Goal: Task Accomplishment & Management: Manage account settings

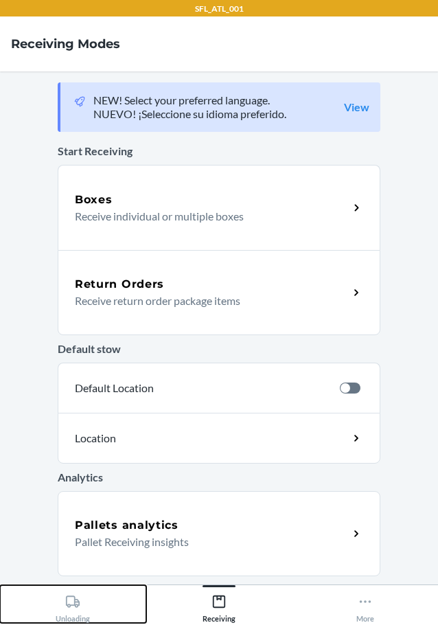
click at [80, 598] on icon at bounding box center [72, 601] width 15 height 15
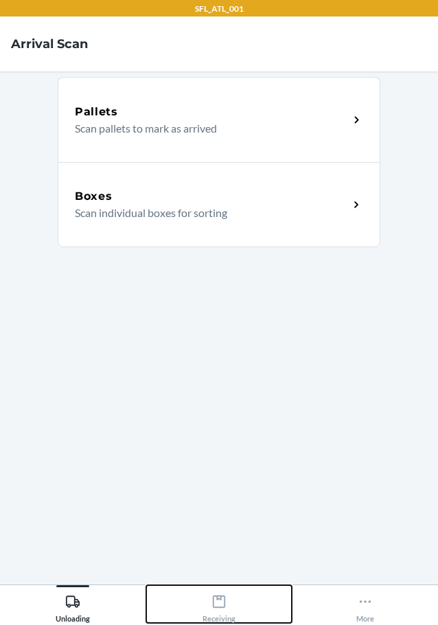
click at [222, 602] on icon at bounding box center [219, 601] width 15 height 15
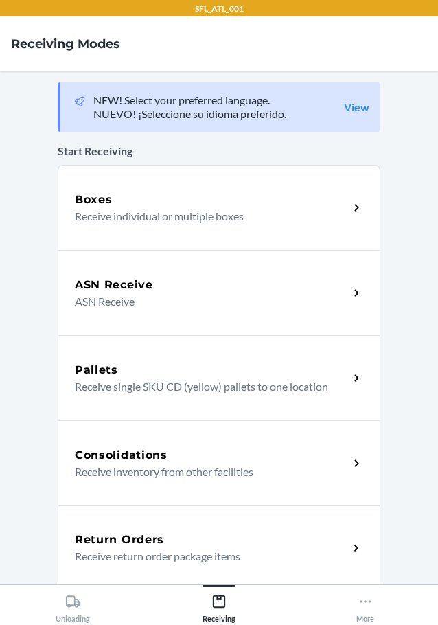
click at [225, 553] on p "Receive return order package items" at bounding box center [206, 556] width 263 height 16
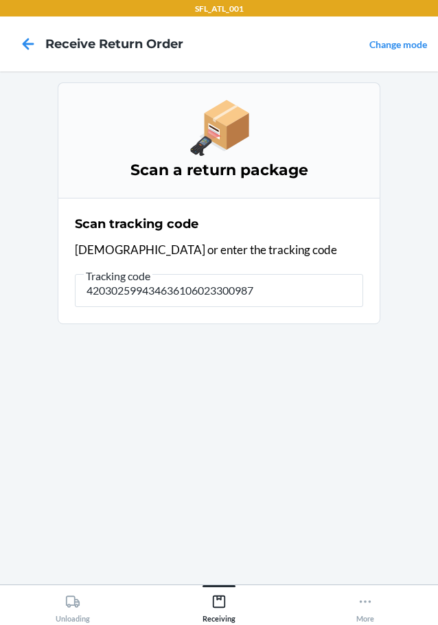
type input "4203025994346361060233009870"
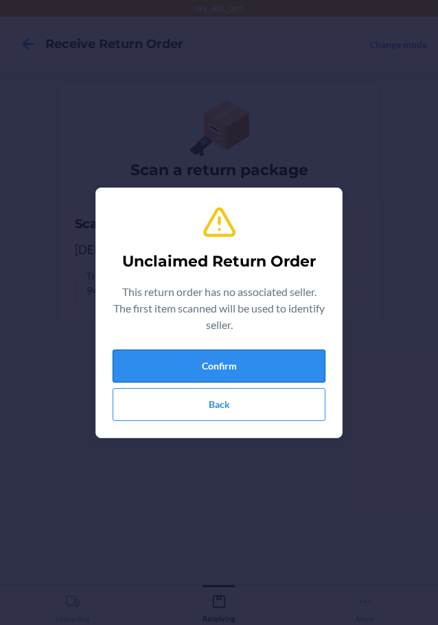
click at [269, 364] on button "Confirm" at bounding box center [219, 366] width 213 height 33
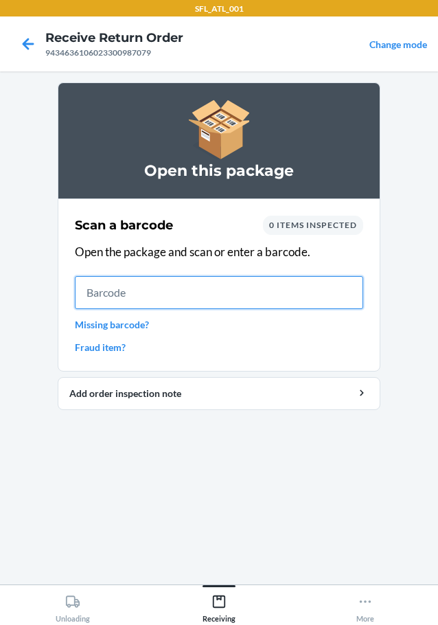
click at [310, 305] on input "text" at bounding box center [219, 292] width 288 height 33
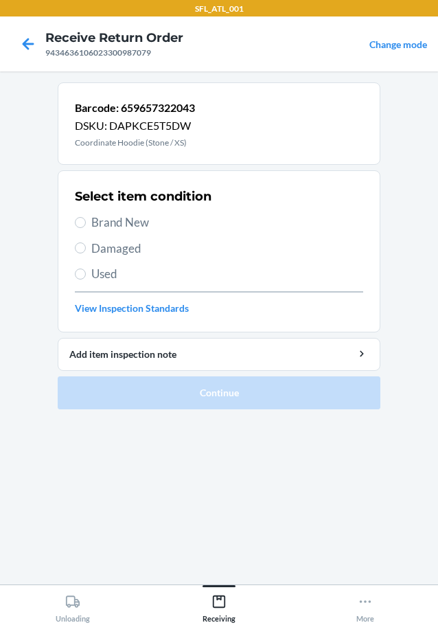
click at [72, 221] on section "Select item condition Brand New Damaged Used View Inspection Standards" at bounding box center [219, 251] width 323 height 162
click at [79, 222] on input "Brand New" at bounding box center [80, 222] width 11 height 11
radio input "true"
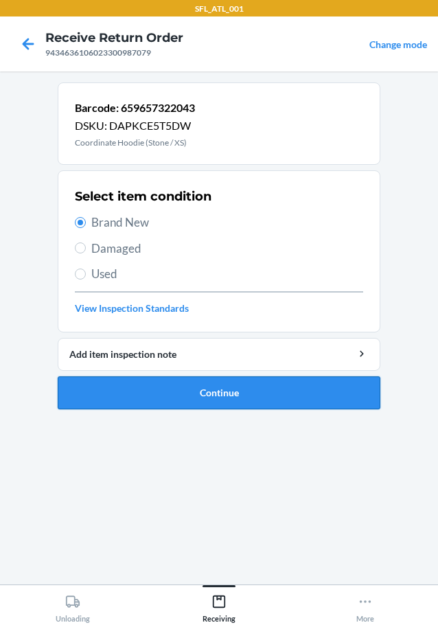
click at [128, 389] on button "Continue" at bounding box center [219, 392] width 323 height 33
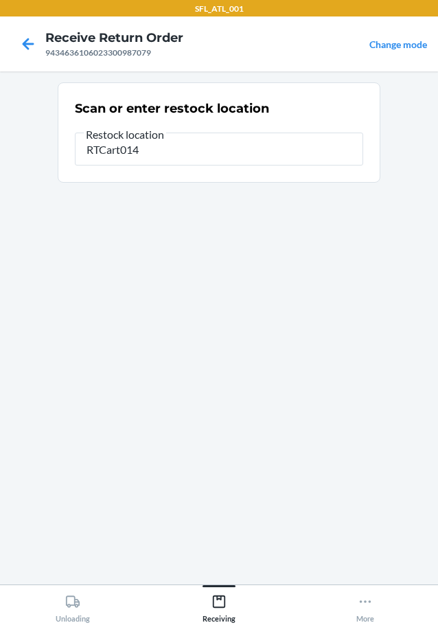
type input "RTCart014"
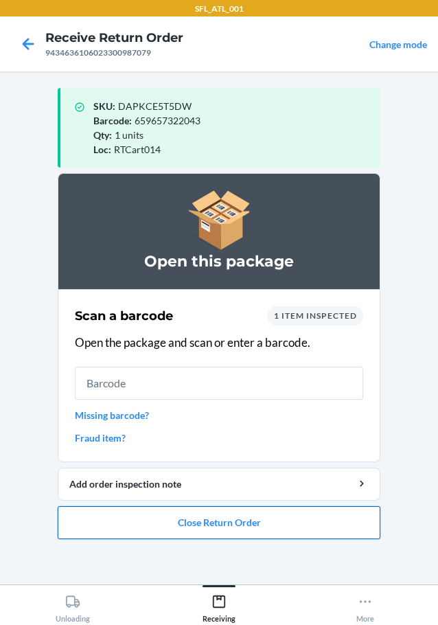
click at [227, 520] on button "Close Return Order" at bounding box center [219, 522] width 323 height 33
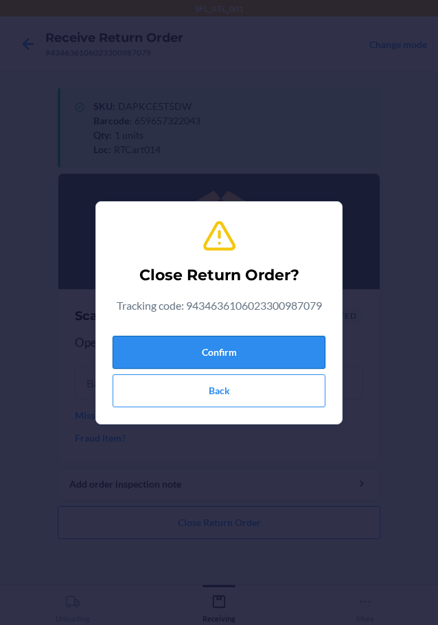
click at [203, 344] on button "Confirm" at bounding box center [219, 352] width 213 height 33
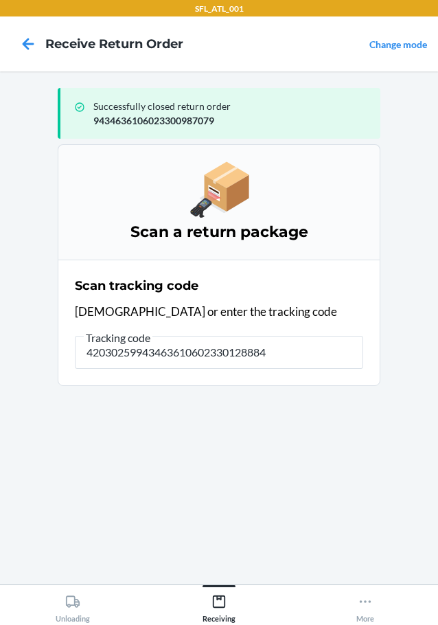
type input "420302599434636106023301288847"
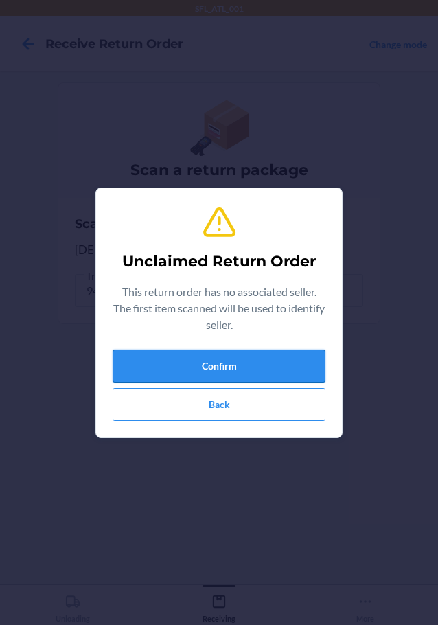
click at [226, 367] on button "Confirm" at bounding box center [219, 366] width 213 height 33
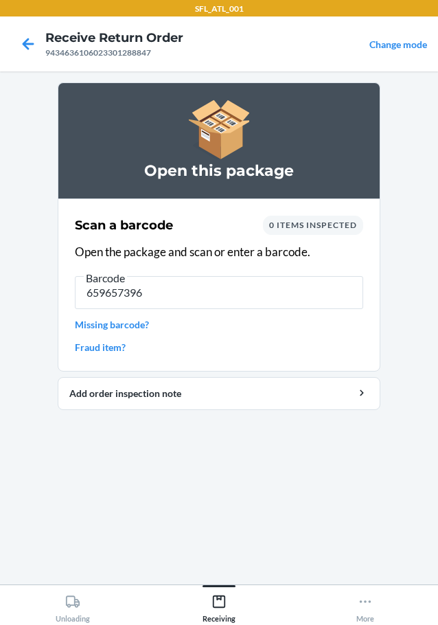
type input "6596573961"
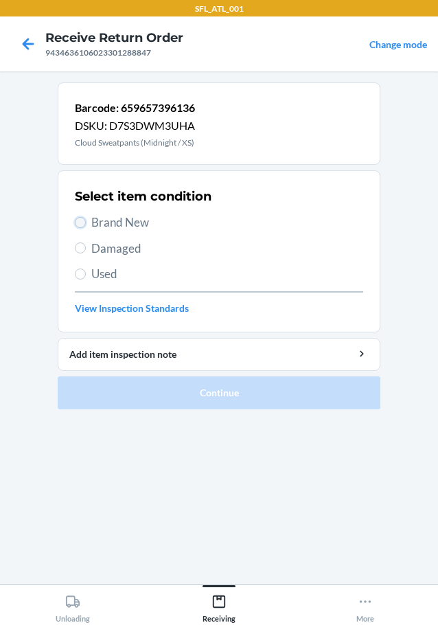
click at [84, 224] on input "Brand New" at bounding box center [80, 222] width 11 height 11
radio input "true"
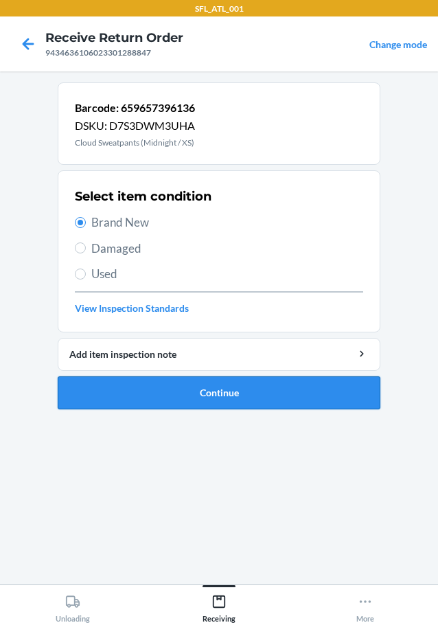
click at [205, 383] on button "Continue" at bounding box center [219, 392] width 323 height 33
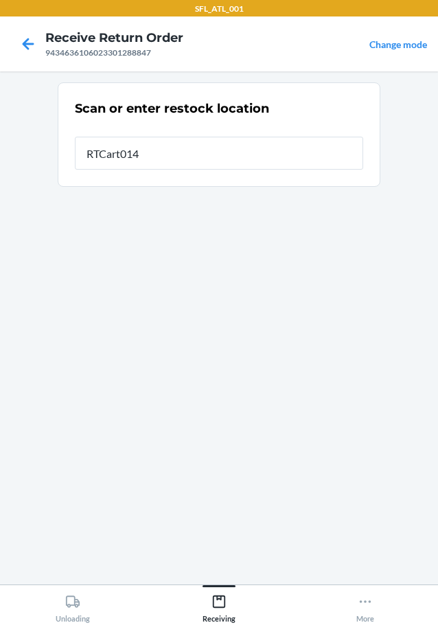
type input "RTCart014"
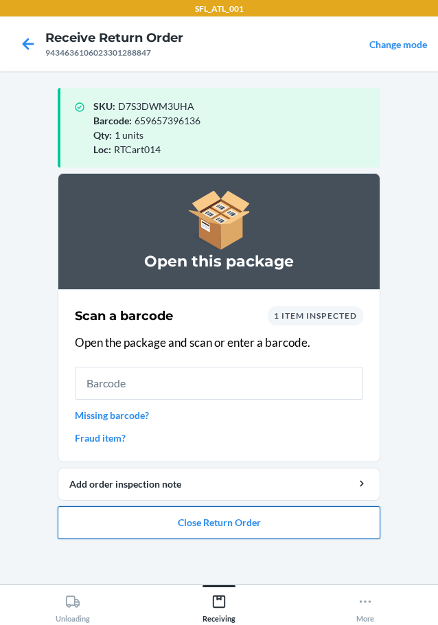
click at [246, 519] on button "Close Return Order" at bounding box center [219, 522] width 323 height 33
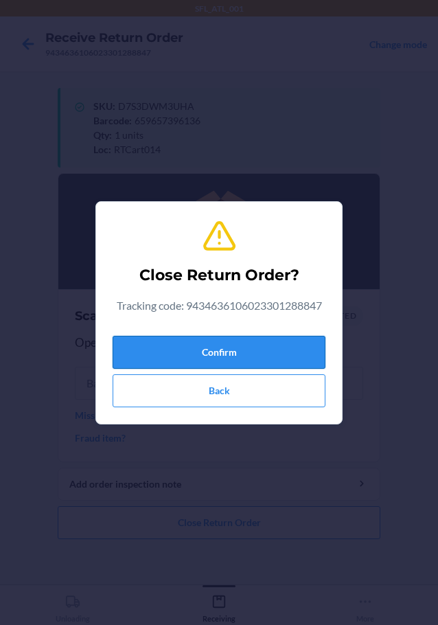
click at [254, 348] on button "Confirm" at bounding box center [219, 352] width 213 height 33
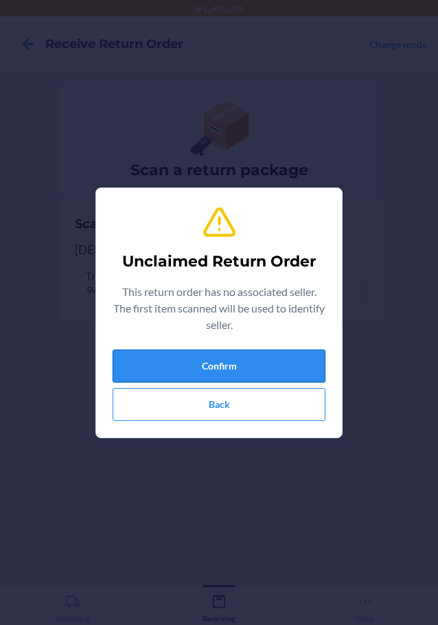
click at [261, 378] on button "Confirm" at bounding box center [219, 366] width 213 height 33
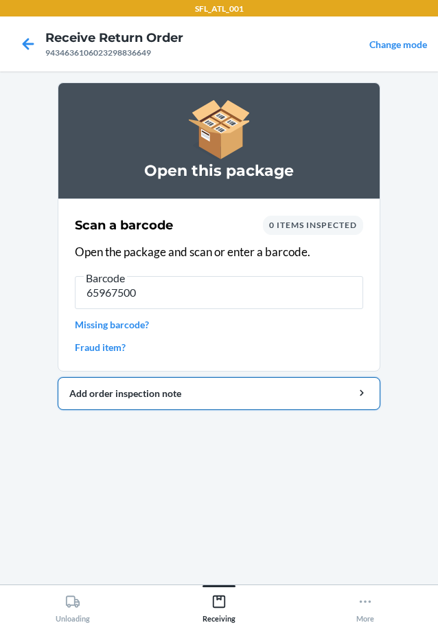
type input "659675007"
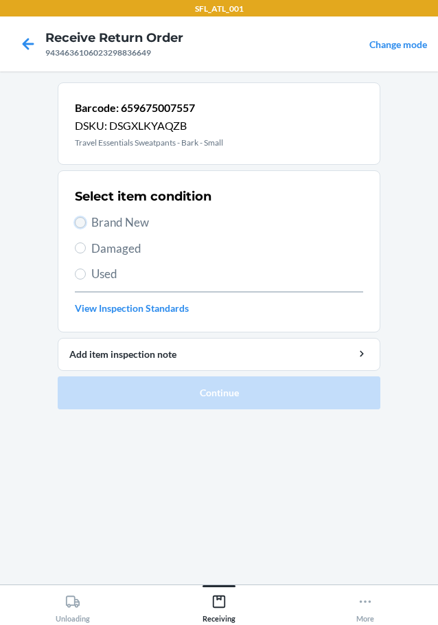
click at [80, 218] on input "Brand New" at bounding box center [80, 222] width 11 height 11
radio input "true"
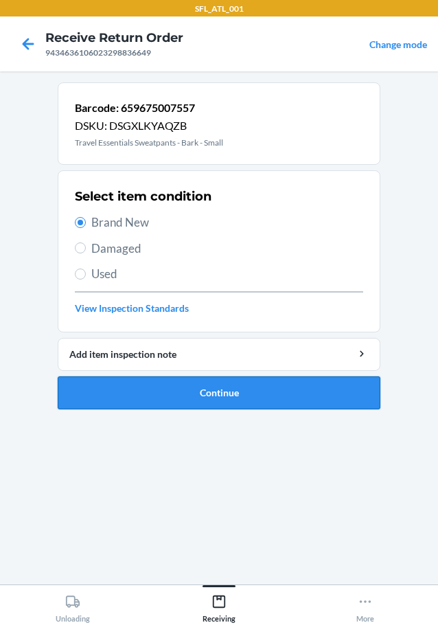
click at [183, 389] on button "Continue" at bounding box center [219, 392] width 323 height 33
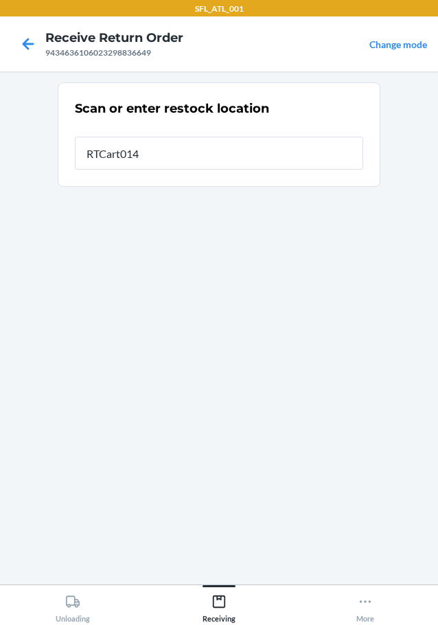
type input "RTCart014"
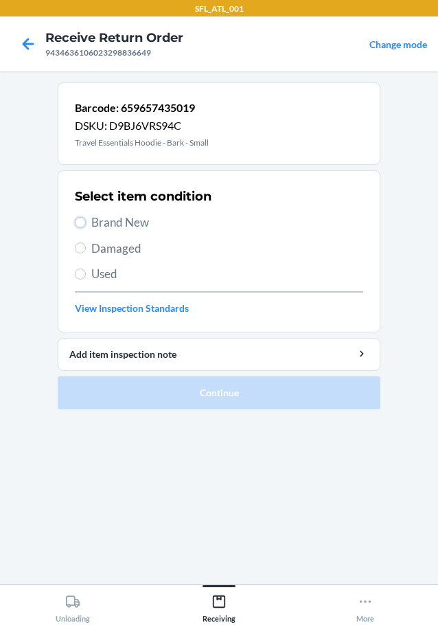
drag, startPoint x: 78, startPoint y: 220, endPoint x: 137, endPoint y: 256, distance: 70.0
click at [78, 220] on input "Brand New" at bounding box center [80, 222] width 11 height 11
radio input "true"
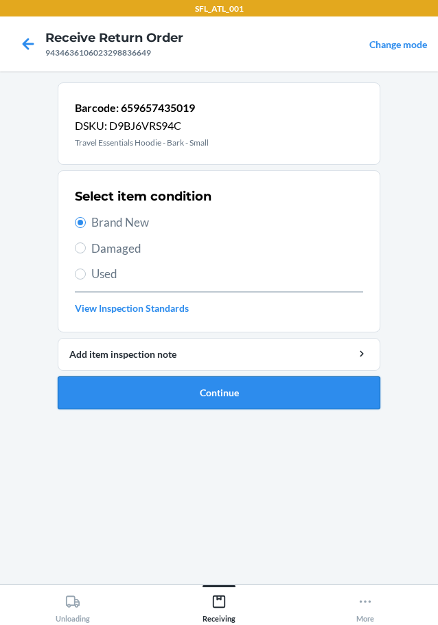
click at [176, 394] on button "Continue" at bounding box center [219, 392] width 323 height 33
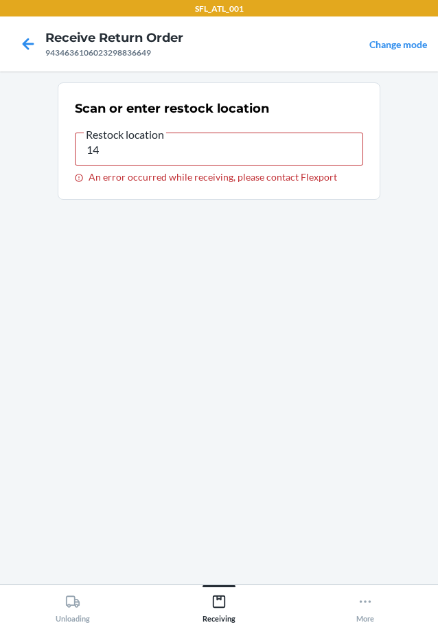
click at [122, 139] on span "Restock location" at bounding box center [125, 135] width 82 height 14
click at [122, 139] on input "14" at bounding box center [219, 149] width 288 height 33
type input "1"
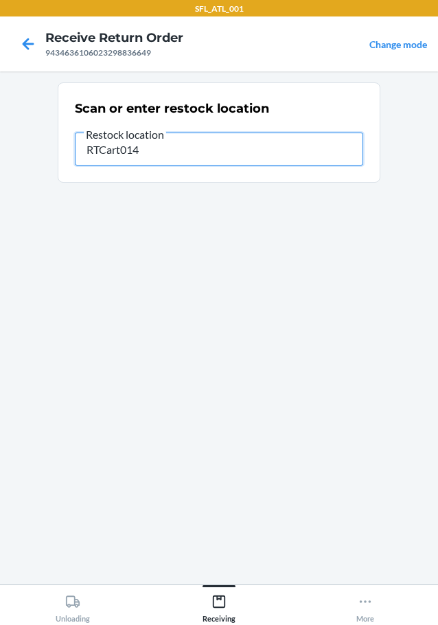
type input "RTCart014"
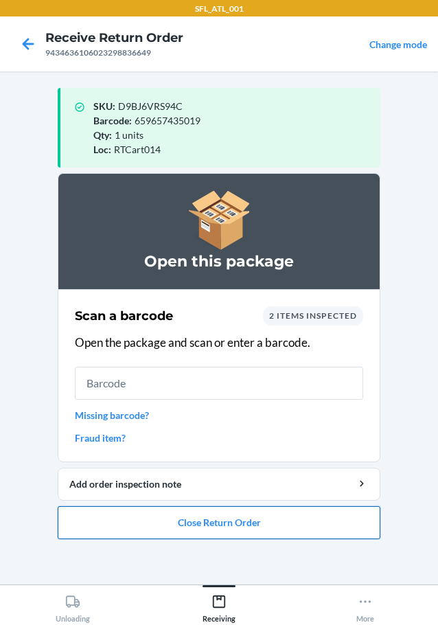
click at [264, 525] on button "Close Return Order" at bounding box center [219, 522] width 323 height 33
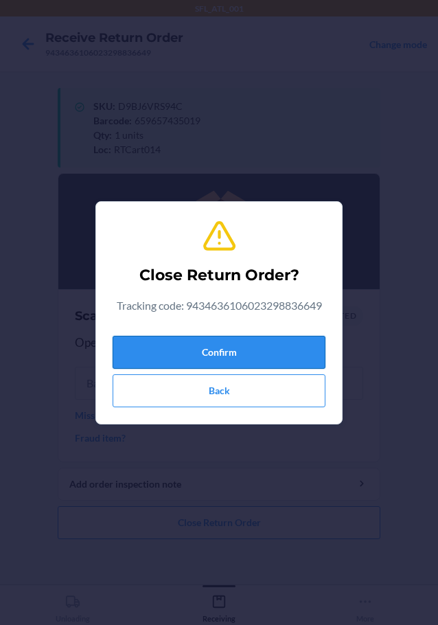
click at [264, 359] on button "Confirm" at bounding box center [219, 352] width 213 height 33
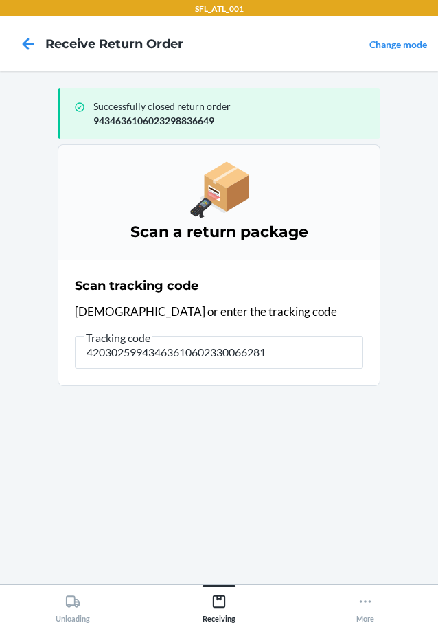
type input "420302599434636106023300662815"
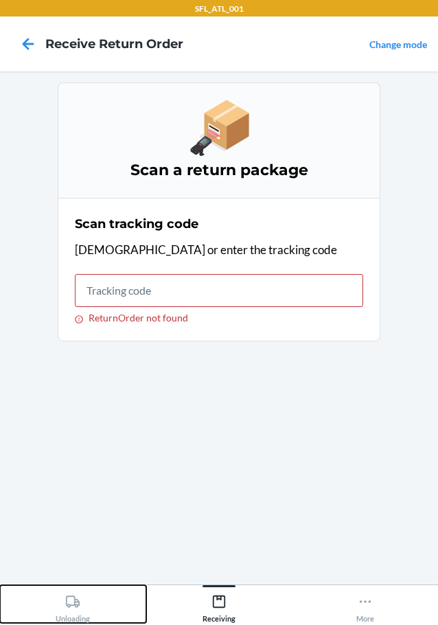
click at [91, 612] on button "Unloading" at bounding box center [73, 604] width 146 height 38
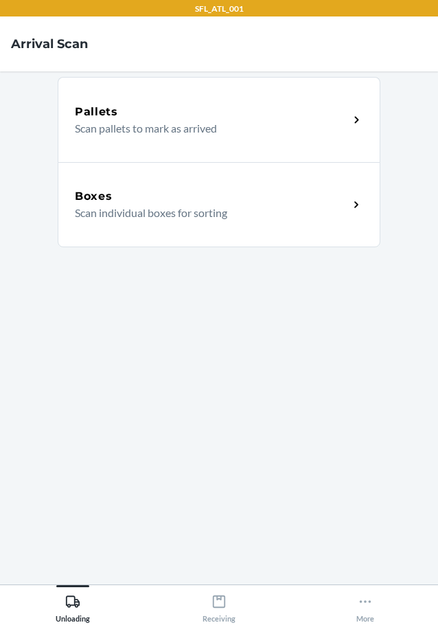
click at [341, 212] on div "Boxes Scan individual boxes for sorting" at bounding box center [212, 204] width 274 height 33
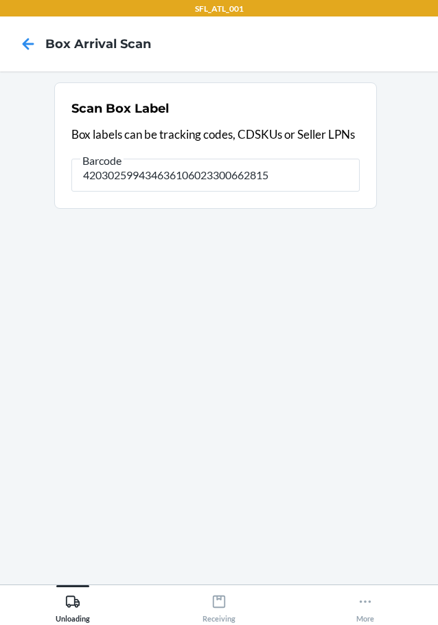
type input "420302599434636106023300662815"
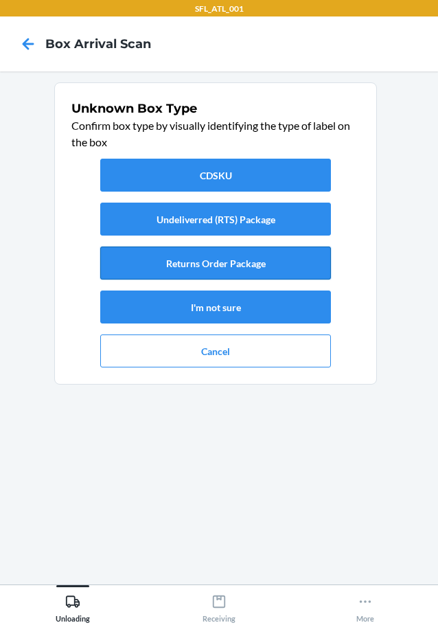
drag, startPoint x: 287, startPoint y: 253, endPoint x: 293, endPoint y: 269, distance: 17.0
click at [293, 267] on div "CDSKU Undeliverred (RTS) Package Returns Order Package I'm not sure Cancel" at bounding box center [215, 263] width 288 height 220
click at [289, 258] on button "Returns Order Package" at bounding box center [215, 263] width 231 height 33
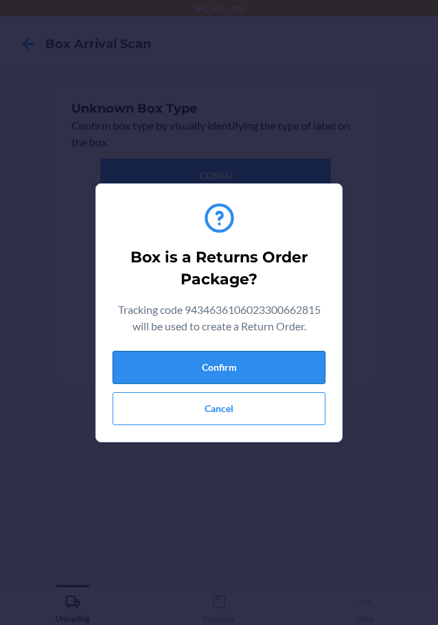
click at [223, 355] on button "Confirm" at bounding box center [219, 367] width 213 height 33
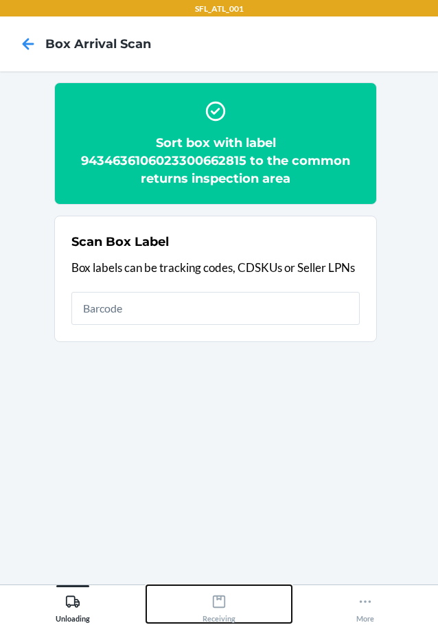
drag, startPoint x: 210, startPoint y: 604, endPoint x: 212, endPoint y: 588, distance: 15.9
click at [209, 603] on div "Receiving" at bounding box center [219, 606] width 33 height 34
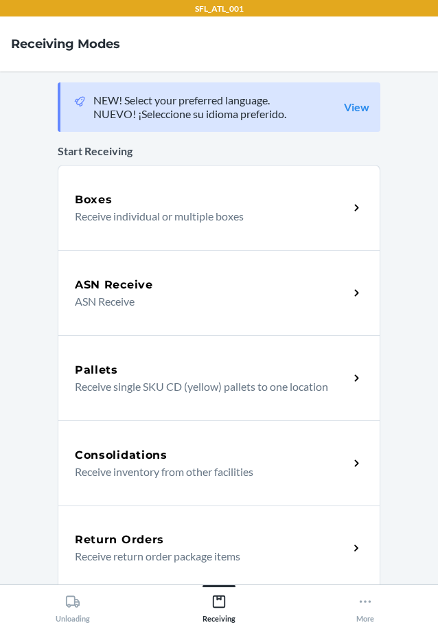
click at [202, 564] on p "Receive return order package items" at bounding box center [206, 556] width 263 height 16
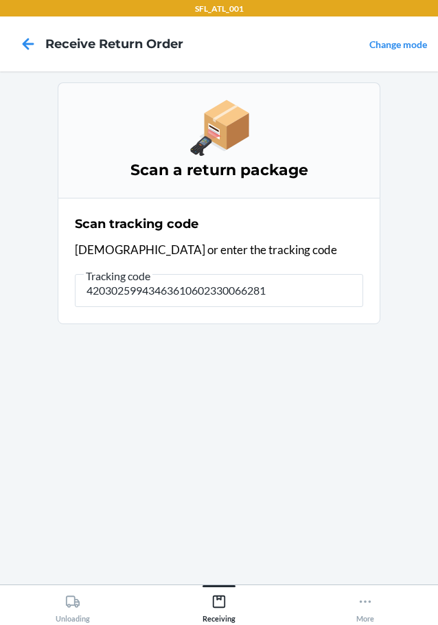
type input "420302599434636106023300662815"
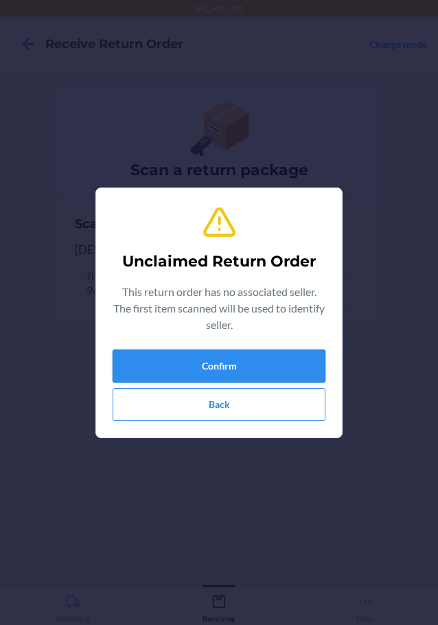
click at [235, 372] on button "Confirm" at bounding box center [219, 366] width 213 height 33
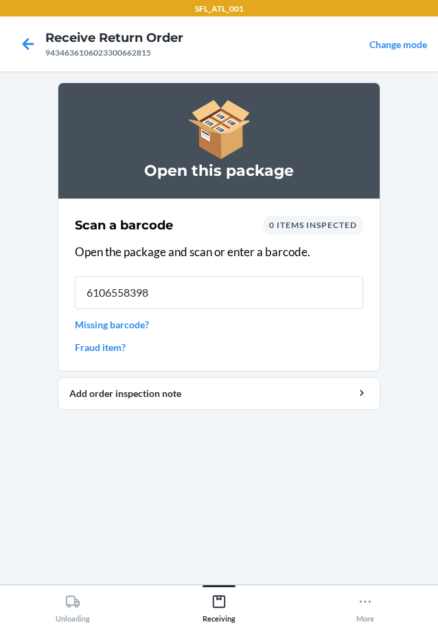
type input "61065583985"
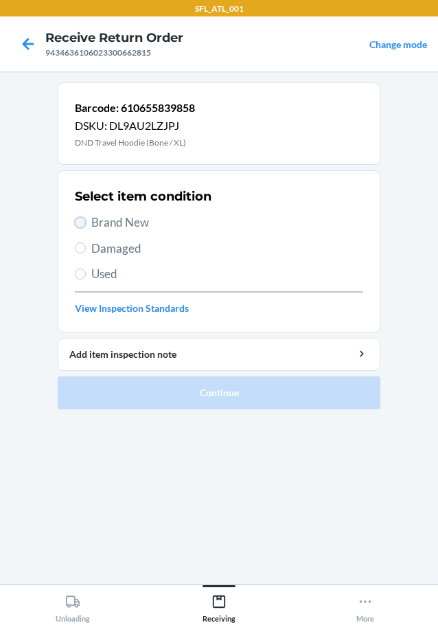
click at [82, 223] on input "Brand New" at bounding box center [80, 222] width 11 height 11
radio input "true"
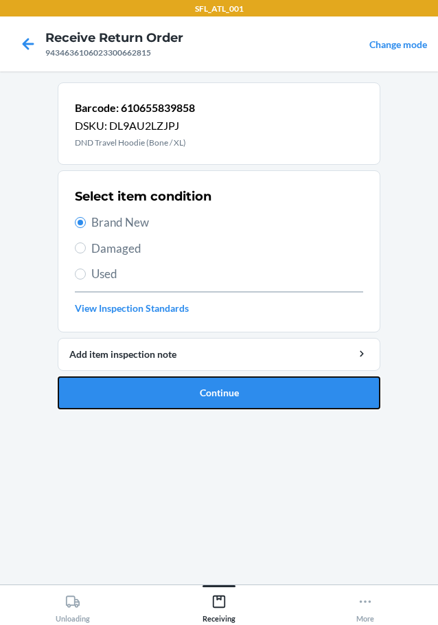
drag, startPoint x: 118, startPoint y: 397, endPoint x: 125, endPoint y: 392, distance: 8.8
click at [120, 397] on button "Continue" at bounding box center [219, 392] width 323 height 33
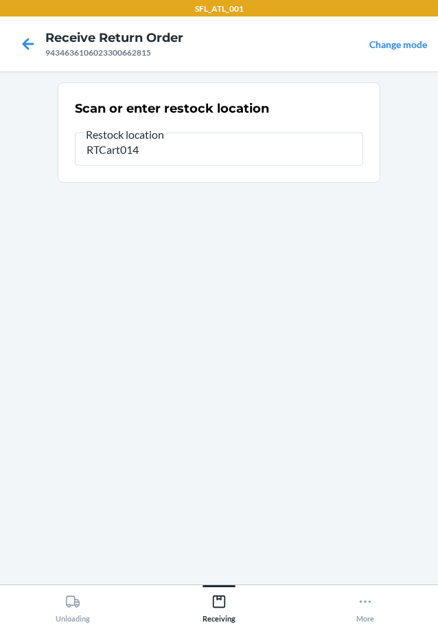
type input "RTCart014"
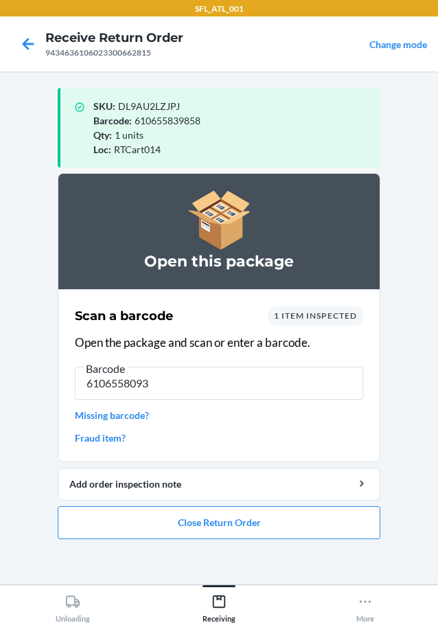
type input "61065580931"
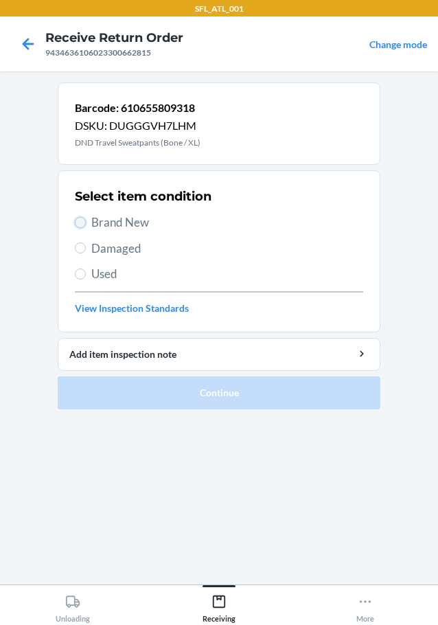
click at [79, 221] on input "Brand New" at bounding box center [80, 222] width 11 height 11
radio input "true"
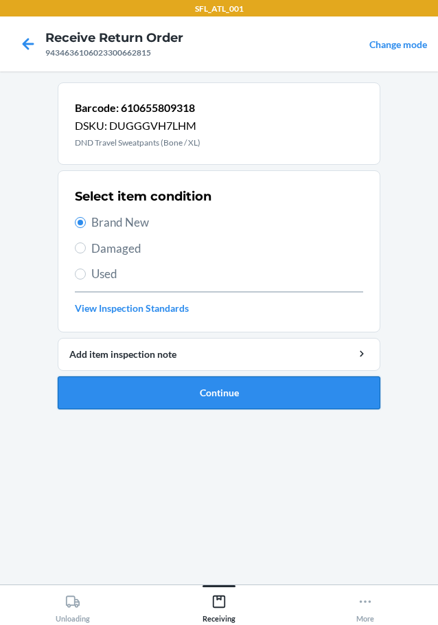
click at [176, 399] on button "Continue" at bounding box center [219, 392] width 323 height 33
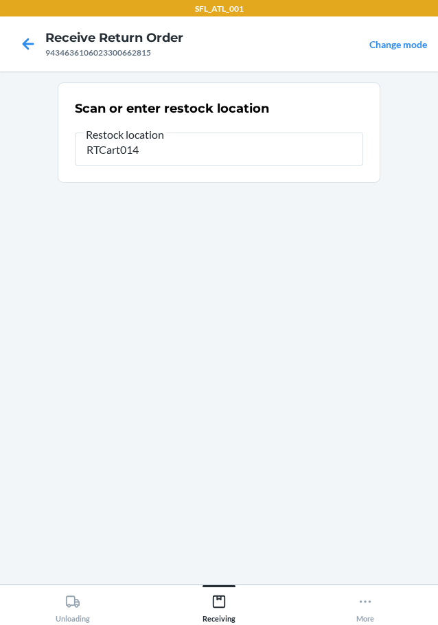
type input "RTCart014"
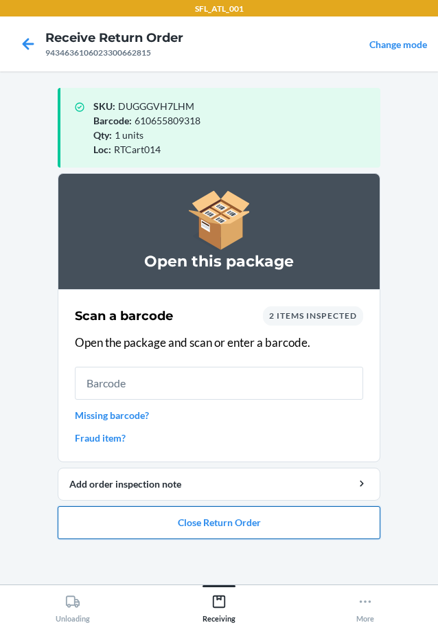
click at [258, 521] on button "Close Return Order" at bounding box center [219, 522] width 323 height 33
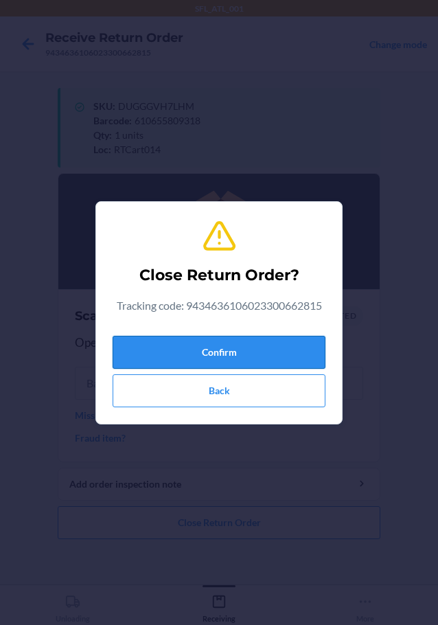
click at [240, 350] on button "Confirm" at bounding box center [219, 352] width 213 height 33
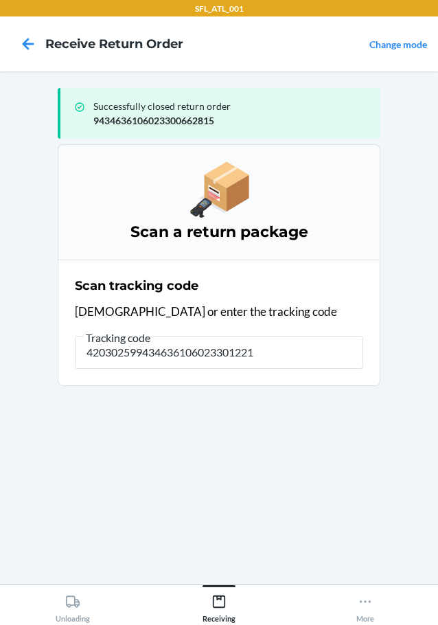
type input "4203025994346361060233012217"
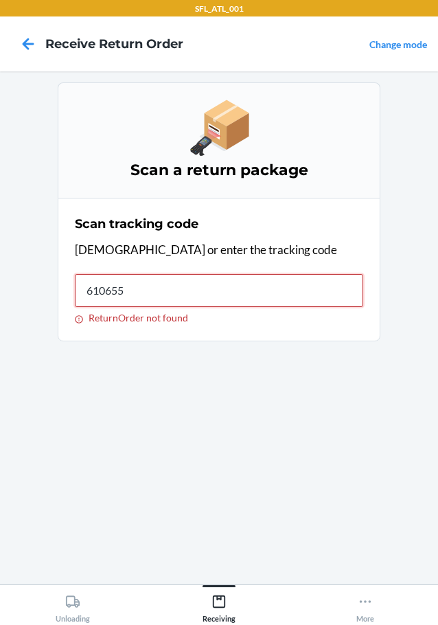
type input "6106552"
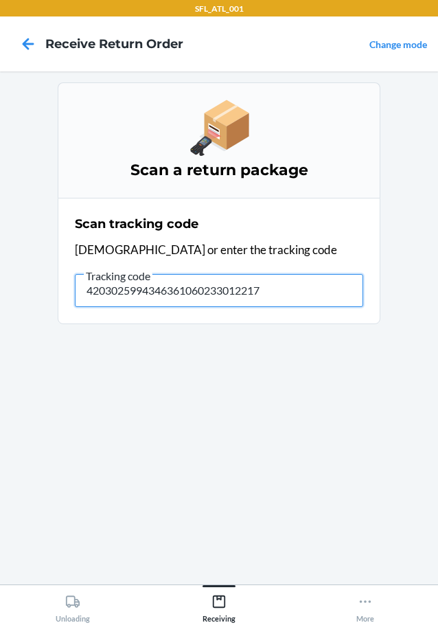
type input "42030259943463610602330122178"
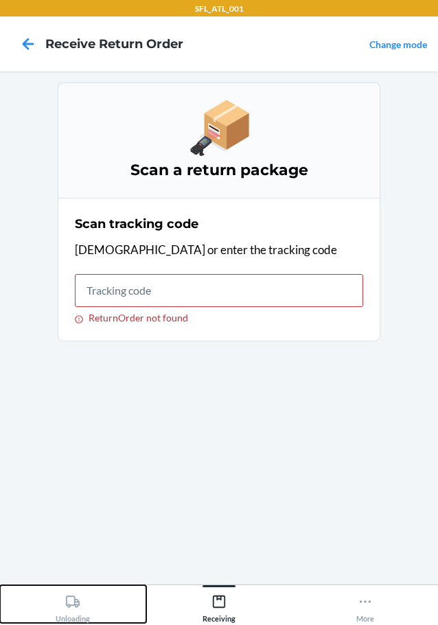
drag, startPoint x: 65, startPoint y: 605, endPoint x: 106, endPoint y: 585, distance: 46.1
click at [65, 605] on div "Unloading" at bounding box center [73, 606] width 34 height 34
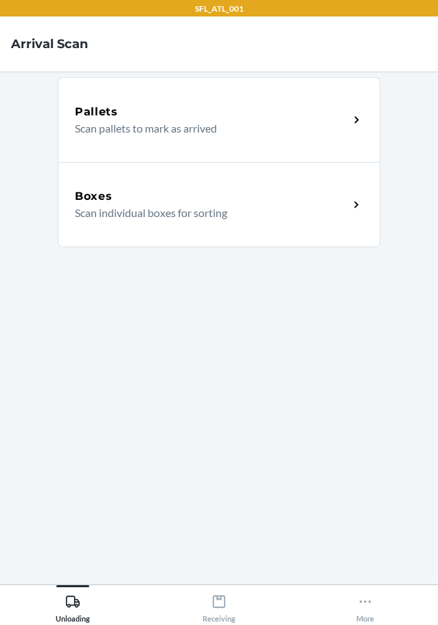
click at [183, 216] on p "Scan individual boxes for sorting" at bounding box center [206, 213] width 263 height 16
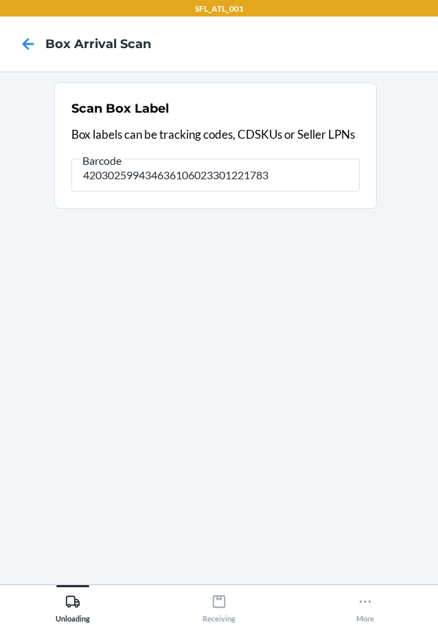
type input "420302599434636106023301221783"
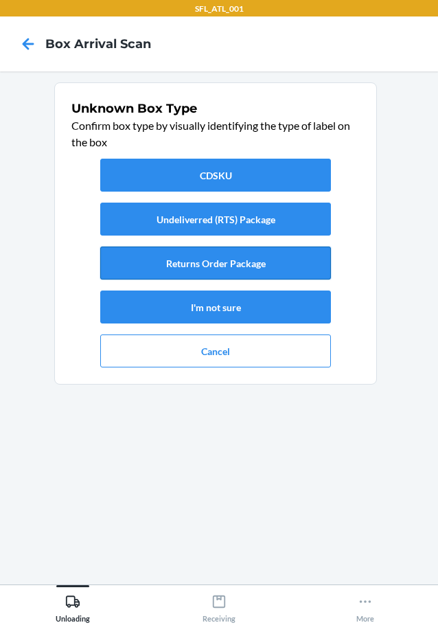
click at [250, 264] on button "Returns Order Package" at bounding box center [215, 263] width 231 height 33
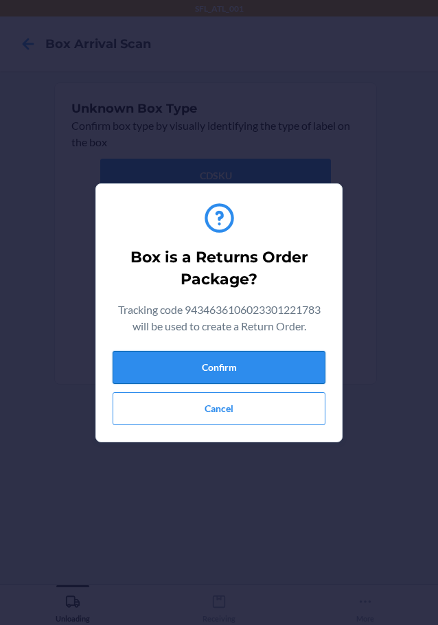
click at [255, 372] on button "Confirm" at bounding box center [219, 367] width 213 height 33
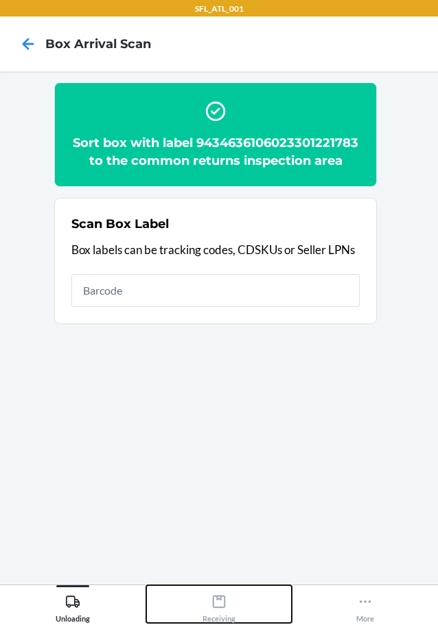
click at [217, 606] on icon at bounding box center [219, 601] width 15 height 15
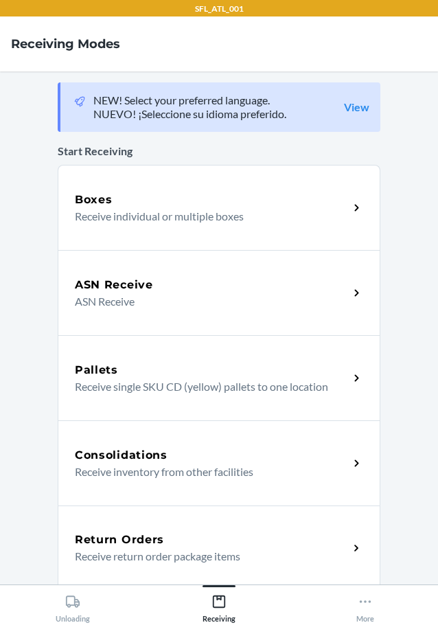
click at [214, 541] on div "Return Orders" at bounding box center [212, 540] width 274 height 16
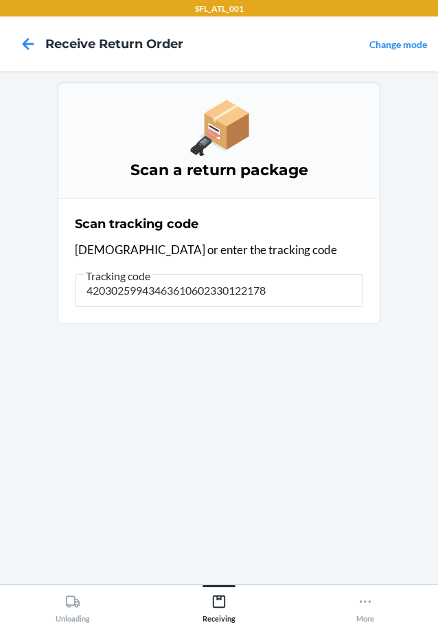
type input "420302599434636106023301221783"
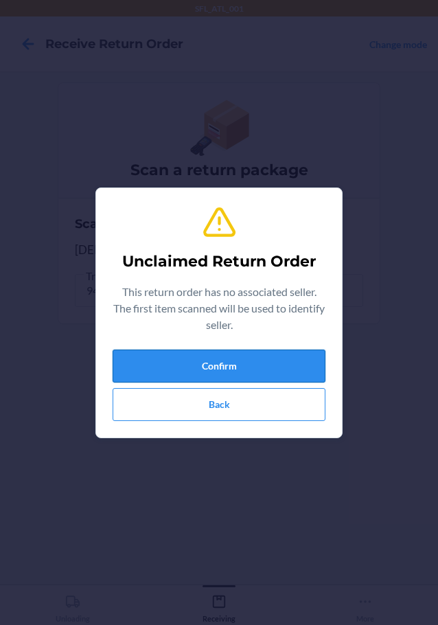
click at [271, 367] on button "Confirm" at bounding box center [219, 366] width 213 height 33
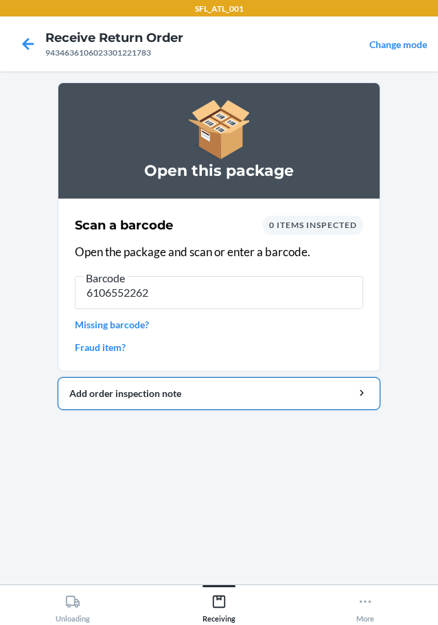
type input "61065522623"
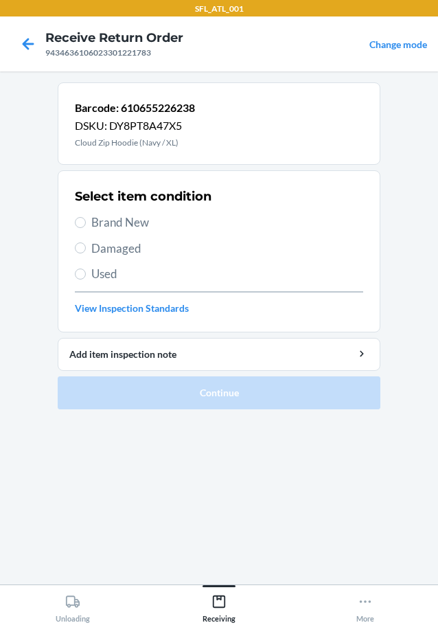
click at [79, 216] on label "Brand New" at bounding box center [219, 223] width 288 height 18
click at [79, 217] on input "Brand New" at bounding box center [80, 222] width 11 height 11
radio input "true"
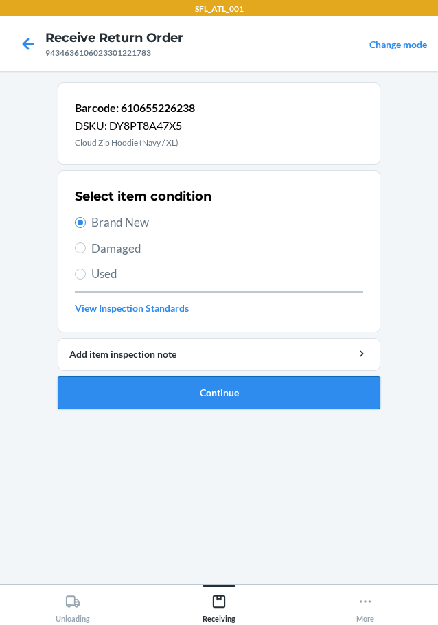
click at [146, 384] on button "Continue" at bounding box center [219, 392] width 323 height 33
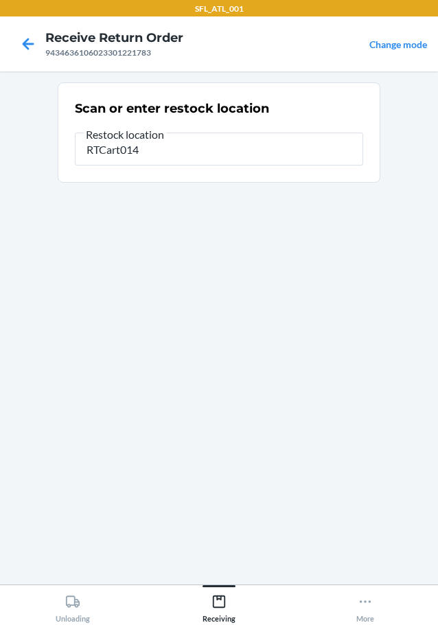
type input "RTCart014"
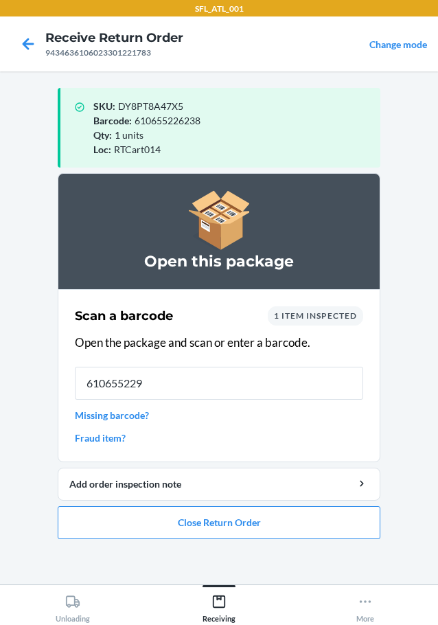
type input "6106552296"
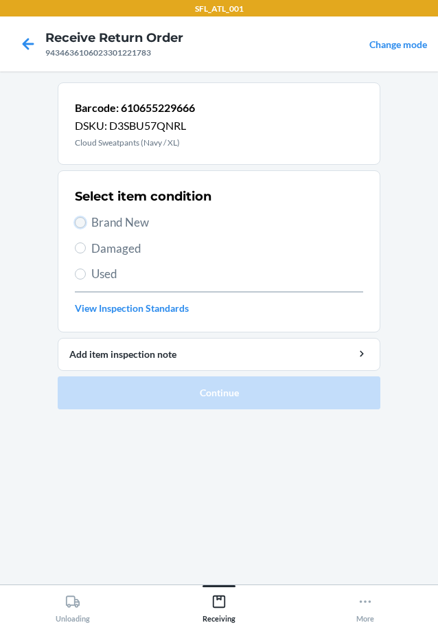
click at [76, 224] on input "Brand New" at bounding box center [80, 222] width 11 height 11
radio input "true"
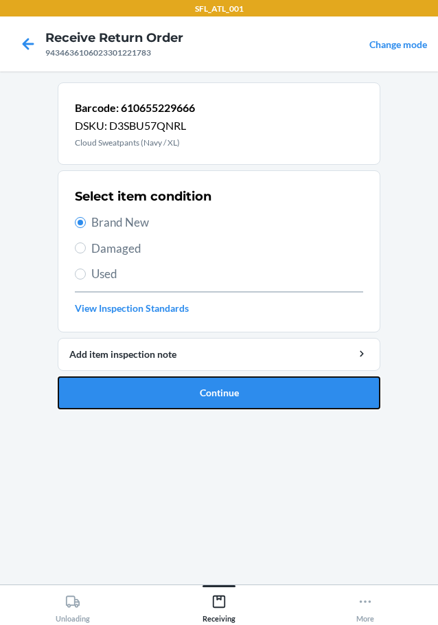
click at [140, 416] on ol "Barcode: 610655229666 DSKU: D3SBU57QNRL Cloud Sweatpants (Navy / XL) Select ite…" at bounding box center [219, 251] width 323 height 338
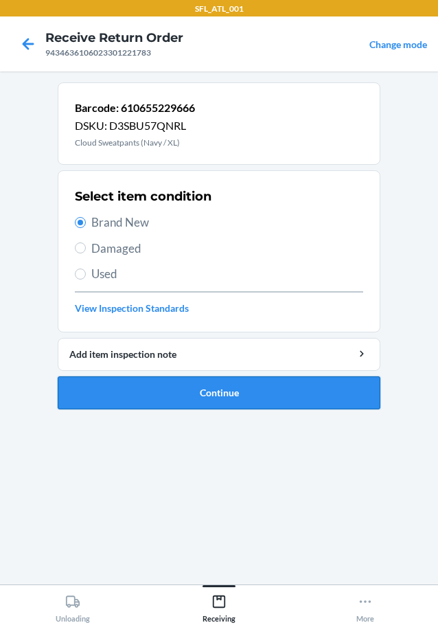
click at [145, 401] on button "Continue" at bounding box center [219, 392] width 323 height 33
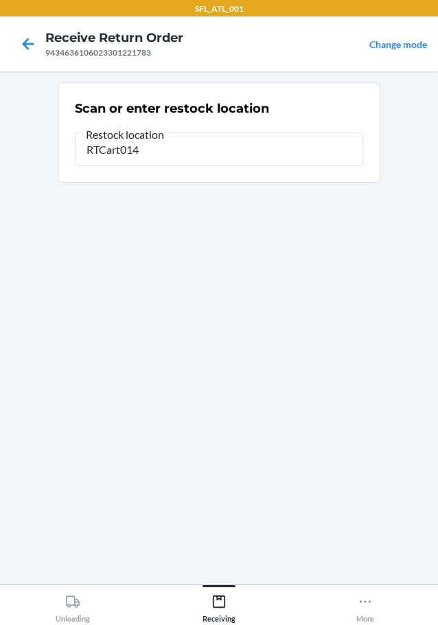
type input "RTCart014"
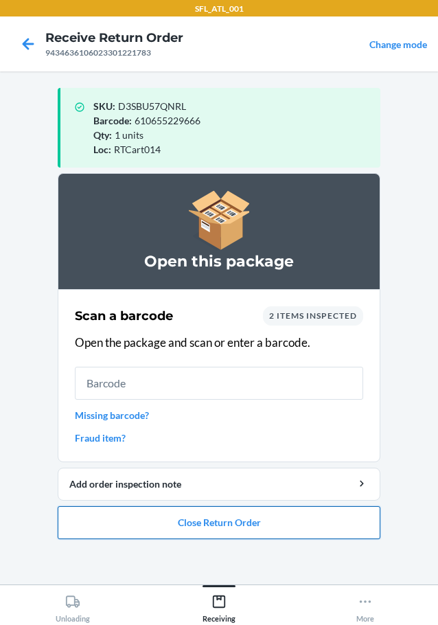
click at [199, 525] on button "Close Return Order" at bounding box center [219, 522] width 323 height 33
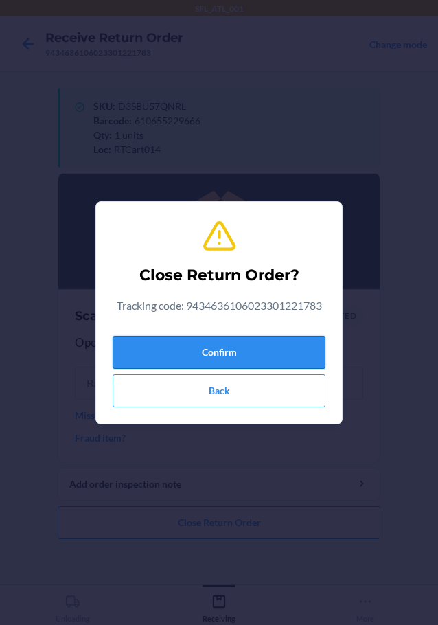
click at [246, 354] on button "Confirm" at bounding box center [219, 352] width 213 height 33
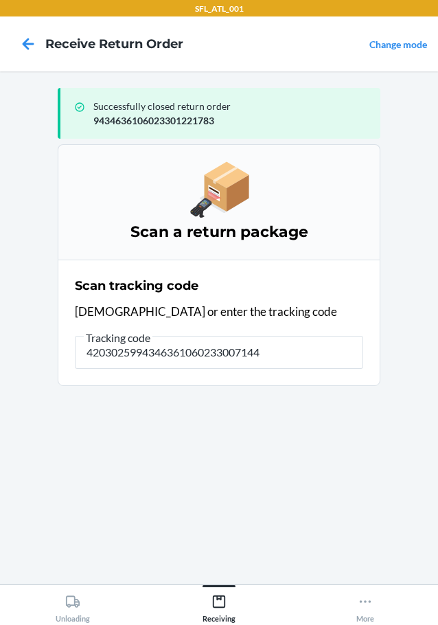
type input "42030259943463610602330071447"
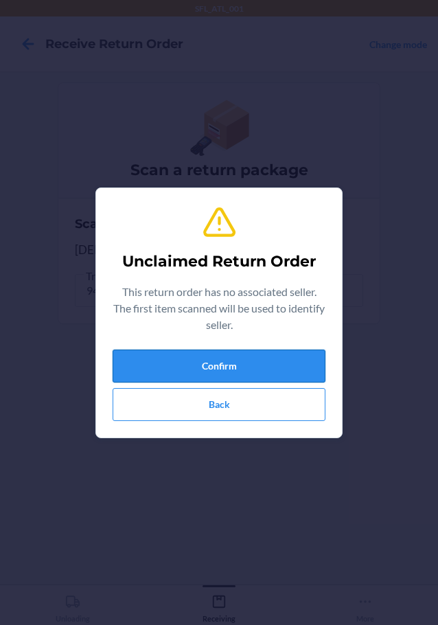
click at [273, 376] on button "Confirm" at bounding box center [219, 366] width 213 height 33
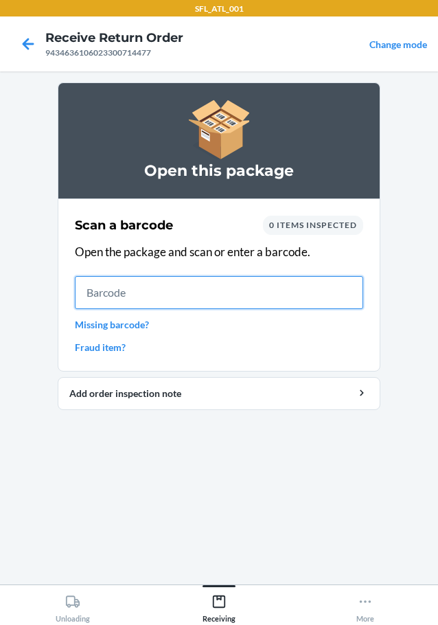
click at [307, 304] on input "text" at bounding box center [219, 292] width 288 height 33
type input "6437819654"
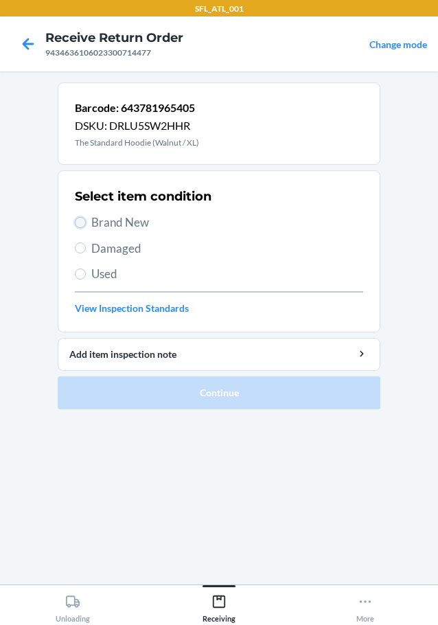
click at [76, 223] on input "Brand New" at bounding box center [80, 222] width 11 height 11
radio input "true"
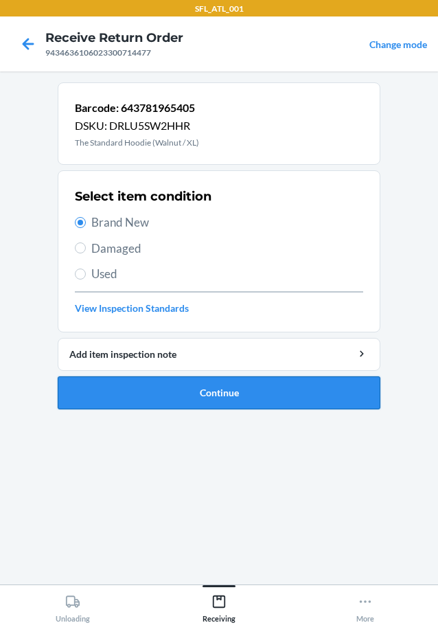
click at [216, 384] on button "Continue" at bounding box center [219, 392] width 323 height 33
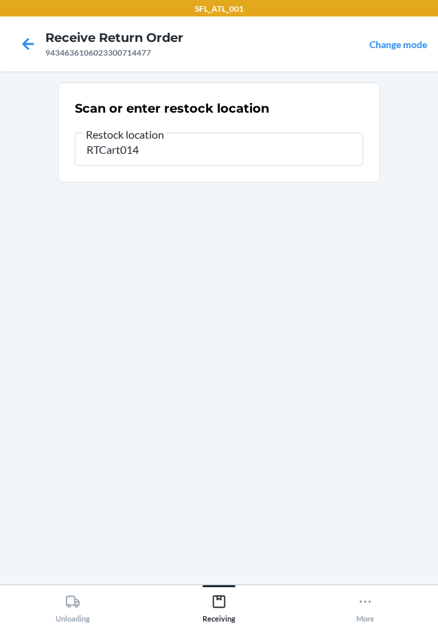
type input "RTCart014"
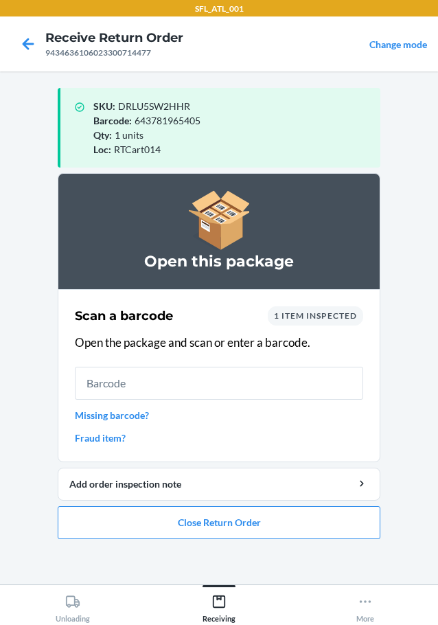
click at [170, 365] on div "Scan a barcode 1 item inspected Open the package and scan or enter a barcode. M…" at bounding box center [219, 375] width 288 height 147
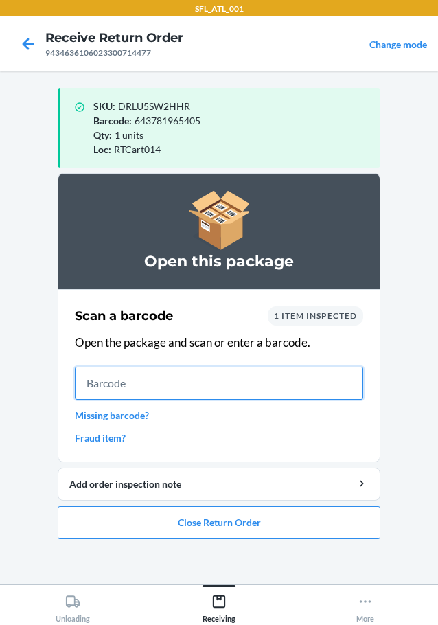
click at [180, 392] on input "text" at bounding box center [219, 383] width 288 height 33
type input "605258132"
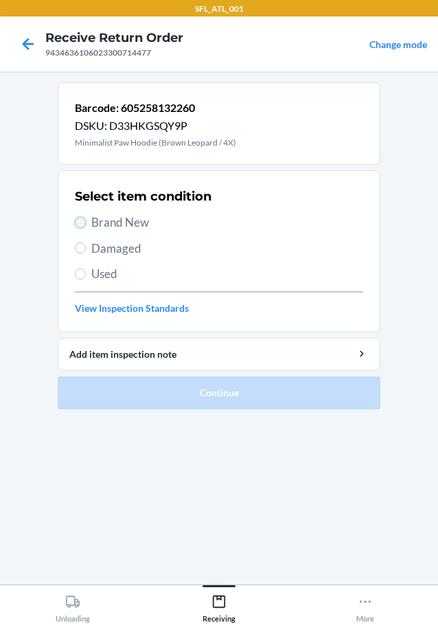
click at [81, 218] on input "Brand New" at bounding box center [80, 222] width 11 height 11
radio input "true"
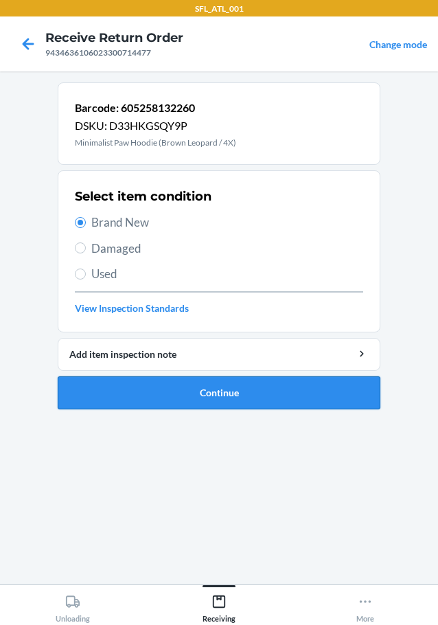
click at [173, 402] on button "Continue" at bounding box center [219, 392] width 323 height 33
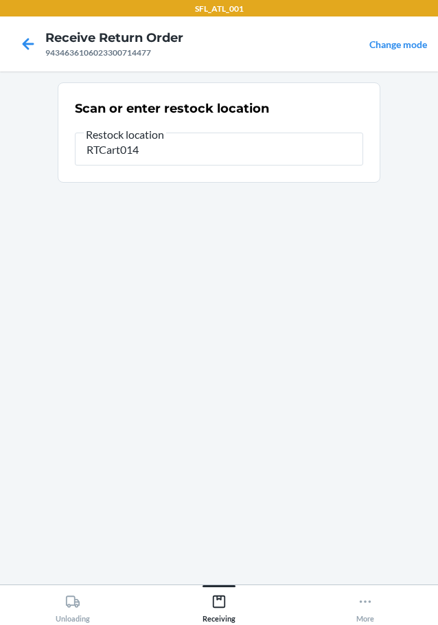
type input "RTCart014"
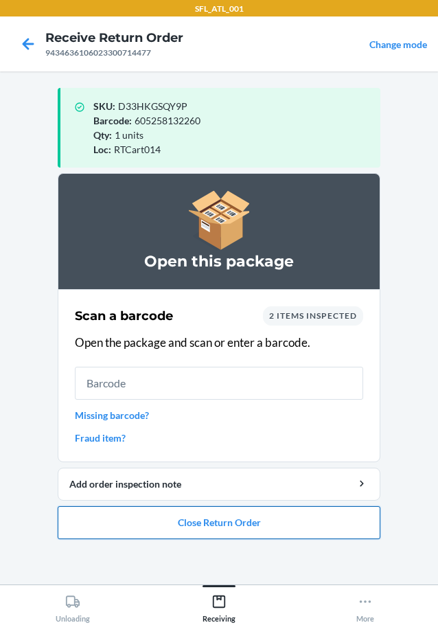
click at [323, 521] on button "Close Return Order" at bounding box center [219, 522] width 323 height 33
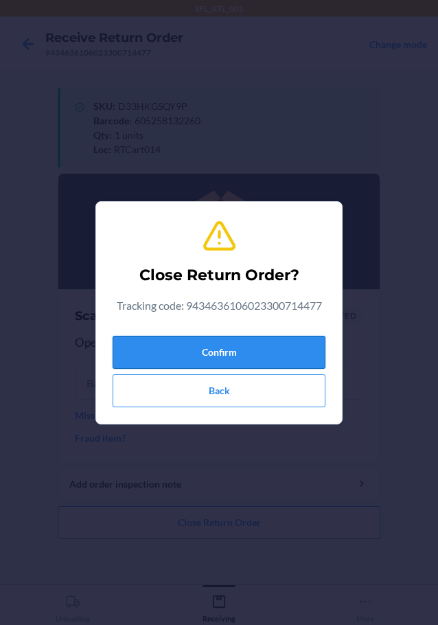
click at [262, 339] on button "Confirm" at bounding box center [219, 352] width 213 height 33
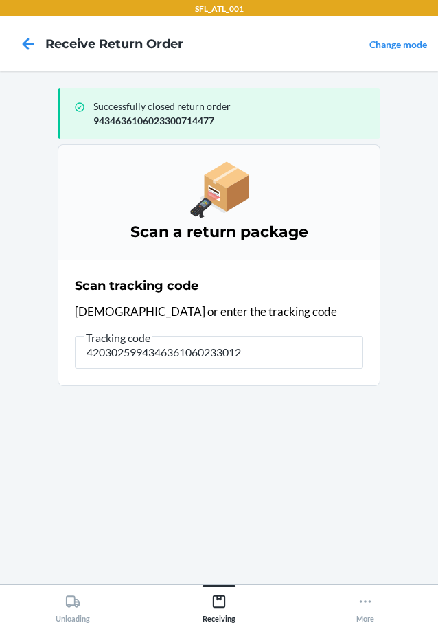
type input "42030259943463610602330125"
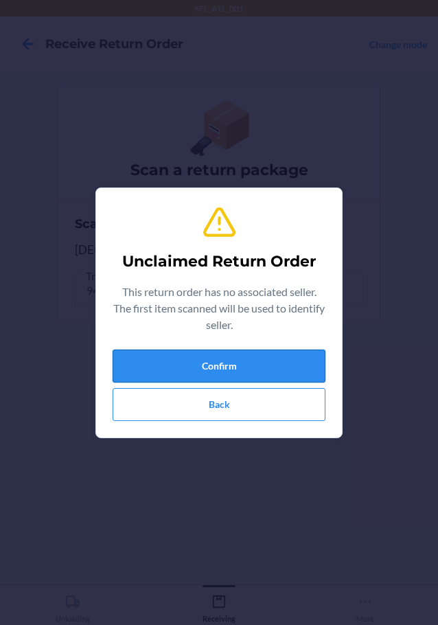
click at [257, 363] on button "Confirm" at bounding box center [219, 366] width 213 height 33
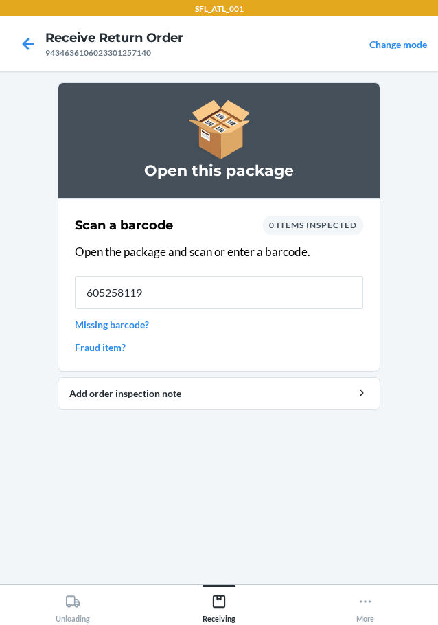
type input "6052581198"
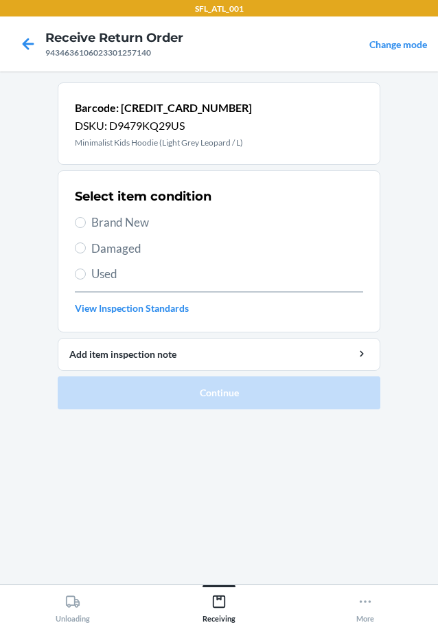
click at [87, 223] on label "Brand New" at bounding box center [219, 223] width 288 height 18
click at [86, 223] on input "Brand New" at bounding box center [80, 222] width 11 height 11
radio input "true"
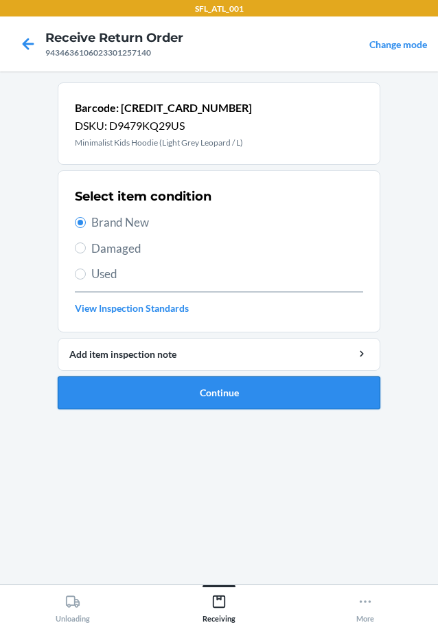
click at [159, 383] on button "Continue" at bounding box center [219, 392] width 323 height 33
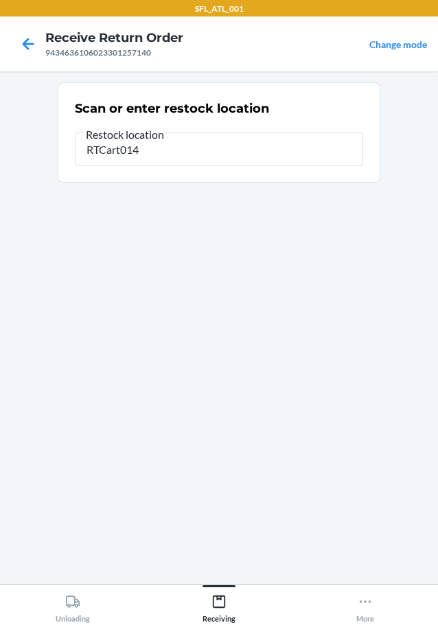
type input "RTCart014"
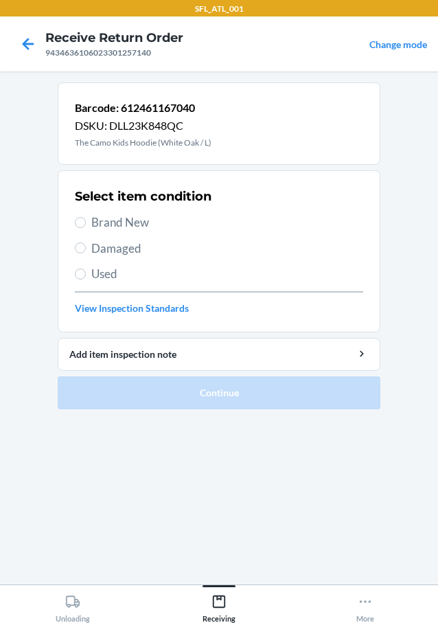
click at [86, 219] on label "Brand New" at bounding box center [219, 223] width 288 height 18
click at [86, 219] on input "Brand New" at bounding box center [80, 222] width 11 height 11
radio input "true"
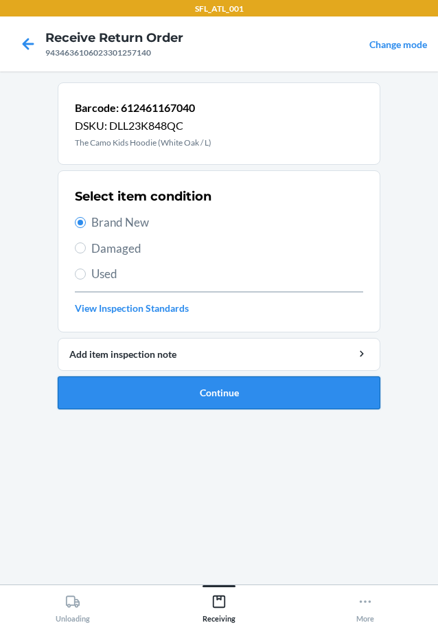
click at [166, 383] on button "Continue" at bounding box center [219, 392] width 323 height 33
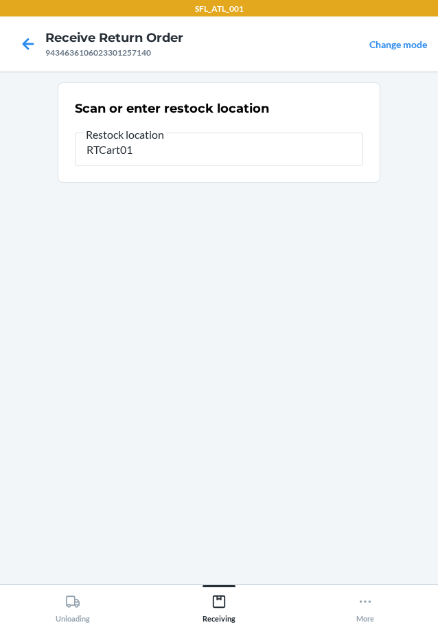
type input "RTCart014"
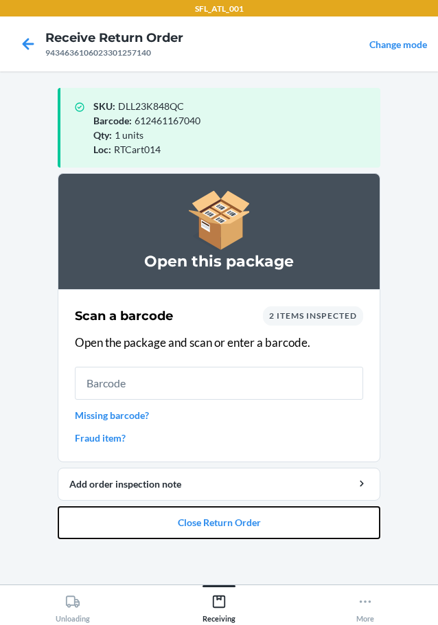
drag, startPoint x: 199, startPoint y: 526, endPoint x: 220, endPoint y: 503, distance: 30.6
click at [212, 514] on button "Close Return Order" at bounding box center [219, 522] width 323 height 33
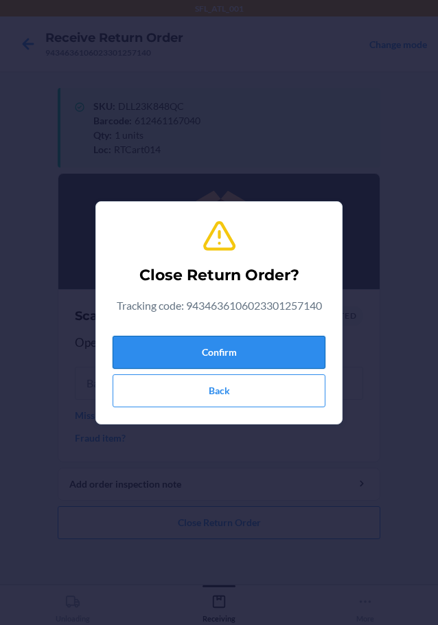
click at [298, 345] on button "Confirm" at bounding box center [219, 352] width 213 height 33
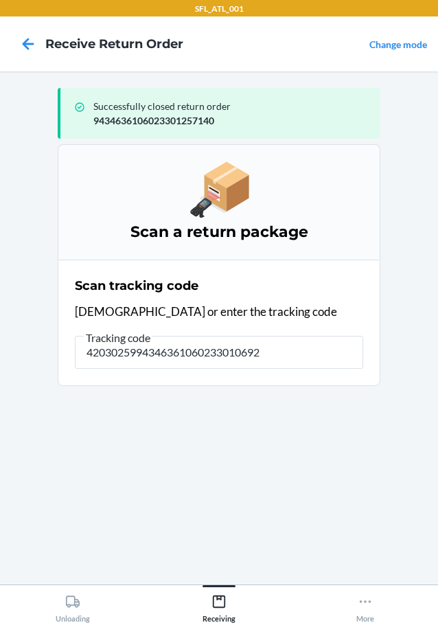
type input "42030259943463610602330106924"
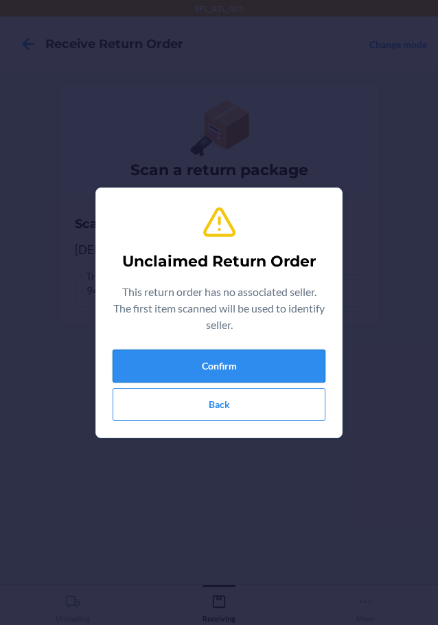
click at [288, 354] on button "Confirm" at bounding box center [219, 366] width 213 height 33
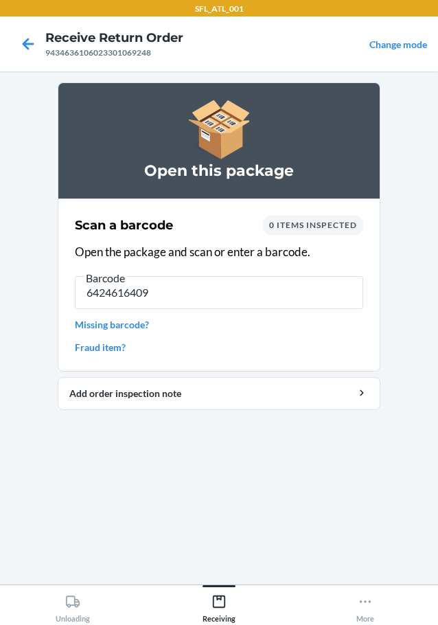
type input "64246164091"
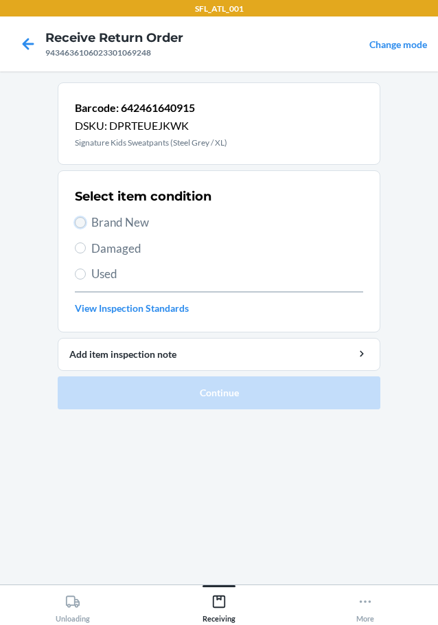
click at [84, 225] on input "Brand New" at bounding box center [80, 222] width 11 height 11
radio input "true"
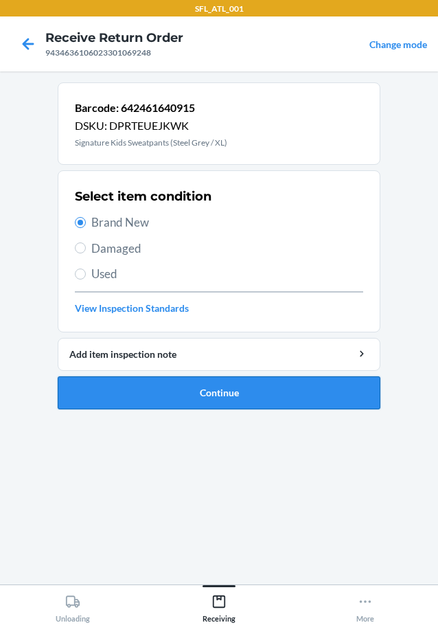
click at [163, 400] on button "Continue" at bounding box center [219, 392] width 323 height 33
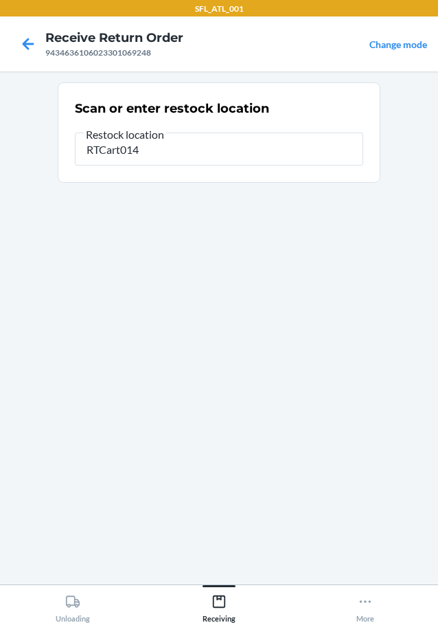
type input "RTCart014"
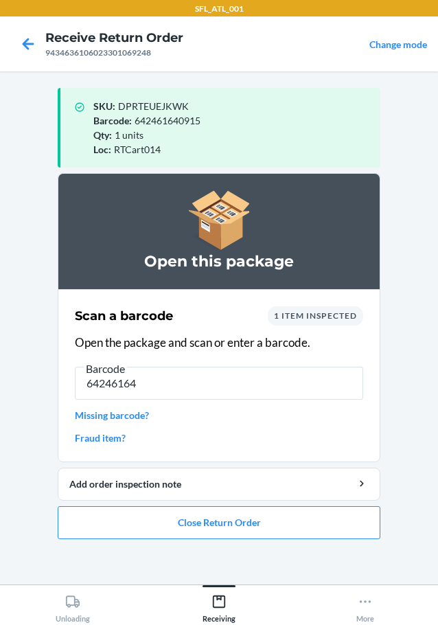
type input "642461644"
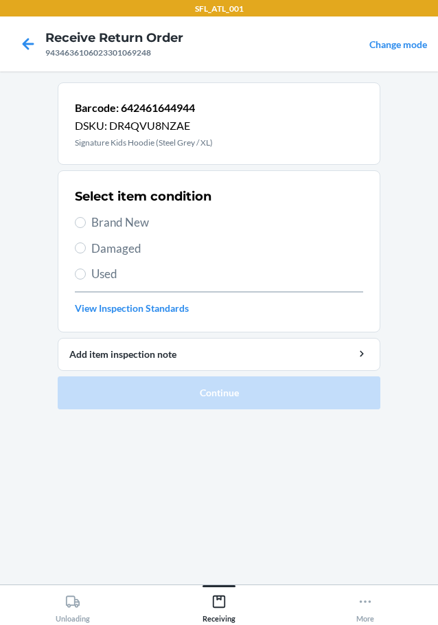
click at [88, 223] on label "Brand New" at bounding box center [219, 223] width 288 height 18
click at [86, 223] on input "Brand New" at bounding box center [80, 222] width 11 height 11
radio input "true"
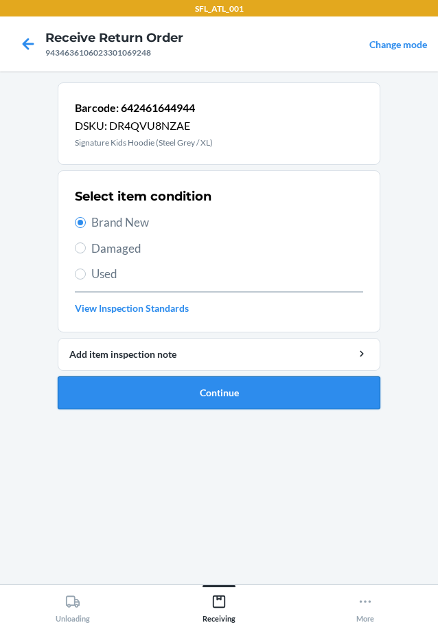
click at [149, 382] on button "Continue" at bounding box center [219, 392] width 323 height 33
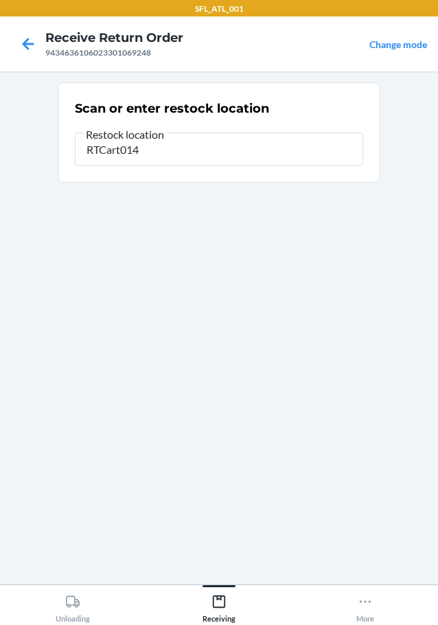
type input "RTCart014"
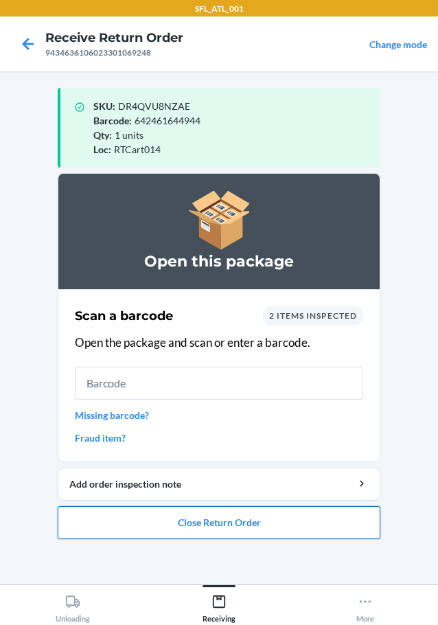
click at [251, 519] on button "Close Return Order" at bounding box center [219, 522] width 323 height 33
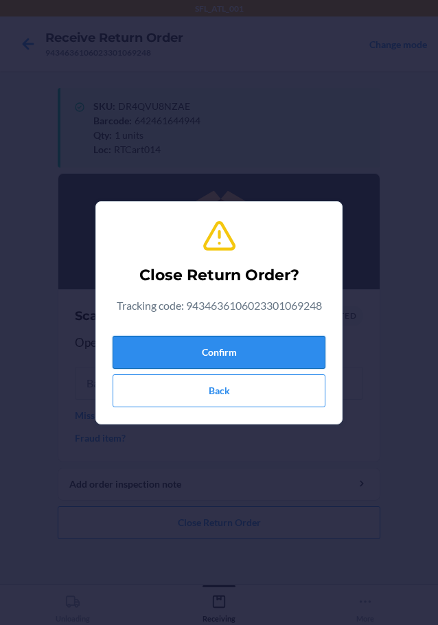
click at [255, 348] on button "Confirm" at bounding box center [219, 352] width 213 height 33
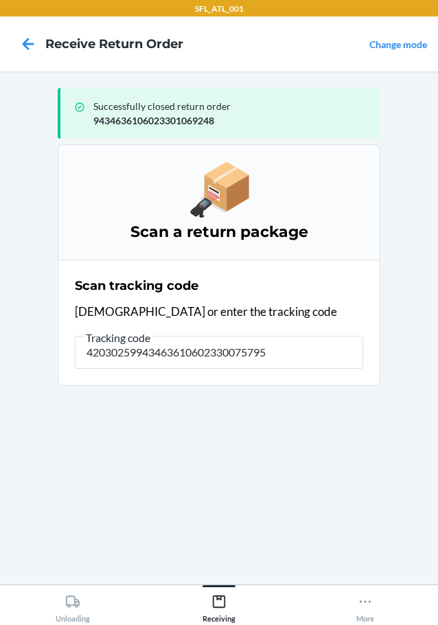
type input "420302599434636106023300757955"
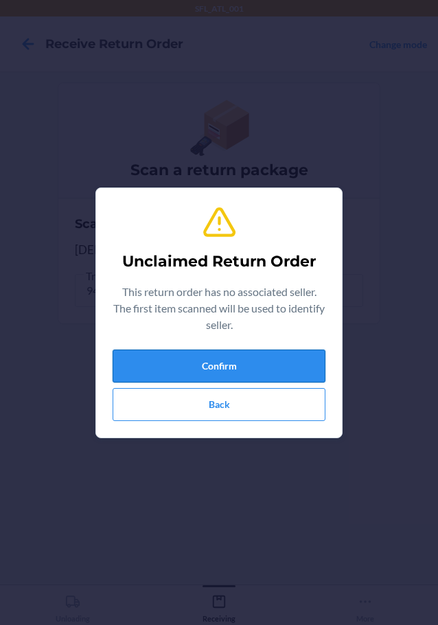
click at [264, 352] on button "Confirm" at bounding box center [219, 366] width 213 height 33
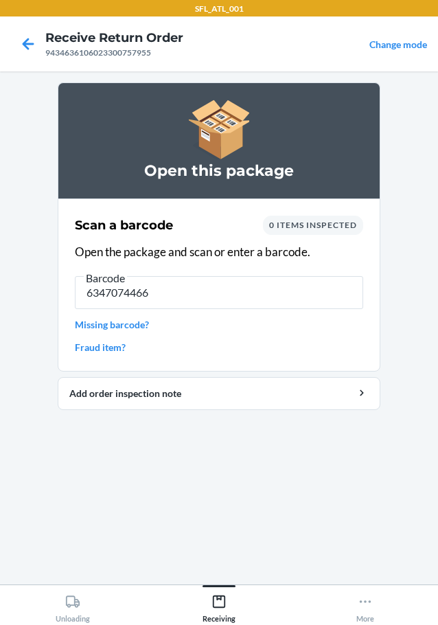
type input "63470744664"
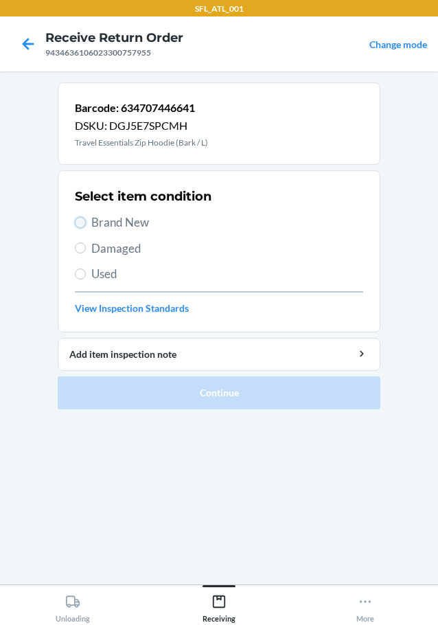
click at [82, 220] on input "Brand New" at bounding box center [80, 222] width 11 height 11
radio input "true"
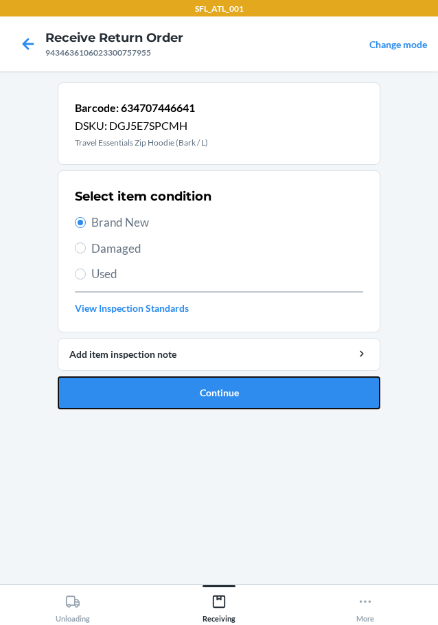
click at [174, 397] on button "Continue" at bounding box center [219, 392] width 323 height 33
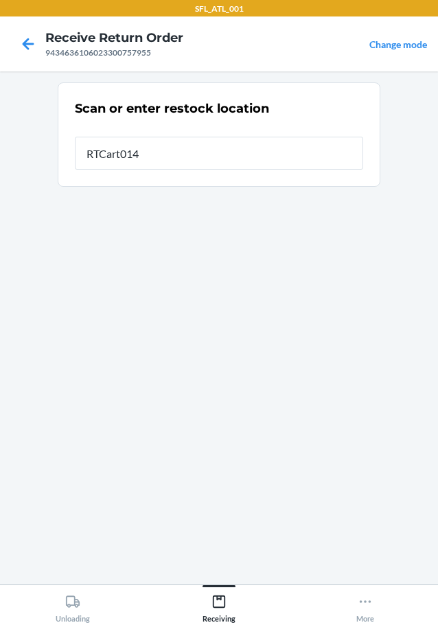
type input "RTCart014"
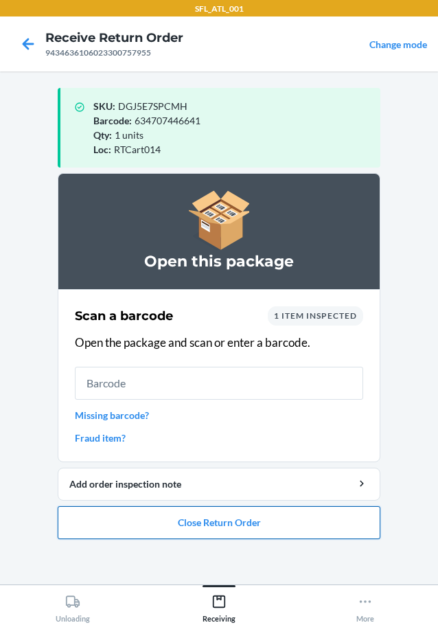
drag, startPoint x: 280, startPoint y: 528, endPoint x: 281, endPoint y: 520, distance: 8.3
click at [280, 523] on button "Close Return Order" at bounding box center [219, 522] width 323 height 33
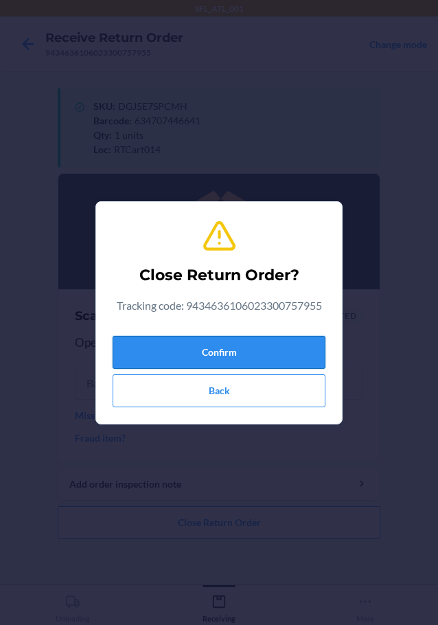
click at [246, 343] on button "Confirm" at bounding box center [219, 352] width 213 height 33
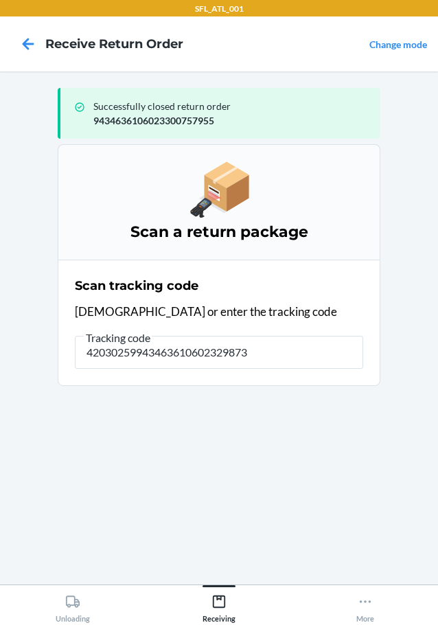
type input "420302599434636106023298738"
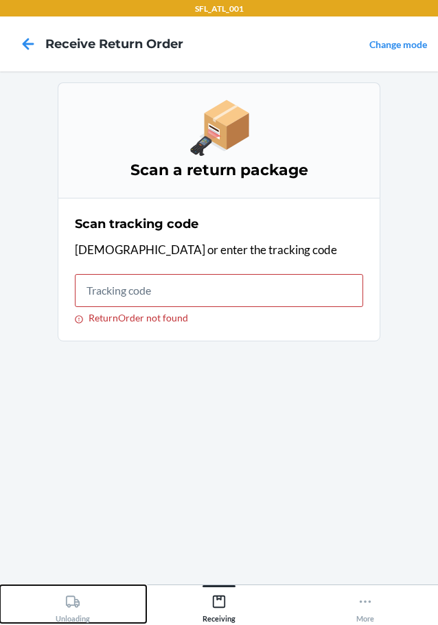
drag, startPoint x: 52, startPoint y: 606, endPoint x: 86, endPoint y: 612, distance: 34.2
click at [58, 606] on button "Unloading" at bounding box center [73, 604] width 146 height 38
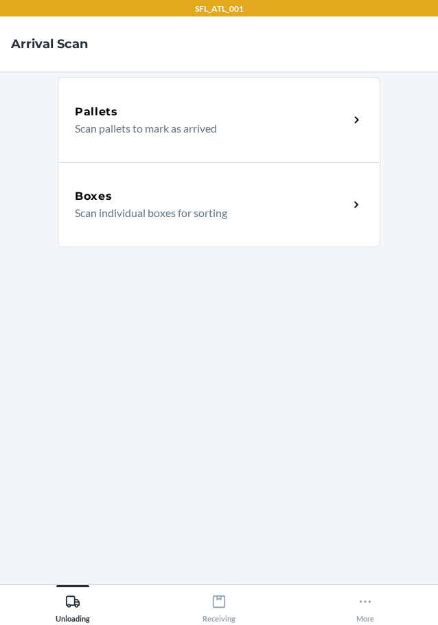
click at [231, 199] on div "Boxes" at bounding box center [212, 196] width 274 height 16
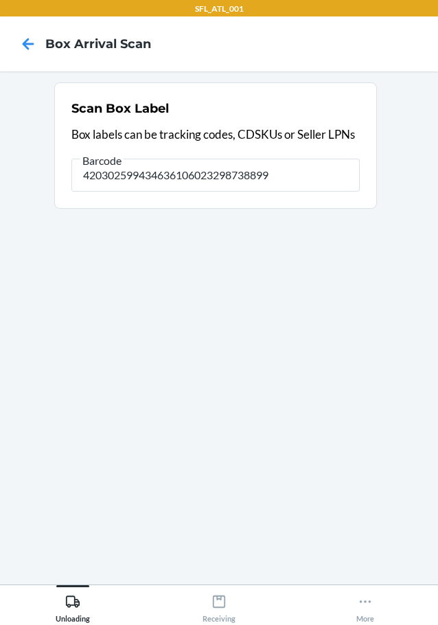
type input "420302599434636106023298738899"
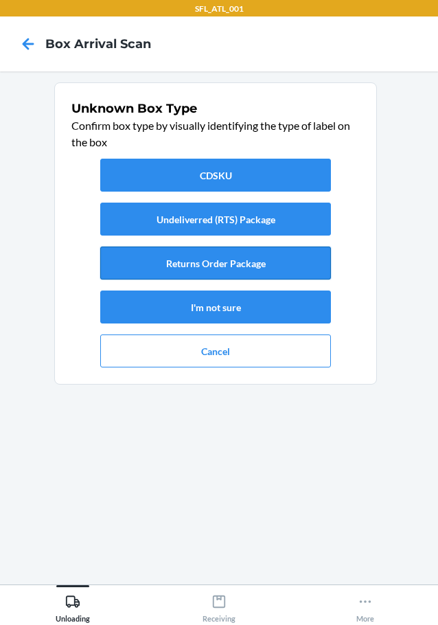
click at [275, 256] on button "Returns Order Package" at bounding box center [215, 263] width 231 height 33
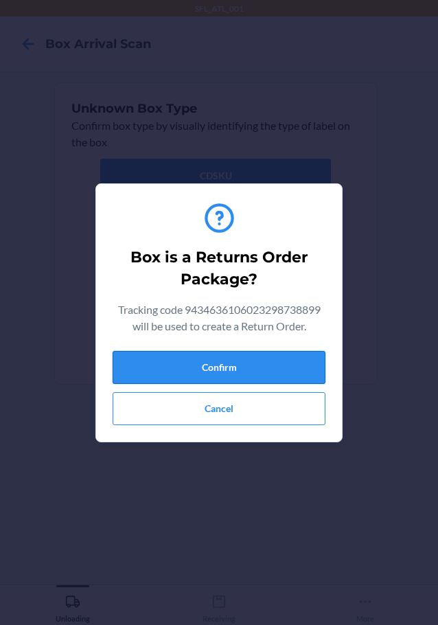
click at [267, 359] on button "Confirm" at bounding box center [219, 367] width 213 height 33
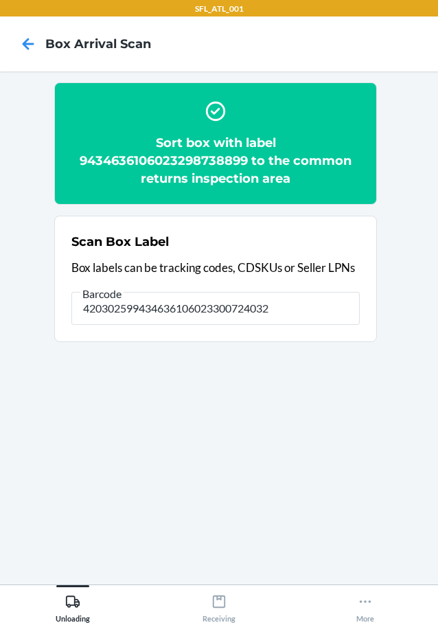
type input "420302599434636106023300724032"
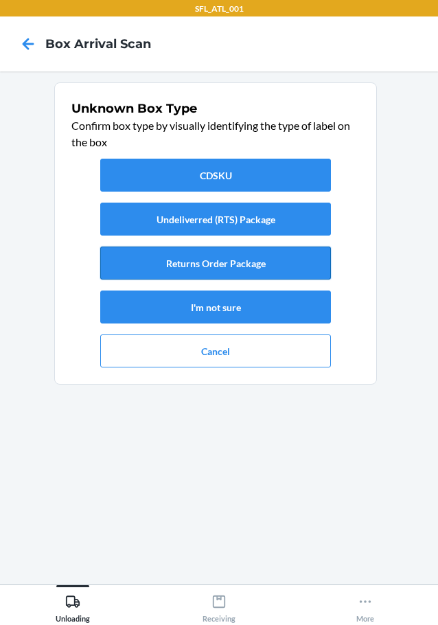
click at [255, 258] on button "Returns Order Package" at bounding box center [215, 263] width 231 height 33
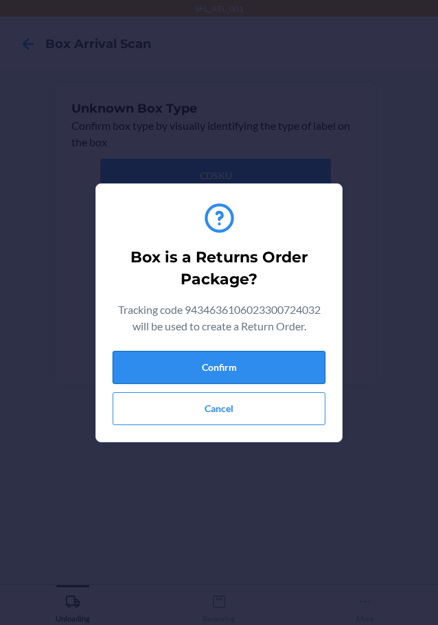
click at [253, 371] on button "Confirm" at bounding box center [219, 367] width 213 height 33
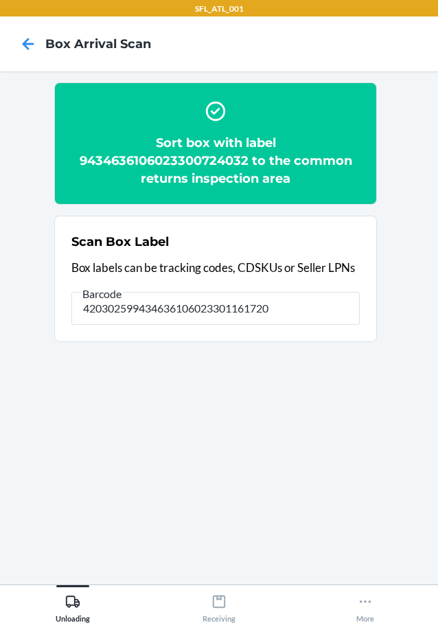
type input "420302599434636106023301161720"
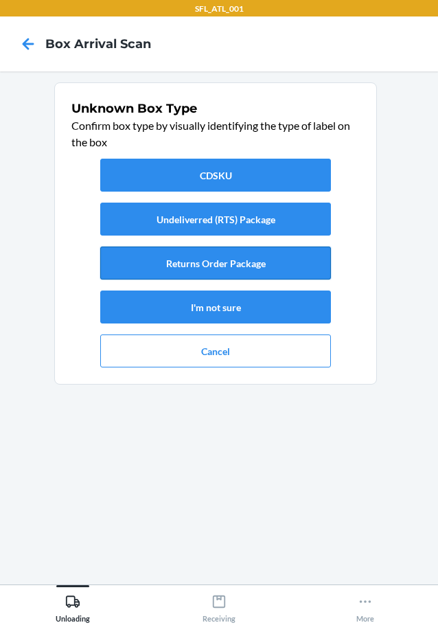
click at [242, 267] on button "Returns Order Package" at bounding box center [215, 263] width 231 height 33
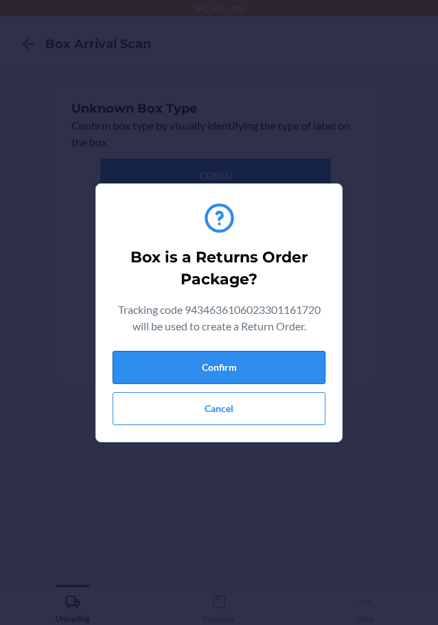
click at [241, 363] on button "Confirm" at bounding box center [219, 367] width 213 height 33
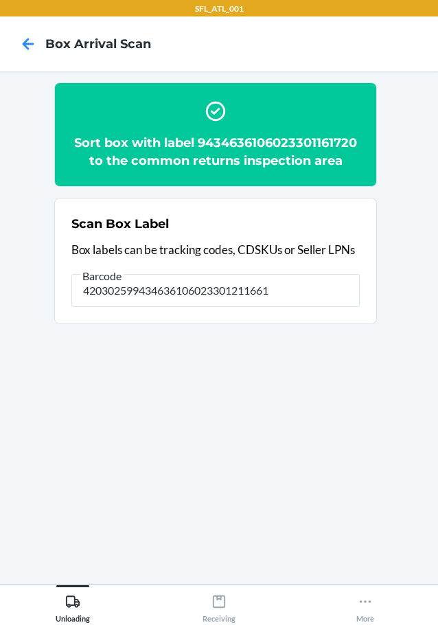
type input "420302599434636106023301211661"
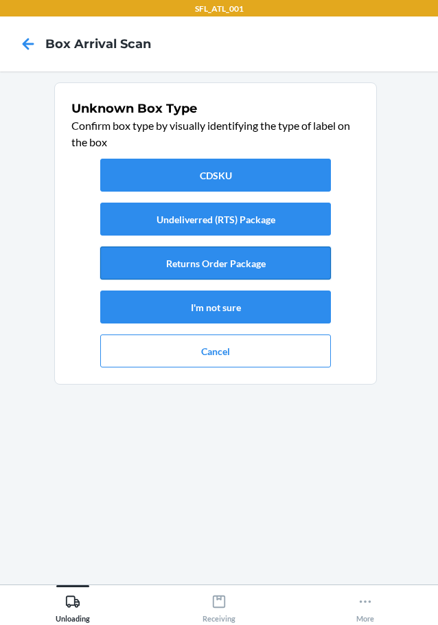
click at [304, 267] on button "Returns Order Package" at bounding box center [215, 263] width 231 height 33
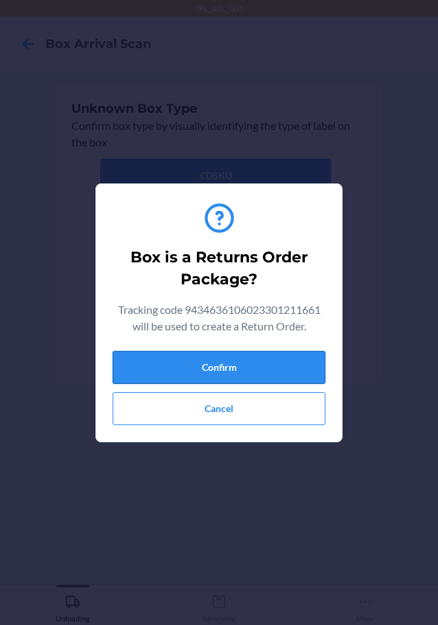
click at [266, 377] on button "Confirm" at bounding box center [219, 367] width 213 height 33
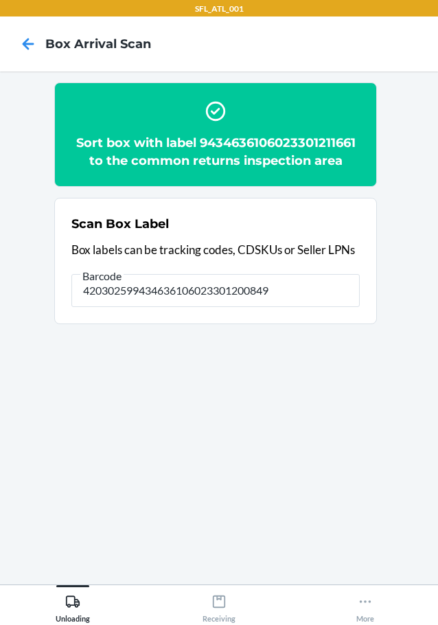
type input "420302599434636106023301200849"
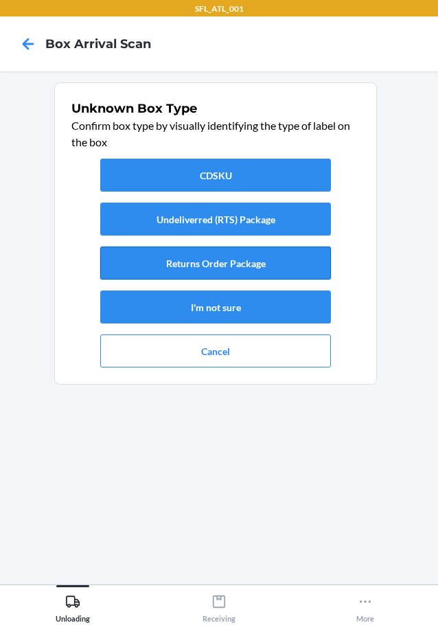
click at [284, 260] on button "Returns Order Package" at bounding box center [215, 263] width 231 height 33
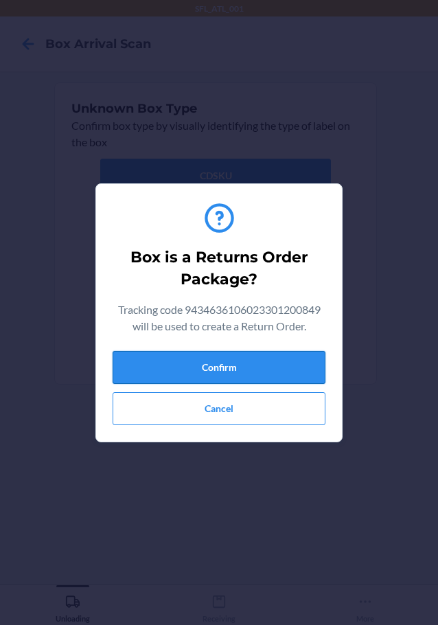
click at [269, 362] on button "Confirm" at bounding box center [219, 367] width 213 height 33
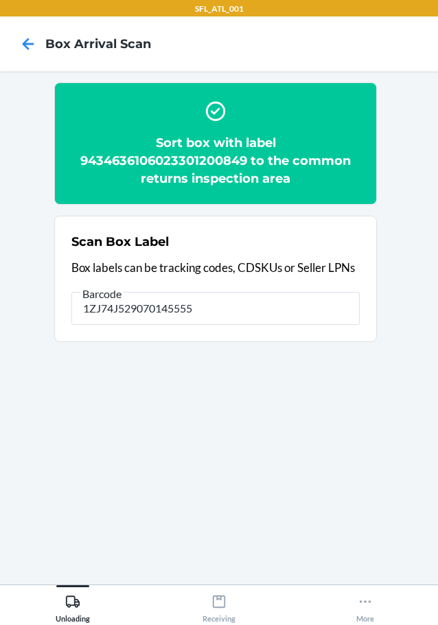
type input "1ZJ74J529070145555"
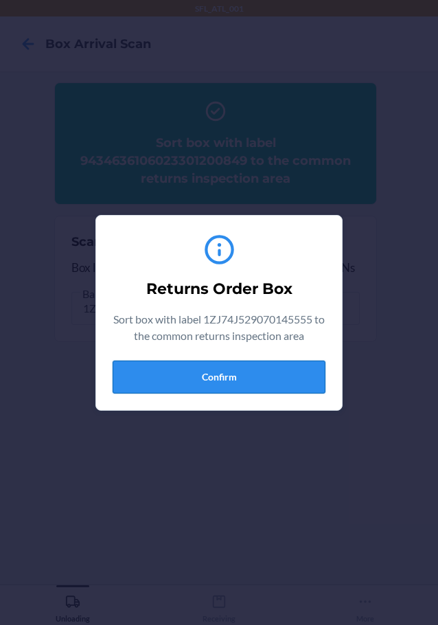
drag, startPoint x: 268, startPoint y: 378, endPoint x: 271, endPoint y: 385, distance: 7.1
click at [271, 385] on button "Confirm" at bounding box center [219, 377] width 213 height 33
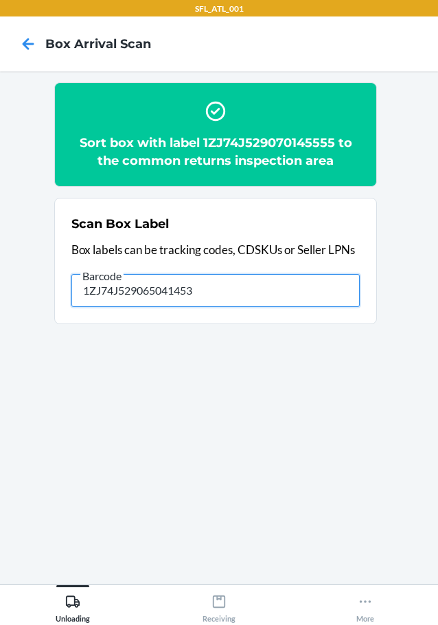
type input "1ZJ74J529065041453"
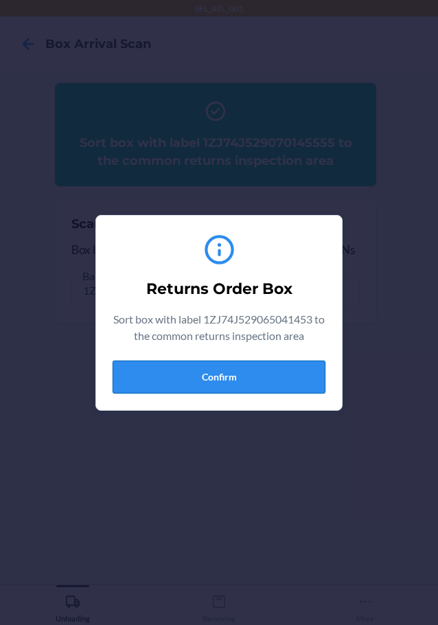
click at [295, 372] on button "Confirm" at bounding box center [219, 377] width 213 height 33
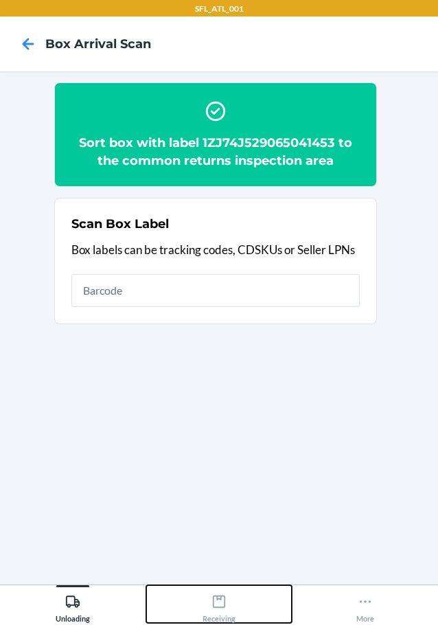
click at [225, 603] on icon at bounding box center [219, 601] width 15 height 15
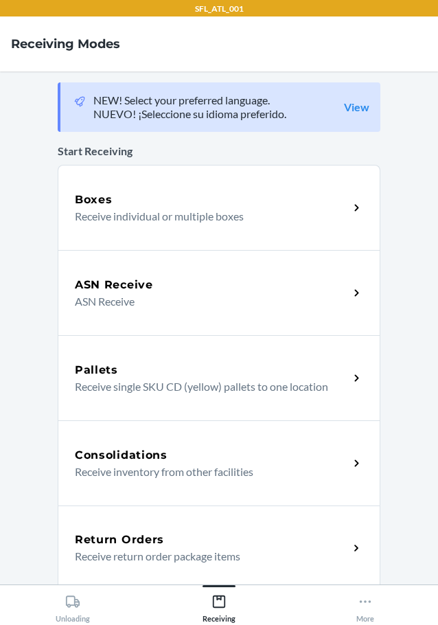
click at [231, 540] on div "Return Orders" at bounding box center [212, 540] width 274 height 16
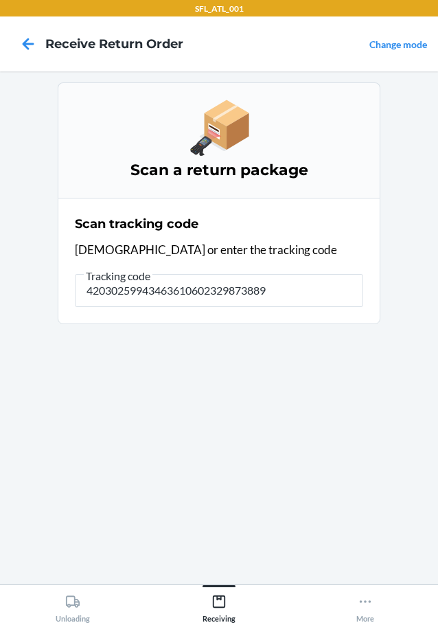
type input "420302599434636106023298738899"
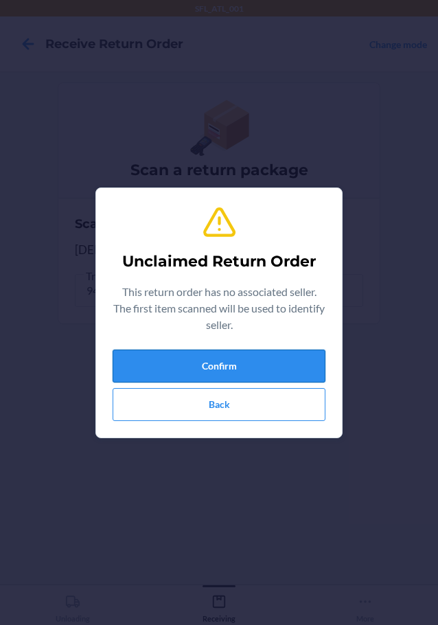
click at [256, 378] on button "Confirm" at bounding box center [219, 366] width 213 height 33
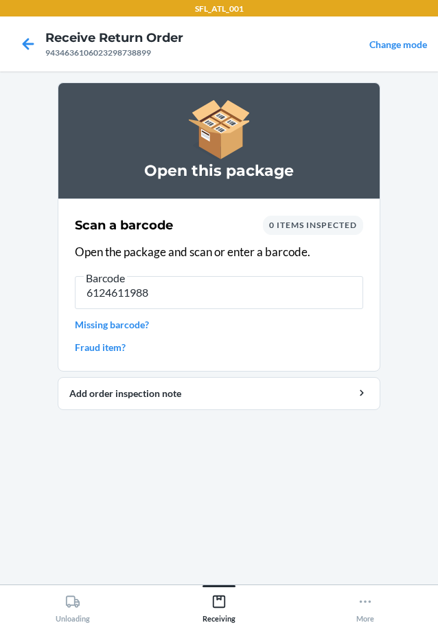
type input "61246119884"
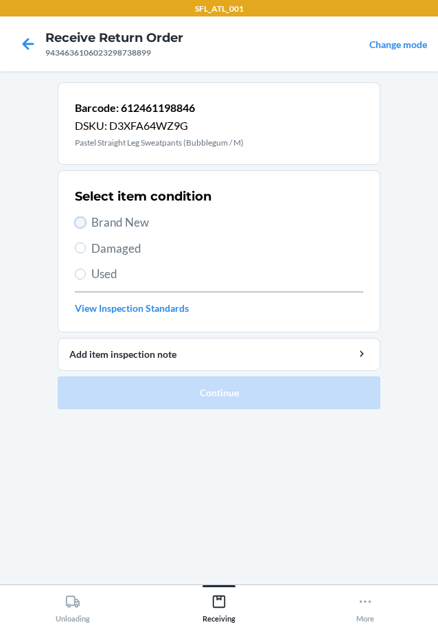
click at [76, 220] on input "Brand New" at bounding box center [80, 222] width 11 height 11
radio input "true"
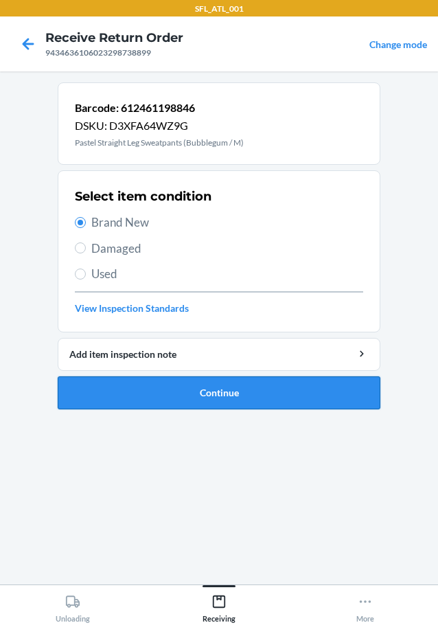
click at [171, 396] on button "Continue" at bounding box center [219, 392] width 323 height 33
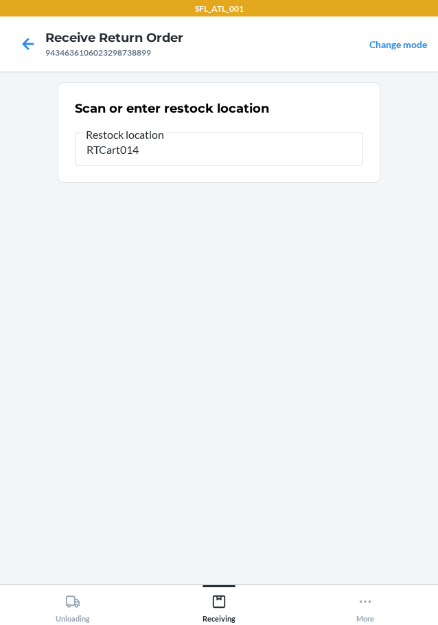
type input "RTCart014"
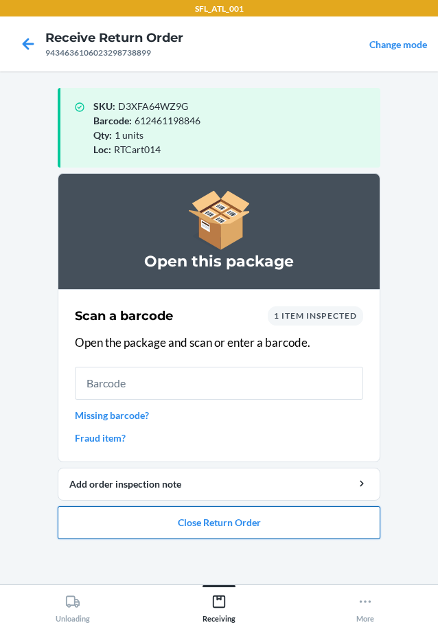
click at [245, 519] on button "Close Return Order" at bounding box center [219, 522] width 323 height 33
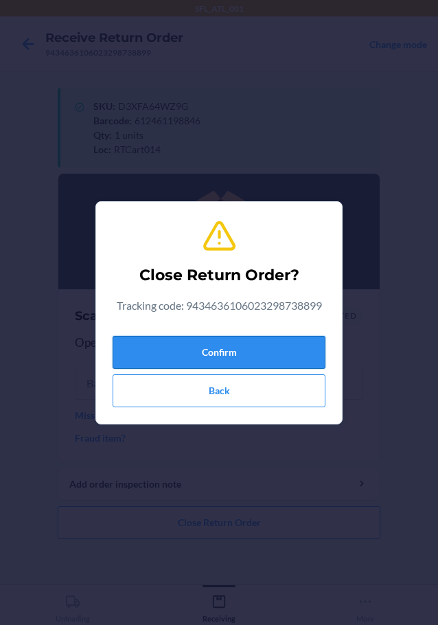
click at [269, 363] on button "Confirm" at bounding box center [219, 352] width 213 height 33
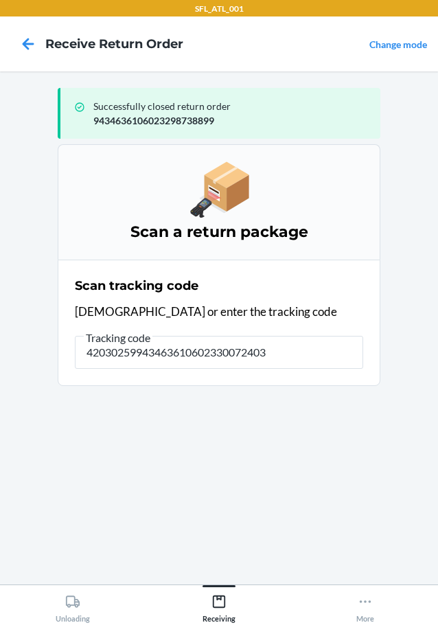
type input "420302599434636106023300724032"
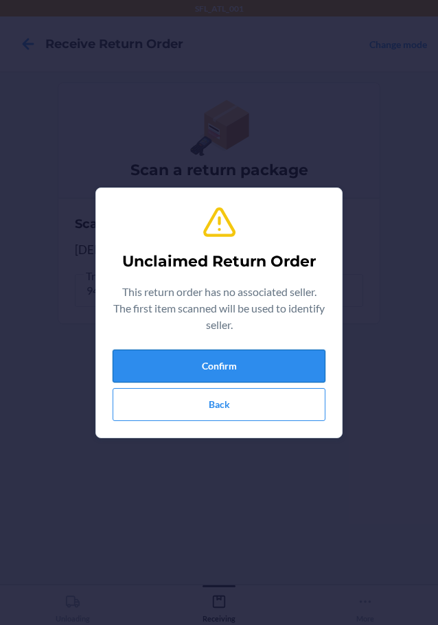
click at [273, 365] on button "Confirm" at bounding box center [219, 366] width 213 height 33
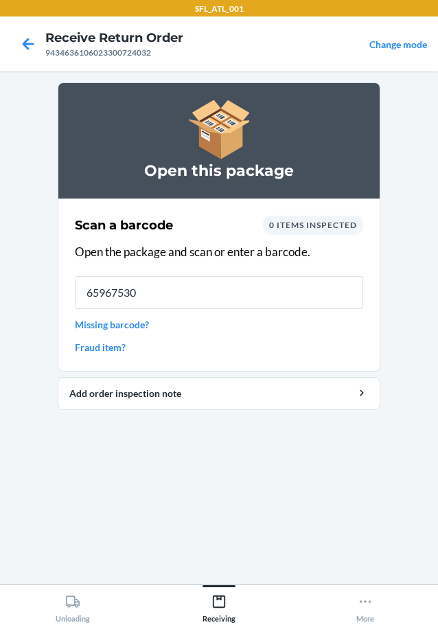
type input "659675308"
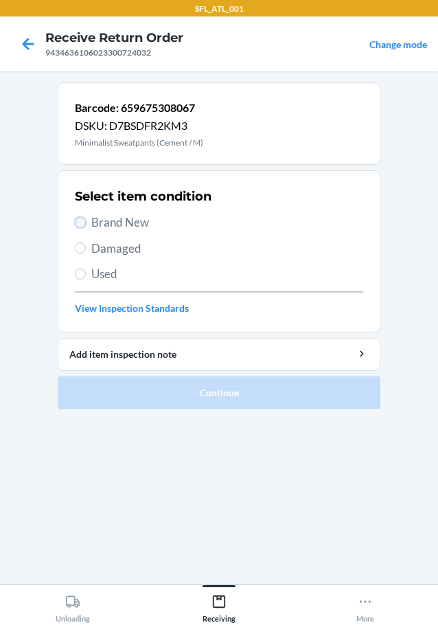
click at [78, 220] on input "Brand New" at bounding box center [80, 222] width 11 height 11
radio input "true"
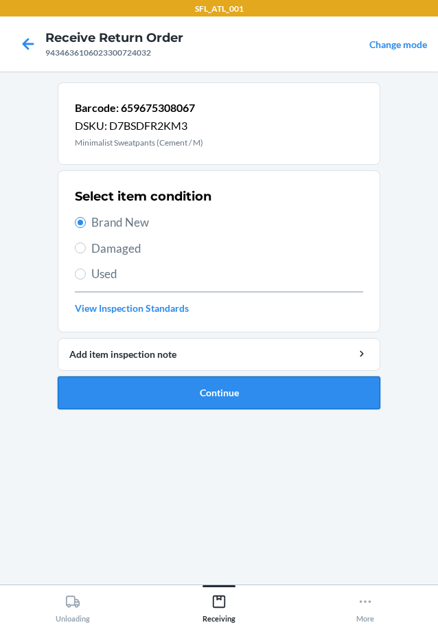
click at [133, 382] on button "Continue" at bounding box center [219, 392] width 323 height 33
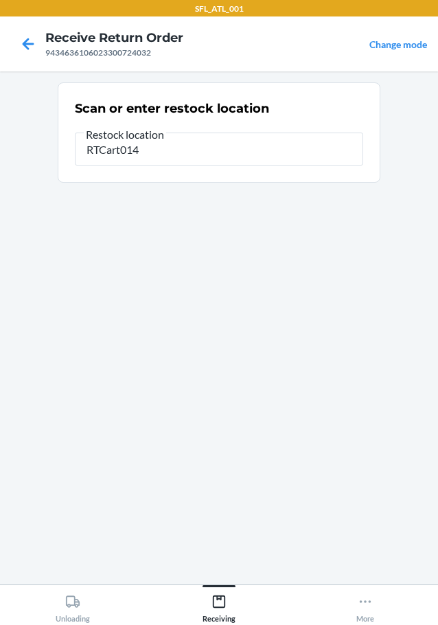
type input "RTCart014"
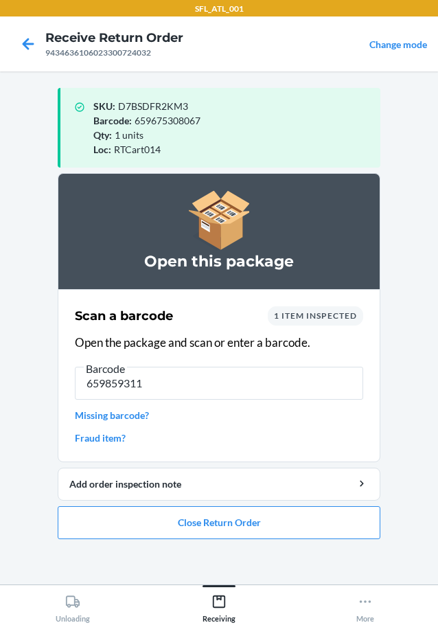
type input "6598593114"
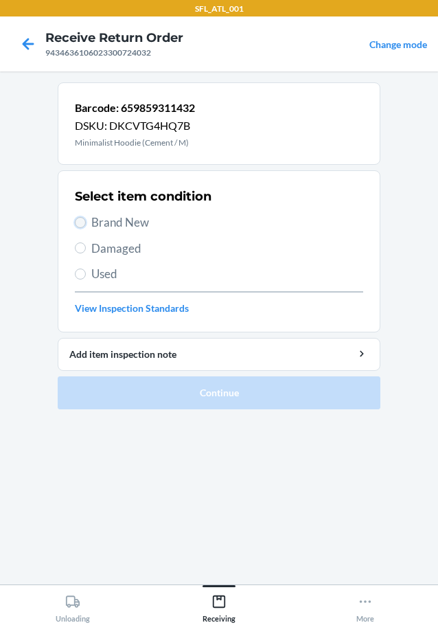
click at [81, 218] on input "Brand New" at bounding box center [80, 222] width 11 height 11
radio input "true"
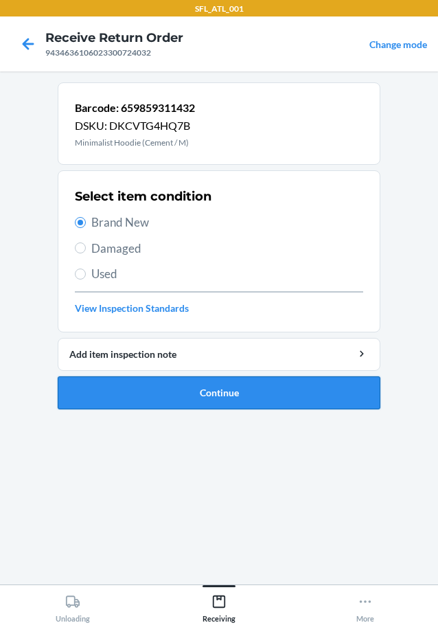
click at [142, 385] on button "Continue" at bounding box center [219, 392] width 323 height 33
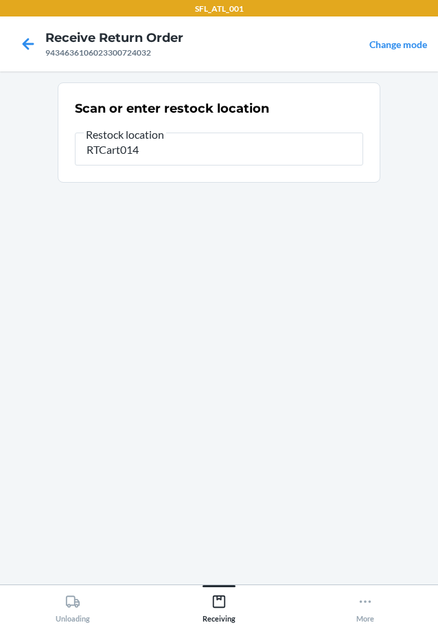
type input "RTCart014"
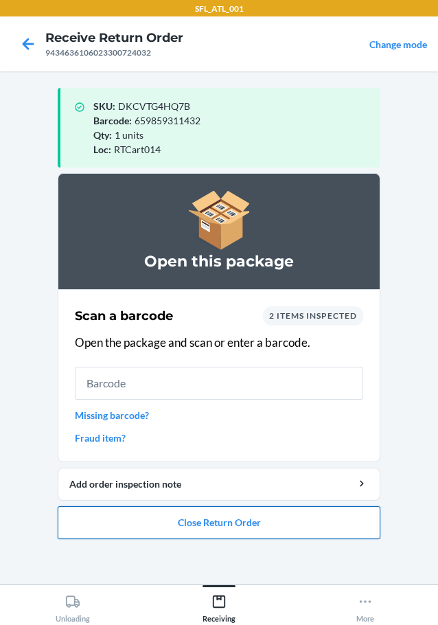
click at [211, 525] on button "Close Return Order" at bounding box center [219, 522] width 323 height 33
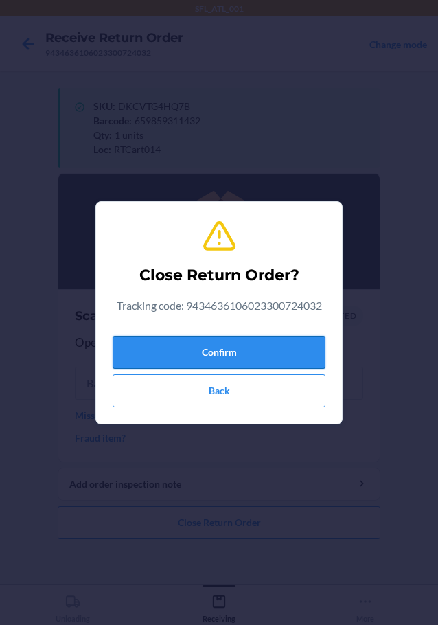
click at [256, 351] on button "Confirm" at bounding box center [219, 352] width 213 height 33
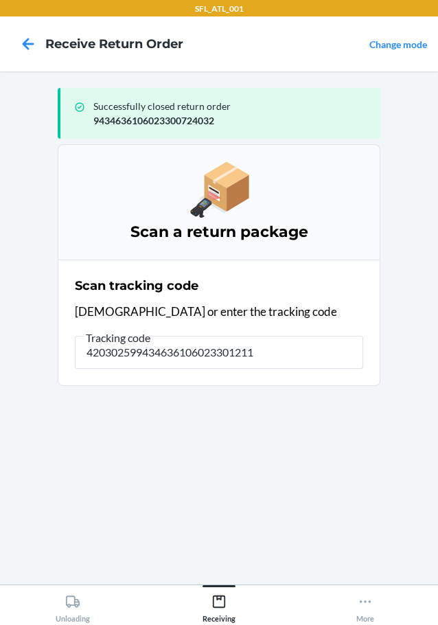
type input "4203025994346361060233012116"
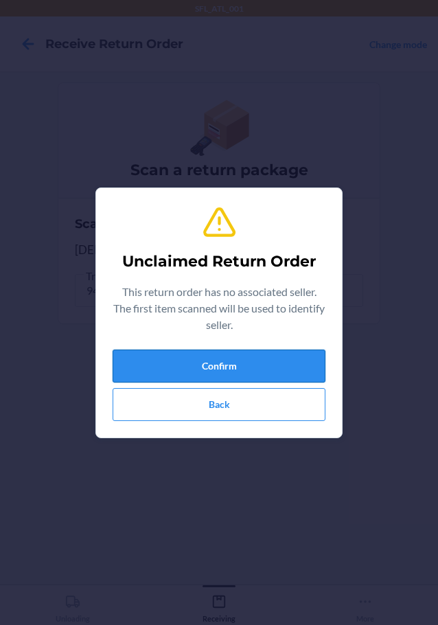
click at [290, 359] on button "Confirm" at bounding box center [219, 366] width 213 height 33
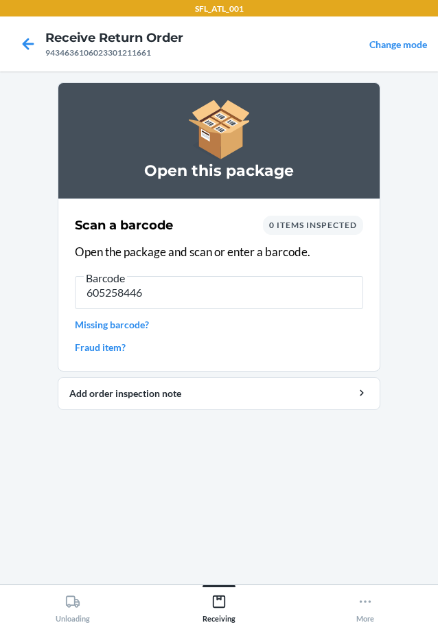
type input "6052584461"
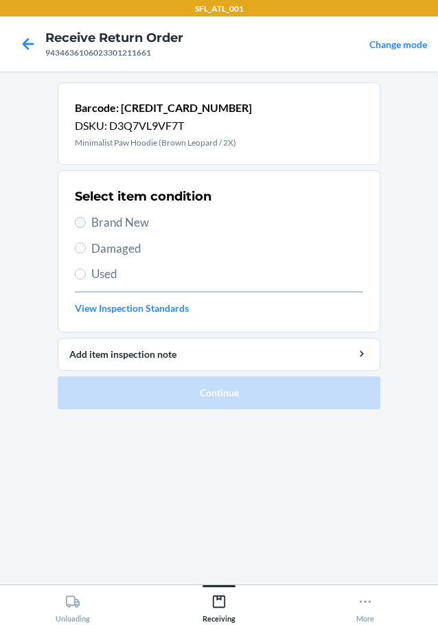
click at [81, 225] on label "Brand New" at bounding box center [219, 223] width 288 height 18
click at [81, 225] on input "Brand New" at bounding box center [80, 222] width 11 height 11
radio input "true"
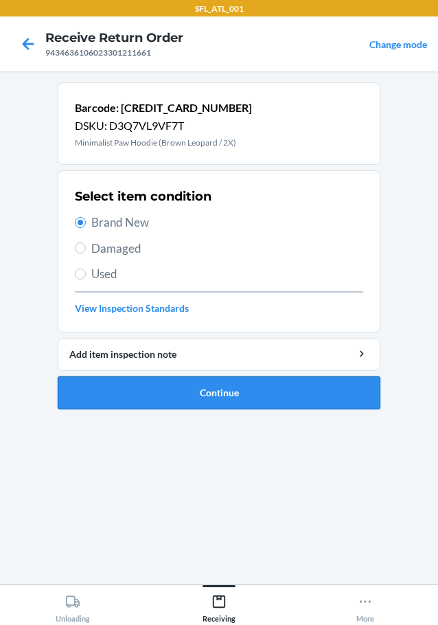
drag, startPoint x: 150, startPoint y: 398, endPoint x: 157, endPoint y: 393, distance: 7.8
click at [157, 393] on button "Continue" at bounding box center [219, 392] width 323 height 33
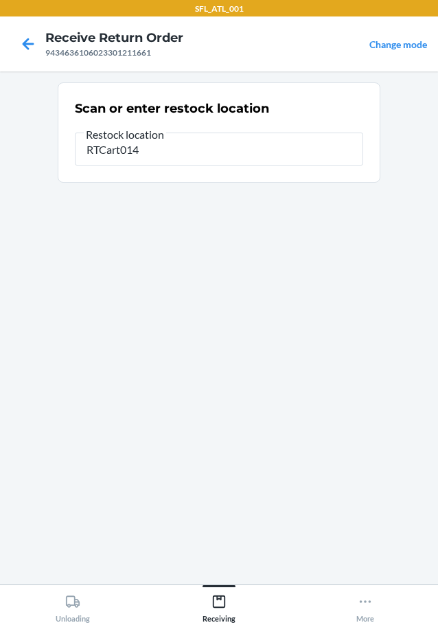
type input "RTCart014"
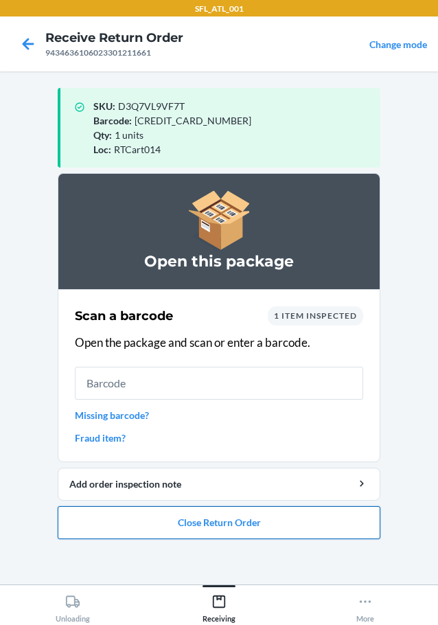
click at [304, 519] on button "Close Return Order" at bounding box center [219, 522] width 323 height 33
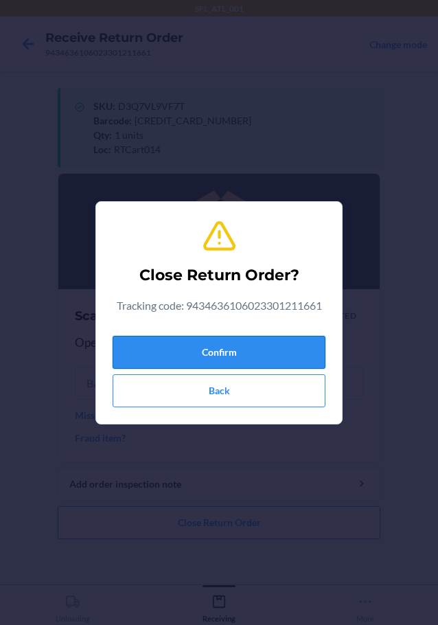
click at [269, 343] on button "Confirm" at bounding box center [219, 352] width 213 height 33
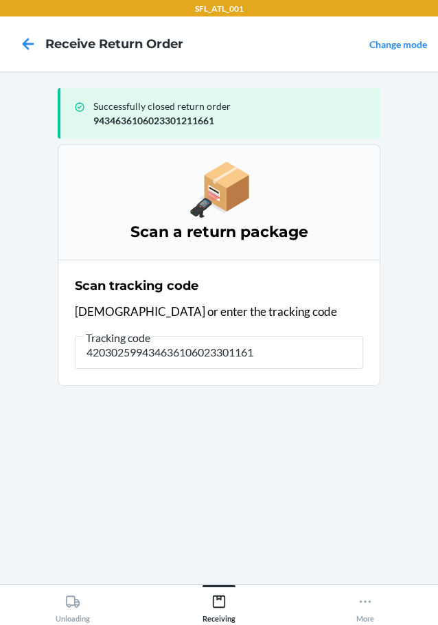
type input "4203025994346361060233011617"
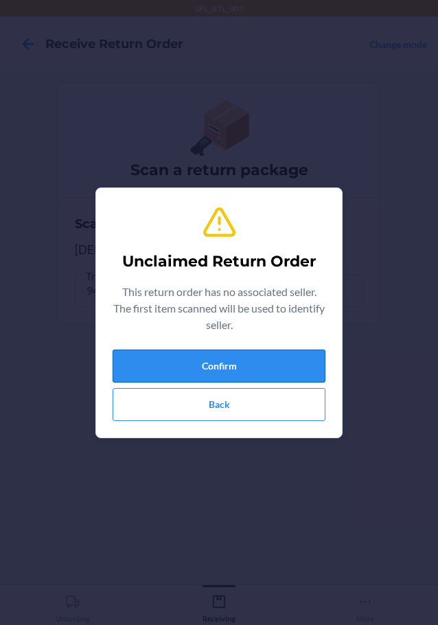
drag, startPoint x: 260, startPoint y: 361, endPoint x: 267, endPoint y: 358, distance: 7.1
click at [262, 360] on button "Confirm" at bounding box center [219, 366] width 213 height 33
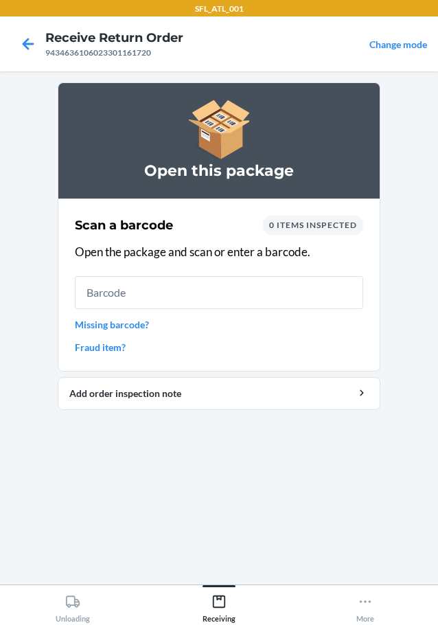
click at [139, 321] on link "Missing barcode?" at bounding box center [219, 324] width 288 height 14
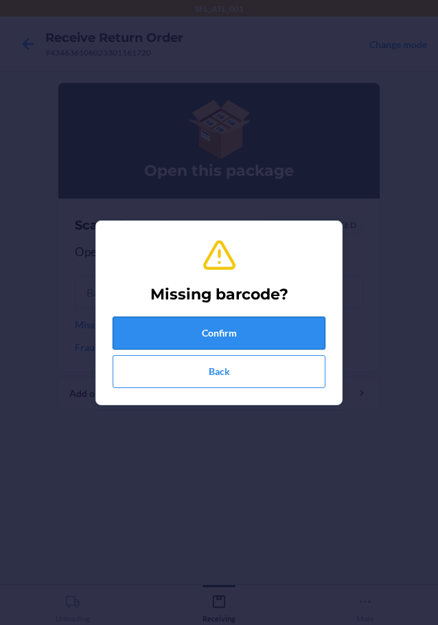
click at [144, 328] on button "Confirm" at bounding box center [219, 333] width 213 height 33
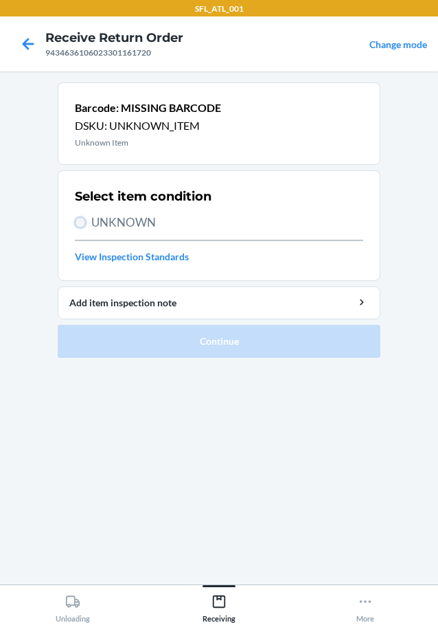
click at [84, 218] on input "UNKNOWN" at bounding box center [80, 222] width 11 height 11
radio input "true"
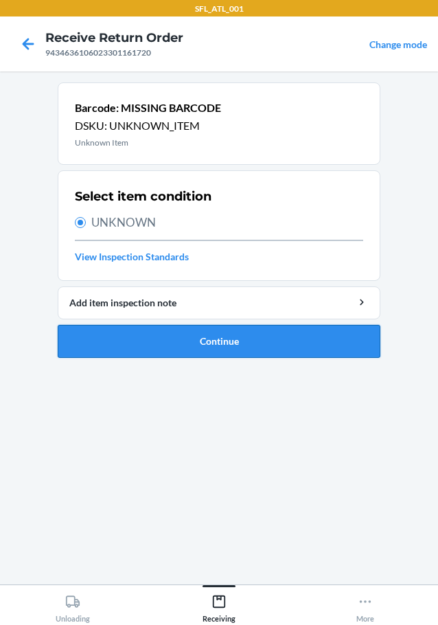
click at [174, 350] on button "Continue" at bounding box center [219, 341] width 323 height 33
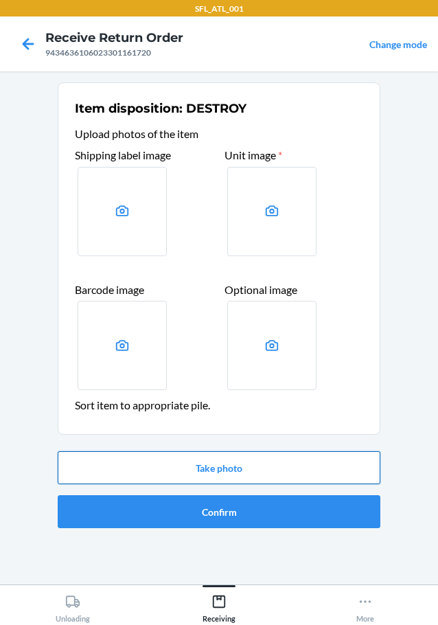
click at [232, 460] on button "Take photo" at bounding box center [219, 467] width 323 height 33
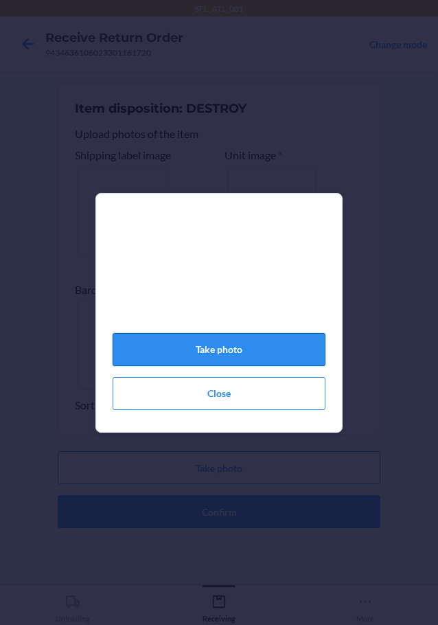
click at [237, 354] on button "Take photo" at bounding box center [219, 349] width 213 height 33
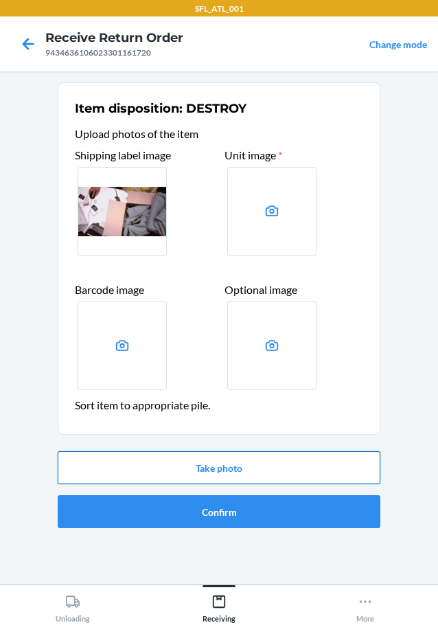
click at [269, 466] on button "Take photo" at bounding box center [219, 467] width 323 height 33
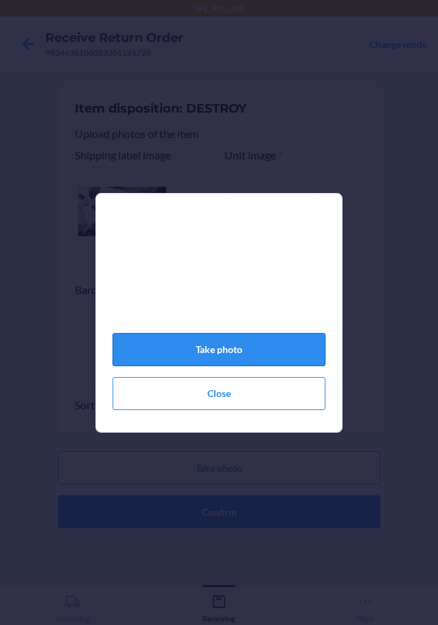
click at [256, 364] on button "Take photo" at bounding box center [219, 349] width 213 height 33
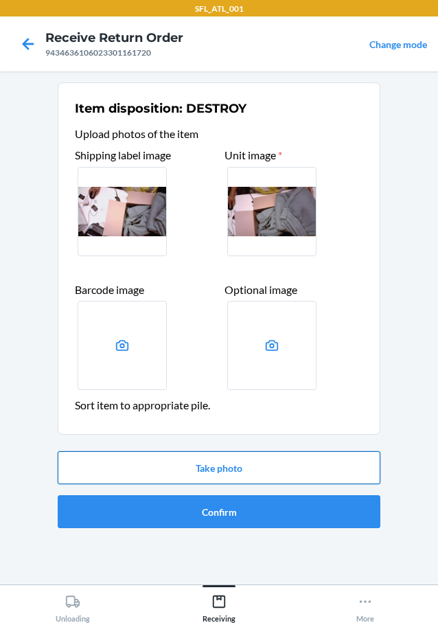
click at [224, 467] on button "Take photo" at bounding box center [219, 467] width 323 height 33
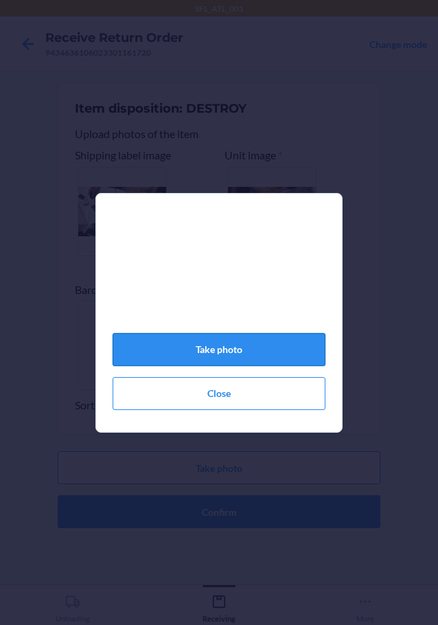
click at [227, 358] on button "Take photo" at bounding box center [219, 349] width 213 height 33
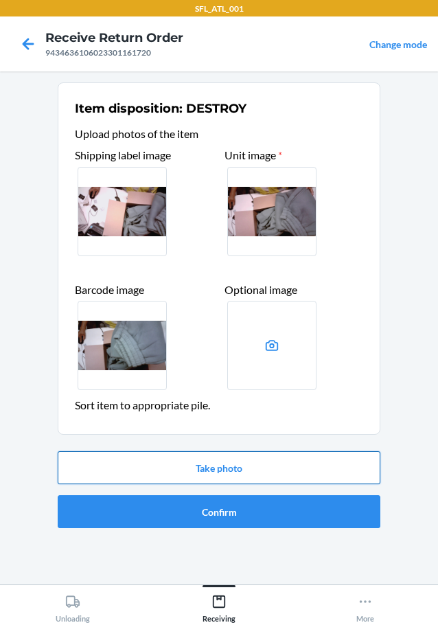
click at [239, 468] on button "Take photo" at bounding box center [219, 467] width 323 height 33
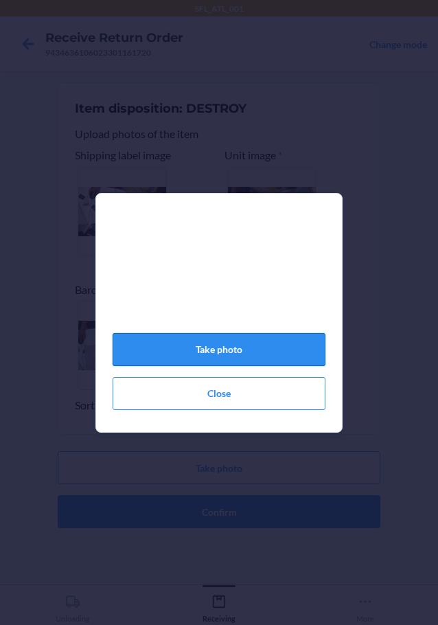
click at [245, 348] on button "Take photo" at bounding box center [219, 349] width 213 height 33
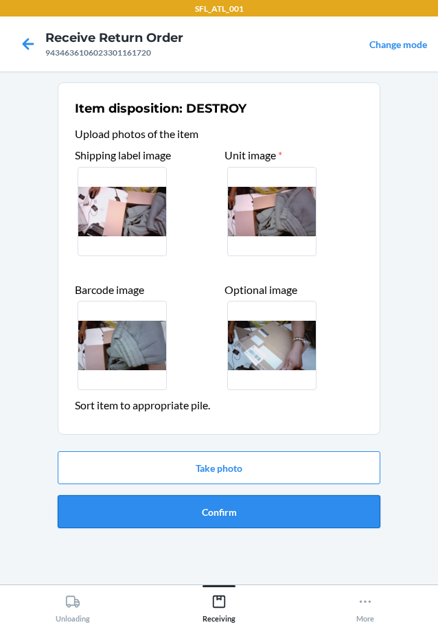
click at [212, 508] on button "Confirm" at bounding box center [219, 511] width 323 height 33
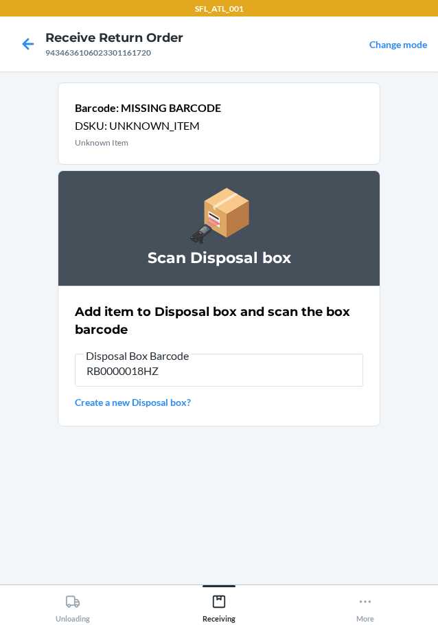
type input "RB0000018HZ"
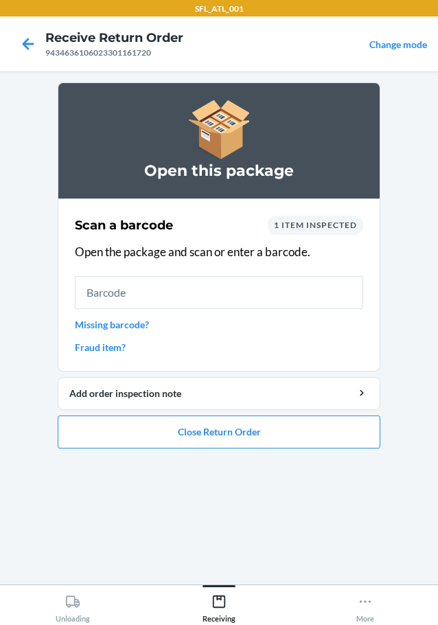
click at [116, 327] on link "Missing barcode?" at bounding box center [219, 324] width 288 height 14
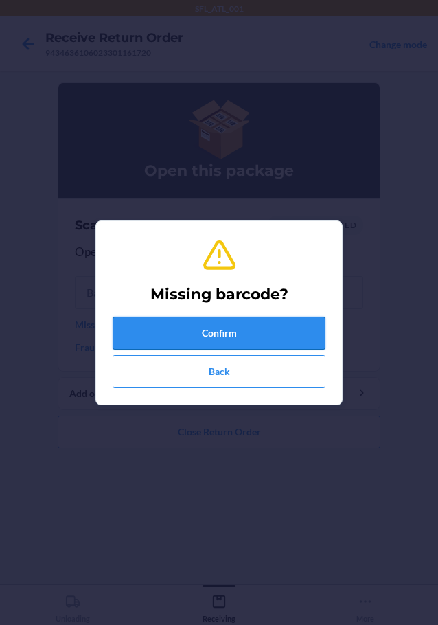
click at [140, 336] on button "Confirm" at bounding box center [219, 333] width 213 height 33
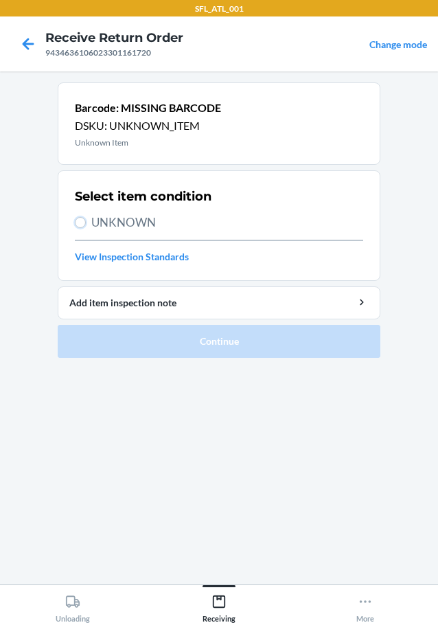
drag, startPoint x: 84, startPoint y: 223, endPoint x: 187, endPoint y: 330, distance: 148.6
click at [89, 225] on label "UNKNOWN" at bounding box center [219, 223] width 288 height 18
click at [86, 225] on input "UNKNOWN" at bounding box center [80, 222] width 11 height 11
radio input "true"
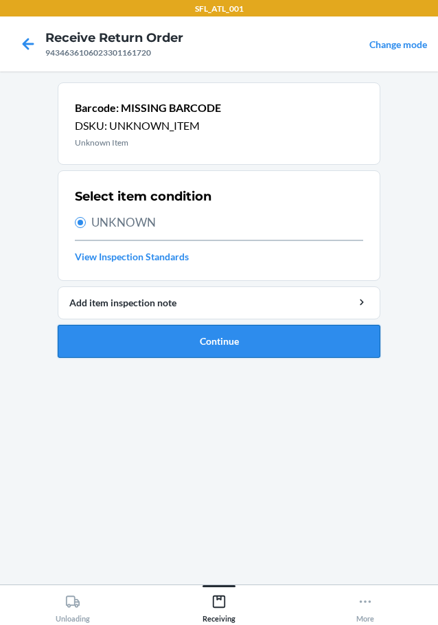
click at [187, 333] on button "Continue" at bounding box center [219, 341] width 323 height 33
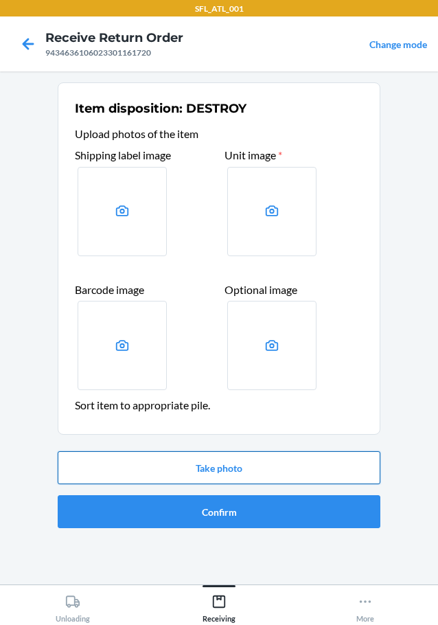
click at [192, 459] on button "Take photo" at bounding box center [219, 467] width 323 height 33
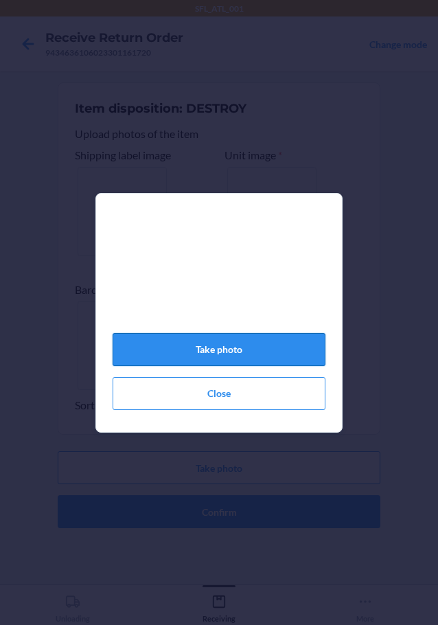
click at [247, 341] on button "Take photo" at bounding box center [219, 349] width 213 height 33
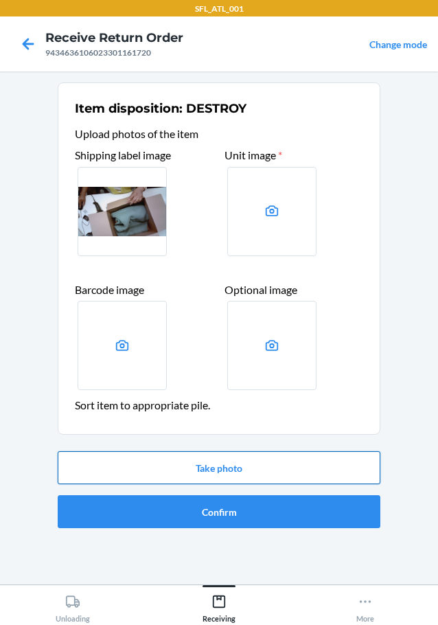
click at [249, 464] on button "Take photo" at bounding box center [219, 467] width 323 height 33
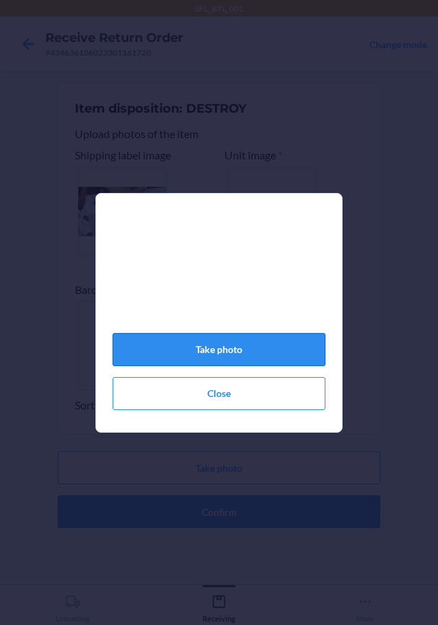
click at [252, 365] on button "Take photo" at bounding box center [219, 349] width 213 height 33
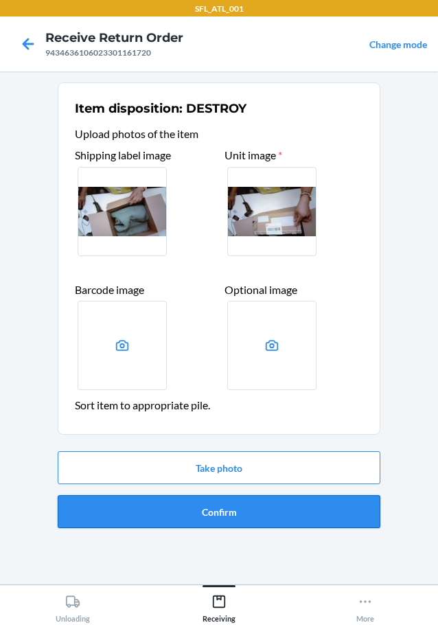
click at [241, 501] on button "Confirm" at bounding box center [219, 511] width 323 height 33
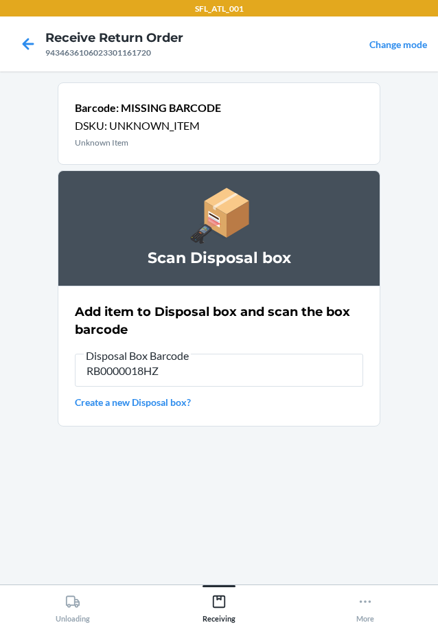
type input "RB0000018HZ"
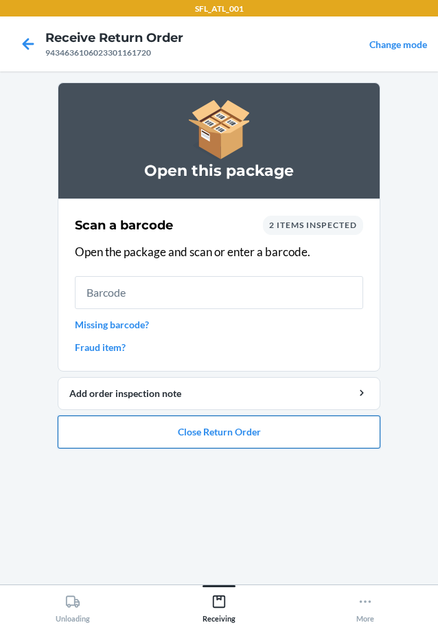
click at [212, 442] on button "Close Return Order" at bounding box center [219, 432] width 323 height 33
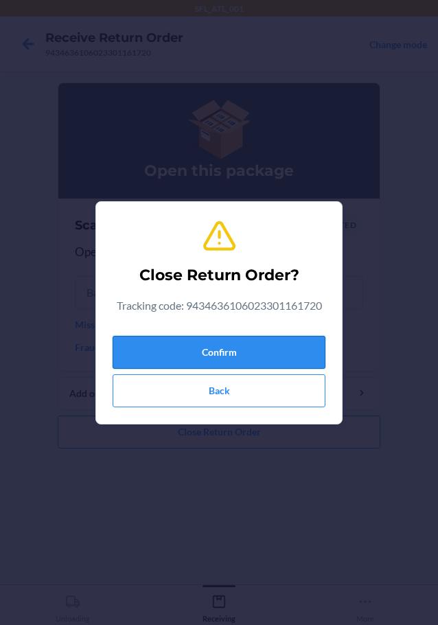
click at [247, 350] on button "Confirm" at bounding box center [219, 352] width 213 height 33
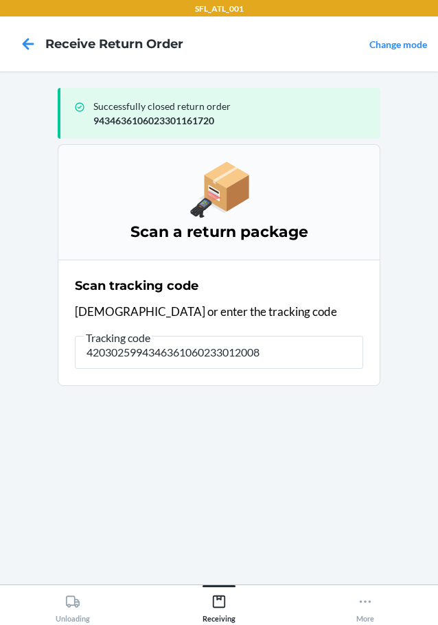
type input "42030259943463610602330120084"
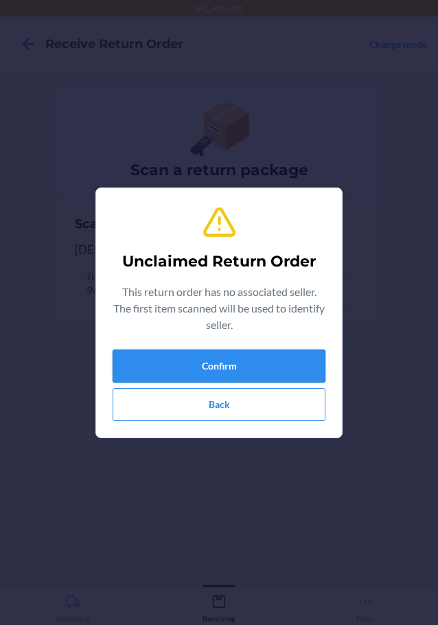
click at [293, 354] on button "Confirm" at bounding box center [219, 366] width 213 height 33
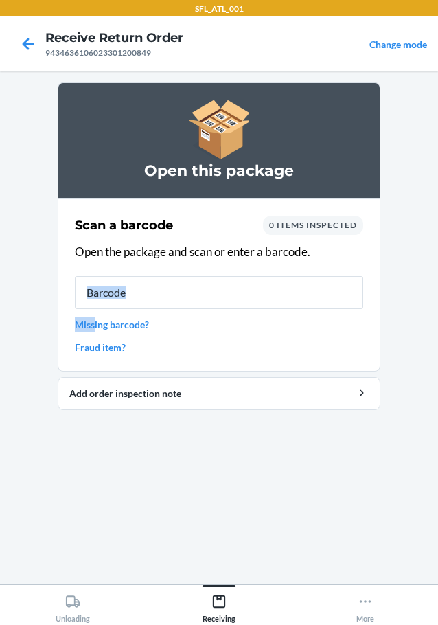
click at [93, 321] on div "Scan a barcode 0 items inspected Open the package and scan or enter a barcode. …" at bounding box center [219, 285] width 288 height 147
click at [98, 320] on link "Missing barcode?" at bounding box center [219, 324] width 288 height 14
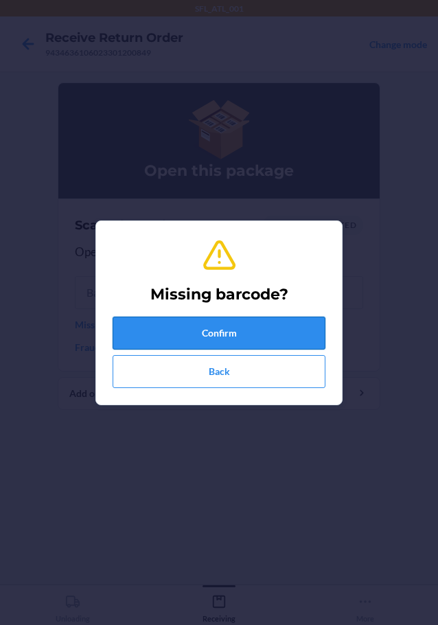
click at [183, 341] on button "Confirm" at bounding box center [219, 333] width 213 height 33
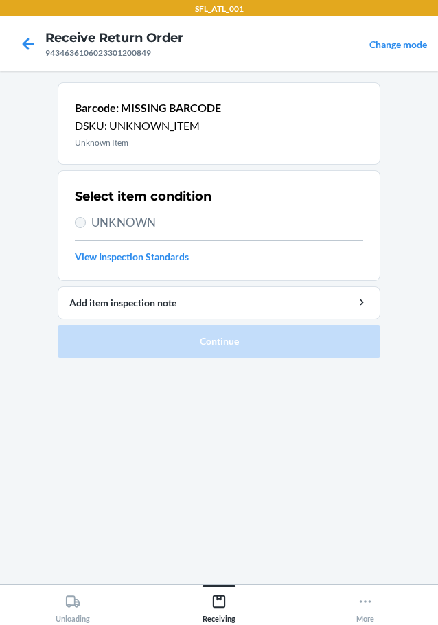
click at [76, 224] on section "Select item condition UNKNOWN View Inspection Standards" at bounding box center [219, 225] width 323 height 111
click at [78, 226] on input "UNKNOWN" at bounding box center [80, 222] width 11 height 11
radio input "true"
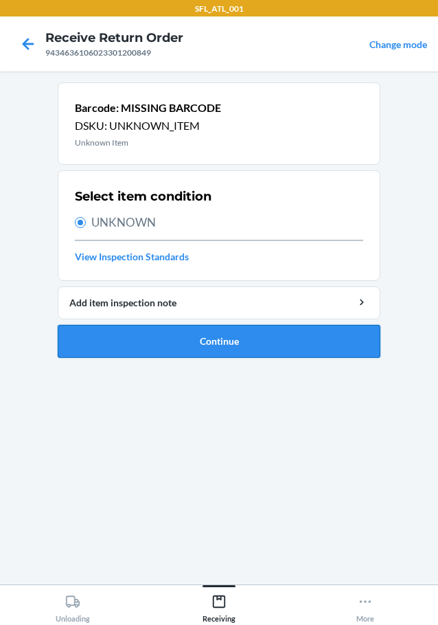
click at [147, 350] on button "Continue" at bounding box center [219, 341] width 323 height 33
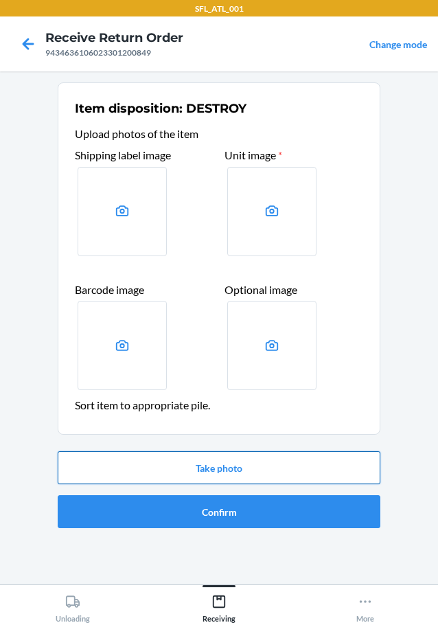
click at [219, 464] on button "Take photo" at bounding box center [219, 467] width 323 height 33
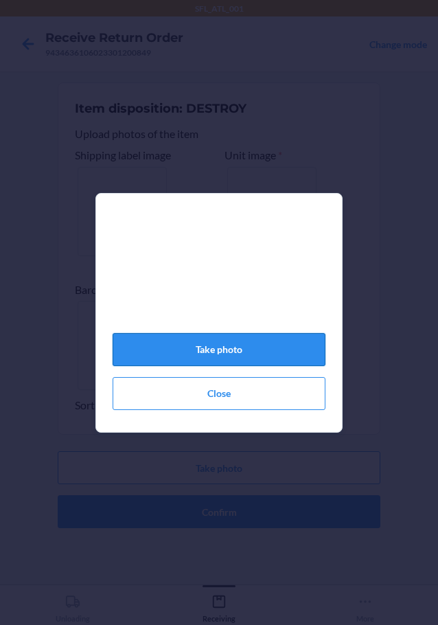
click at [273, 349] on button "Take photo" at bounding box center [219, 349] width 213 height 33
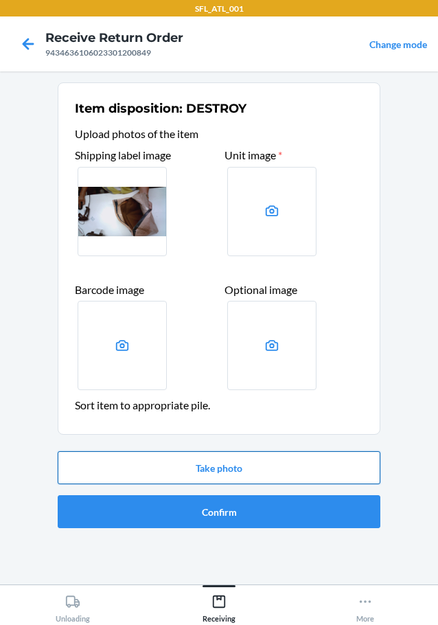
click at [242, 462] on button "Take photo" at bounding box center [219, 467] width 323 height 33
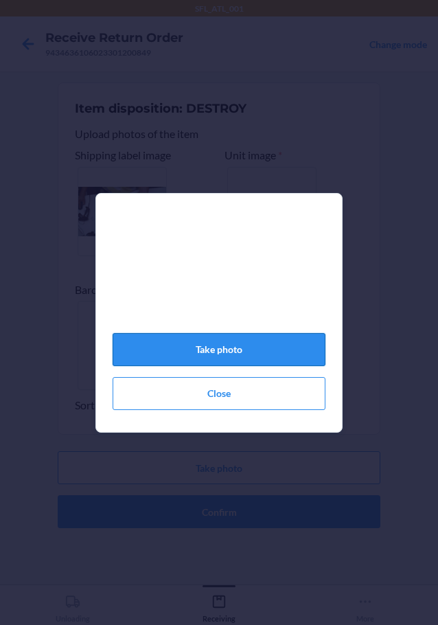
click at [249, 361] on button "Take photo" at bounding box center [219, 349] width 213 height 33
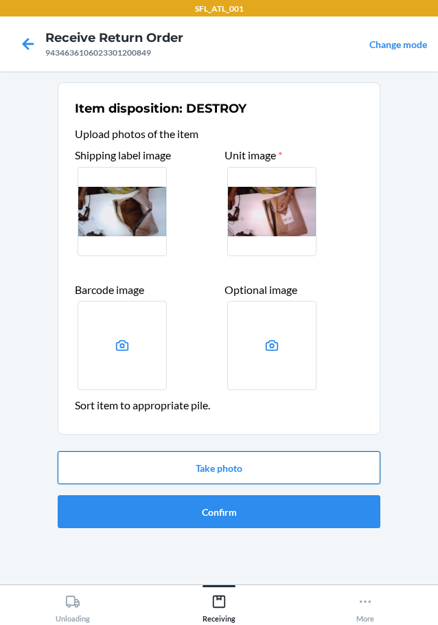
click at [242, 460] on button "Take photo" at bounding box center [219, 467] width 323 height 33
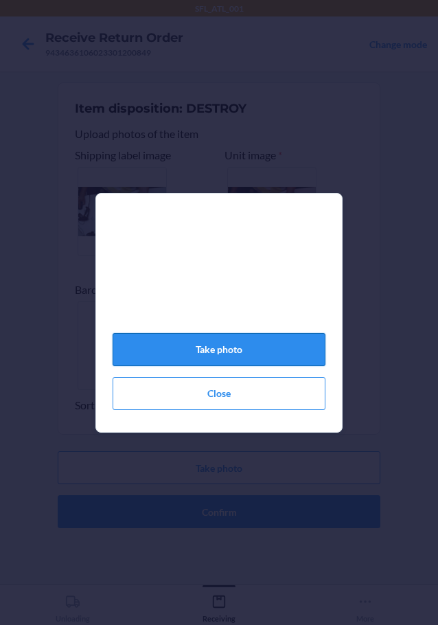
click at [243, 352] on button "Take photo" at bounding box center [219, 349] width 213 height 33
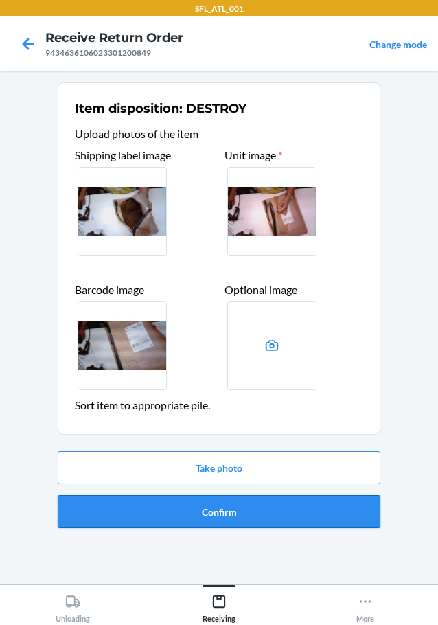
drag, startPoint x: 228, startPoint y: 517, endPoint x: 232, endPoint y: 501, distance: 16.3
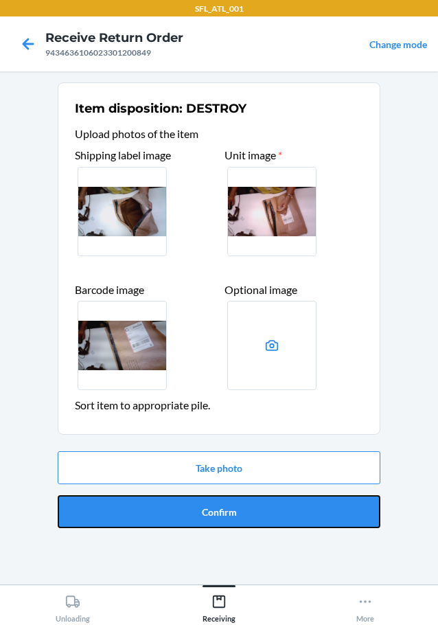
click at [229, 517] on button "Confirm" at bounding box center [219, 511] width 323 height 33
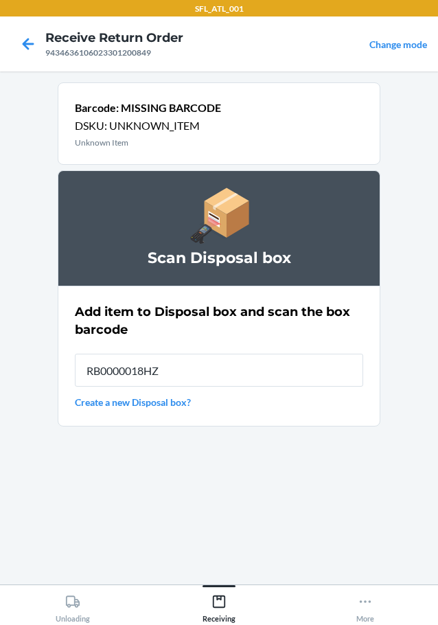
type input "RB0000018HZ"
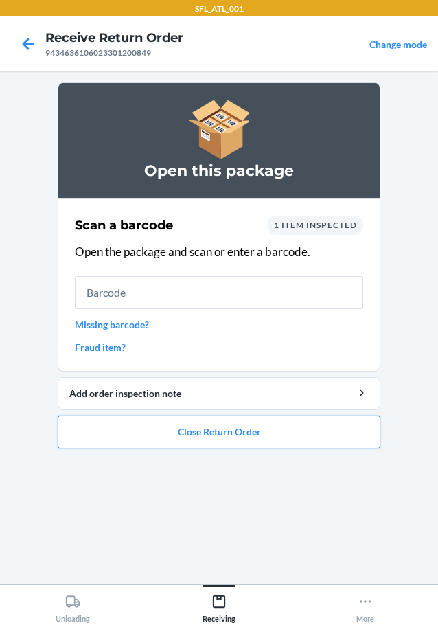
click at [262, 428] on button "Close Return Order" at bounding box center [219, 432] width 323 height 33
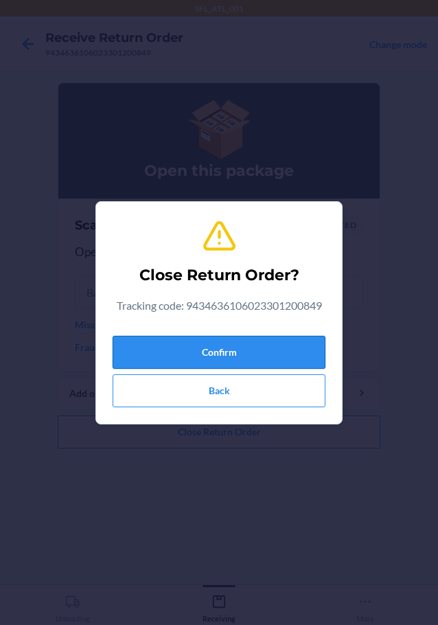
click at [273, 341] on button "Confirm" at bounding box center [219, 352] width 213 height 33
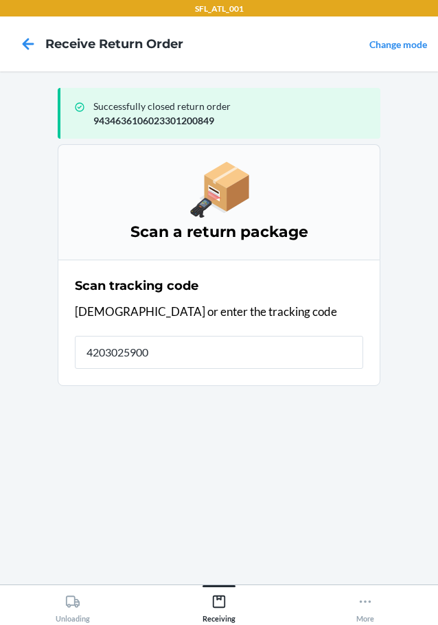
type input "42030259000"
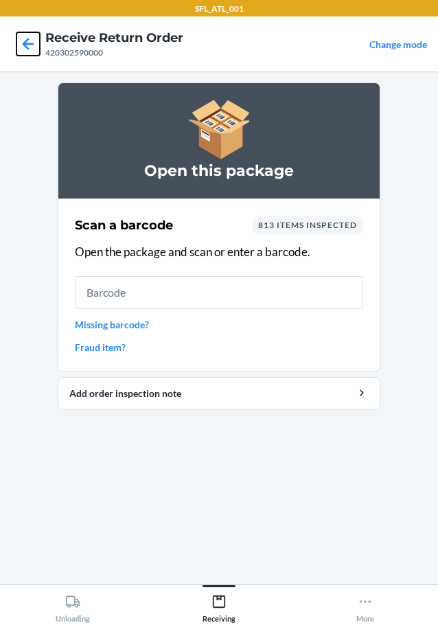
click at [30, 47] on icon at bounding box center [27, 43] width 23 height 23
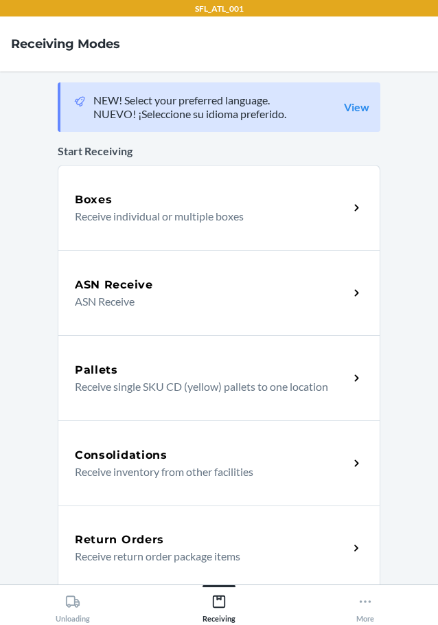
click at [170, 520] on div "Return Orders Receive return order package items" at bounding box center [219, 548] width 323 height 85
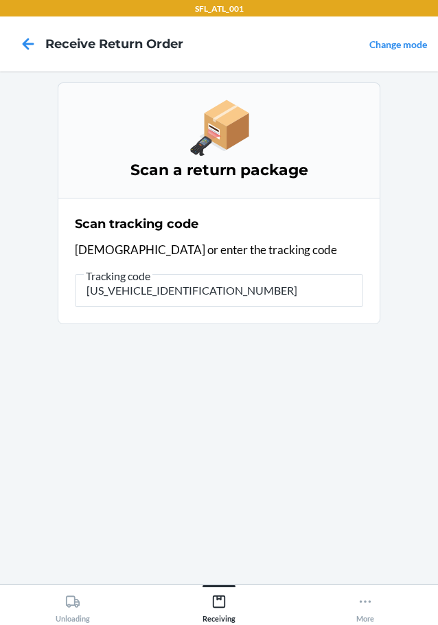
type input "1ZJ74J529070145555"
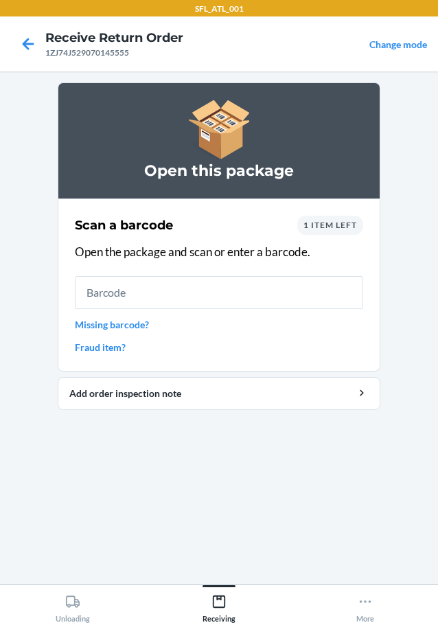
click at [143, 326] on link "Missing barcode?" at bounding box center [219, 324] width 288 height 14
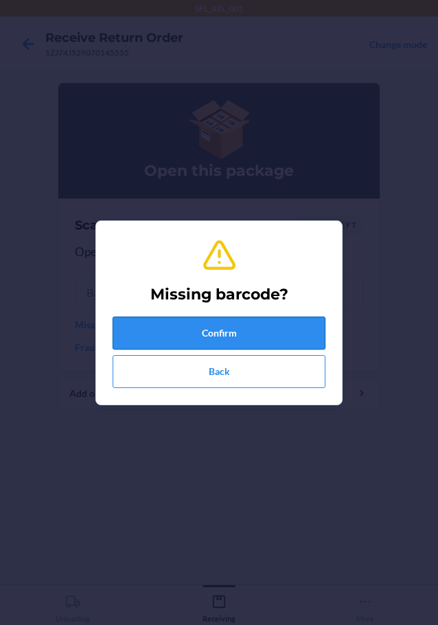
click at [183, 336] on button "Confirm" at bounding box center [219, 333] width 213 height 33
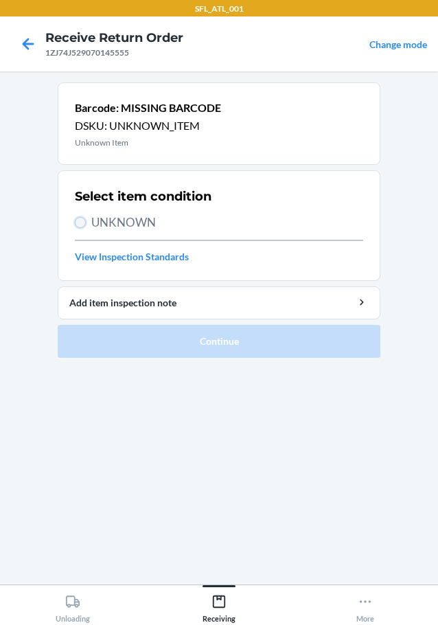
click at [80, 223] on input "UNKNOWN" at bounding box center [80, 222] width 11 height 11
radio input "true"
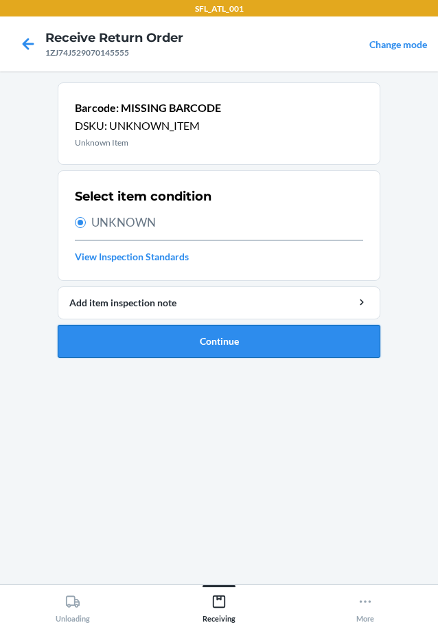
click at [196, 337] on button "Continue" at bounding box center [219, 341] width 323 height 33
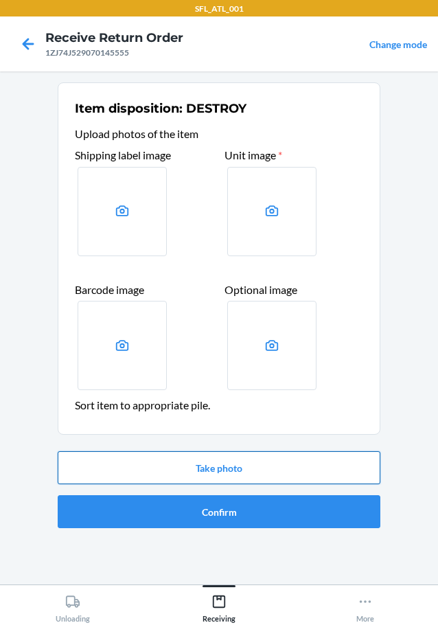
click at [221, 466] on button "Take photo" at bounding box center [219, 467] width 323 height 33
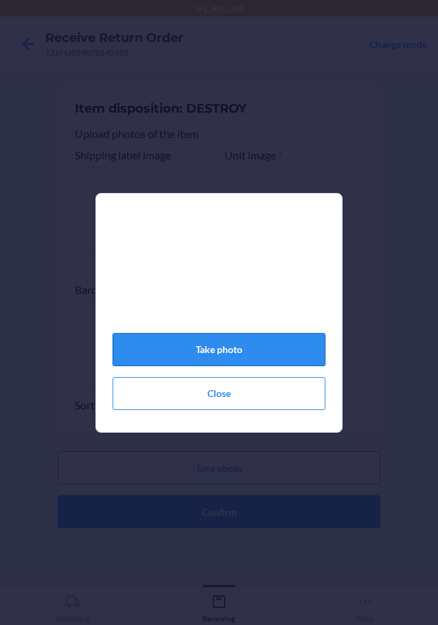
click at [231, 358] on button "Take photo" at bounding box center [219, 349] width 213 height 33
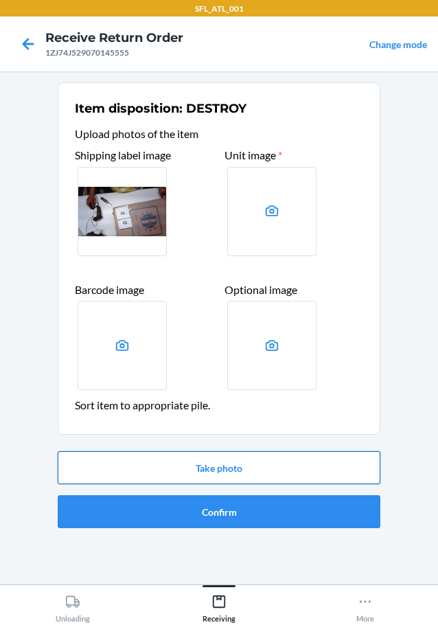
click at [207, 462] on button "Take photo" at bounding box center [219, 467] width 323 height 33
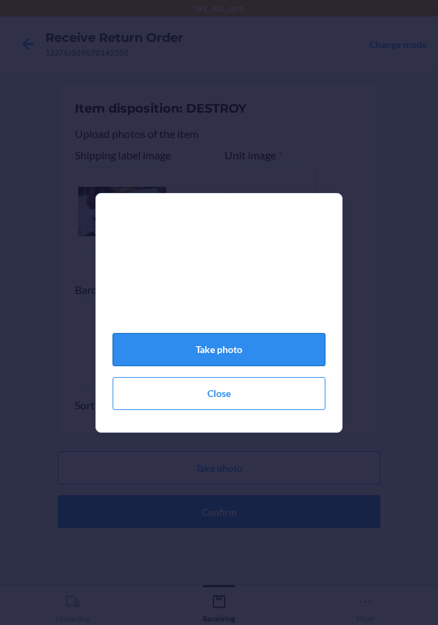
click at [234, 354] on button "Take photo" at bounding box center [219, 349] width 213 height 33
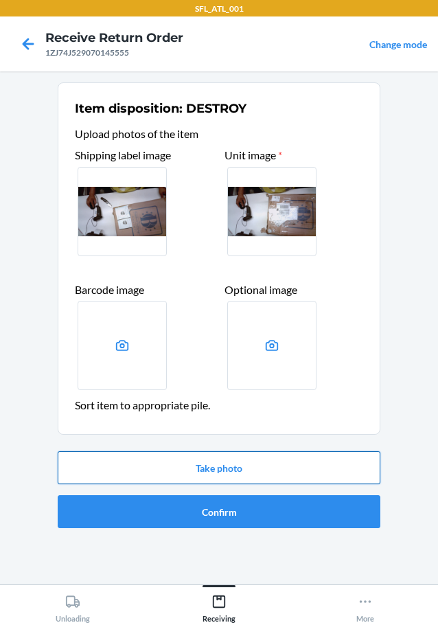
click at [229, 467] on button "Take photo" at bounding box center [219, 467] width 323 height 33
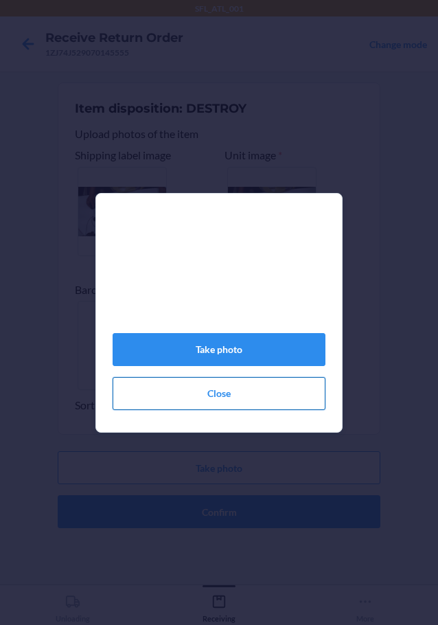
click at [214, 402] on button "Close" at bounding box center [219, 393] width 213 height 33
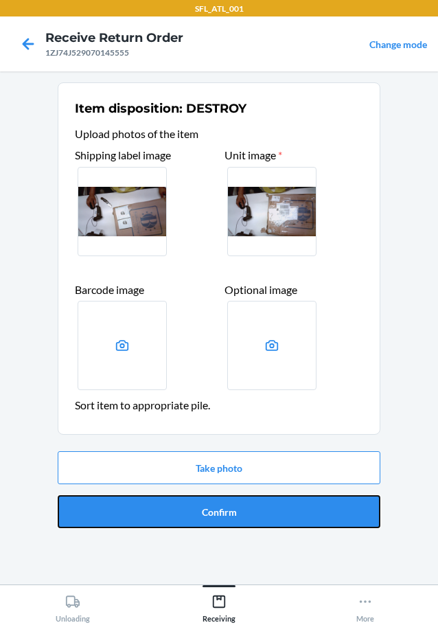
drag, startPoint x: 221, startPoint y: 509, endPoint x: 231, endPoint y: 509, distance: 9.6
click at [231, 509] on button "Confirm" at bounding box center [219, 511] width 323 height 33
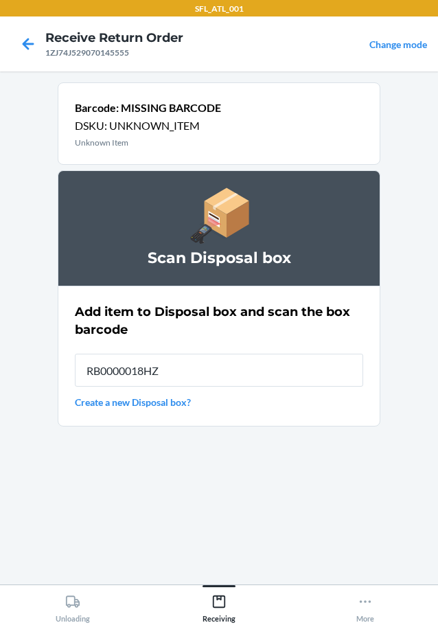
type input "RB0000018HZ"
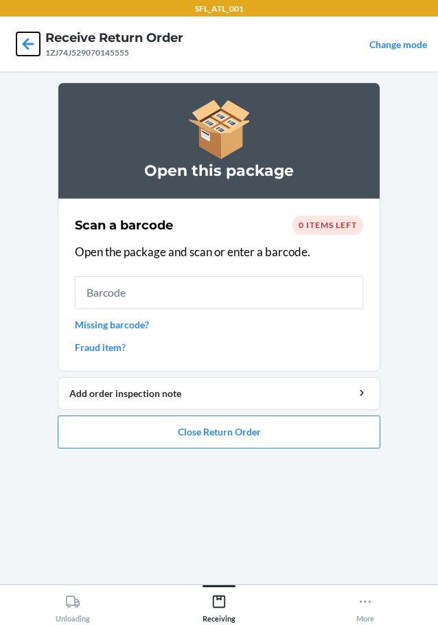
click at [30, 38] on icon at bounding box center [27, 43] width 23 height 23
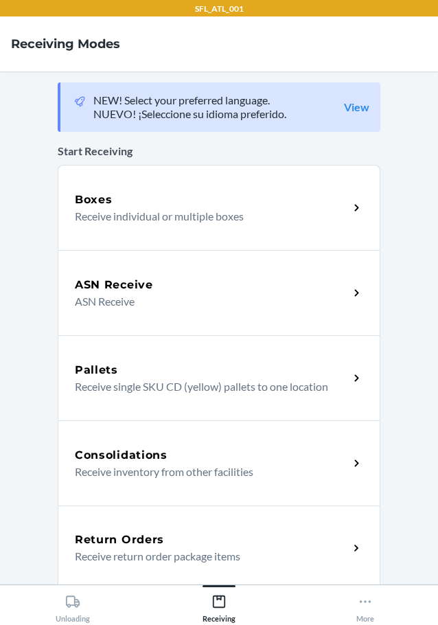
click at [116, 537] on h5 "Return Orders" at bounding box center [119, 540] width 89 height 16
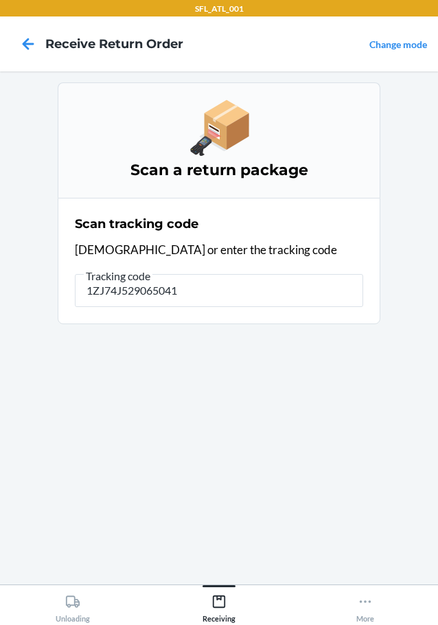
type input "1ZJ74J5290650414"
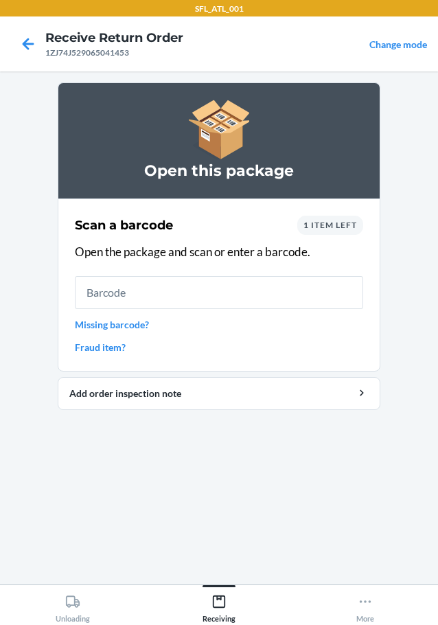
click at [131, 321] on link "Missing barcode?" at bounding box center [219, 324] width 288 height 14
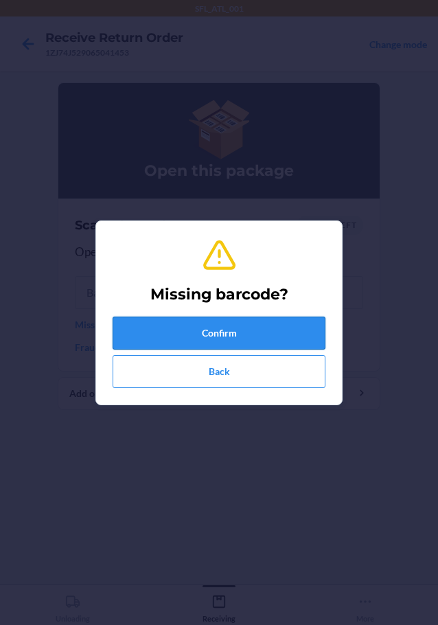
click at [162, 332] on button "Confirm" at bounding box center [219, 333] width 213 height 33
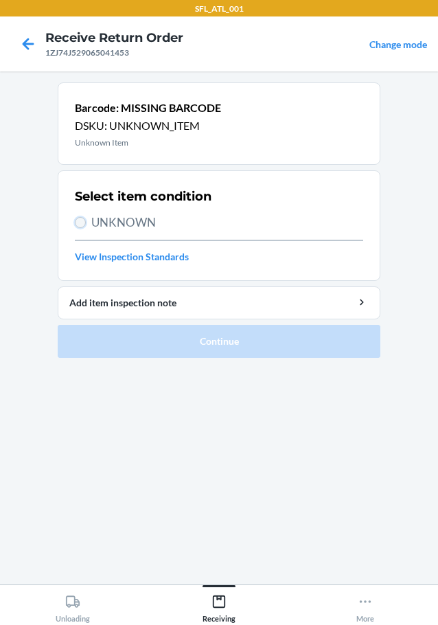
click at [84, 220] on input "UNKNOWN" at bounding box center [80, 222] width 11 height 11
radio input "true"
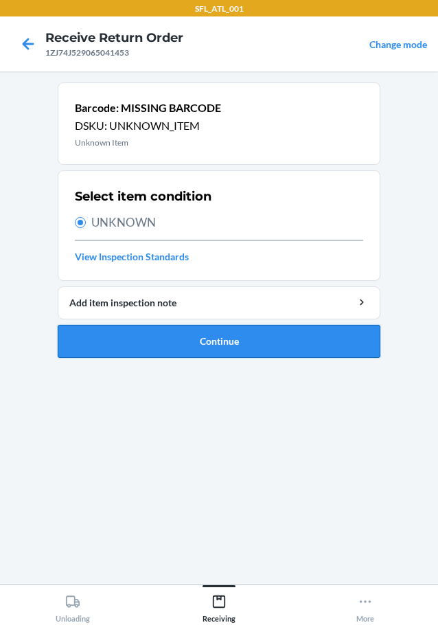
click at [172, 350] on button "Continue" at bounding box center [219, 341] width 323 height 33
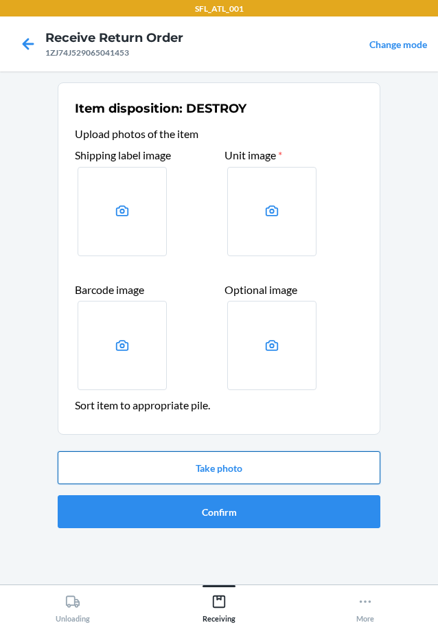
click at [201, 467] on button "Take photo" at bounding box center [219, 467] width 323 height 33
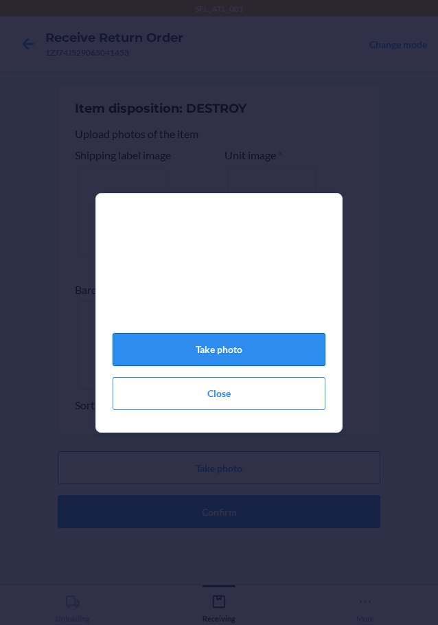
click at [226, 350] on button "Take photo" at bounding box center [219, 349] width 213 height 33
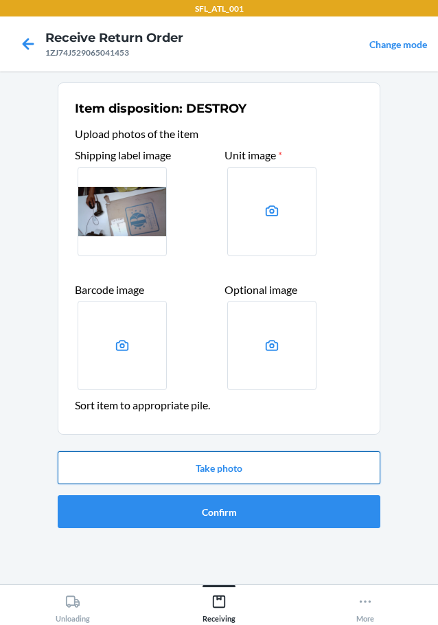
click at [229, 466] on button "Take photo" at bounding box center [219, 467] width 323 height 33
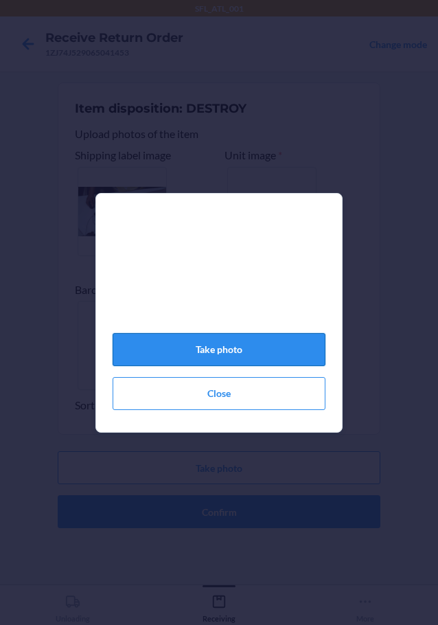
click at [258, 366] on button "Take photo" at bounding box center [219, 349] width 213 height 33
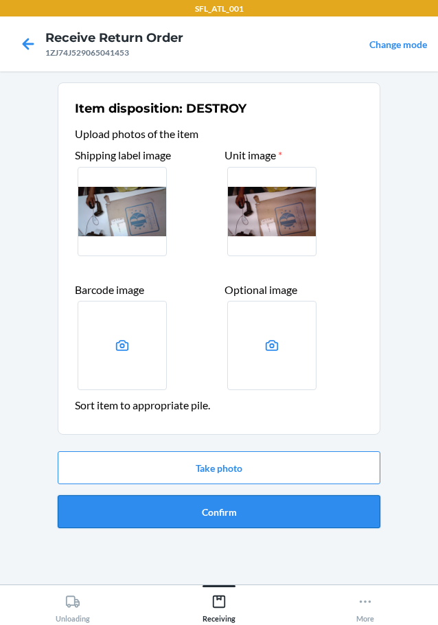
click at [269, 515] on button "Confirm" at bounding box center [219, 511] width 323 height 33
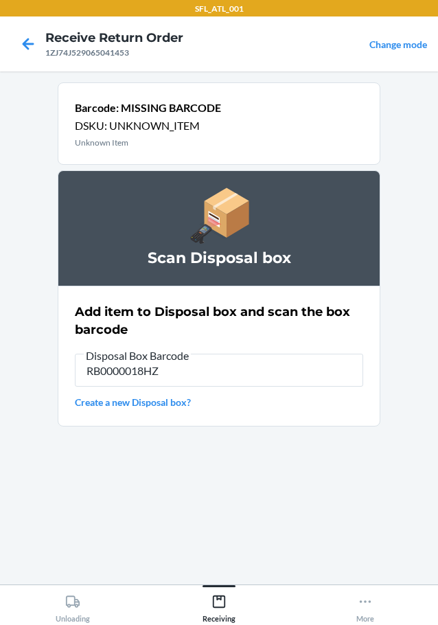
type input "RB0000018HZ"
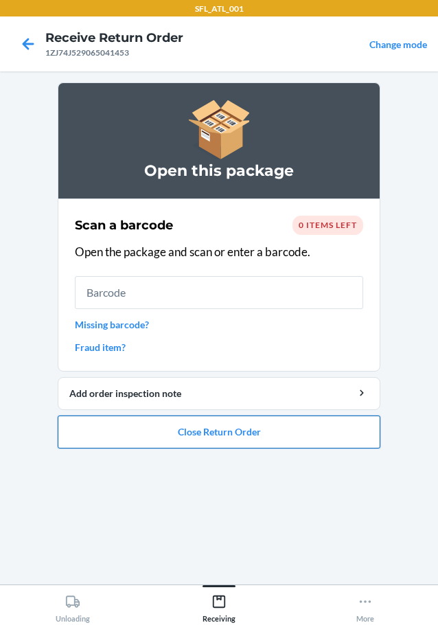
click at [345, 431] on button "Close Return Order" at bounding box center [219, 432] width 323 height 33
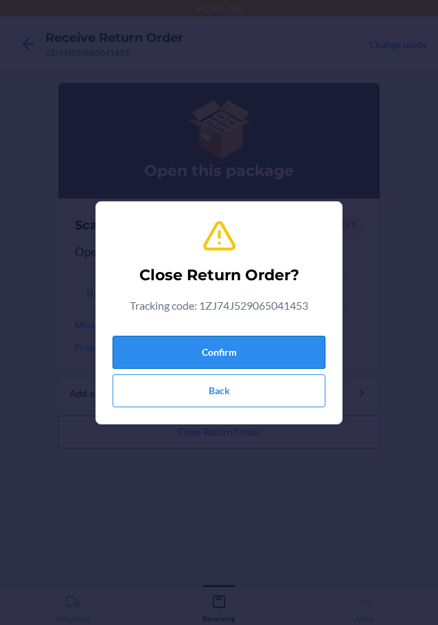
click at [282, 352] on button "Confirm" at bounding box center [219, 352] width 213 height 33
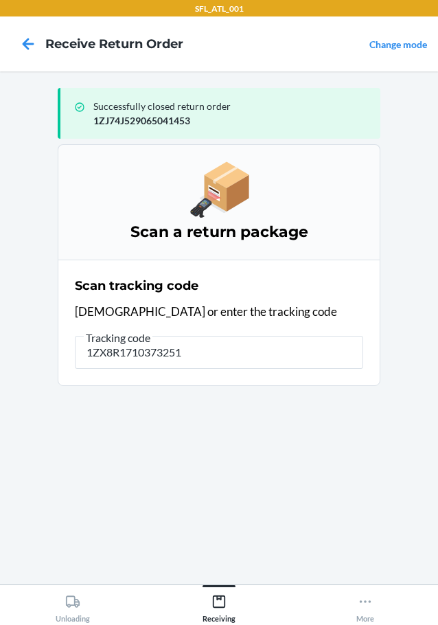
type input "1ZX8R17103732515"
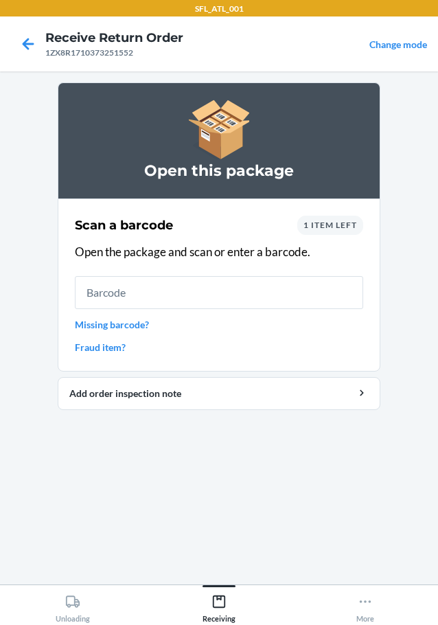
click at [147, 324] on link "Missing barcode?" at bounding box center [219, 324] width 288 height 14
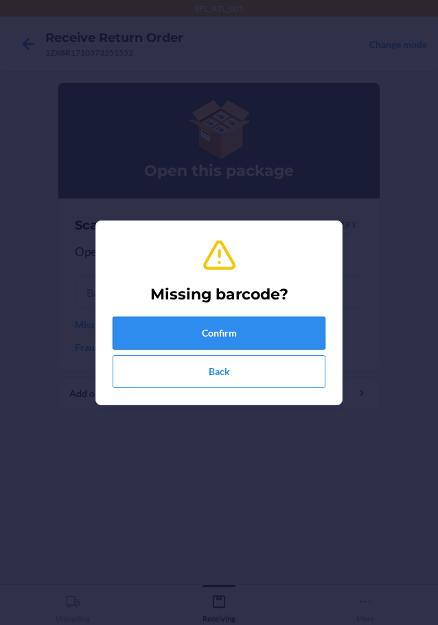
click at [196, 329] on button "Confirm" at bounding box center [219, 333] width 213 height 33
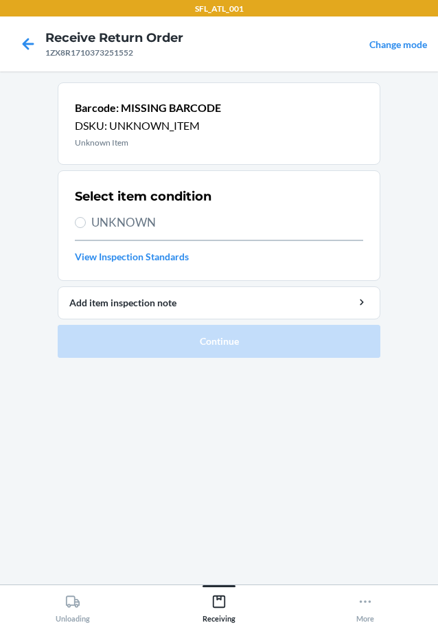
click at [78, 216] on label "UNKNOWN" at bounding box center [219, 223] width 288 height 18
click at [78, 217] on input "UNKNOWN" at bounding box center [80, 222] width 11 height 11
radio input "true"
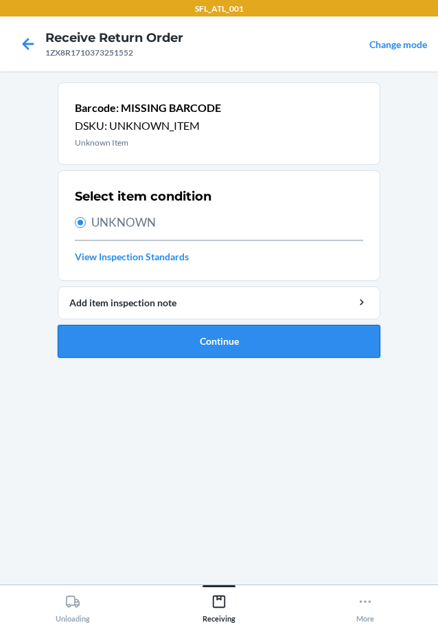
click at [137, 343] on button "Continue" at bounding box center [219, 341] width 323 height 33
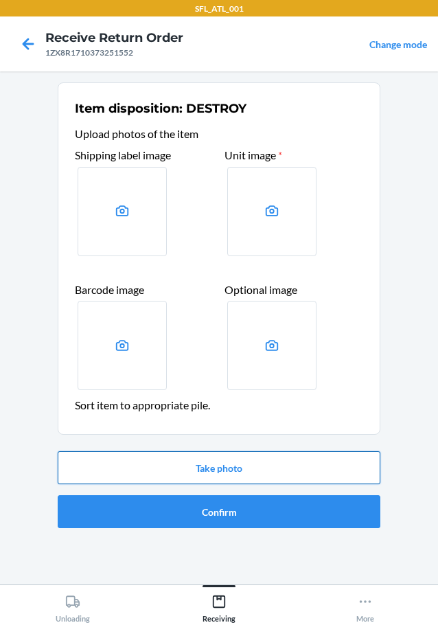
click at [202, 467] on button "Take photo" at bounding box center [219, 467] width 323 height 33
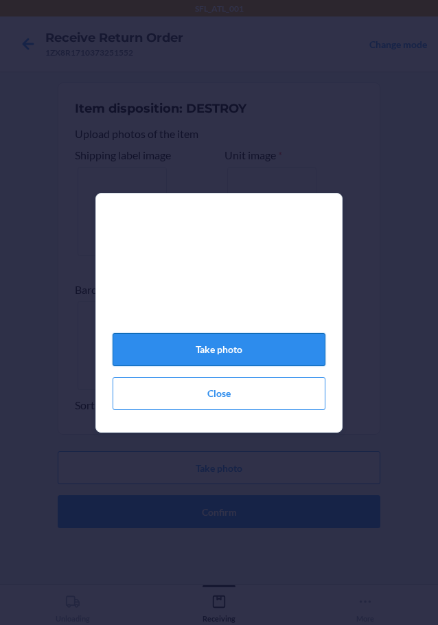
click at [220, 360] on button "Take photo" at bounding box center [219, 349] width 213 height 33
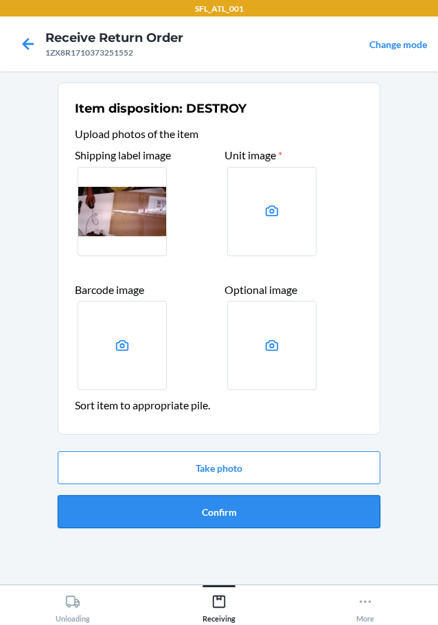
click at [240, 509] on button "Confirm" at bounding box center [219, 511] width 323 height 33
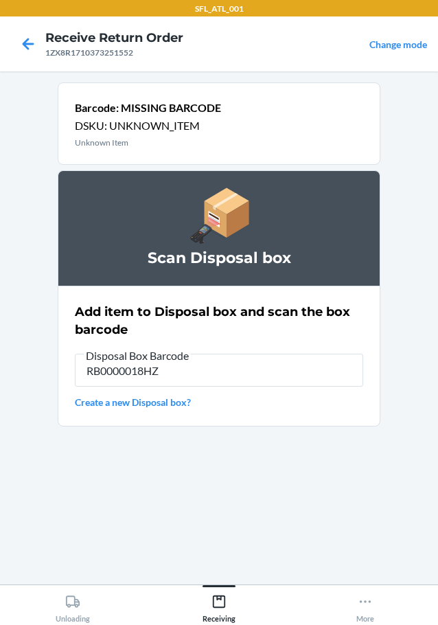
type input "RB0000018HZ"
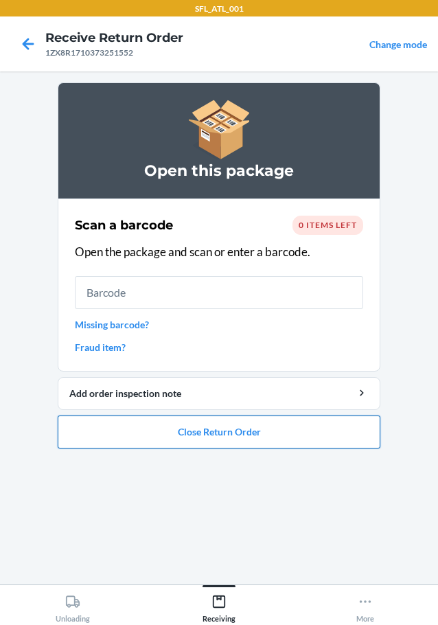
drag, startPoint x: 183, startPoint y: 433, endPoint x: 192, endPoint y: 429, distance: 9.2
click at [188, 432] on button "Close Return Order" at bounding box center [219, 432] width 323 height 33
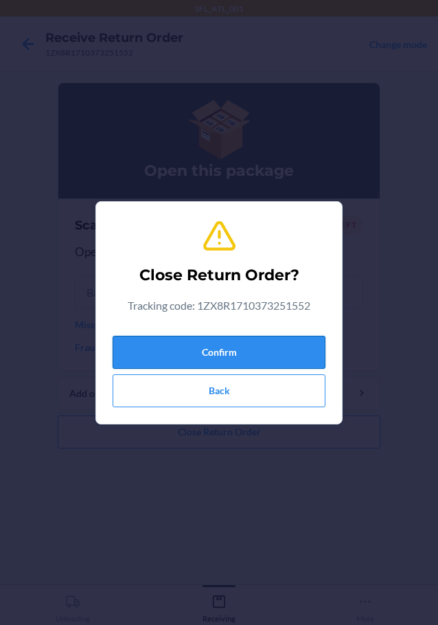
click at [291, 343] on button "Confirm" at bounding box center [219, 352] width 213 height 33
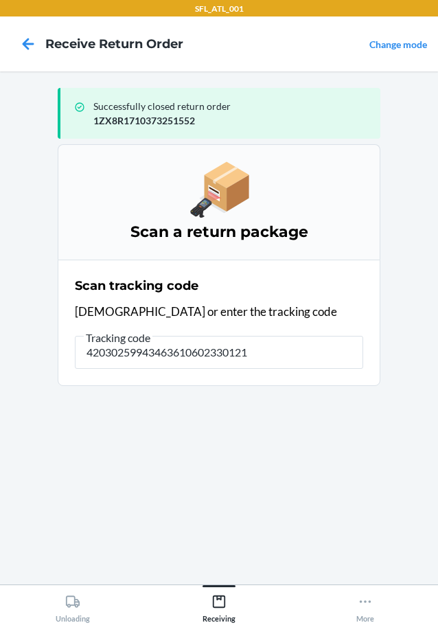
type input "420302599434636106023301212"
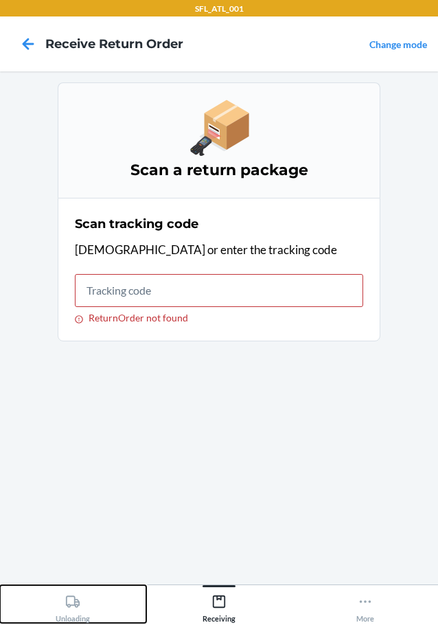
click at [73, 611] on div "Unloading" at bounding box center [73, 606] width 34 height 34
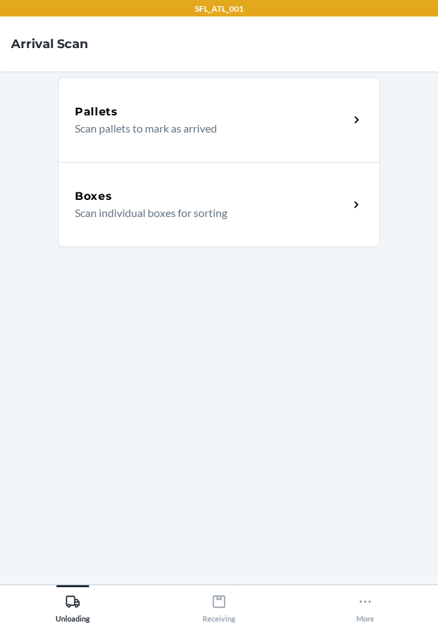
click at [225, 195] on div "Boxes" at bounding box center [212, 196] width 274 height 16
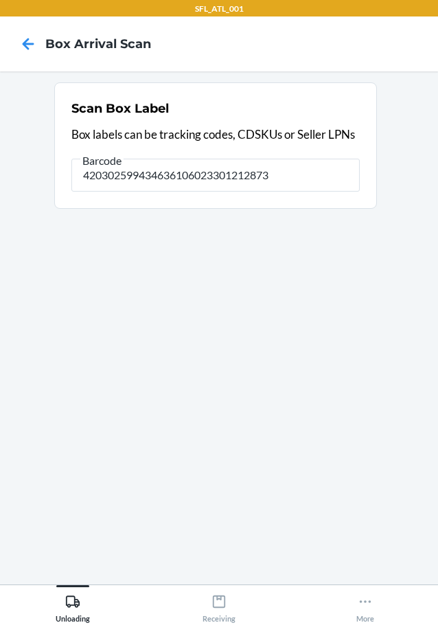
type input "420302599434636106023301212873"
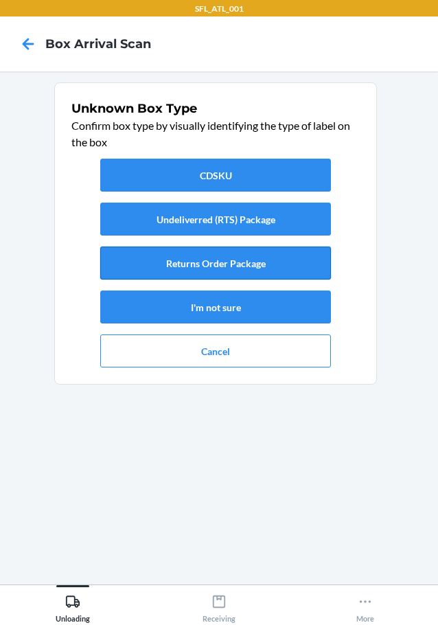
click at [318, 256] on button "Returns Order Package" at bounding box center [215, 263] width 231 height 33
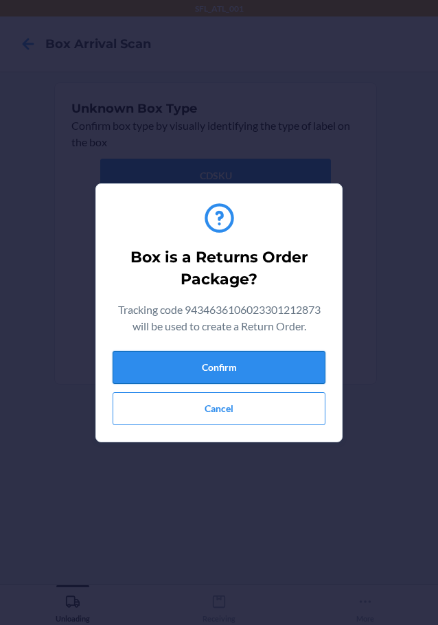
click at [255, 358] on button "Confirm" at bounding box center [219, 367] width 213 height 33
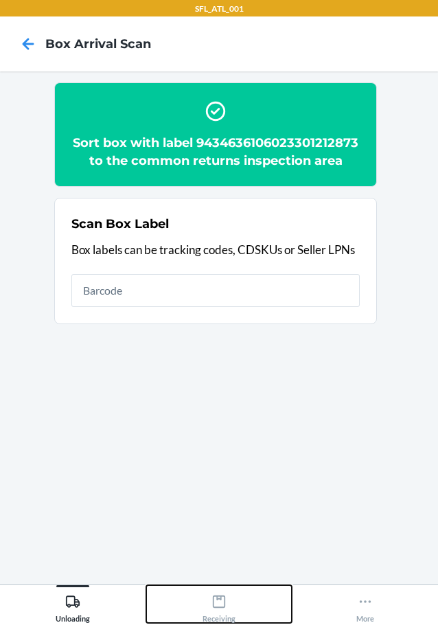
click at [227, 611] on div "Receiving" at bounding box center [219, 606] width 33 height 34
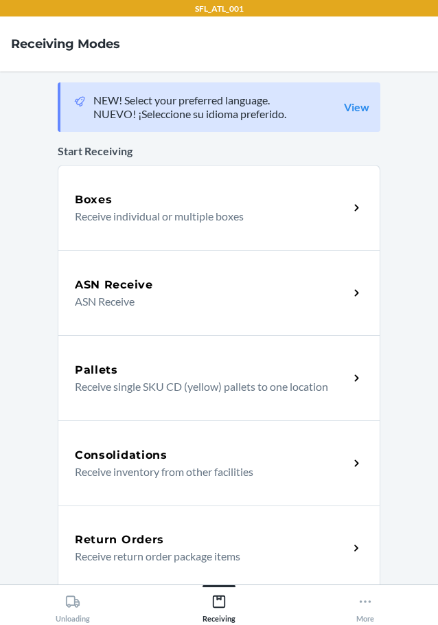
click at [263, 538] on div "Return Orders" at bounding box center [212, 540] width 274 height 16
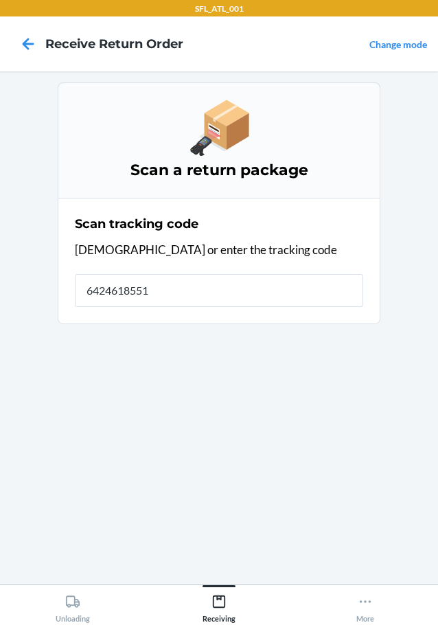
type input "64246185517"
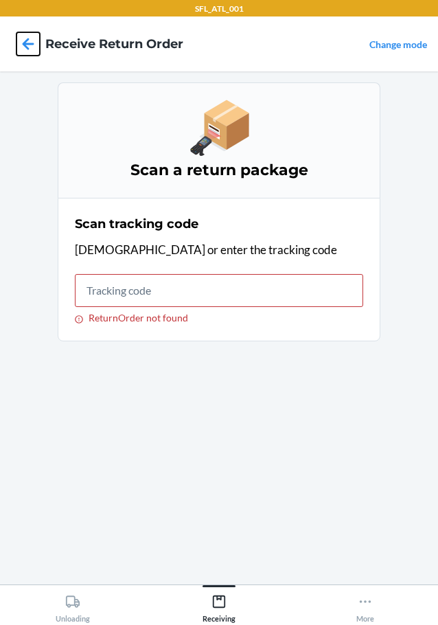
click at [32, 47] on icon at bounding box center [27, 43] width 23 height 23
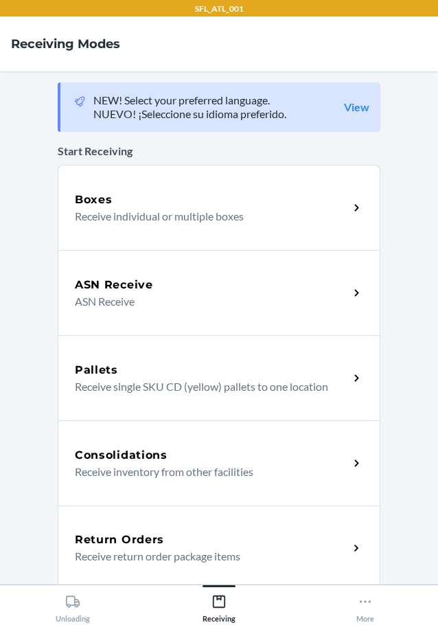
click at [273, 526] on div "Return Orders Receive return order package items" at bounding box center [219, 548] width 323 height 85
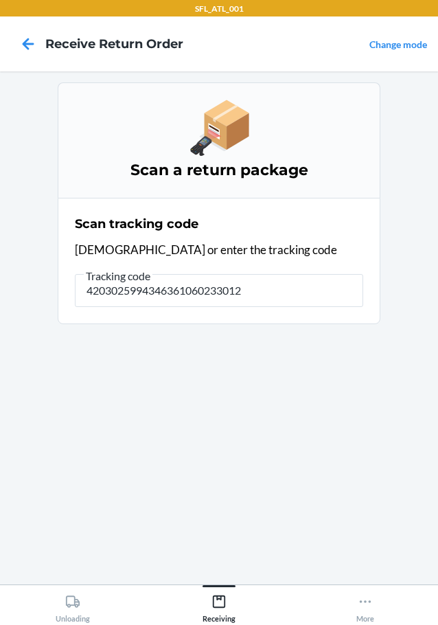
type input "42030259943463610602330121"
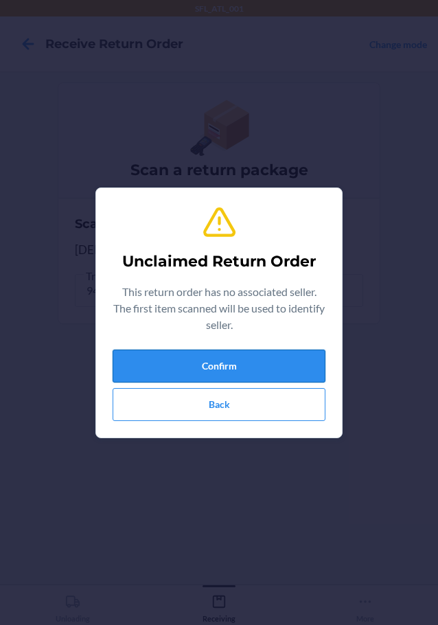
click at [296, 370] on button "Confirm" at bounding box center [219, 366] width 213 height 33
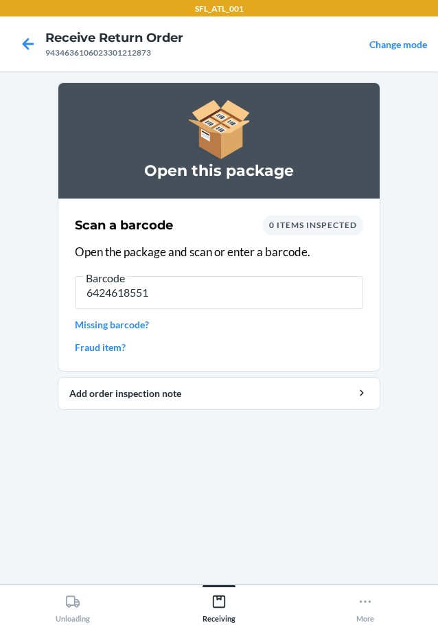
type input "64246185517"
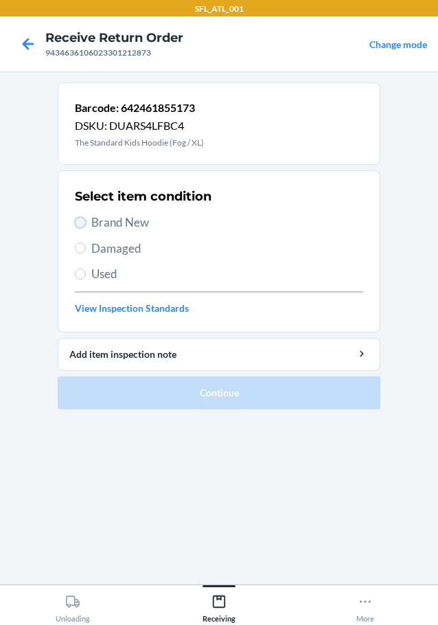
click at [82, 223] on input "Brand New" at bounding box center [80, 222] width 11 height 11
radio input "true"
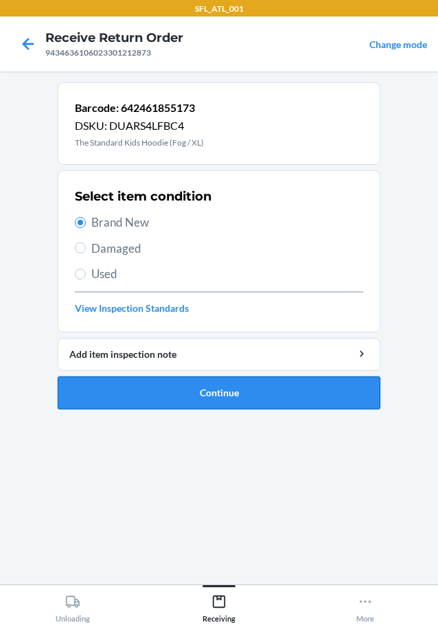
drag, startPoint x: 144, startPoint y: 388, endPoint x: 109, endPoint y: 363, distance: 43.3
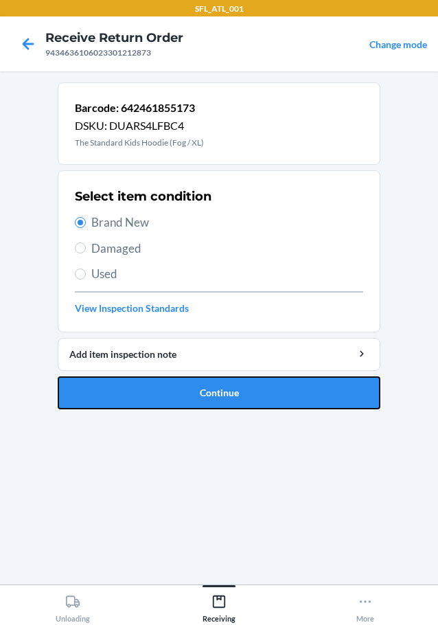
click at [144, 389] on button "Continue" at bounding box center [219, 392] width 323 height 33
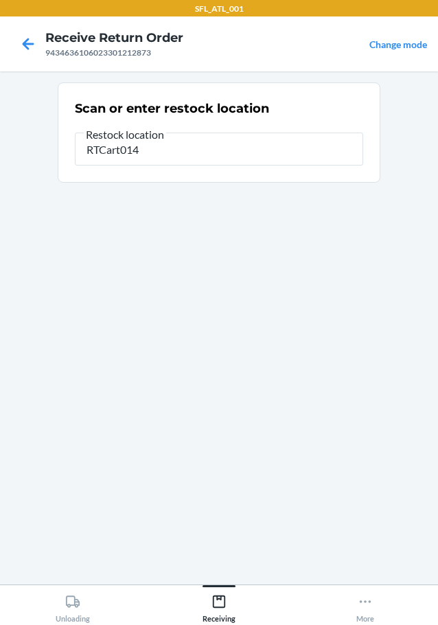
type input "RTCart014"
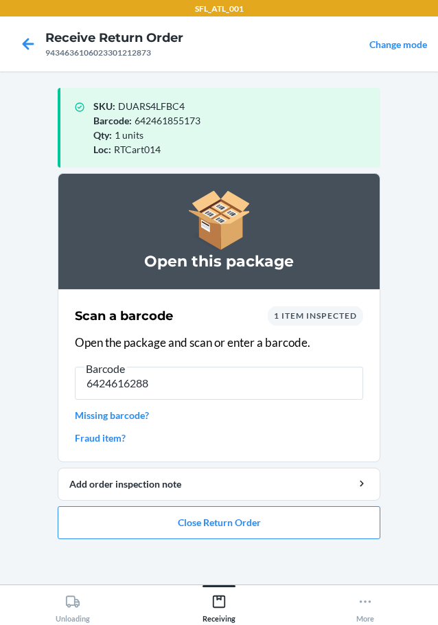
type input "64246162889"
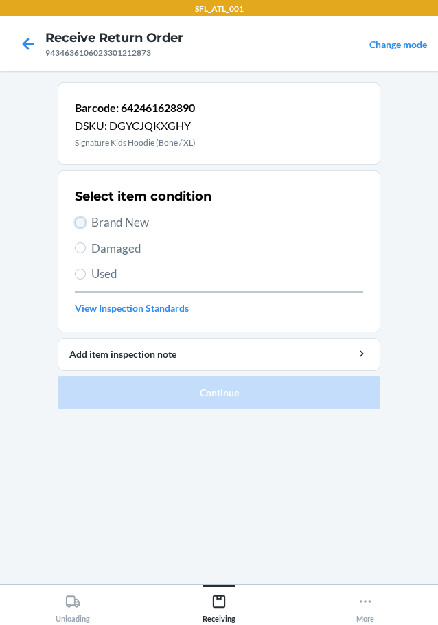
click at [80, 220] on input "Brand New" at bounding box center [80, 222] width 11 height 11
radio input "true"
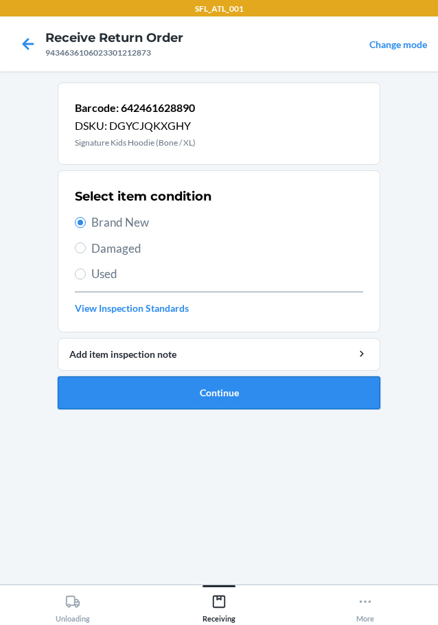
click at [253, 398] on button "Continue" at bounding box center [219, 392] width 323 height 33
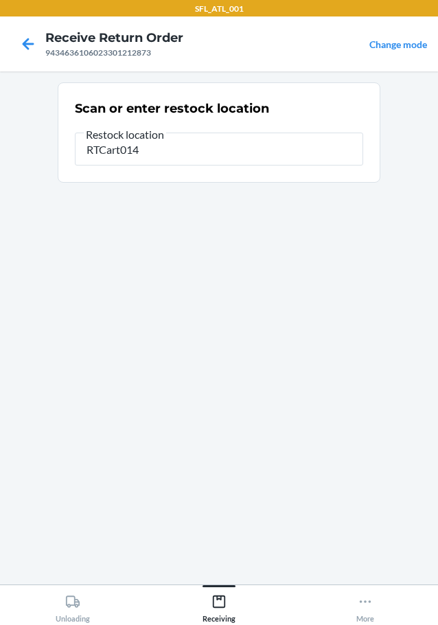
type input "RTCart014"
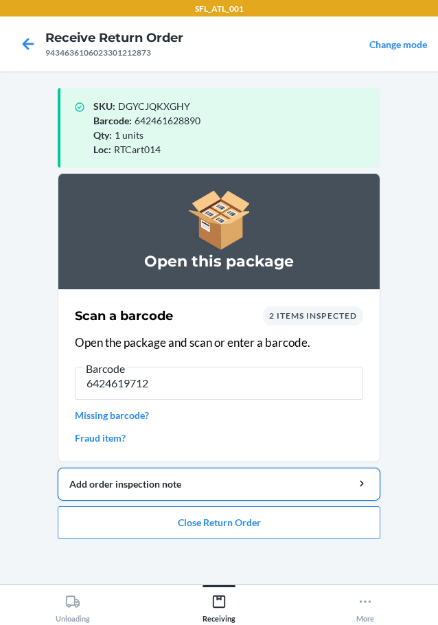
type input "64246197127"
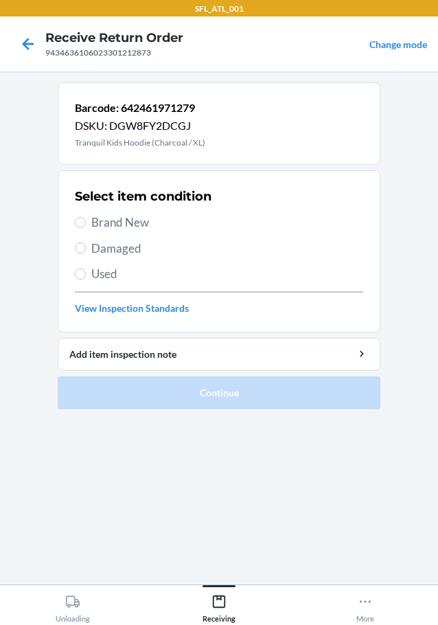
click at [80, 214] on label "Brand New" at bounding box center [219, 223] width 288 height 18
click at [80, 217] on input "Brand New" at bounding box center [80, 222] width 11 height 11
radio input "true"
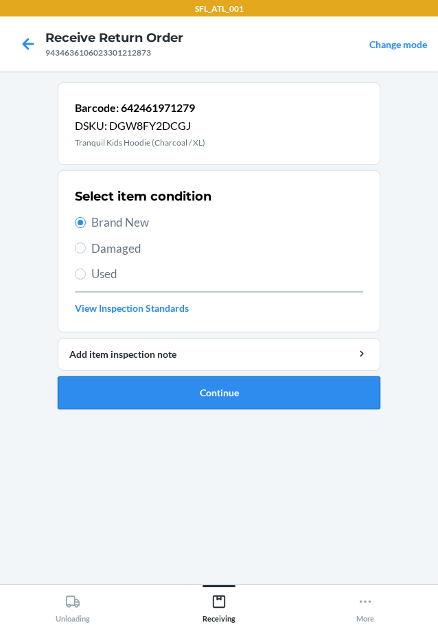
click at [163, 400] on button "Continue" at bounding box center [219, 392] width 323 height 33
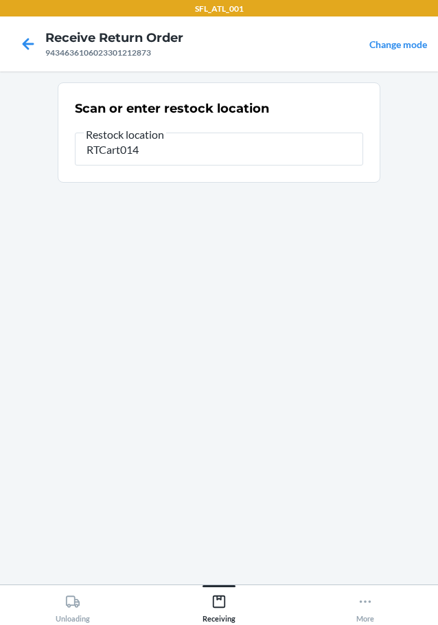
type input "RTCart014"
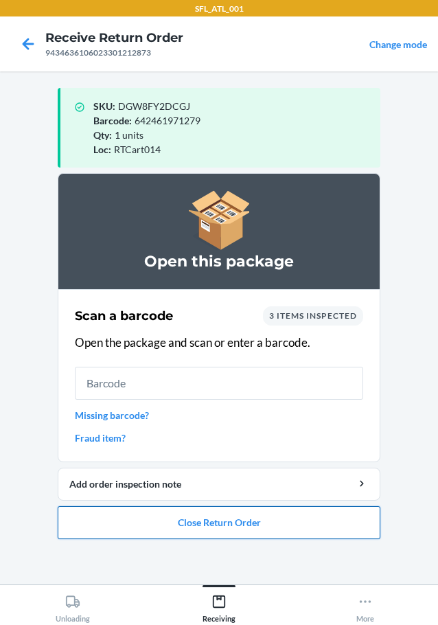
drag, startPoint x: 238, startPoint y: 529, endPoint x: 245, endPoint y: 523, distance: 9.2
click at [245, 523] on button "Close Return Order" at bounding box center [219, 522] width 323 height 33
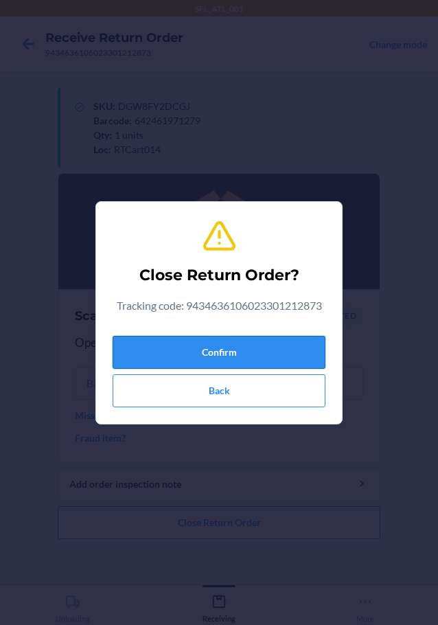
click at [277, 345] on button "Confirm" at bounding box center [219, 352] width 213 height 33
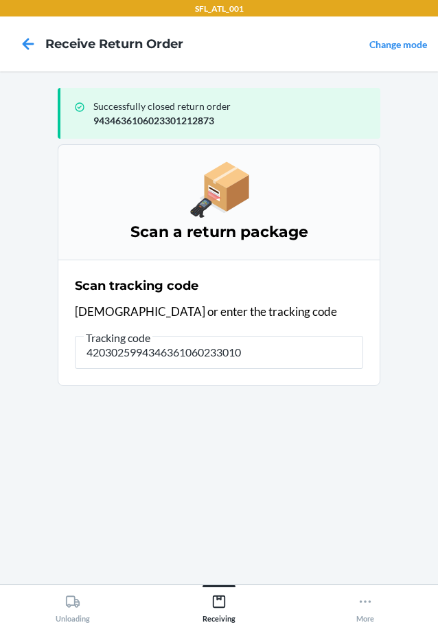
type input "42030259943463610602330109"
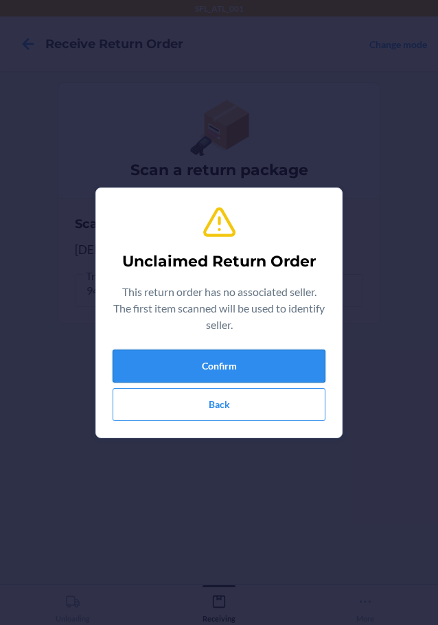
click at [196, 361] on button "Confirm" at bounding box center [219, 366] width 213 height 33
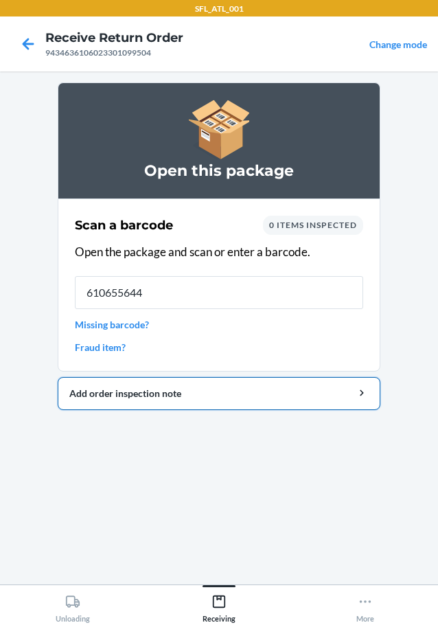
type input "6106556442"
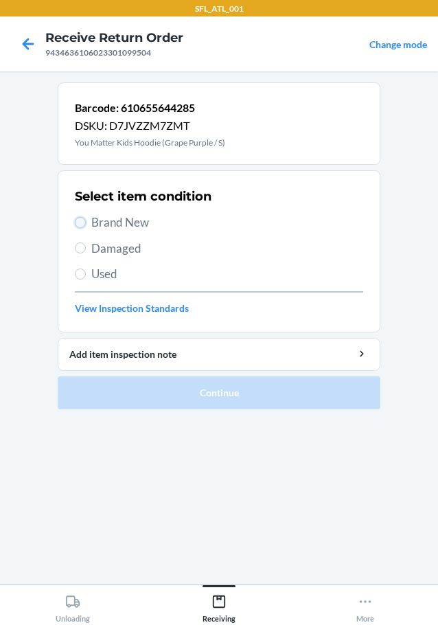
click at [83, 221] on input "Brand New" at bounding box center [80, 222] width 11 height 11
radio input "true"
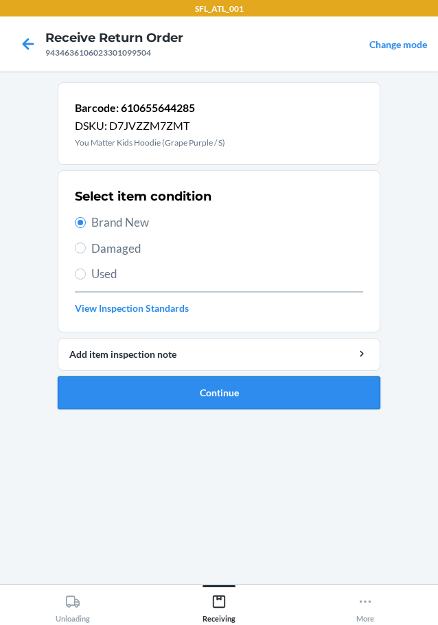
click at [211, 393] on button "Continue" at bounding box center [219, 392] width 323 height 33
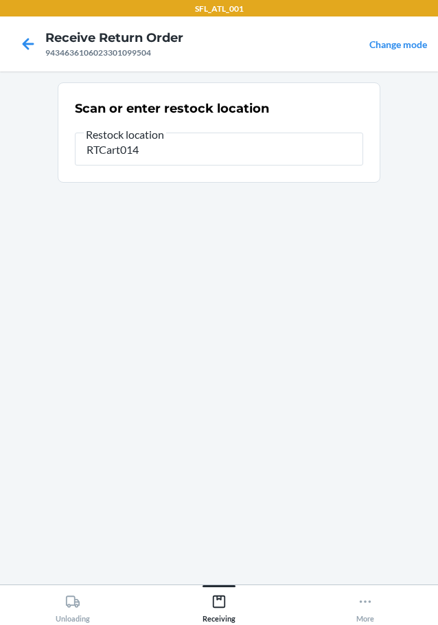
type input "RTCart014"
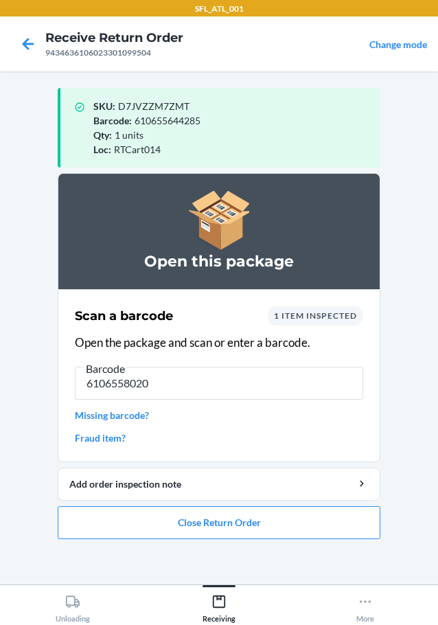
type input "61065580203"
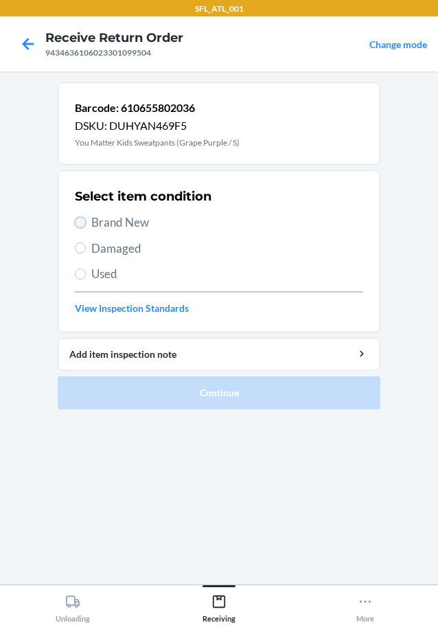
click at [81, 223] on input "Brand New" at bounding box center [80, 222] width 11 height 11
radio input "true"
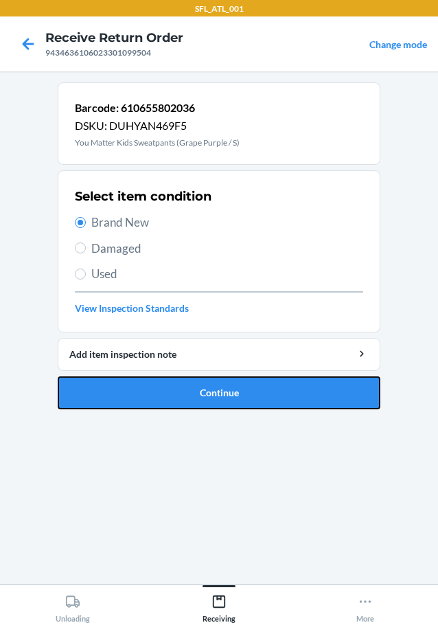
drag, startPoint x: 192, startPoint y: 400, endPoint x: 199, endPoint y: 388, distance: 13.2
click at [196, 395] on button "Continue" at bounding box center [219, 392] width 323 height 33
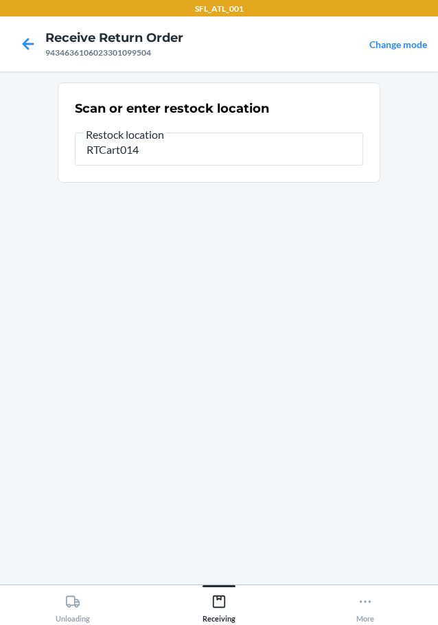
type input "RTCart014"
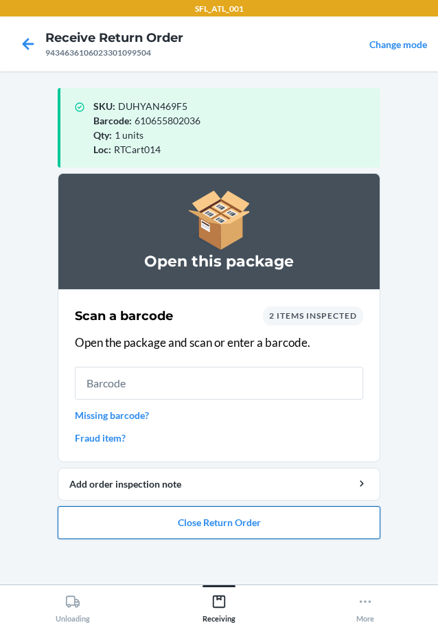
click at [152, 513] on button "Close Return Order" at bounding box center [219, 522] width 323 height 33
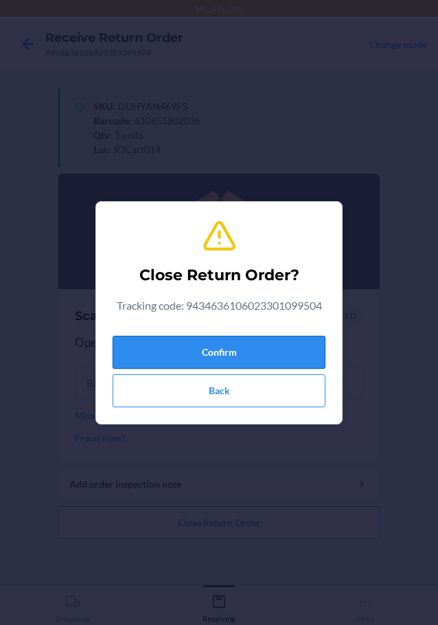
click at [174, 349] on button "Confirm" at bounding box center [219, 352] width 213 height 33
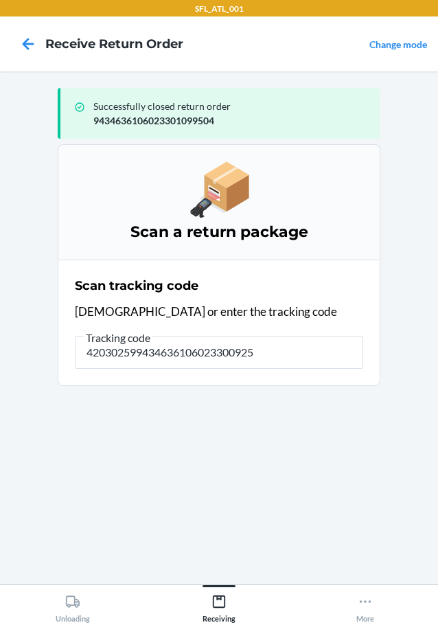
type input "4203025994346361060233009251"
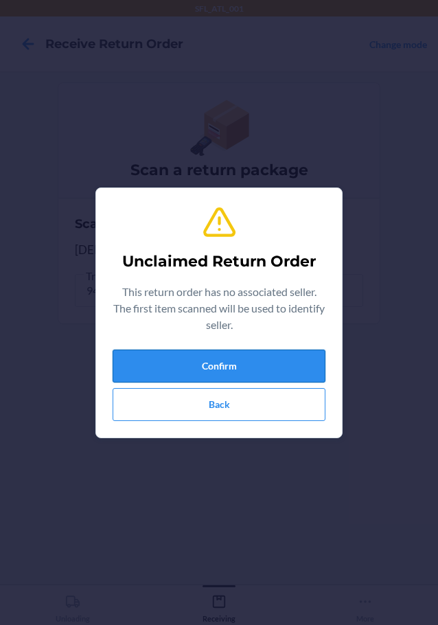
click at [180, 354] on button "Confirm" at bounding box center [219, 366] width 213 height 33
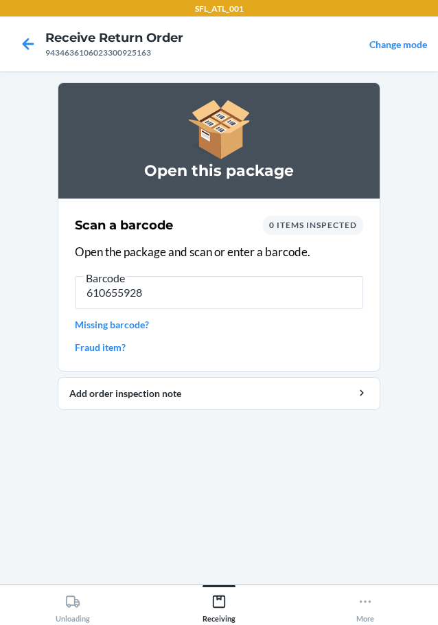
type input "6106559281"
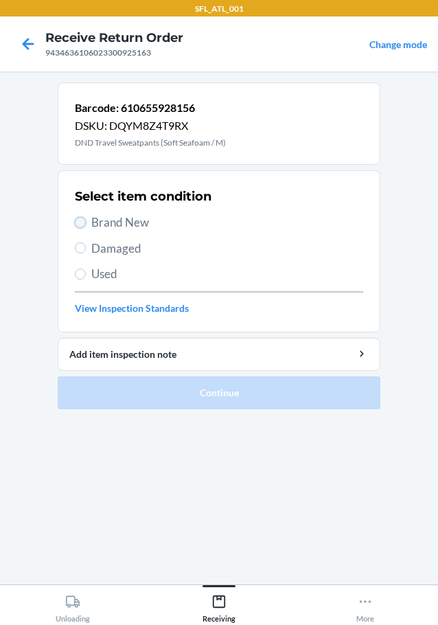
click at [81, 222] on input "Brand New" at bounding box center [80, 222] width 11 height 11
radio input "true"
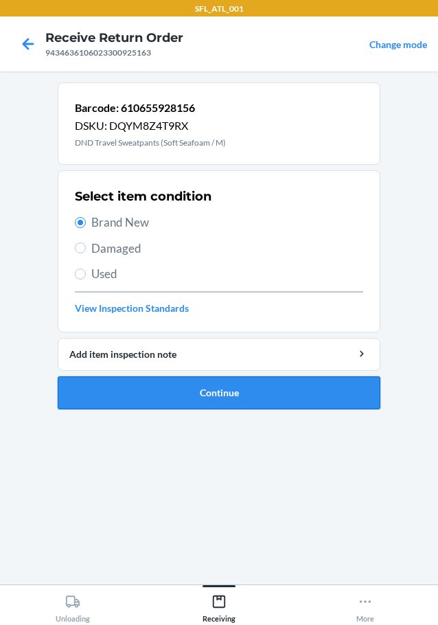
click at [145, 381] on button "Continue" at bounding box center [219, 392] width 323 height 33
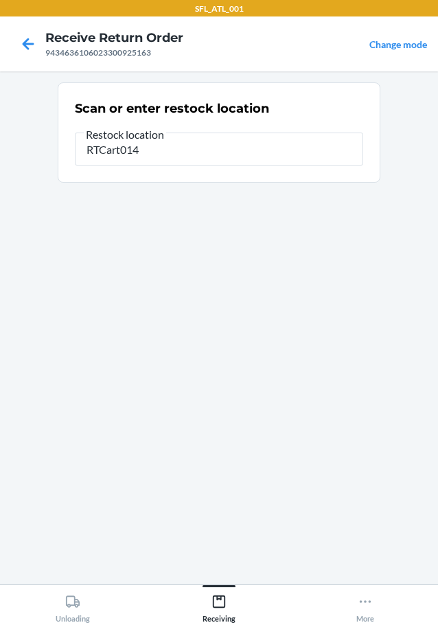
type input "RTCart014"
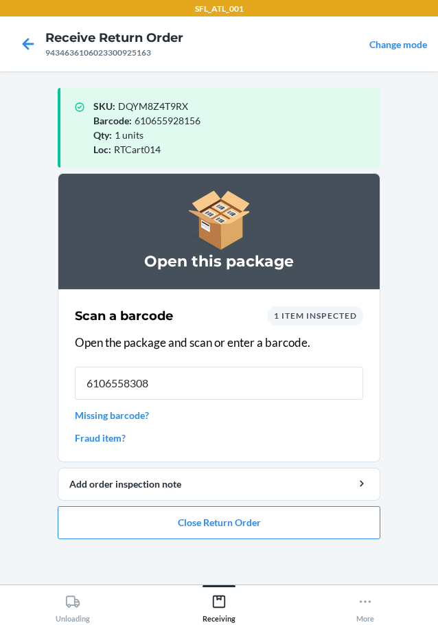
type input "61065583082"
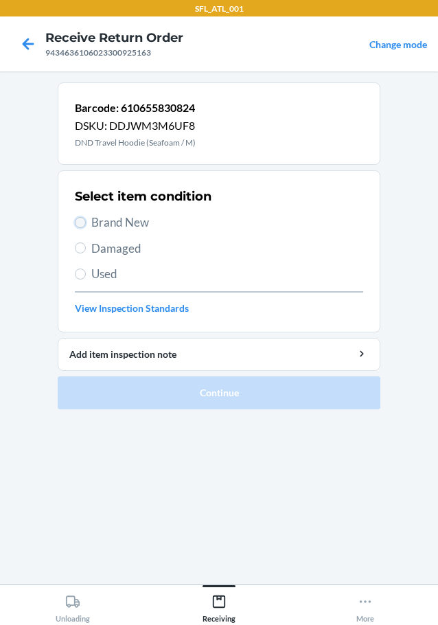
click at [84, 220] on input "Brand New" at bounding box center [80, 222] width 11 height 11
radio input "true"
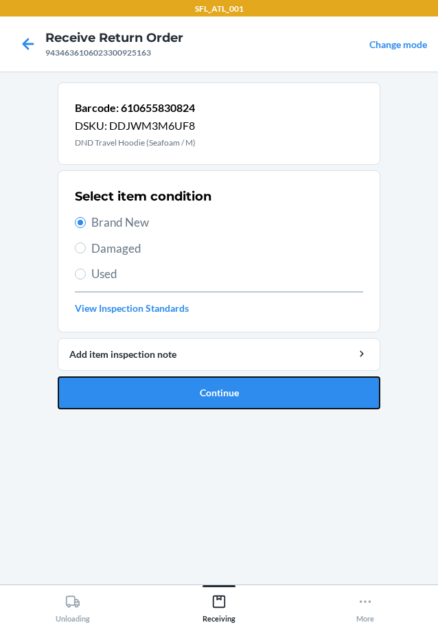
drag, startPoint x: 168, startPoint y: 400, endPoint x: 206, endPoint y: 398, distance: 37.8
click at [179, 400] on button "Continue" at bounding box center [219, 392] width 323 height 33
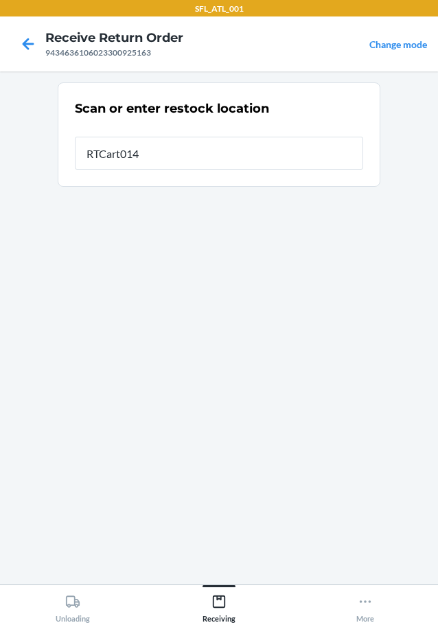
type input "RTCart014"
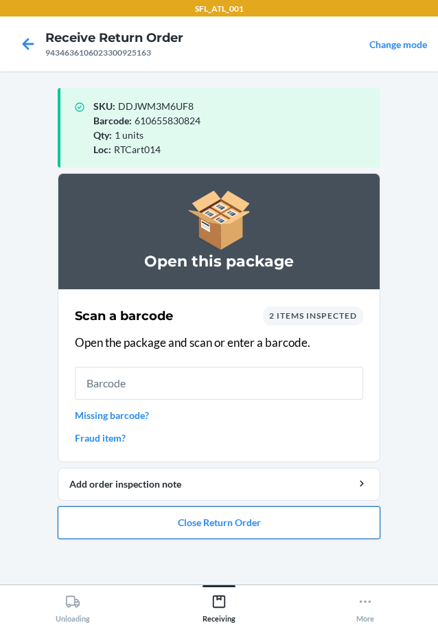
click at [222, 513] on button "Close Return Order" at bounding box center [219, 522] width 323 height 33
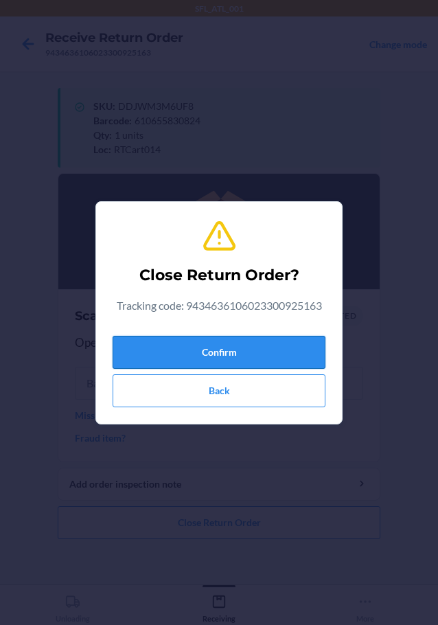
click at [236, 354] on button "Confirm" at bounding box center [219, 352] width 213 height 33
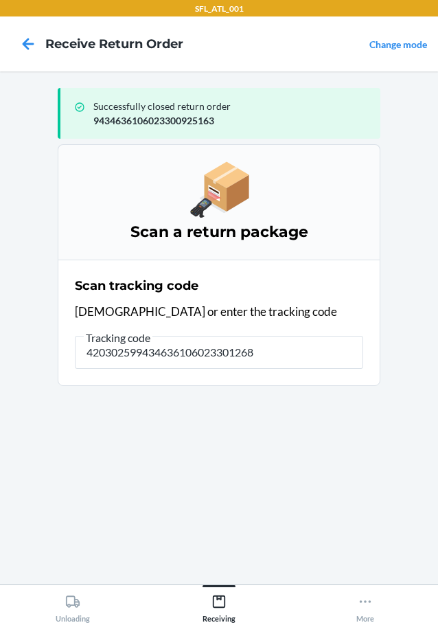
type input "4203025994346361060233012680"
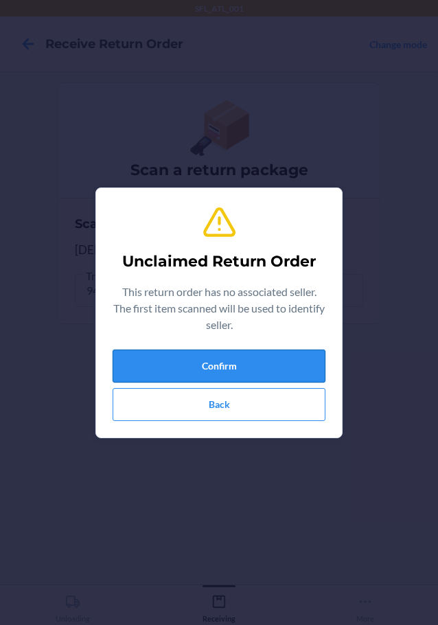
click at [295, 370] on button "Confirm" at bounding box center [219, 366] width 213 height 33
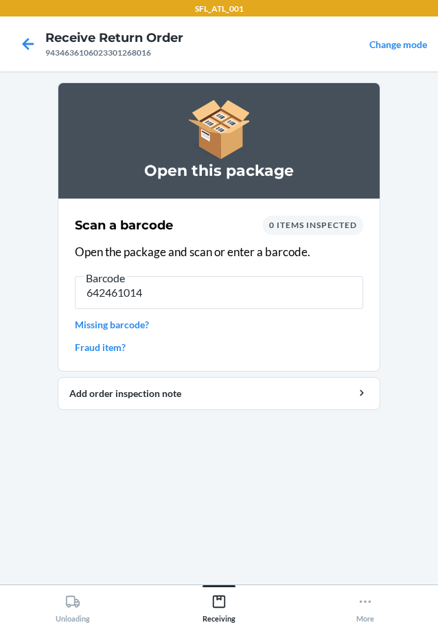
type input "6424610149"
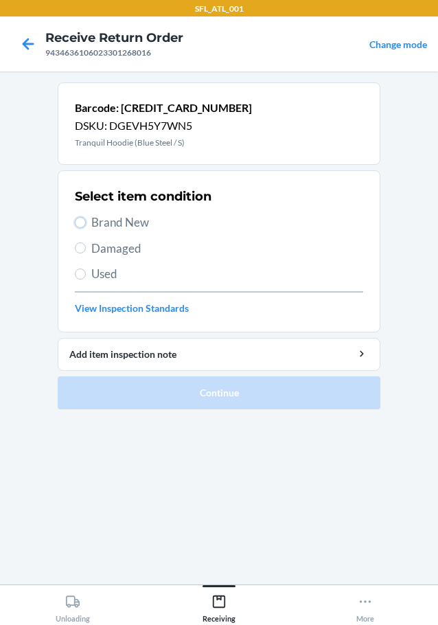
drag, startPoint x: 78, startPoint y: 221, endPoint x: 105, endPoint y: 211, distance: 28.7
click at [82, 221] on input "Brand New" at bounding box center [80, 222] width 11 height 11
radio input "true"
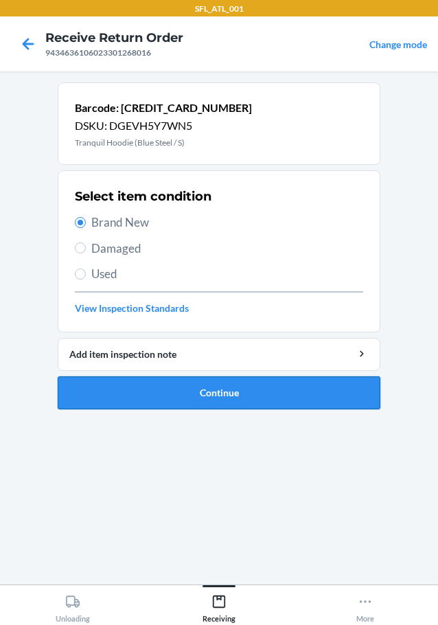
click at [220, 398] on button "Continue" at bounding box center [219, 392] width 323 height 33
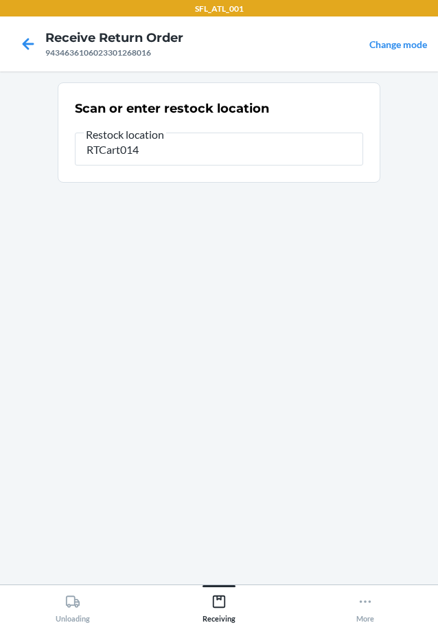
type input "RTCart014"
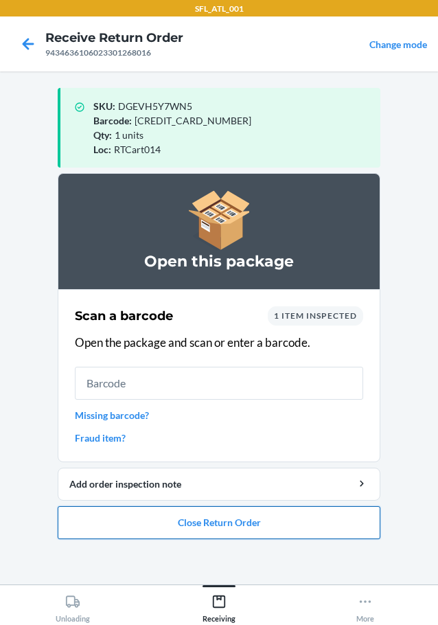
drag, startPoint x: 203, startPoint y: 527, endPoint x: 205, endPoint y: 520, distance: 7.2
click at [203, 524] on button "Close Return Order" at bounding box center [219, 522] width 323 height 33
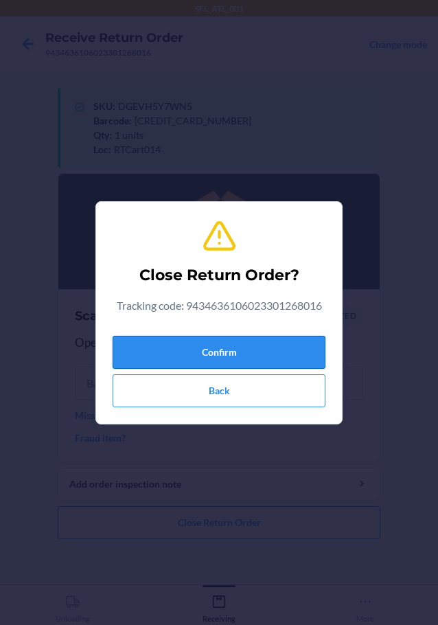
click at [257, 353] on button "Confirm" at bounding box center [219, 352] width 213 height 33
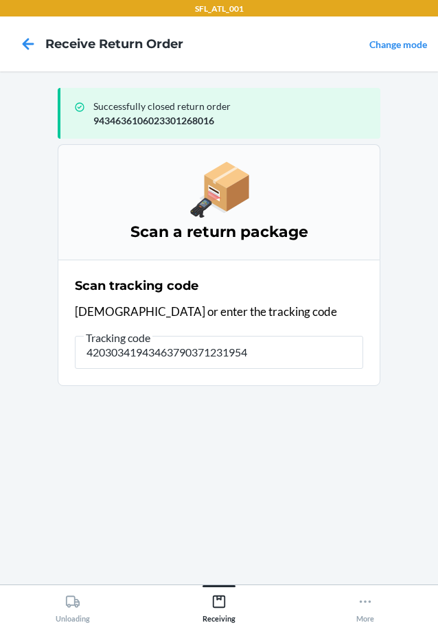
type input "420303419434637903712319541"
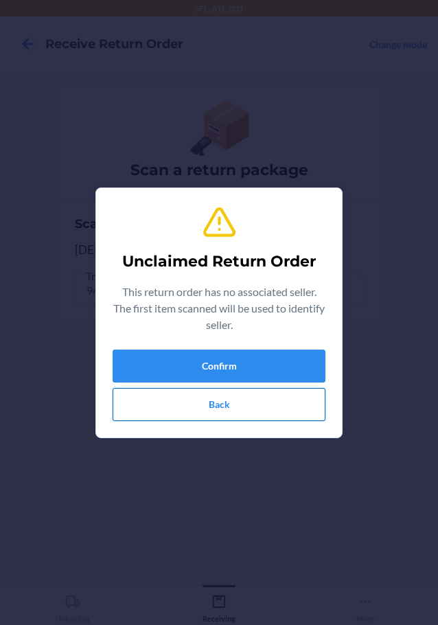
click at [217, 395] on button "Back" at bounding box center [219, 404] width 213 height 33
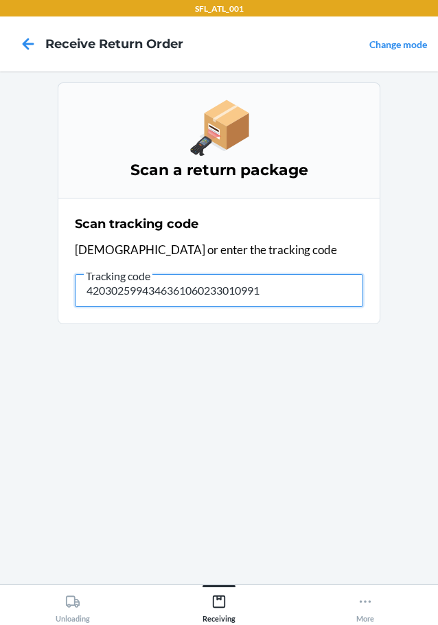
type input "42030259943463610602330109910"
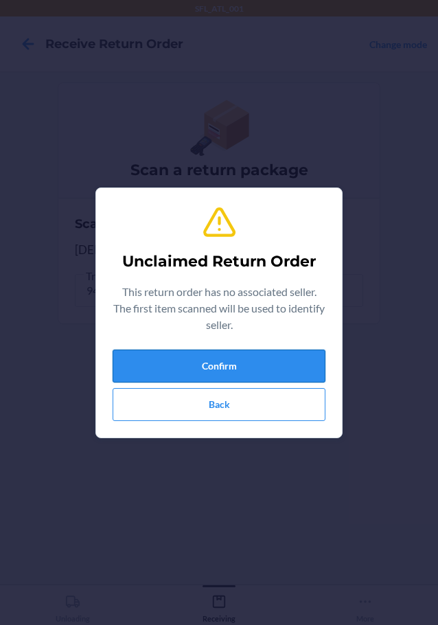
click at [271, 359] on button "Confirm" at bounding box center [219, 366] width 213 height 33
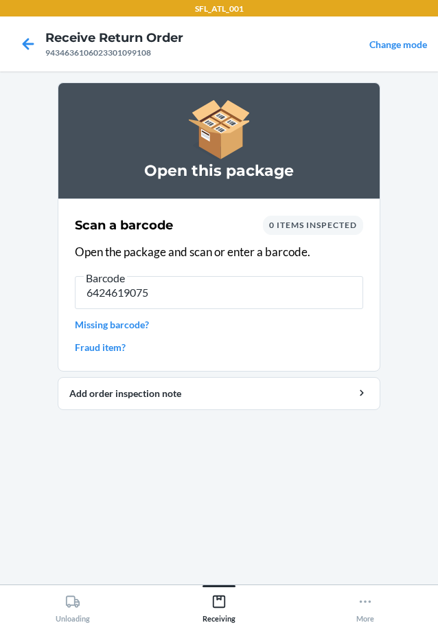
type input "64246190759"
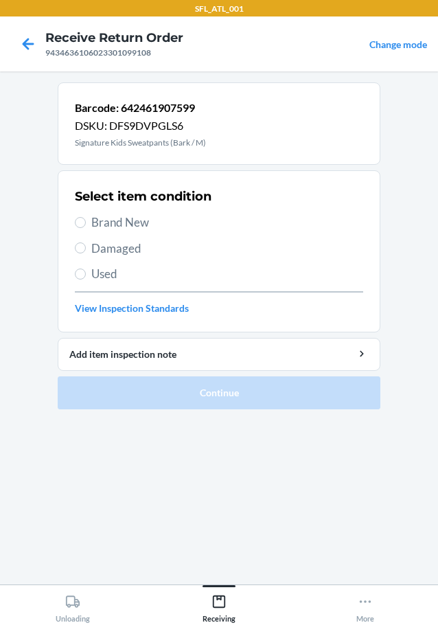
click at [86, 214] on label "Brand New" at bounding box center [219, 223] width 288 height 18
click at [86, 217] on input "Brand New" at bounding box center [80, 222] width 11 height 11
radio input "true"
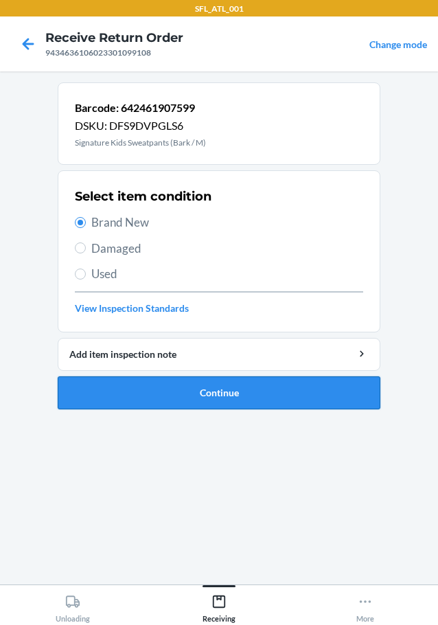
click at [133, 392] on button "Continue" at bounding box center [219, 392] width 323 height 33
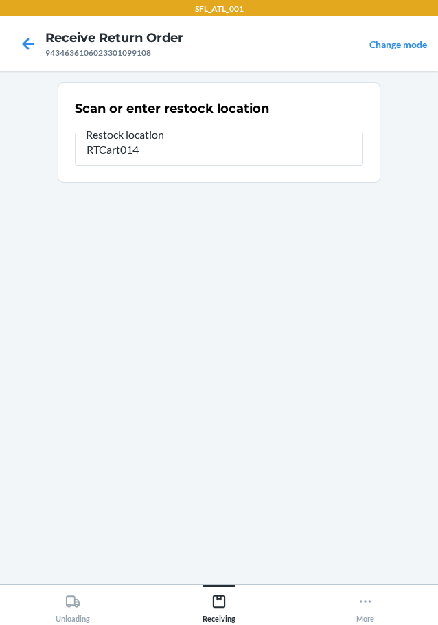
type input "RTCart014"
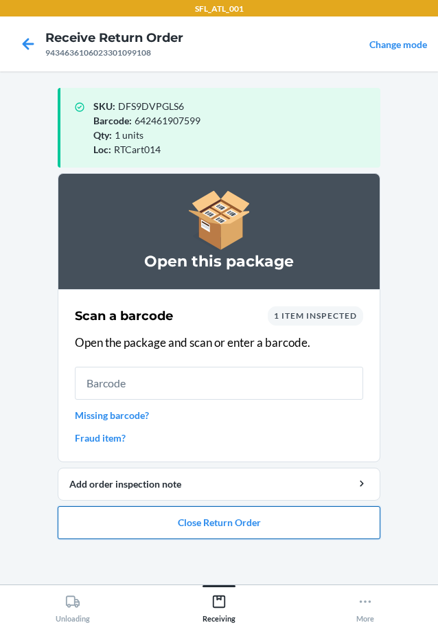
click at [212, 522] on button "Close Return Order" at bounding box center [219, 522] width 323 height 33
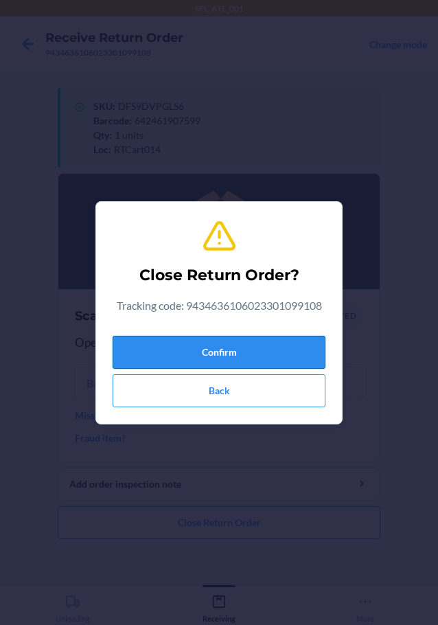
click at [208, 343] on button "Confirm" at bounding box center [219, 352] width 213 height 33
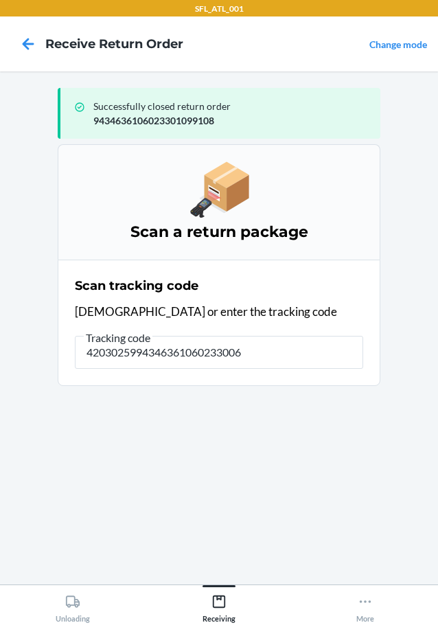
type input "42030259943463610602330067"
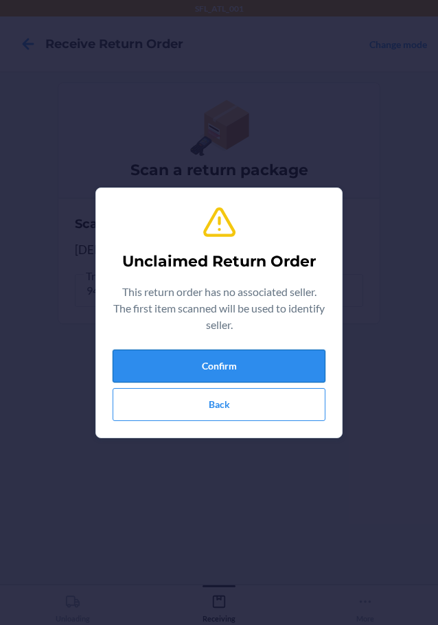
click at [199, 364] on button "Confirm" at bounding box center [219, 366] width 213 height 33
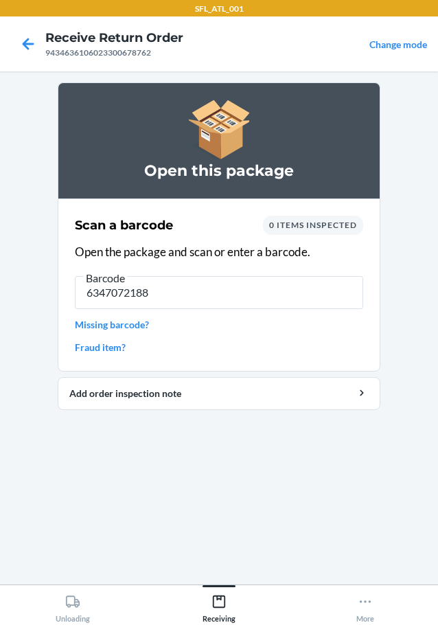
type input "63470721881"
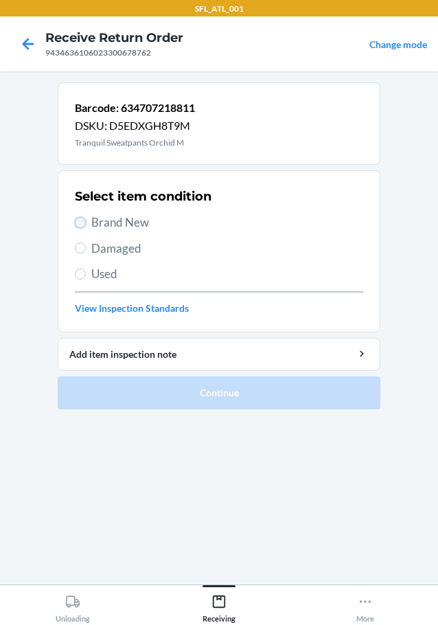
click at [76, 223] on input "Brand New" at bounding box center [80, 222] width 11 height 11
radio input "true"
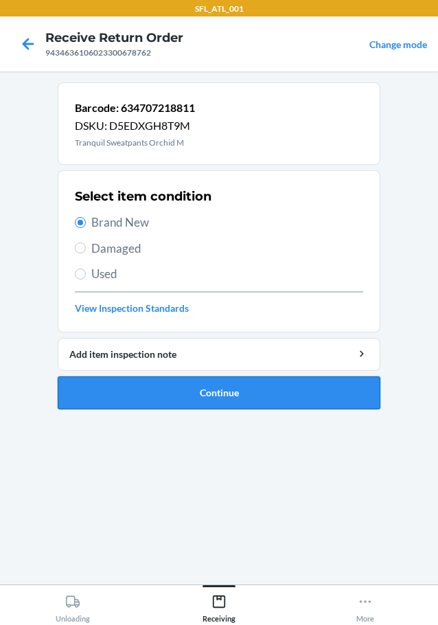
click at [145, 399] on button "Continue" at bounding box center [219, 392] width 323 height 33
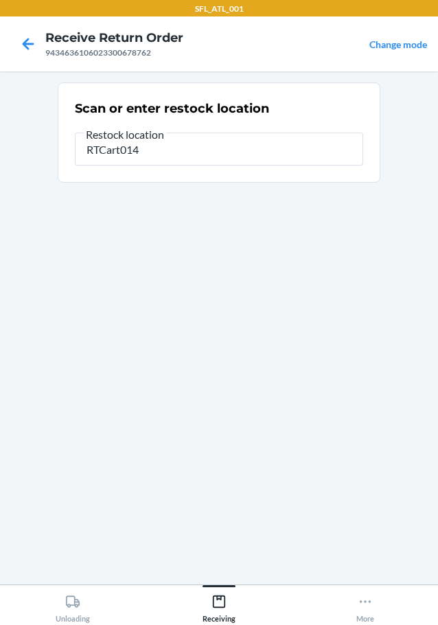
type input "RTCart014"
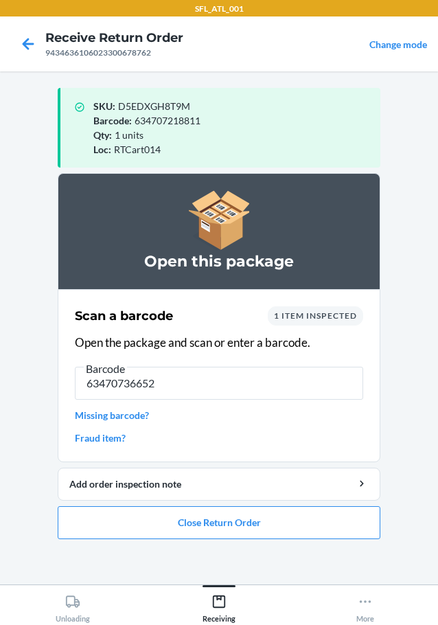
type input "634707366529"
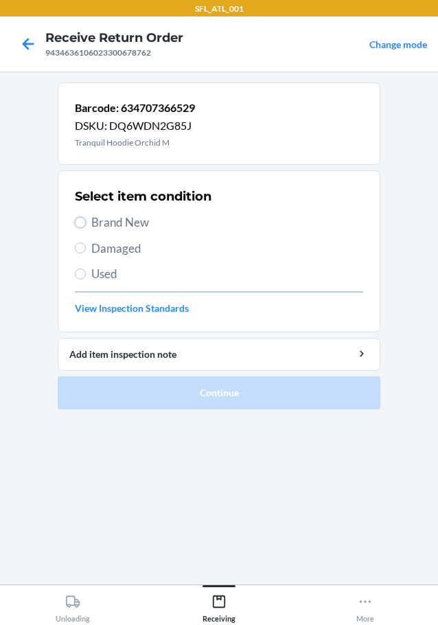
drag, startPoint x: 77, startPoint y: 224, endPoint x: 99, endPoint y: 243, distance: 29.2
click at [78, 224] on input "Brand New" at bounding box center [80, 222] width 11 height 11
radio input "true"
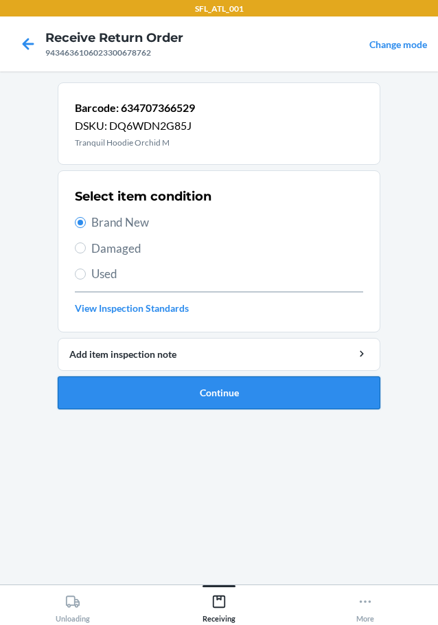
click at [165, 399] on button "Continue" at bounding box center [219, 392] width 323 height 33
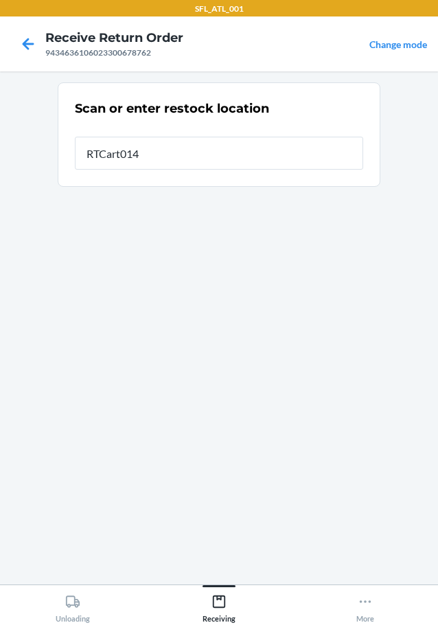
type input "RTCart014"
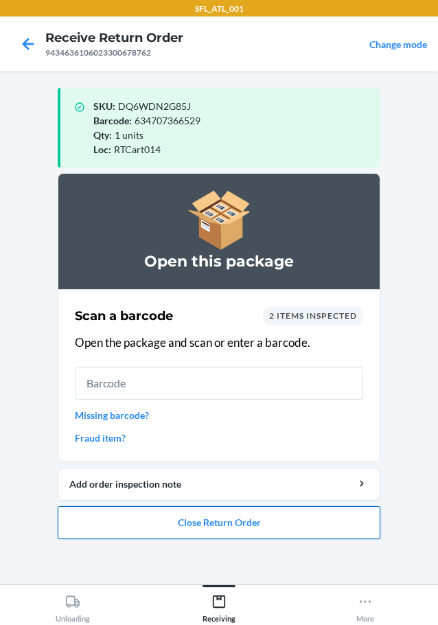
click at [166, 517] on button "Close Return Order" at bounding box center [219, 522] width 323 height 33
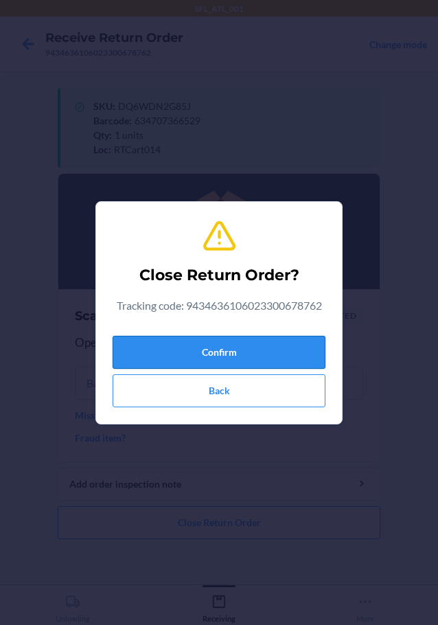
click at [190, 359] on button "Confirm" at bounding box center [219, 352] width 213 height 33
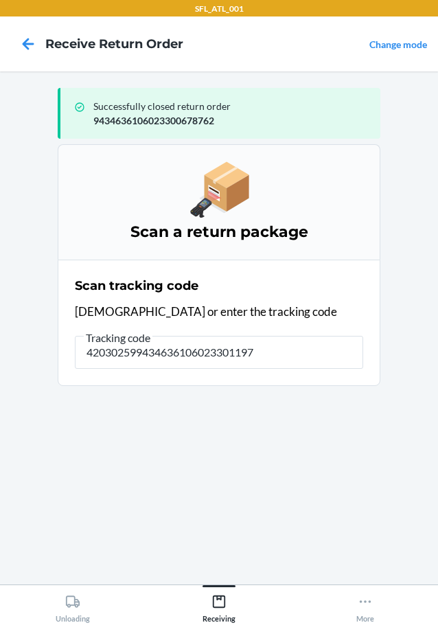
type input "4203025994346361060233011977"
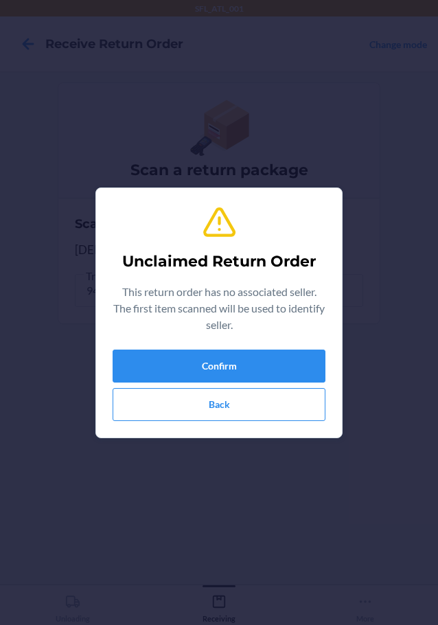
type input "612461446725"
click at [234, 360] on button "Confirm" at bounding box center [219, 366] width 213 height 33
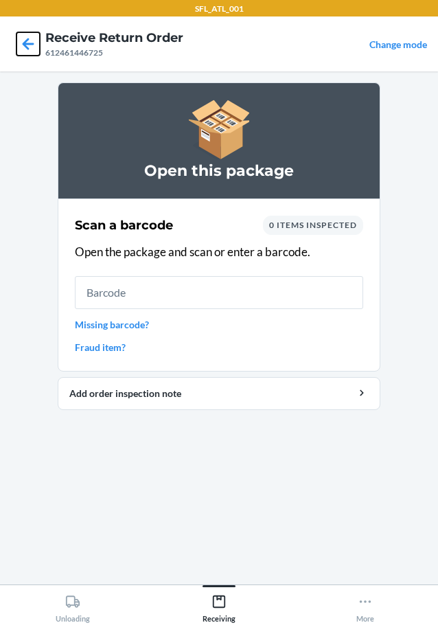
click at [31, 37] on icon at bounding box center [27, 43] width 23 height 23
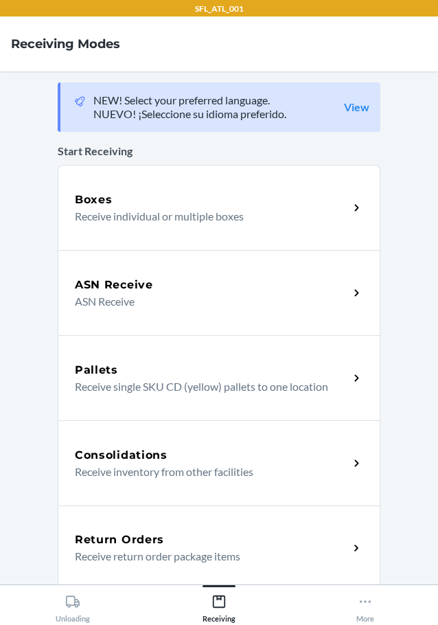
click at [194, 539] on div "Return Orders" at bounding box center [212, 540] width 274 height 16
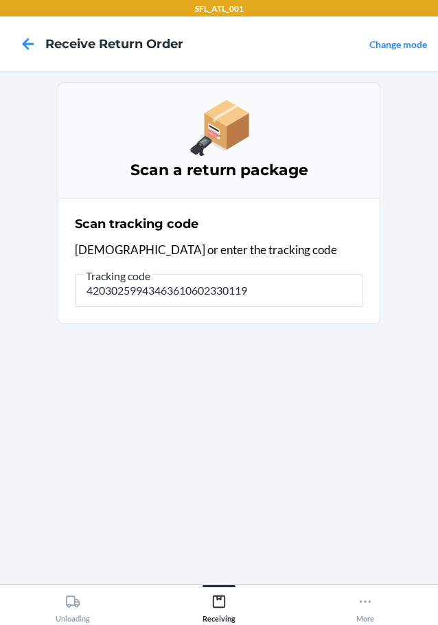
type input "420302599434636106023301197"
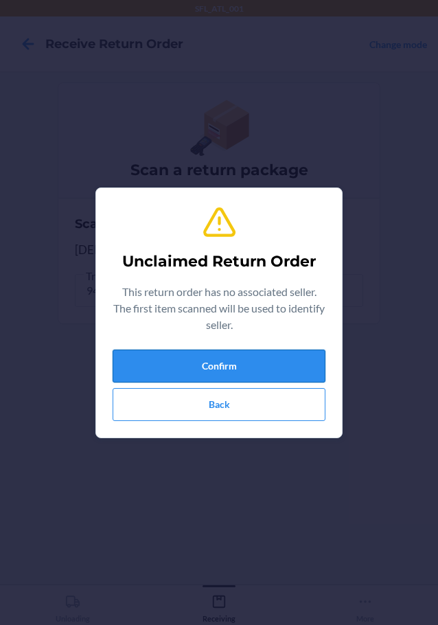
click at [147, 372] on button "Confirm" at bounding box center [219, 366] width 213 height 33
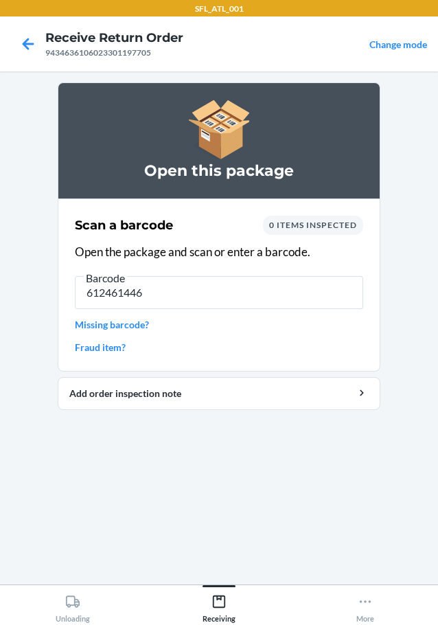
type input "6124614467"
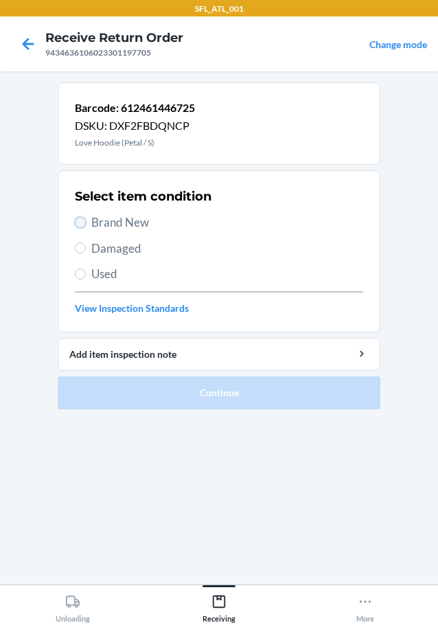
click at [81, 223] on input "Brand New" at bounding box center [80, 222] width 11 height 11
radio input "true"
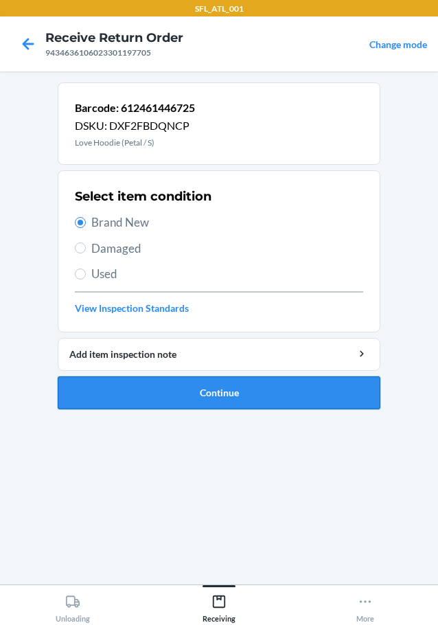
click at [172, 394] on button "Continue" at bounding box center [219, 392] width 323 height 33
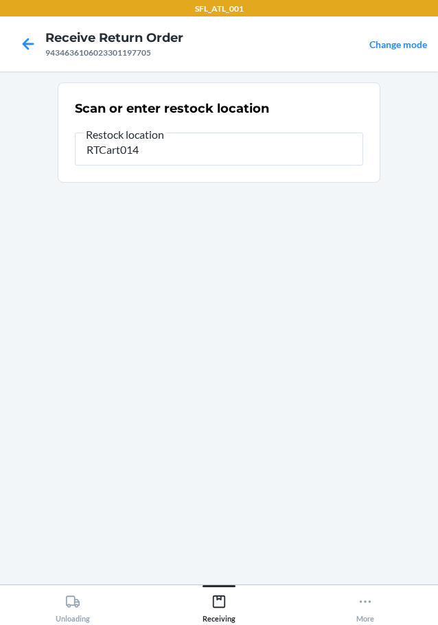
type input "RTCart014"
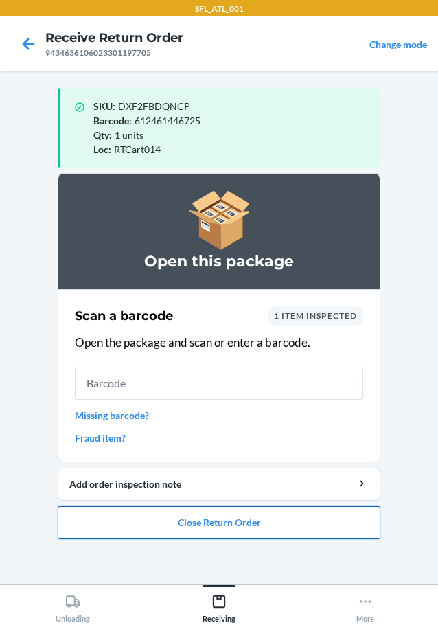
click at [205, 521] on button "Close Return Order" at bounding box center [219, 522] width 323 height 33
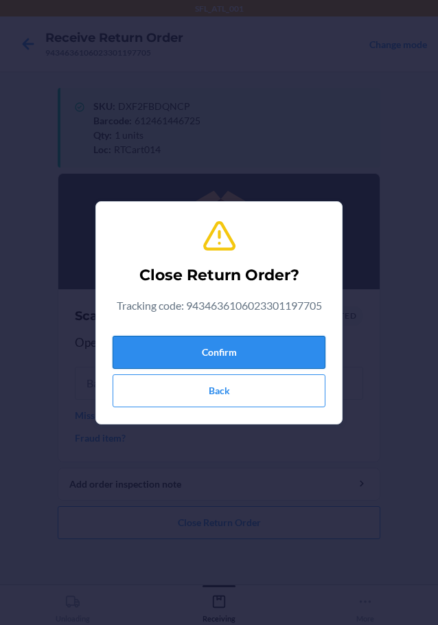
click at [266, 359] on button "Confirm" at bounding box center [219, 352] width 213 height 33
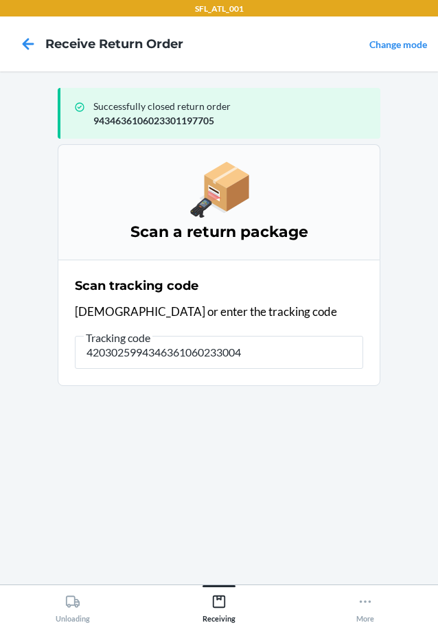
type input "42030259943463610602330046"
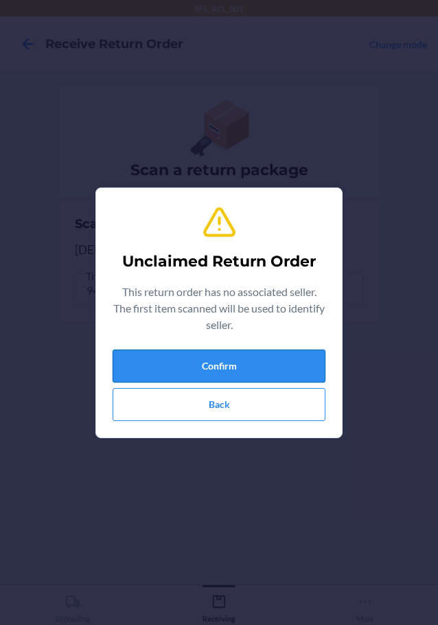
click at [228, 360] on button "Confirm" at bounding box center [219, 366] width 213 height 33
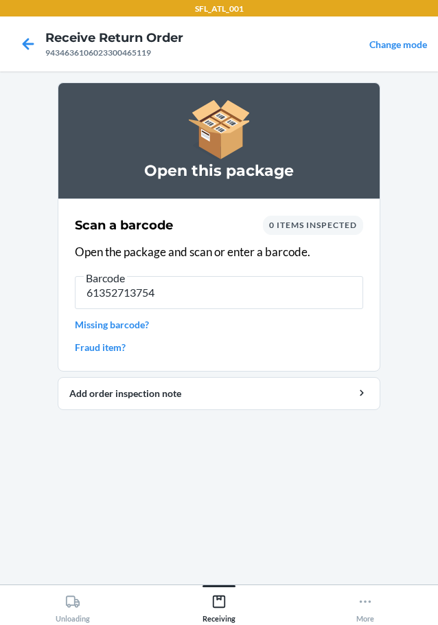
type input "613527137540"
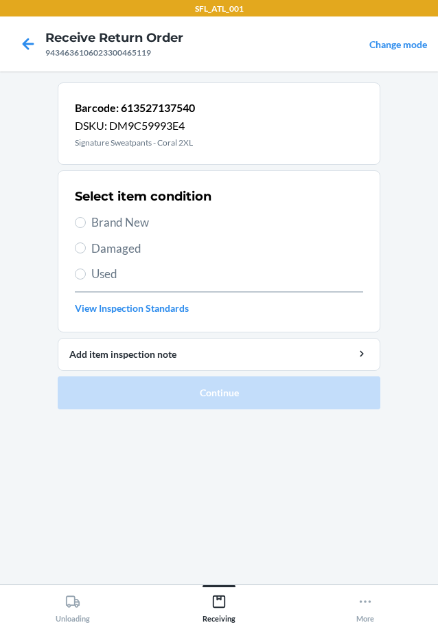
click at [87, 223] on label "Brand New" at bounding box center [219, 223] width 288 height 18
click at [86, 223] on input "Brand New" at bounding box center [80, 222] width 11 height 11
radio input "true"
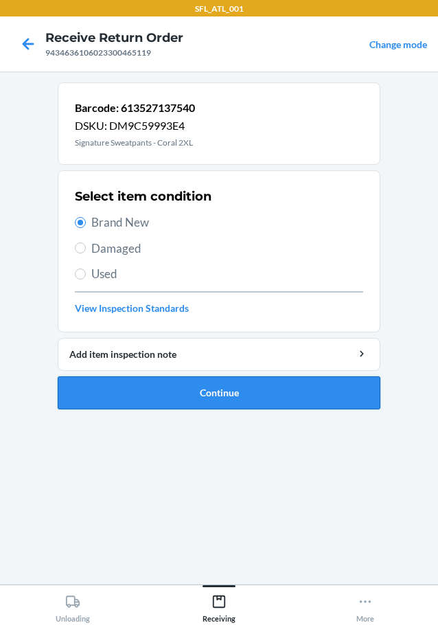
click at [213, 402] on button "Continue" at bounding box center [219, 392] width 323 height 33
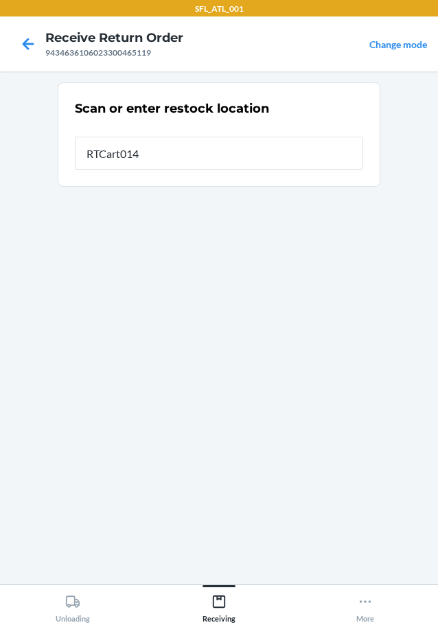
type input "RTCart014"
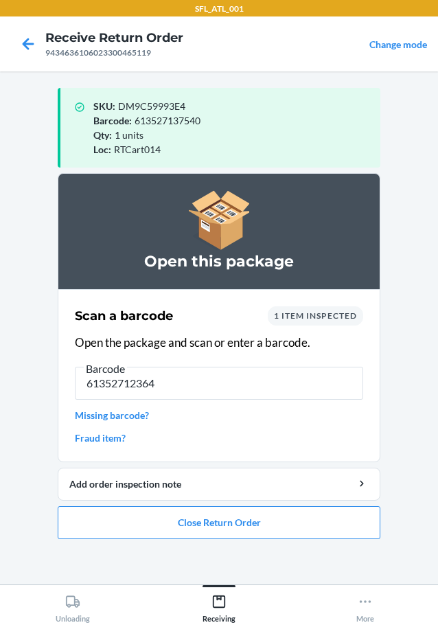
type input "613527123642"
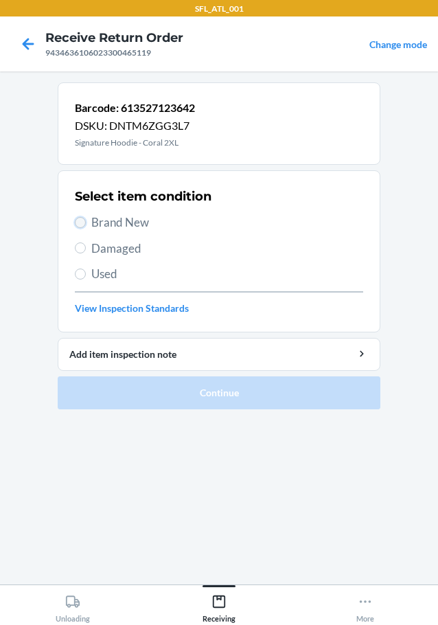
click at [83, 220] on input "Brand New" at bounding box center [80, 222] width 11 height 11
radio input "true"
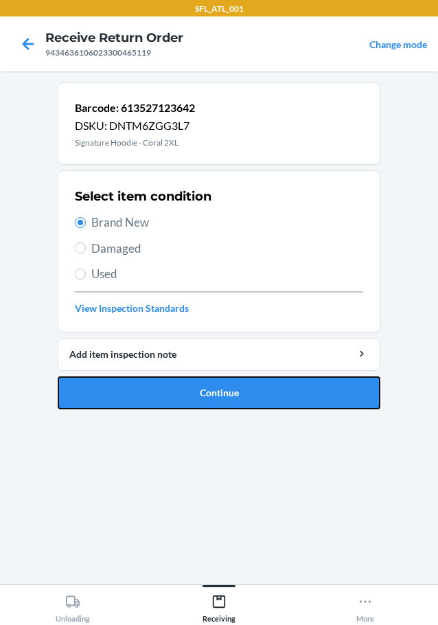
click at [159, 391] on button "Continue" at bounding box center [219, 392] width 323 height 33
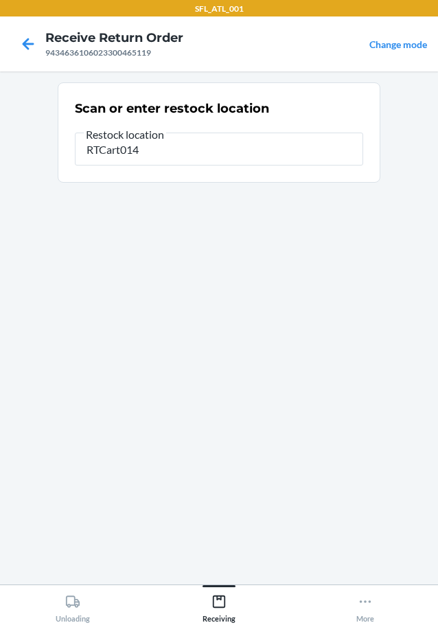
type input "RTCart014"
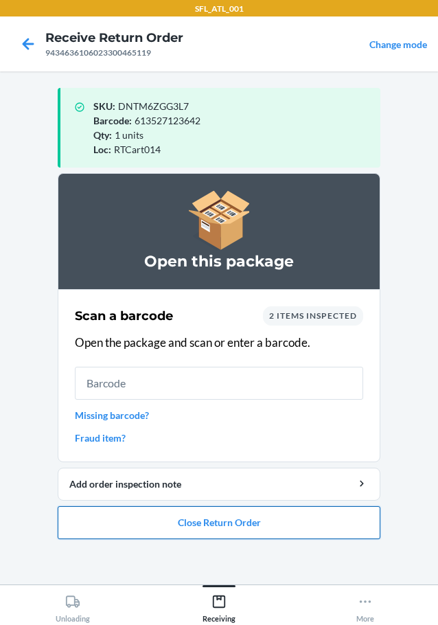
click at [236, 522] on button "Close Return Order" at bounding box center [219, 522] width 323 height 33
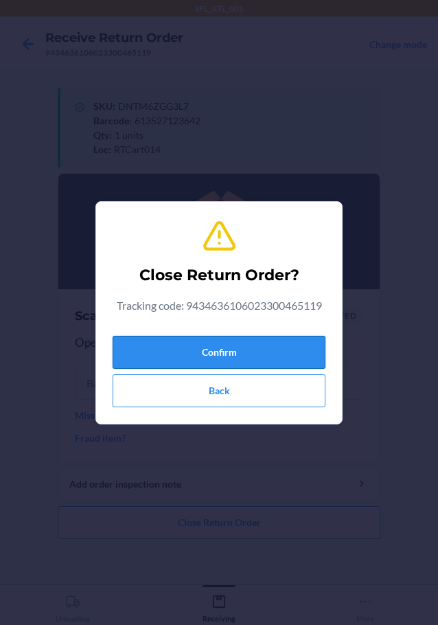
click at [282, 354] on button "Confirm" at bounding box center [219, 352] width 213 height 33
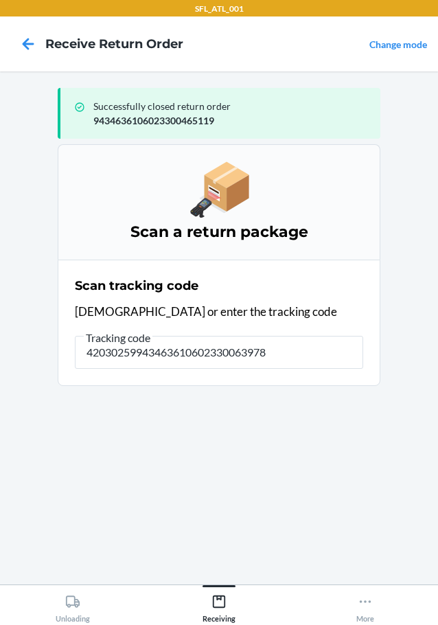
type input "420302599434636106023300639787"
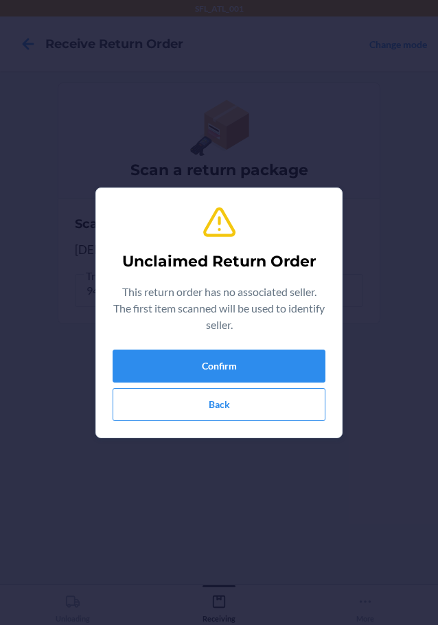
click at [186, 348] on div "Unclaimed Return Order This return order has no associated seller. The first it…" at bounding box center [219, 312] width 213 height 227
click at [167, 364] on button "Confirm" at bounding box center [219, 366] width 213 height 33
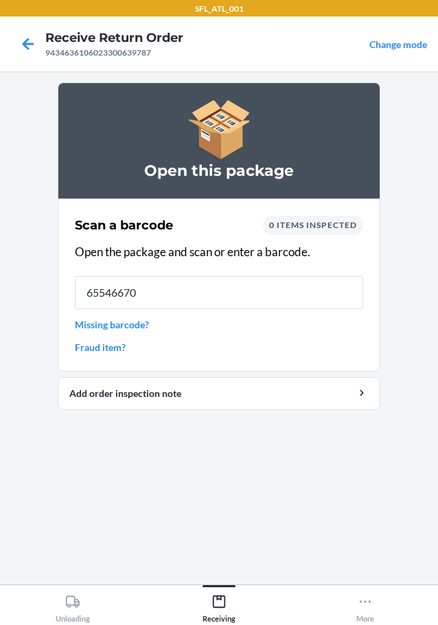
type input "655466702"
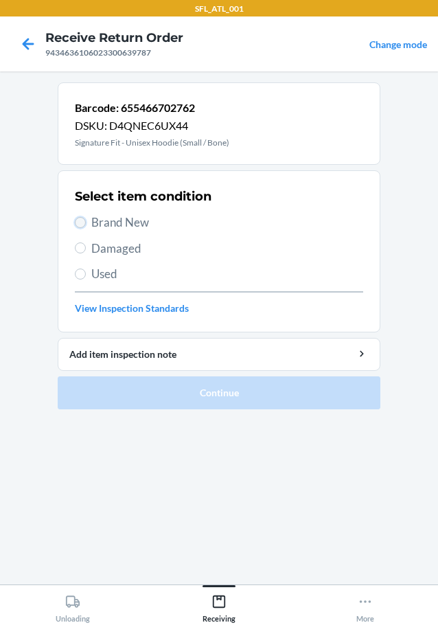
click at [78, 223] on input "Brand New" at bounding box center [80, 222] width 11 height 11
radio input "true"
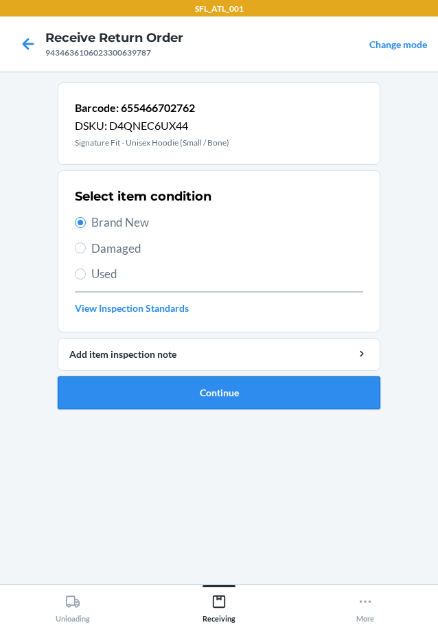
click at [152, 398] on button "Continue" at bounding box center [219, 392] width 323 height 33
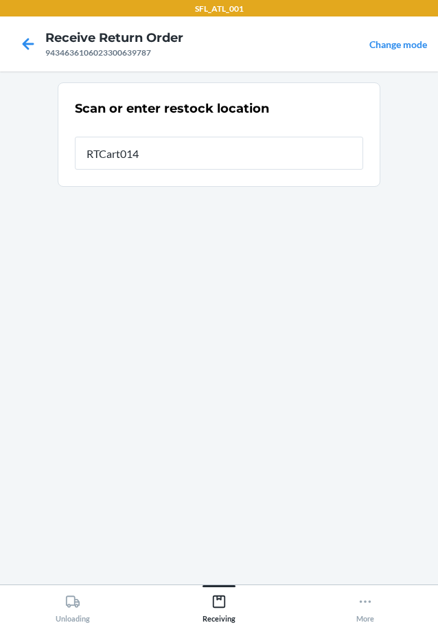
type input "RTCart014"
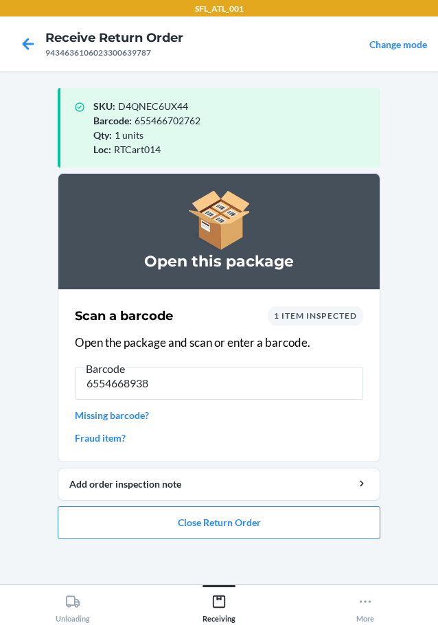
type input "65546689387"
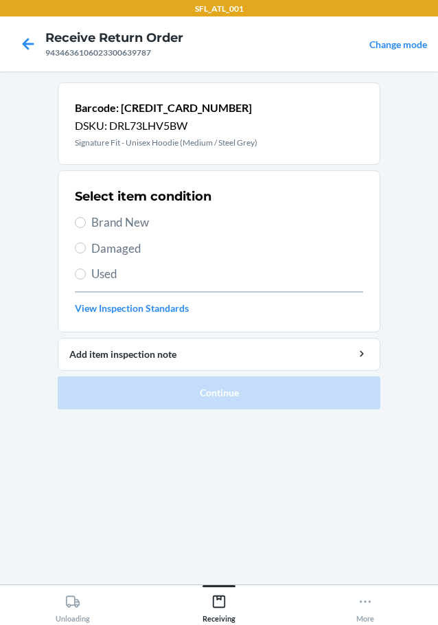
drag, startPoint x: 85, startPoint y: 218, endPoint x: 90, endPoint y: 229, distance: 12.0
click at [87, 225] on label "Brand New" at bounding box center [219, 223] width 288 height 18
click at [86, 225] on input "Brand New" at bounding box center [80, 222] width 11 height 11
radio input "true"
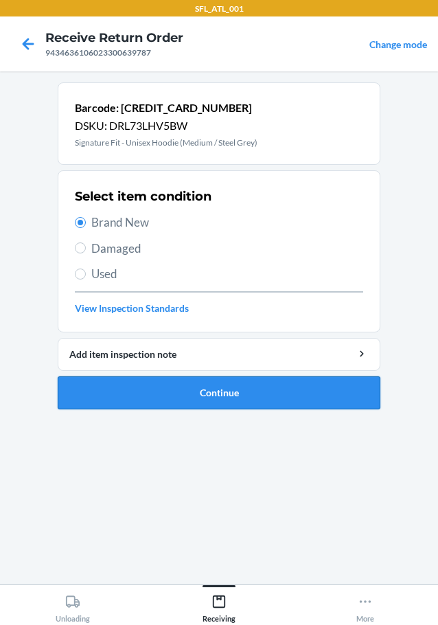
click at [137, 392] on button "Continue" at bounding box center [219, 392] width 323 height 33
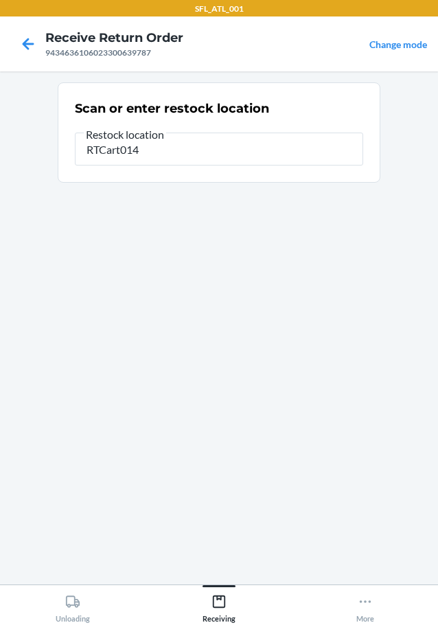
type input "RTCart014"
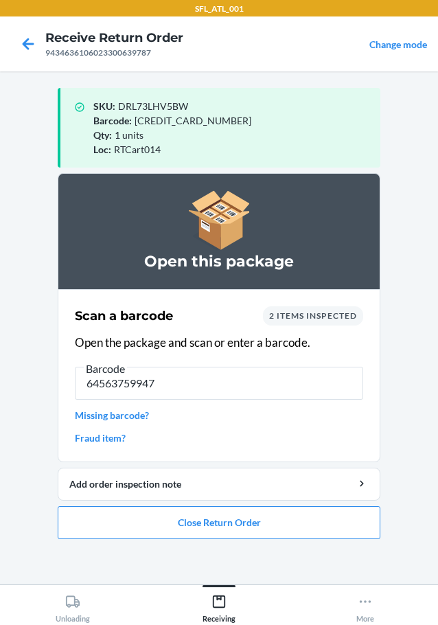
type input "[CREDIT_CARD_NUMBER]"
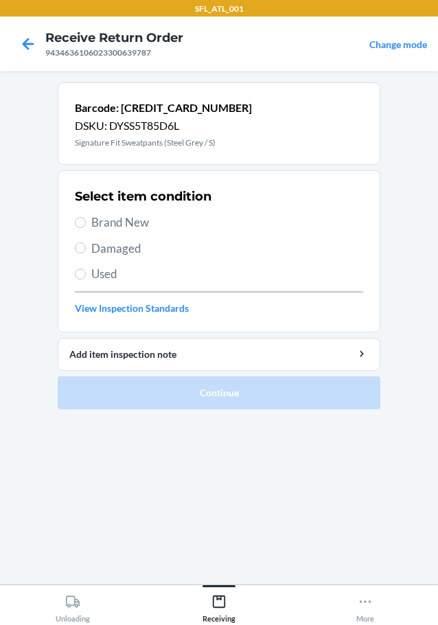
drag, startPoint x: 80, startPoint y: 214, endPoint x: 109, endPoint y: 277, distance: 70.1
click at [80, 214] on label "Brand New" at bounding box center [219, 223] width 288 height 18
click at [80, 217] on input "Brand New" at bounding box center [80, 222] width 11 height 11
radio input "true"
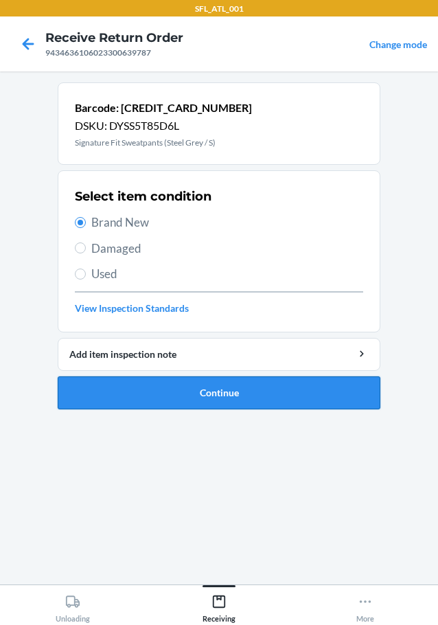
click at [167, 396] on button "Continue" at bounding box center [219, 392] width 323 height 33
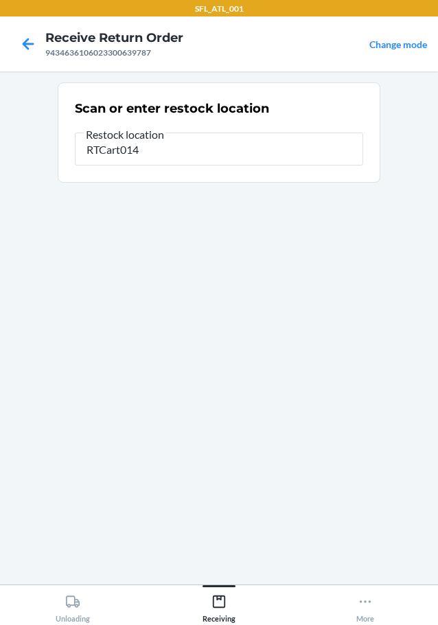
type input "RTCart014"
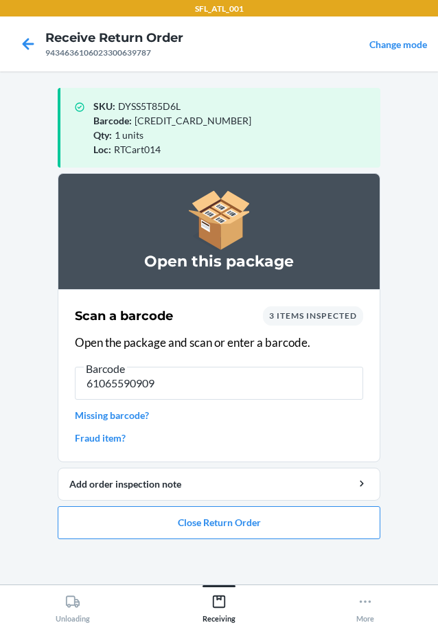
type input "610655909094"
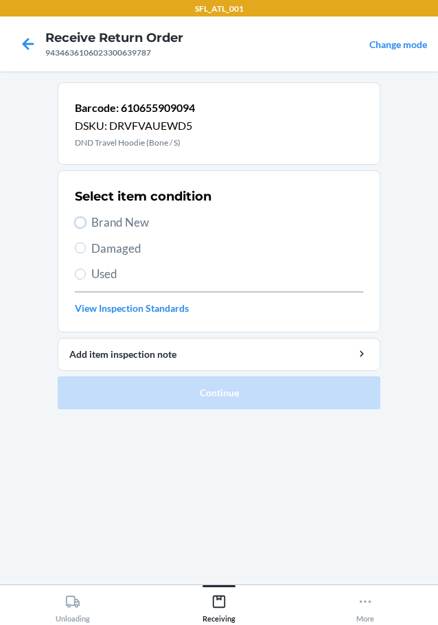
drag, startPoint x: 80, startPoint y: 217, endPoint x: 81, endPoint y: 230, distance: 13.1
click at [80, 218] on input "Brand New" at bounding box center [80, 222] width 11 height 11
radio input "true"
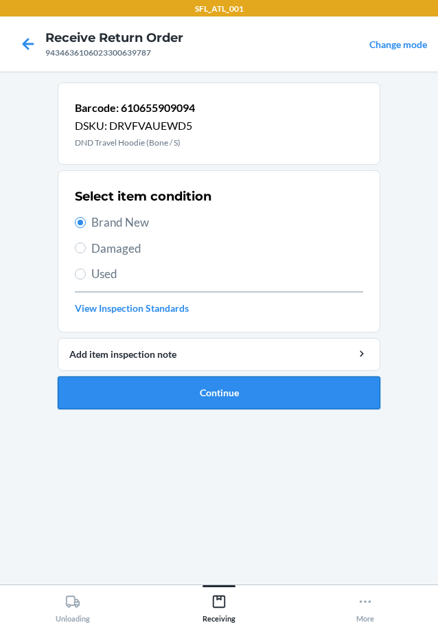
click at [117, 400] on button "Continue" at bounding box center [219, 392] width 323 height 33
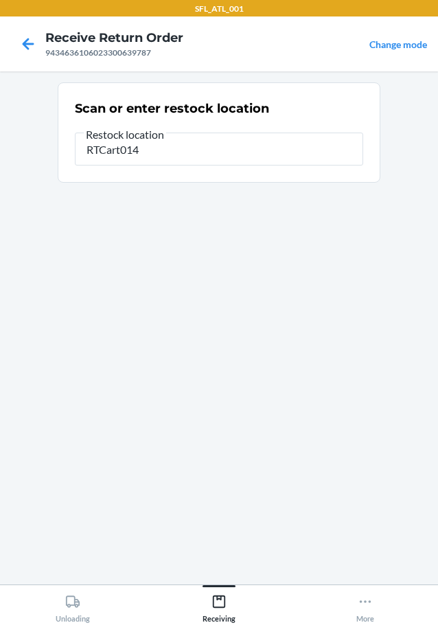
type input "RTCart014"
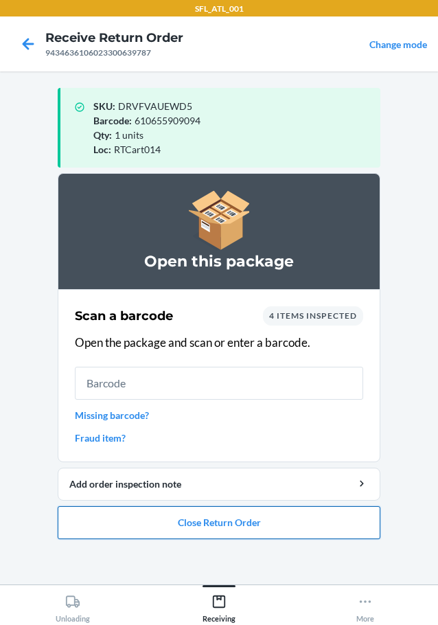
click at [174, 527] on button "Close Return Order" at bounding box center [219, 522] width 323 height 33
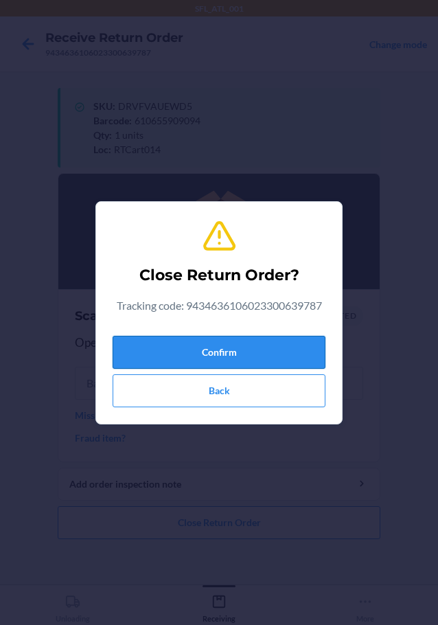
click at [231, 352] on button "Confirm" at bounding box center [219, 352] width 213 height 33
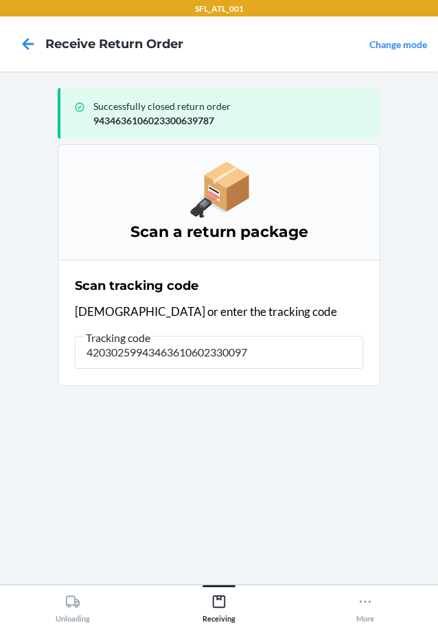
type input "420302599434636106023300976"
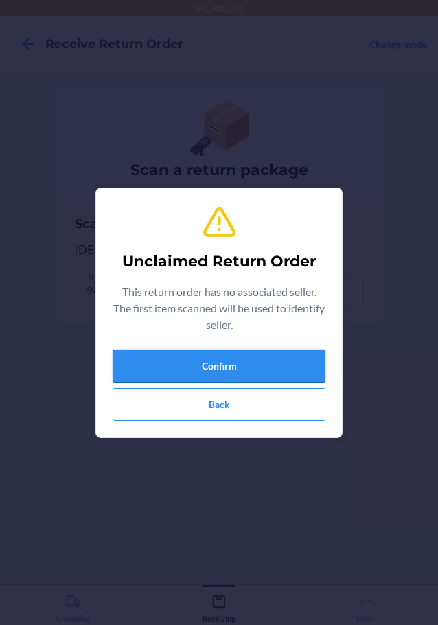
click at [214, 352] on button "Confirm" at bounding box center [219, 366] width 213 height 33
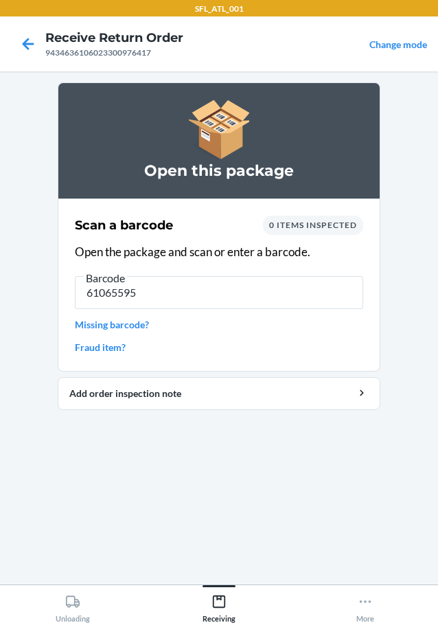
type input "610655950"
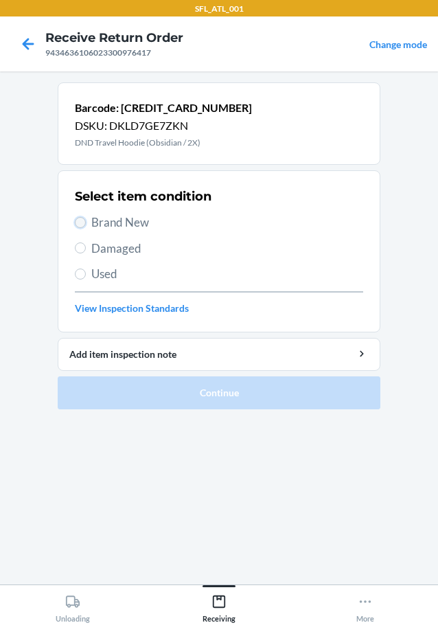
click at [77, 222] on input "Brand New" at bounding box center [80, 222] width 11 height 11
radio input "true"
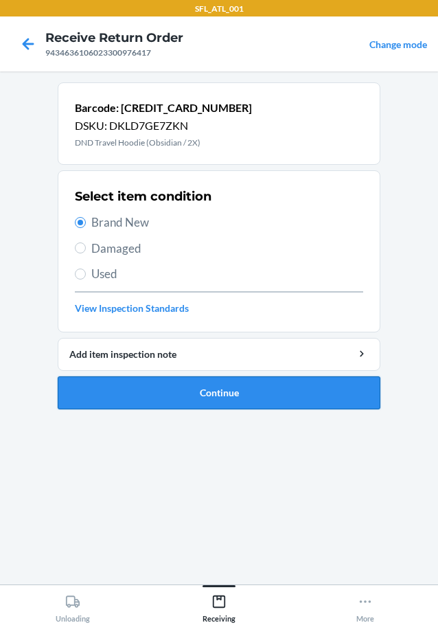
click at [146, 391] on button "Continue" at bounding box center [219, 392] width 323 height 33
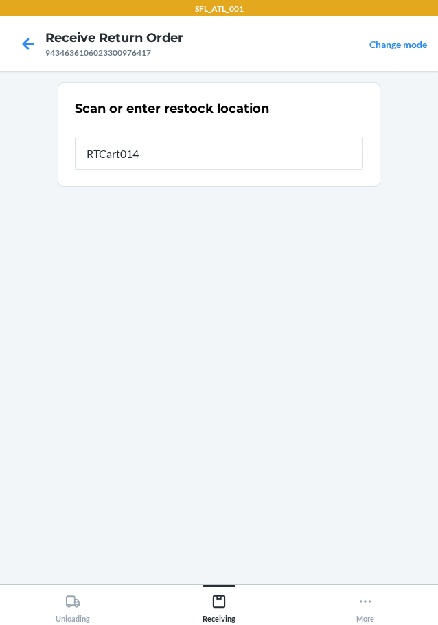
type input "RTCart014"
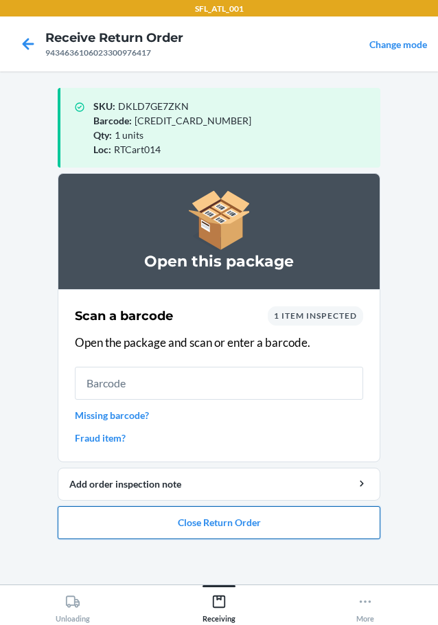
click at [199, 523] on button "Close Return Order" at bounding box center [219, 522] width 323 height 33
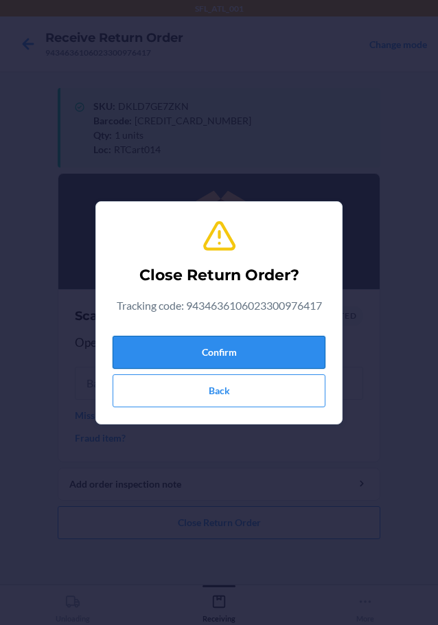
click at [235, 354] on button "Confirm" at bounding box center [219, 352] width 213 height 33
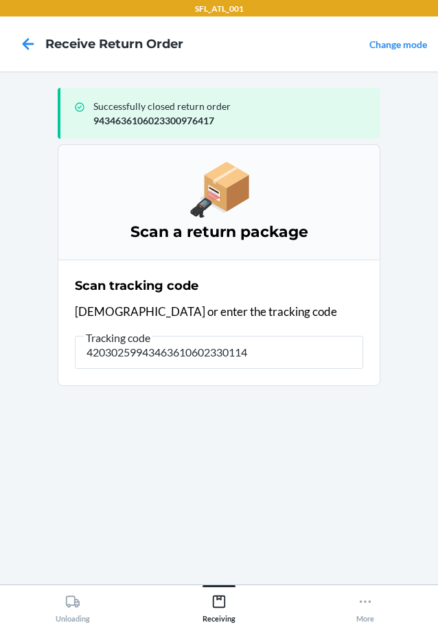
type input "420302599434636106023301145"
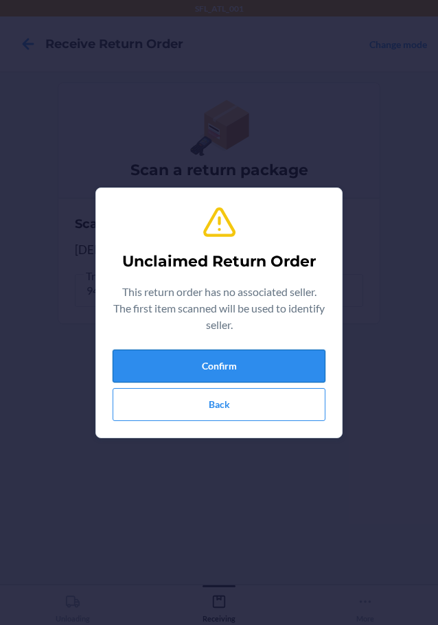
click at [179, 359] on button "Confirm" at bounding box center [219, 366] width 213 height 33
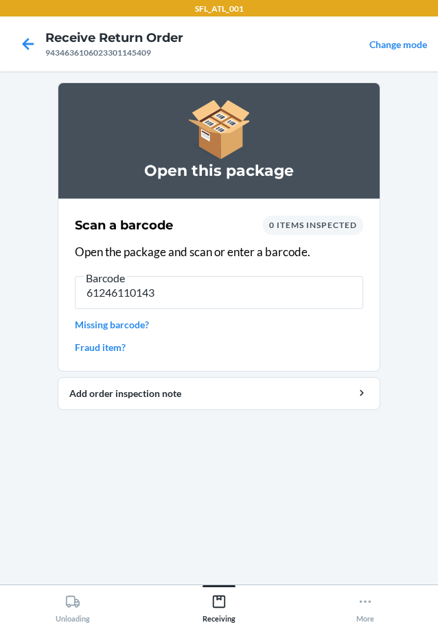
type input "612461101433"
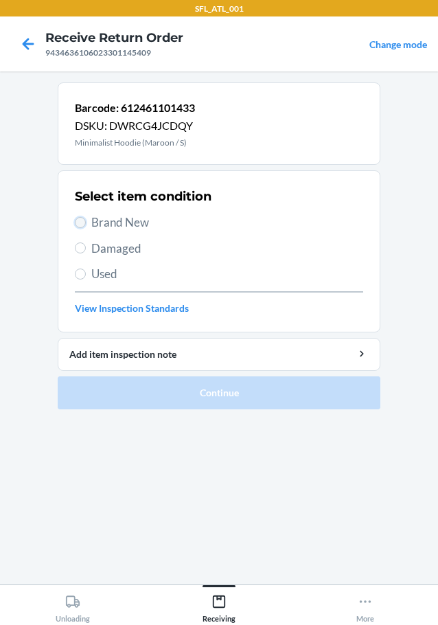
click at [82, 225] on input "Brand New" at bounding box center [80, 222] width 11 height 11
radio input "true"
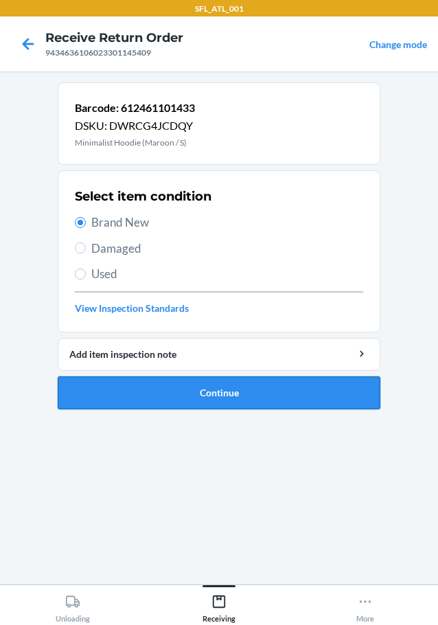
click at [201, 394] on button "Continue" at bounding box center [219, 392] width 323 height 33
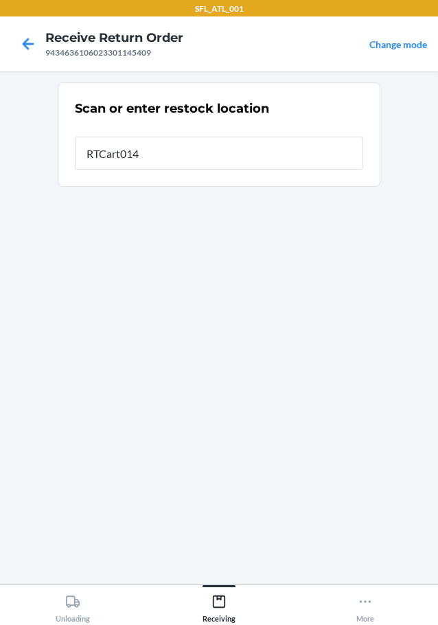
type input "RTCart014"
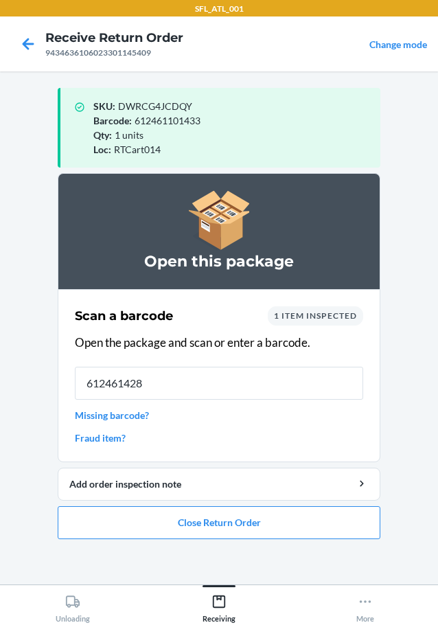
type input "6124614282"
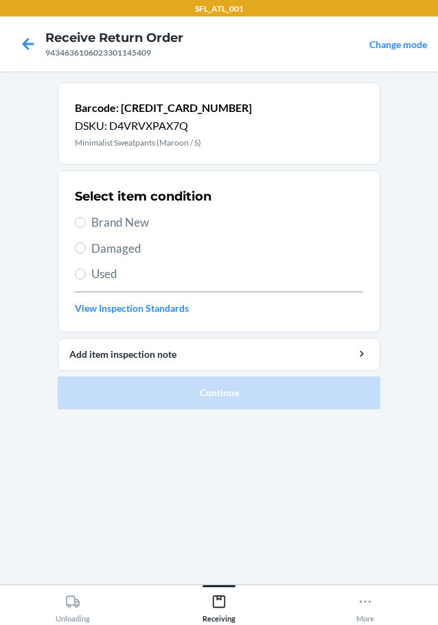
click at [88, 219] on label "Brand New" at bounding box center [219, 223] width 288 height 18
click at [86, 219] on input "Brand New" at bounding box center [80, 222] width 11 height 11
radio input "true"
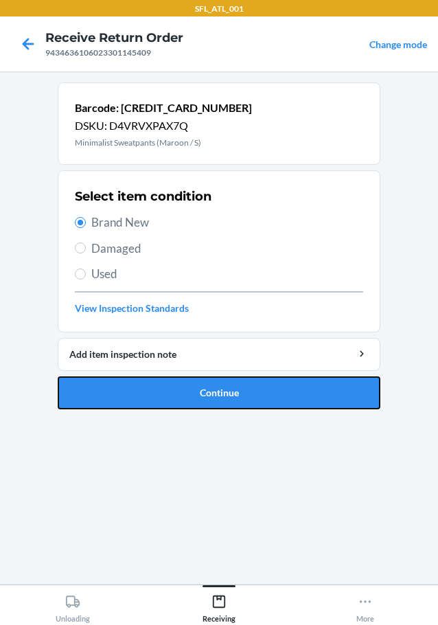
drag, startPoint x: 169, startPoint y: 393, endPoint x: 198, endPoint y: 393, distance: 28.8
click at [170, 394] on button "Continue" at bounding box center [219, 392] width 323 height 33
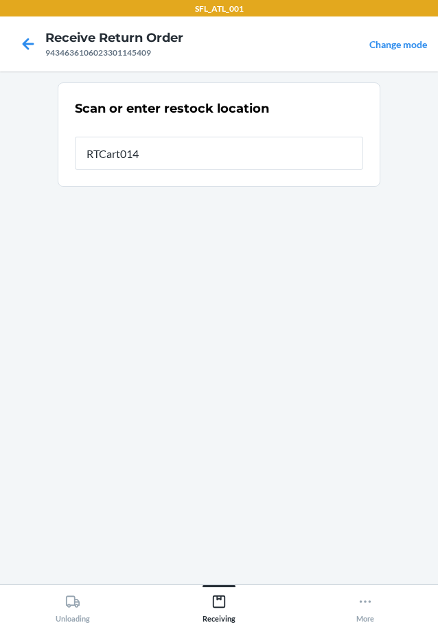
type input "RTCart014"
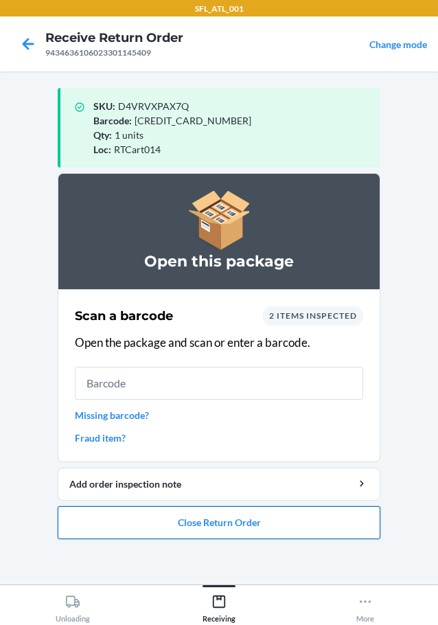
click at [162, 516] on button "Close Return Order" at bounding box center [219, 522] width 323 height 33
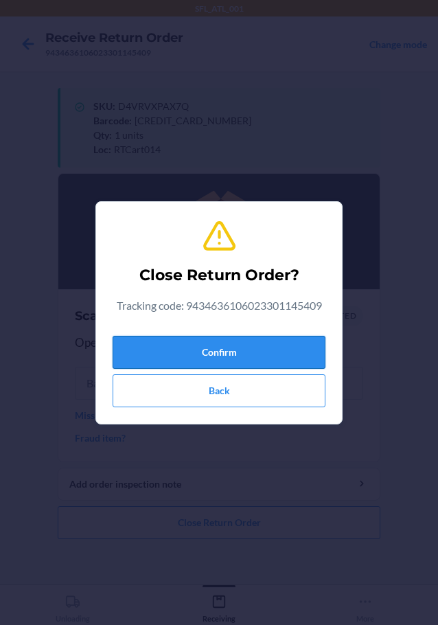
click at [194, 354] on button "Confirm" at bounding box center [219, 352] width 213 height 33
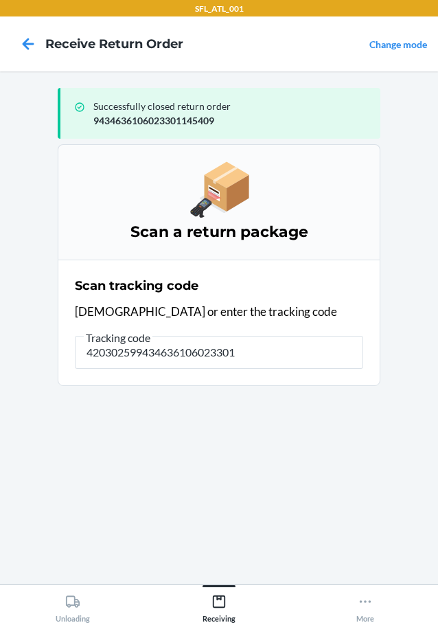
type input "4203025994346361060233012"
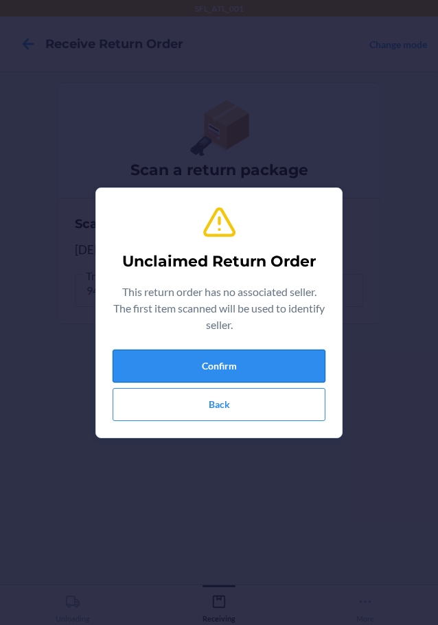
click at [174, 368] on button "Confirm" at bounding box center [219, 366] width 213 height 33
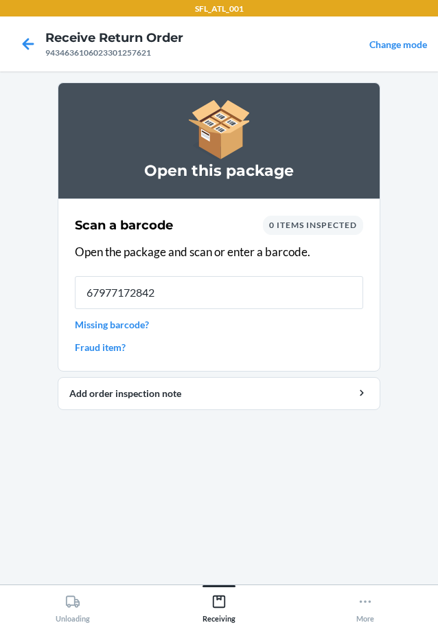
type input "679771728422"
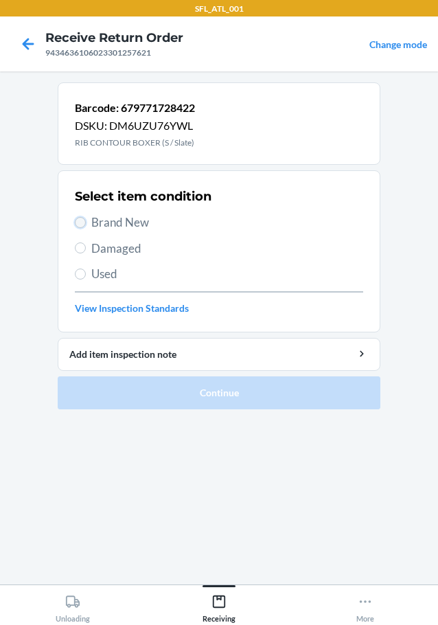
click at [85, 223] on input "Brand New" at bounding box center [80, 222] width 11 height 11
radio input "true"
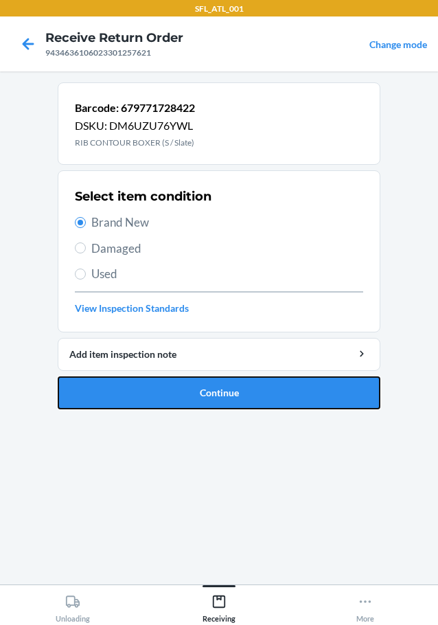
drag, startPoint x: 172, startPoint y: 387, endPoint x: 188, endPoint y: 380, distance: 17.2
click at [175, 387] on button "Continue" at bounding box center [219, 392] width 323 height 33
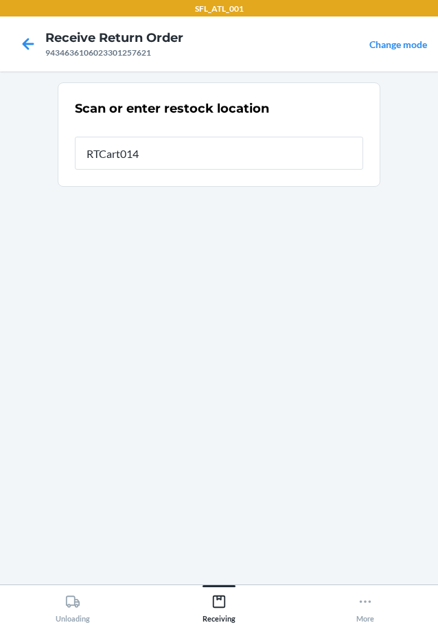
type input "RTCart014"
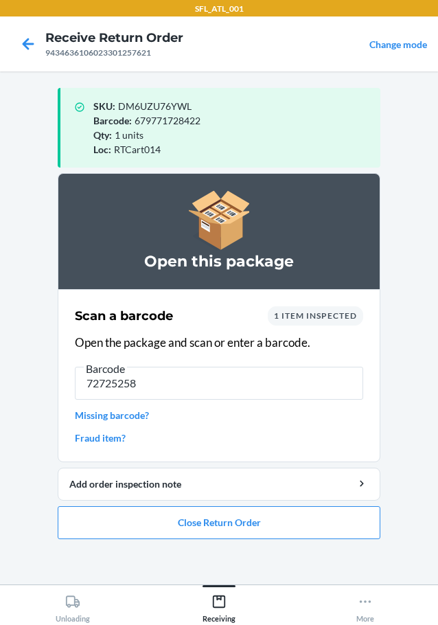
type input "727252581"
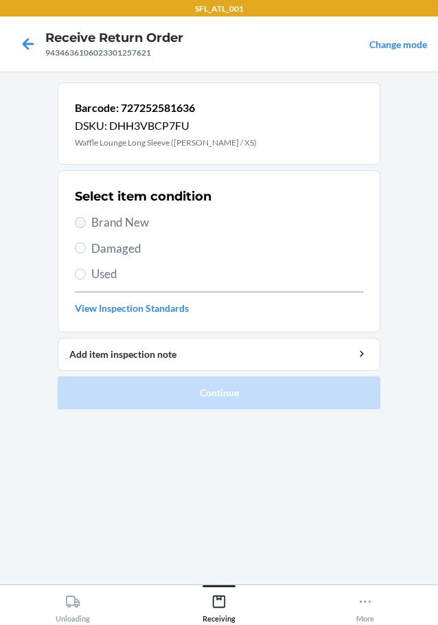
click at [83, 226] on label "Brand New" at bounding box center [219, 223] width 288 height 18
click at [83, 226] on input "Brand New" at bounding box center [80, 222] width 11 height 11
radio input "true"
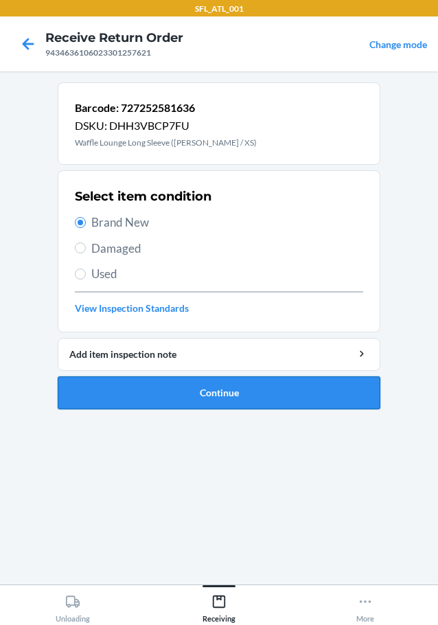
click at [158, 397] on button "Continue" at bounding box center [219, 392] width 323 height 33
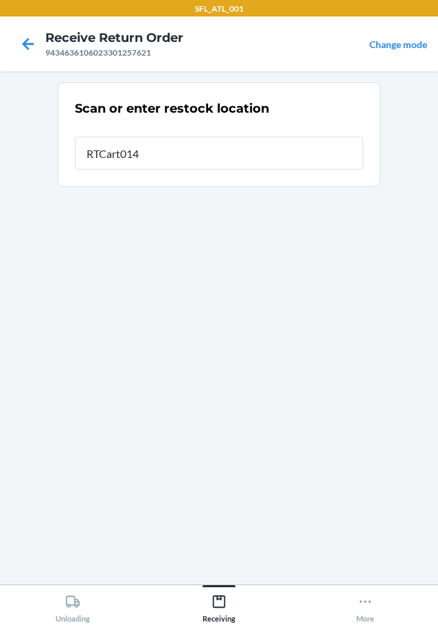
type input "RTCart014"
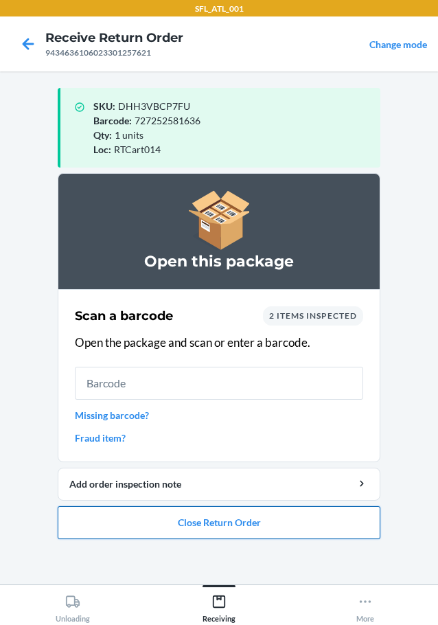
click at [184, 522] on button "Close Return Order" at bounding box center [219, 522] width 323 height 33
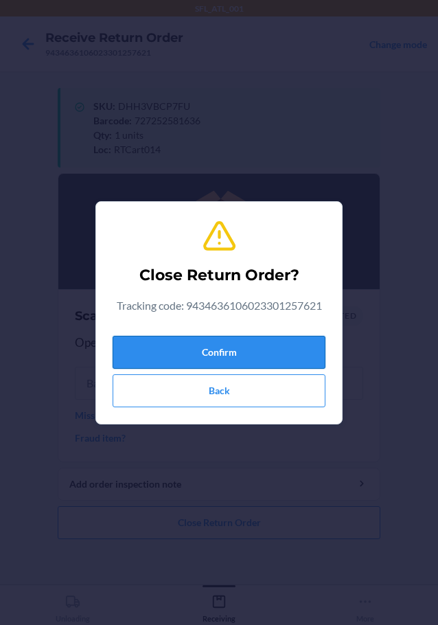
click at [217, 336] on button "Confirm" at bounding box center [219, 352] width 213 height 33
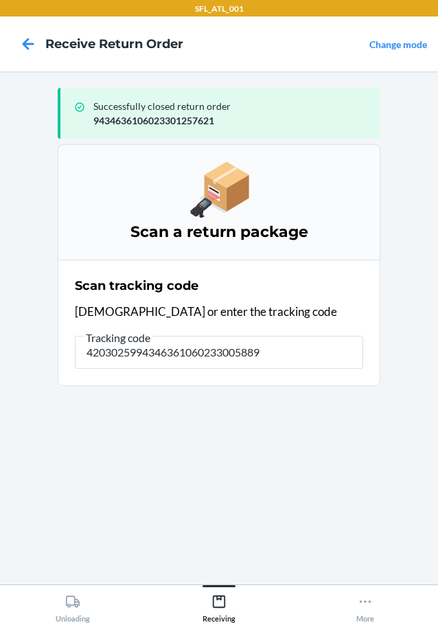
type input "42030259943463610602330058899"
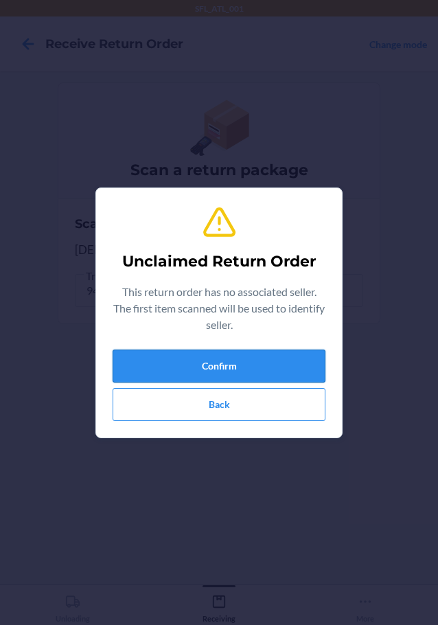
click at [209, 367] on button "Confirm" at bounding box center [219, 366] width 213 height 33
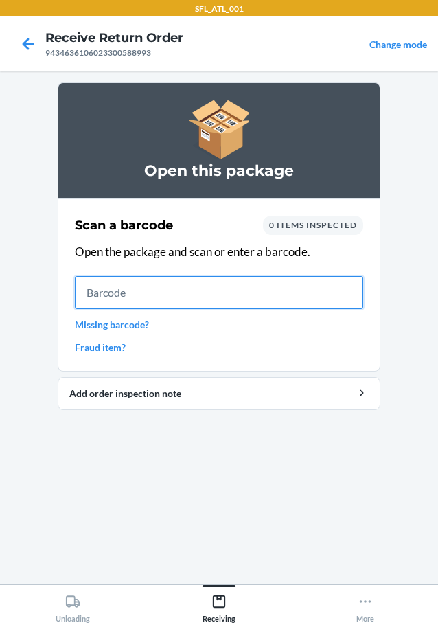
click at [303, 295] on input "text" at bounding box center [219, 292] width 288 height 33
type input "613527052874"
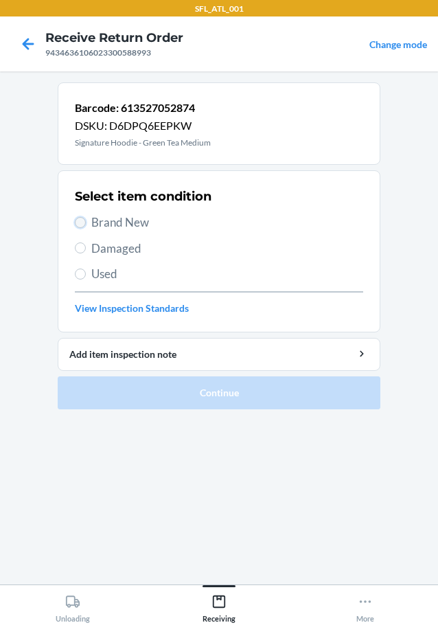
click at [78, 221] on input "Brand New" at bounding box center [80, 222] width 11 height 11
radio input "true"
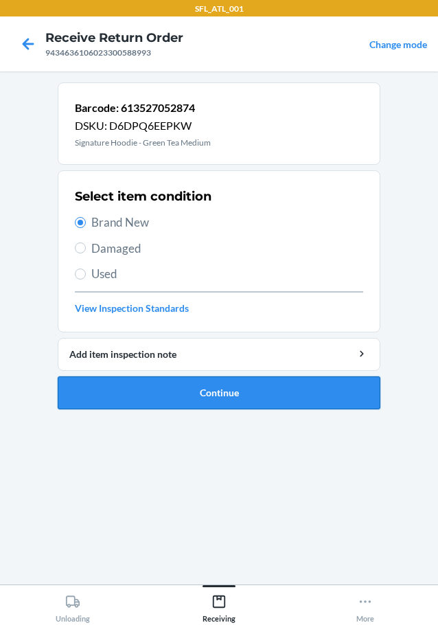
click at [151, 390] on button "Continue" at bounding box center [219, 392] width 323 height 33
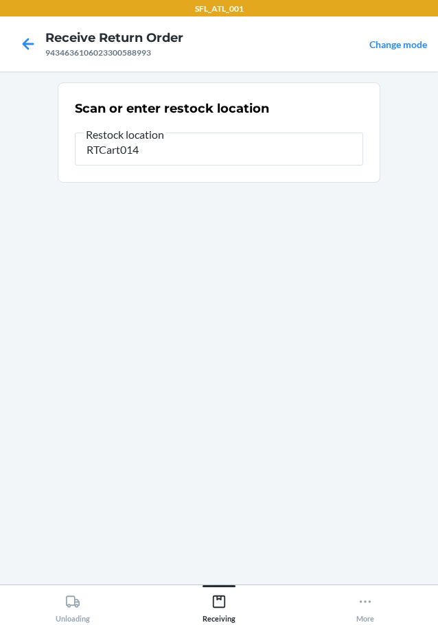
type input "RTCart014"
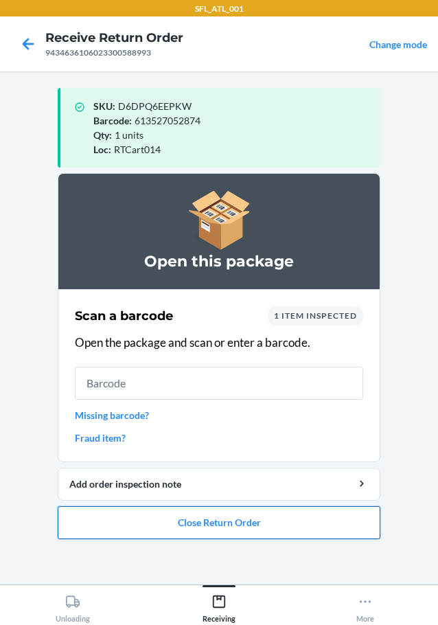
click at [220, 519] on button "Close Return Order" at bounding box center [219, 522] width 323 height 33
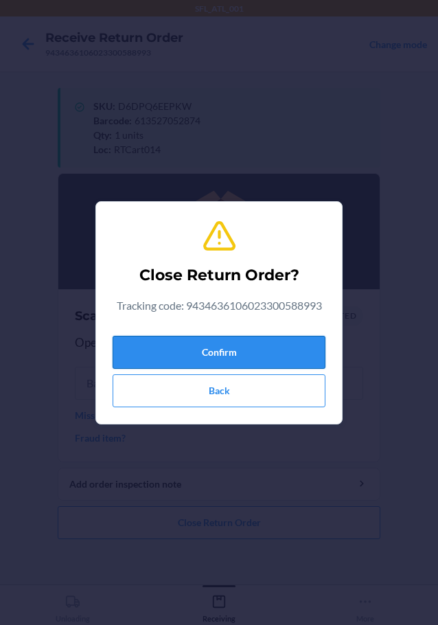
click at [258, 349] on button "Confirm" at bounding box center [219, 352] width 213 height 33
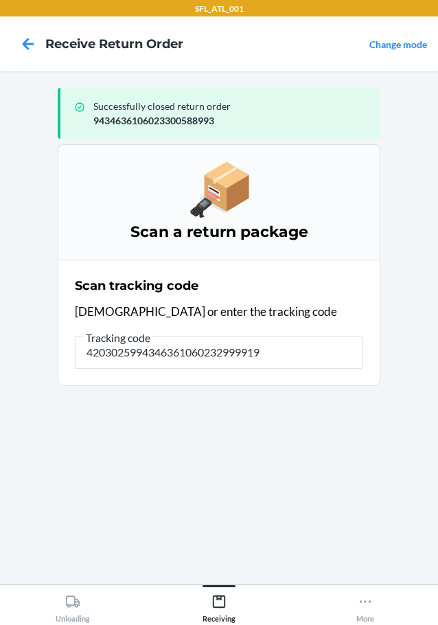
type input "42030259943463610602329999193"
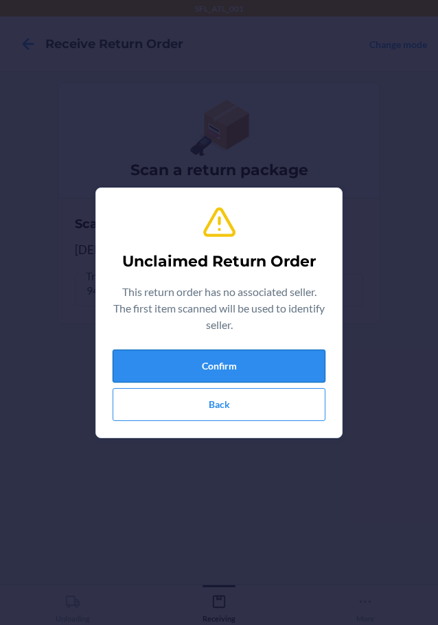
click at [229, 370] on button "Confirm" at bounding box center [219, 366] width 213 height 33
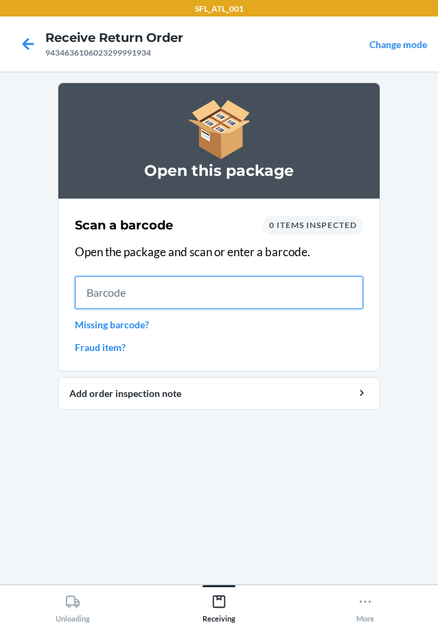
click at [317, 288] on input "text" at bounding box center [219, 292] width 288 height 33
type input "610655283"
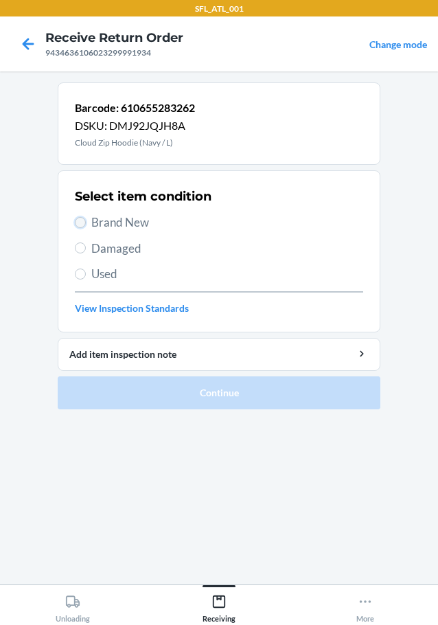
click at [76, 223] on input "Brand New" at bounding box center [80, 222] width 11 height 11
radio input "true"
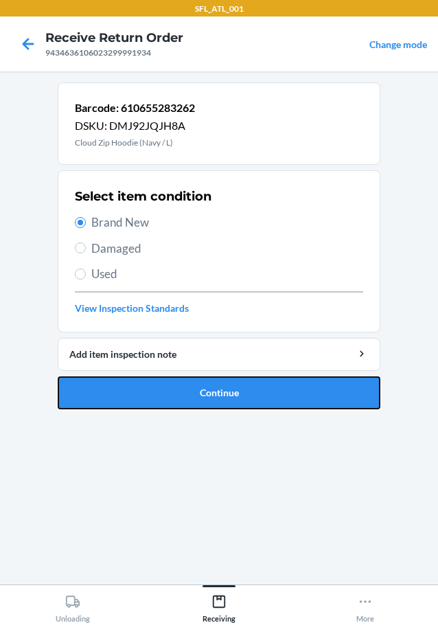
click at [196, 405] on button "Continue" at bounding box center [219, 392] width 323 height 33
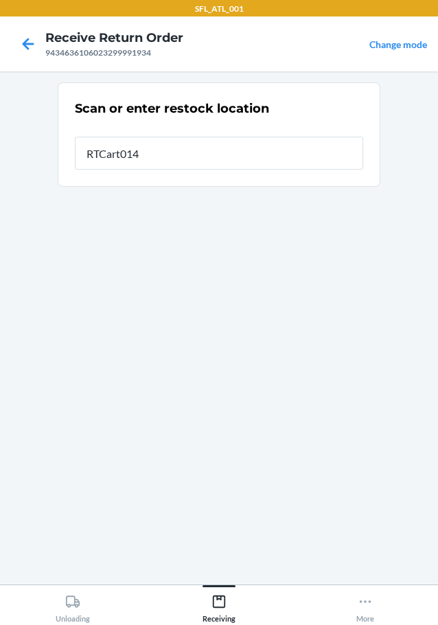
type input "RTCart014"
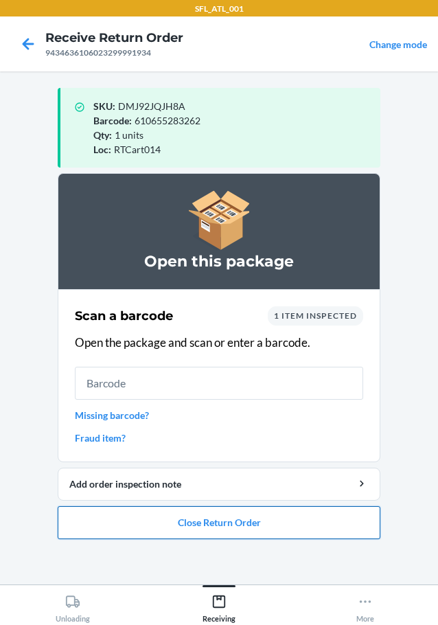
click at [153, 524] on button "Close Return Order" at bounding box center [219, 522] width 323 height 33
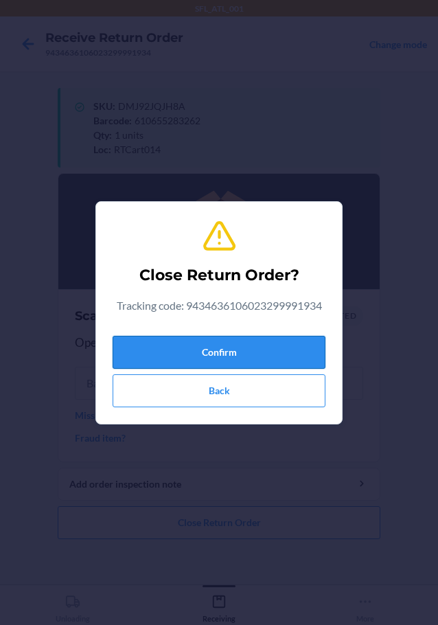
drag, startPoint x: 229, startPoint y: 339, endPoint x: 225, endPoint y: 351, distance: 12.4
click at [227, 342] on div "Confirm Back" at bounding box center [219, 368] width 213 height 77
click at [233, 352] on button "Confirm" at bounding box center [219, 352] width 213 height 33
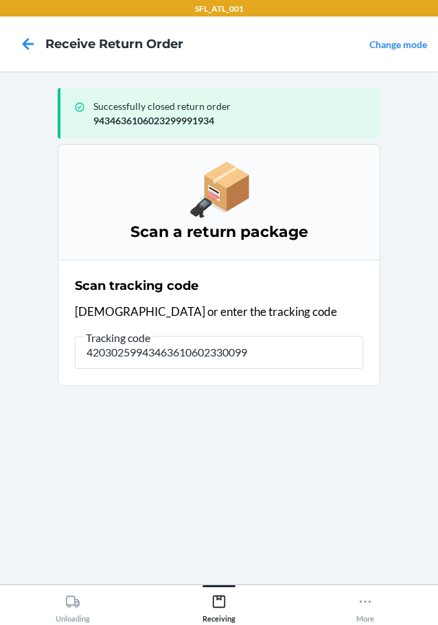
type input "420302599434636106023300999"
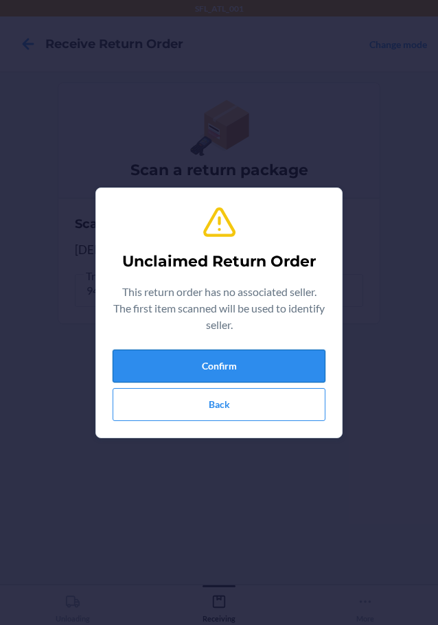
click at [209, 357] on button "Confirm" at bounding box center [219, 366] width 213 height 33
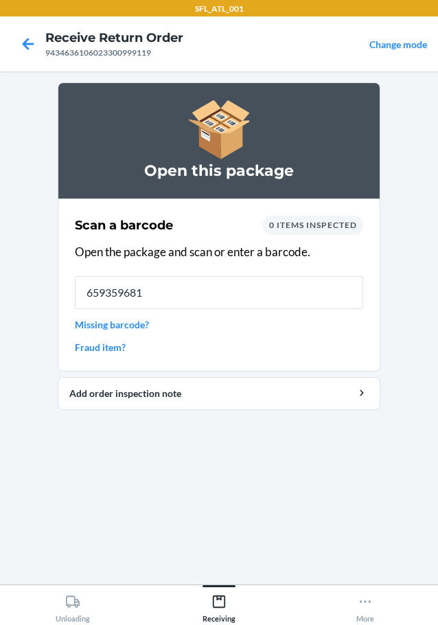
type input "6593596813"
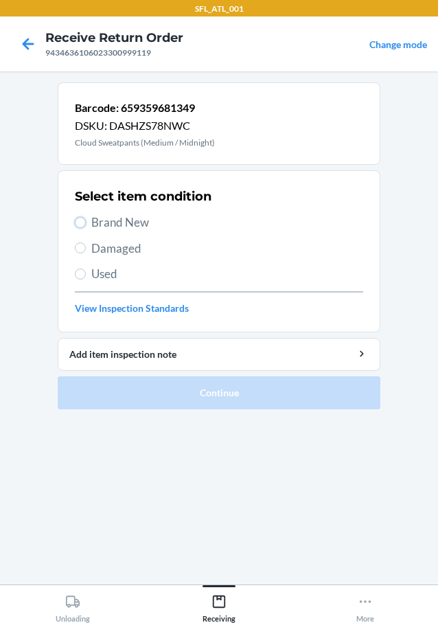
drag, startPoint x: 77, startPoint y: 220, endPoint x: 140, endPoint y: 320, distance: 117.9
click at [79, 223] on input "Brand New" at bounding box center [80, 222] width 11 height 11
radio input "true"
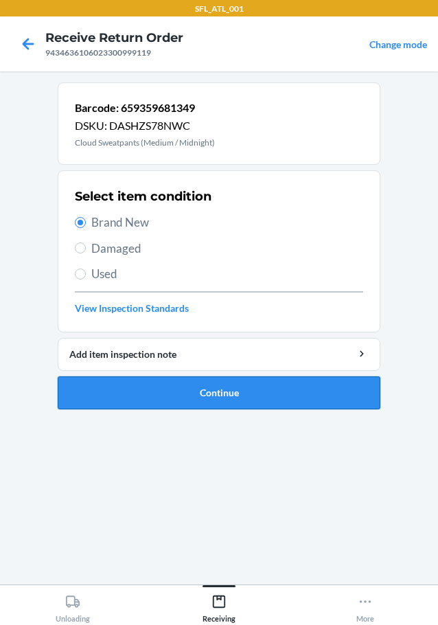
click at [190, 388] on button "Continue" at bounding box center [219, 392] width 323 height 33
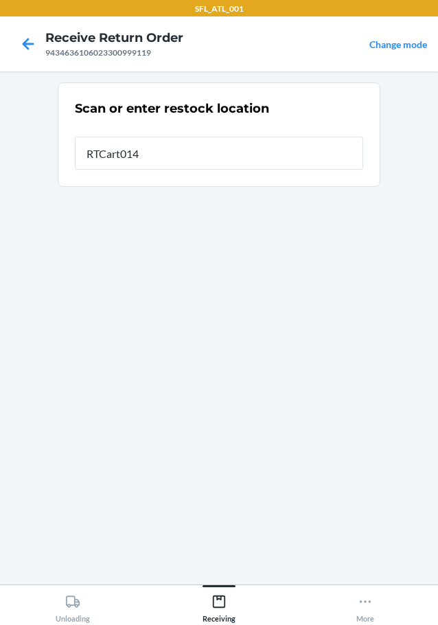
type input "RTCart014"
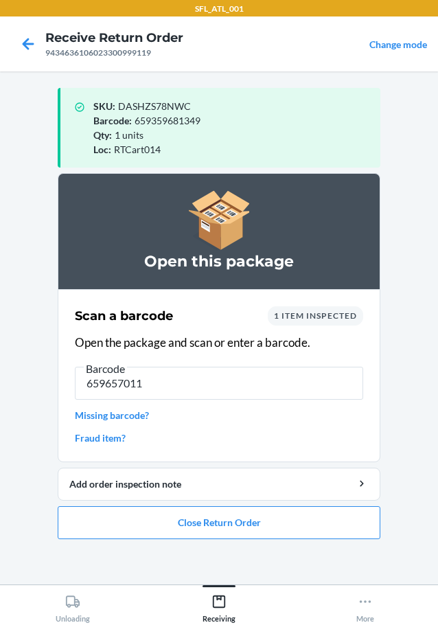
type input "6596570117"
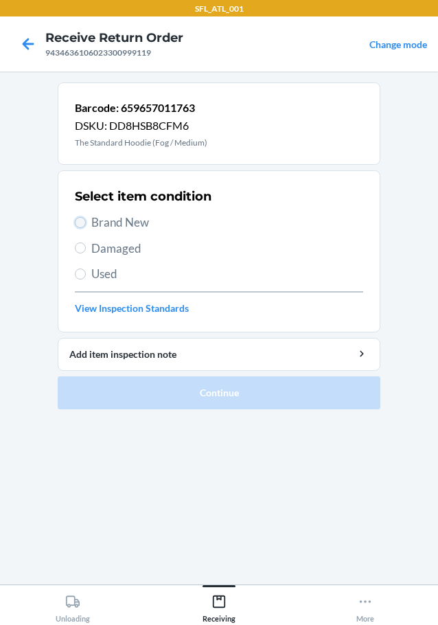
click at [76, 220] on input "Brand New" at bounding box center [80, 222] width 11 height 11
radio input "true"
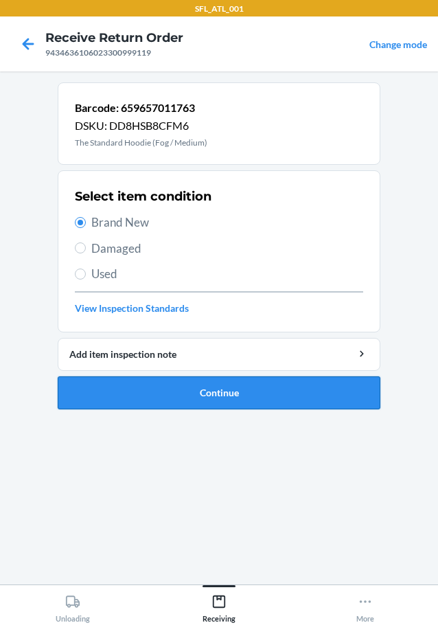
click at [147, 402] on button "Continue" at bounding box center [219, 392] width 323 height 33
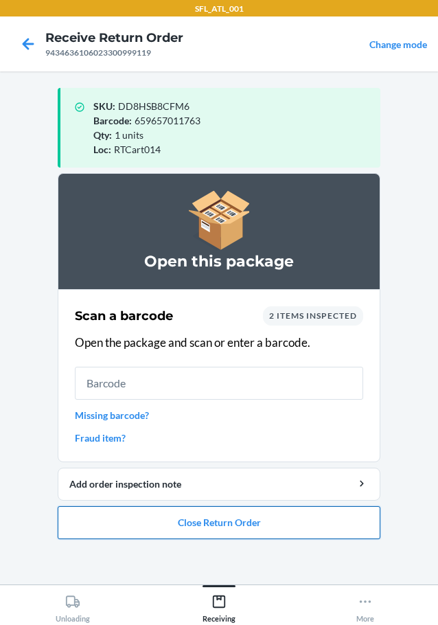
click at [264, 528] on button "Close Return Order" at bounding box center [219, 522] width 323 height 33
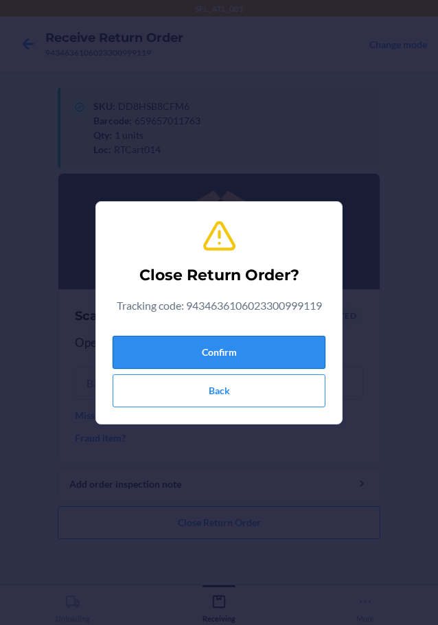
click at [311, 349] on button "Confirm" at bounding box center [219, 352] width 213 height 33
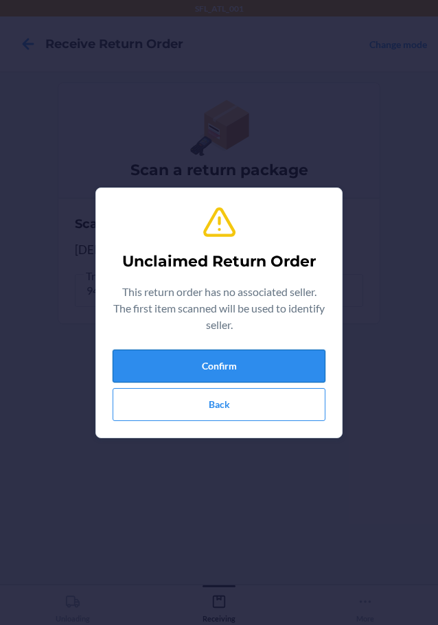
click at [281, 367] on button "Confirm" at bounding box center [219, 366] width 213 height 33
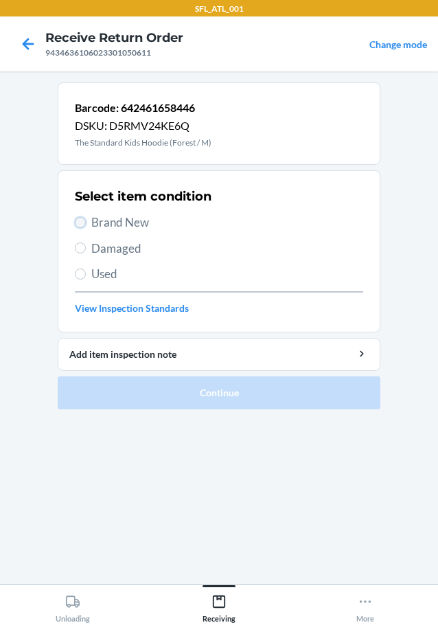
click at [77, 220] on input "Brand New" at bounding box center [80, 222] width 11 height 11
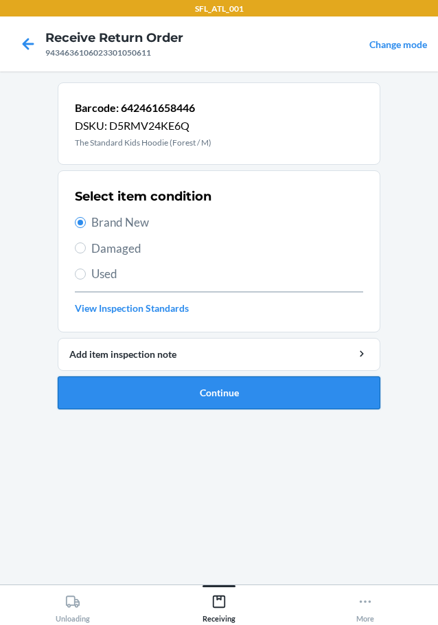
click at [178, 402] on button "Continue" at bounding box center [219, 392] width 323 height 33
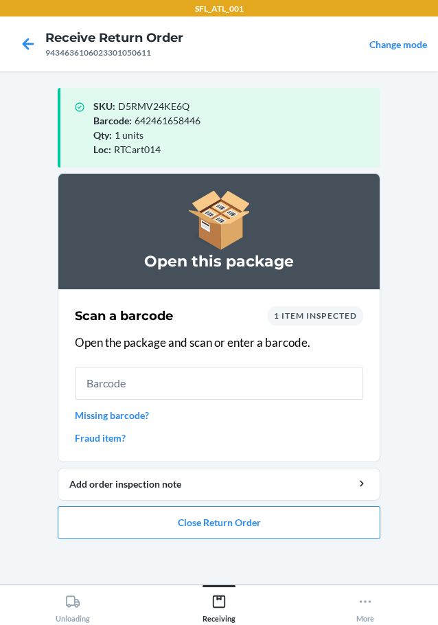
click at [139, 416] on link "Missing barcode?" at bounding box center [219, 415] width 288 height 14
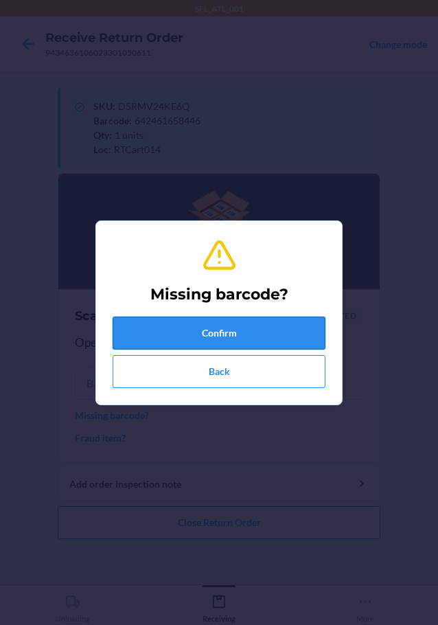
click at [177, 339] on button "Confirm" at bounding box center [219, 333] width 213 height 33
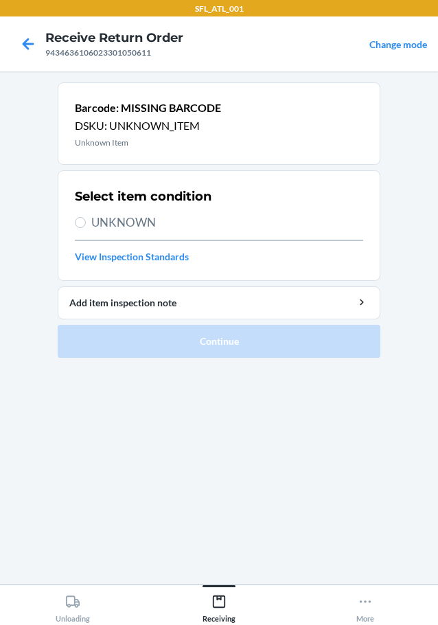
click at [92, 215] on span "UNKNOWN" at bounding box center [227, 223] width 272 height 18
click at [86, 217] on input "UNKNOWN" at bounding box center [80, 222] width 11 height 11
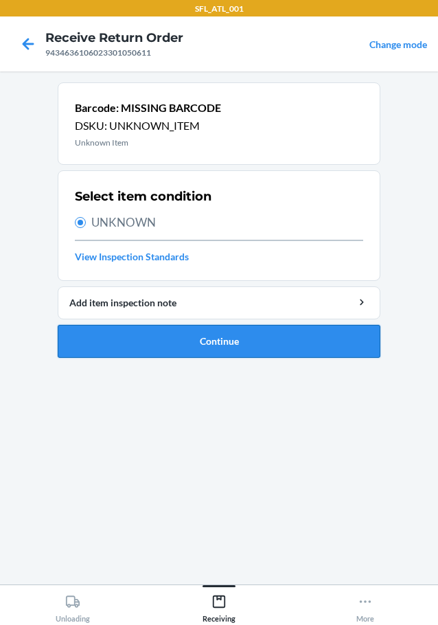
click at [164, 335] on button "Continue" at bounding box center [219, 341] width 323 height 33
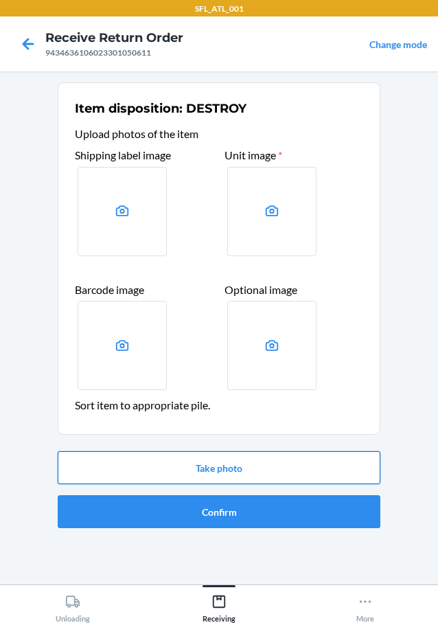
click at [186, 467] on button "Take photo" at bounding box center [219, 467] width 323 height 33
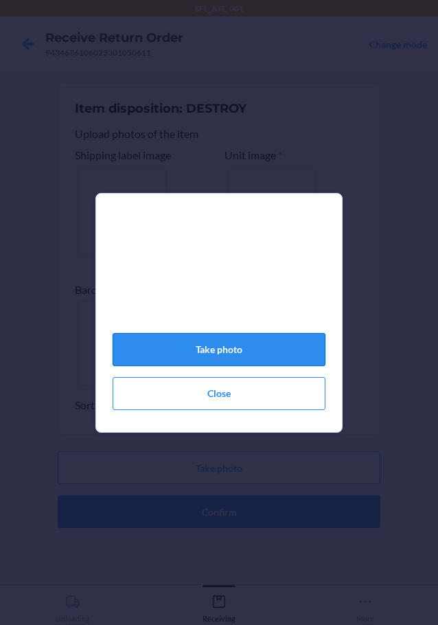
click at [207, 359] on button "Take photo" at bounding box center [219, 349] width 213 height 33
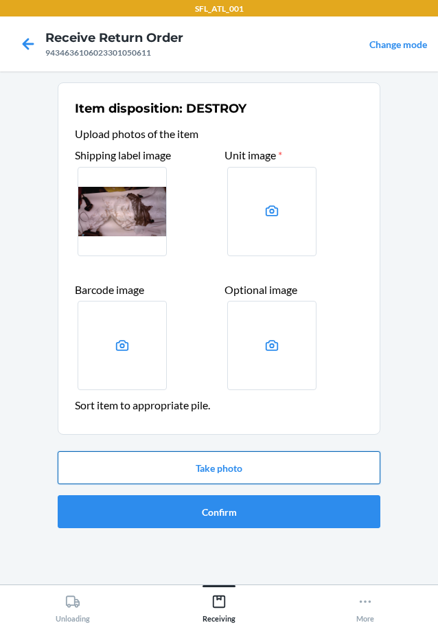
click at [220, 462] on button "Take photo" at bounding box center [219, 467] width 323 height 33
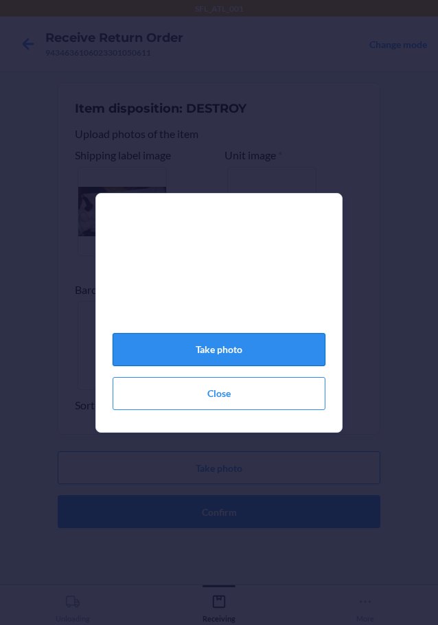
click at [197, 354] on button "Take photo" at bounding box center [219, 349] width 213 height 33
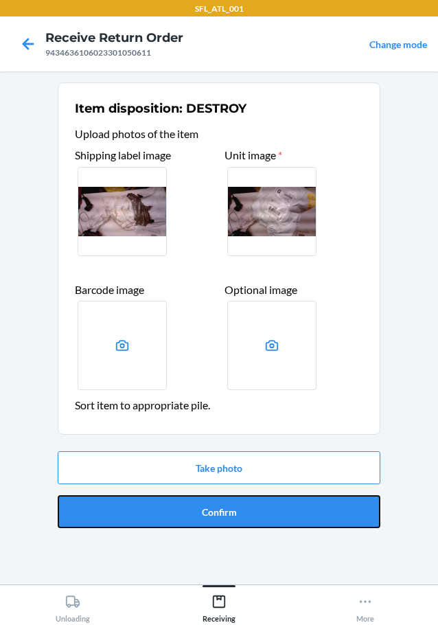
drag, startPoint x: 232, startPoint y: 517, endPoint x: 236, endPoint y: 508, distance: 10.5
click at [236, 517] on button "Confirm" at bounding box center [219, 511] width 323 height 33
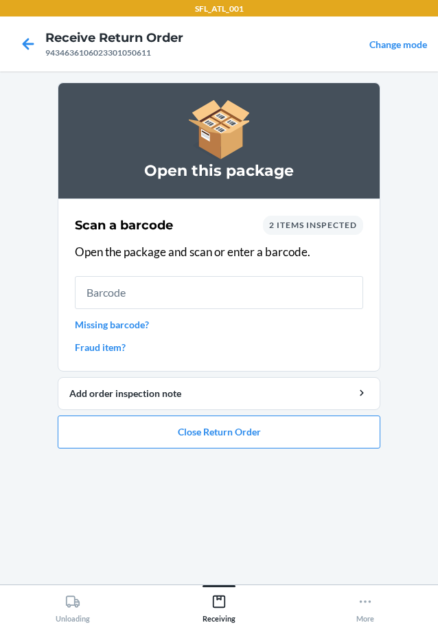
click at [138, 320] on link "Missing barcode?" at bounding box center [219, 324] width 288 height 14
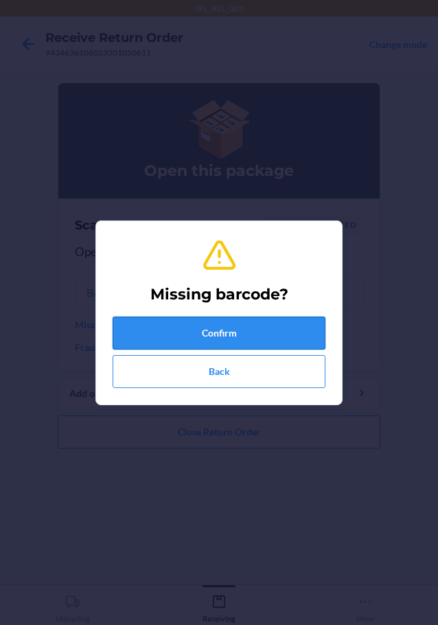
click at [179, 329] on button "Confirm" at bounding box center [219, 333] width 213 height 33
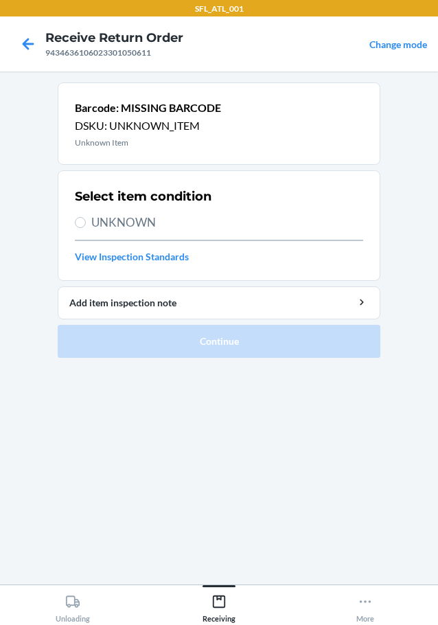
click at [89, 221] on label "UNKNOWN" at bounding box center [219, 223] width 288 height 18
click at [86, 221] on input "UNKNOWN" at bounding box center [80, 222] width 11 height 11
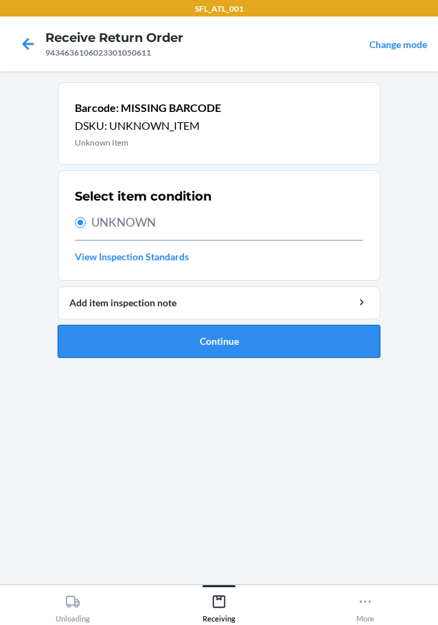
click at [145, 336] on button "Continue" at bounding box center [219, 341] width 323 height 33
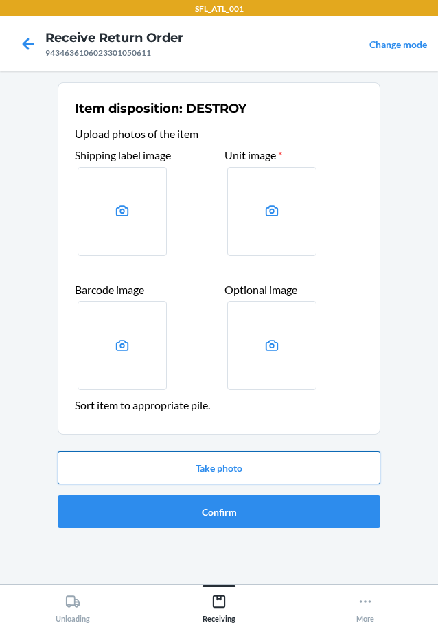
click at [185, 455] on button "Take photo" at bounding box center [219, 467] width 323 height 33
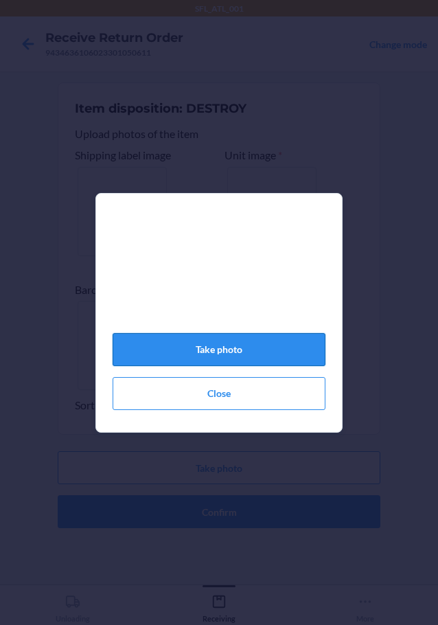
click at [209, 365] on button "Take photo" at bounding box center [219, 349] width 213 height 33
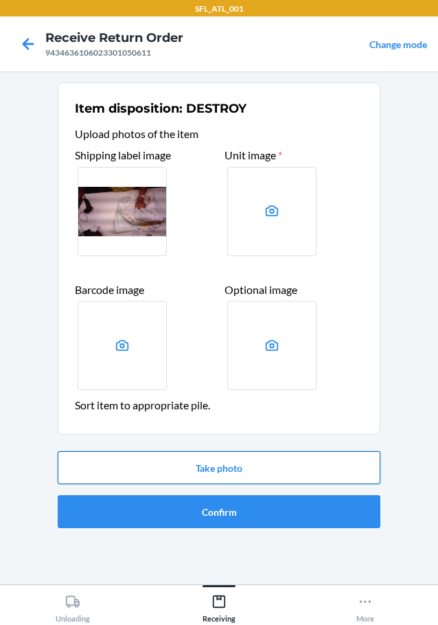
click at [247, 462] on button "Take photo" at bounding box center [219, 467] width 323 height 33
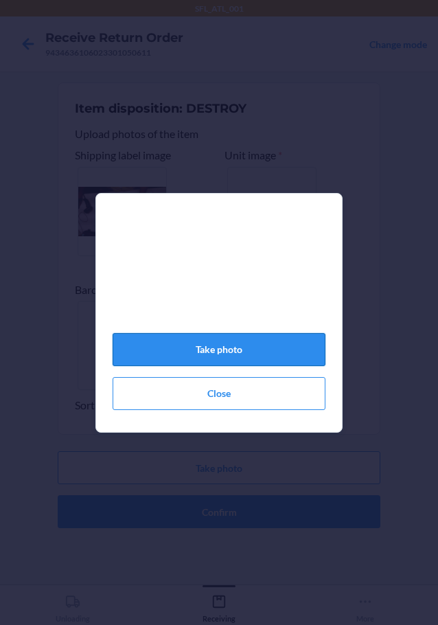
click at [243, 360] on button "Take photo" at bounding box center [219, 349] width 213 height 33
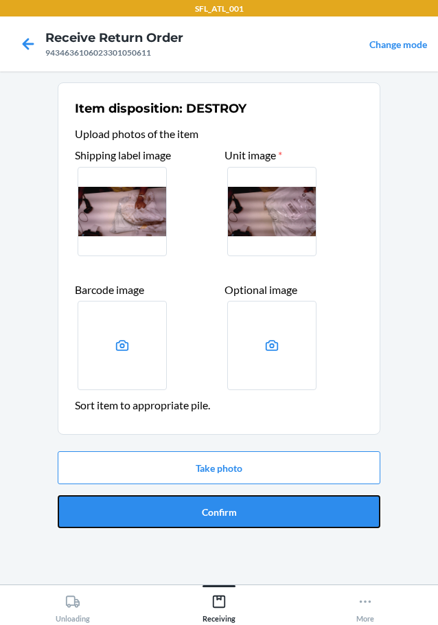
drag, startPoint x: 255, startPoint y: 518, endPoint x: 247, endPoint y: 515, distance: 8.0
click at [255, 523] on button "Confirm" at bounding box center [219, 511] width 323 height 33
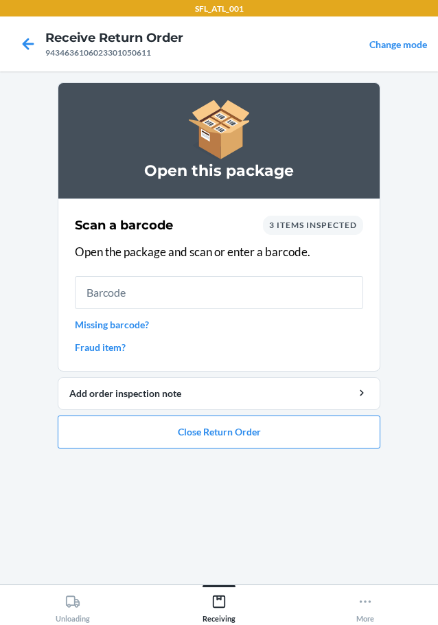
click at [108, 345] on link "Fraud item?" at bounding box center [219, 347] width 288 height 14
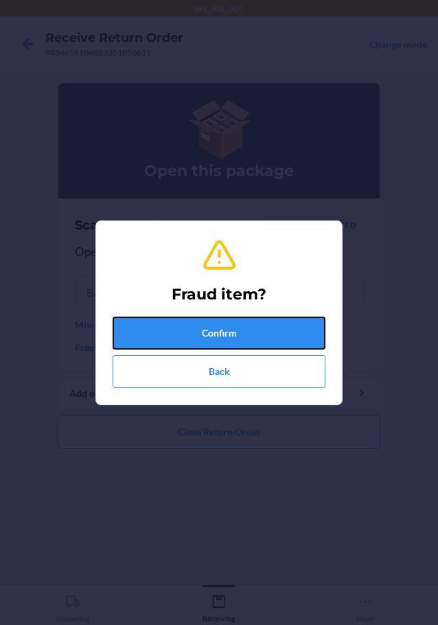
drag, startPoint x: 195, startPoint y: 324, endPoint x: 208, endPoint y: 317, distance: 14.7
click at [207, 317] on button "Confirm" at bounding box center [219, 333] width 213 height 33
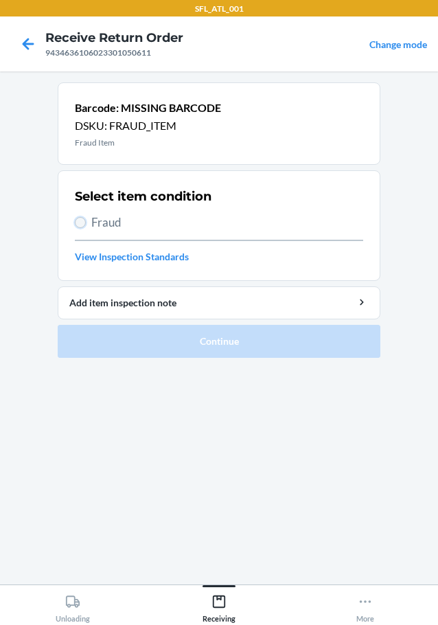
click at [80, 222] on input "Fraud" at bounding box center [80, 222] width 11 height 11
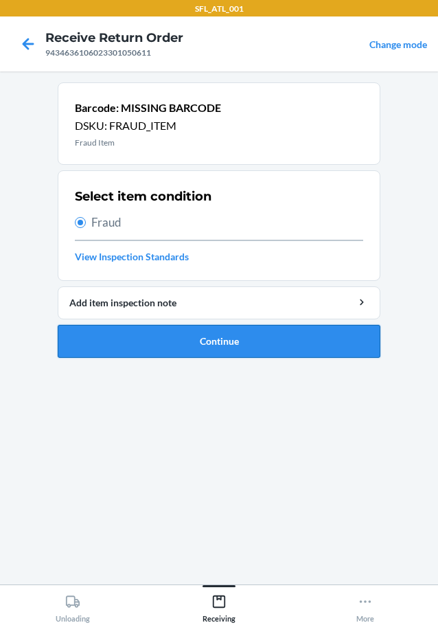
click at [191, 333] on button "Continue" at bounding box center [219, 341] width 323 height 33
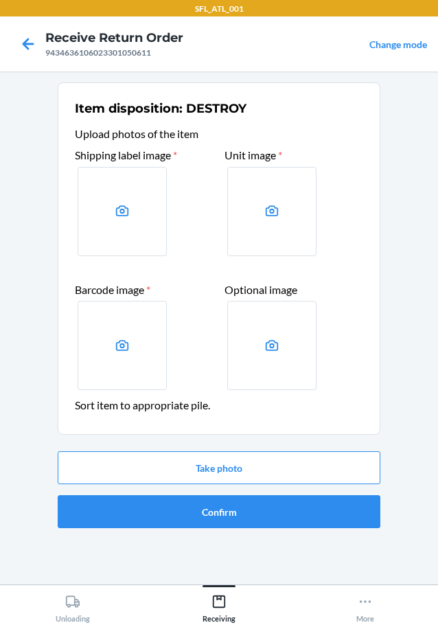
click at [271, 449] on div "Take photo Confirm" at bounding box center [219, 490] width 323 height 88
click at [275, 470] on button "Take photo" at bounding box center [219, 467] width 323 height 33
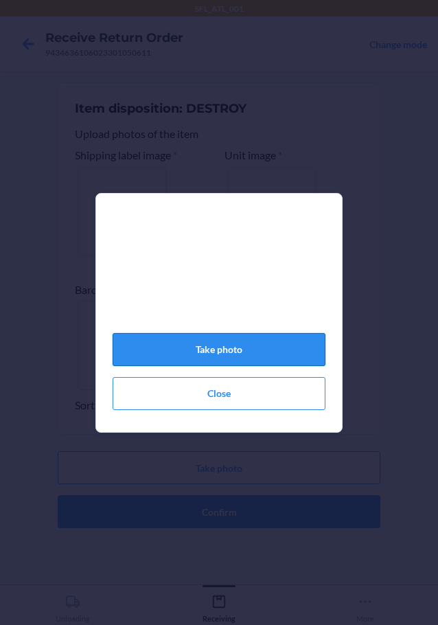
click at [262, 358] on button "Take photo" at bounding box center [219, 349] width 213 height 33
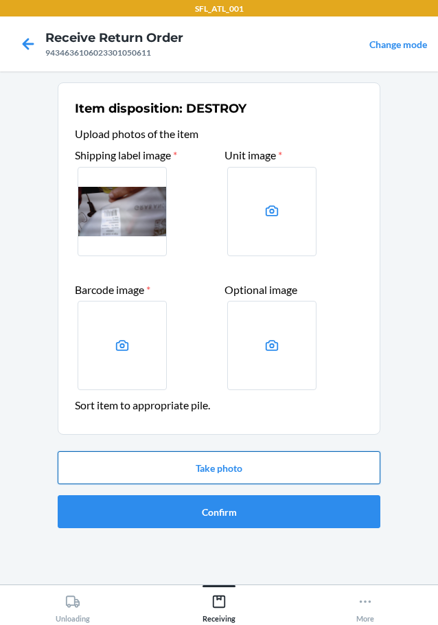
click at [260, 462] on button "Take photo" at bounding box center [219, 467] width 323 height 33
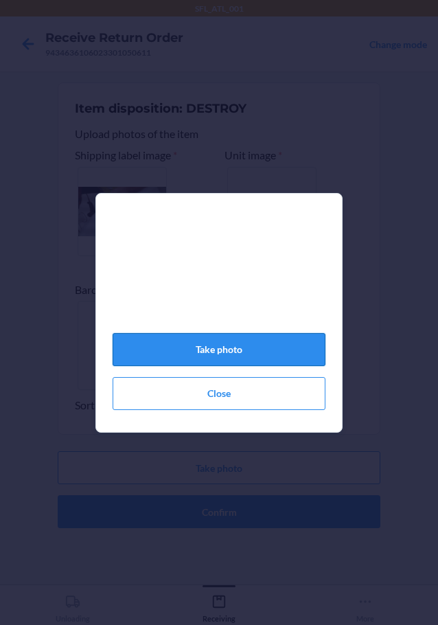
click at [218, 363] on button "Take photo" at bounding box center [219, 349] width 213 height 33
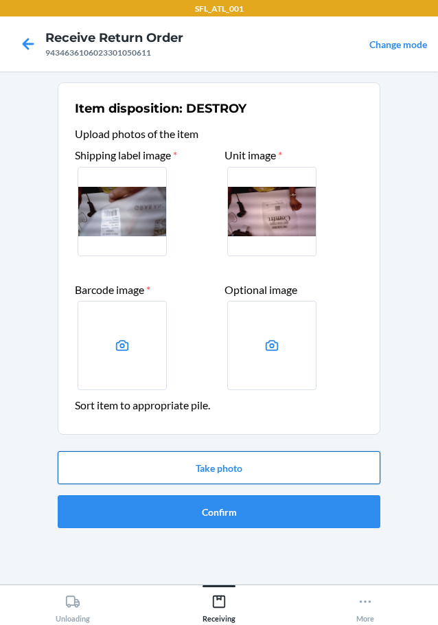
click at [245, 462] on button "Take photo" at bounding box center [219, 467] width 323 height 33
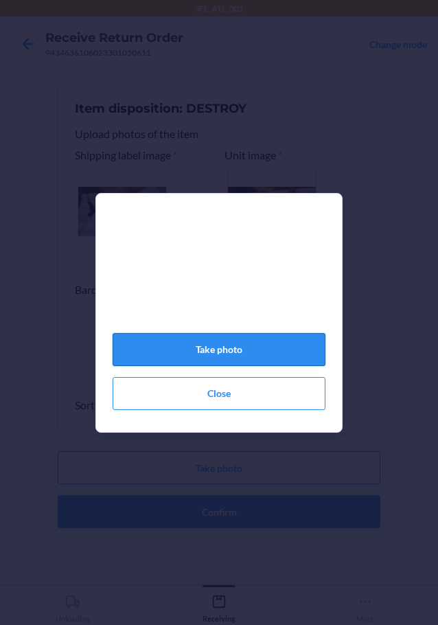
click at [183, 347] on button "Take photo" at bounding box center [219, 349] width 213 height 33
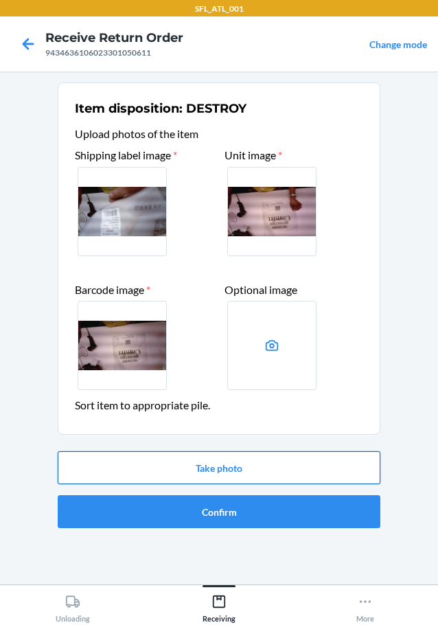
click at [209, 475] on button "Take photo" at bounding box center [219, 467] width 323 height 33
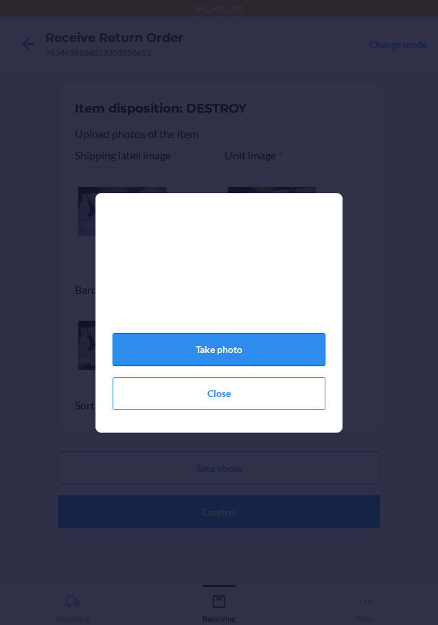
click at [202, 356] on button "Take photo" at bounding box center [219, 349] width 213 height 33
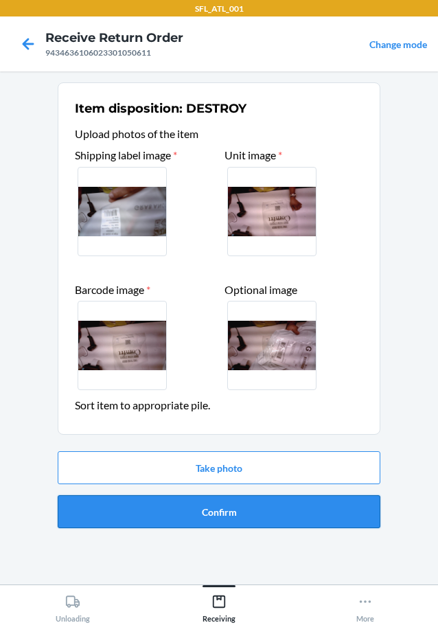
click at [216, 508] on button "Confirm" at bounding box center [219, 511] width 323 height 33
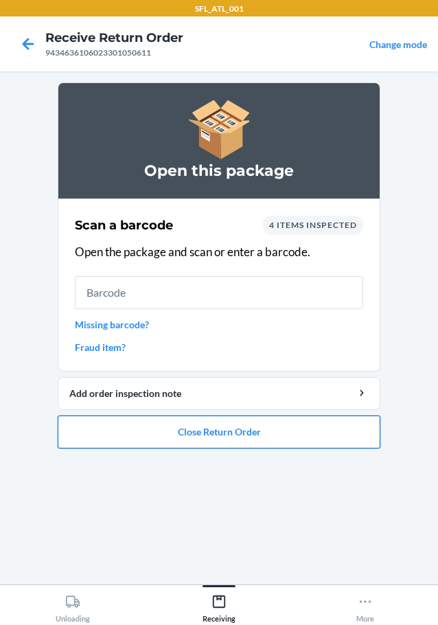
click at [175, 427] on button "Close Return Order" at bounding box center [219, 432] width 323 height 33
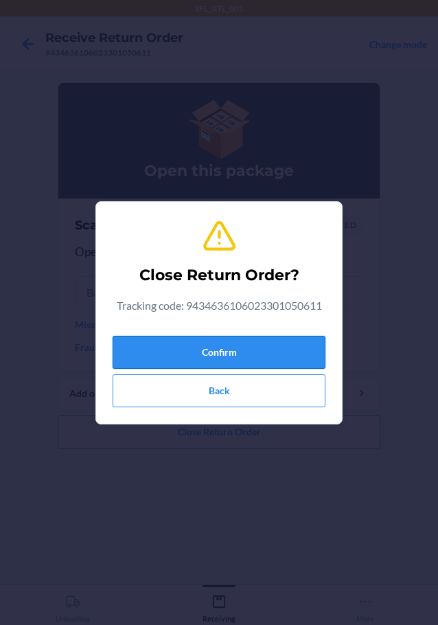
click at [166, 347] on button "Confirm" at bounding box center [219, 352] width 213 height 33
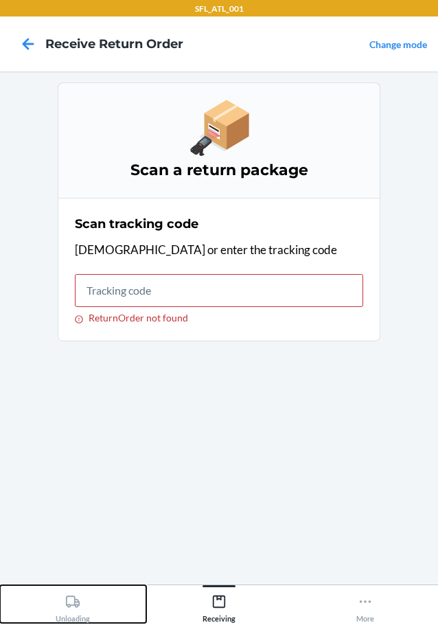
click at [81, 591] on div "Unloading" at bounding box center [73, 606] width 34 height 34
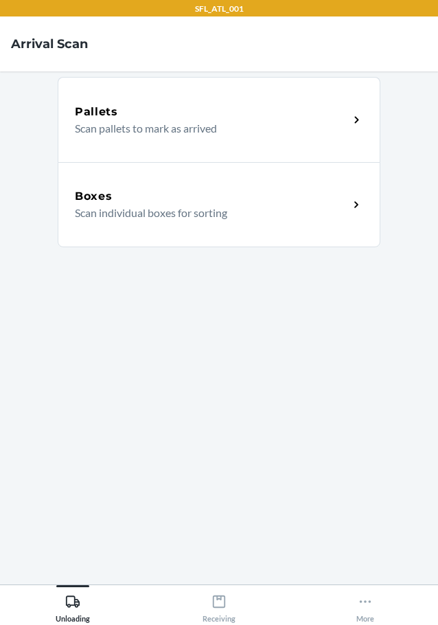
click at [176, 219] on p "Scan individual boxes for sorting" at bounding box center [206, 213] width 263 height 16
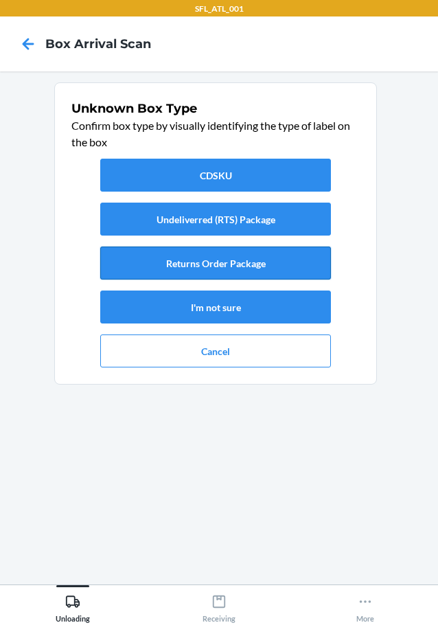
click at [229, 261] on button "Returns Order Package" at bounding box center [215, 263] width 231 height 33
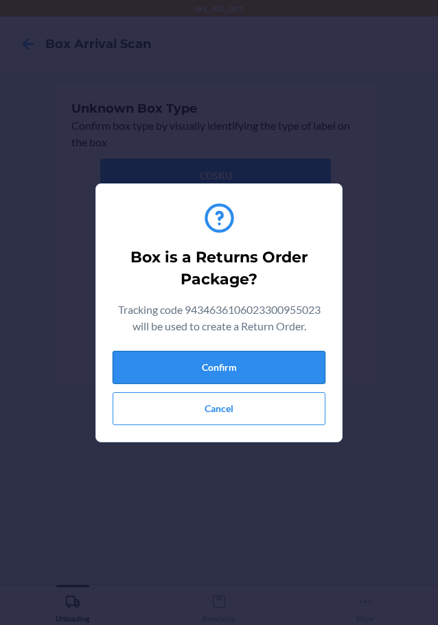
click at [250, 355] on button "Confirm" at bounding box center [219, 367] width 213 height 33
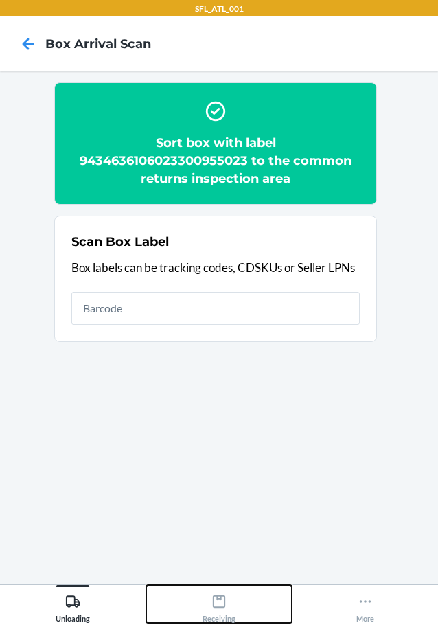
click at [215, 608] on icon at bounding box center [219, 602] width 12 height 12
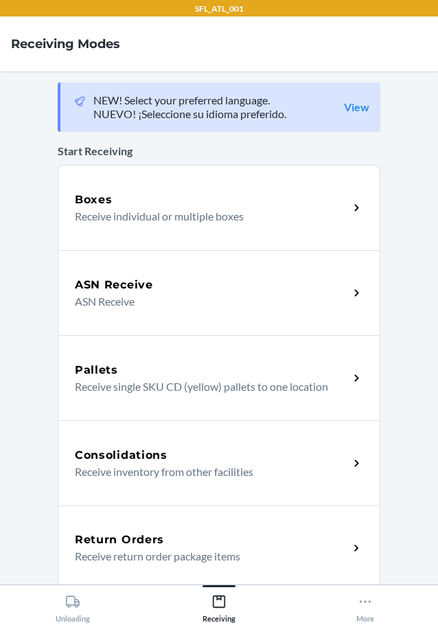
click at [235, 549] on p "Receive return order package items" at bounding box center [206, 556] width 263 height 16
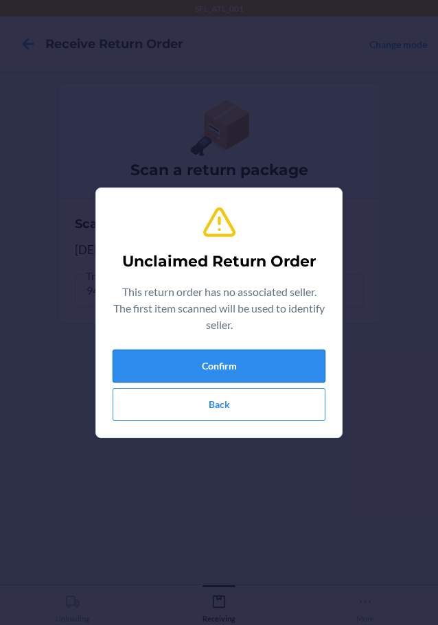
click at [289, 367] on button "Confirm" at bounding box center [219, 366] width 213 height 33
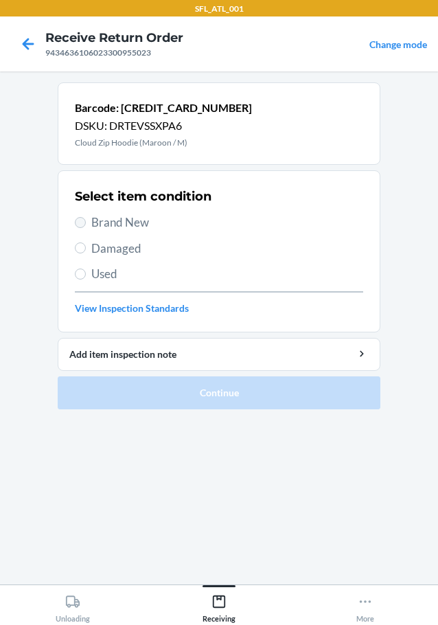
click at [75, 221] on section "Select item condition Brand New Damaged Used View Inspection Standards" at bounding box center [219, 251] width 323 height 162
click at [80, 217] on input "Brand New" at bounding box center [80, 222] width 11 height 11
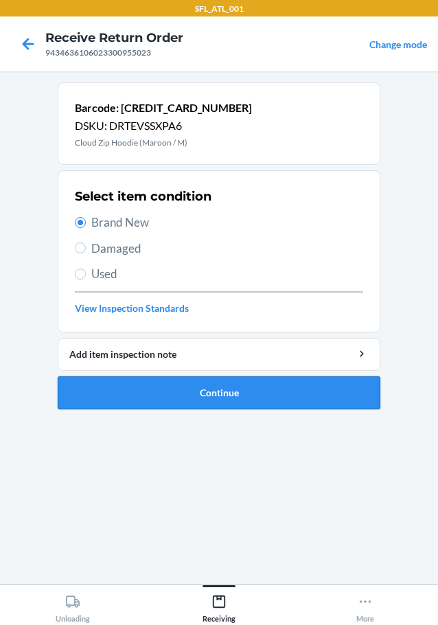
click at [192, 394] on button "Continue" at bounding box center [219, 392] width 323 height 33
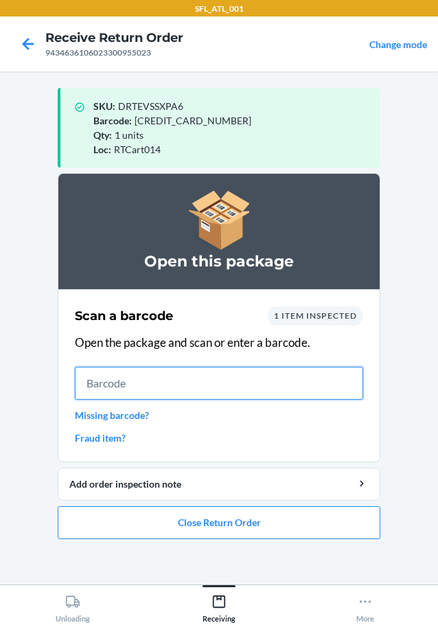
click at [323, 391] on input "text" at bounding box center [219, 383] width 288 height 33
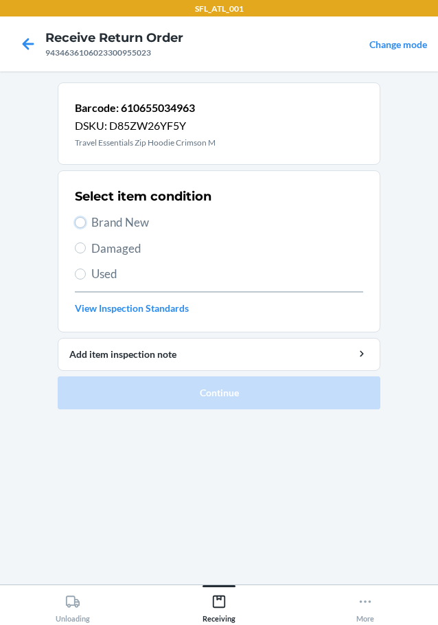
drag, startPoint x: 82, startPoint y: 220, endPoint x: 90, endPoint y: 234, distance: 16.0
click at [86, 224] on label "Brand New" at bounding box center [219, 223] width 288 height 18
click at [86, 224] on input "Brand New" at bounding box center [80, 222] width 11 height 11
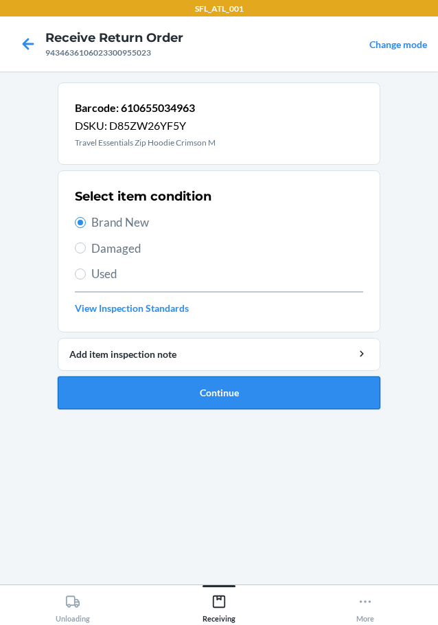
click at [146, 400] on button "Continue" at bounding box center [219, 392] width 323 height 33
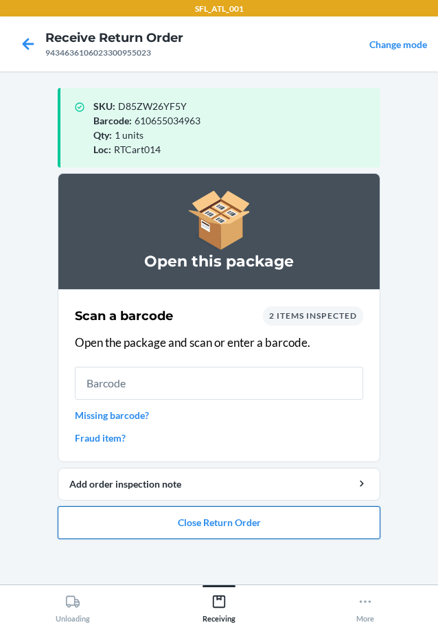
click at [302, 510] on button "Close Return Order" at bounding box center [219, 522] width 323 height 33
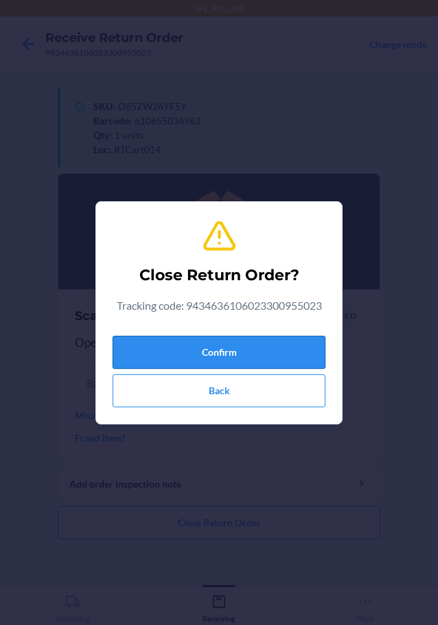
click at [269, 355] on button "Confirm" at bounding box center [219, 352] width 213 height 33
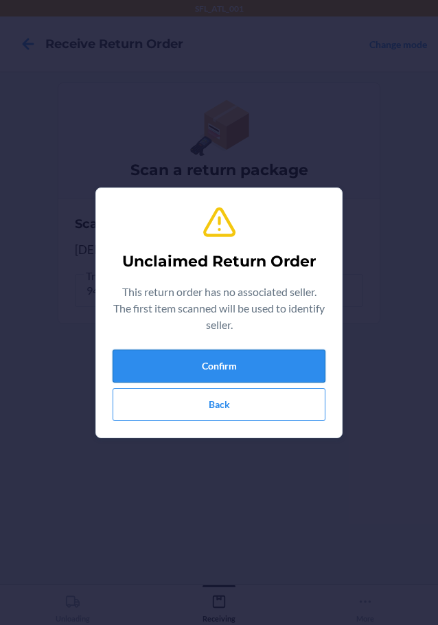
click at [258, 367] on button "Confirm" at bounding box center [219, 366] width 213 height 33
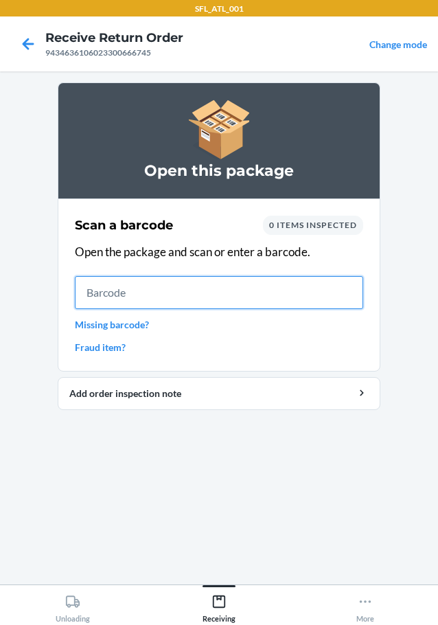
click at [275, 296] on input "text" at bounding box center [219, 292] width 288 height 33
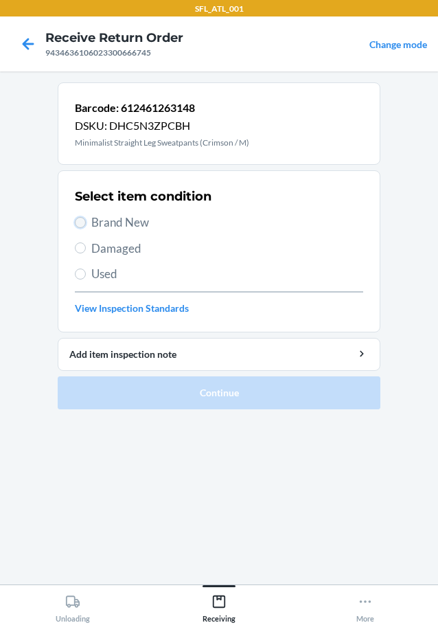
click at [83, 223] on input "Brand New" at bounding box center [80, 222] width 11 height 11
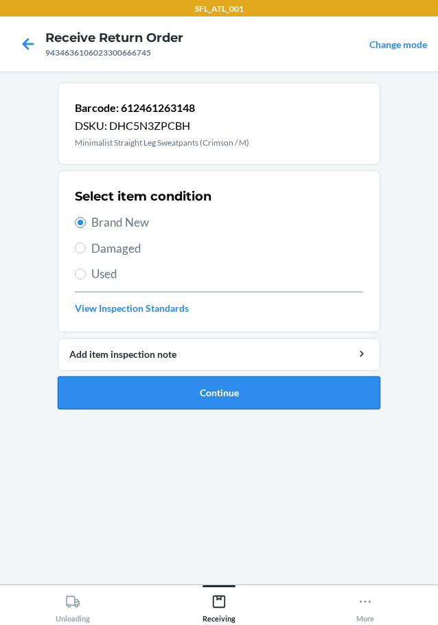
click at [234, 385] on button "Continue" at bounding box center [219, 392] width 323 height 33
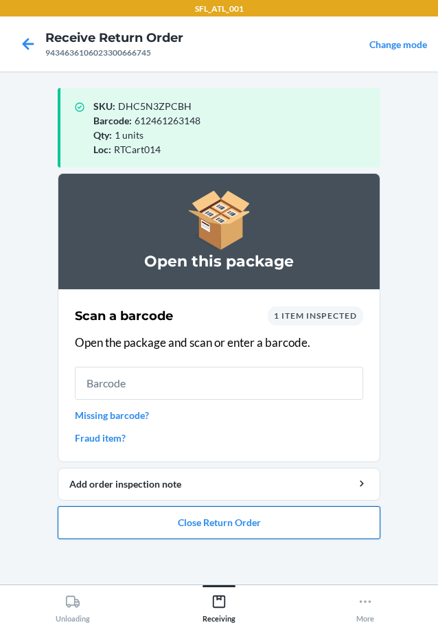
click at [306, 519] on button "Close Return Order" at bounding box center [219, 522] width 323 height 33
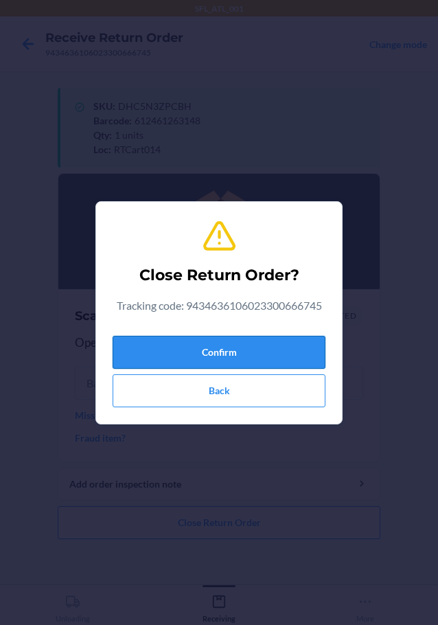
click at [305, 356] on button "Confirm" at bounding box center [219, 352] width 213 height 33
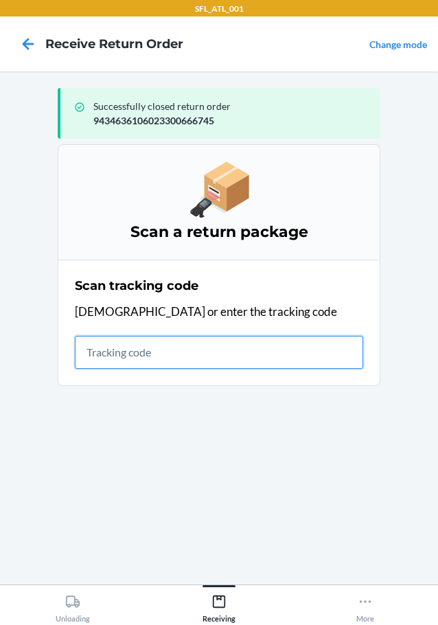
click at [288, 347] on input "text" at bounding box center [219, 352] width 288 height 33
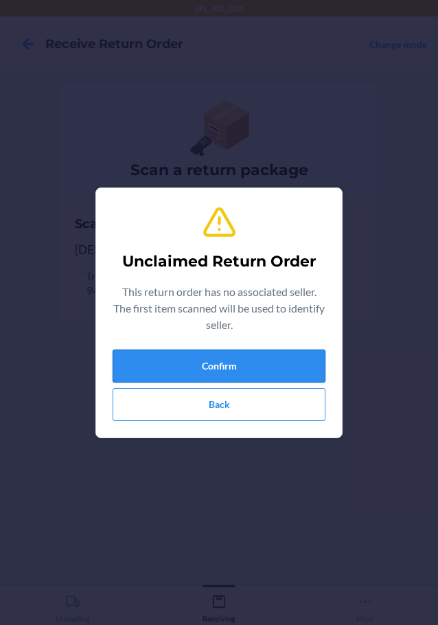
click at [295, 365] on button "Confirm" at bounding box center [219, 366] width 213 height 33
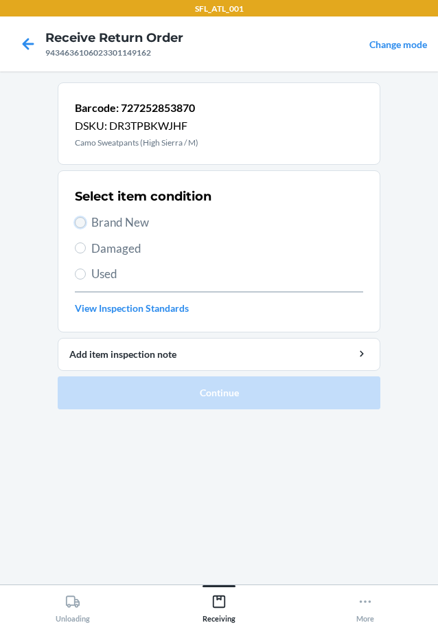
click at [80, 220] on input "Brand New" at bounding box center [80, 222] width 11 height 11
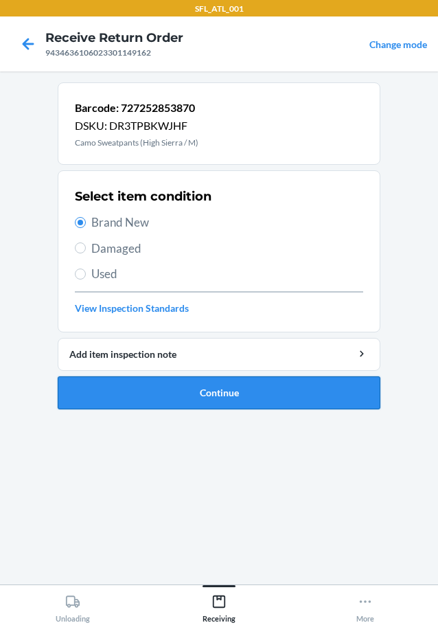
click at [223, 396] on button "Continue" at bounding box center [219, 392] width 323 height 33
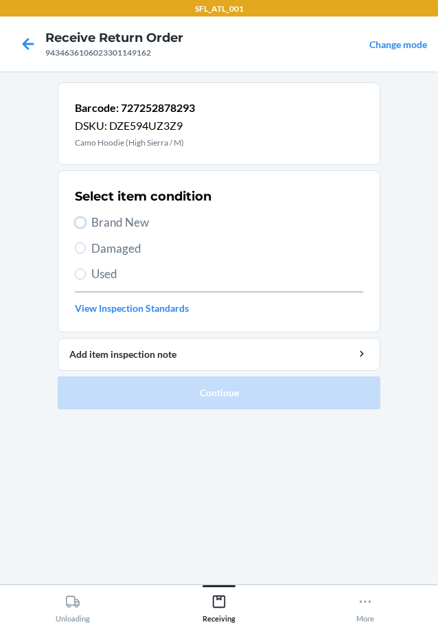
drag, startPoint x: 81, startPoint y: 220, endPoint x: 91, endPoint y: 238, distance: 20.6
click at [82, 222] on input "Brand New" at bounding box center [80, 222] width 11 height 11
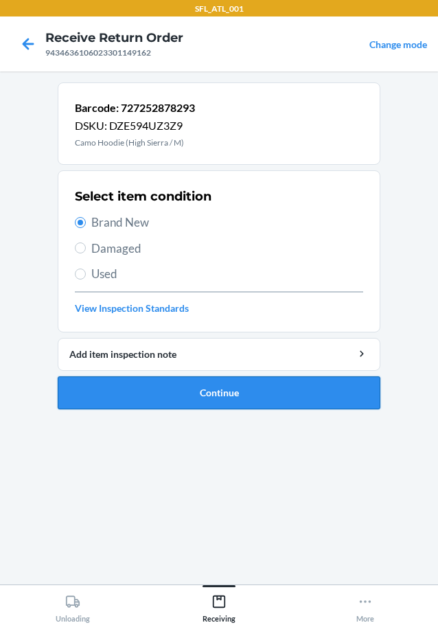
click at [249, 394] on button "Continue" at bounding box center [219, 392] width 323 height 33
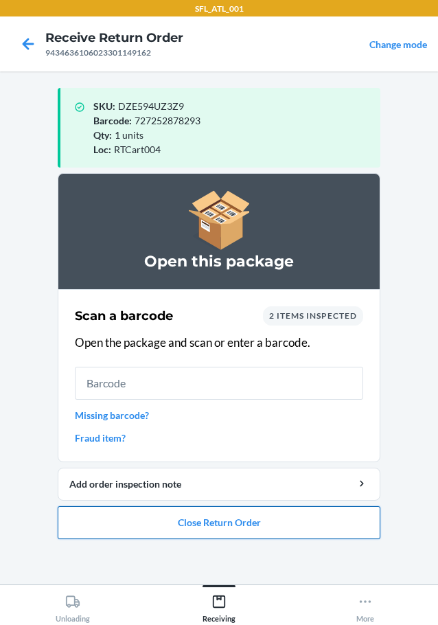
click at [192, 517] on button "Close Return Order" at bounding box center [219, 522] width 323 height 33
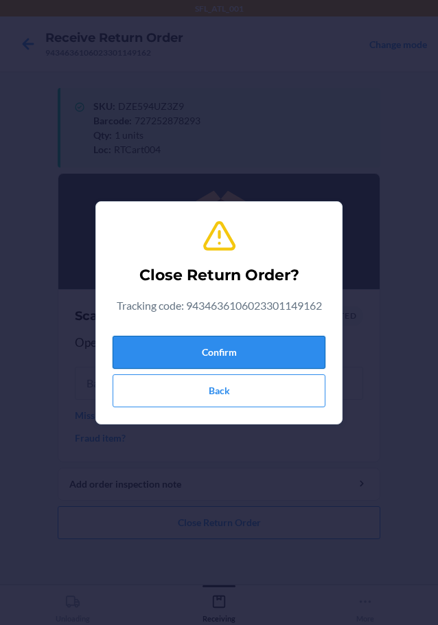
click at [245, 353] on button "Confirm" at bounding box center [219, 352] width 213 height 33
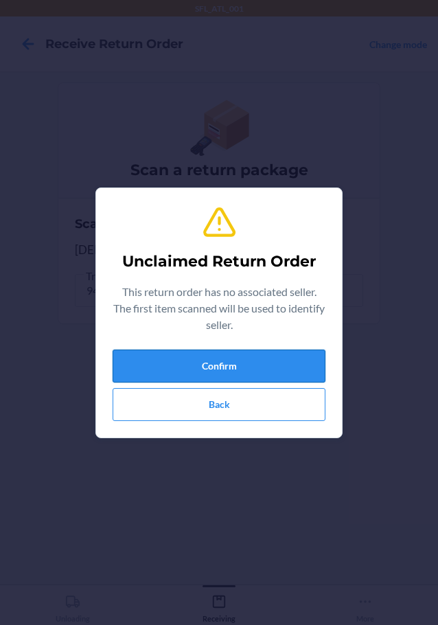
click at [178, 357] on button "Confirm" at bounding box center [219, 366] width 213 height 33
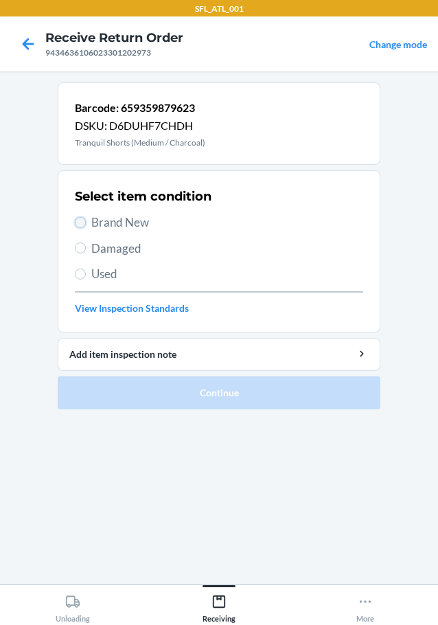
click at [84, 220] on input "Brand New" at bounding box center [80, 222] width 11 height 11
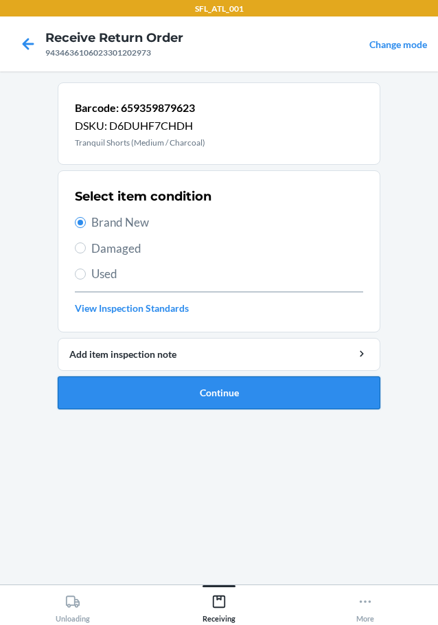
click at [184, 399] on button "Continue" at bounding box center [219, 392] width 323 height 33
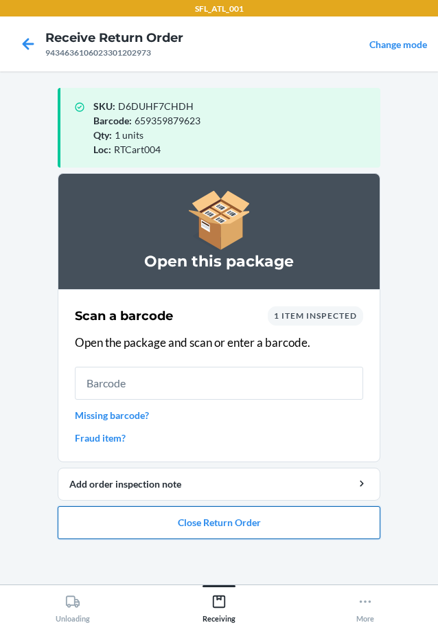
click at [320, 523] on button "Close Return Order" at bounding box center [219, 522] width 323 height 33
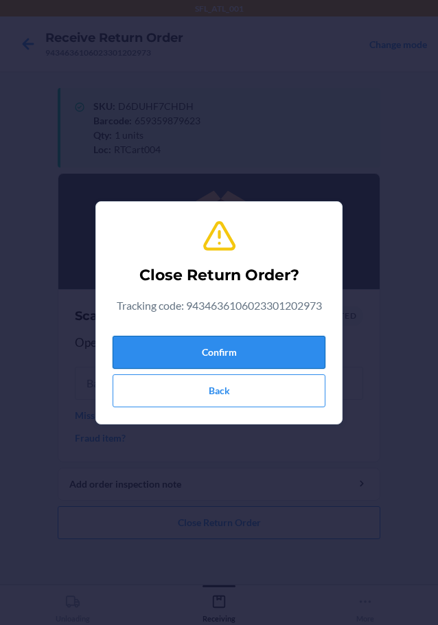
click at [276, 349] on button "Confirm" at bounding box center [219, 352] width 213 height 33
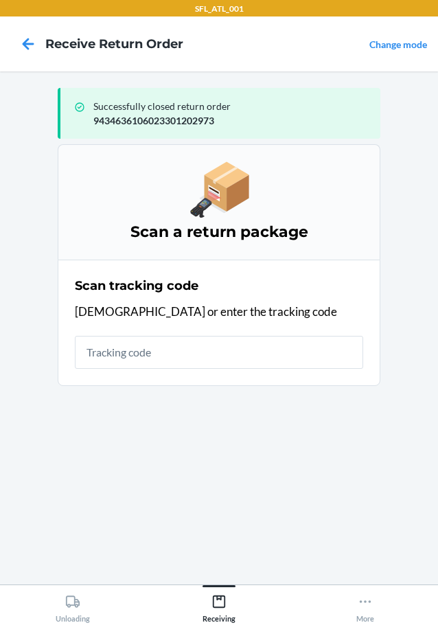
click at [146, 354] on input "text" at bounding box center [219, 352] width 288 height 33
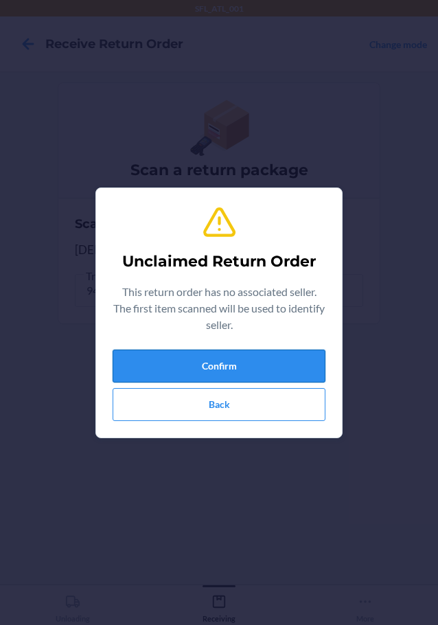
click at [308, 351] on button "Confirm" at bounding box center [219, 366] width 213 height 33
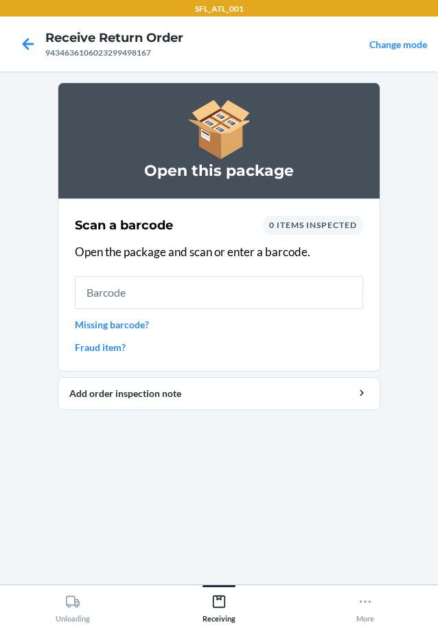
click at [141, 319] on link "Missing barcode?" at bounding box center [219, 324] width 288 height 14
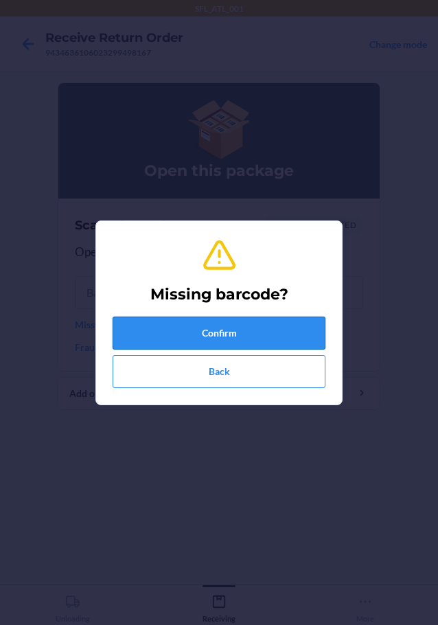
click at [160, 325] on button "Confirm" at bounding box center [219, 333] width 213 height 33
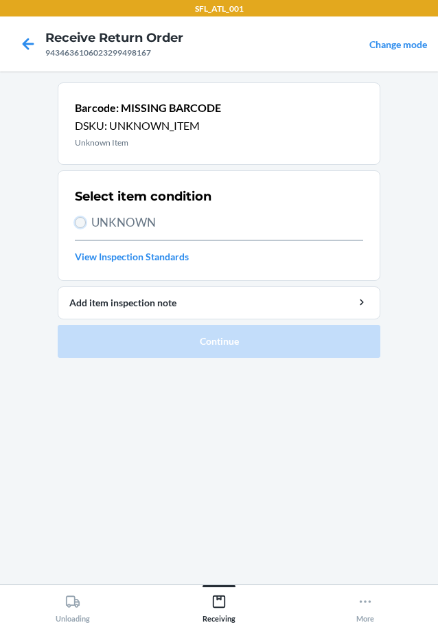
click at [84, 218] on input "UNKNOWN" at bounding box center [80, 222] width 11 height 11
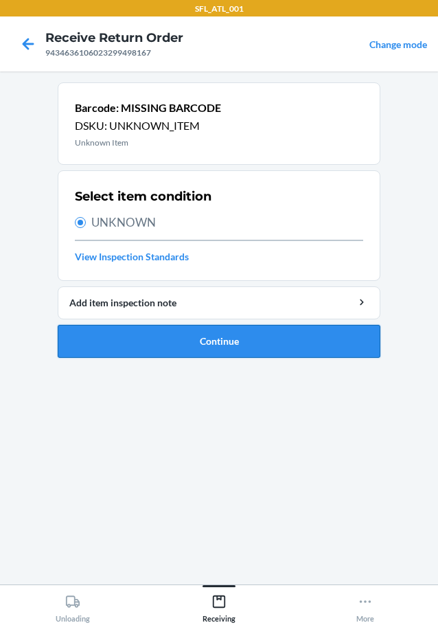
click at [152, 332] on button "Continue" at bounding box center [219, 341] width 323 height 33
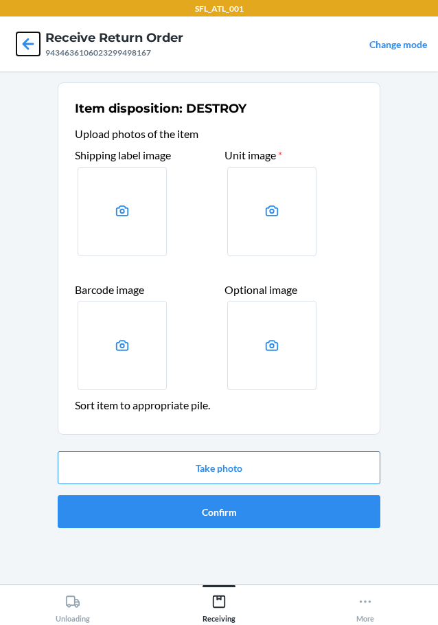
click at [27, 45] on icon at bounding box center [29, 44] width 12 height 12
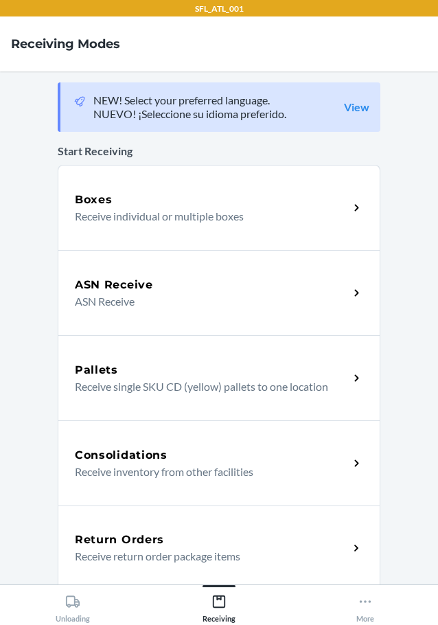
click at [154, 514] on div "Return Orders Receive return order package items" at bounding box center [219, 548] width 323 height 85
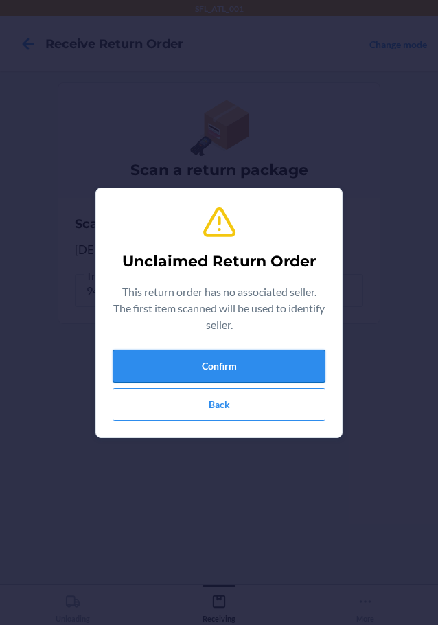
click at [255, 372] on button "Confirm" at bounding box center [219, 366] width 213 height 33
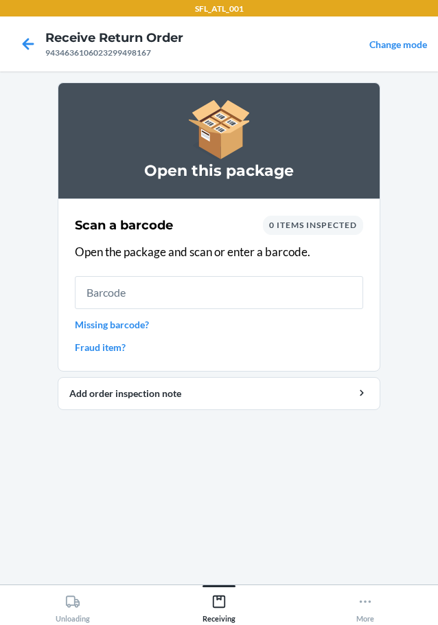
click at [129, 352] on link "Fraud item?" at bounding box center [219, 347] width 288 height 14
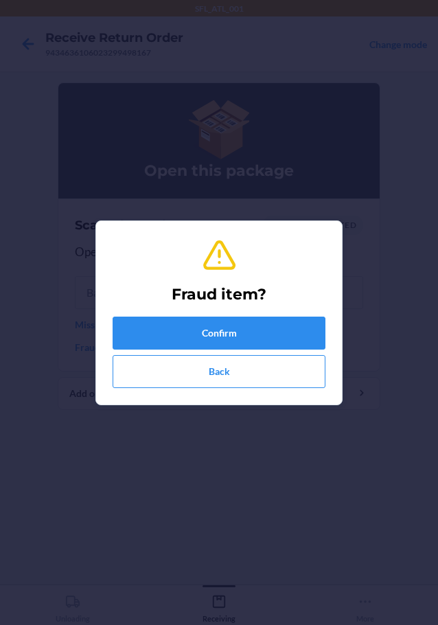
click at [190, 353] on div "Confirm Back" at bounding box center [219, 352] width 213 height 71
click at [209, 334] on button "Confirm" at bounding box center [219, 333] width 213 height 33
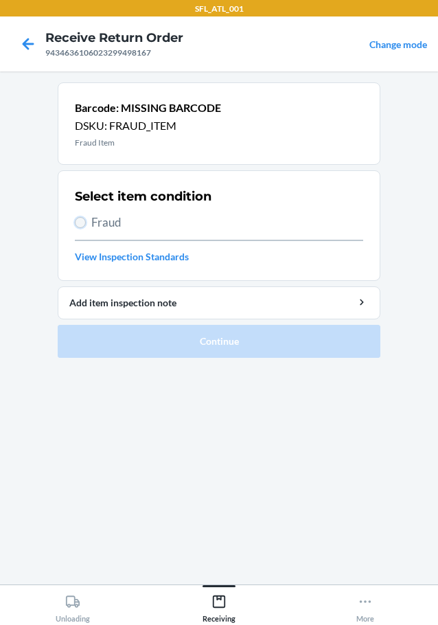
click at [81, 227] on input "Fraud" at bounding box center [80, 222] width 11 height 11
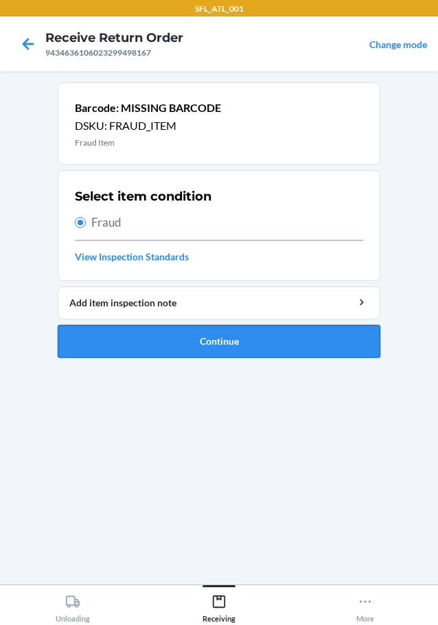
click at [168, 339] on button "Continue" at bounding box center [219, 341] width 323 height 33
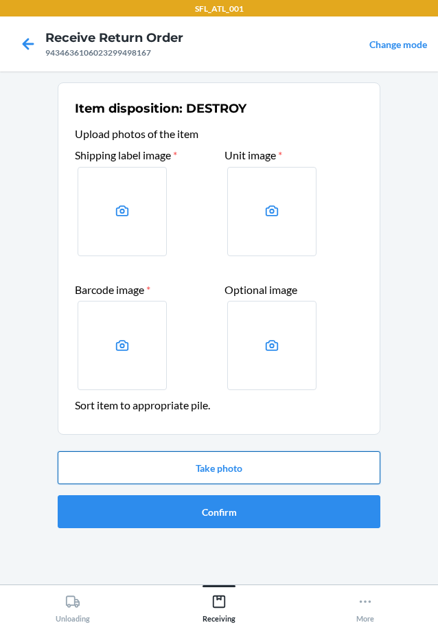
click at [253, 473] on button "Take photo" at bounding box center [219, 467] width 323 height 33
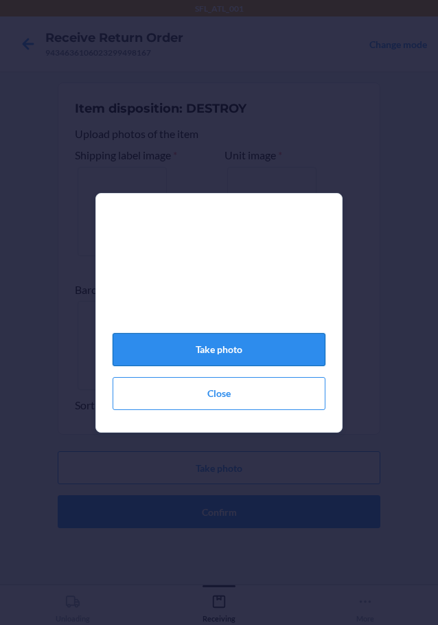
click at [247, 352] on button "Take photo" at bounding box center [219, 349] width 213 height 33
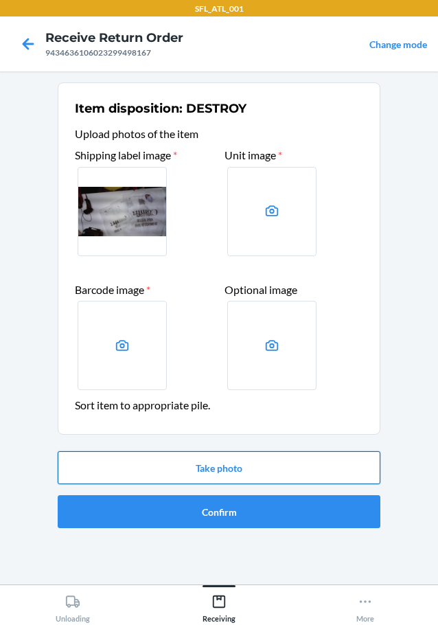
click at [282, 455] on button "Take photo" at bounding box center [219, 467] width 323 height 33
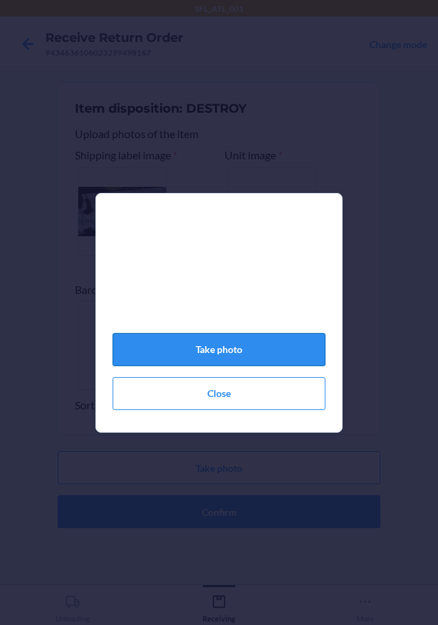
click at [263, 352] on button "Take photo" at bounding box center [219, 349] width 213 height 33
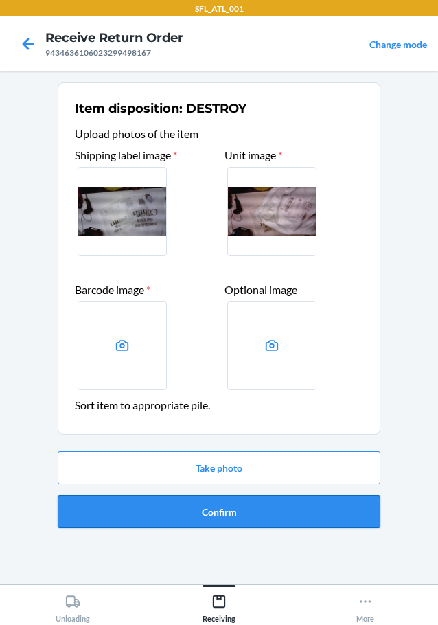
click at [256, 513] on button "Confirm" at bounding box center [219, 511] width 323 height 33
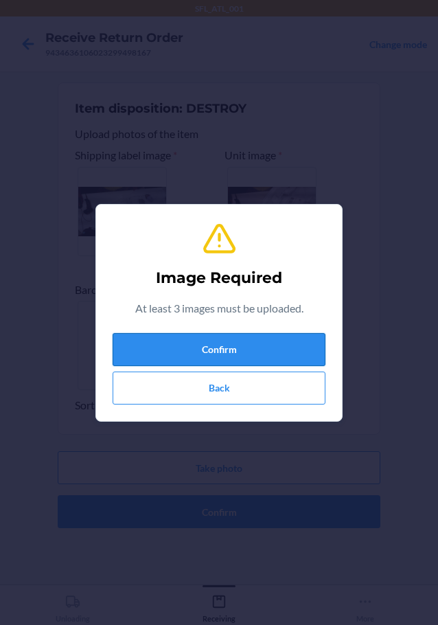
click at [251, 343] on button "Confirm" at bounding box center [219, 349] width 213 height 33
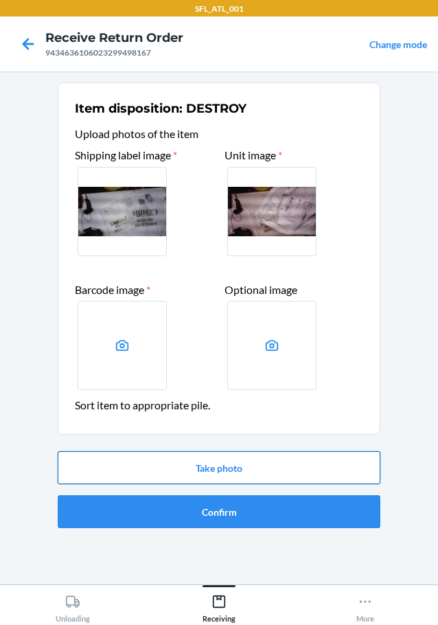
click at [256, 466] on button "Take photo" at bounding box center [219, 467] width 323 height 33
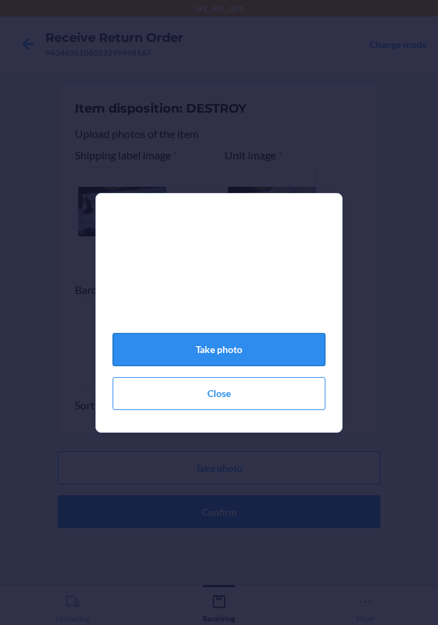
click at [269, 354] on button "Take photo" at bounding box center [219, 349] width 213 height 33
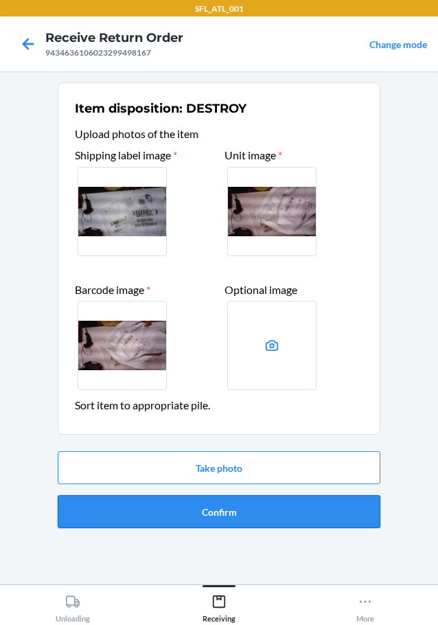
click at [242, 507] on button "Confirm" at bounding box center [219, 511] width 323 height 33
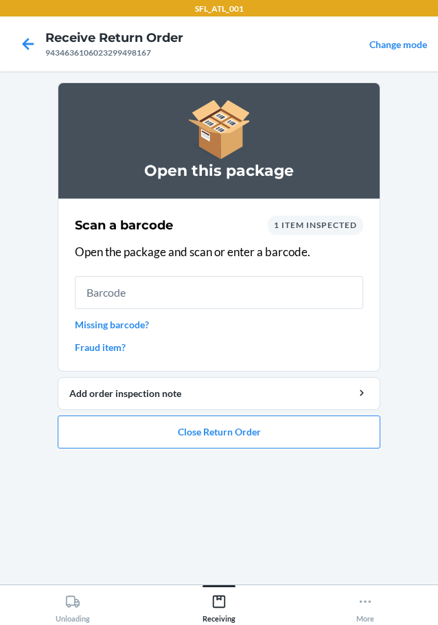
click at [98, 344] on link "Fraud item?" at bounding box center [219, 347] width 288 height 14
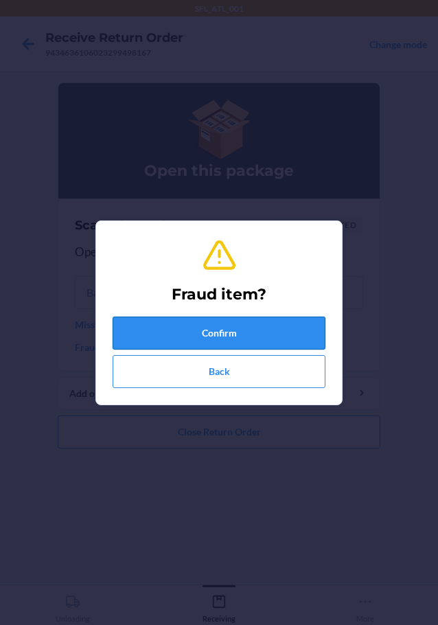
click at [155, 317] on button "Confirm" at bounding box center [219, 333] width 213 height 33
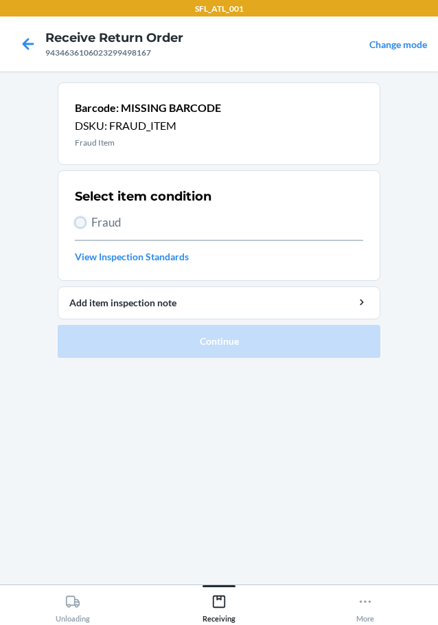
click at [82, 223] on input "Fraud" at bounding box center [80, 222] width 11 height 11
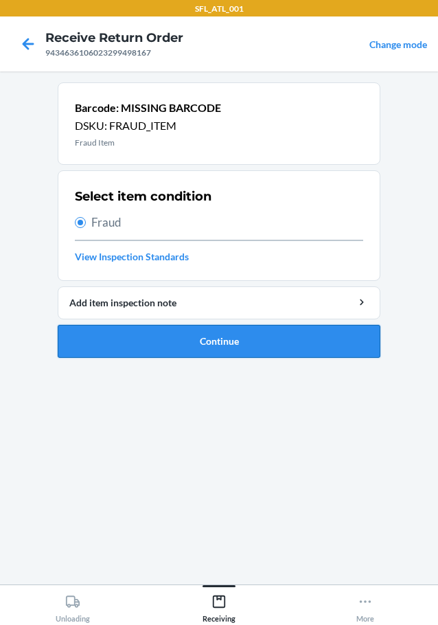
click at [142, 341] on button "Continue" at bounding box center [219, 341] width 323 height 33
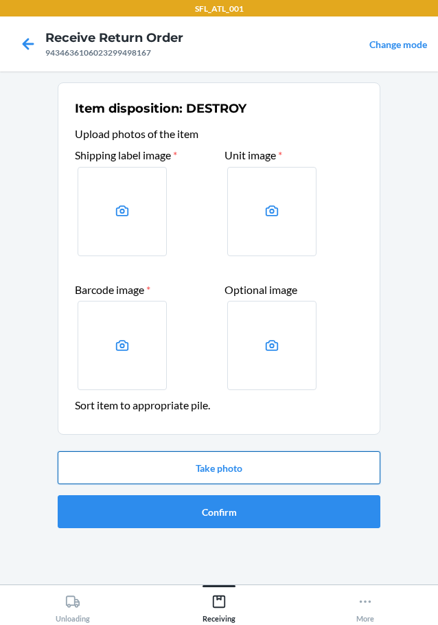
click at [166, 460] on button "Take photo" at bounding box center [219, 467] width 323 height 33
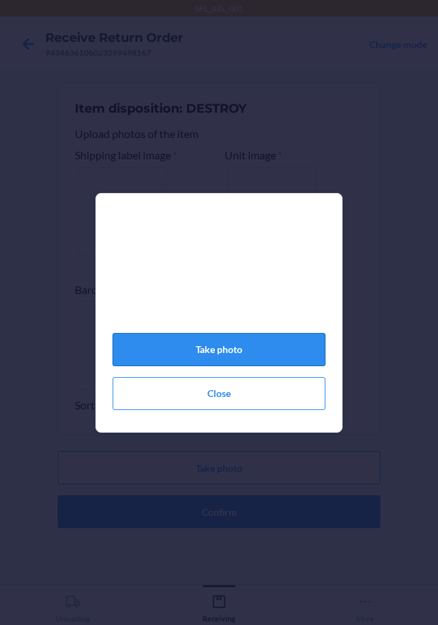
click at [196, 356] on button "Take photo" at bounding box center [219, 349] width 213 height 33
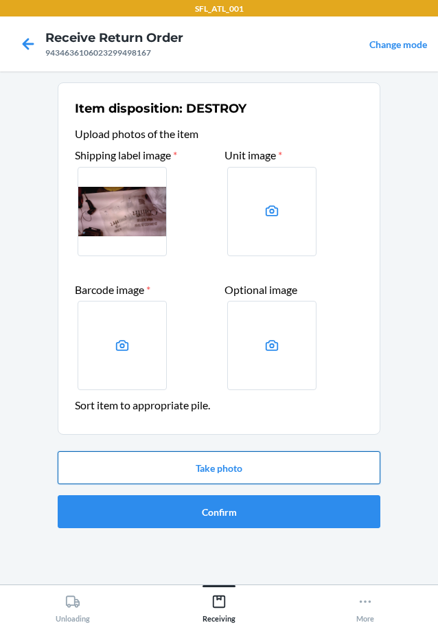
click at [218, 463] on button "Take photo" at bounding box center [219, 467] width 323 height 33
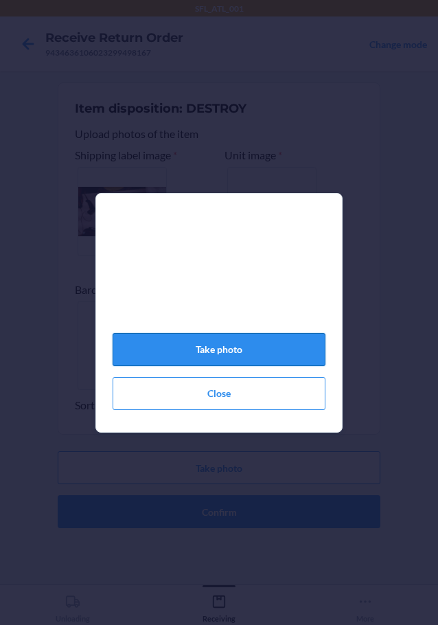
click at [239, 356] on button "Take photo" at bounding box center [219, 349] width 213 height 33
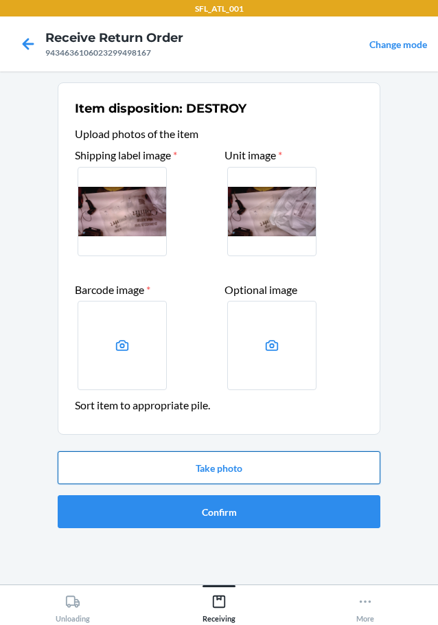
click at [248, 468] on button "Take photo" at bounding box center [219, 467] width 323 height 33
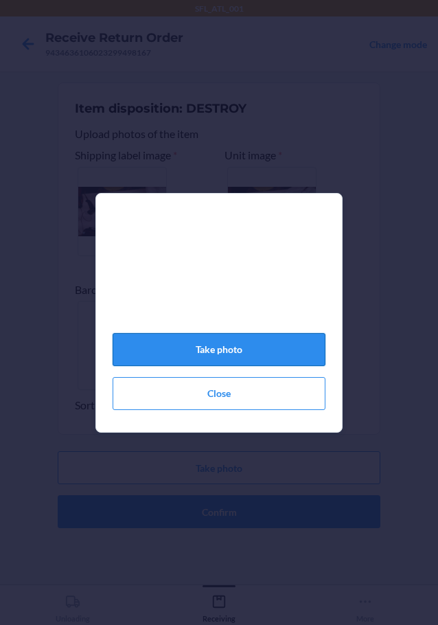
click at [244, 359] on button "Take photo" at bounding box center [219, 349] width 213 height 33
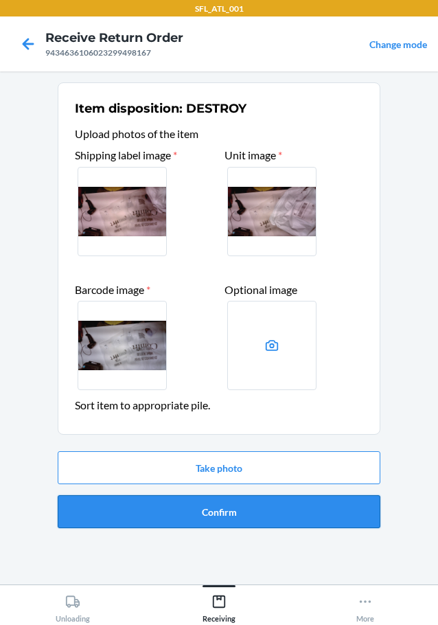
click at [206, 508] on button "Confirm" at bounding box center [219, 511] width 323 height 33
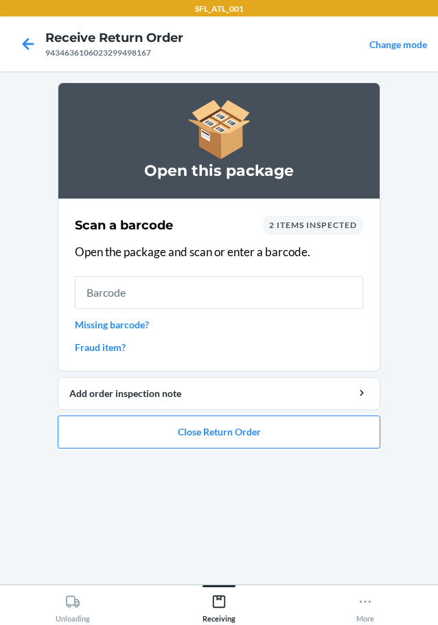
click at [114, 346] on link "Fraud item?" at bounding box center [219, 347] width 288 height 14
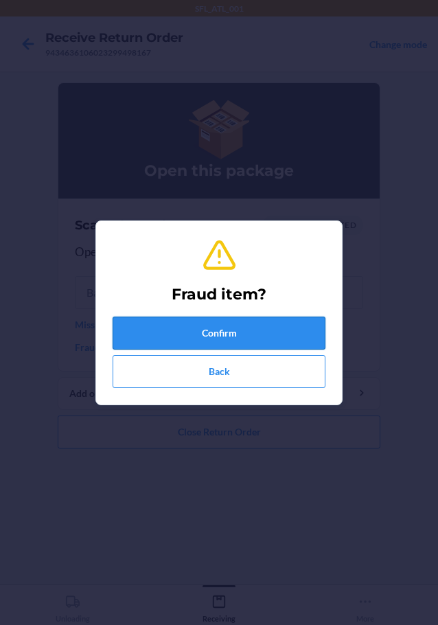
click at [151, 330] on button "Confirm" at bounding box center [219, 333] width 213 height 33
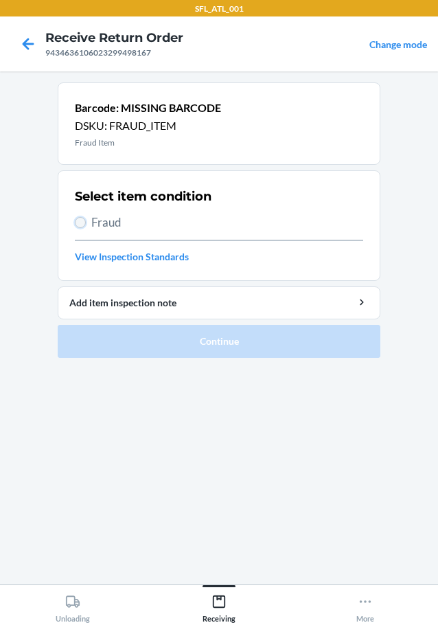
click at [80, 221] on input "Fraud" at bounding box center [80, 222] width 11 height 11
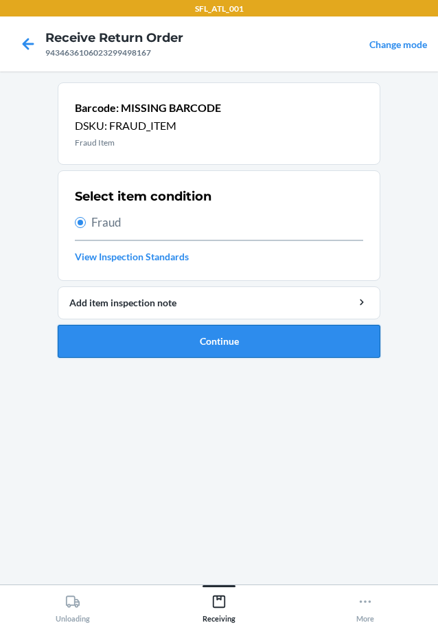
click at [148, 341] on button "Continue" at bounding box center [219, 341] width 323 height 33
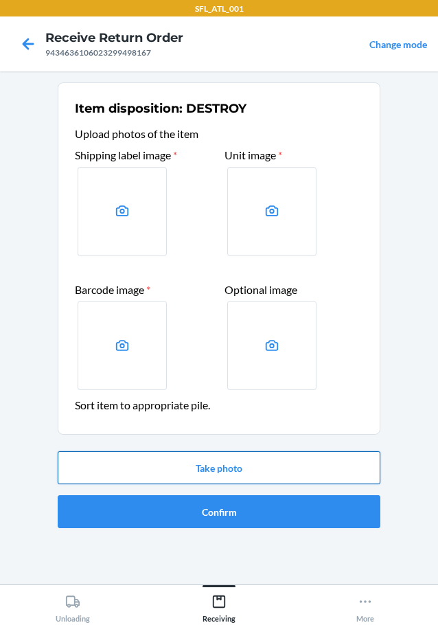
click at [201, 467] on button "Take photo" at bounding box center [219, 467] width 323 height 33
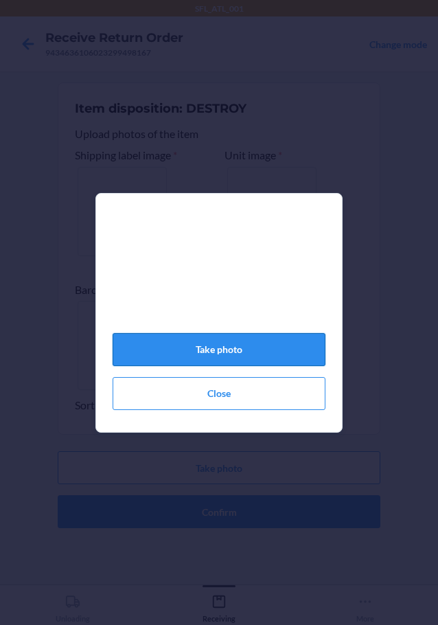
click at [235, 366] on button "Take photo" at bounding box center [219, 349] width 213 height 33
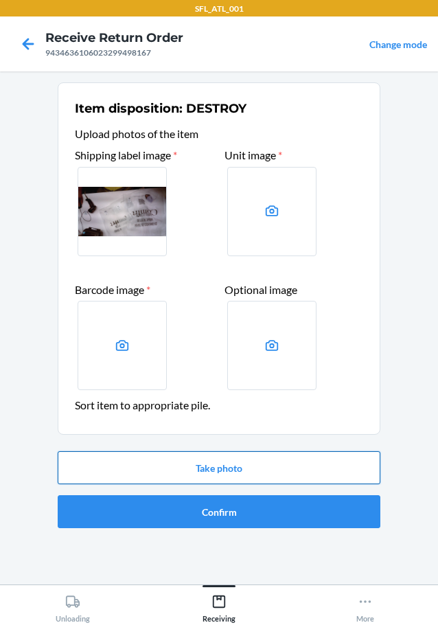
click at [219, 466] on button "Take photo" at bounding box center [219, 467] width 323 height 33
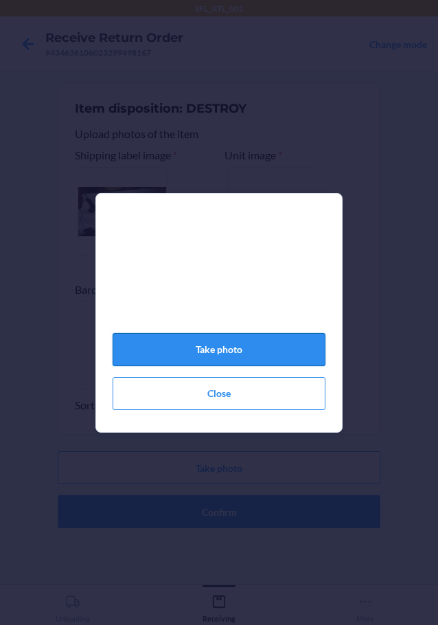
click at [240, 359] on button "Take photo" at bounding box center [219, 349] width 213 height 33
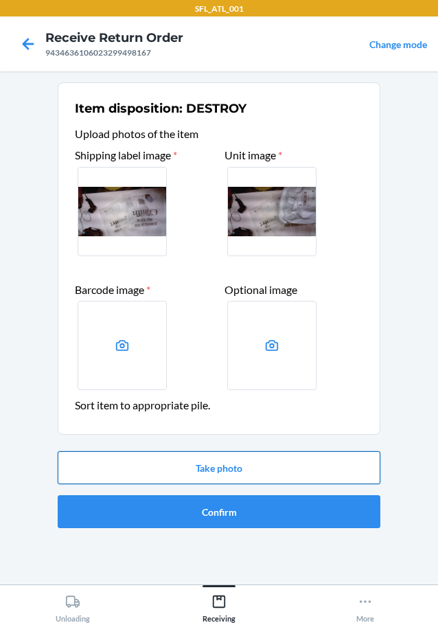
click at [201, 464] on button "Take photo" at bounding box center [219, 467] width 323 height 33
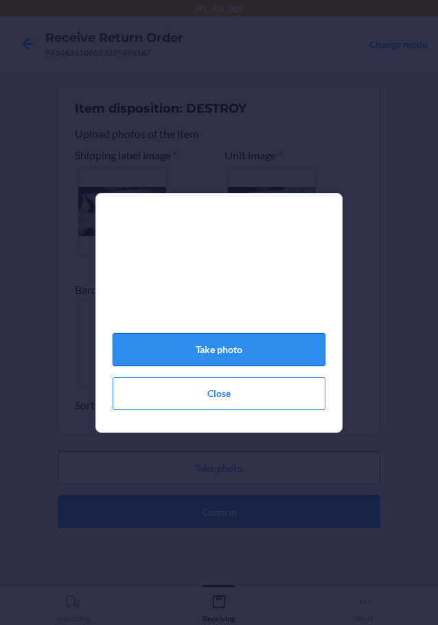
click at [236, 356] on button "Take photo" at bounding box center [219, 349] width 213 height 33
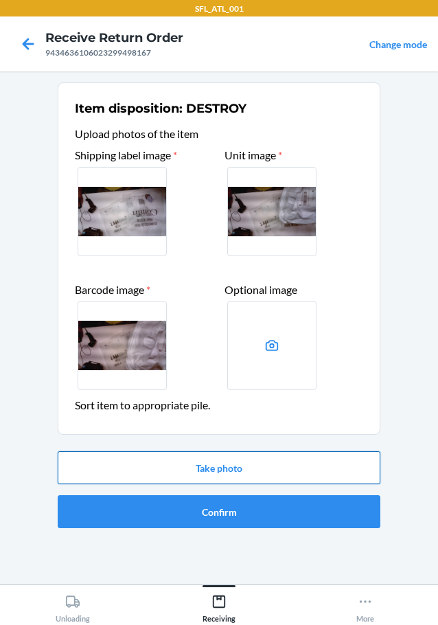
click at [245, 460] on button "Take photo" at bounding box center [219, 467] width 323 height 33
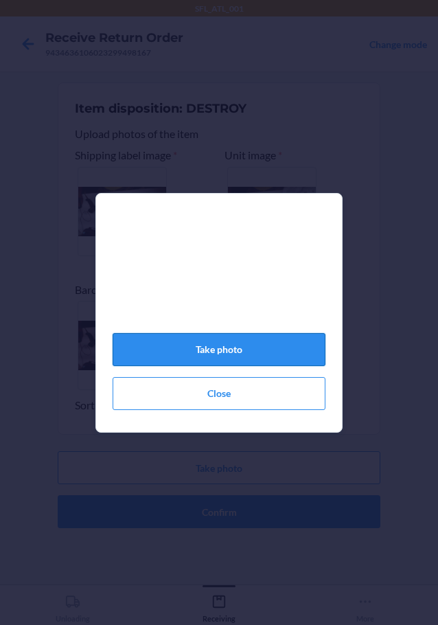
click at [288, 347] on button "Take photo" at bounding box center [219, 349] width 213 height 33
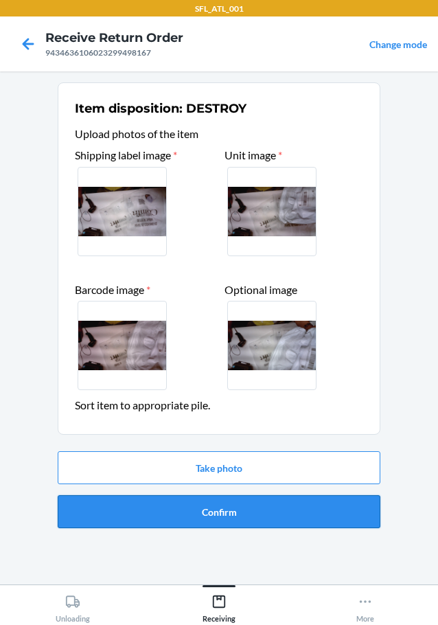
click at [251, 506] on button "Confirm" at bounding box center [219, 511] width 323 height 33
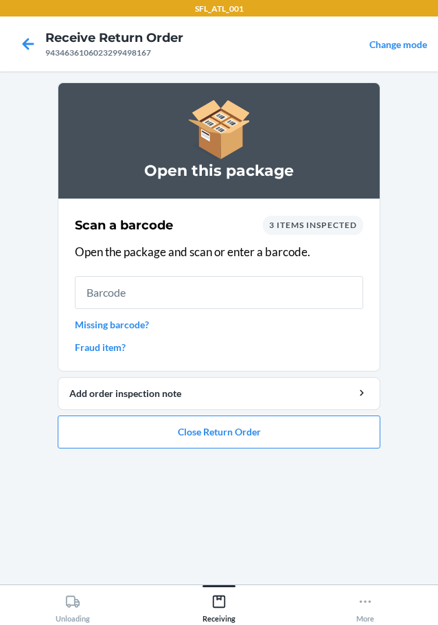
click at [141, 326] on link "Missing barcode?" at bounding box center [219, 324] width 288 height 14
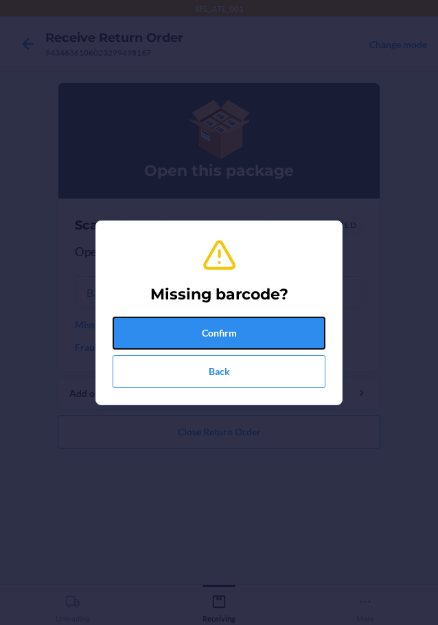
drag, startPoint x: 173, startPoint y: 344, endPoint x: 179, endPoint y: 325, distance: 20.2
click at [175, 344] on button "Confirm" at bounding box center [219, 333] width 213 height 33
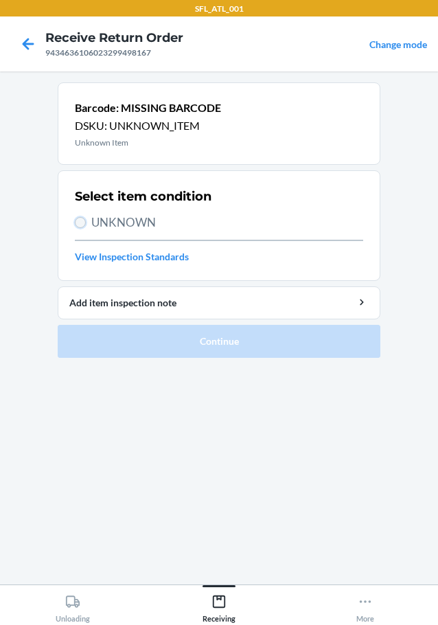
click at [80, 223] on input "UNKNOWN" at bounding box center [80, 222] width 11 height 11
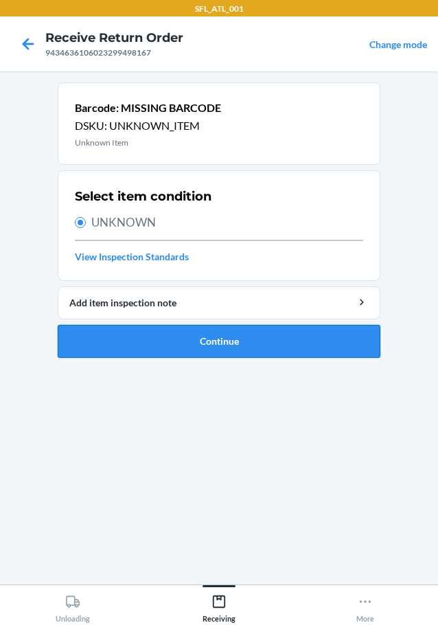
click at [135, 344] on button "Continue" at bounding box center [219, 341] width 323 height 33
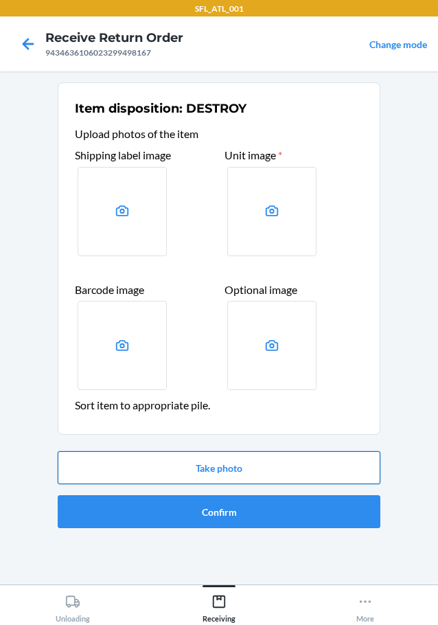
click at [195, 467] on button "Take photo" at bounding box center [219, 467] width 323 height 33
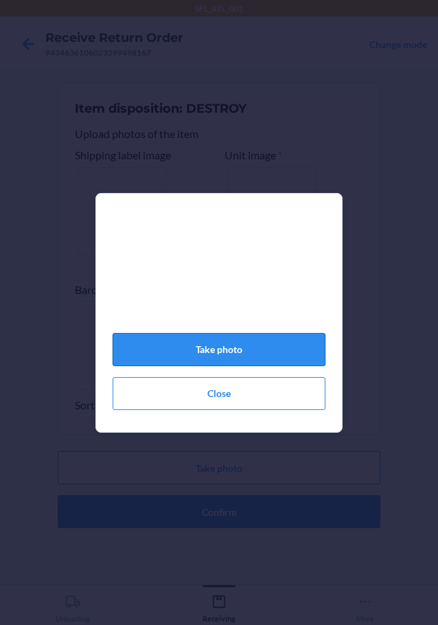
click at [214, 350] on button "Take photo" at bounding box center [219, 349] width 213 height 33
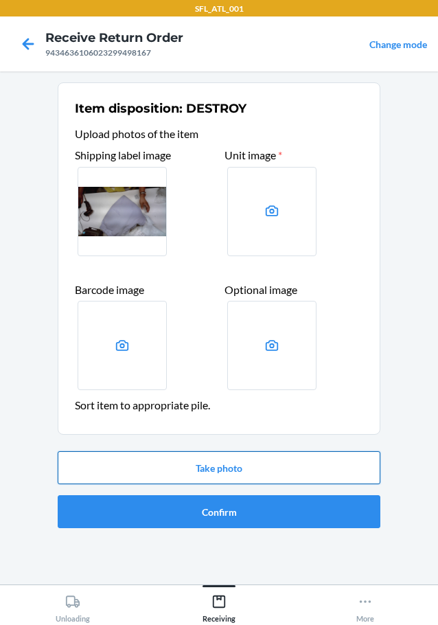
click at [247, 458] on button "Take photo" at bounding box center [219, 467] width 323 height 33
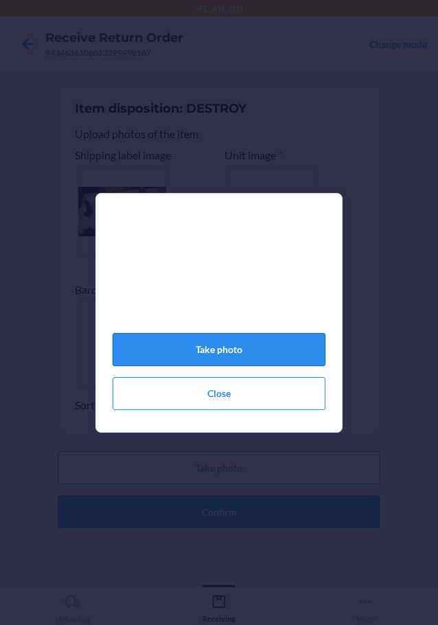
click at [223, 355] on button "Take photo" at bounding box center [219, 349] width 213 height 33
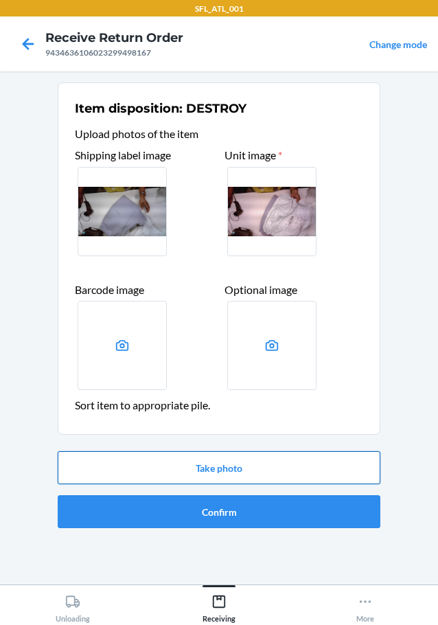
click at [234, 462] on button "Take photo" at bounding box center [219, 467] width 323 height 33
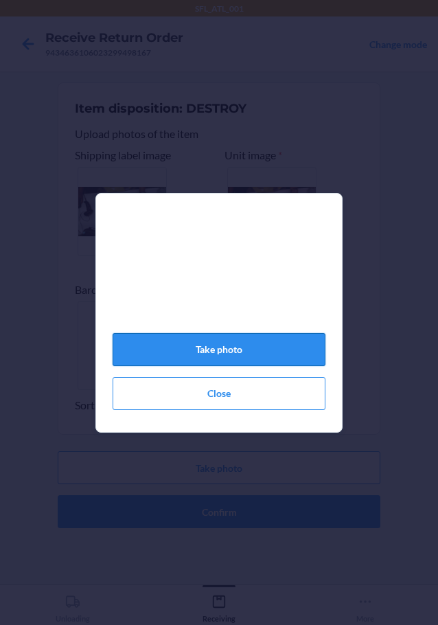
click at [229, 348] on button "Take photo" at bounding box center [219, 349] width 213 height 33
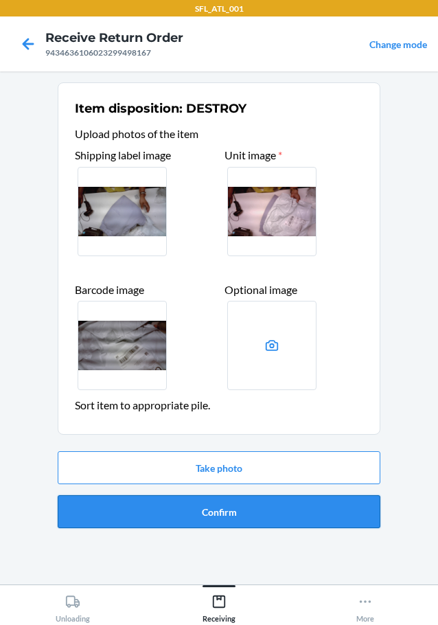
click at [259, 505] on button "Confirm" at bounding box center [219, 511] width 323 height 33
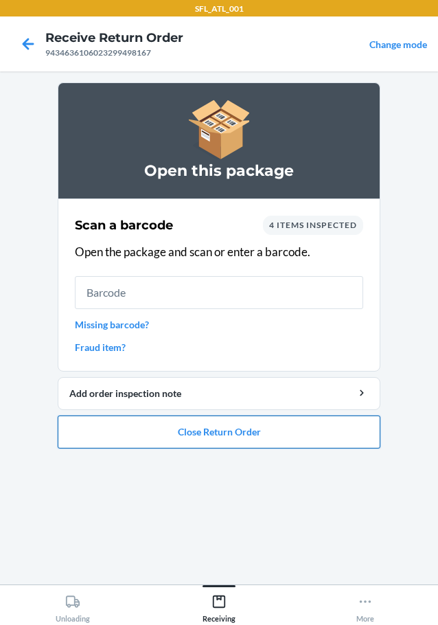
click at [277, 434] on button "Close Return Order" at bounding box center [219, 432] width 323 height 33
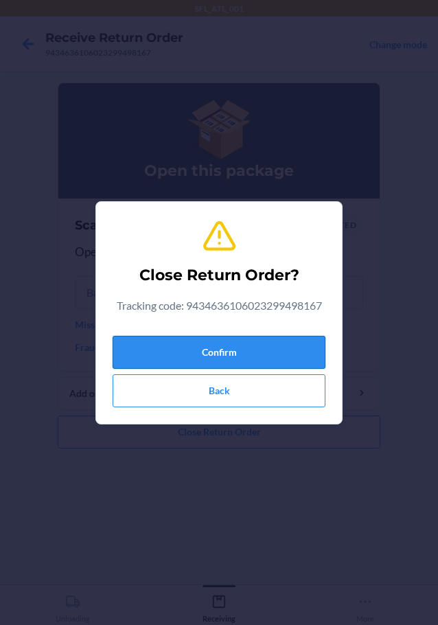
click at [280, 347] on button "Confirm" at bounding box center [219, 352] width 213 height 33
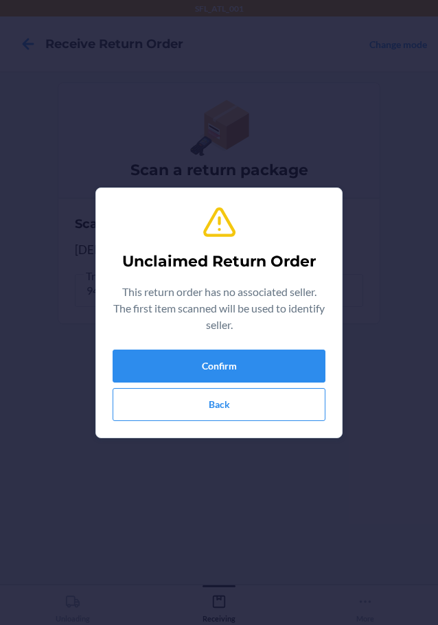
click at [269, 348] on div "Unclaimed Return Order This return order has no associated seller. The first it…" at bounding box center [219, 312] width 213 height 227
click at [268, 358] on button "Confirm" at bounding box center [219, 366] width 213 height 33
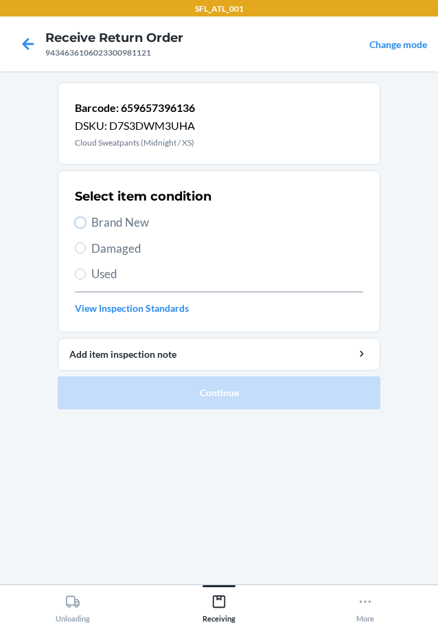
drag, startPoint x: 80, startPoint y: 220, endPoint x: 111, endPoint y: 245, distance: 40.0
click at [85, 225] on input "Brand New" at bounding box center [80, 222] width 11 height 11
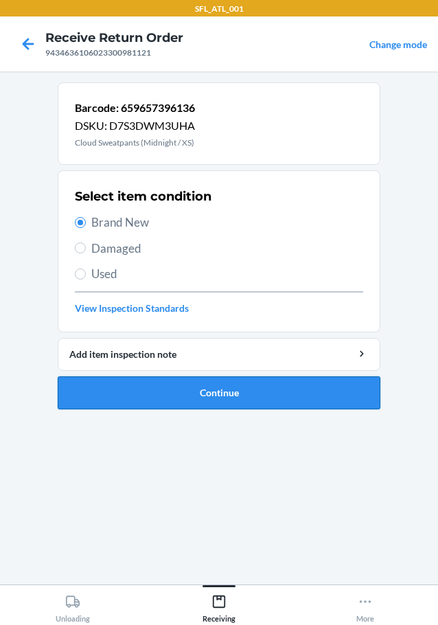
click at [166, 388] on button "Continue" at bounding box center [219, 392] width 323 height 33
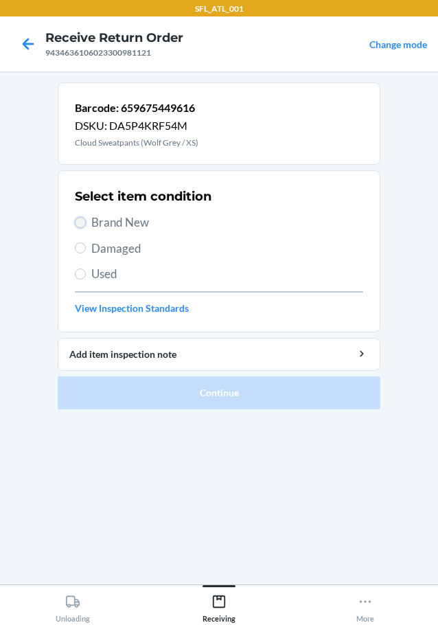
click at [81, 222] on input "Brand New" at bounding box center [80, 222] width 11 height 11
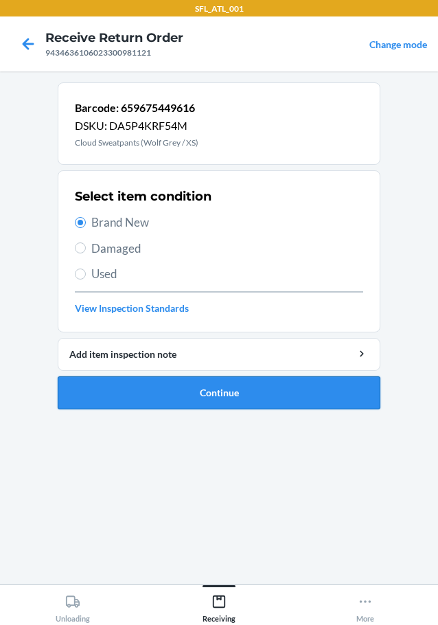
click at [172, 385] on button "Continue" at bounding box center [219, 392] width 323 height 33
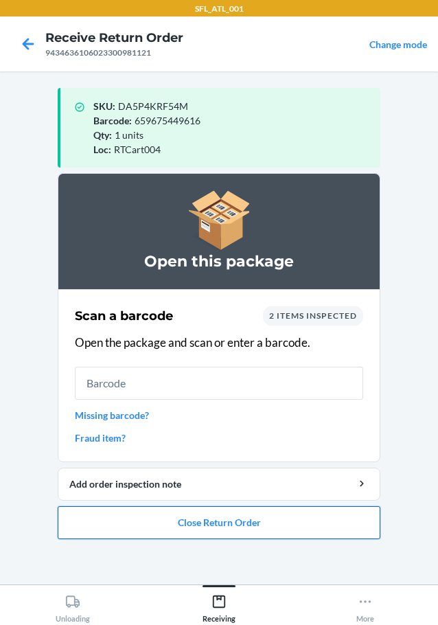
click at [240, 525] on button "Close Return Order" at bounding box center [219, 522] width 323 height 33
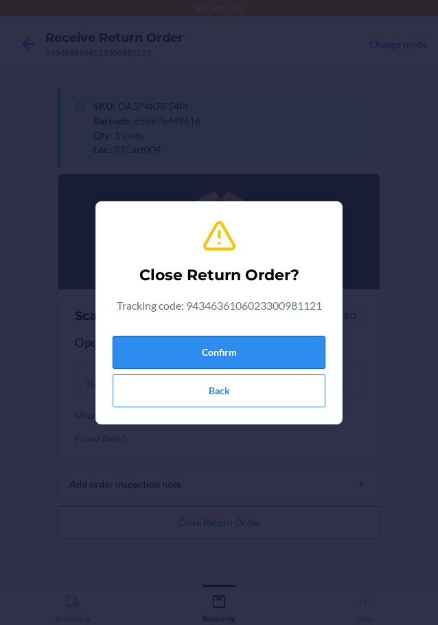
click at [271, 354] on button "Confirm" at bounding box center [219, 352] width 213 height 33
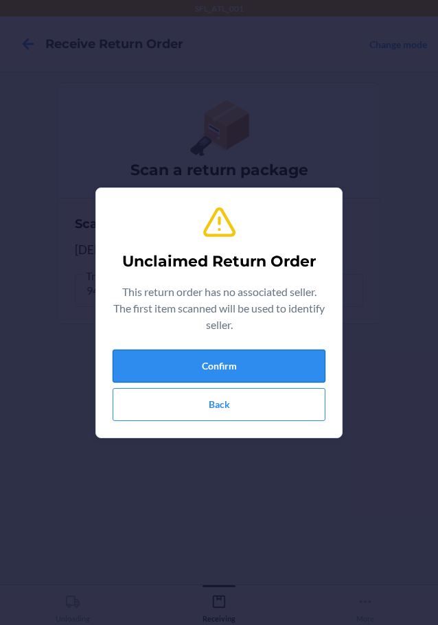
click at [267, 372] on button "Confirm" at bounding box center [219, 366] width 213 height 33
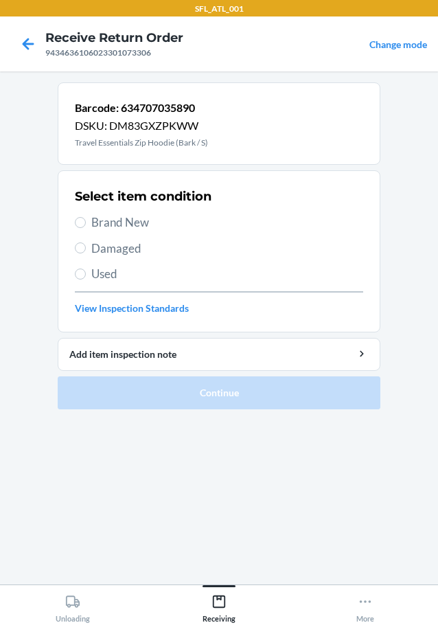
click at [89, 219] on label "Brand New" at bounding box center [219, 223] width 288 height 18
click at [86, 219] on input "Brand New" at bounding box center [80, 222] width 11 height 11
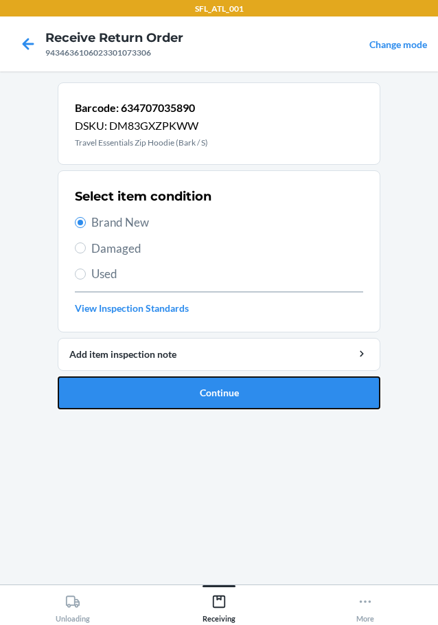
drag, startPoint x: 220, startPoint y: 386, endPoint x: 233, endPoint y: 392, distance: 14.4
click at [222, 385] on button "Continue" at bounding box center [219, 392] width 323 height 33
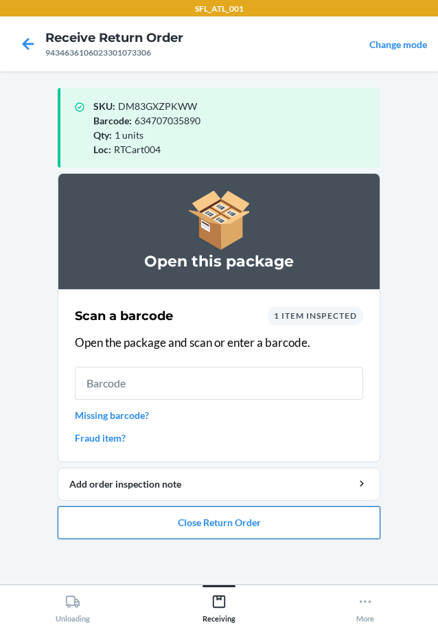
click at [233, 514] on button "Close Return Order" at bounding box center [219, 522] width 323 height 33
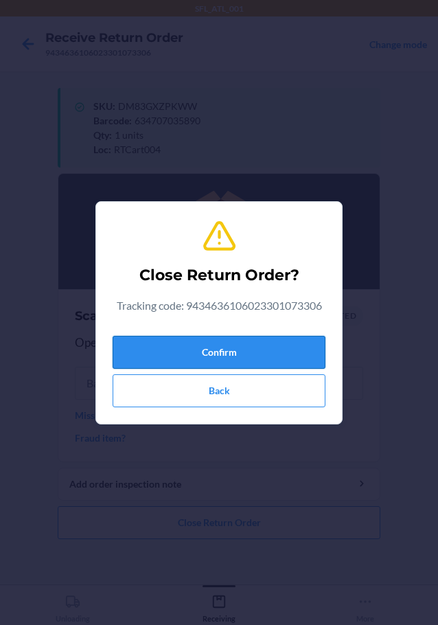
click at [264, 346] on button "Confirm" at bounding box center [219, 352] width 213 height 33
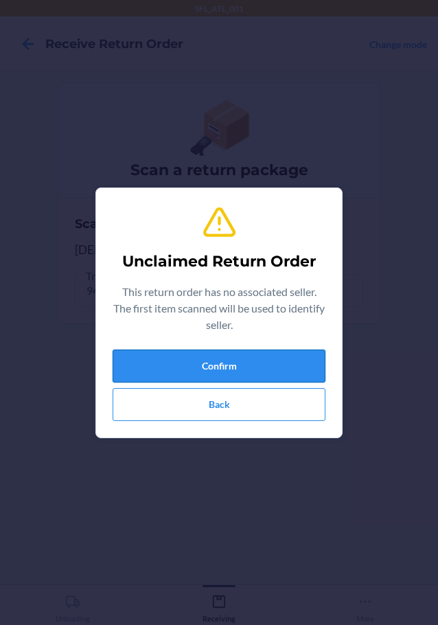
click at [210, 354] on button "Confirm" at bounding box center [219, 366] width 213 height 33
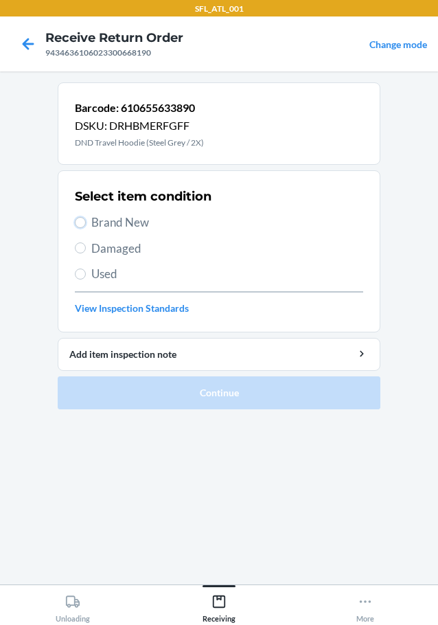
drag, startPoint x: 78, startPoint y: 220, endPoint x: 111, endPoint y: 239, distance: 37.6
click at [80, 222] on input "Brand New" at bounding box center [80, 222] width 11 height 11
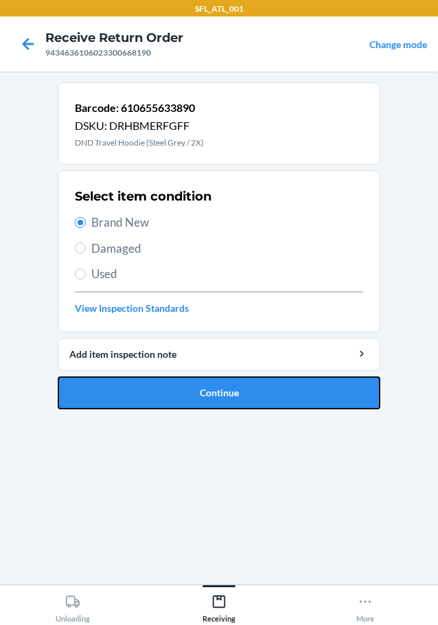
drag, startPoint x: 157, startPoint y: 394, endPoint x: 179, endPoint y: 394, distance: 22.0
click at [157, 394] on button "Continue" at bounding box center [219, 392] width 323 height 33
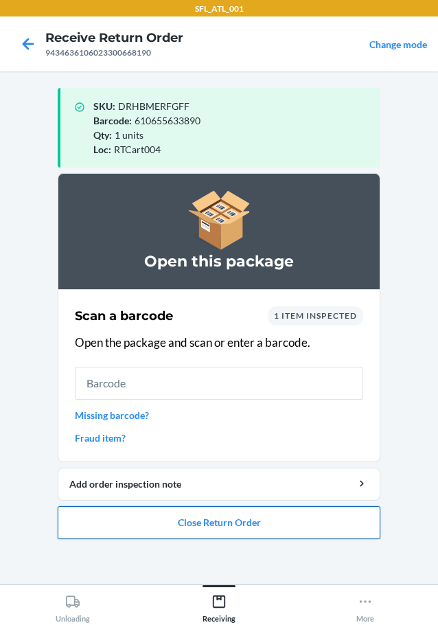
click at [245, 513] on button "Close Return Order" at bounding box center [219, 522] width 323 height 33
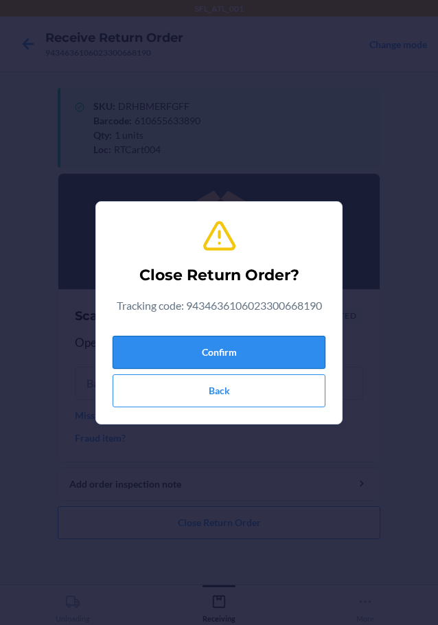
click at [251, 347] on button "Confirm" at bounding box center [219, 352] width 213 height 33
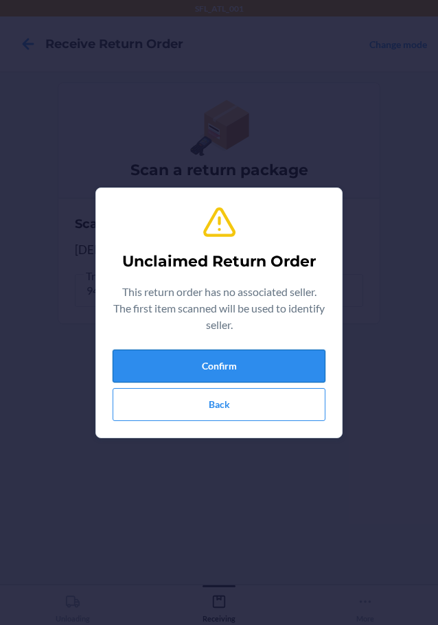
click at [277, 368] on button "Confirm" at bounding box center [219, 366] width 213 height 33
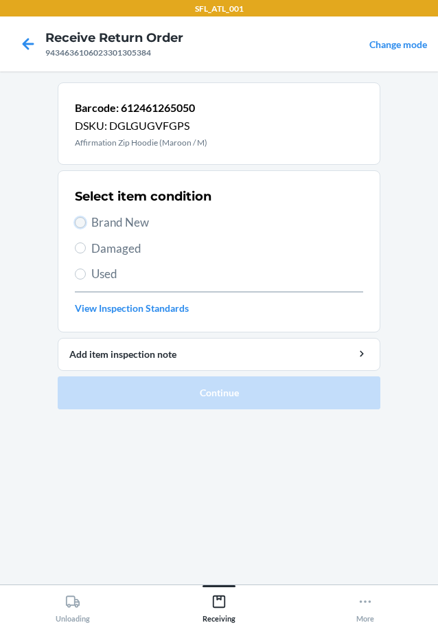
drag, startPoint x: 80, startPoint y: 220, endPoint x: 81, endPoint y: 227, distance: 7.0
click at [80, 220] on input "Brand New" at bounding box center [80, 222] width 11 height 11
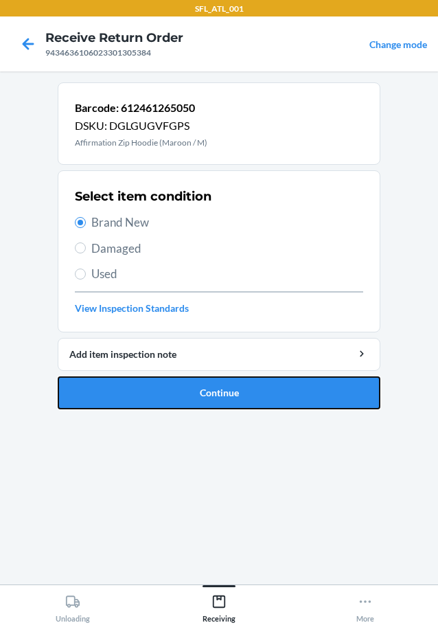
drag, startPoint x: 116, startPoint y: 391, endPoint x: 171, endPoint y: 388, distance: 55.0
click at [117, 391] on button "Continue" at bounding box center [219, 392] width 323 height 33
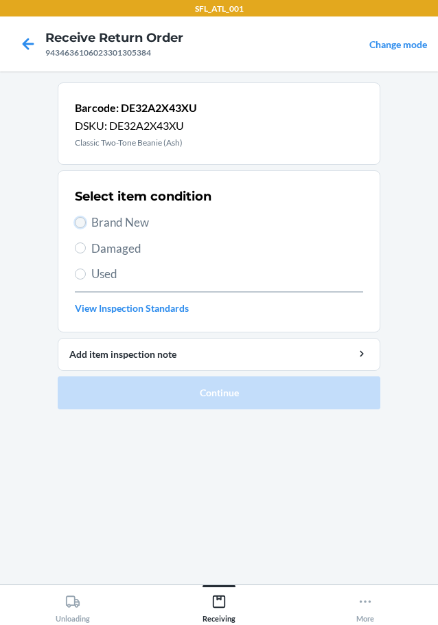
click at [78, 221] on input "Brand New" at bounding box center [80, 222] width 11 height 11
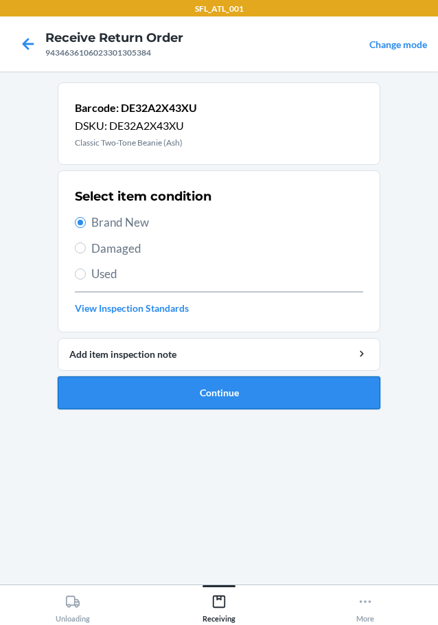
click at [97, 386] on button "Continue" at bounding box center [219, 392] width 323 height 33
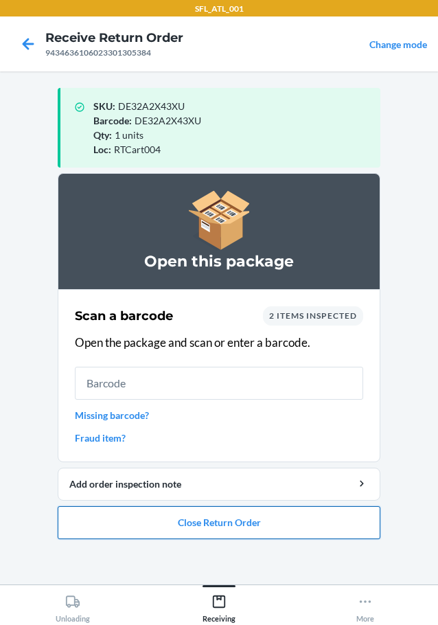
click at [253, 514] on button "Close Return Order" at bounding box center [219, 522] width 323 height 33
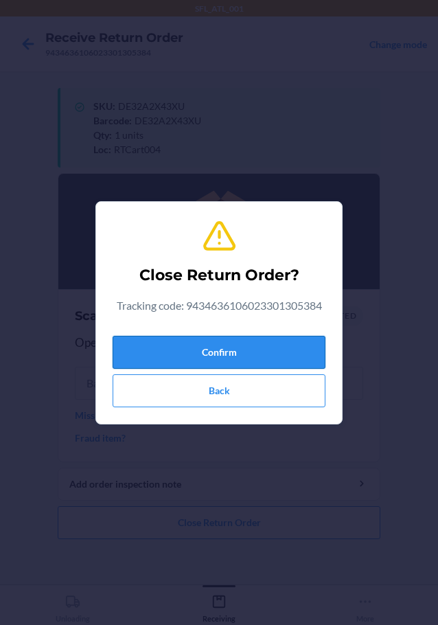
click at [220, 348] on button "Confirm" at bounding box center [219, 352] width 213 height 33
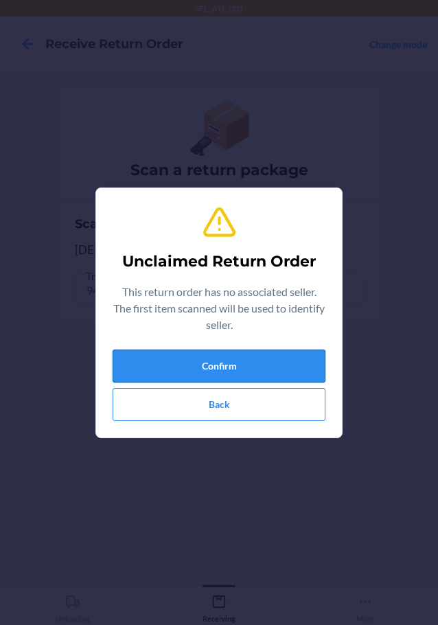
click at [272, 361] on button "Confirm" at bounding box center [219, 366] width 213 height 33
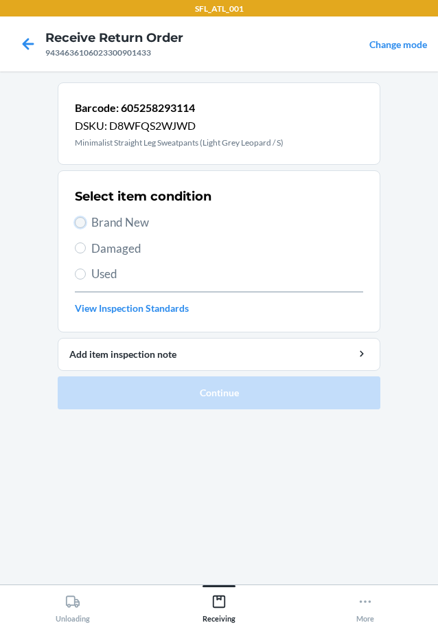
click at [84, 219] on input "Brand New" at bounding box center [80, 222] width 11 height 11
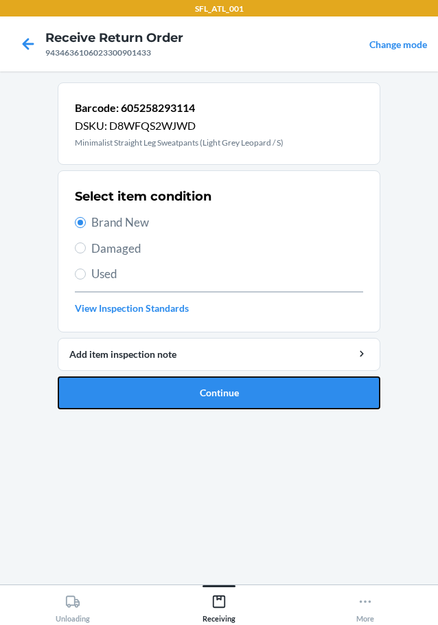
drag, startPoint x: 152, startPoint y: 396, endPoint x: 271, endPoint y: 397, distance: 119.5
click at [152, 396] on button "Continue" at bounding box center [219, 392] width 323 height 33
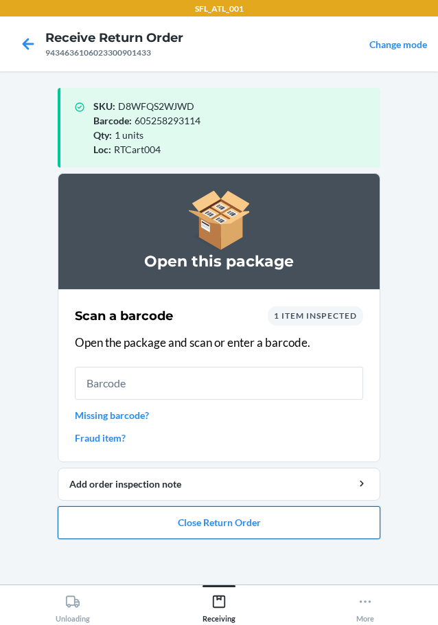
click at [227, 522] on button "Close Return Order" at bounding box center [219, 522] width 323 height 33
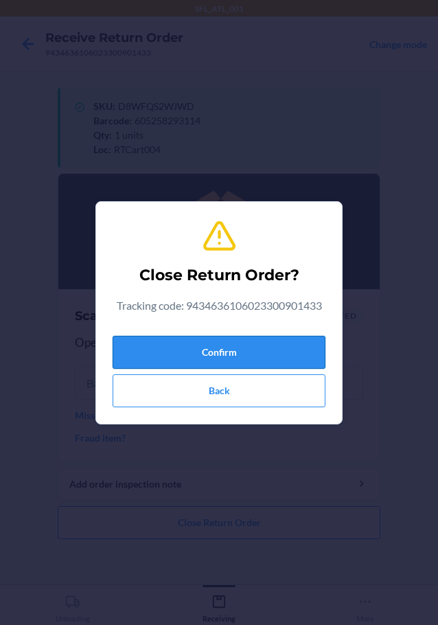
click at [294, 350] on button "Confirm" at bounding box center [219, 352] width 213 height 33
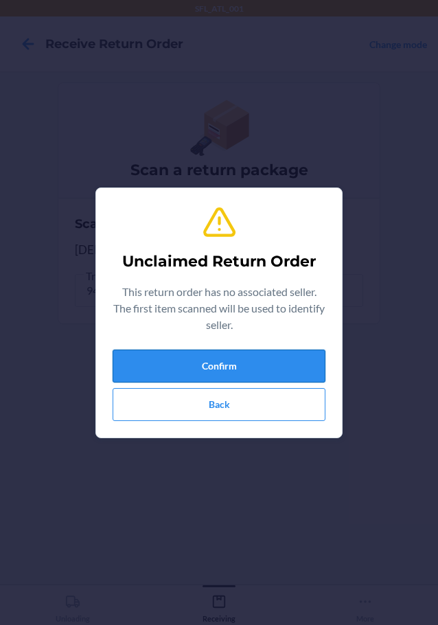
click at [277, 356] on button "Confirm" at bounding box center [219, 366] width 213 height 33
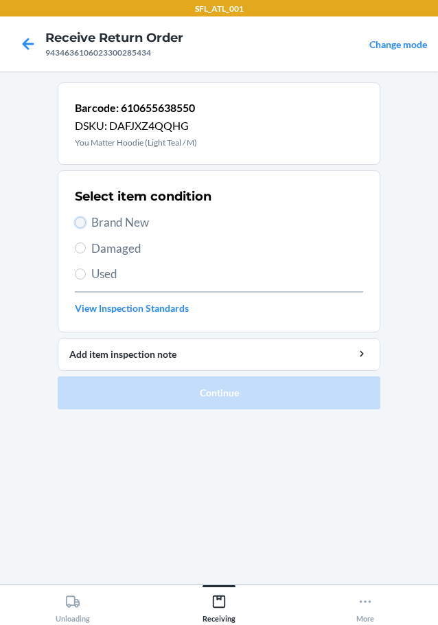
click at [83, 221] on input "Brand New" at bounding box center [80, 222] width 11 height 11
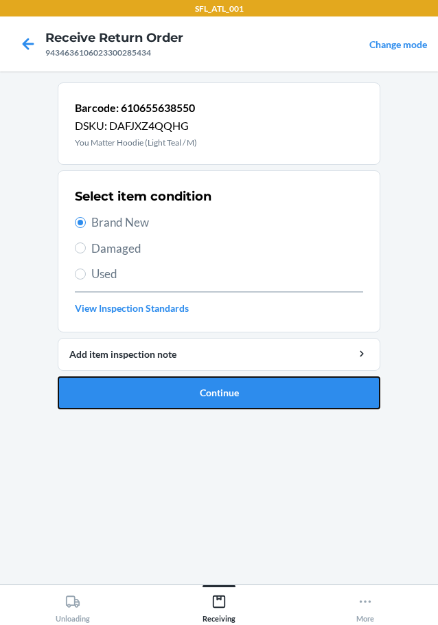
drag, startPoint x: 208, startPoint y: 397, endPoint x: 241, endPoint y: 400, distance: 33.1
click at [212, 397] on button "Continue" at bounding box center [219, 392] width 323 height 33
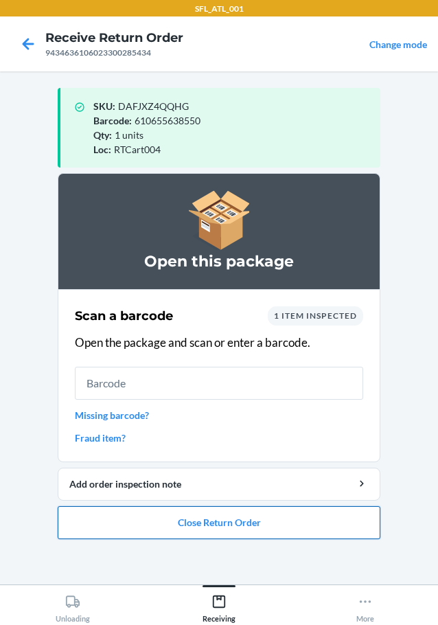
click at [190, 516] on button "Close Return Order" at bounding box center [219, 522] width 323 height 33
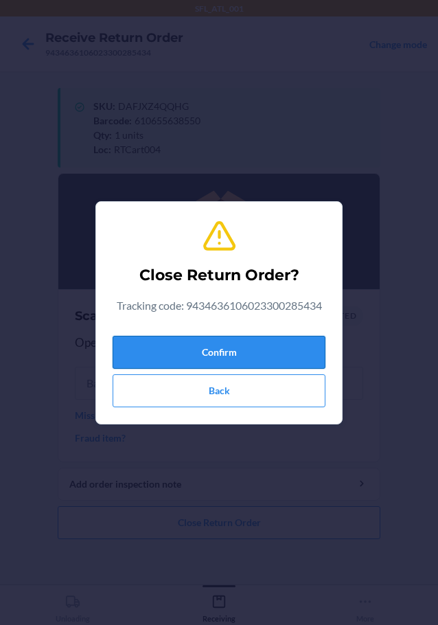
click at [239, 353] on button "Confirm" at bounding box center [219, 352] width 213 height 33
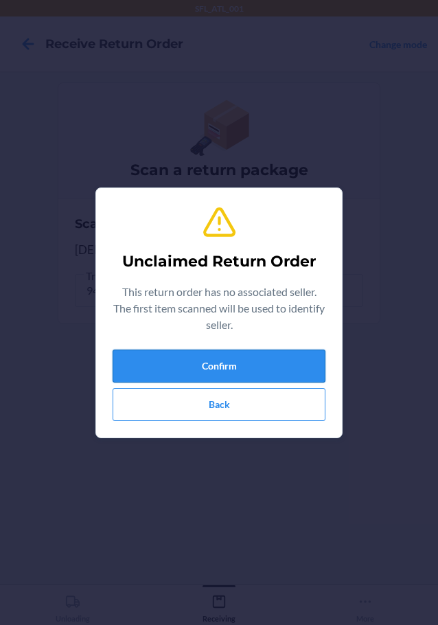
click at [275, 372] on button "Confirm" at bounding box center [219, 366] width 213 height 33
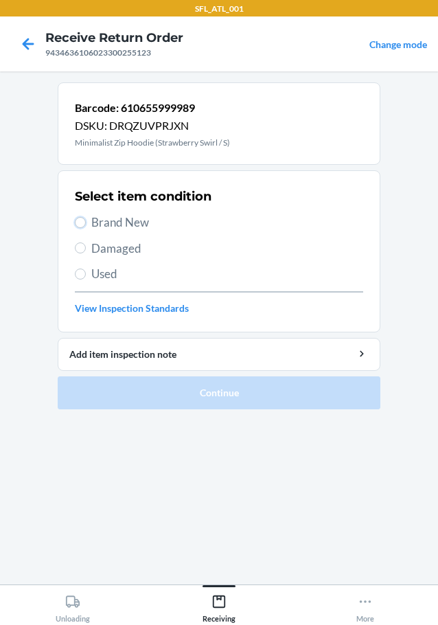
click at [78, 216] on label "Brand New" at bounding box center [219, 223] width 288 height 18
click at [78, 217] on input "Brand New" at bounding box center [80, 222] width 11 height 11
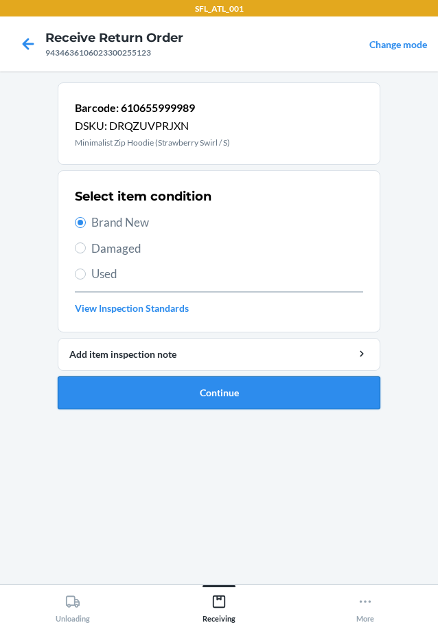
click at [265, 396] on button "Continue" at bounding box center [219, 392] width 323 height 33
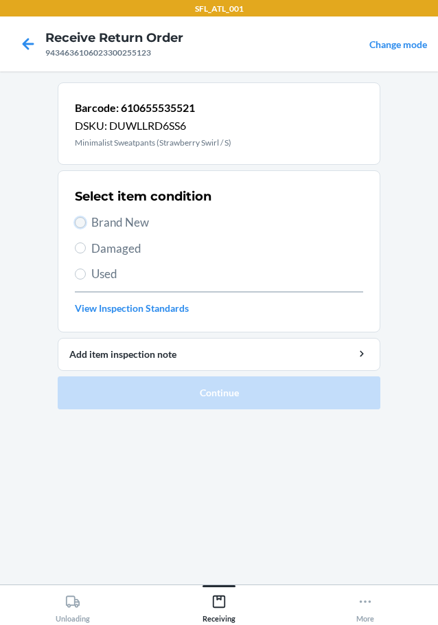
click at [84, 218] on input "Brand New" at bounding box center [80, 222] width 11 height 11
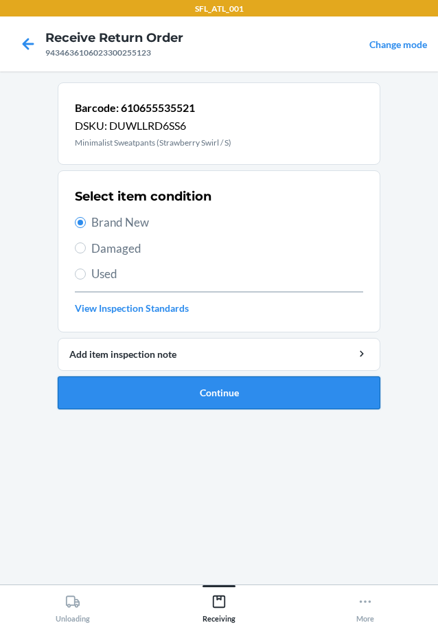
click at [161, 391] on button "Continue" at bounding box center [219, 392] width 323 height 33
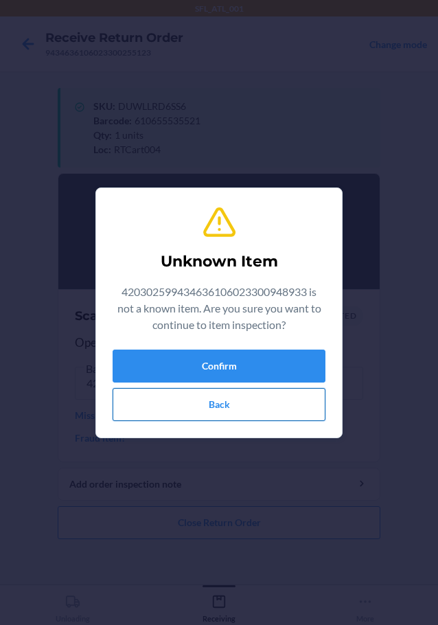
click at [225, 402] on button "Back" at bounding box center [219, 404] width 213 height 33
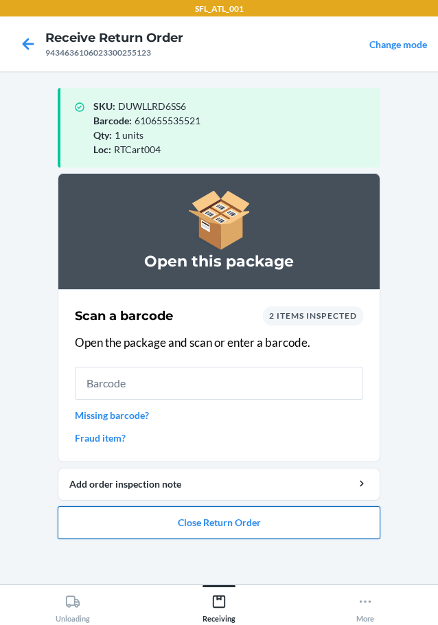
click at [266, 524] on button "Close Return Order" at bounding box center [219, 522] width 323 height 33
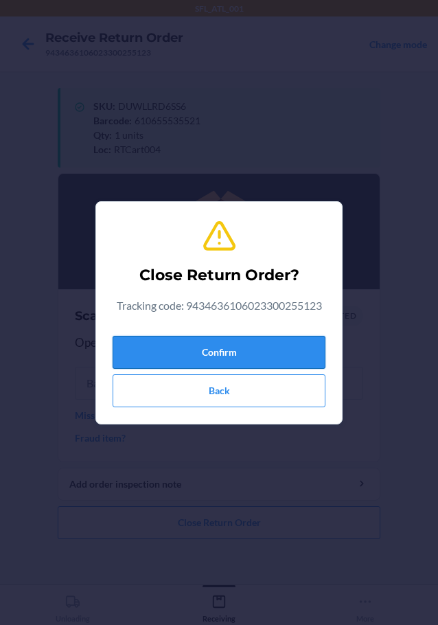
click at [272, 349] on button "Confirm" at bounding box center [219, 352] width 213 height 33
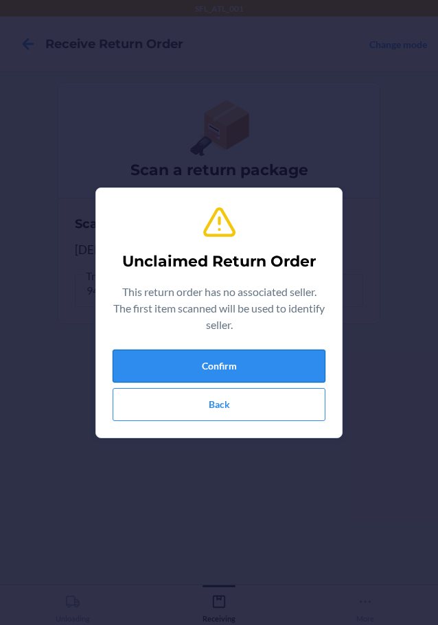
click at [280, 373] on button "Confirm" at bounding box center [219, 366] width 213 height 33
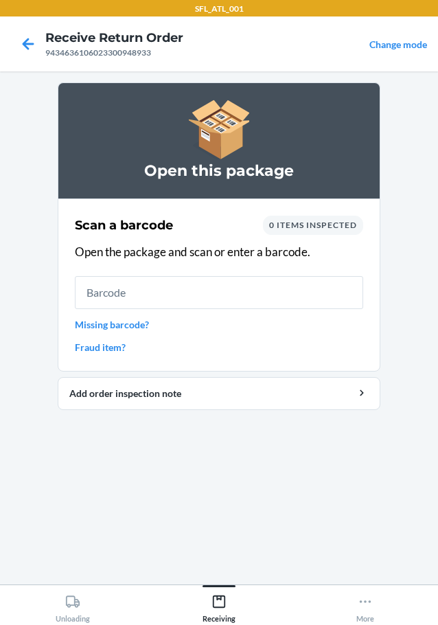
click at [137, 323] on link "Missing barcode?" at bounding box center [219, 324] width 288 height 14
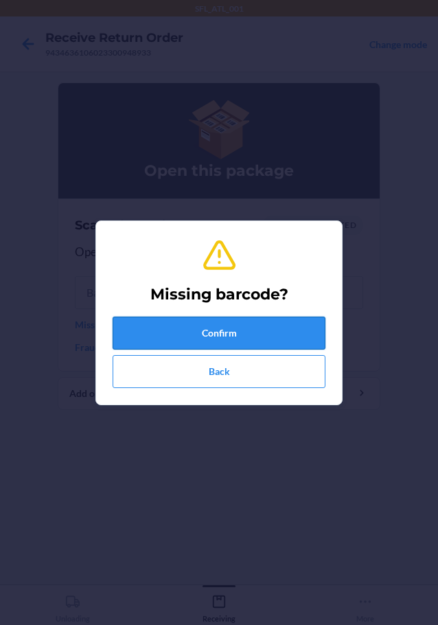
click at [246, 323] on button "Confirm" at bounding box center [219, 333] width 213 height 33
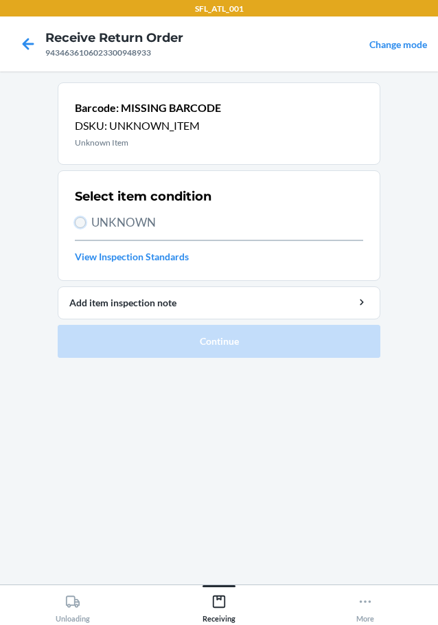
click at [80, 220] on input "UNKNOWN" at bounding box center [80, 222] width 11 height 11
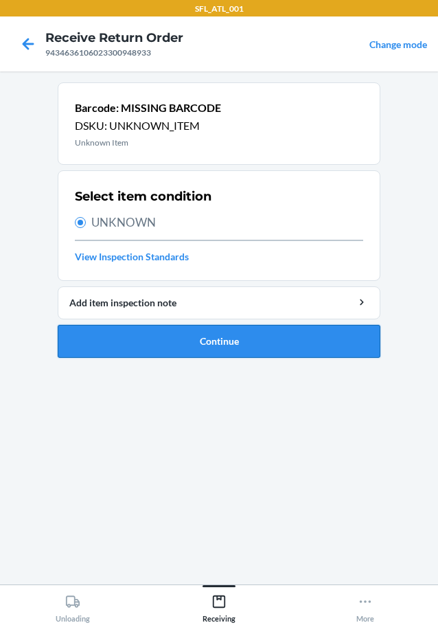
click at [209, 333] on button "Continue" at bounding box center [219, 341] width 323 height 33
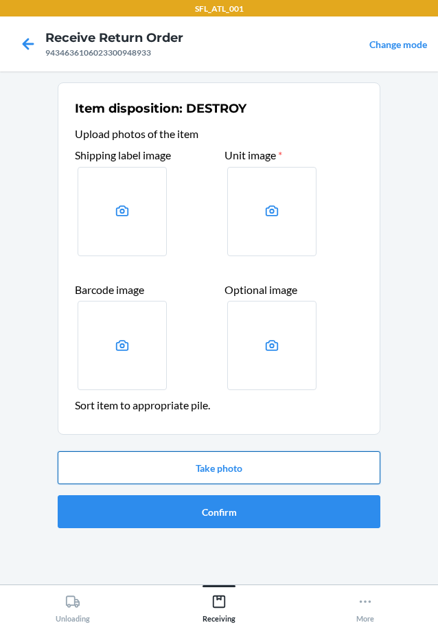
click at [178, 457] on button "Take photo" at bounding box center [219, 467] width 323 height 33
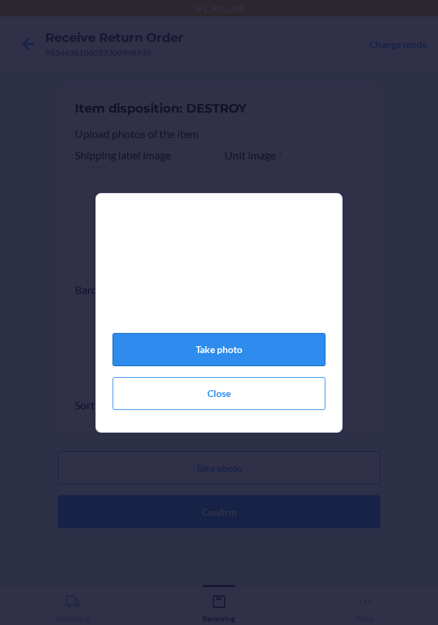
click at [185, 359] on button "Take photo" at bounding box center [219, 349] width 213 height 33
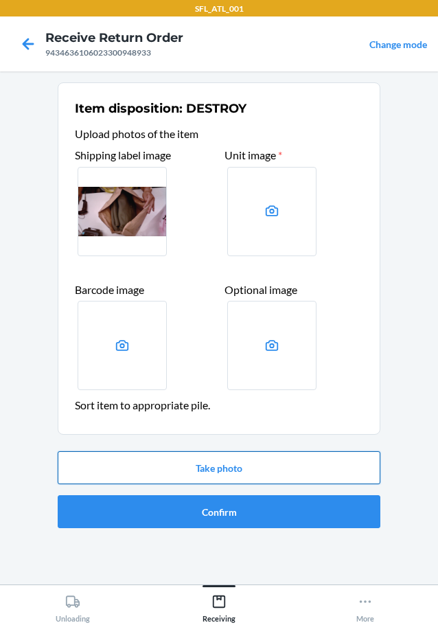
click at [238, 457] on button "Take photo" at bounding box center [219, 467] width 323 height 33
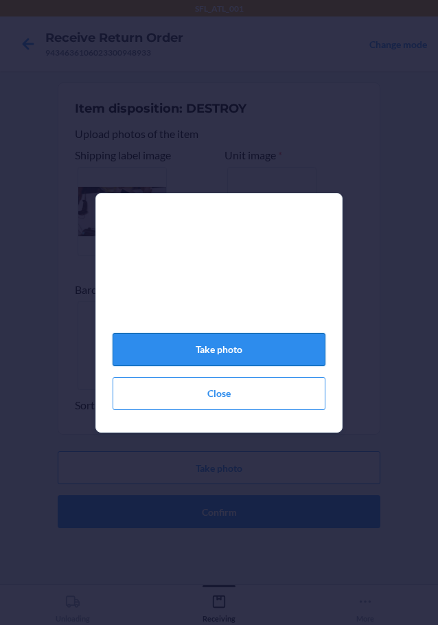
click at [212, 363] on button "Take photo" at bounding box center [219, 349] width 213 height 33
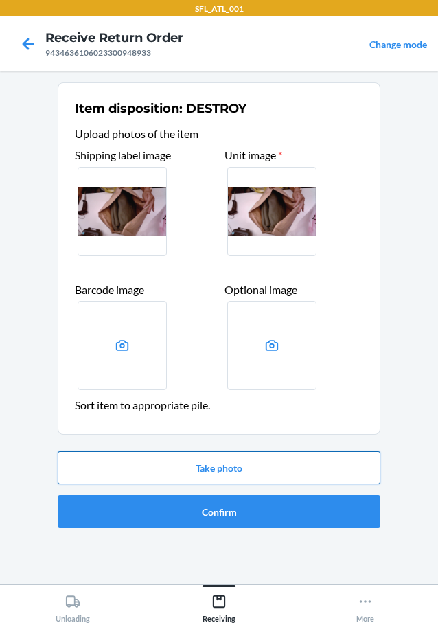
drag, startPoint x: 256, startPoint y: 465, endPoint x: 256, endPoint y: 455, distance: 10.3
click at [256, 458] on button "Take photo" at bounding box center [219, 467] width 323 height 33
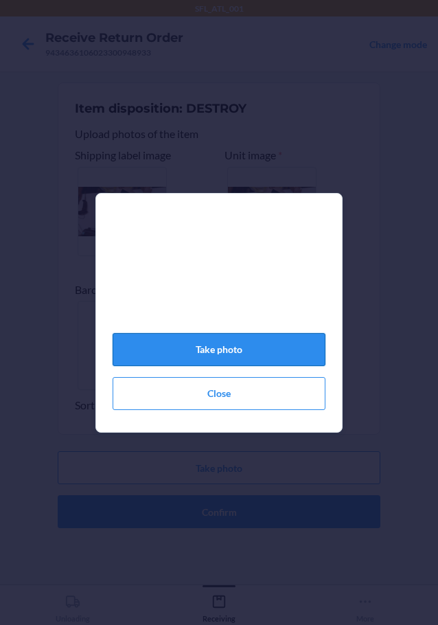
click at [244, 343] on button "Take photo" at bounding box center [219, 349] width 213 height 33
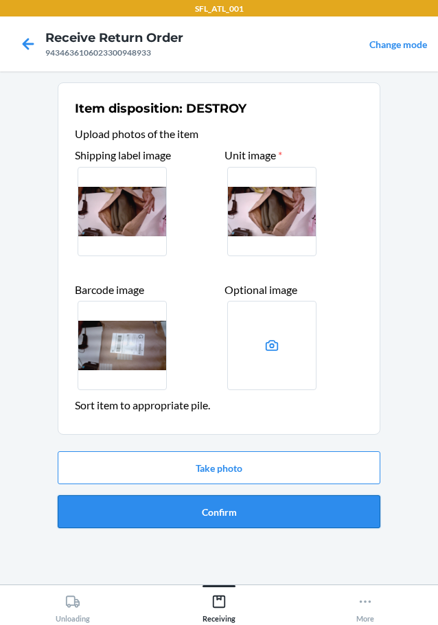
click at [269, 505] on button "Confirm" at bounding box center [219, 511] width 323 height 33
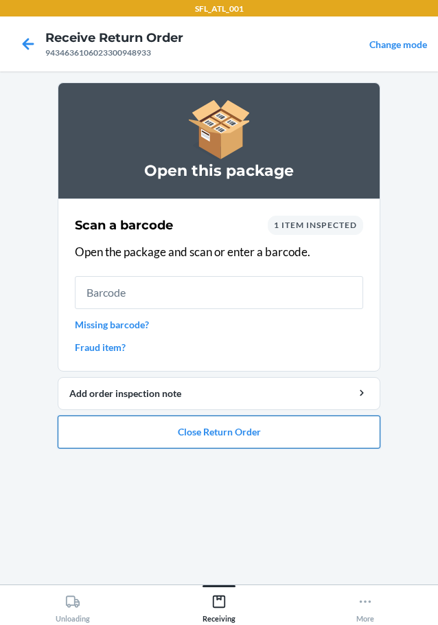
click at [225, 424] on button "Close Return Order" at bounding box center [219, 432] width 323 height 33
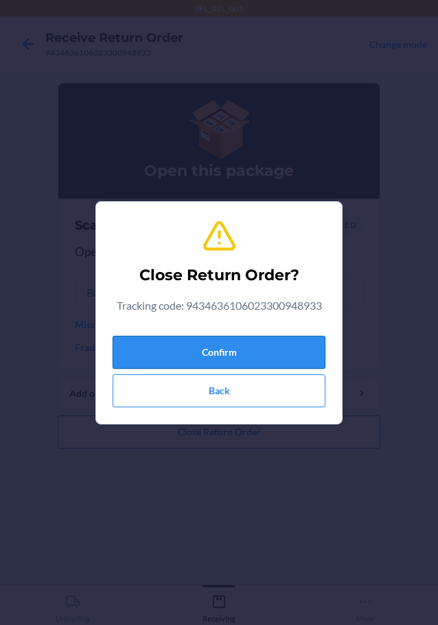
click at [241, 356] on button "Confirm" at bounding box center [219, 352] width 213 height 33
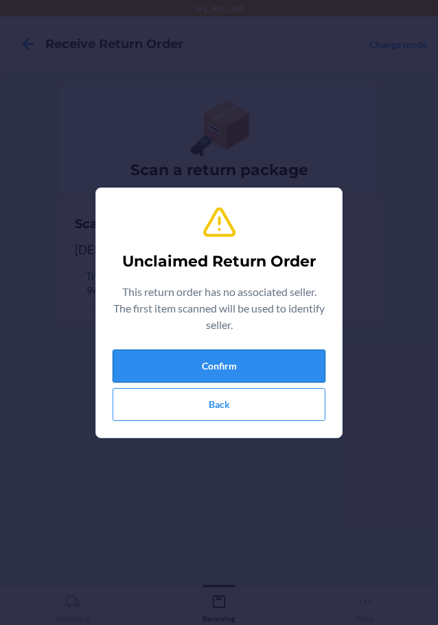
click at [295, 359] on button "Confirm" at bounding box center [219, 366] width 213 height 33
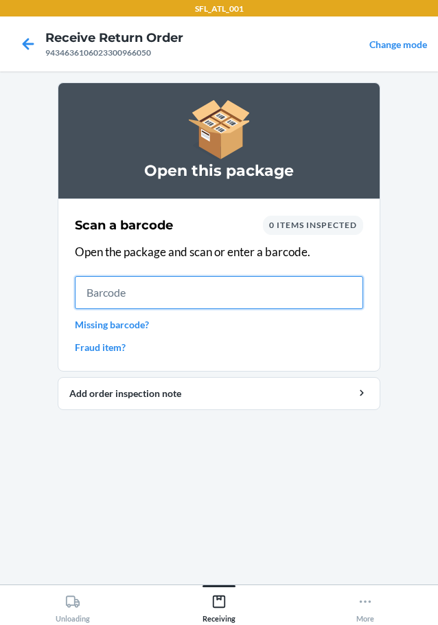
click at [321, 284] on input "text" at bounding box center [219, 292] width 288 height 33
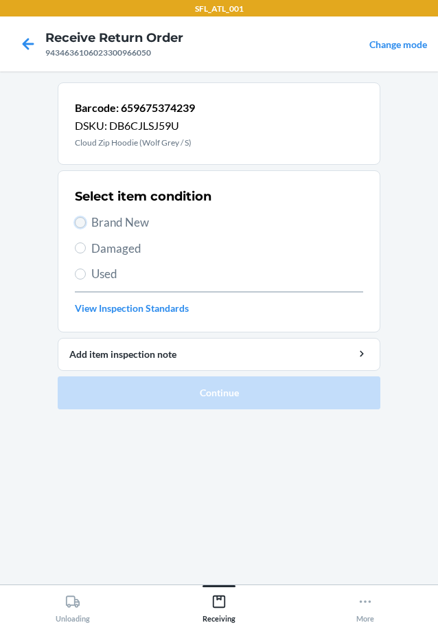
click at [81, 220] on input "Brand New" at bounding box center [80, 222] width 11 height 11
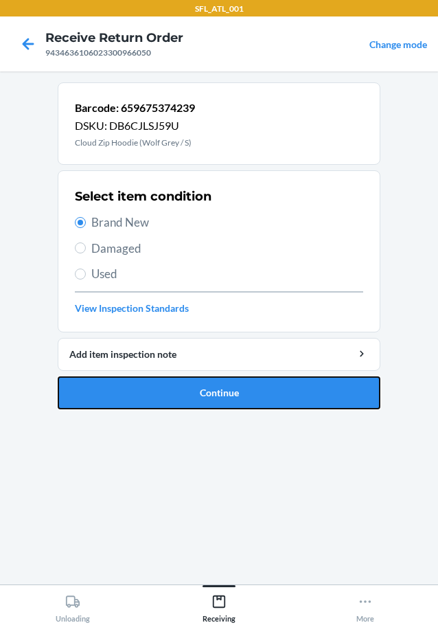
drag, startPoint x: 143, startPoint y: 397, endPoint x: 218, endPoint y: 401, distance: 75.0
click at [144, 397] on button "Continue" at bounding box center [219, 392] width 323 height 33
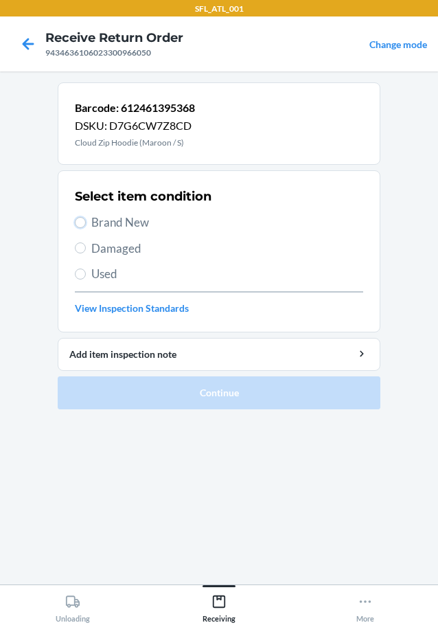
drag, startPoint x: 77, startPoint y: 222, endPoint x: 82, endPoint y: 288, distance: 66.9
click at [76, 224] on input "Brand New" at bounding box center [80, 222] width 11 height 11
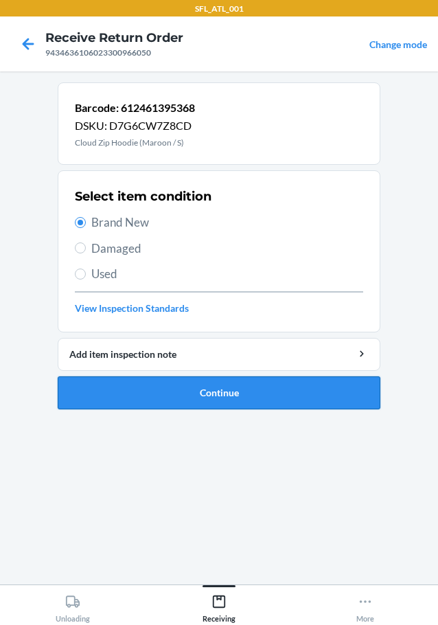
click at [128, 400] on button "Continue" at bounding box center [219, 392] width 323 height 33
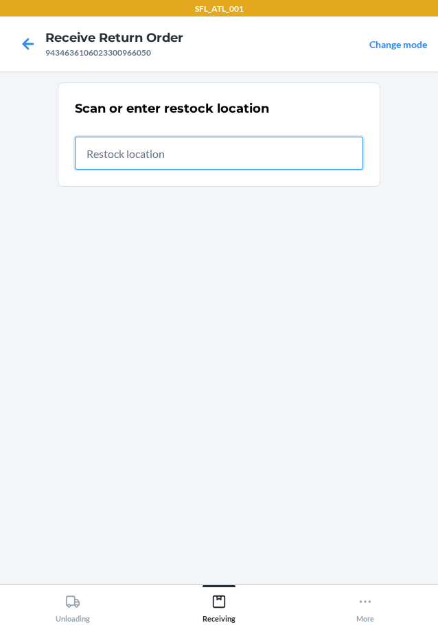
click at [205, 143] on input "text" at bounding box center [219, 153] width 288 height 33
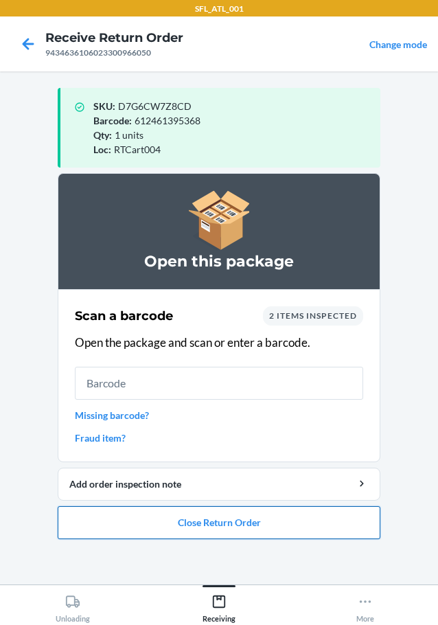
click at [190, 520] on button "Close Return Order" at bounding box center [219, 522] width 323 height 33
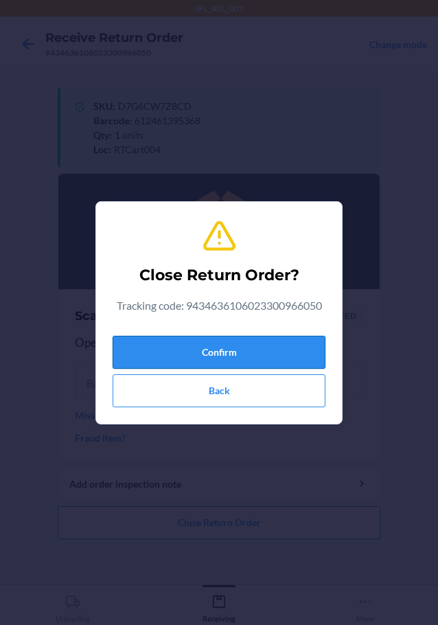
click at [267, 353] on button "Confirm" at bounding box center [219, 352] width 213 height 33
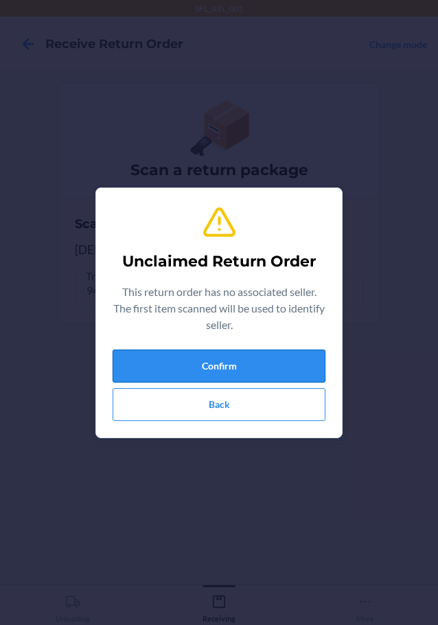
click at [202, 364] on button "Confirm" at bounding box center [219, 366] width 213 height 33
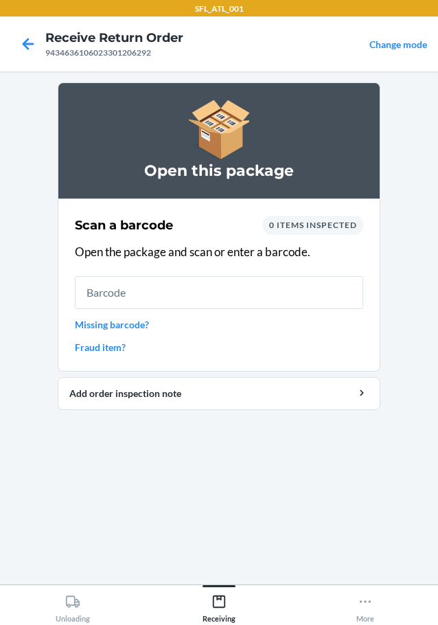
click at [256, 288] on input "text" at bounding box center [219, 292] width 288 height 33
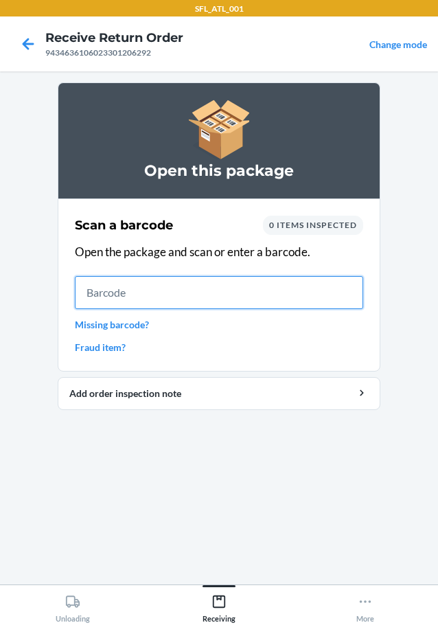
drag, startPoint x: 214, startPoint y: 297, endPoint x: 249, endPoint y: 302, distance: 35.4
click at [217, 297] on input "text" at bounding box center [219, 292] width 288 height 33
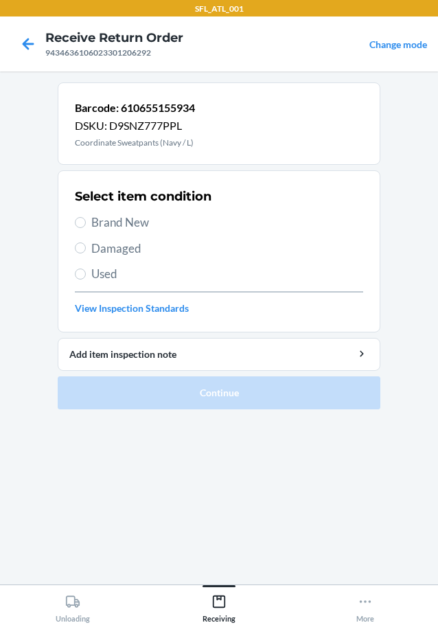
drag, startPoint x: 80, startPoint y: 213, endPoint x: 97, endPoint y: 293, distance: 82.2
click at [86, 223] on div "Select item condition Brand New Damaged Used View Inspection Standards" at bounding box center [219, 251] width 288 height 136
click at [89, 217] on label "Brand New" at bounding box center [219, 223] width 288 height 18
click at [86, 217] on input "Brand New" at bounding box center [80, 222] width 11 height 11
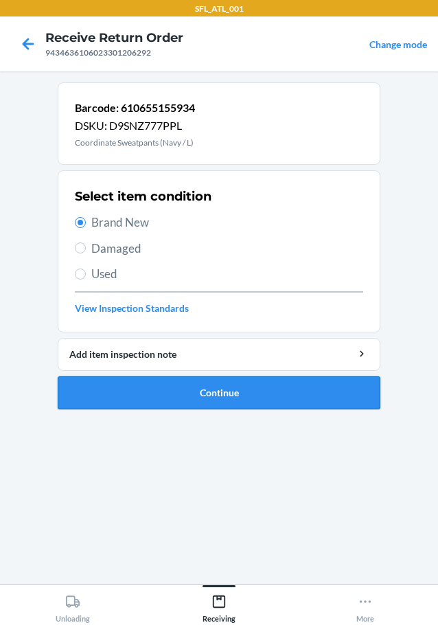
drag, startPoint x: 162, startPoint y: 381, endPoint x: 172, endPoint y: 382, distance: 9.6
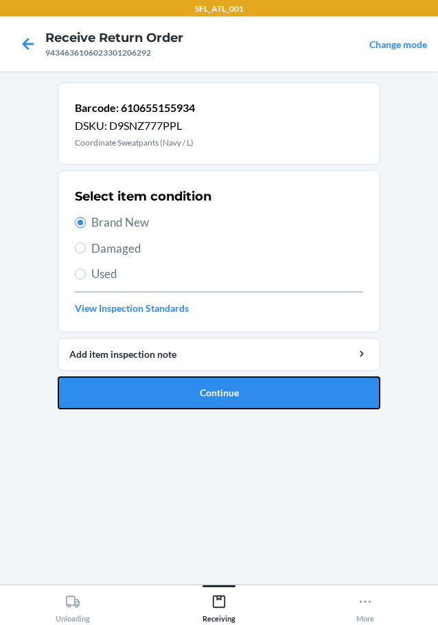
click at [163, 381] on button "Continue" at bounding box center [219, 392] width 323 height 33
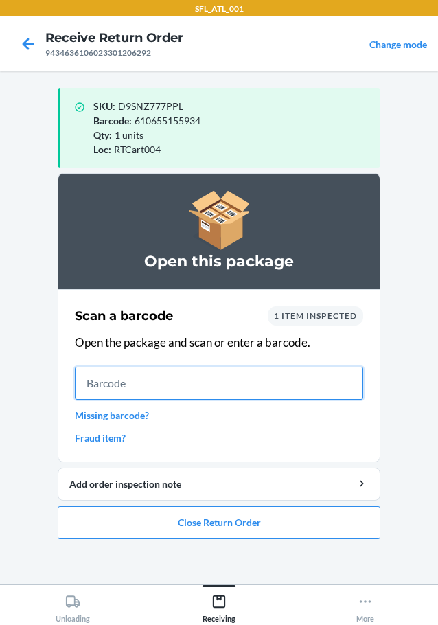
drag, startPoint x: 295, startPoint y: 387, endPoint x: 337, endPoint y: 392, distance: 42.1
click at [297, 389] on input "text" at bounding box center [219, 383] width 288 height 33
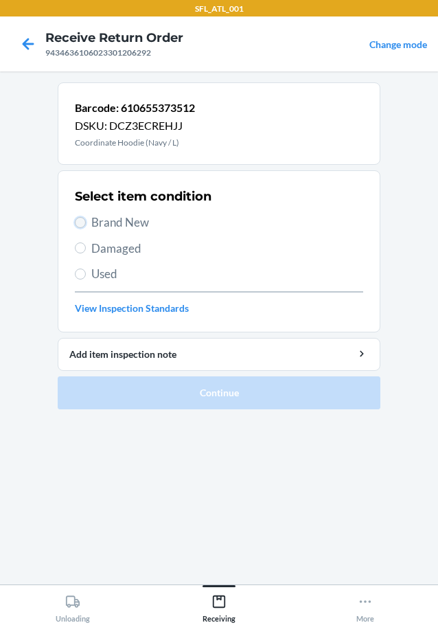
click at [80, 223] on input "Brand New" at bounding box center [80, 222] width 11 height 11
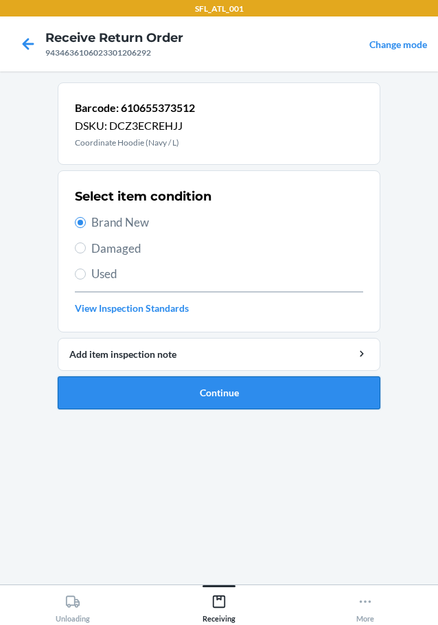
click at [177, 389] on button "Continue" at bounding box center [219, 392] width 323 height 33
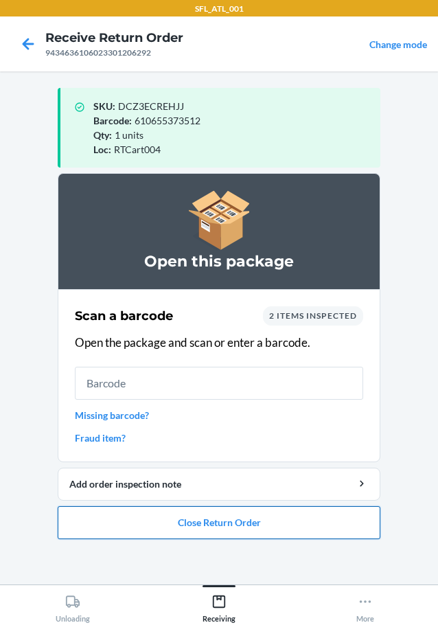
click at [277, 518] on button "Close Return Order" at bounding box center [219, 522] width 323 height 33
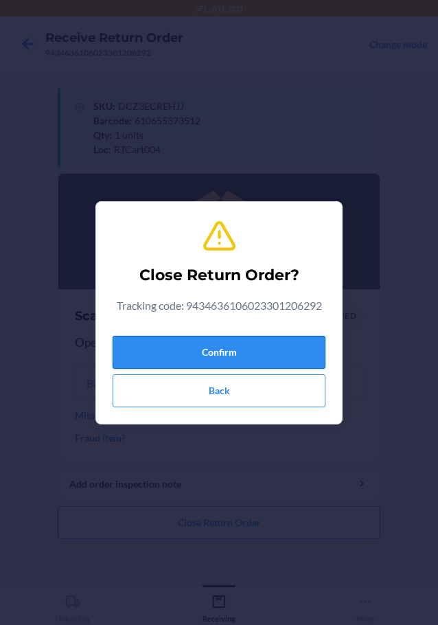
click at [282, 341] on button "Confirm" at bounding box center [219, 352] width 213 height 33
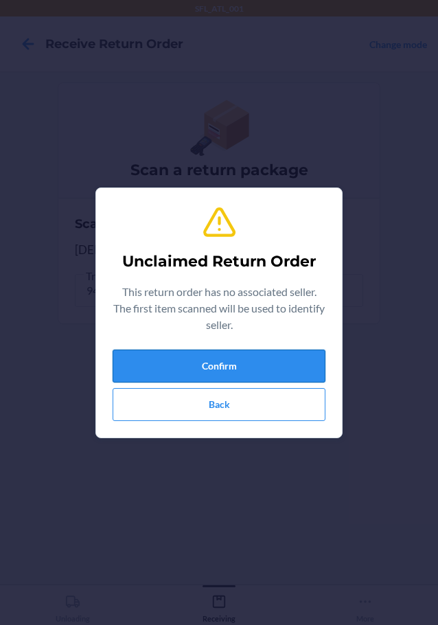
click at [257, 360] on button "Confirm" at bounding box center [219, 366] width 213 height 33
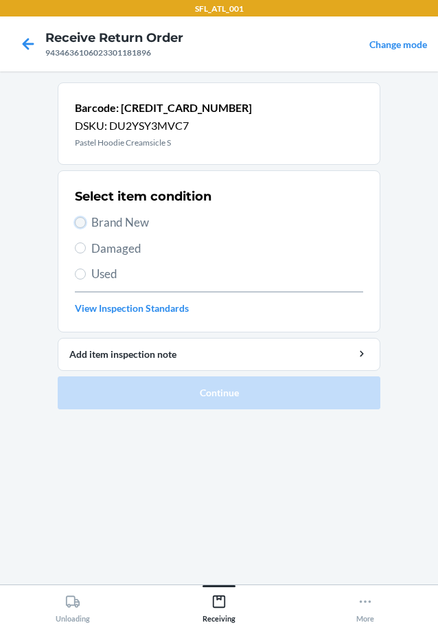
drag, startPoint x: 83, startPoint y: 224, endPoint x: 103, endPoint y: 223, distance: 19.9
click at [83, 223] on input "Brand New" at bounding box center [80, 222] width 11 height 11
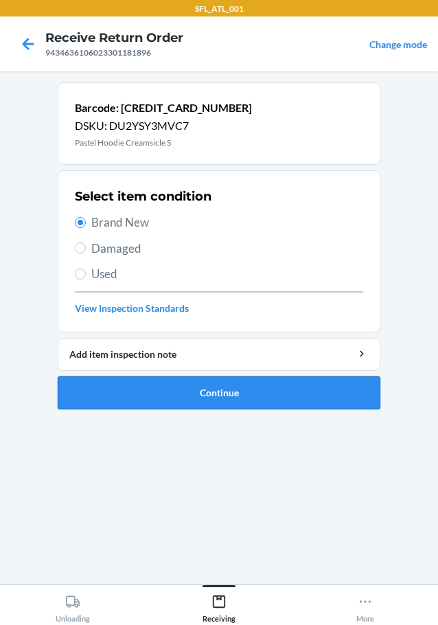
click at [196, 387] on button "Continue" at bounding box center [219, 392] width 323 height 33
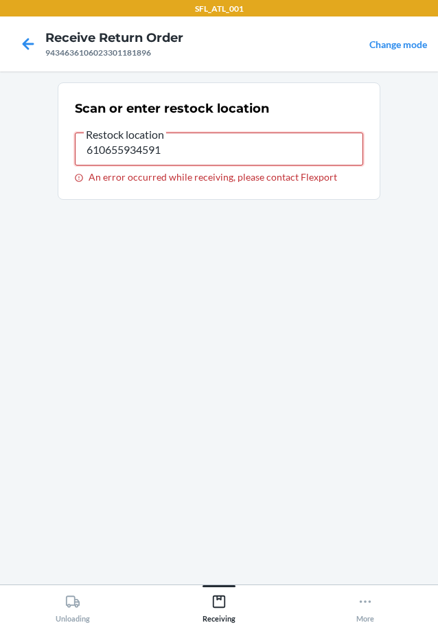
drag, startPoint x: 293, startPoint y: 161, endPoint x: 297, endPoint y: 155, distance: 7.3
click at [294, 160] on input "610655934591" at bounding box center [219, 149] width 288 height 33
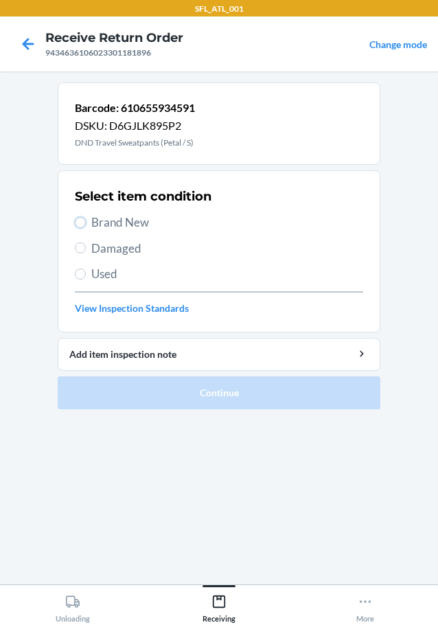
drag, startPoint x: 82, startPoint y: 219, endPoint x: 94, endPoint y: 238, distance: 21.9
click at [91, 232] on div "Select item condition Brand New Damaged Used View Inspection Standards" at bounding box center [219, 251] width 288 height 136
click at [89, 225] on label "Brand New" at bounding box center [219, 223] width 288 height 18
click at [86, 225] on input "Brand New" at bounding box center [80, 222] width 11 height 11
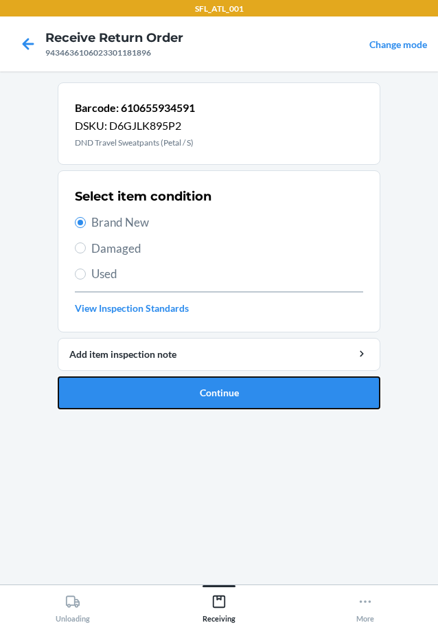
click at [158, 398] on button "Continue" at bounding box center [219, 392] width 323 height 33
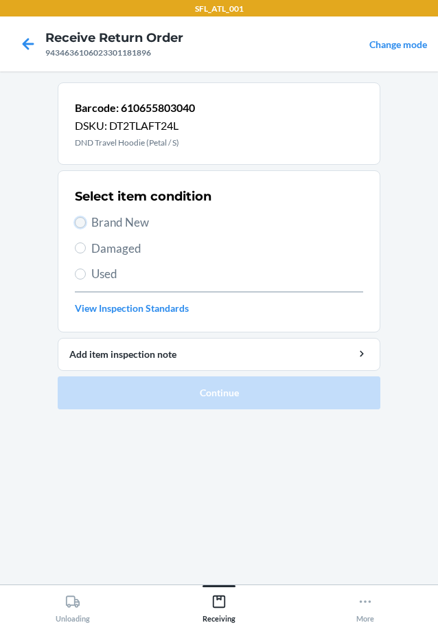
click at [78, 218] on input "Brand New" at bounding box center [80, 222] width 11 height 11
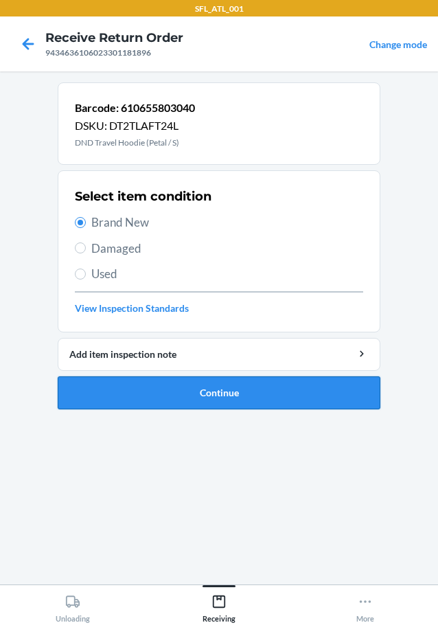
click at [115, 390] on button "Continue" at bounding box center [219, 392] width 323 height 33
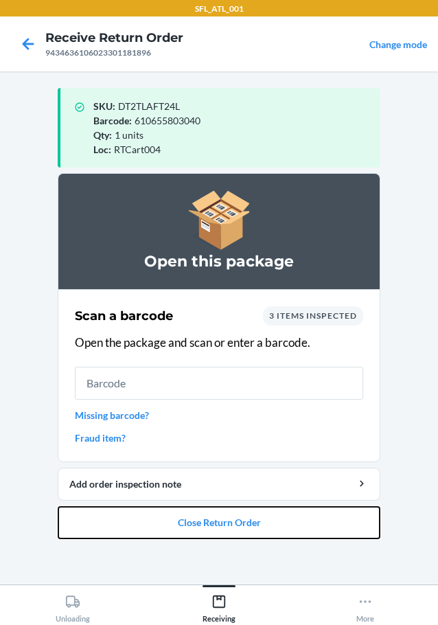
drag, startPoint x: 273, startPoint y: 523, endPoint x: 292, endPoint y: 503, distance: 26.7
click at [282, 514] on button "Close Return Order" at bounding box center [219, 522] width 323 height 33
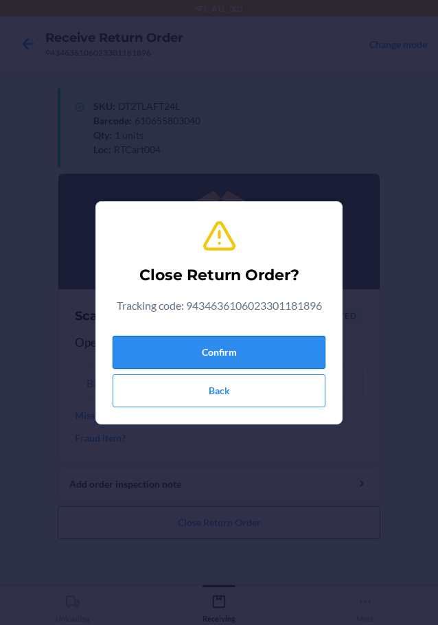
click at [282, 342] on button "Confirm" at bounding box center [219, 352] width 213 height 33
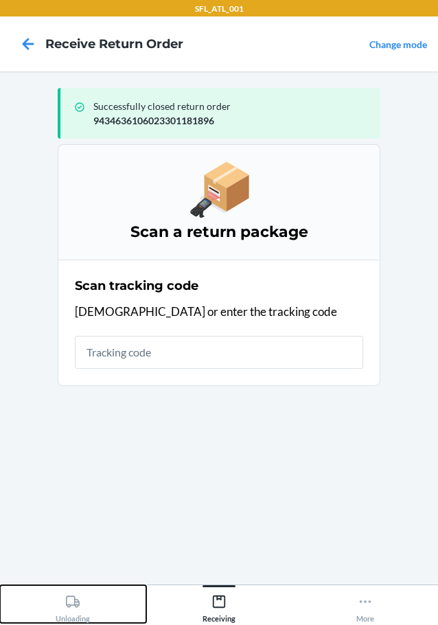
click at [77, 611] on div "Unloading" at bounding box center [73, 606] width 34 height 34
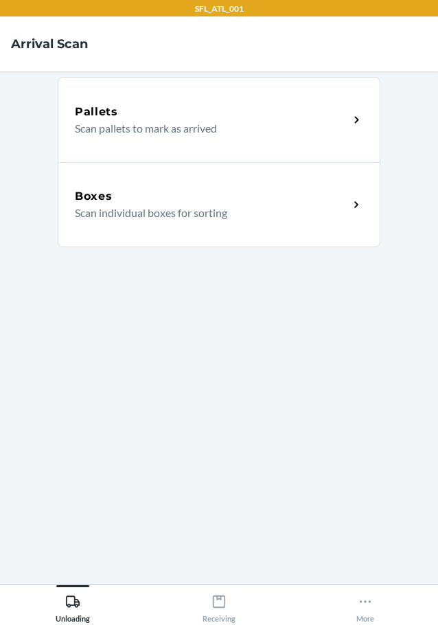
click at [239, 219] on p "Scan individual boxes for sorting" at bounding box center [206, 213] width 263 height 16
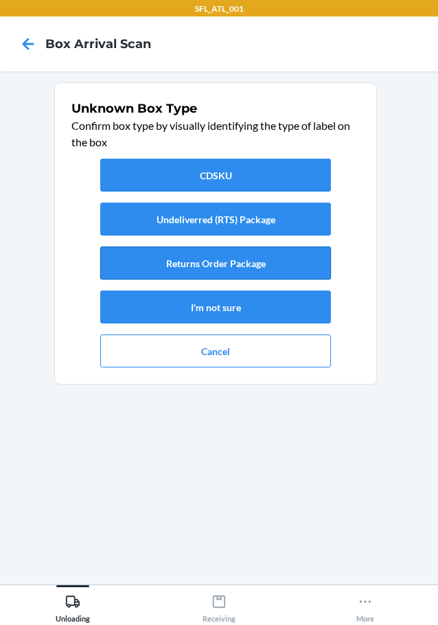
click at [185, 264] on button "Returns Order Package" at bounding box center [215, 263] width 231 height 33
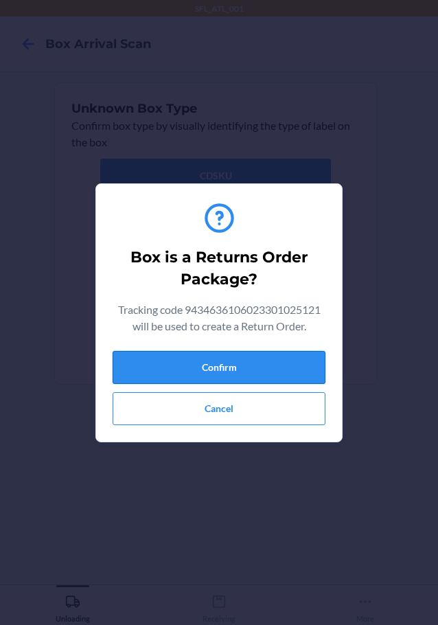
click at [293, 371] on button "Confirm" at bounding box center [219, 367] width 213 height 33
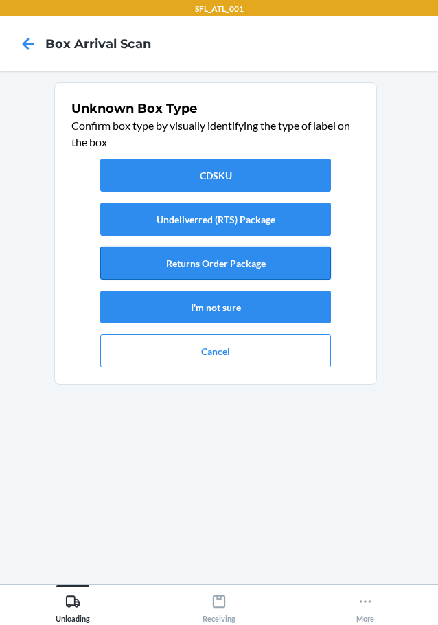
click at [273, 257] on button "Returns Order Package" at bounding box center [215, 263] width 231 height 33
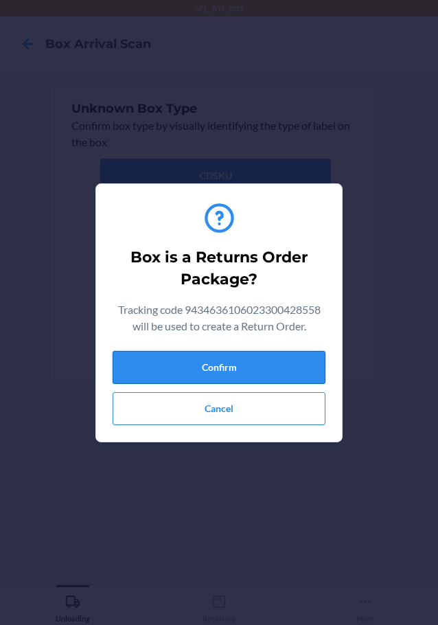
click at [308, 371] on button "Confirm" at bounding box center [219, 367] width 213 height 33
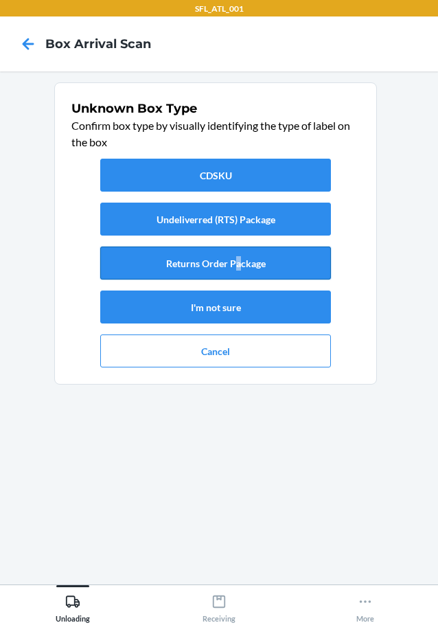
drag, startPoint x: 239, startPoint y: 244, endPoint x: 242, endPoint y: 258, distance: 14.0
click at [239, 248] on div "CDSKU Undeliverred (RTS) Package Returns Order Package I'm not sure Cancel" at bounding box center [215, 263] width 288 height 220
click at [266, 262] on button "Returns Order Package" at bounding box center [215, 263] width 231 height 33
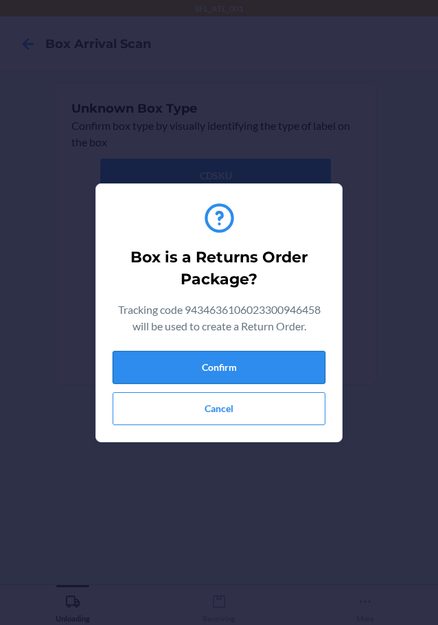
click at [262, 368] on button "Confirm" at bounding box center [219, 367] width 213 height 33
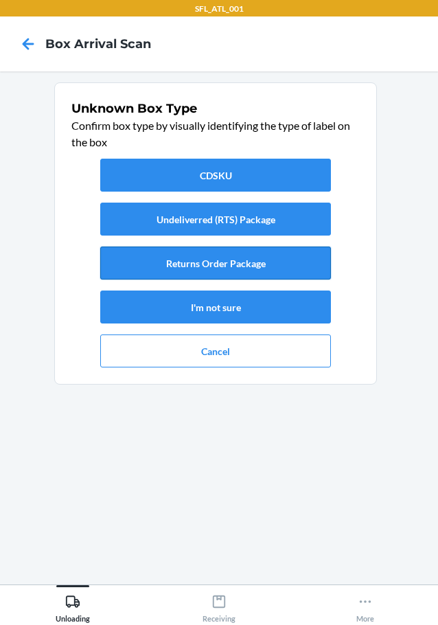
click at [290, 261] on button "Returns Order Package" at bounding box center [215, 263] width 231 height 33
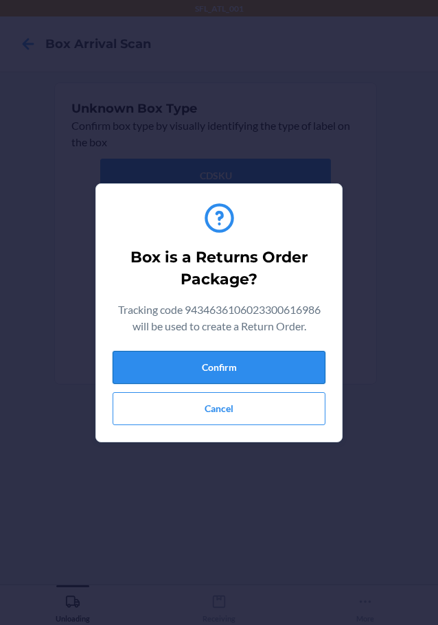
click at [266, 370] on button "Confirm" at bounding box center [219, 367] width 213 height 33
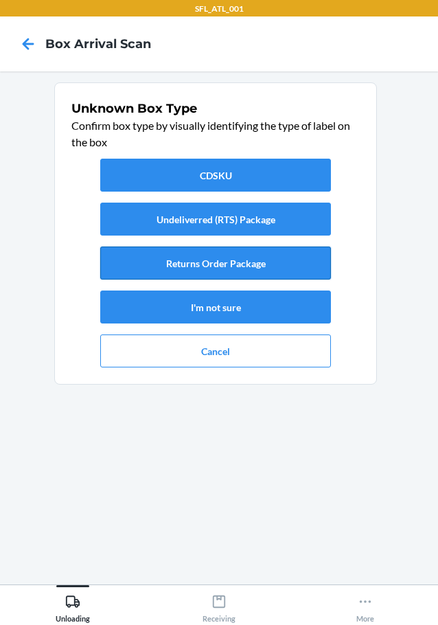
click at [309, 260] on button "Returns Order Package" at bounding box center [215, 263] width 231 height 33
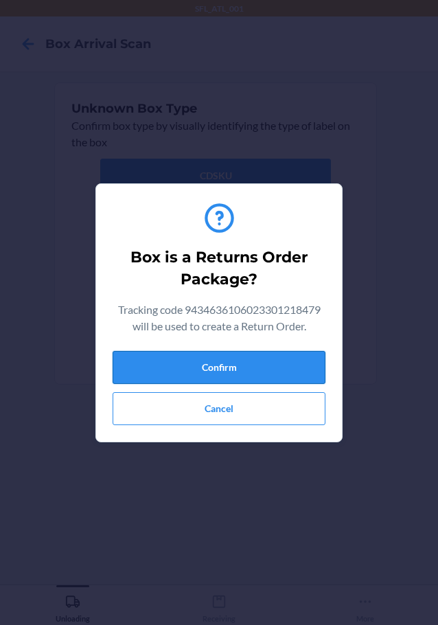
click at [273, 362] on button "Confirm" at bounding box center [219, 367] width 213 height 33
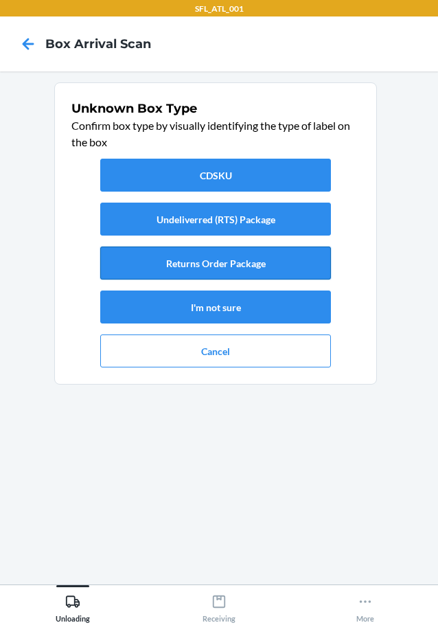
click at [167, 257] on button "Returns Order Package" at bounding box center [215, 263] width 231 height 33
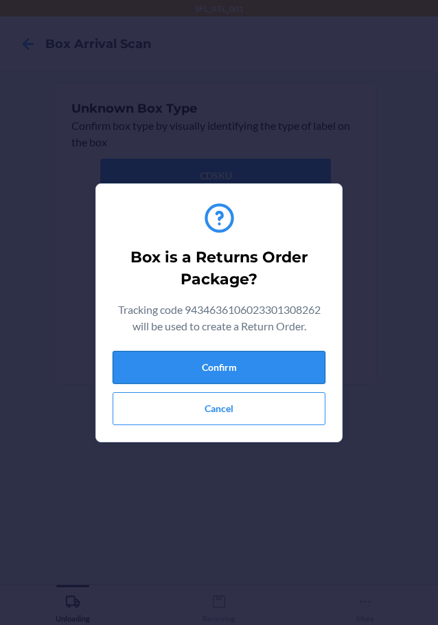
drag, startPoint x: 252, startPoint y: 371, endPoint x: 262, endPoint y: 366, distance: 11.4
click at [254, 371] on button "Confirm" at bounding box center [219, 367] width 213 height 33
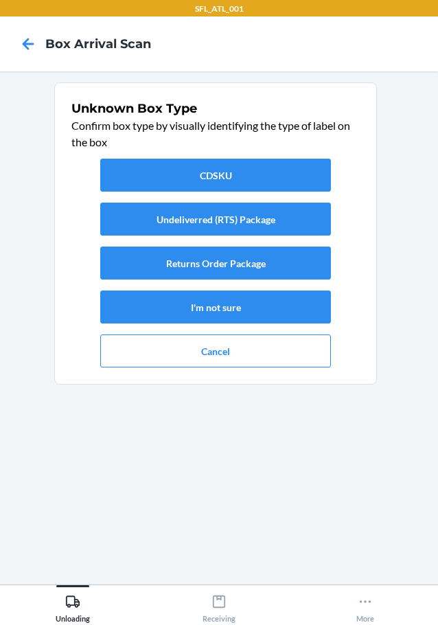
click at [277, 245] on div "CDSKU Undeliverred (RTS) Package Returns Order Package I'm not sure Cancel" at bounding box center [215, 263] width 288 height 220
click at [281, 258] on button "Returns Order Package" at bounding box center [215, 263] width 231 height 33
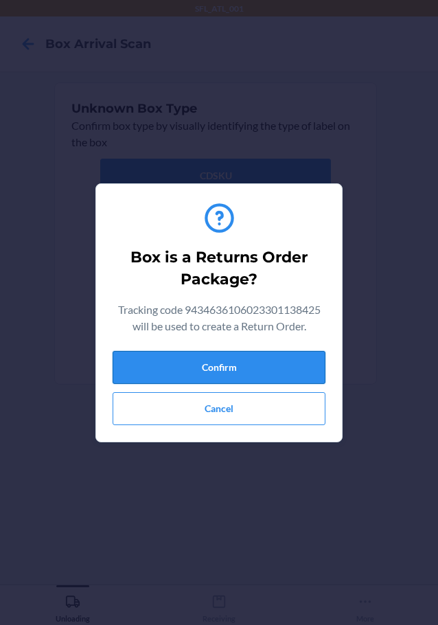
click at [280, 359] on button "Confirm" at bounding box center [219, 367] width 213 height 33
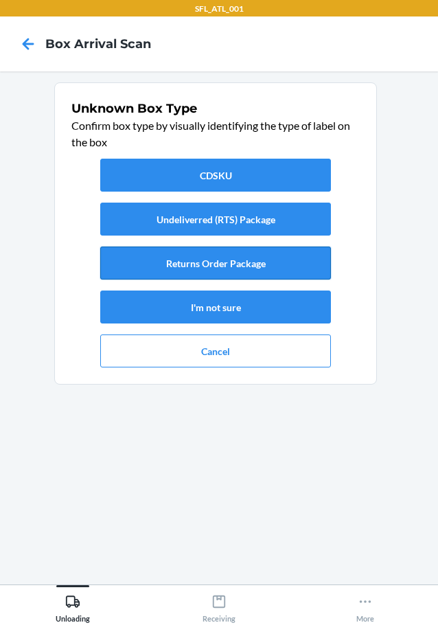
click at [194, 256] on button "Returns Order Package" at bounding box center [215, 263] width 231 height 33
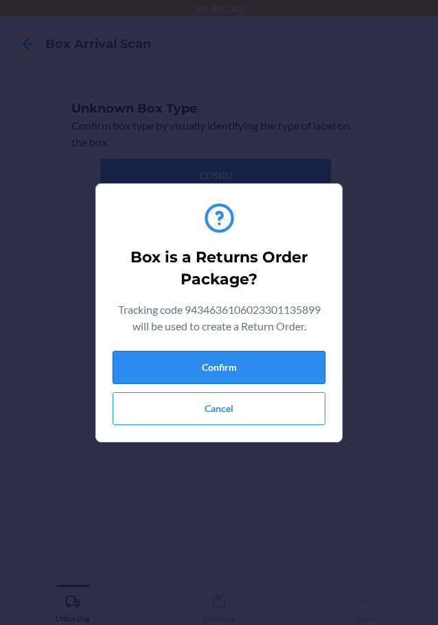
click at [297, 365] on button "Confirm" at bounding box center [219, 367] width 213 height 33
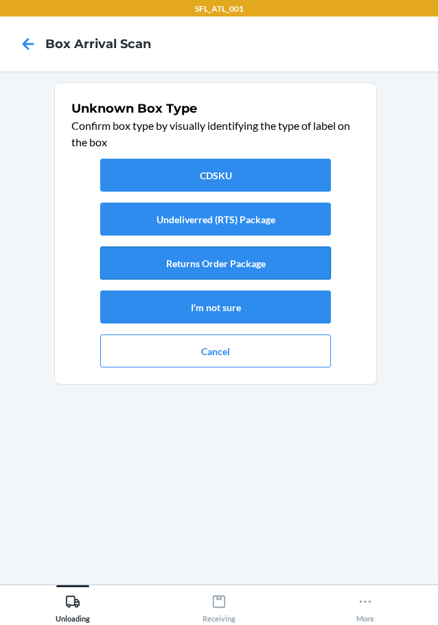
click at [283, 254] on button "Returns Order Package" at bounding box center [215, 263] width 231 height 33
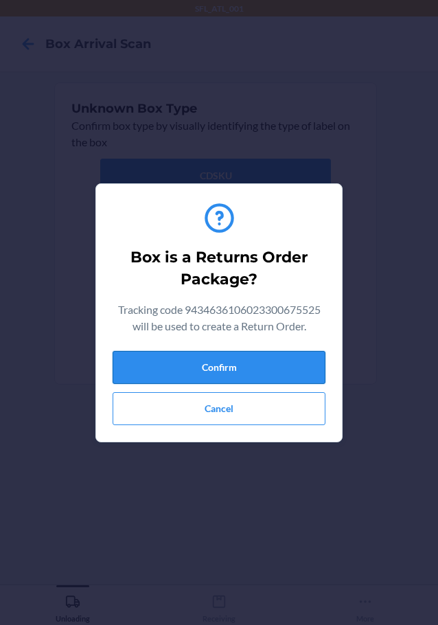
click at [256, 367] on button "Confirm" at bounding box center [219, 367] width 213 height 33
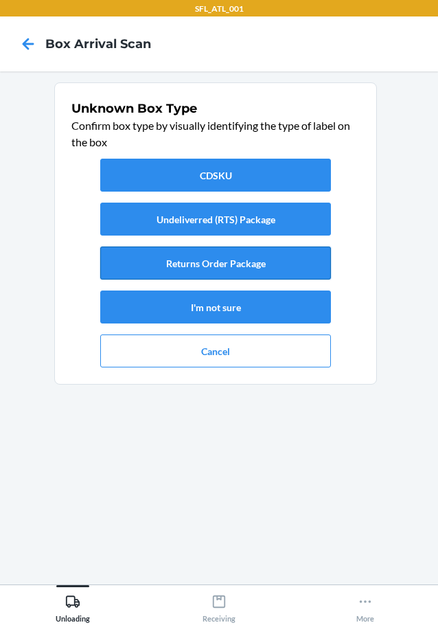
click at [155, 260] on button "Returns Order Package" at bounding box center [215, 263] width 231 height 33
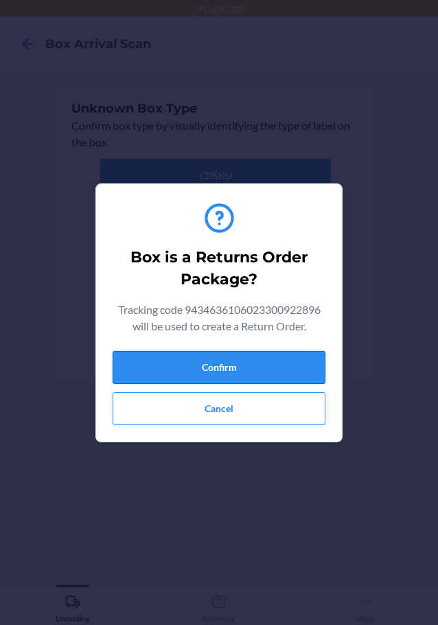
click at [209, 373] on button "Confirm" at bounding box center [219, 367] width 213 height 33
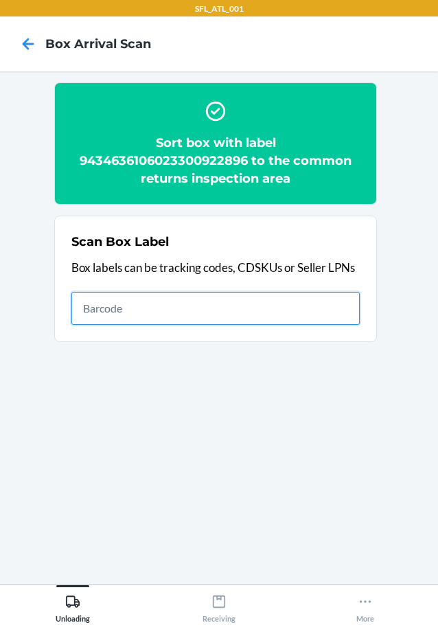
drag, startPoint x: 286, startPoint y: 306, endPoint x: 300, endPoint y: 306, distance: 13.7
click at [286, 306] on input "text" at bounding box center [215, 308] width 288 height 33
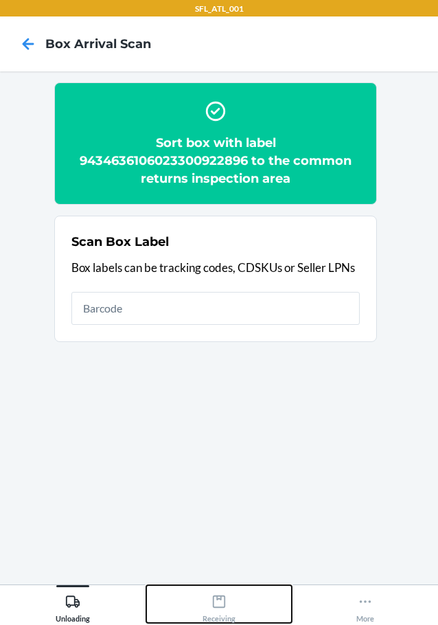
click at [209, 600] on div "Receiving" at bounding box center [219, 606] width 33 height 34
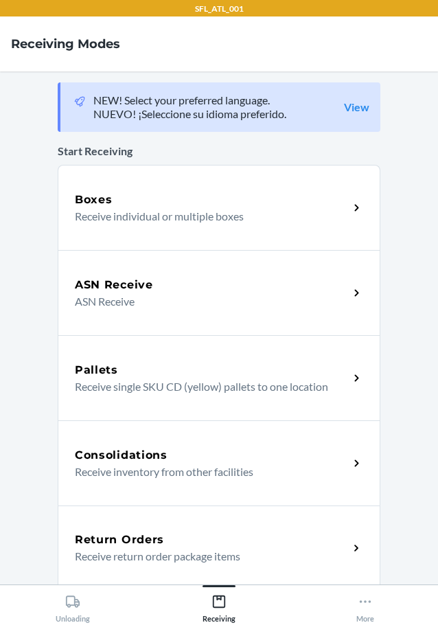
click at [227, 530] on div "Return Orders Receive return order package items" at bounding box center [219, 548] width 323 height 85
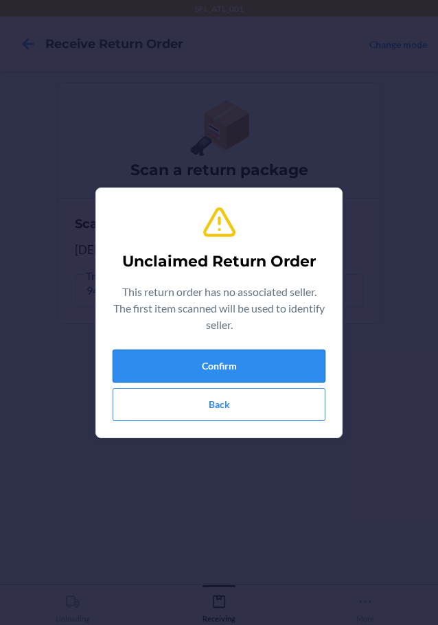
click at [262, 374] on button "Confirm" at bounding box center [219, 366] width 213 height 33
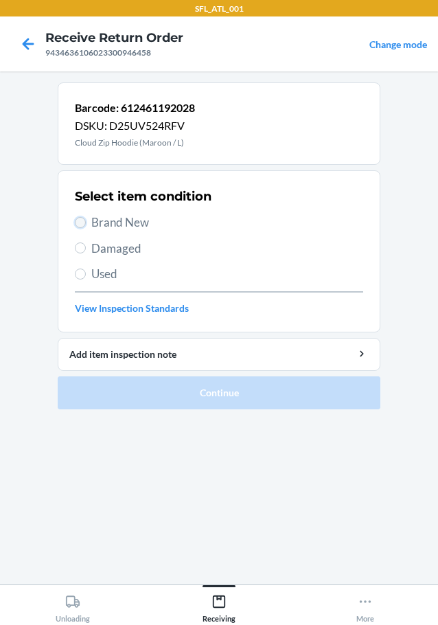
click at [75, 223] on input "Brand New" at bounding box center [80, 222] width 11 height 11
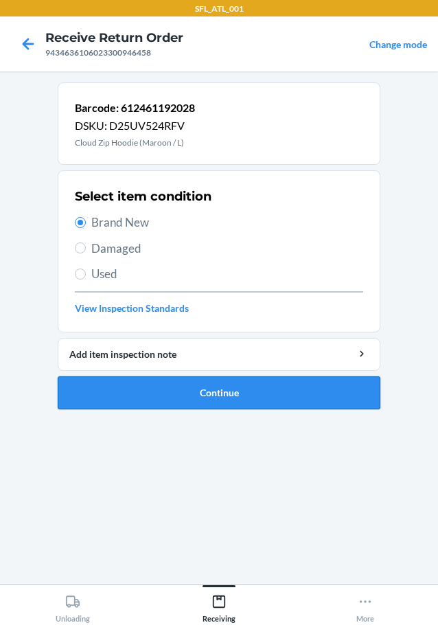
drag, startPoint x: 193, startPoint y: 397, endPoint x: 209, endPoint y: 391, distance: 17.0
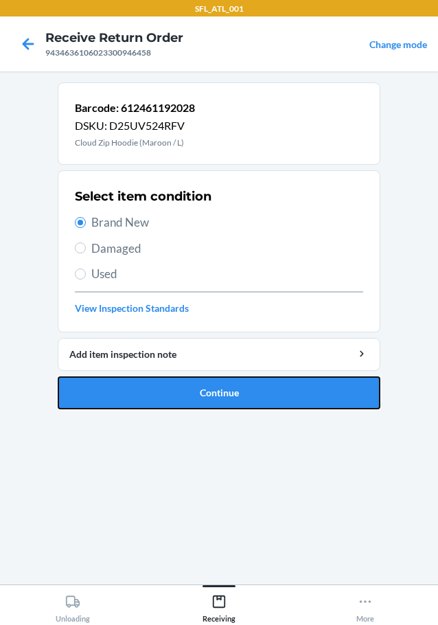
click at [194, 396] on button "Continue" at bounding box center [219, 392] width 323 height 33
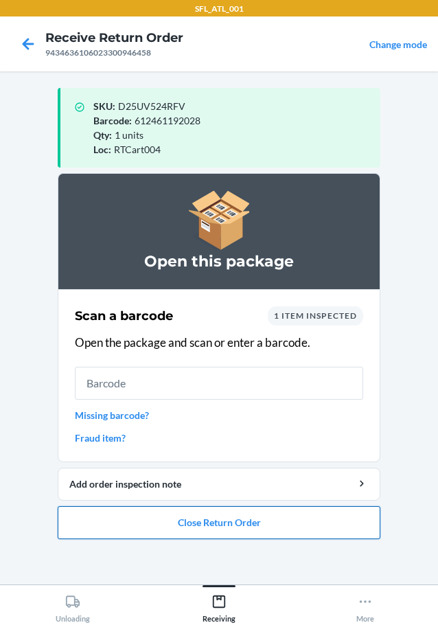
click at [208, 520] on button "Close Return Order" at bounding box center [219, 522] width 323 height 33
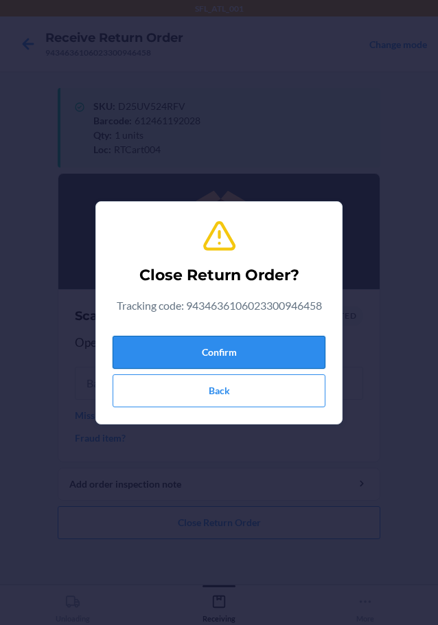
click at [228, 350] on button "Confirm" at bounding box center [219, 352] width 213 height 33
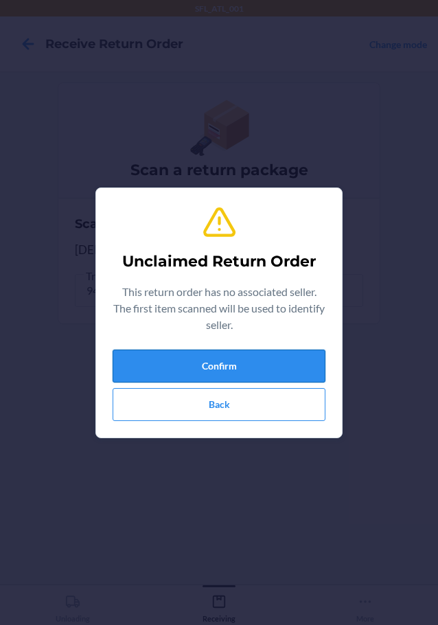
click at [268, 354] on button "Confirm" at bounding box center [219, 366] width 213 height 33
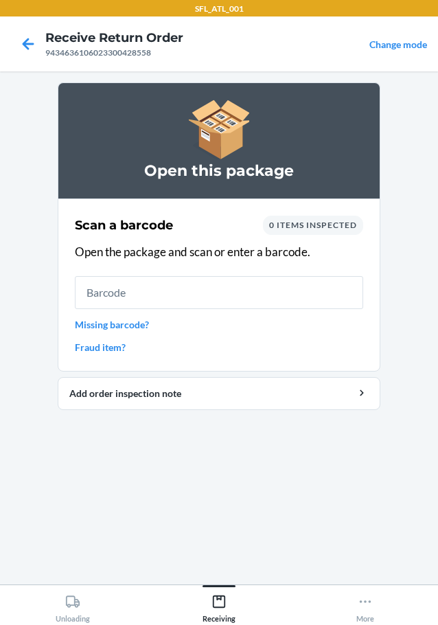
click at [104, 352] on link "Fraud item?" at bounding box center [219, 347] width 288 height 14
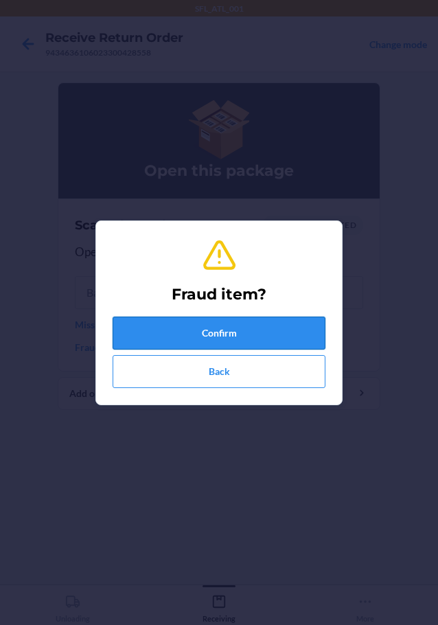
click at [141, 327] on button "Confirm" at bounding box center [219, 333] width 213 height 33
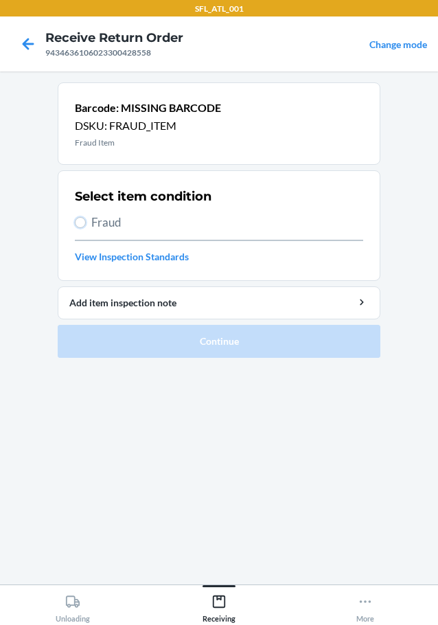
click at [84, 218] on input "Fraud" at bounding box center [80, 222] width 11 height 11
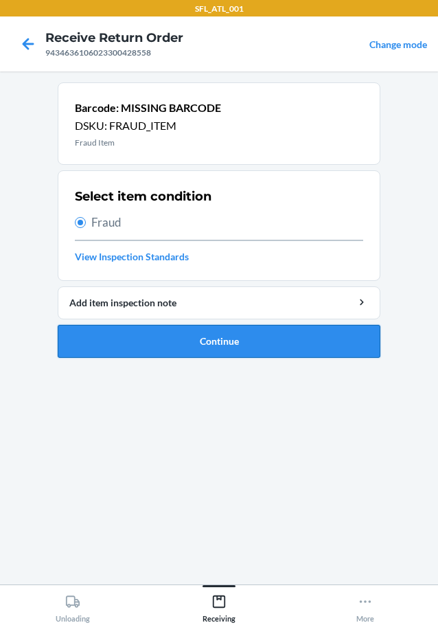
click at [180, 348] on button "Continue" at bounding box center [219, 341] width 323 height 33
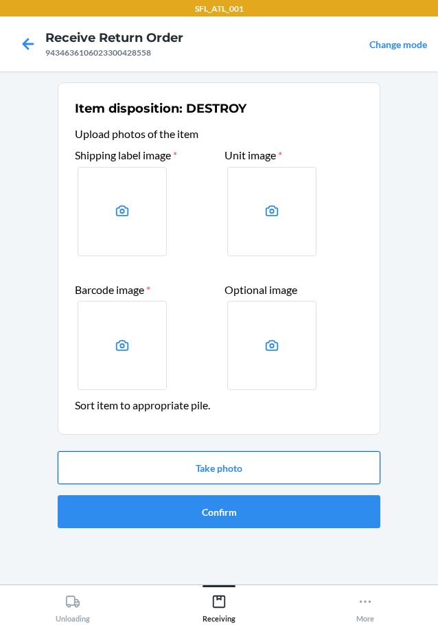
click at [227, 475] on button "Take photo" at bounding box center [219, 467] width 323 height 33
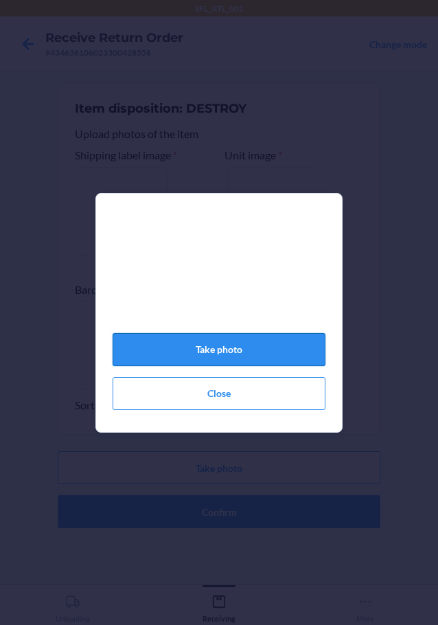
click at [220, 359] on button "Take photo" at bounding box center [219, 349] width 213 height 33
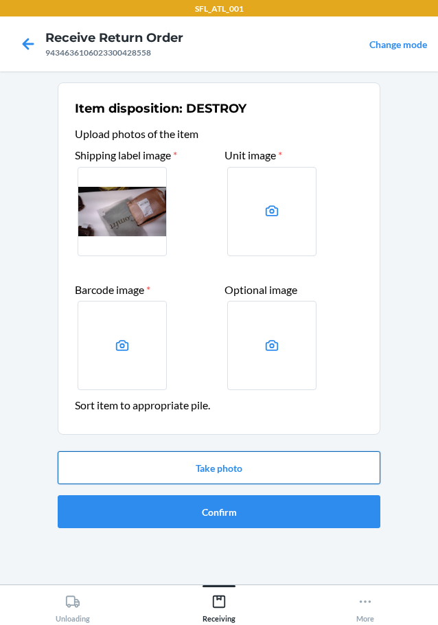
click at [192, 462] on button "Take photo" at bounding box center [219, 467] width 323 height 33
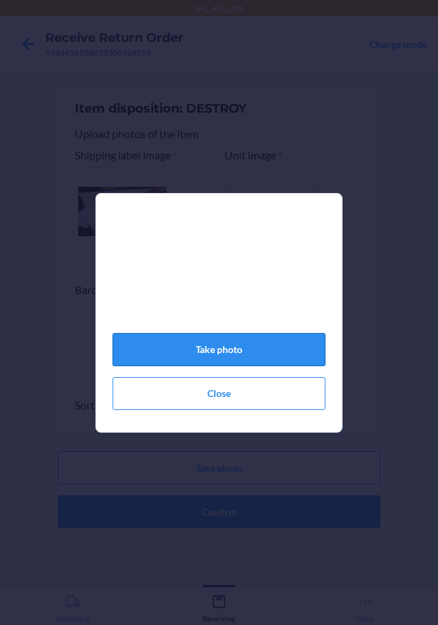
click at [198, 366] on button "Take photo" at bounding box center [219, 349] width 213 height 33
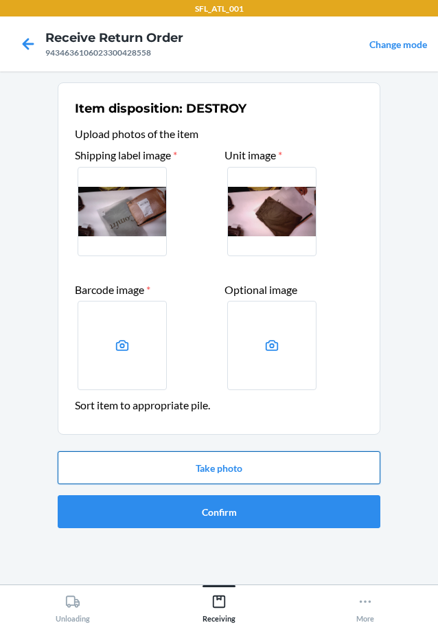
click at [230, 472] on button "Take photo" at bounding box center [219, 467] width 323 height 33
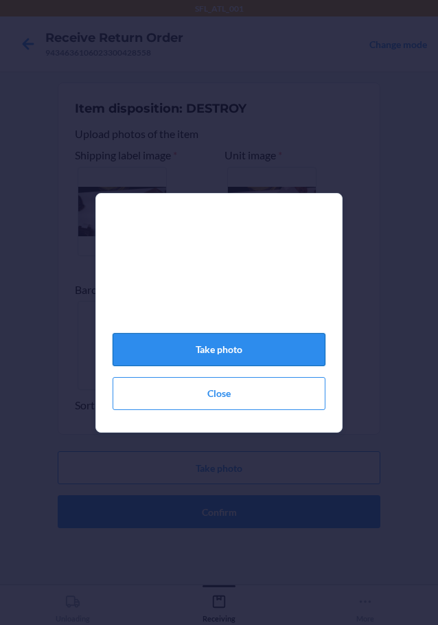
click at [250, 359] on button "Take photo" at bounding box center [219, 349] width 213 height 33
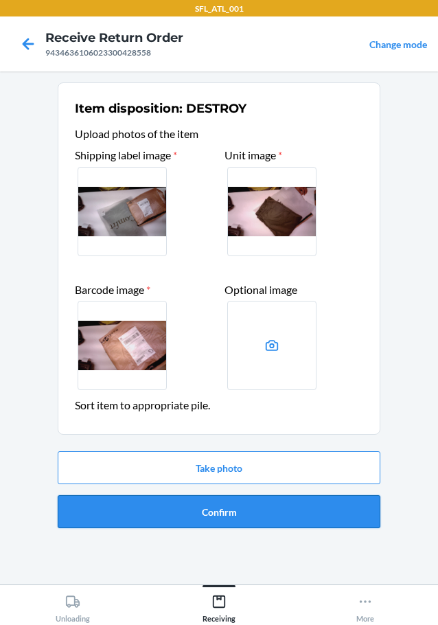
click at [265, 514] on button "Confirm" at bounding box center [219, 511] width 323 height 33
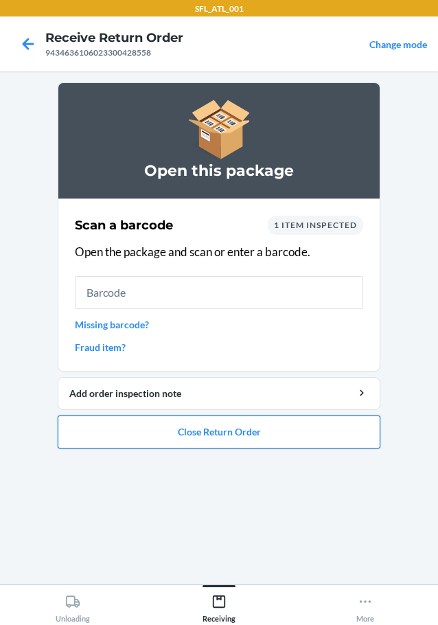
click at [196, 425] on button "Close Return Order" at bounding box center [219, 432] width 323 height 33
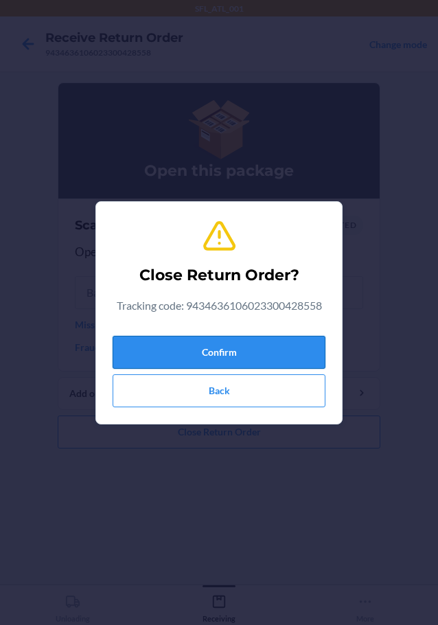
click at [269, 361] on button "Confirm" at bounding box center [219, 352] width 213 height 33
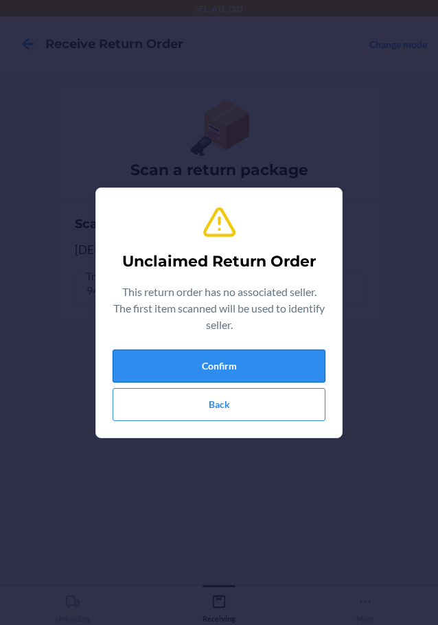
click at [272, 358] on button "Confirm" at bounding box center [219, 366] width 213 height 33
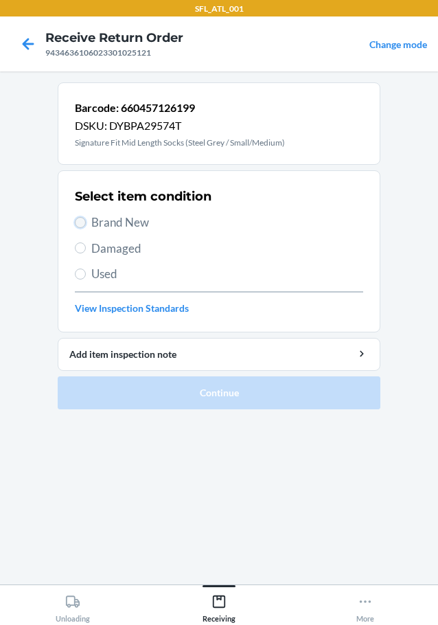
click at [80, 223] on input "Brand New" at bounding box center [80, 222] width 11 height 11
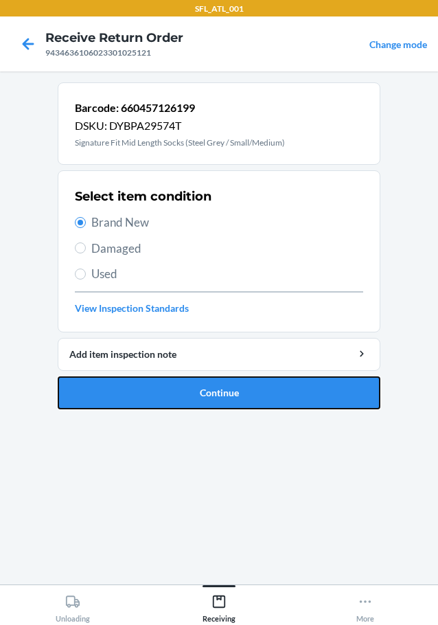
drag, startPoint x: 120, startPoint y: 390, endPoint x: 205, endPoint y: 354, distance: 92.6
click at [122, 390] on button "Continue" at bounding box center [219, 392] width 323 height 33
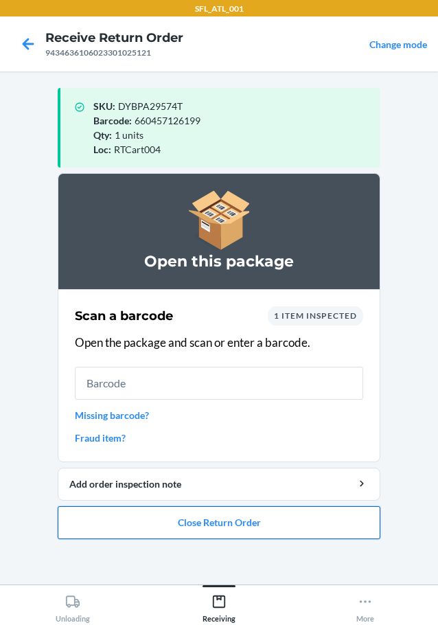
click at [207, 536] on button "Close Return Order" at bounding box center [219, 522] width 323 height 33
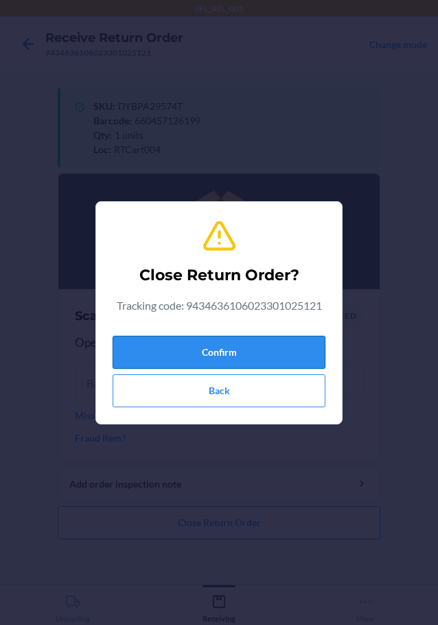
click at [240, 341] on button "Confirm" at bounding box center [219, 352] width 213 height 33
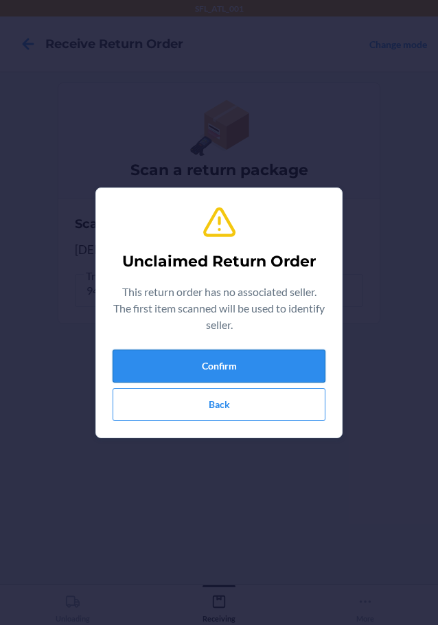
click at [236, 359] on button "Confirm" at bounding box center [219, 366] width 213 height 33
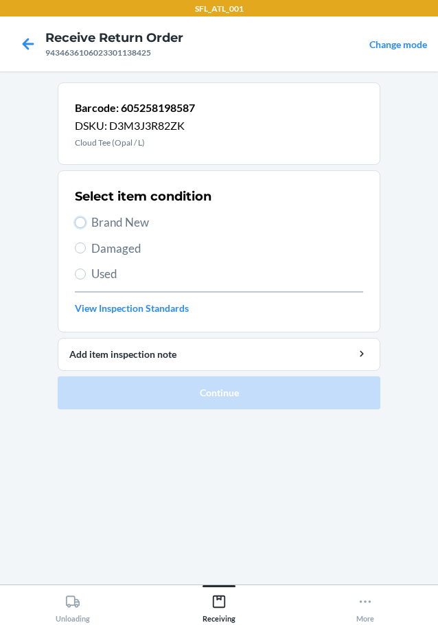
drag, startPoint x: 82, startPoint y: 225, endPoint x: 161, endPoint y: 274, distance: 93.2
click at [98, 225] on label "Brand New" at bounding box center [219, 223] width 288 height 18
click at [86, 225] on input "Brand New" at bounding box center [80, 222] width 11 height 11
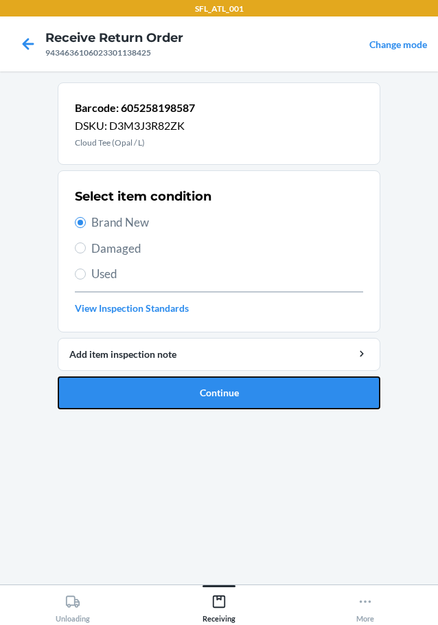
drag, startPoint x: 235, startPoint y: 395, endPoint x: 282, endPoint y: 382, distance: 49.2
click at [239, 395] on button "Continue" at bounding box center [219, 392] width 323 height 33
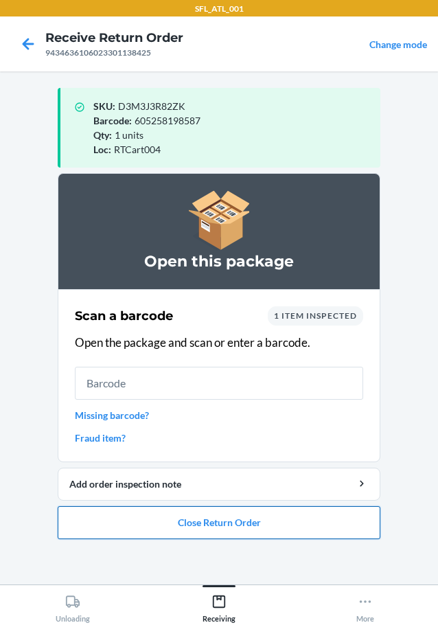
click at [249, 525] on button "Close Return Order" at bounding box center [219, 522] width 323 height 33
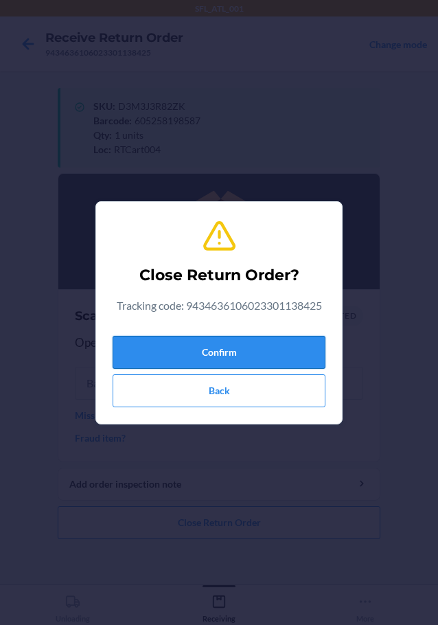
click at [234, 341] on button "Confirm" at bounding box center [219, 352] width 213 height 33
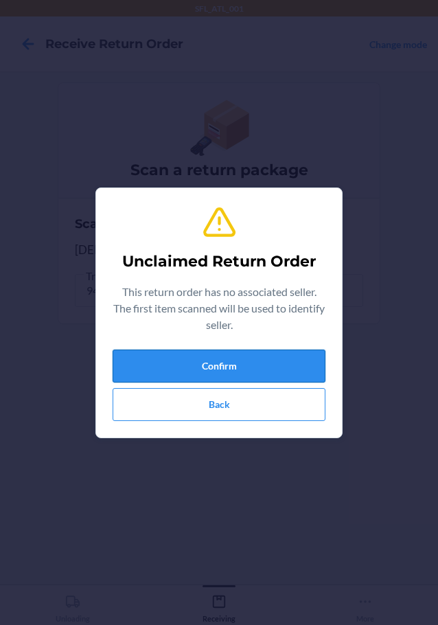
click at [273, 358] on button "Confirm" at bounding box center [219, 366] width 213 height 33
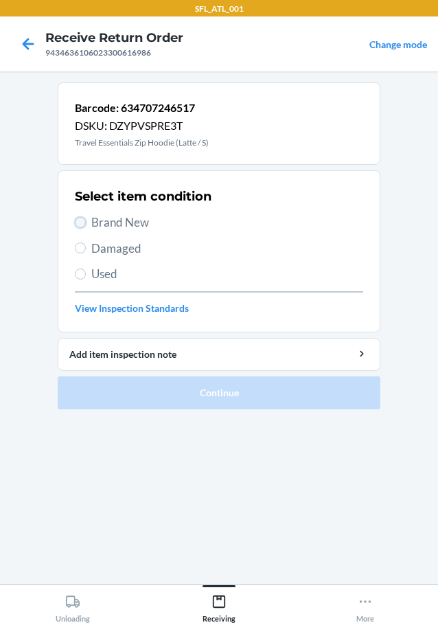
click at [82, 223] on input "Brand New" at bounding box center [80, 222] width 11 height 11
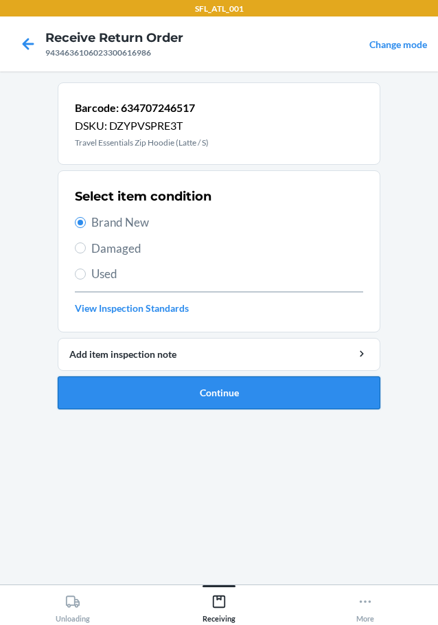
click at [199, 396] on button "Continue" at bounding box center [219, 392] width 323 height 33
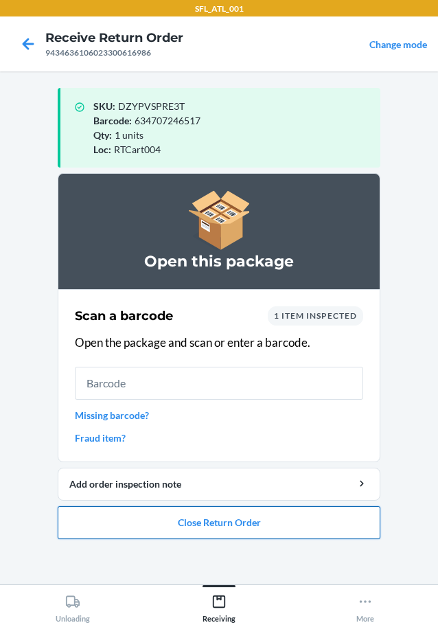
click at [187, 522] on button "Close Return Order" at bounding box center [219, 522] width 323 height 33
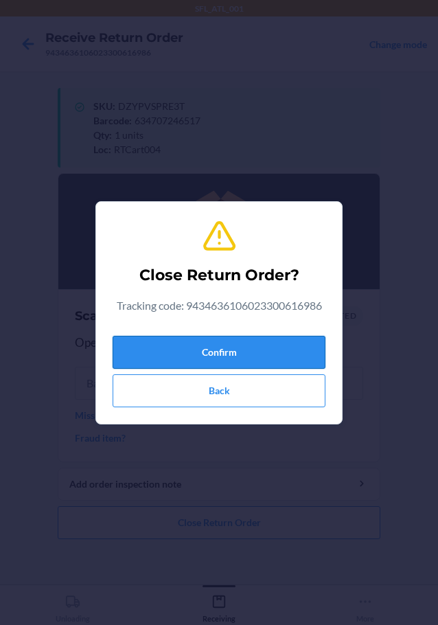
click at [221, 353] on button "Confirm" at bounding box center [219, 352] width 213 height 33
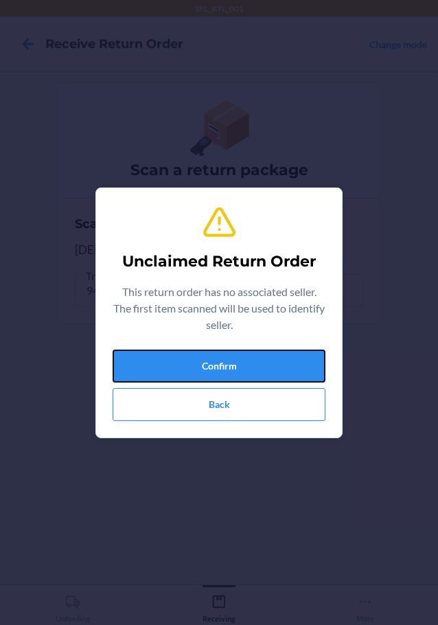
drag, startPoint x: 282, startPoint y: 351, endPoint x: 291, endPoint y: 326, distance: 26.5
click at [291, 329] on div "Unclaimed Return Order This return order has no associated seller. The first it…" at bounding box center [219, 312] width 213 height 227
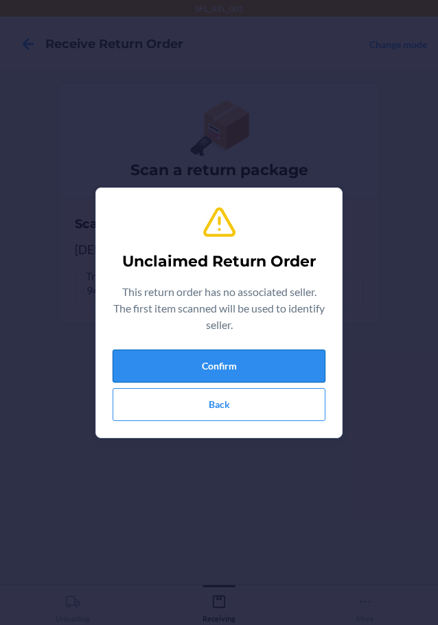
click at [256, 376] on button "Confirm" at bounding box center [219, 366] width 213 height 33
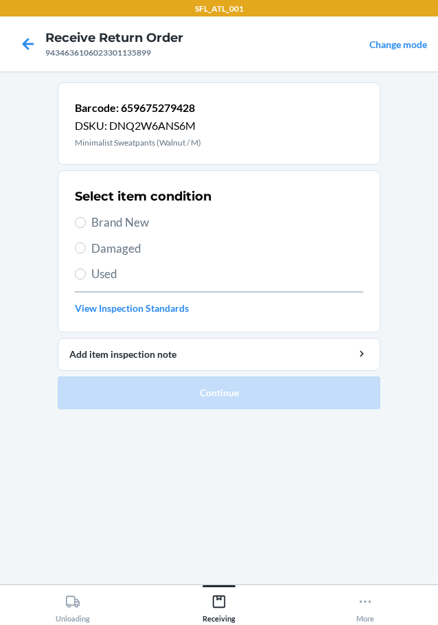
drag, startPoint x: 76, startPoint y: 215, endPoint x: 95, endPoint y: 223, distance: 20.3
click at [89, 220] on label "Brand New" at bounding box center [219, 223] width 288 height 18
click at [80, 218] on input "Brand New" at bounding box center [80, 222] width 11 height 11
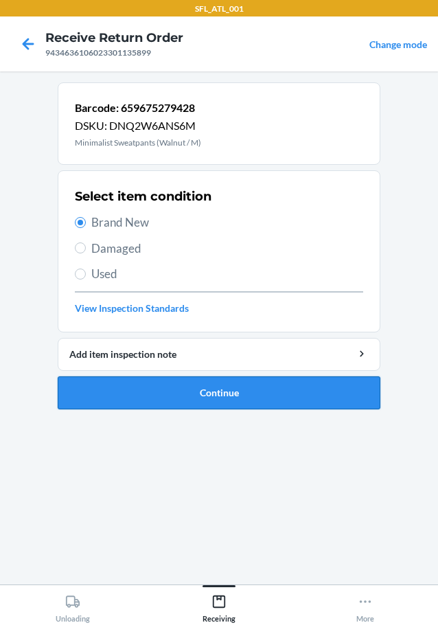
click at [131, 397] on button "Continue" at bounding box center [219, 392] width 323 height 33
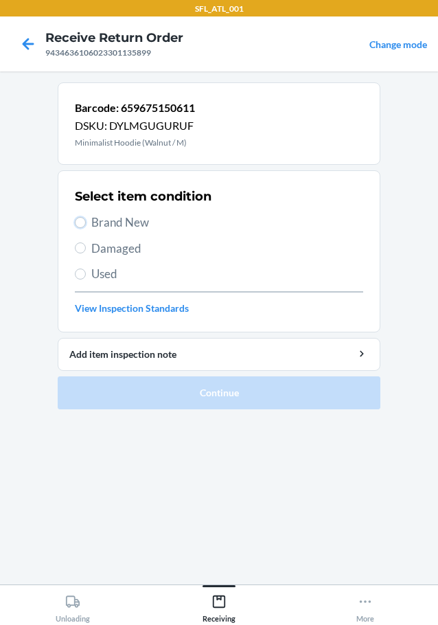
drag, startPoint x: 84, startPoint y: 218, endPoint x: 127, endPoint y: 299, distance: 90.9
click at [87, 220] on label "Brand New" at bounding box center [219, 223] width 288 height 18
click at [86, 220] on input "Brand New" at bounding box center [80, 222] width 11 height 11
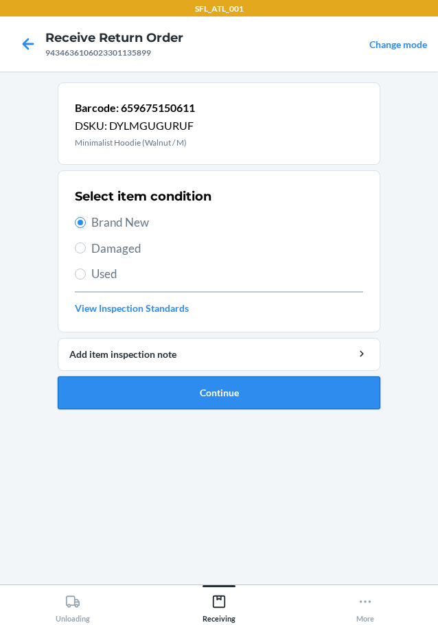
click at [181, 382] on button "Continue" at bounding box center [219, 392] width 323 height 33
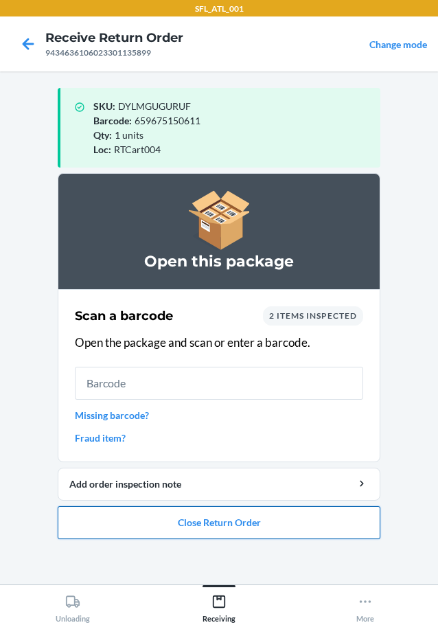
click at [208, 511] on button "Close Return Order" at bounding box center [219, 522] width 323 height 33
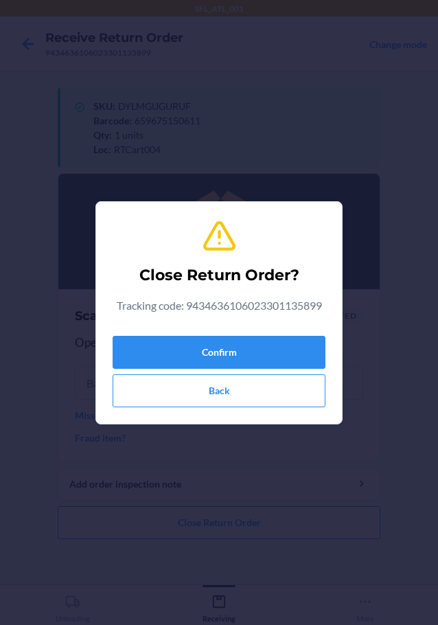
click at [199, 370] on div "Confirm Back" at bounding box center [219, 368] width 213 height 77
click at [213, 334] on div "Confirm Back" at bounding box center [219, 368] width 213 height 77
click at [219, 345] on button "Confirm" at bounding box center [219, 352] width 213 height 33
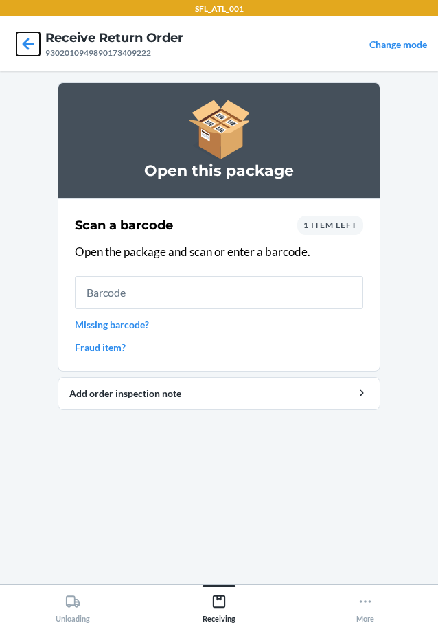
drag, startPoint x: 26, startPoint y: 44, endPoint x: 51, endPoint y: 95, distance: 57.1
click at [26, 45] on icon at bounding box center [27, 43] width 23 height 23
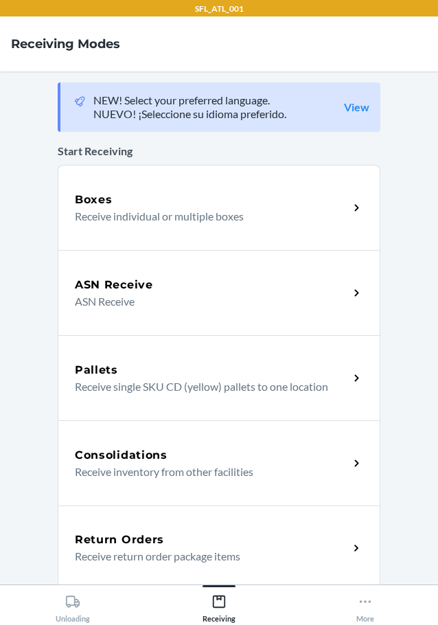
click at [183, 535] on div "Return Orders" at bounding box center [212, 540] width 274 height 16
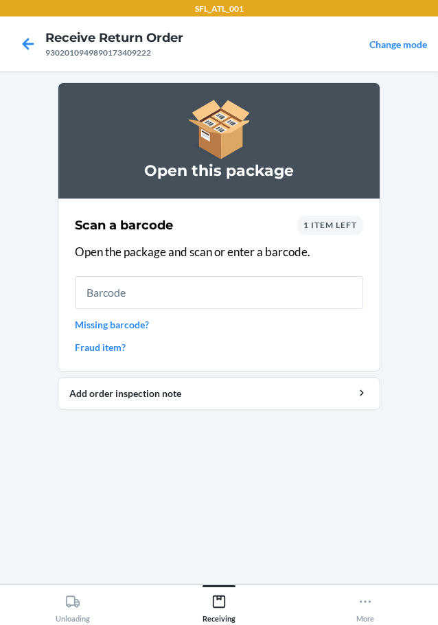
click at [312, 225] on span "1 item left" at bounding box center [331, 225] width 54 height 10
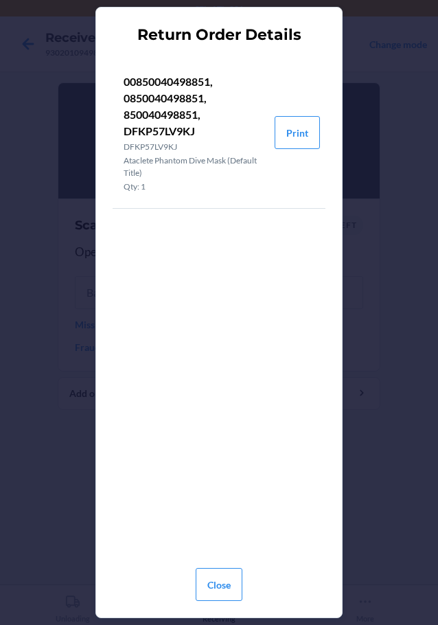
click at [123, 129] on li "00850040498851, 0850040498851, 850040498851, DFKP57LV9KJ DFKP57LV9KJ Ataclete P…" at bounding box center [194, 132] width 162 height 151
copy p "DFKP57LV9KJ"
click at [221, 567] on div "Close" at bounding box center [219, 579] width 47 height 55
click at [228, 576] on button "Close" at bounding box center [219, 584] width 47 height 33
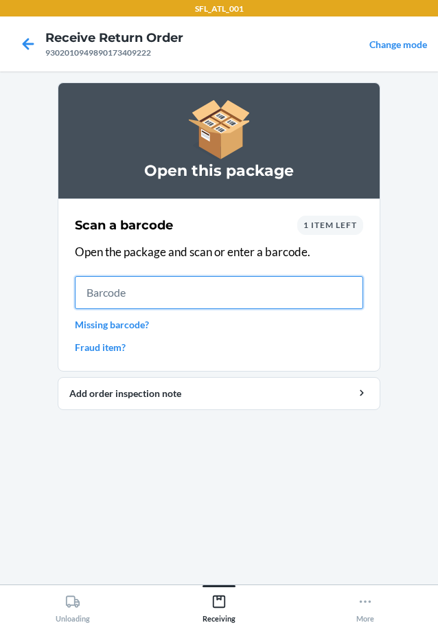
click at [135, 295] on input "text" at bounding box center [219, 292] width 288 height 33
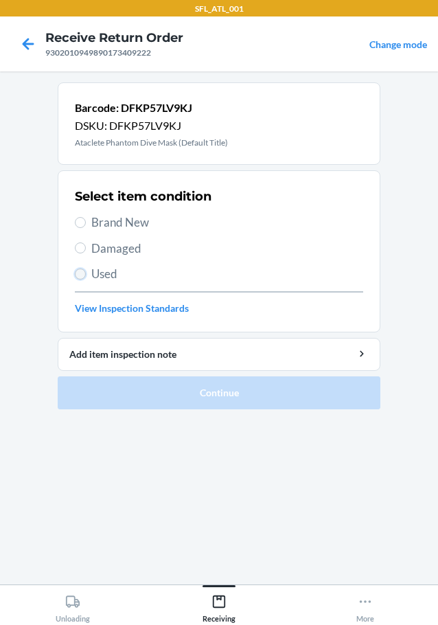
click at [84, 271] on input "Used" at bounding box center [80, 274] width 11 height 11
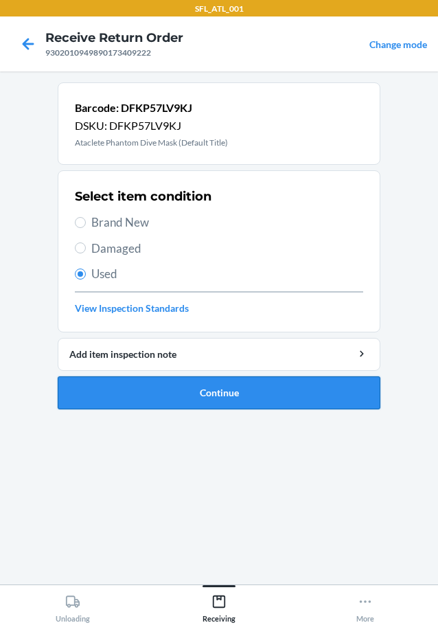
click at [106, 392] on button "Continue" at bounding box center [219, 392] width 323 height 33
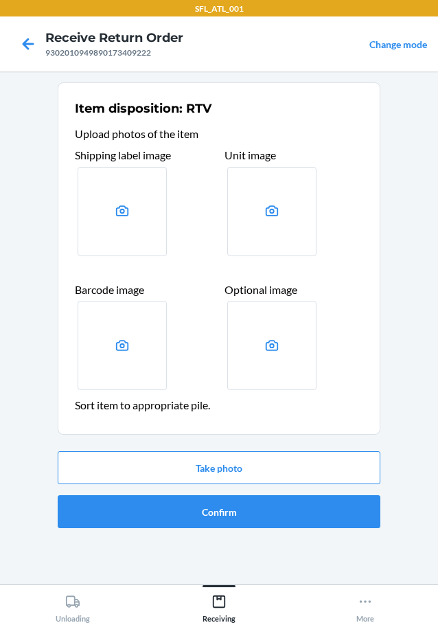
click at [176, 448] on div "Take photo Confirm" at bounding box center [219, 490] width 323 height 88
click at [170, 454] on button "Take photo" at bounding box center [219, 467] width 323 height 33
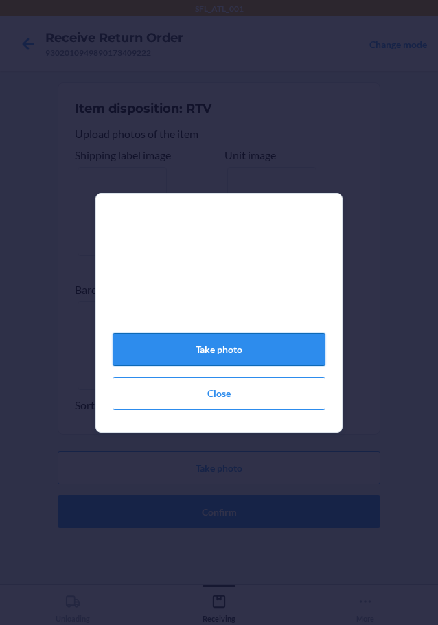
click at [240, 350] on button "Take photo" at bounding box center [219, 349] width 213 height 33
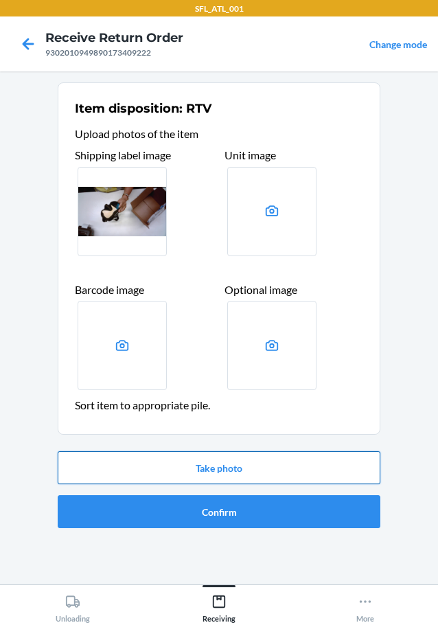
click at [209, 473] on button "Take photo" at bounding box center [219, 467] width 323 height 33
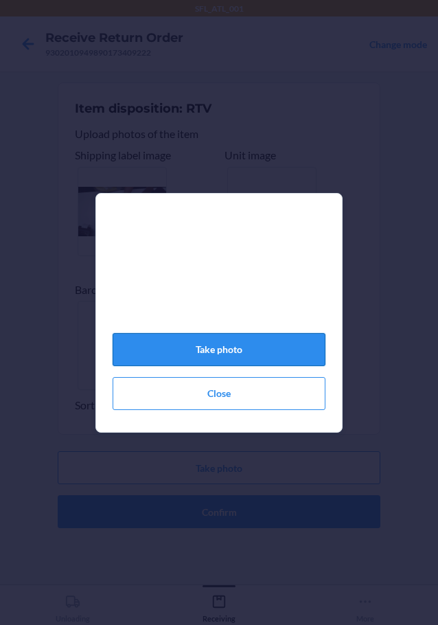
click at [229, 358] on button "Take photo" at bounding box center [219, 349] width 213 height 33
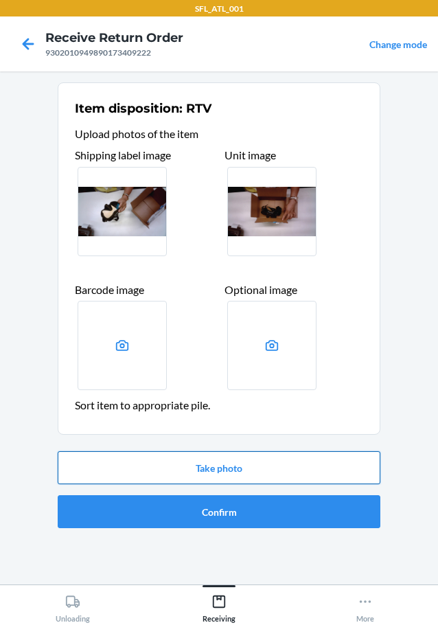
click at [260, 463] on button "Take photo" at bounding box center [219, 467] width 323 height 33
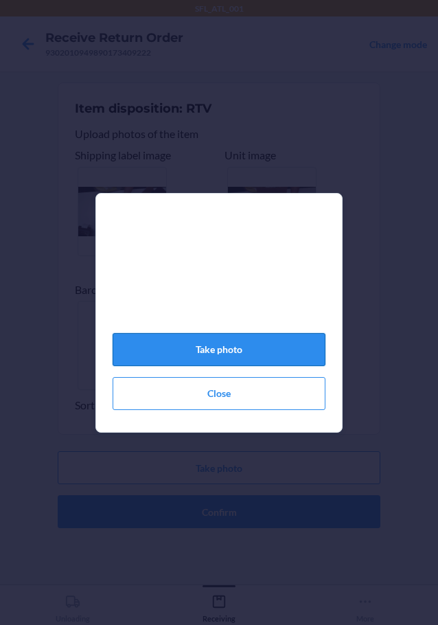
click at [218, 357] on button "Take photo" at bounding box center [219, 349] width 213 height 33
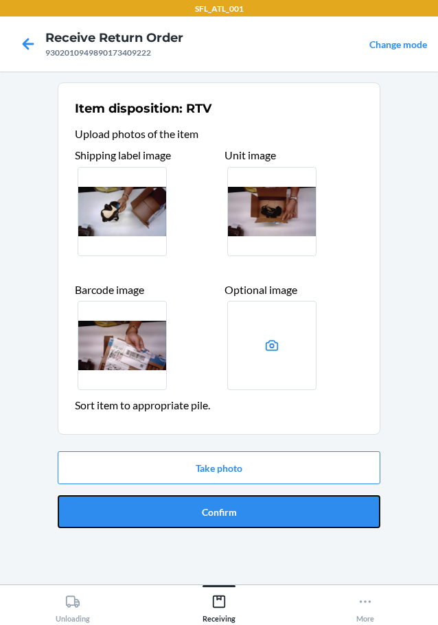
click at [234, 514] on button "Confirm" at bounding box center [219, 511] width 323 height 33
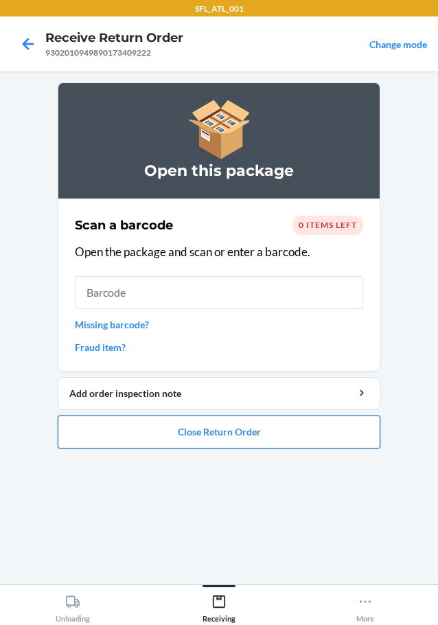
drag, startPoint x: 210, startPoint y: 431, endPoint x: 218, endPoint y: 422, distance: 11.7
click at [218, 422] on button "Close Return Order" at bounding box center [219, 432] width 323 height 33
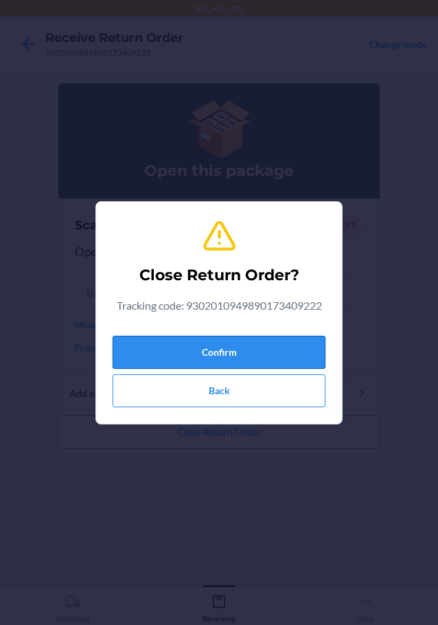
click at [209, 349] on button "Confirm" at bounding box center [219, 352] width 213 height 33
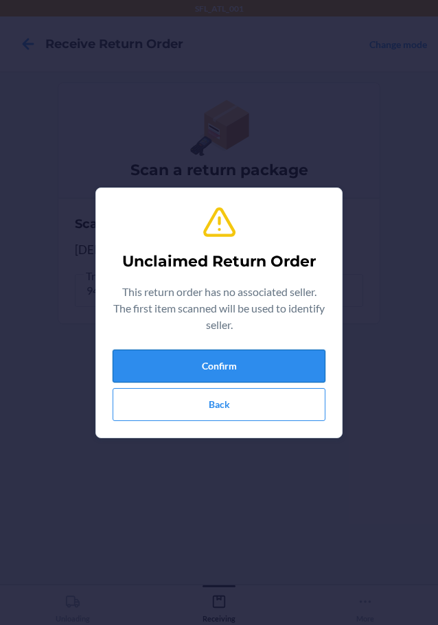
click at [249, 382] on button "Confirm" at bounding box center [219, 366] width 213 height 33
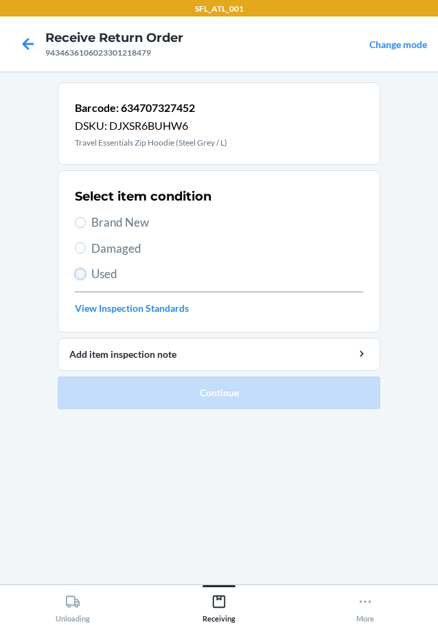
click at [84, 276] on input "Used" at bounding box center [80, 274] width 11 height 11
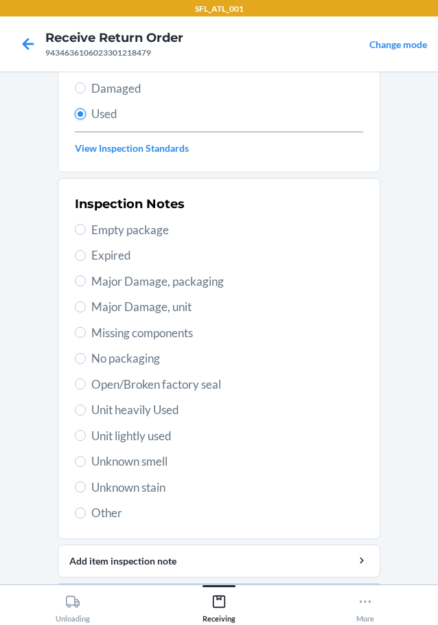
scroll to position [203, 0]
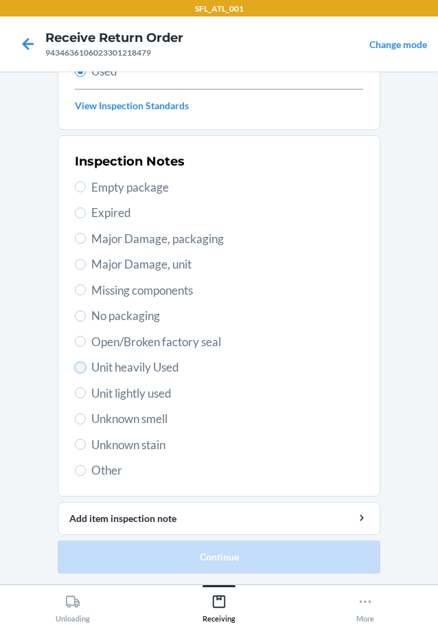
click at [76, 363] on input "Unit heavily Used" at bounding box center [80, 367] width 11 height 11
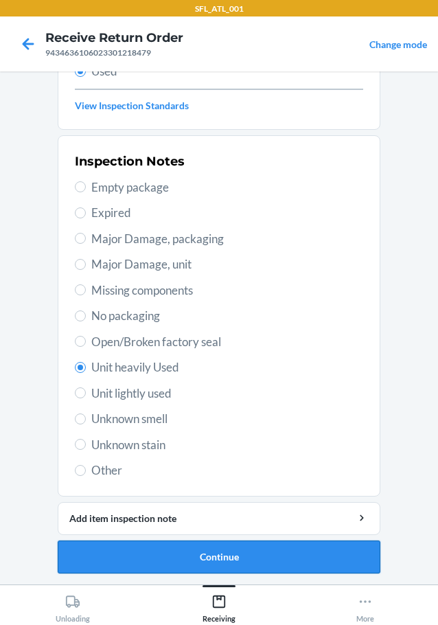
click at [202, 550] on button "Continue" at bounding box center [219, 557] width 323 height 33
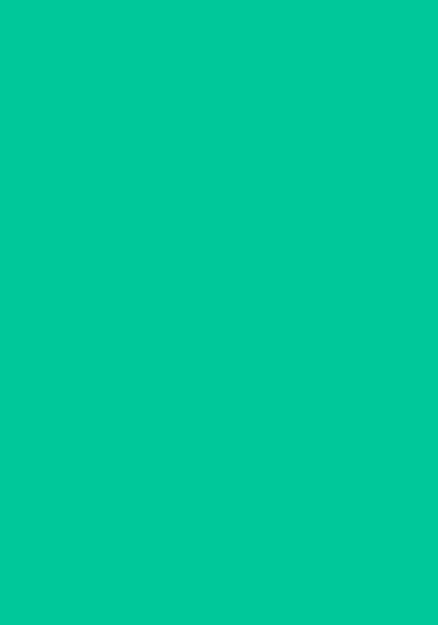
scroll to position [0, 0]
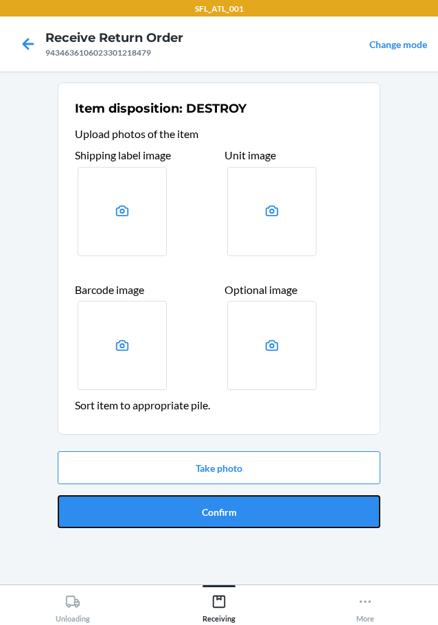
click at [226, 522] on button "Confirm" at bounding box center [219, 511] width 323 height 33
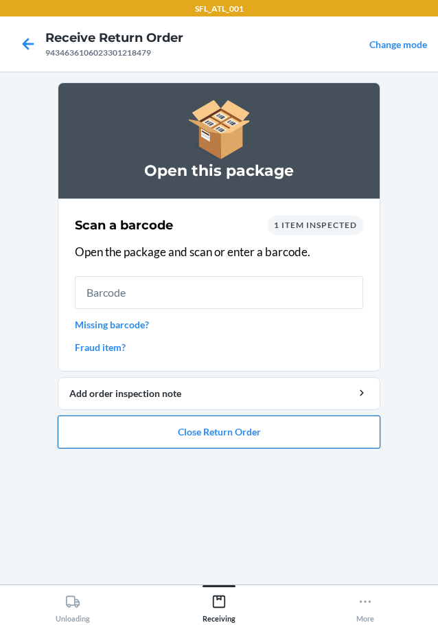
drag, startPoint x: 171, startPoint y: 428, endPoint x: 174, endPoint y: 420, distance: 8.3
click at [174, 420] on button "Close Return Order" at bounding box center [219, 432] width 323 height 33
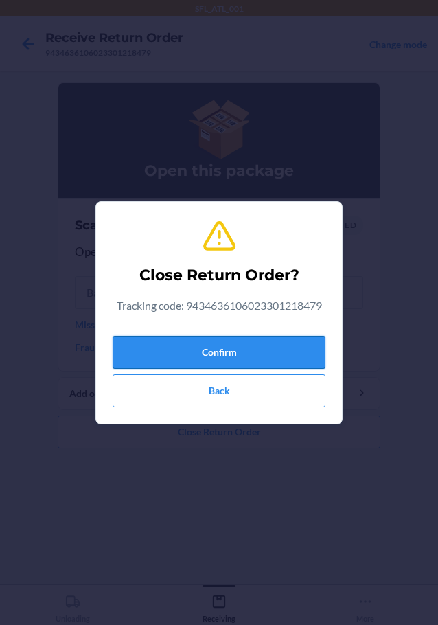
click at [174, 346] on button "Confirm" at bounding box center [219, 352] width 213 height 33
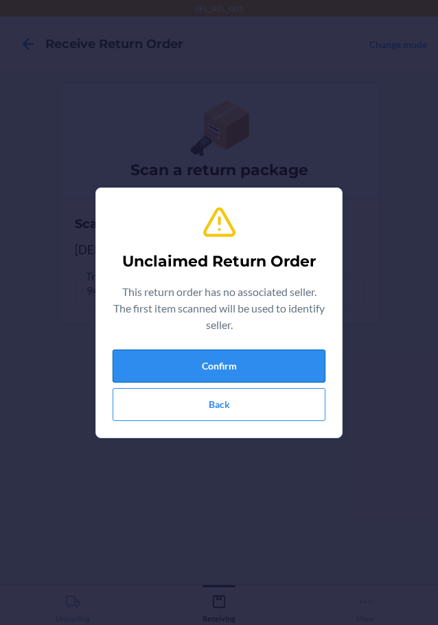
click at [172, 370] on button "Confirm" at bounding box center [219, 366] width 213 height 33
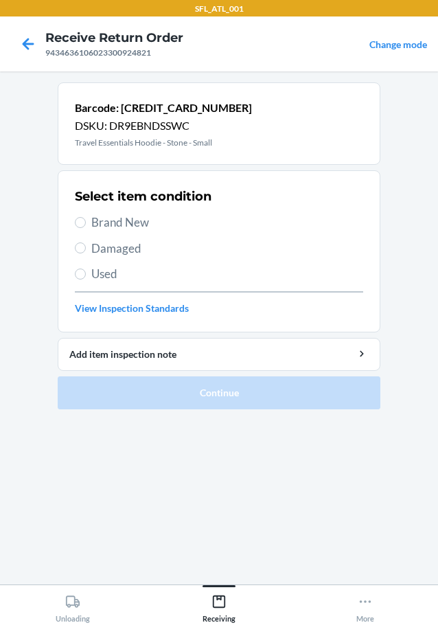
drag, startPoint x: 89, startPoint y: 221, endPoint x: 168, endPoint y: 261, distance: 88.5
click at [90, 221] on label "Brand New" at bounding box center [219, 223] width 288 height 18
click at [86, 221] on input "Brand New" at bounding box center [80, 222] width 11 height 11
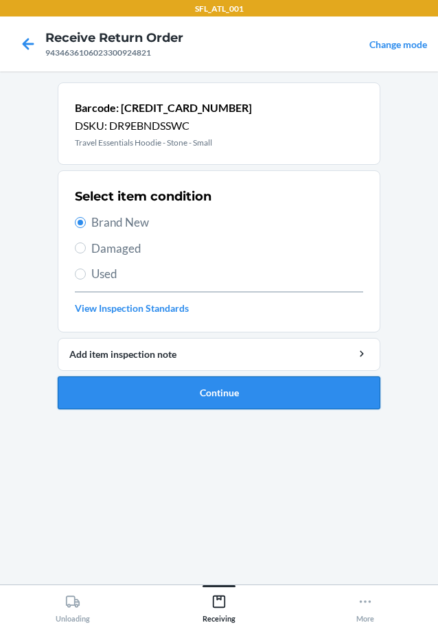
drag, startPoint x: 219, startPoint y: 388, endPoint x: 248, endPoint y: 364, distance: 37.6
click at [223, 388] on button "Continue" at bounding box center [219, 392] width 323 height 33
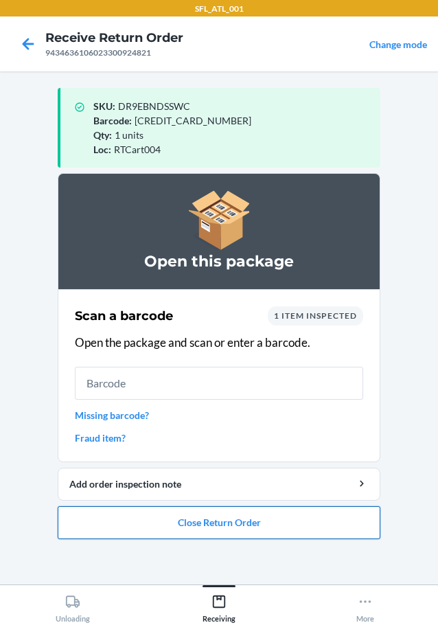
click at [146, 526] on button "Close Return Order" at bounding box center [219, 522] width 323 height 33
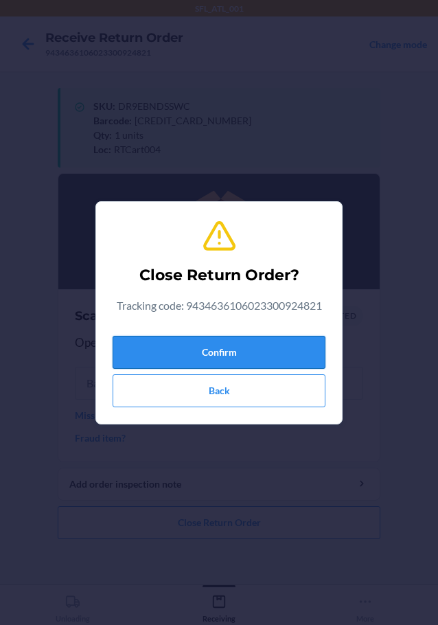
click at [179, 354] on button "Confirm" at bounding box center [219, 352] width 213 height 33
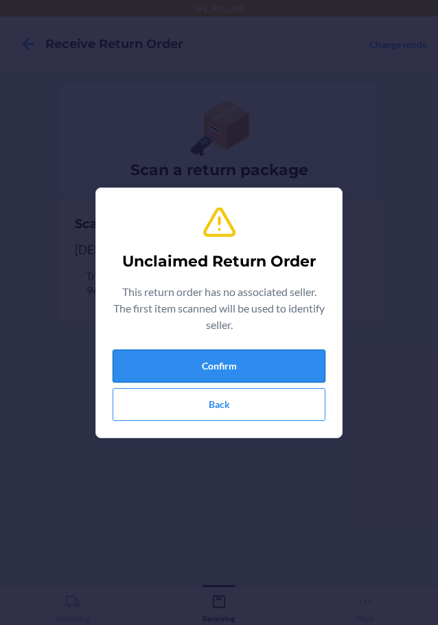
click at [172, 367] on button "Confirm" at bounding box center [219, 366] width 213 height 33
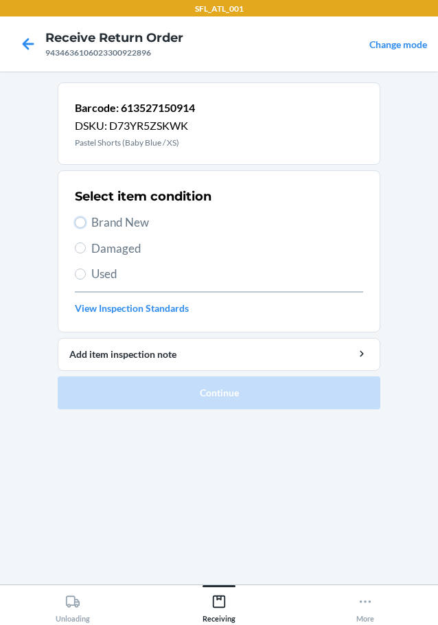
drag, startPoint x: 79, startPoint y: 218, endPoint x: 91, endPoint y: 231, distance: 18.0
click at [86, 218] on label "Brand New" at bounding box center [219, 223] width 288 height 18
click at [86, 218] on input "Brand New" at bounding box center [80, 222] width 11 height 11
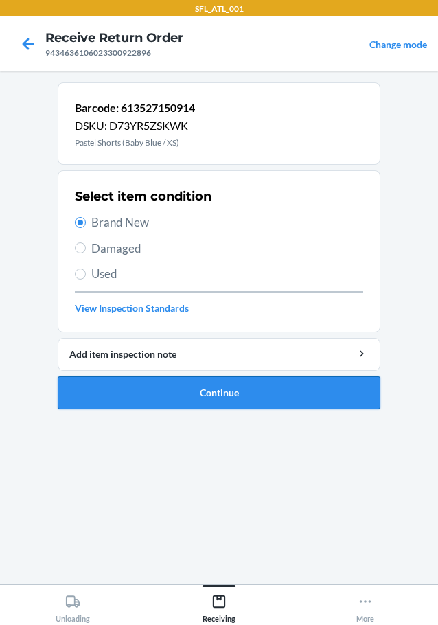
click at [124, 387] on button "Continue" at bounding box center [219, 392] width 323 height 33
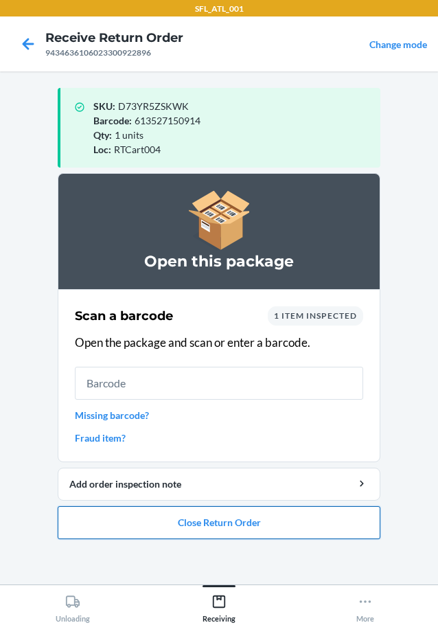
drag, startPoint x: 252, startPoint y: 519, endPoint x: 260, endPoint y: 511, distance: 11.2
click at [260, 512] on button "Close Return Order" at bounding box center [219, 522] width 323 height 33
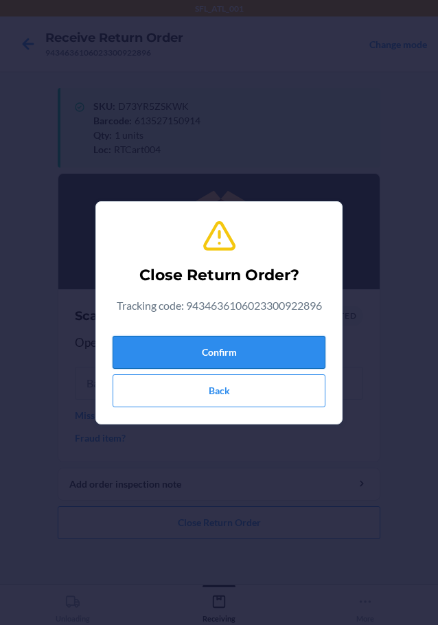
click at [271, 339] on button "Confirm" at bounding box center [219, 352] width 213 height 33
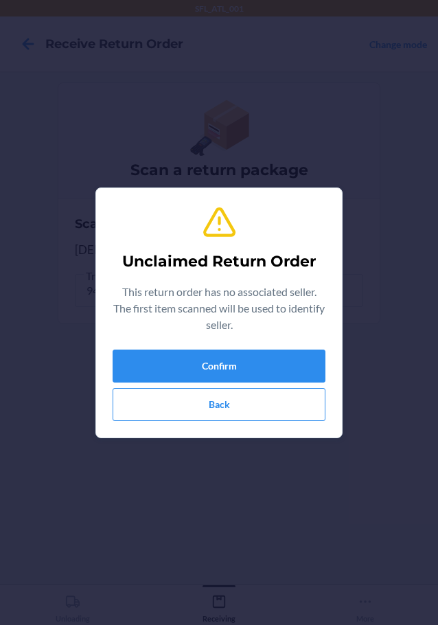
click at [328, 361] on section "Unclaimed Return Order This return order has no associated seller. The first it…" at bounding box center [218, 313] width 247 height 251
click at [309, 361] on button "Confirm" at bounding box center [219, 366] width 213 height 33
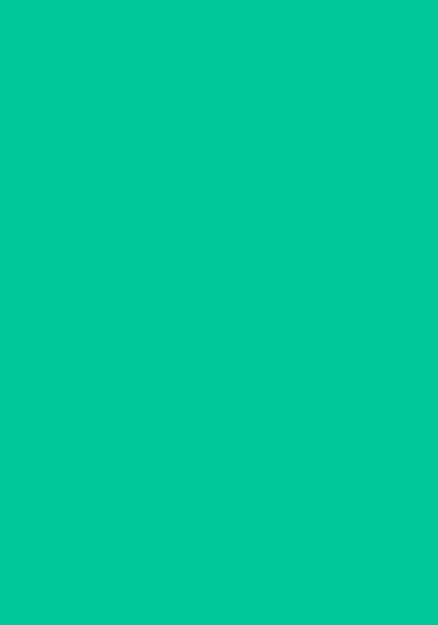
click at [309, 361] on section "Scan a barcode 0 items inspected Open the package and scan or enter a barcode. …" at bounding box center [219, 285] width 323 height 173
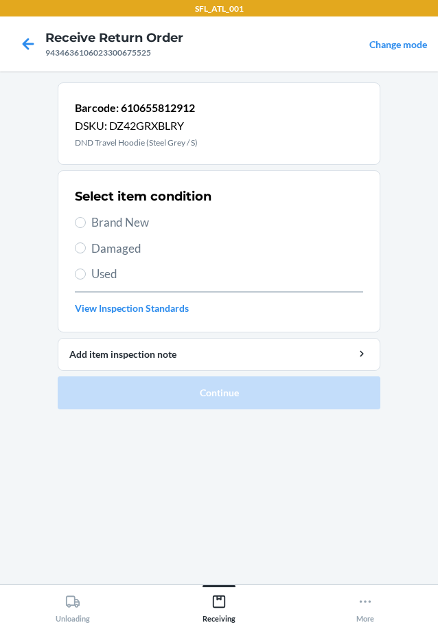
click at [73, 217] on section "Select item condition Brand New Damaged Used View Inspection Standards" at bounding box center [219, 251] width 323 height 162
click at [81, 222] on input "Brand New" at bounding box center [80, 222] width 11 height 11
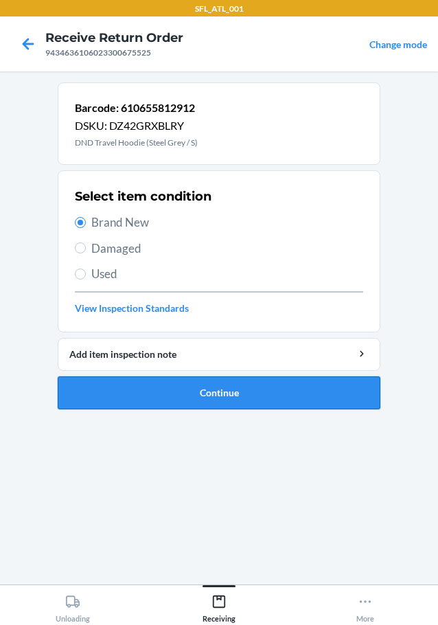
click at [142, 394] on button "Continue" at bounding box center [219, 392] width 323 height 33
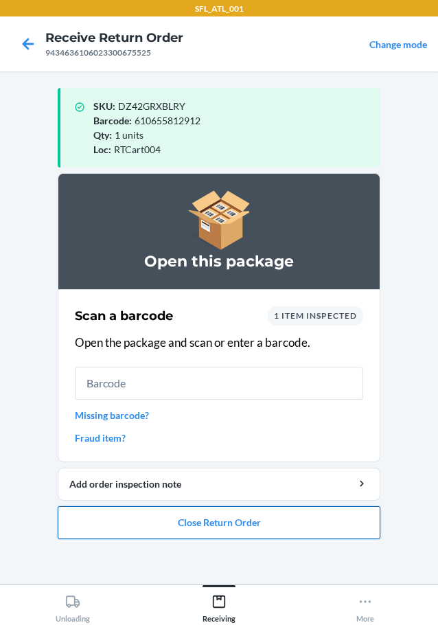
click at [228, 519] on button "Close Return Order" at bounding box center [219, 522] width 323 height 33
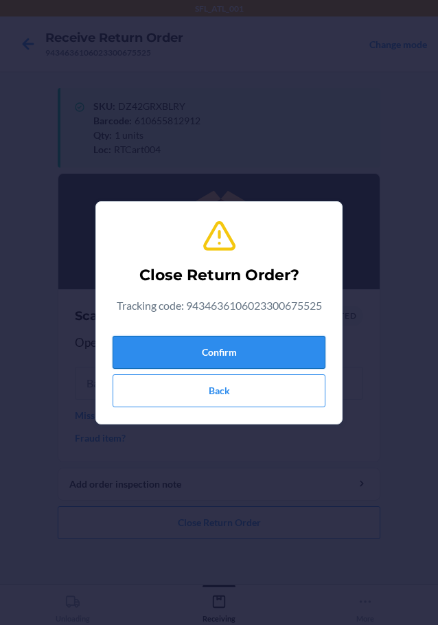
drag, startPoint x: 284, startPoint y: 359, endPoint x: 281, endPoint y: 350, distance: 9.3
click at [284, 355] on button "Confirm" at bounding box center [219, 352] width 213 height 33
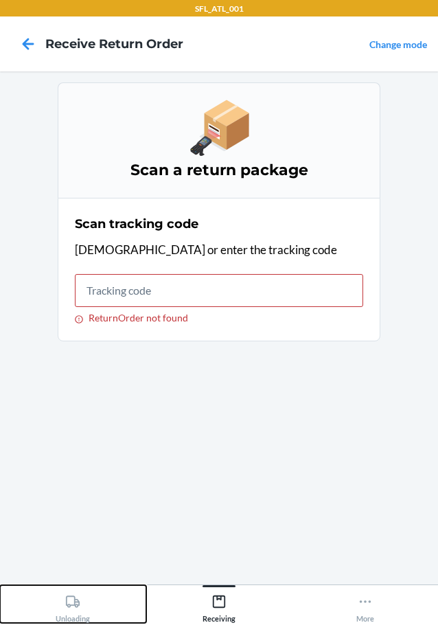
drag, startPoint x: 77, startPoint y: 604, endPoint x: 115, endPoint y: 586, distance: 42.1
click at [78, 604] on icon at bounding box center [73, 602] width 14 height 12
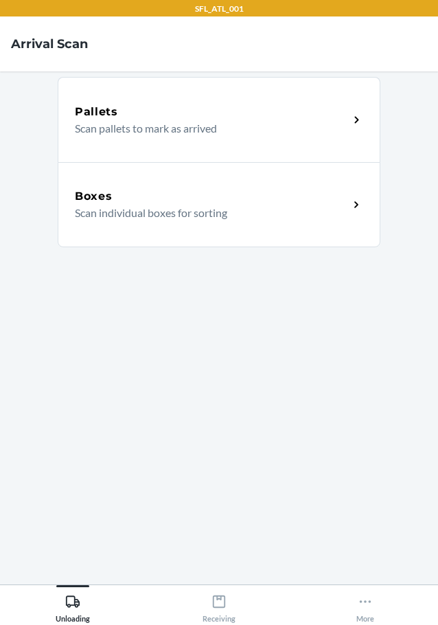
click at [193, 196] on div "Boxes" at bounding box center [212, 196] width 274 height 16
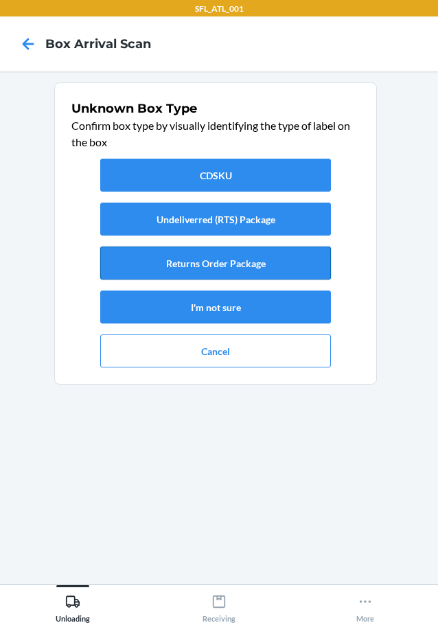
click at [194, 265] on button "Returns Order Package" at bounding box center [215, 263] width 231 height 33
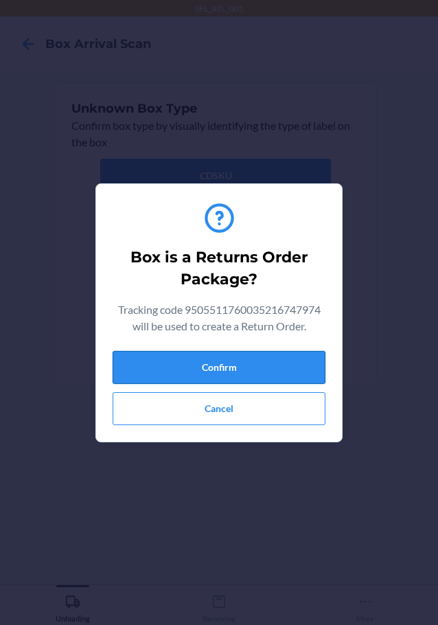
click at [231, 370] on button "Confirm" at bounding box center [219, 367] width 213 height 33
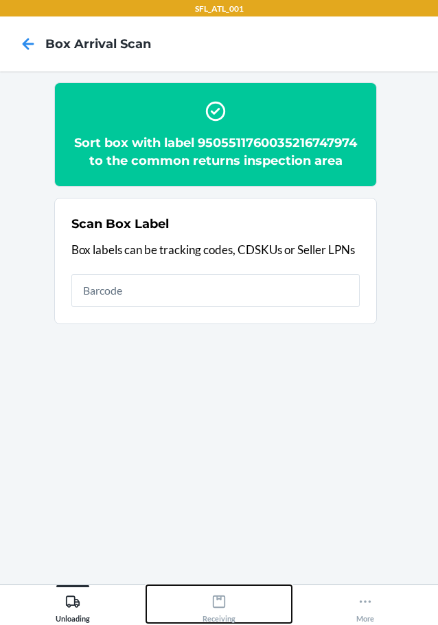
click at [221, 613] on div "Receiving" at bounding box center [219, 606] width 33 height 34
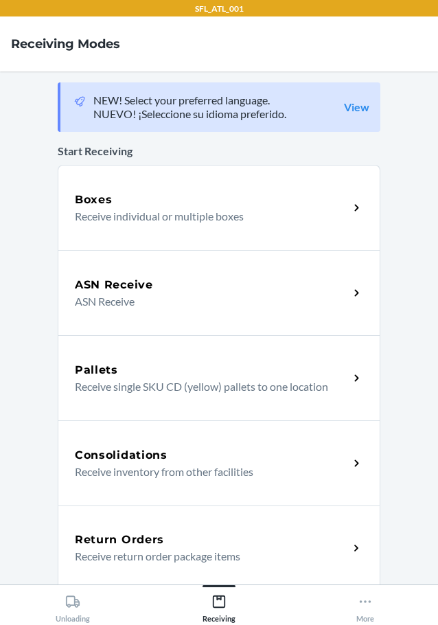
click at [227, 517] on div "Return Orders Receive return order package items" at bounding box center [219, 548] width 323 height 85
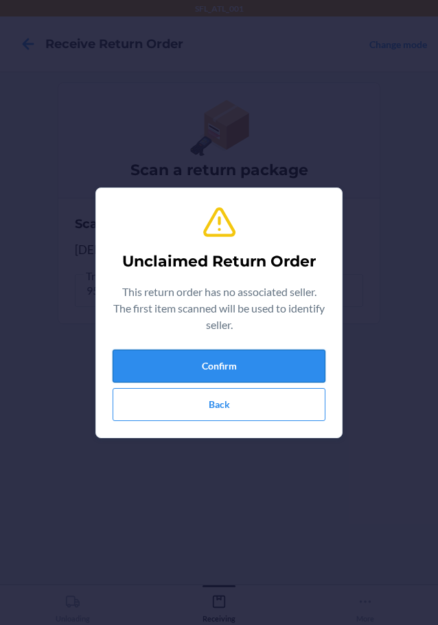
click at [303, 367] on button "Confirm" at bounding box center [219, 366] width 213 height 33
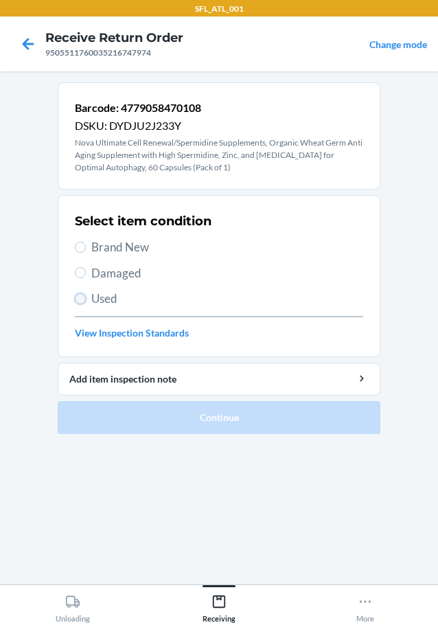
click at [78, 299] on input "Used" at bounding box center [80, 298] width 11 height 11
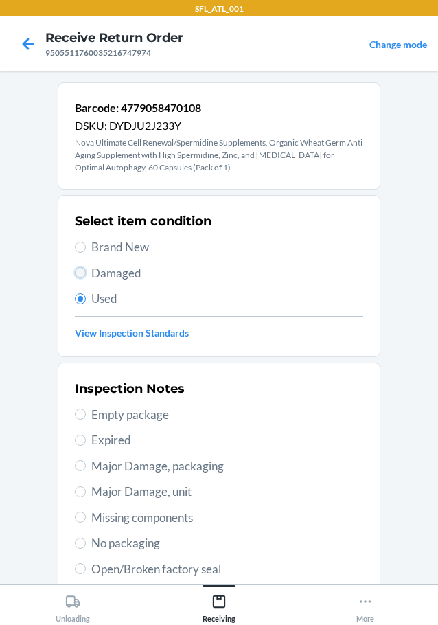
click at [76, 274] on input "Damaged" at bounding box center [80, 272] width 11 height 11
click at [75, 303] on input "Used" at bounding box center [80, 298] width 11 height 11
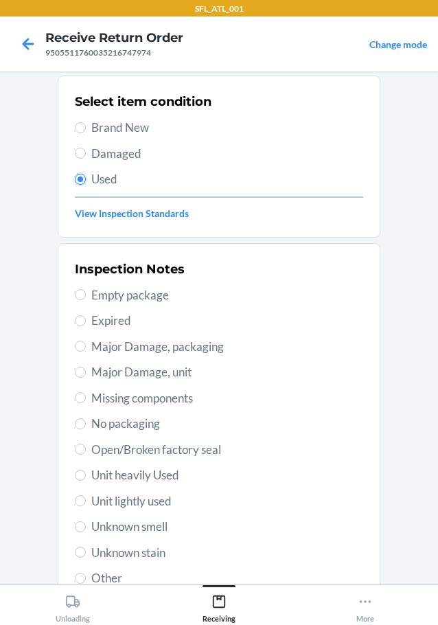
scroll to position [227, 0]
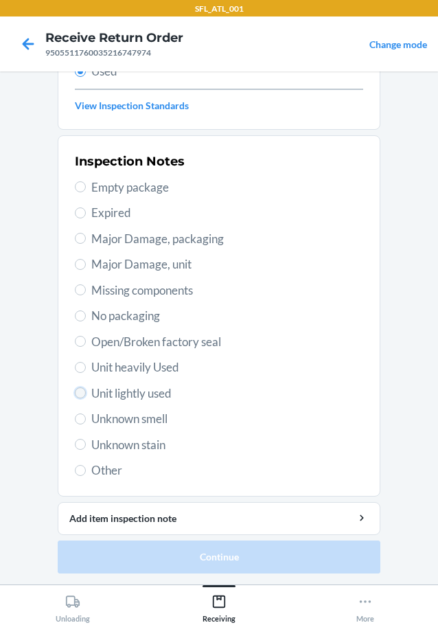
click at [75, 394] on input "Unit lightly used" at bounding box center [80, 392] width 11 height 11
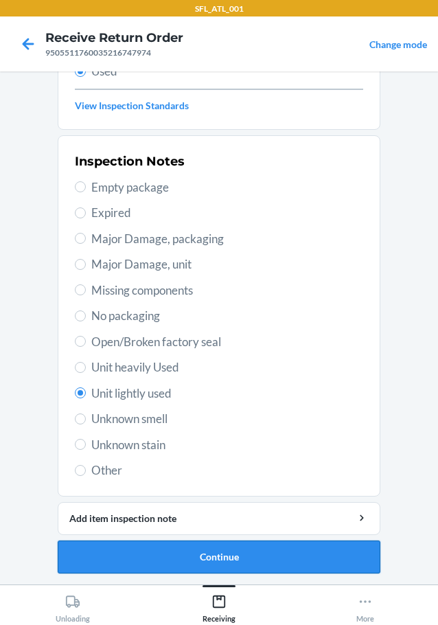
click at [183, 566] on button "Continue" at bounding box center [219, 557] width 323 height 33
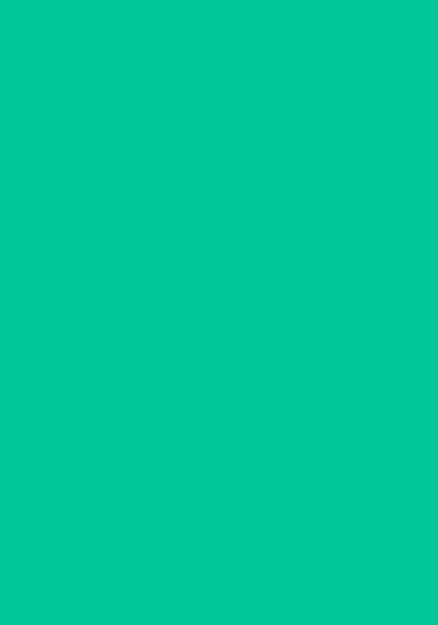
scroll to position [0, 0]
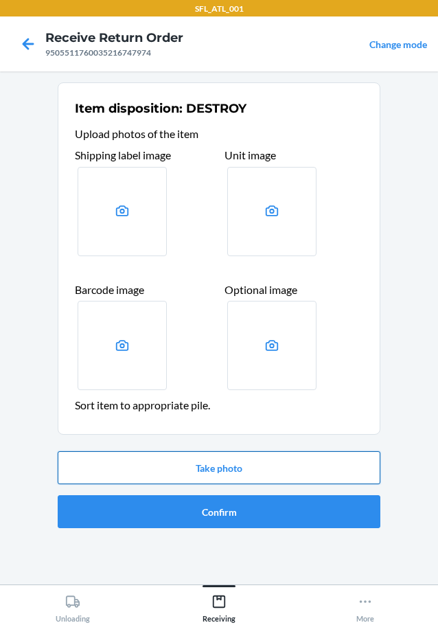
click at [195, 461] on button "Take photo" at bounding box center [219, 467] width 323 height 33
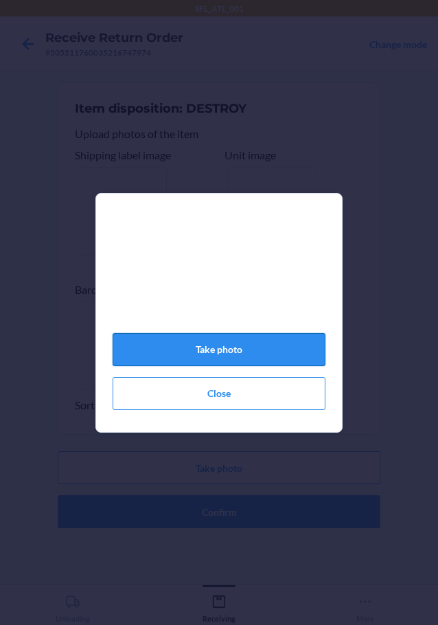
click at [222, 356] on button "Take photo" at bounding box center [219, 349] width 213 height 33
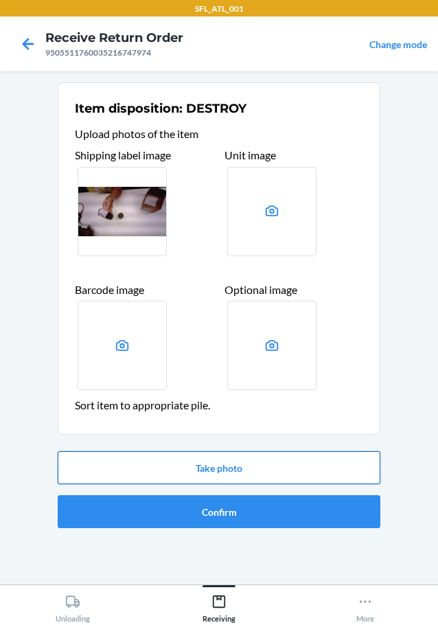
click at [271, 457] on button "Take photo" at bounding box center [219, 467] width 323 height 33
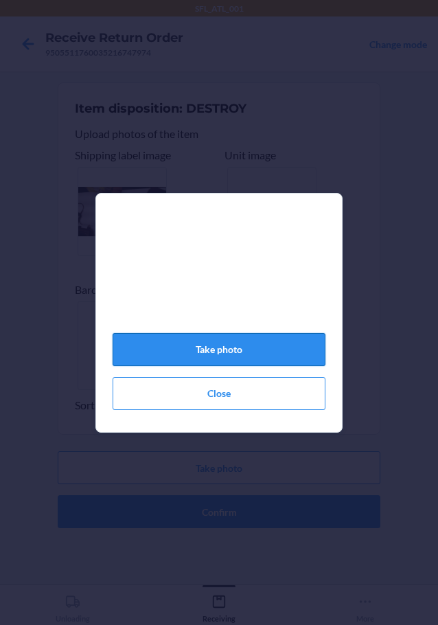
click at [262, 362] on button "Take photo" at bounding box center [219, 349] width 213 height 33
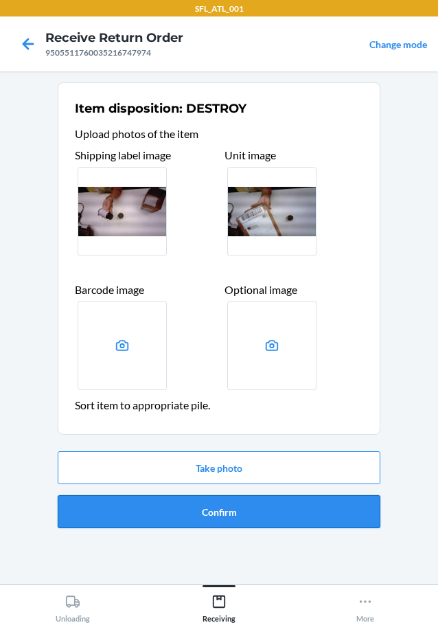
click at [233, 509] on button "Confirm" at bounding box center [219, 511] width 323 height 33
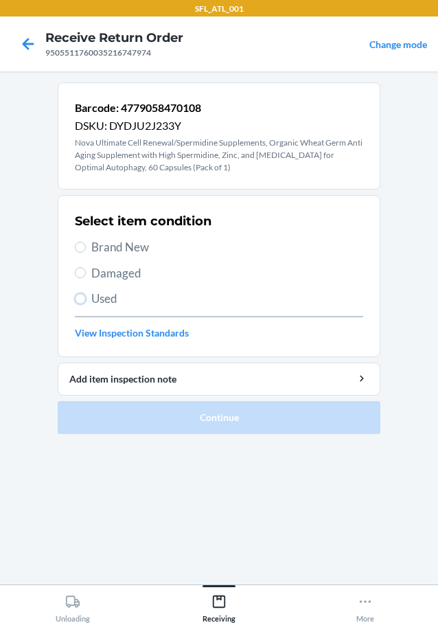
drag, startPoint x: 77, startPoint y: 299, endPoint x: 85, endPoint y: 291, distance: 11.7
click at [78, 298] on input "Used" at bounding box center [80, 298] width 11 height 11
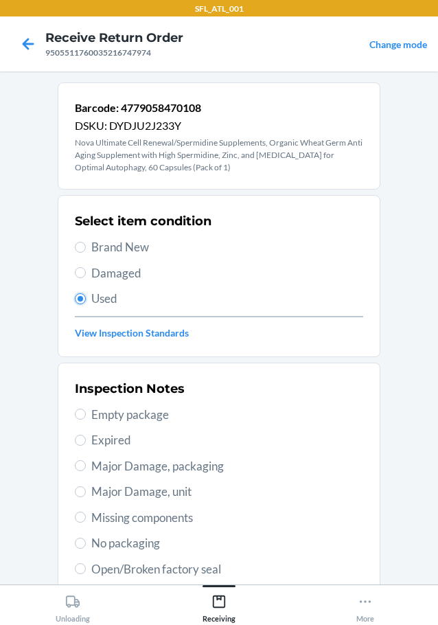
scroll to position [227, 0]
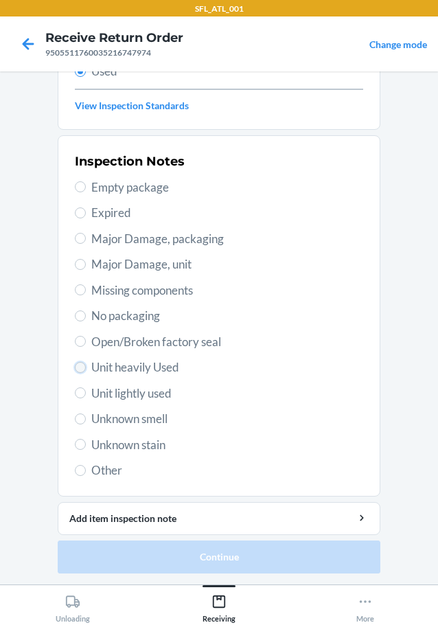
click at [80, 366] on input "Unit heavily Used" at bounding box center [80, 367] width 11 height 11
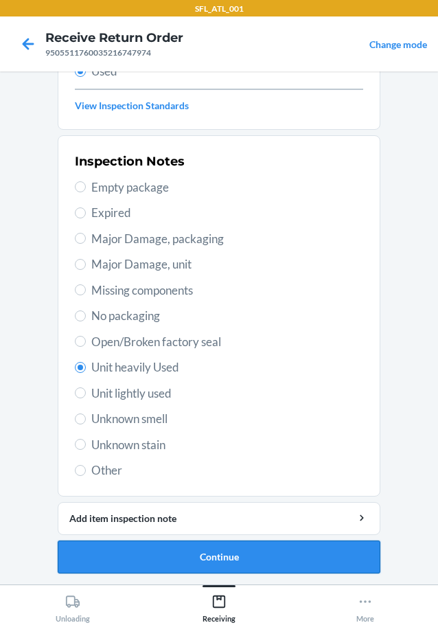
click at [170, 550] on button "Continue" at bounding box center [219, 557] width 323 height 33
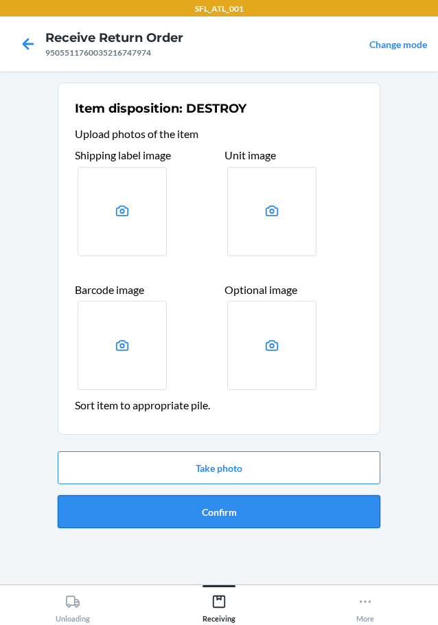
click at [204, 499] on button "Confirm" at bounding box center [219, 511] width 323 height 33
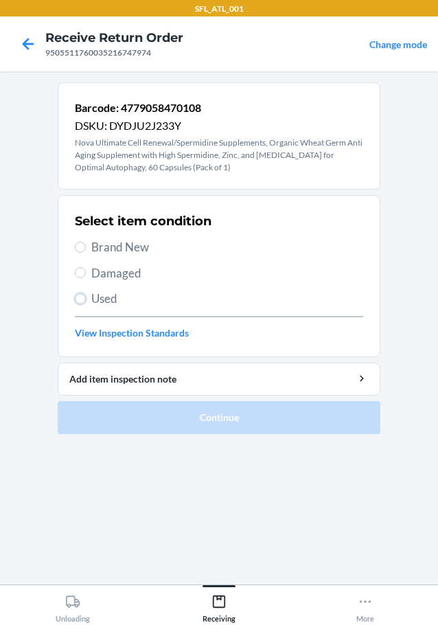
click at [81, 297] on input "Used" at bounding box center [80, 298] width 11 height 11
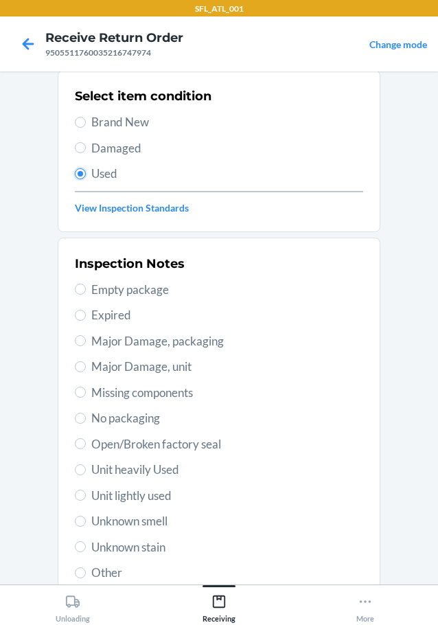
scroll to position [227, 0]
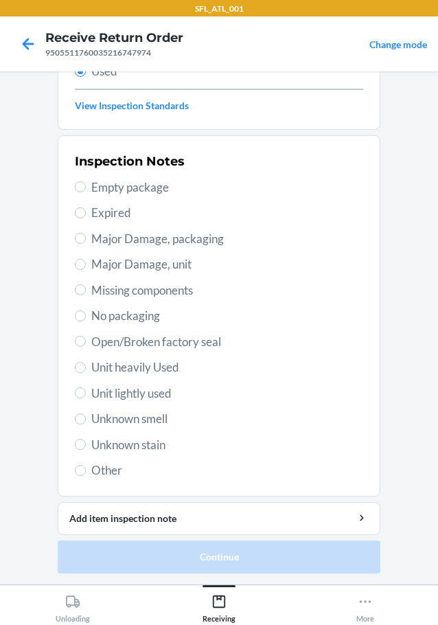
click at [68, 389] on section "Inspection Notes Empty package Expired Major Damage, packaging Major Damage, un…" at bounding box center [219, 315] width 323 height 361
click at [80, 391] on input "Unit lightly used" at bounding box center [80, 392] width 11 height 11
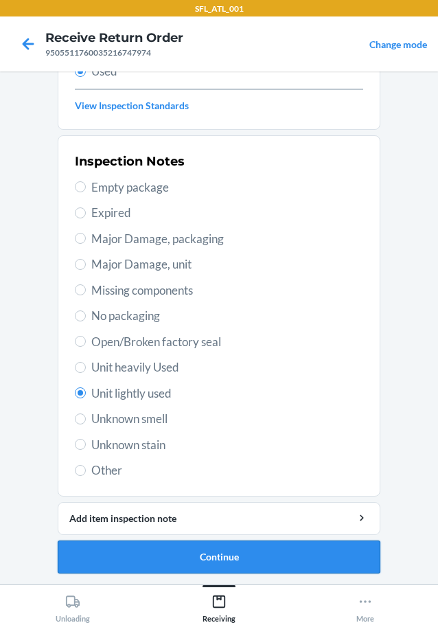
click at [159, 548] on button "Continue" at bounding box center [219, 557] width 323 height 33
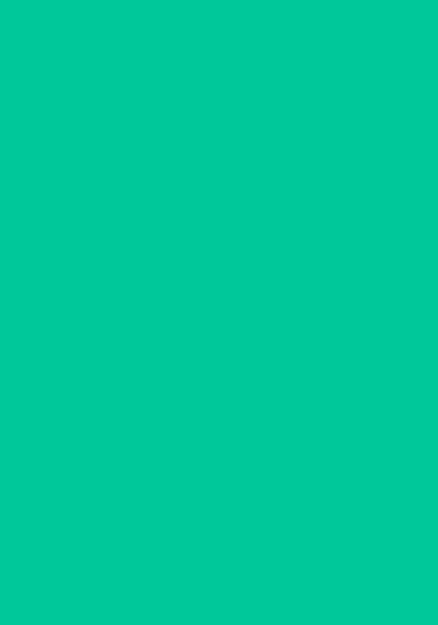
scroll to position [0, 0]
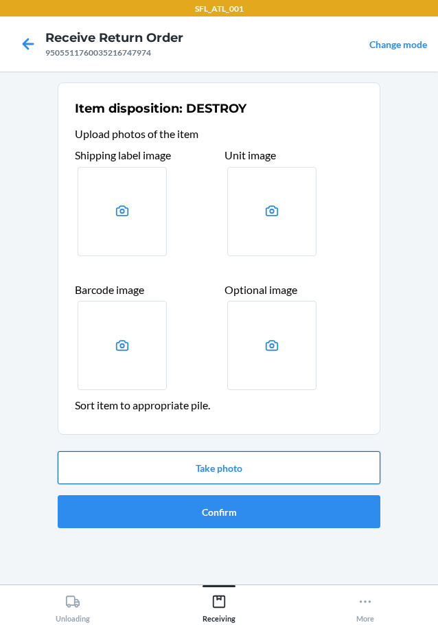
click at [199, 458] on button "Take photo" at bounding box center [219, 467] width 323 height 33
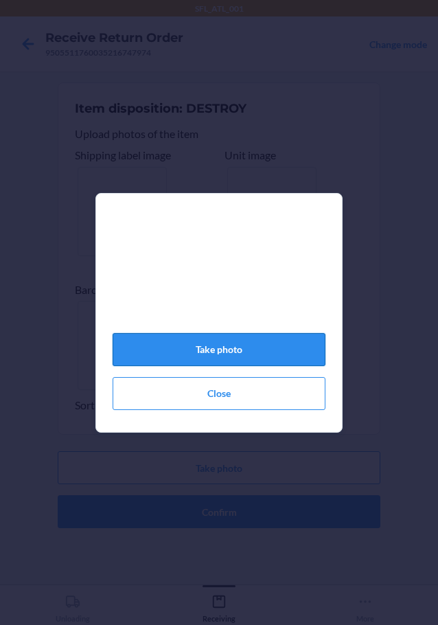
click at [212, 358] on button "Take photo" at bounding box center [219, 349] width 213 height 33
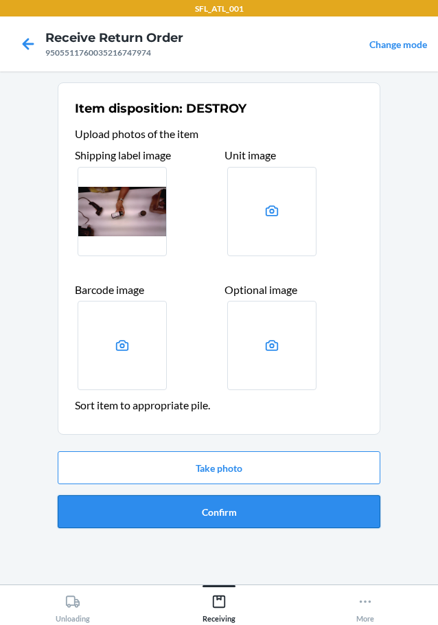
click at [197, 514] on button "Confirm" at bounding box center [219, 511] width 323 height 33
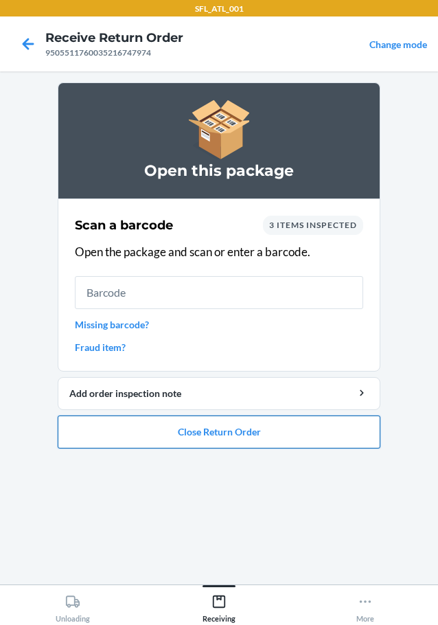
click at [154, 422] on button "Close Return Order" at bounding box center [219, 432] width 323 height 33
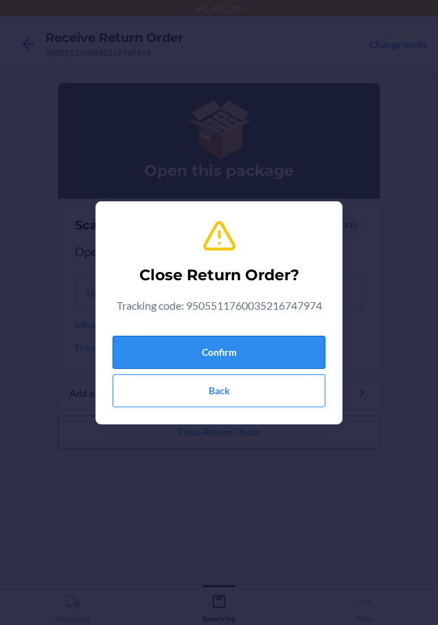
click at [259, 349] on button "Confirm" at bounding box center [219, 352] width 213 height 33
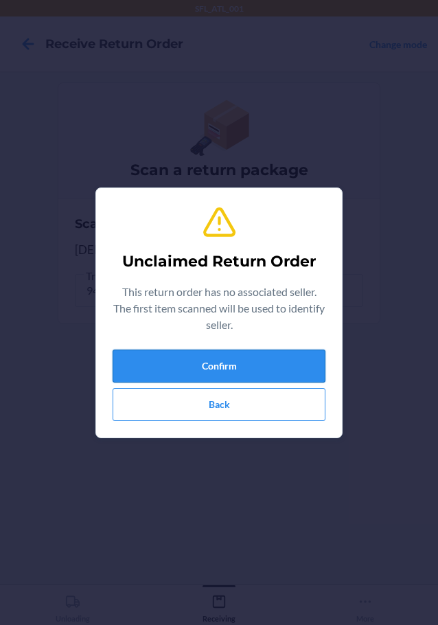
click at [170, 365] on button "Confirm" at bounding box center [219, 366] width 213 height 33
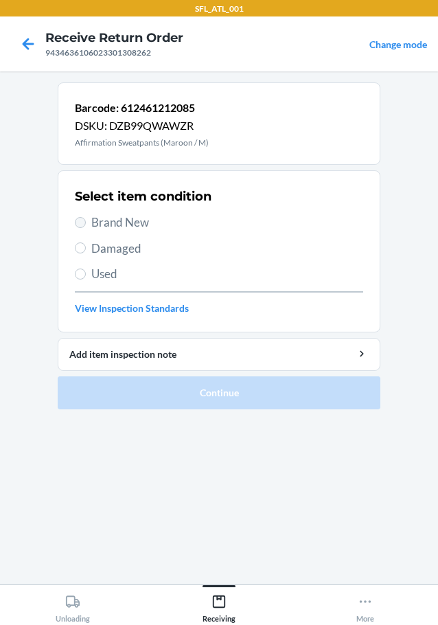
click at [76, 218] on section "Select item condition Brand New Damaged Used View Inspection Standards" at bounding box center [219, 251] width 323 height 162
click at [78, 223] on input "Brand New" at bounding box center [80, 222] width 11 height 11
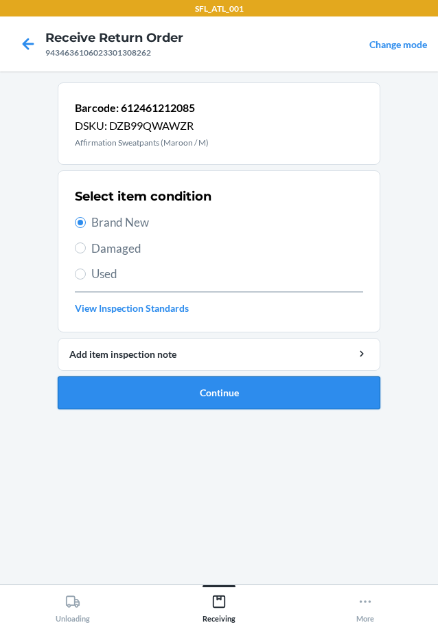
click at [159, 392] on button "Continue" at bounding box center [219, 392] width 323 height 33
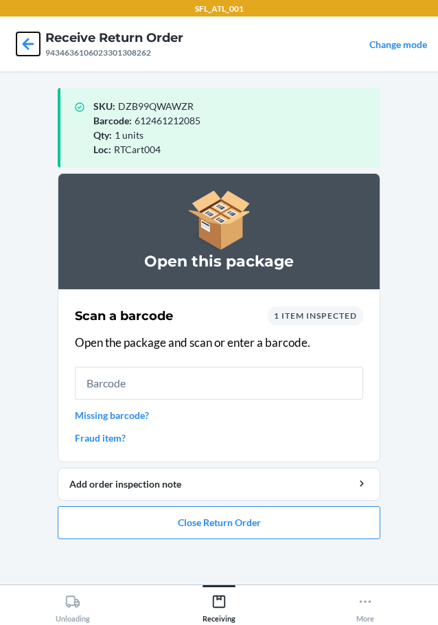
click at [30, 37] on icon at bounding box center [27, 43] width 23 height 23
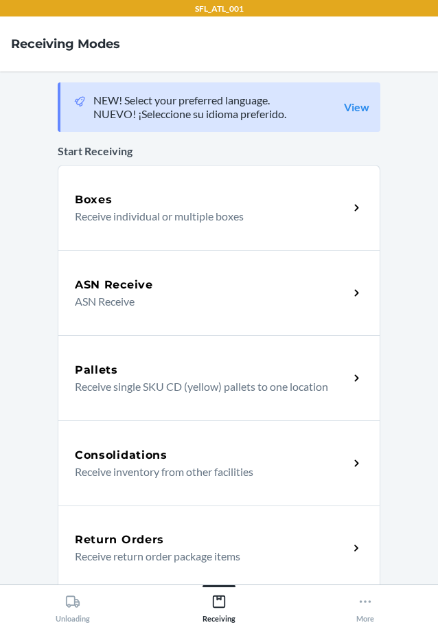
click at [228, 524] on div "Return Orders Receive return order package items" at bounding box center [219, 548] width 323 height 85
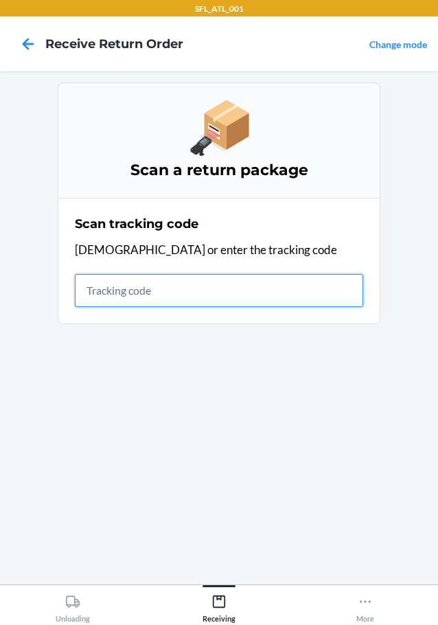
click at [245, 286] on input "text" at bounding box center [219, 290] width 288 height 33
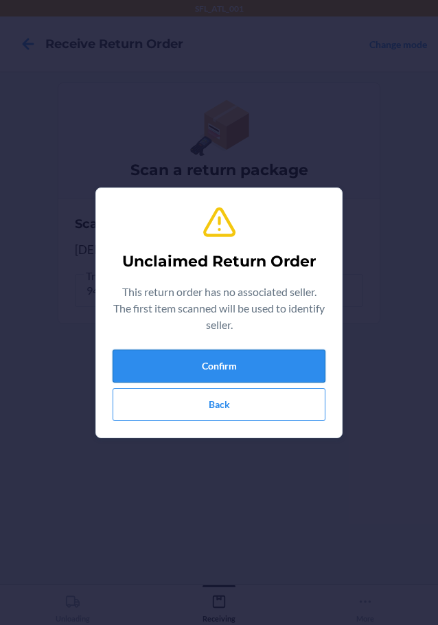
click at [281, 359] on button "Confirm" at bounding box center [219, 366] width 213 height 33
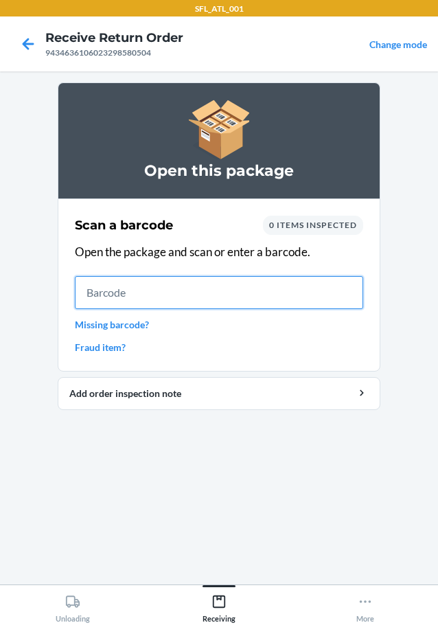
drag, startPoint x: 157, startPoint y: 286, endPoint x: 171, endPoint y: 295, distance: 16.6
click at [161, 286] on input "text" at bounding box center [219, 292] width 288 height 33
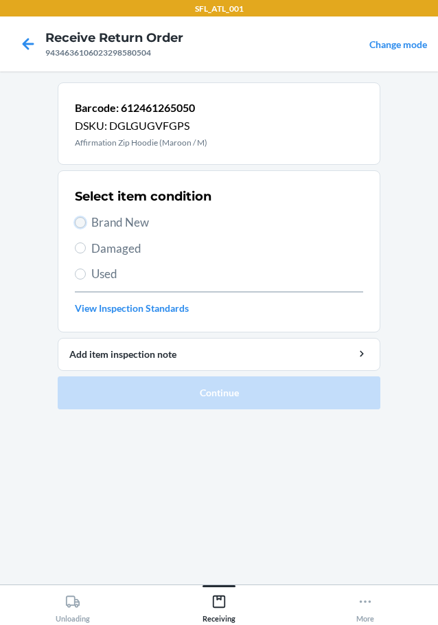
click at [79, 223] on input "Brand New" at bounding box center [80, 222] width 11 height 11
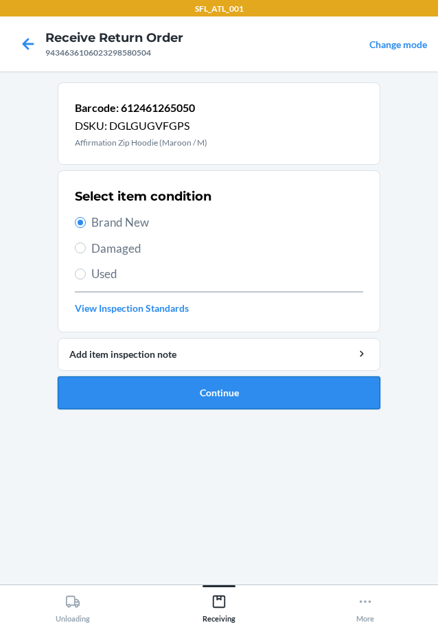
click at [155, 389] on button "Continue" at bounding box center [219, 392] width 323 height 33
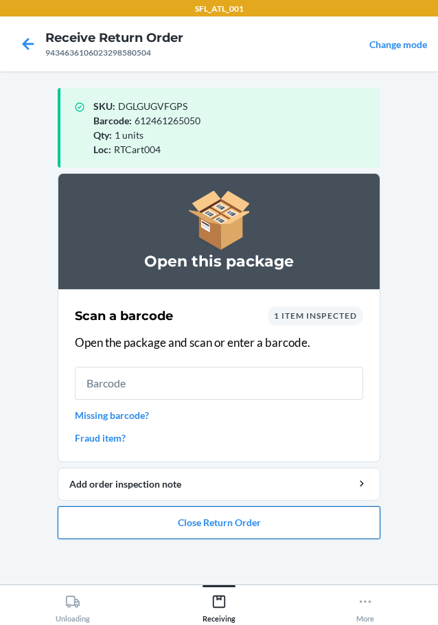
click at [217, 513] on button "Close Return Order" at bounding box center [219, 522] width 323 height 33
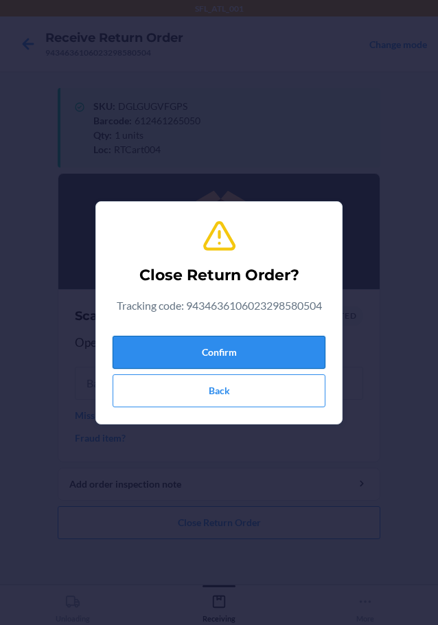
click at [229, 341] on button "Confirm" at bounding box center [219, 352] width 213 height 33
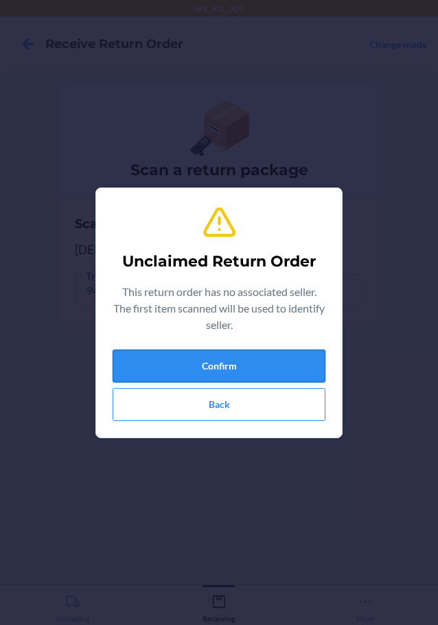
click at [241, 355] on button "Confirm" at bounding box center [219, 366] width 213 height 33
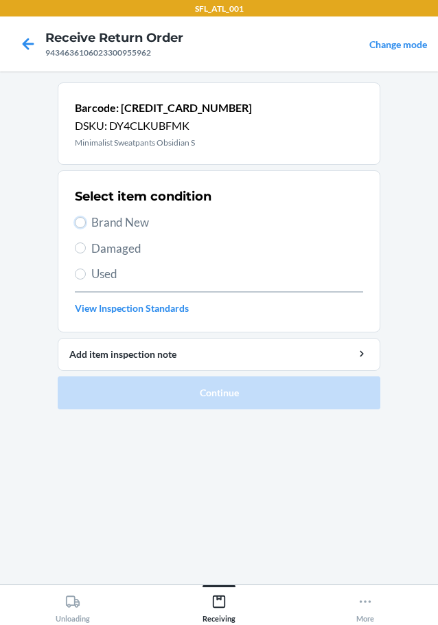
click at [88, 223] on label "Brand New" at bounding box center [219, 223] width 288 height 18
click at [86, 223] on input "Brand New" at bounding box center [80, 222] width 11 height 11
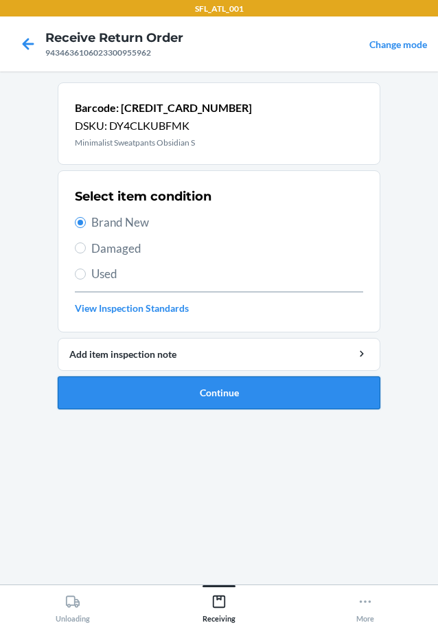
click at [199, 397] on button "Continue" at bounding box center [219, 392] width 323 height 33
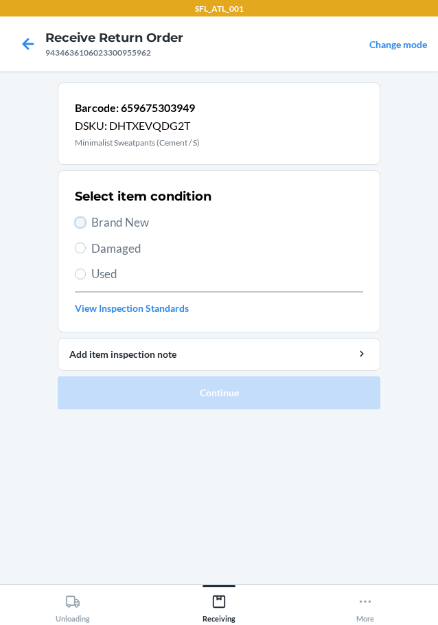
click at [82, 220] on input "Brand New" at bounding box center [80, 222] width 11 height 11
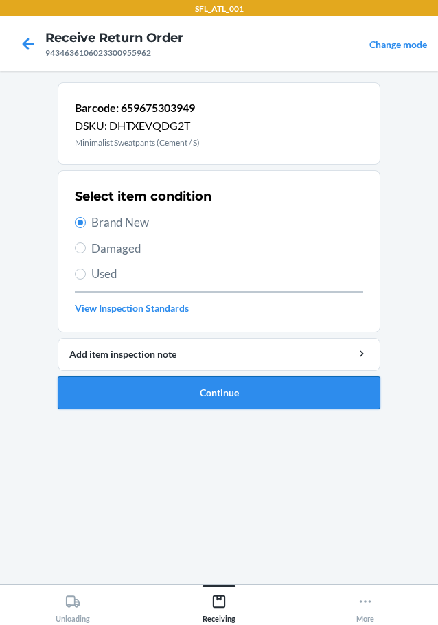
click at [216, 385] on button "Continue" at bounding box center [219, 392] width 323 height 33
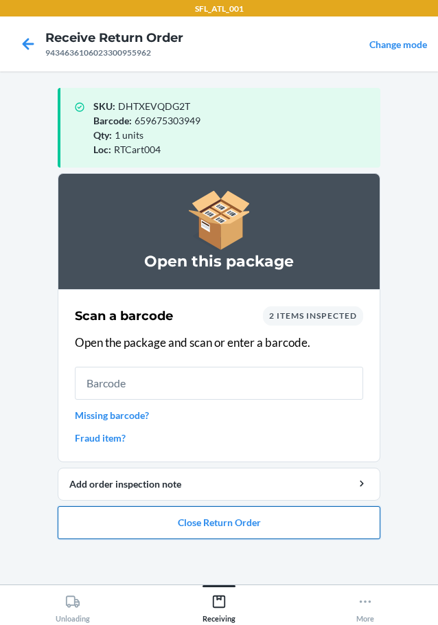
click at [213, 525] on button "Close Return Order" at bounding box center [219, 522] width 323 height 33
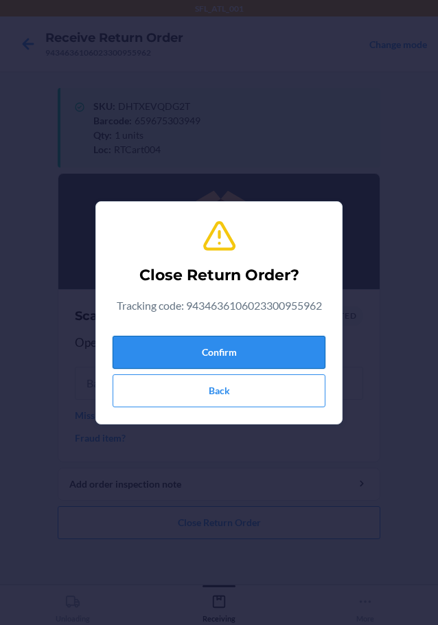
click at [233, 351] on button "Confirm" at bounding box center [219, 352] width 213 height 33
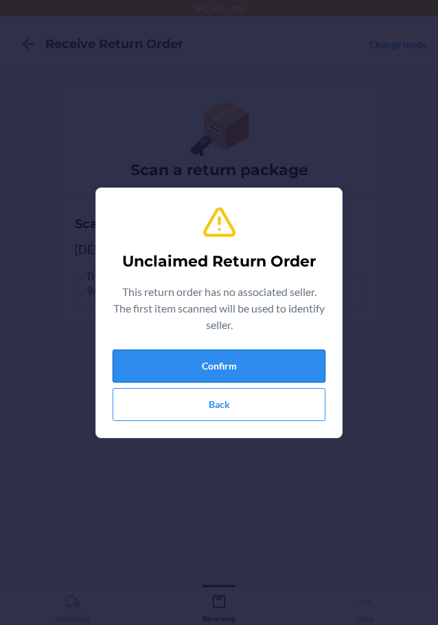
click at [196, 356] on button "Confirm" at bounding box center [219, 366] width 213 height 33
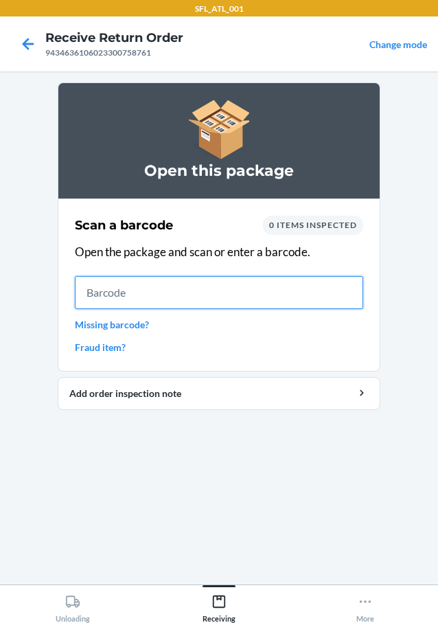
click at [231, 295] on input "text" at bounding box center [219, 292] width 288 height 33
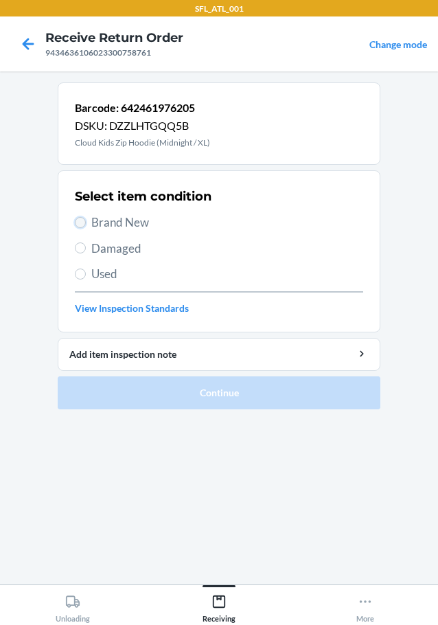
click at [81, 220] on input "Brand New" at bounding box center [80, 222] width 11 height 11
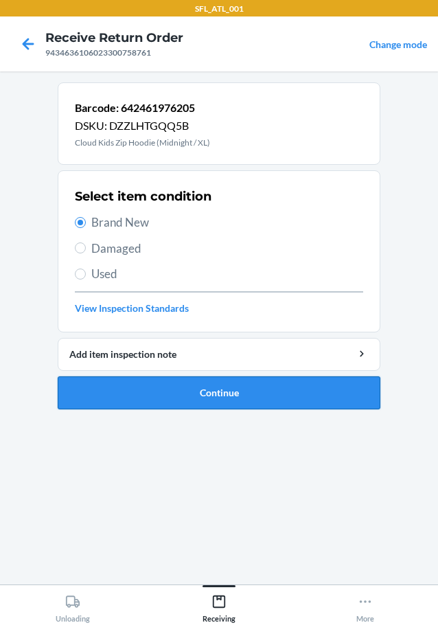
click at [133, 394] on button "Continue" at bounding box center [219, 392] width 323 height 33
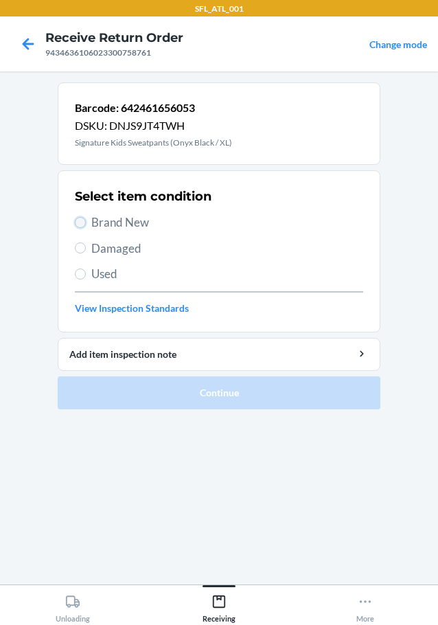
click at [76, 223] on input "Brand New" at bounding box center [80, 222] width 11 height 11
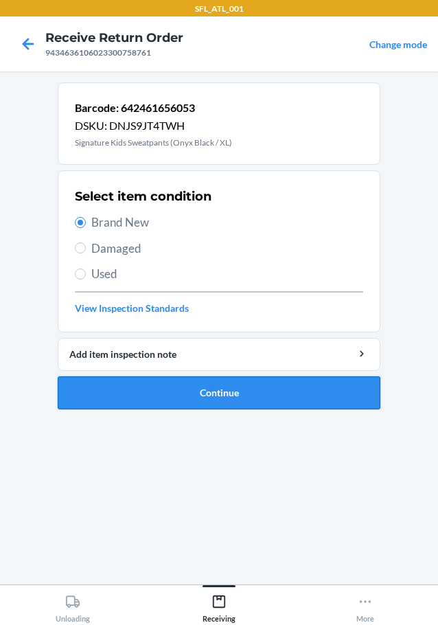
click at [221, 396] on button "Continue" at bounding box center [219, 392] width 323 height 33
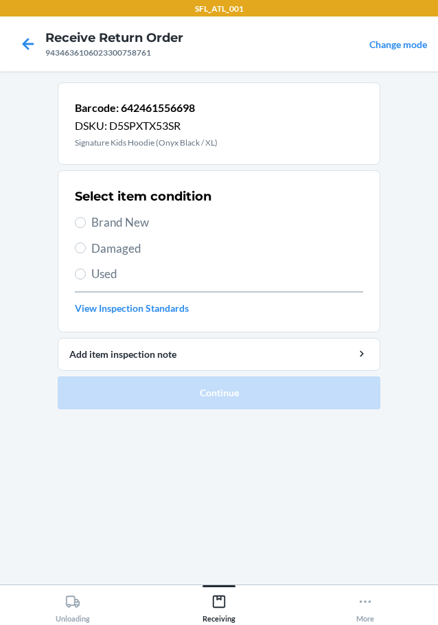
click at [98, 223] on span "Brand New" at bounding box center [227, 223] width 272 height 18
click at [86, 223] on input "Brand New" at bounding box center [80, 222] width 11 height 11
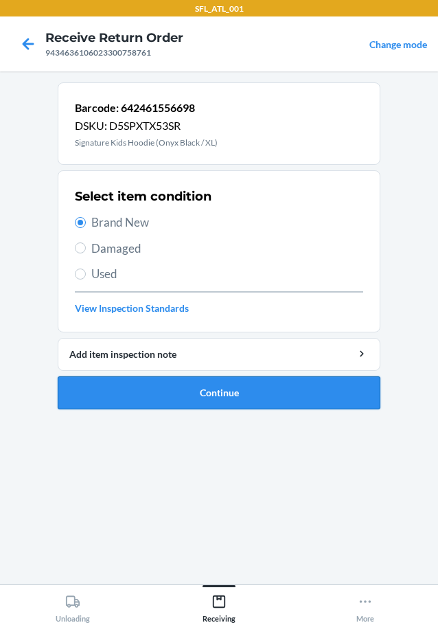
click at [161, 398] on button "Continue" at bounding box center [219, 392] width 323 height 33
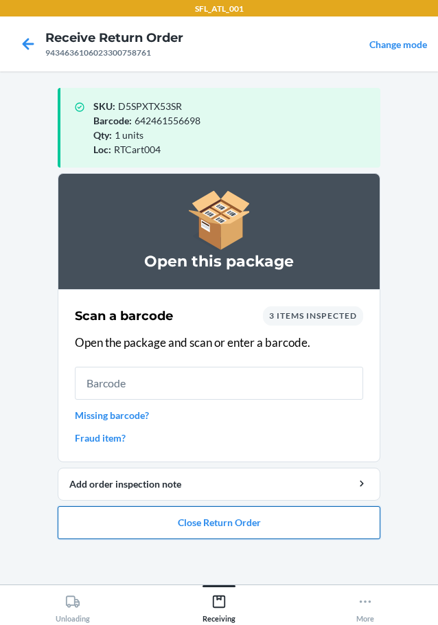
click at [262, 526] on button "Close Return Order" at bounding box center [219, 522] width 323 height 33
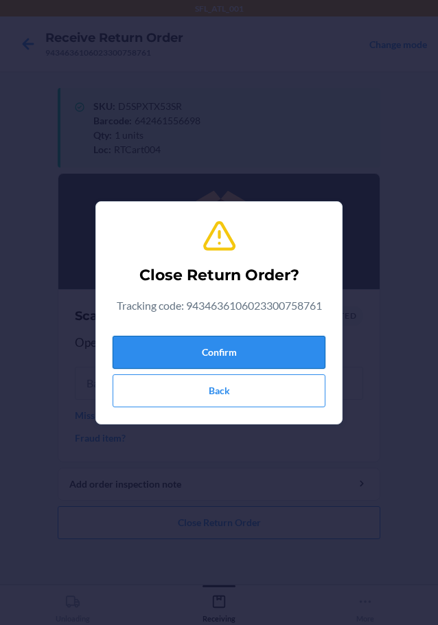
click at [258, 355] on button "Confirm" at bounding box center [219, 352] width 213 height 33
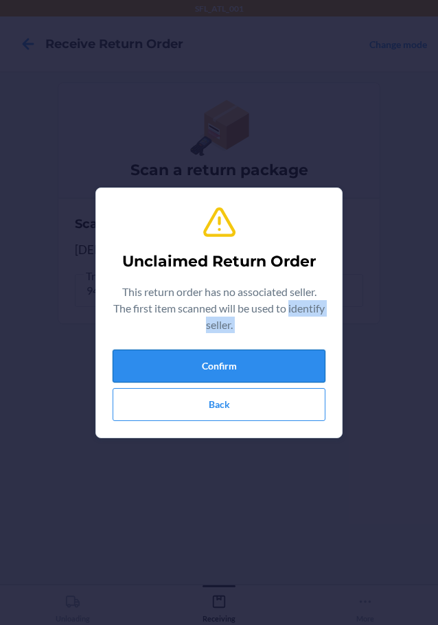
drag, startPoint x: 144, startPoint y: 348, endPoint x: 153, endPoint y: 361, distance: 16.8
click at [153, 361] on div "Unclaimed Return Order This return order has no associated seller. The first it…" at bounding box center [219, 312] width 213 height 227
click at [159, 361] on button "Confirm" at bounding box center [219, 366] width 213 height 33
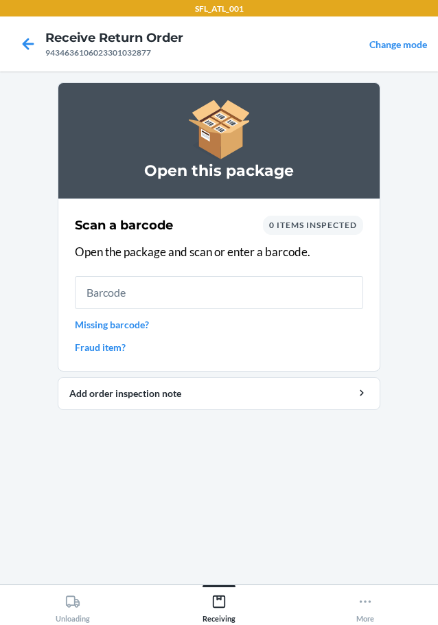
click at [146, 328] on link "Missing barcode?" at bounding box center [219, 324] width 288 height 14
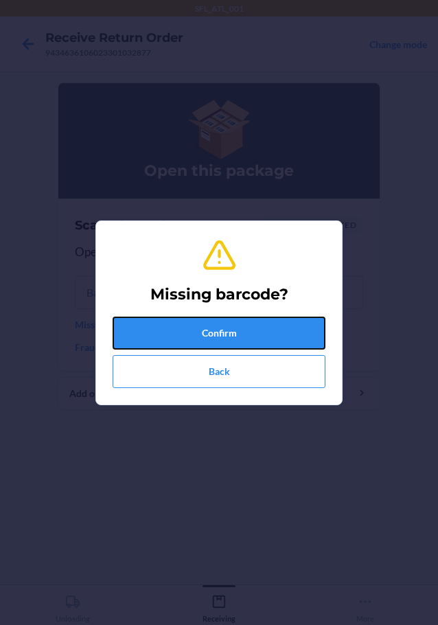
click at [161, 324] on button "Confirm" at bounding box center [219, 333] width 213 height 33
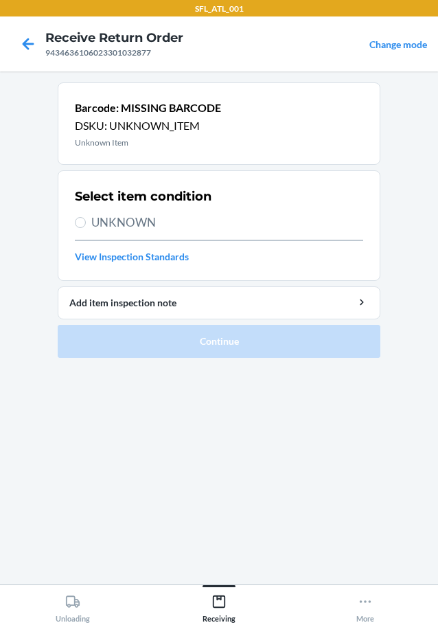
click at [89, 218] on label "UNKNOWN" at bounding box center [219, 223] width 288 height 18
click at [86, 218] on input "UNKNOWN" at bounding box center [80, 222] width 11 height 11
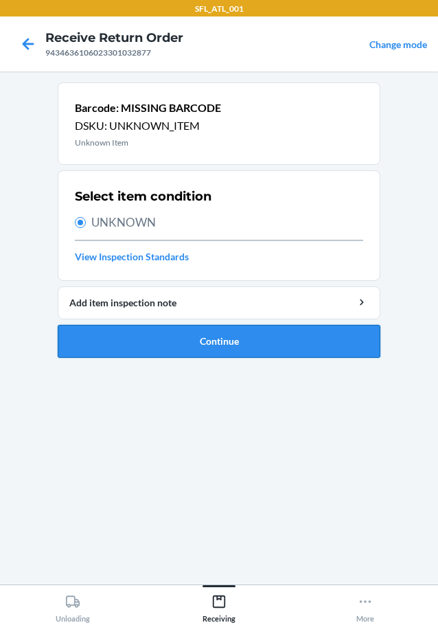
click at [191, 346] on button "Continue" at bounding box center [219, 341] width 323 height 33
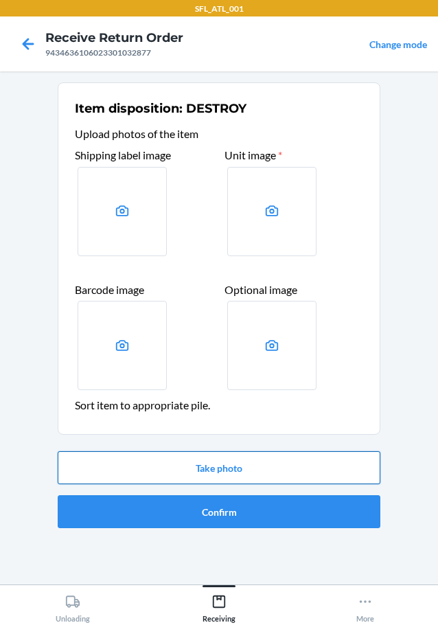
click at [199, 477] on button "Take photo" at bounding box center [219, 467] width 323 height 33
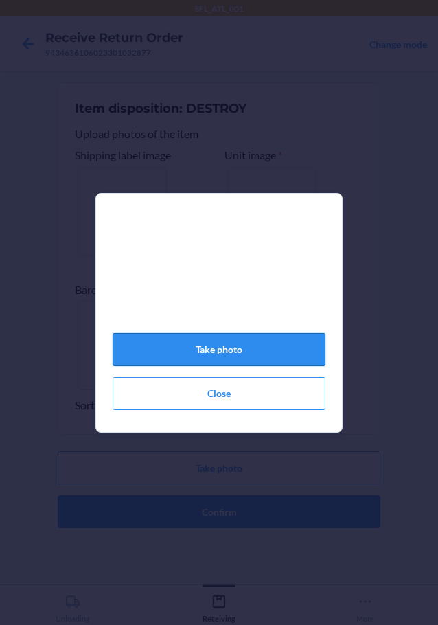
click at [200, 356] on button "Take photo" at bounding box center [219, 349] width 213 height 33
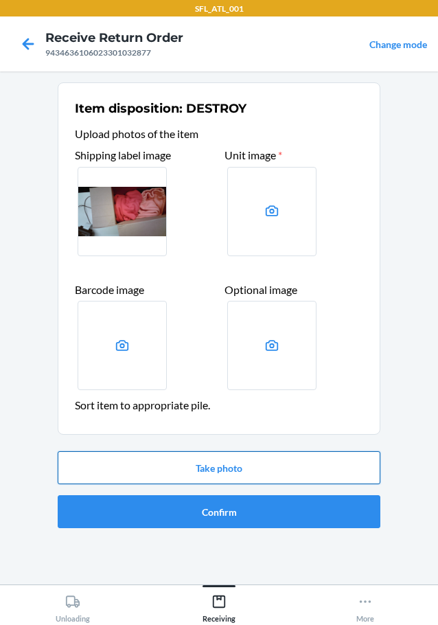
click at [260, 468] on button "Take photo" at bounding box center [219, 467] width 323 height 33
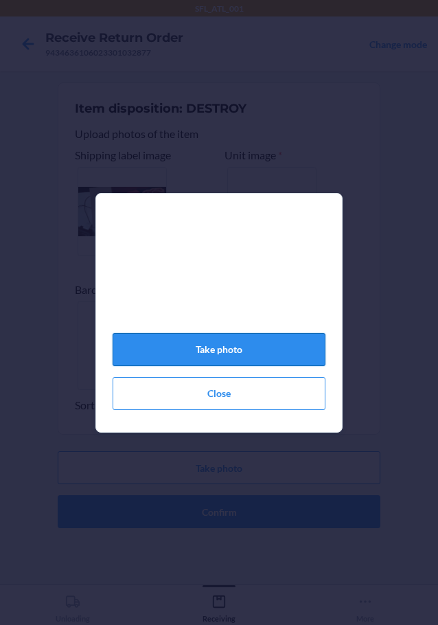
click at [222, 349] on button "Take photo" at bounding box center [219, 349] width 213 height 33
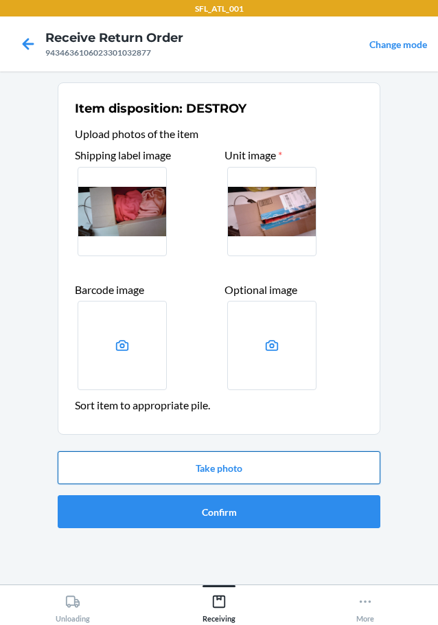
click at [240, 463] on button "Take photo" at bounding box center [219, 467] width 323 height 33
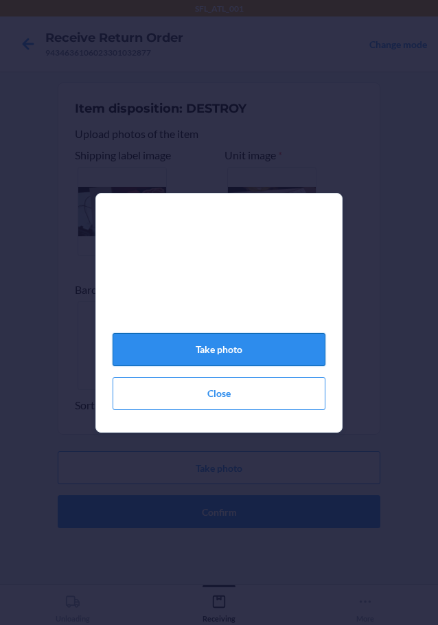
click at [262, 366] on button "Take photo" at bounding box center [219, 349] width 213 height 33
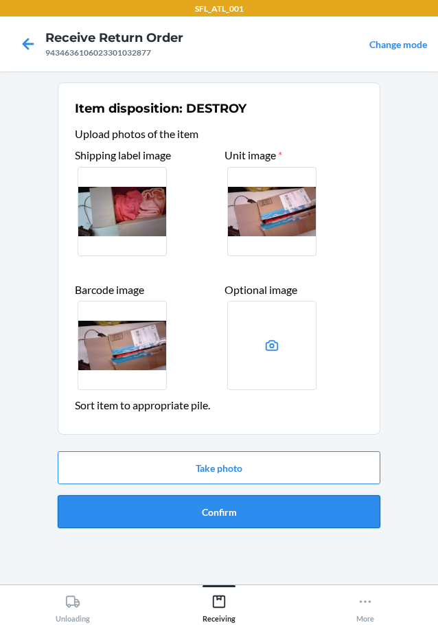
click at [223, 512] on button "Confirm" at bounding box center [219, 511] width 323 height 33
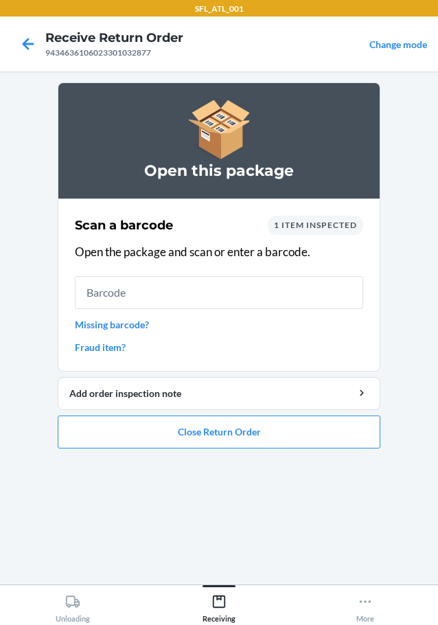
click at [116, 327] on link "Missing barcode?" at bounding box center [219, 324] width 288 height 14
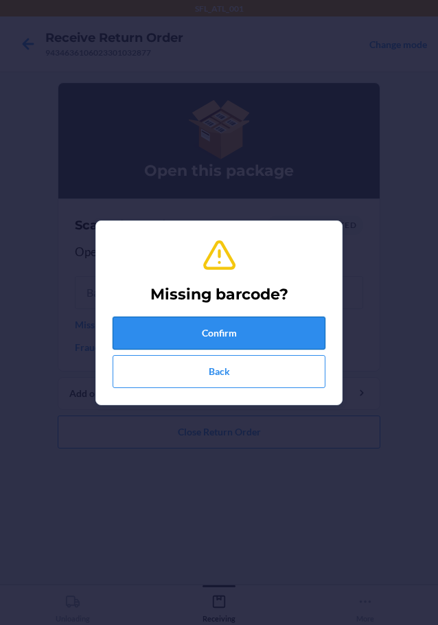
click at [117, 327] on button "Confirm" at bounding box center [219, 333] width 213 height 33
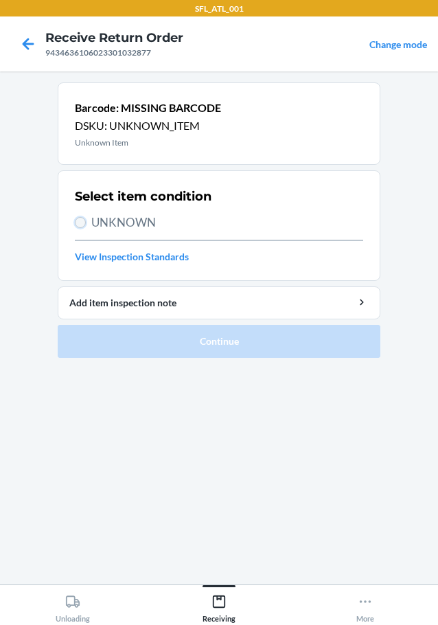
click at [84, 219] on input "UNKNOWN" at bounding box center [80, 222] width 11 height 11
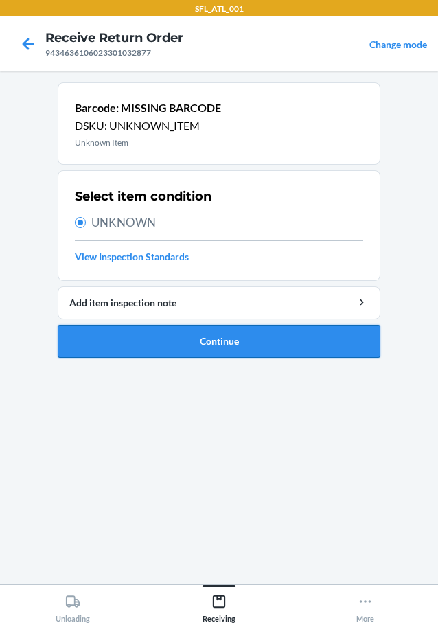
click at [164, 341] on button "Continue" at bounding box center [219, 341] width 323 height 33
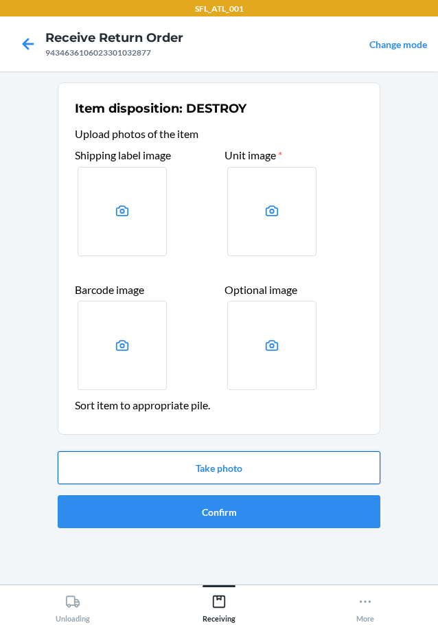
click at [173, 475] on button "Take photo" at bounding box center [219, 467] width 323 height 33
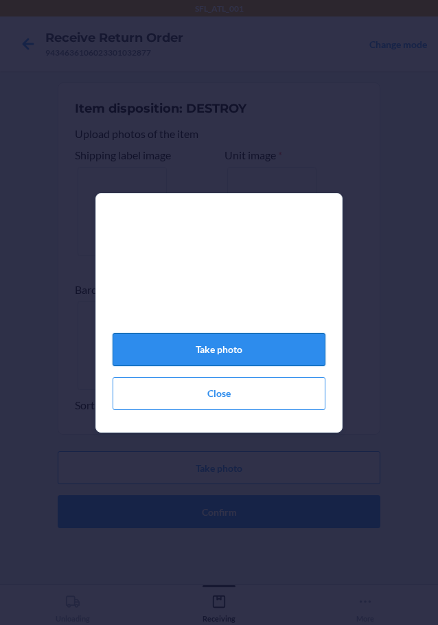
click at [169, 365] on button "Take photo" at bounding box center [219, 349] width 213 height 33
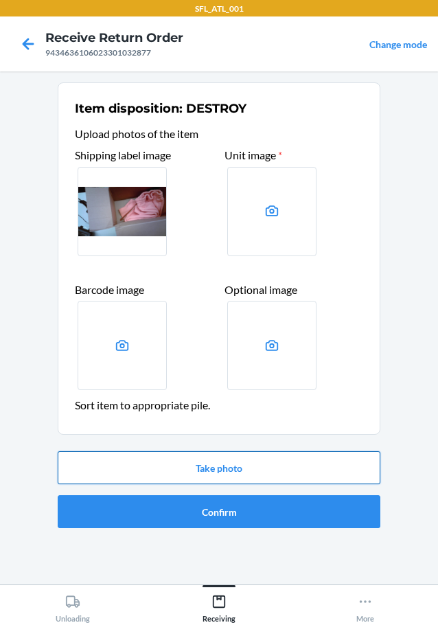
click at [251, 473] on button "Take photo" at bounding box center [219, 467] width 323 height 33
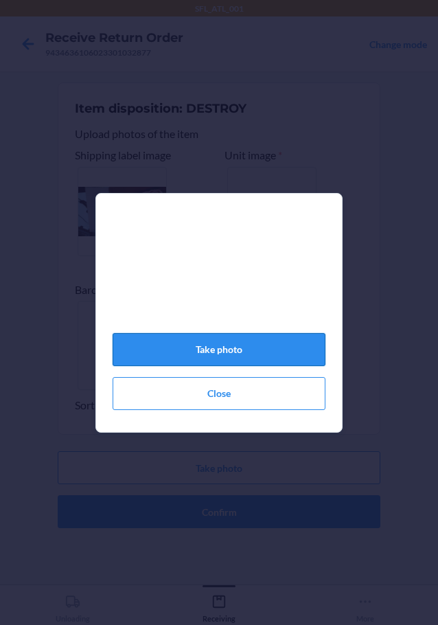
click at [244, 359] on button "Take photo" at bounding box center [219, 349] width 213 height 33
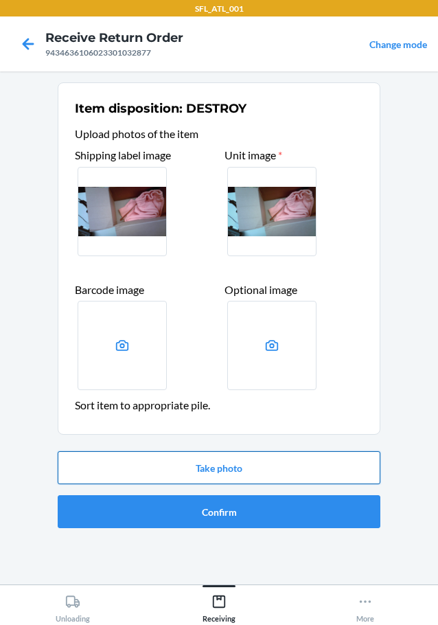
click at [242, 466] on button "Take photo" at bounding box center [219, 467] width 323 height 33
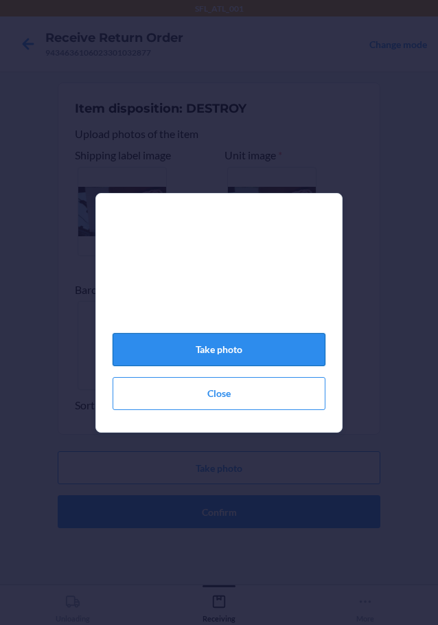
click at [258, 355] on button "Take photo" at bounding box center [219, 349] width 213 height 33
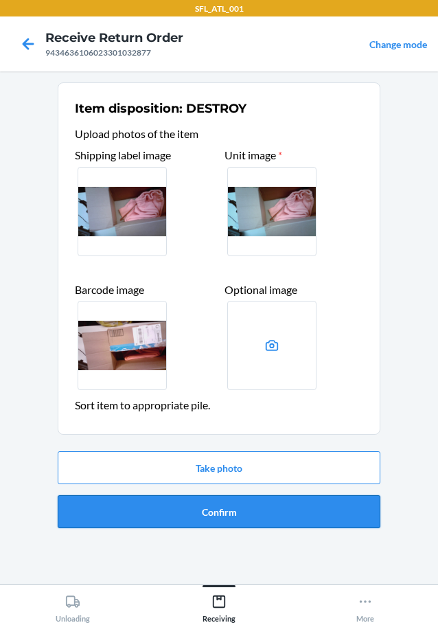
click at [256, 517] on button "Confirm" at bounding box center [219, 511] width 323 height 33
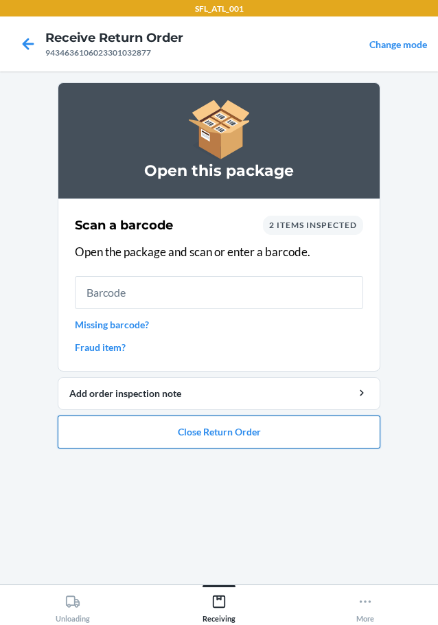
click at [245, 422] on button "Close Return Order" at bounding box center [219, 432] width 323 height 33
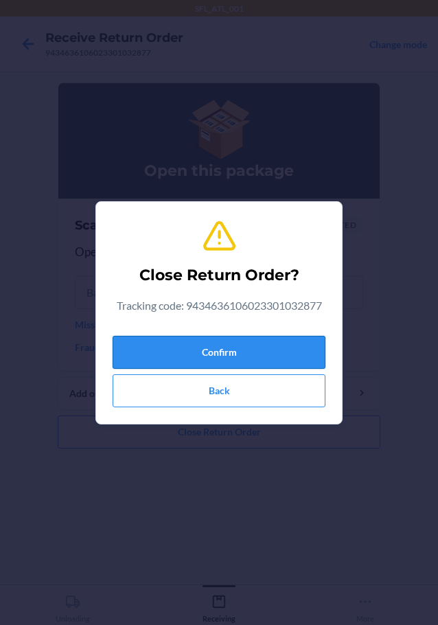
drag, startPoint x: 226, startPoint y: 338, endPoint x: 212, endPoint y: 338, distance: 13.7
click at [224, 339] on button "Confirm" at bounding box center [219, 352] width 213 height 33
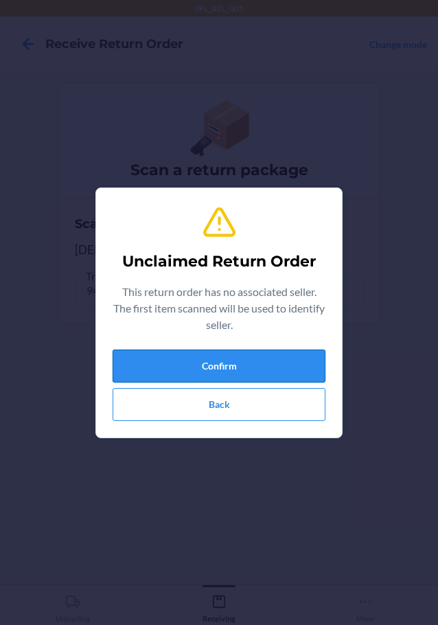
click at [173, 356] on button "Confirm" at bounding box center [219, 366] width 213 height 33
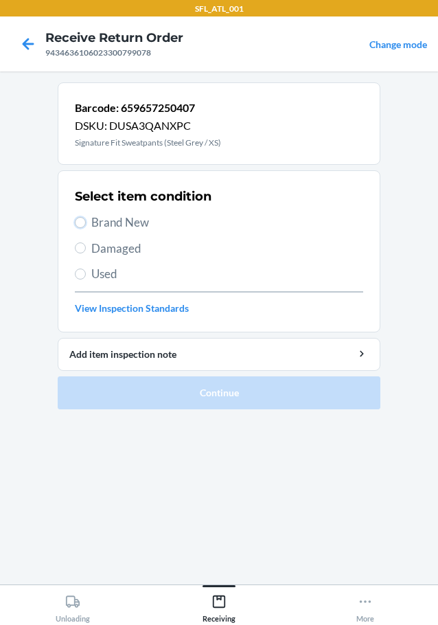
drag, startPoint x: 76, startPoint y: 223, endPoint x: 126, endPoint y: 274, distance: 71.4
click at [76, 224] on input "Brand New" at bounding box center [80, 222] width 11 height 11
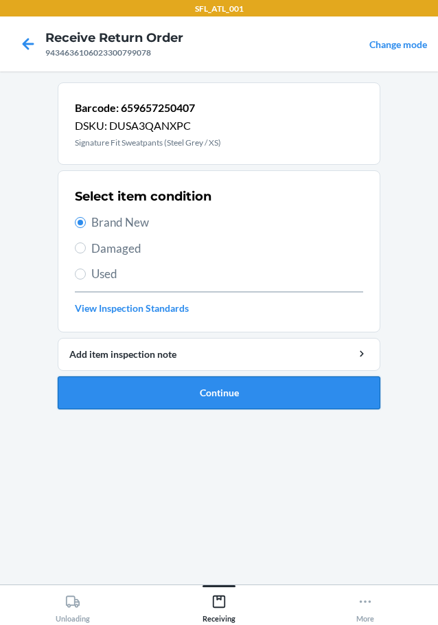
click at [183, 392] on button "Continue" at bounding box center [219, 392] width 323 height 33
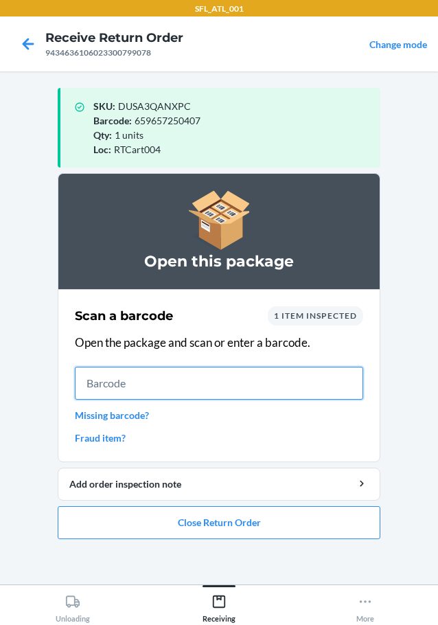
drag, startPoint x: 305, startPoint y: 381, endPoint x: 310, endPoint y: 396, distance: 16.1
click at [305, 383] on input "text" at bounding box center [219, 383] width 288 height 33
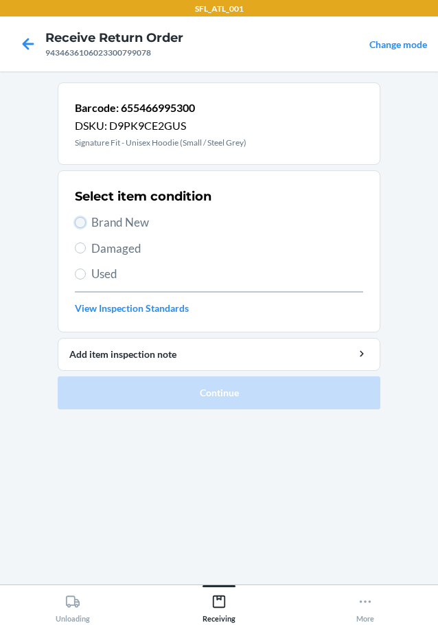
click at [79, 217] on input "Brand New" at bounding box center [80, 222] width 11 height 11
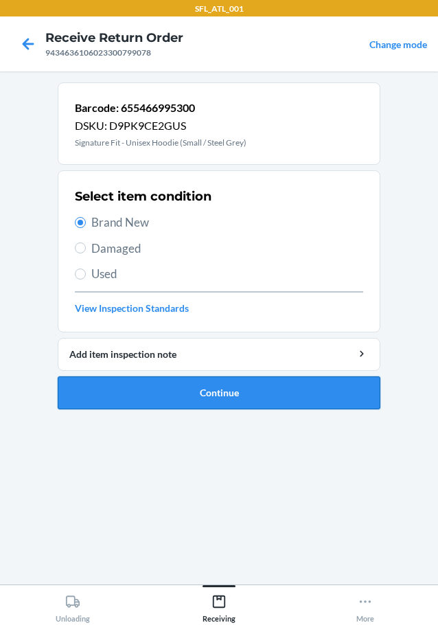
click at [192, 383] on button "Continue" at bounding box center [219, 392] width 323 height 33
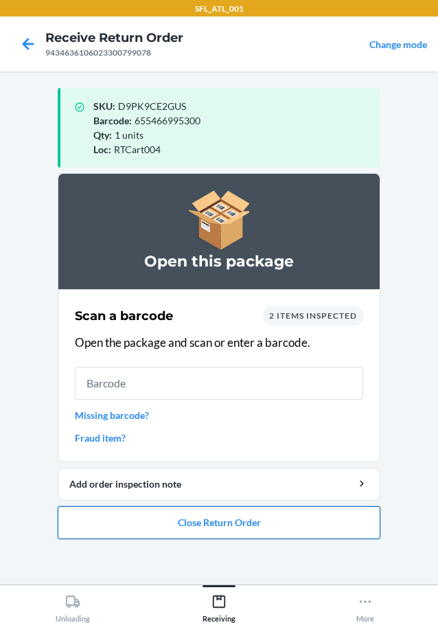
click at [187, 522] on button "Close Return Order" at bounding box center [219, 522] width 323 height 33
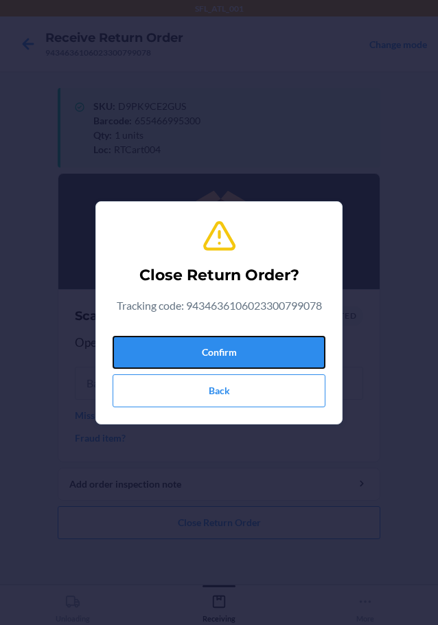
drag, startPoint x: 284, startPoint y: 352, endPoint x: 290, endPoint y: 328, distance: 24.7
click at [286, 350] on button "Confirm" at bounding box center [219, 352] width 213 height 33
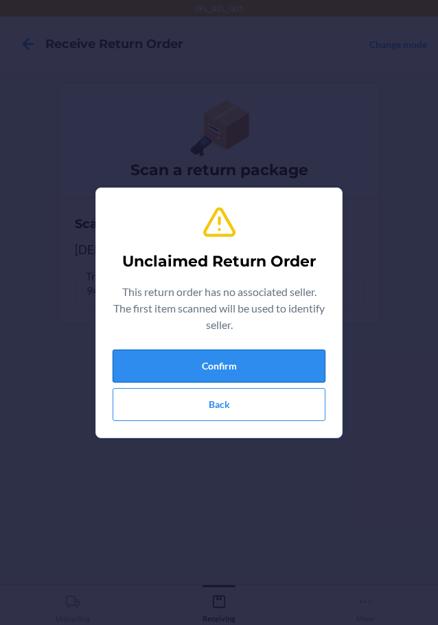
drag, startPoint x: 196, startPoint y: 347, endPoint x: 196, endPoint y: 356, distance: 8.9
click at [196, 352] on div "Unclaimed Return Order This return order has no associated seller. The first it…" at bounding box center [219, 312] width 213 height 227
click at [194, 361] on button "Confirm" at bounding box center [219, 366] width 213 height 33
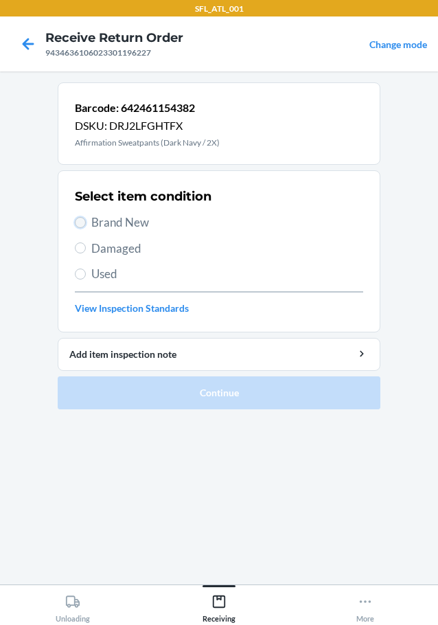
click at [82, 227] on input "Brand New" at bounding box center [80, 222] width 11 height 11
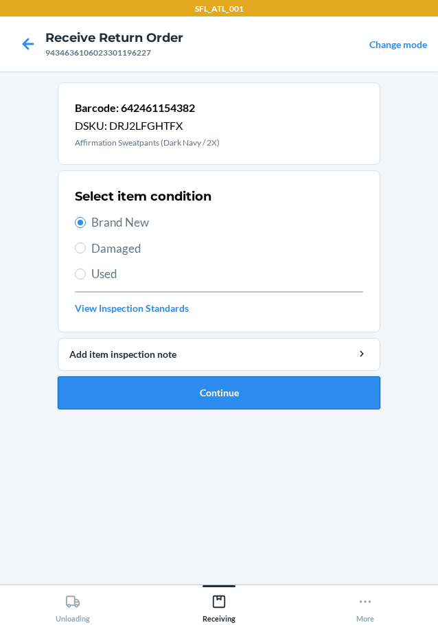
click at [129, 400] on button "Continue" at bounding box center [219, 392] width 323 height 33
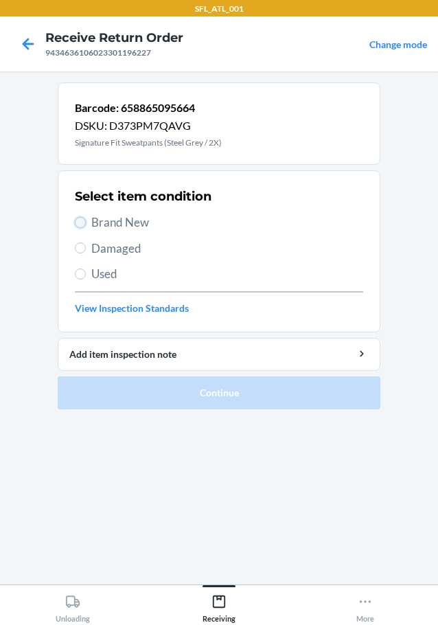
click at [84, 220] on input "Brand New" at bounding box center [80, 222] width 11 height 11
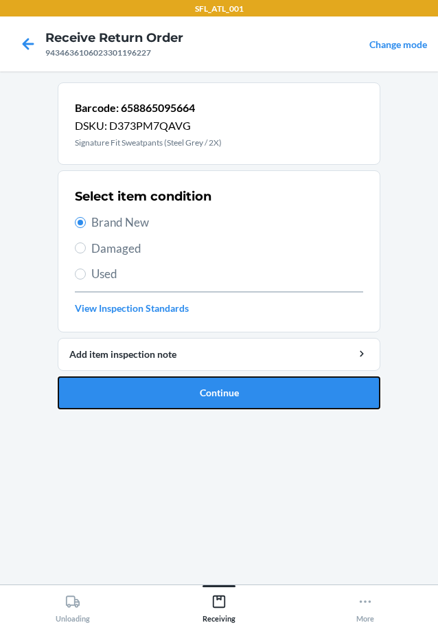
drag, startPoint x: 235, startPoint y: 400, endPoint x: 257, endPoint y: 394, distance: 22.8
click at [236, 400] on button "Continue" at bounding box center [219, 392] width 323 height 33
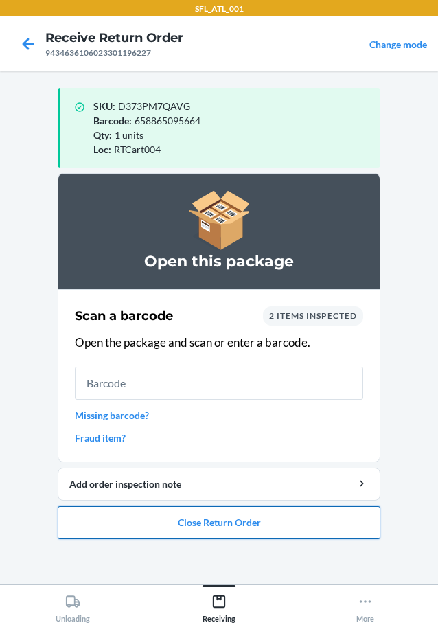
click at [275, 521] on button "Close Return Order" at bounding box center [219, 522] width 323 height 33
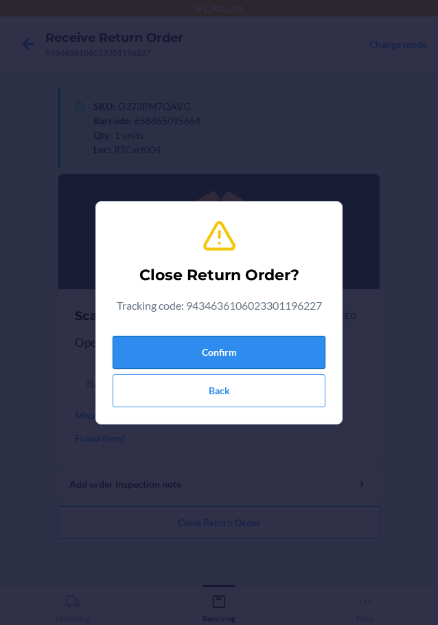
click at [297, 339] on button "Confirm" at bounding box center [219, 352] width 213 height 33
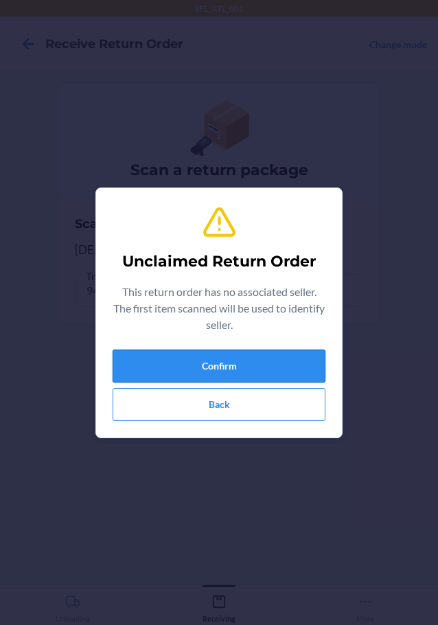
click at [188, 363] on button "Confirm" at bounding box center [219, 366] width 213 height 33
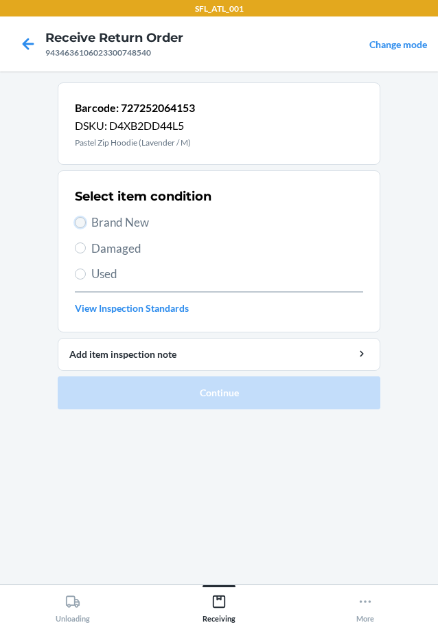
click at [78, 217] on input "Brand New" at bounding box center [80, 222] width 11 height 11
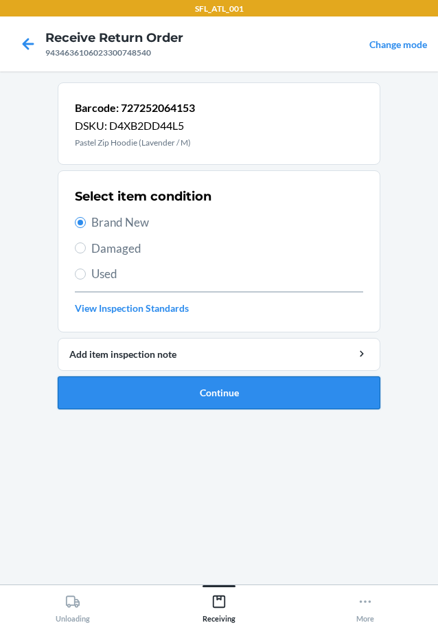
click at [119, 391] on button "Continue" at bounding box center [219, 392] width 323 height 33
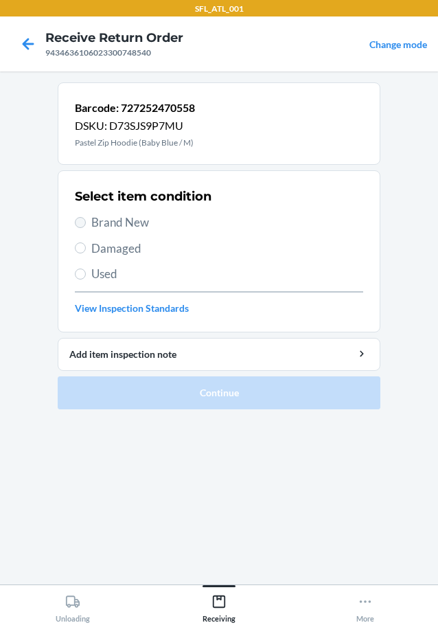
click at [79, 220] on label "Brand New" at bounding box center [219, 223] width 288 height 18
click at [79, 220] on input "Brand New" at bounding box center [80, 222] width 11 height 11
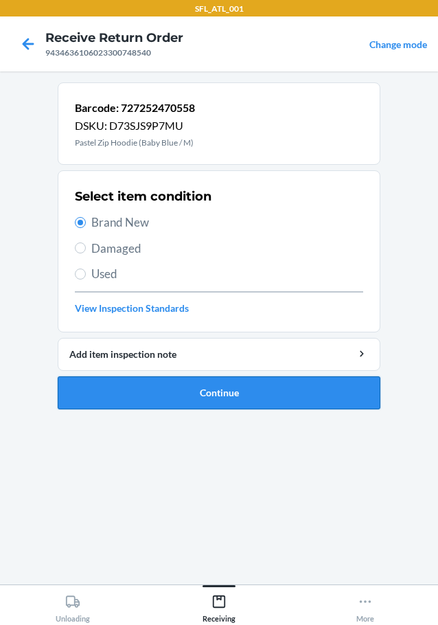
click at [242, 386] on button "Continue" at bounding box center [219, 392] width 323 height 33
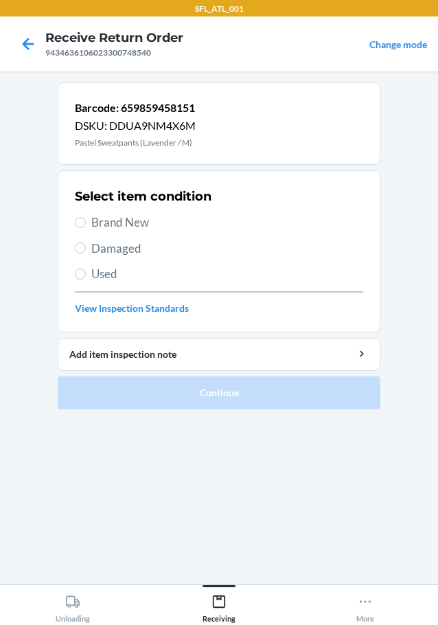
drag, startPoint x: 90, startPoint y: 214, endPoint x: 91, endPoint y: 231, distance: 17.9
click at [91, 223] on label "Brand New" at bounding box center [219, 223] width 288 height 18
click at [86, 223] on input "Brand New" at bounding box center [80, 222] width 11 height 11
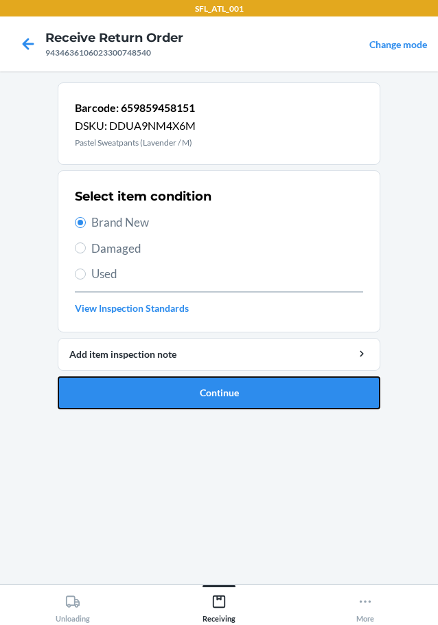
drag, startPoint x: 143, startPoint y: 402, endPoint x: 169, endPoint y: 401, distance: 26.1
click at [159, 402] on button "Continue" at bounding box center [219, 392] width 323 height 33
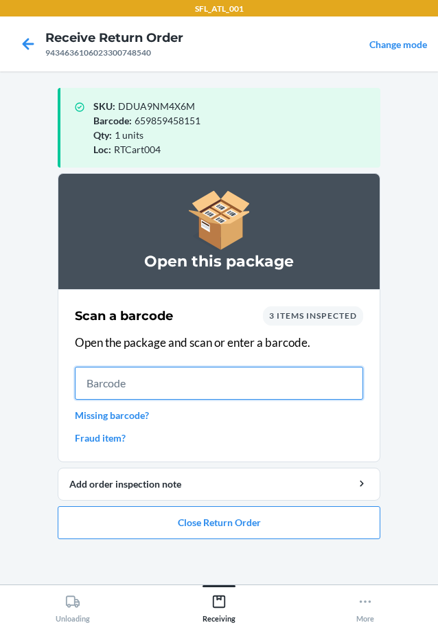
click at [321, 385] on input "text" at bounding box center [219, 383] width 288 height 33
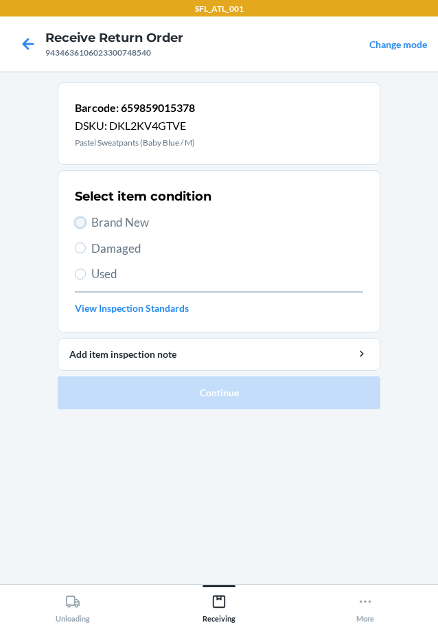
click at [78, 221] on input "Brand New" at bounding box center [80, 222] width 11 height 11
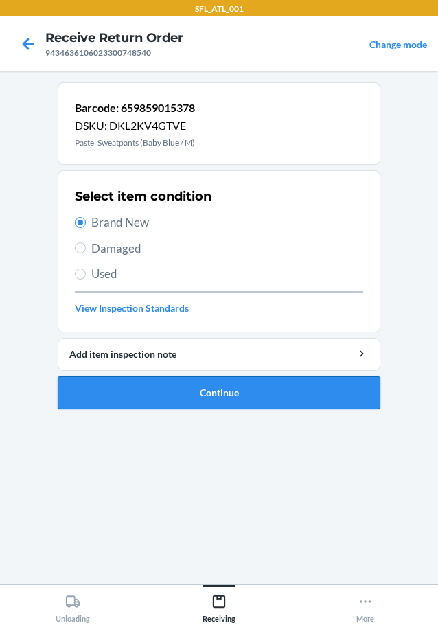
click at [156, 392] on button "Continue" at bounding box center [219, 392] width 323 height 33
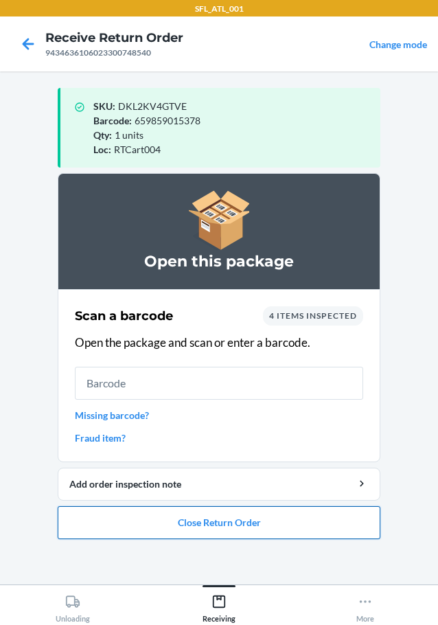
click at [257, 522] on button "Close Return Order" at bounding box center [219, 522] width 323 height 33
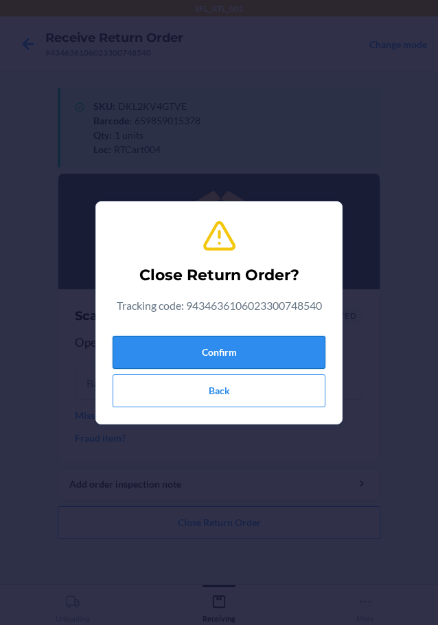
click at [293, 353] on button "Confirm" at bounding box center [219, 352] width 213 height 33
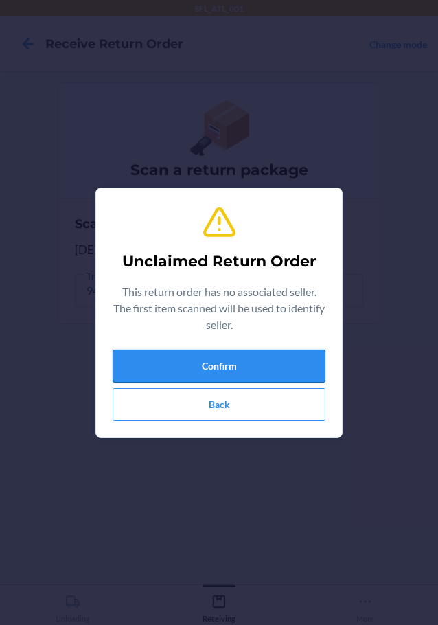
click at [280, 360] on button "Confirm" at bounding box center [219, 366] width 213 height 33
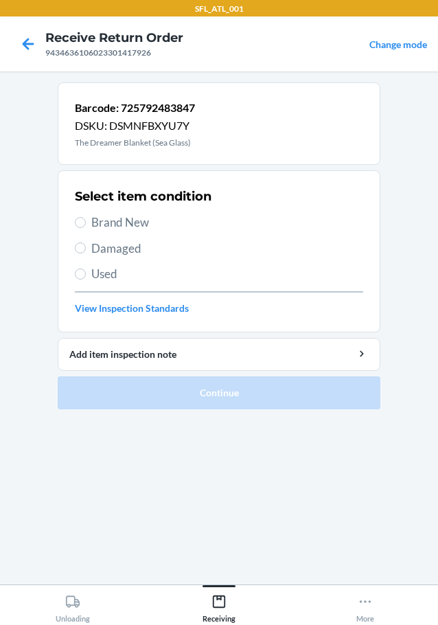
drag, startPoint x: 84, startPoint y: 269, endPoint x: 84, endPoint y: 280, distance: 10.3
click at [84, 272] on label "Used" at bounding box center [219, 274] width 288 height 18
click at [84, 272] on input "Used" at bounding box center [80, 274] width 11 height 11
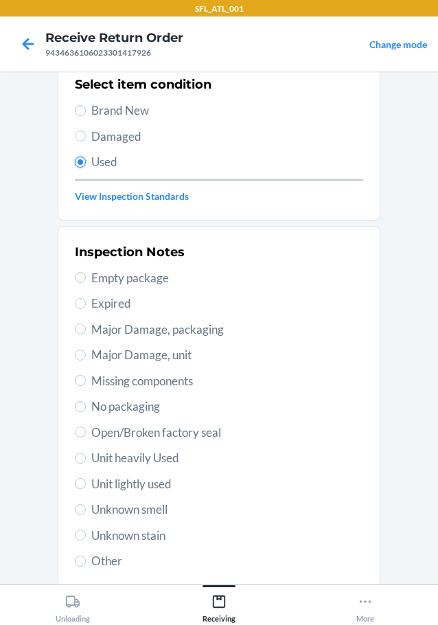
scroll to position [203, 0]
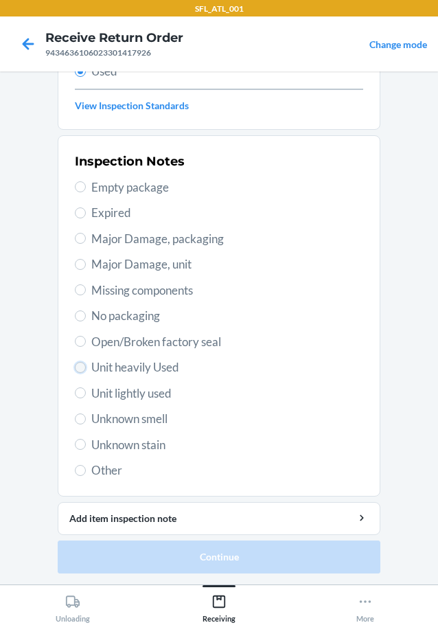
click at [75, 366] on input "Unit heavily Used" at bounding box center [80, 367] width 11 height 11
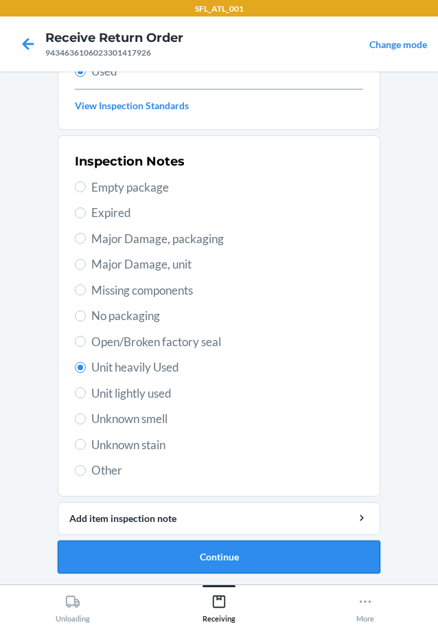
click at [188, 548] on button "Continue" at bounding box center [219, 557] width 323 height 33
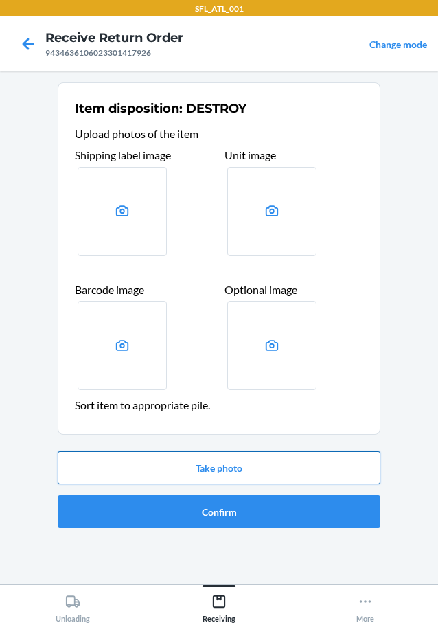
click at [175, 462] on button "Take photo" at bounding box center [219, 467] width 323 height 33
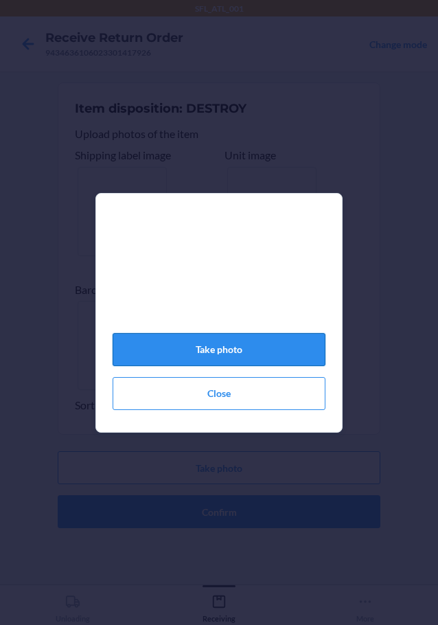
click at [196, 360] on button "Take photo" at bounding box center [219, 349] width 213 height 33
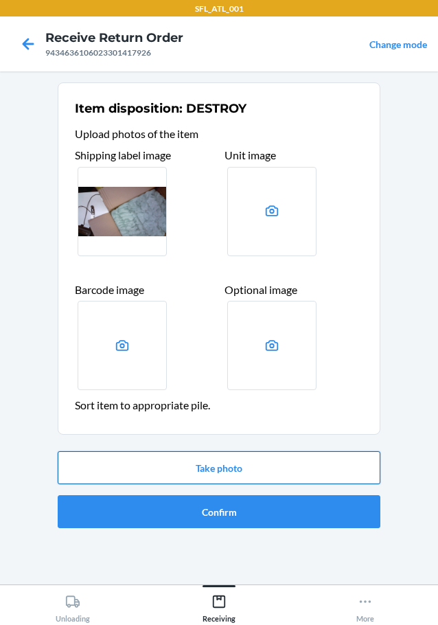
click at [242, 457] on button "Take photo" at bounding box center [219, 467] width 323 height 33
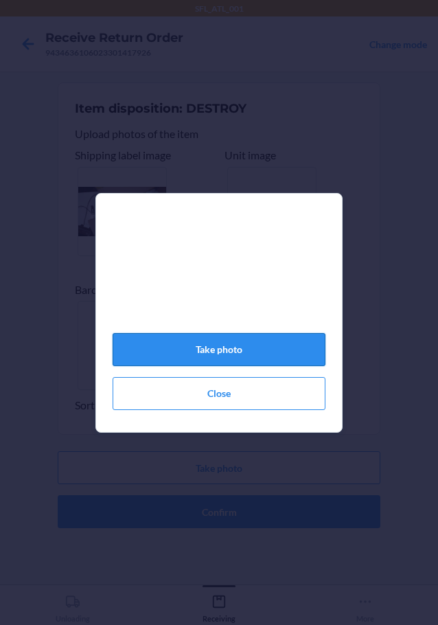
click at [240, 349] on button "Take photo" at bounding box center [219, 349] width 213 height 33
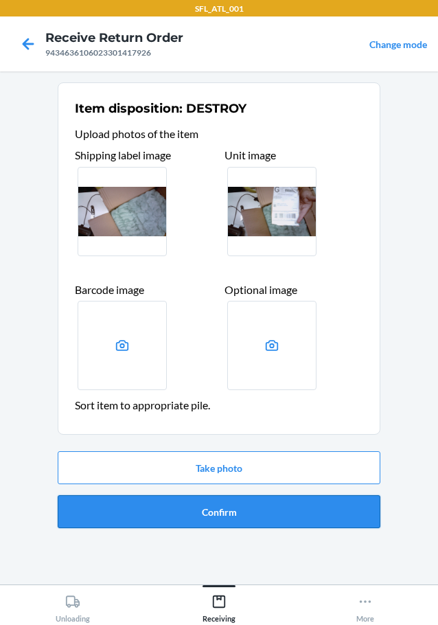
click at [257, 508] on button "Confirm" at bounding box center [219, 511] width 323 height 33
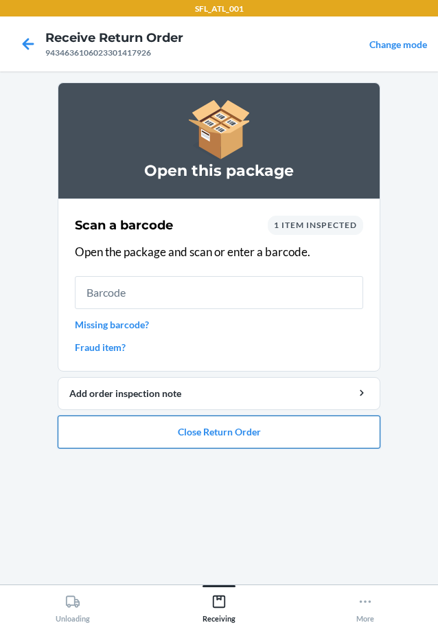
click at [268, 443] on button "Close Return Order" at bounding box center [219, 432] width 323 height 33
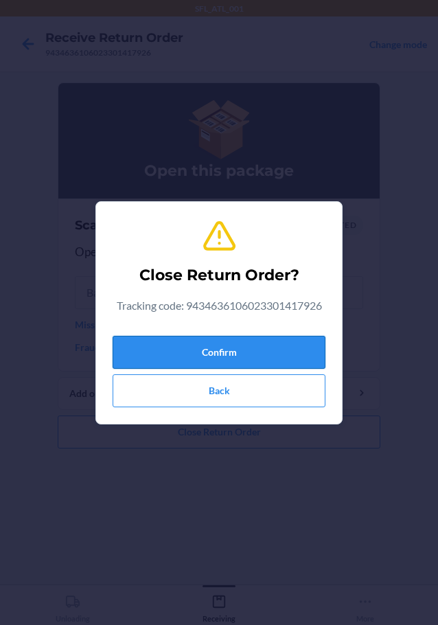
click at [260, 340] on button "Confirm" at bounding box center [219, 352] width 213 height 33
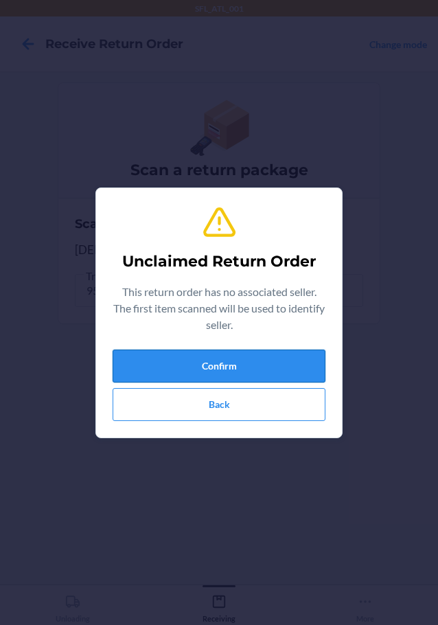
click at [172, 366] on button "Confirm" at bounding box center [219, 366] width 213 height 33
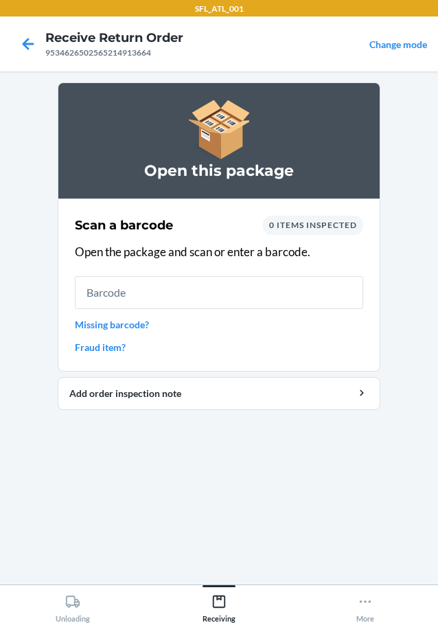
click at [135, 321] on link "Missing barcode?" at bounding box center [219, 324] width 288 height 14
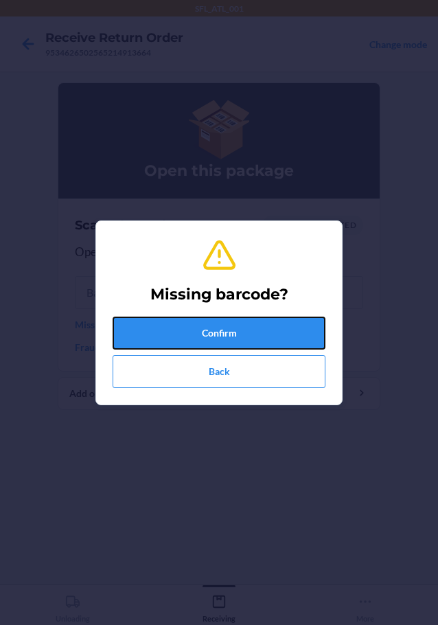
click at [158, 328] on button "Confirm" at bounding box center [219, 333] width 213 height 33
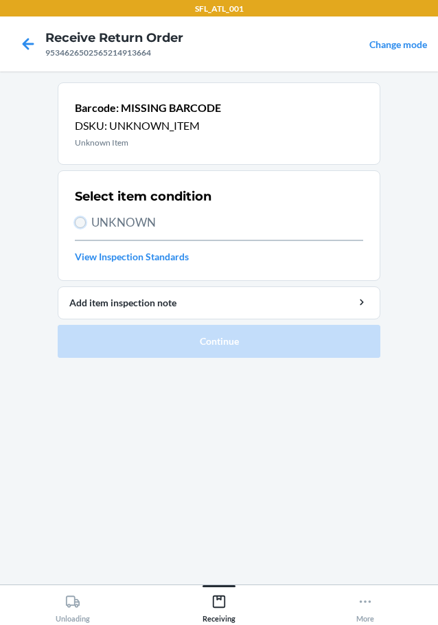
click at [82, 222] on input "UNKNOWN" at bounding box center [80, 222] width 11 height 11
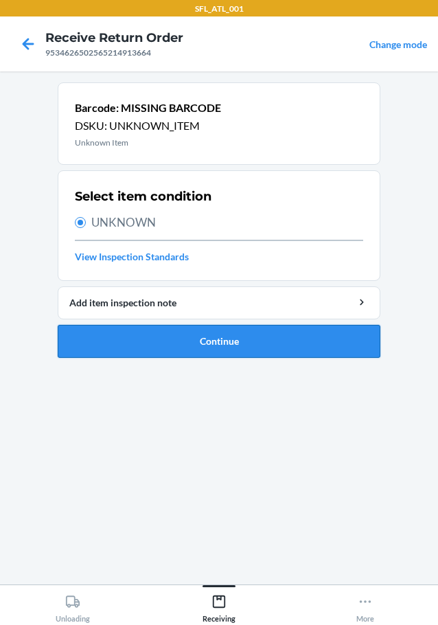
click at [177, 334] on button "Continue" at bounding box center [219, 341] width 323 height 33
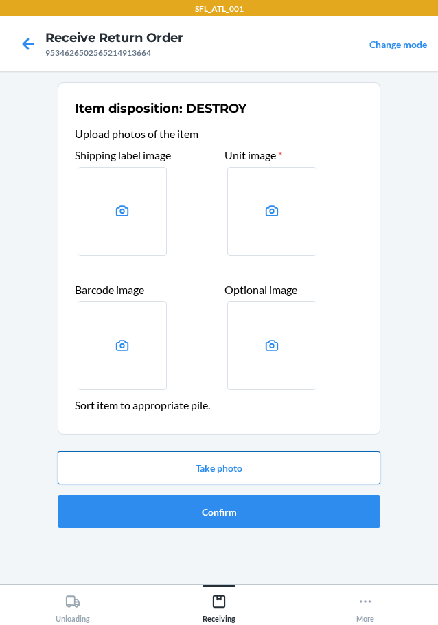
click at [244, 474] on button "Take photo" at bounding box center [219, 467] width 323 height 33
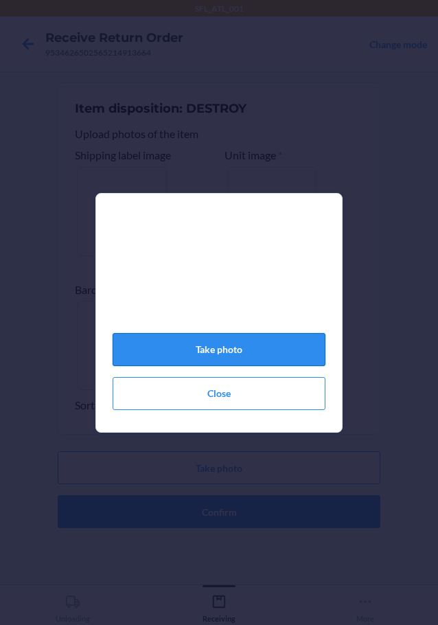
click at [198, 359] on button "Take photo" at bounding box center [219, 349] width 213 height 33
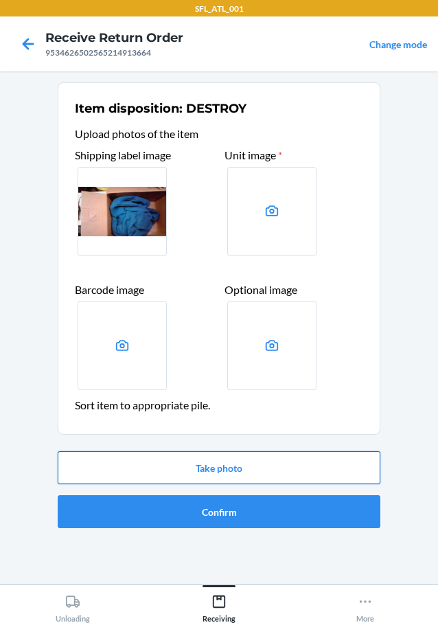
click at [229, 468] on button "Take photo" at bounding box center [219, 467] width 323 height 33
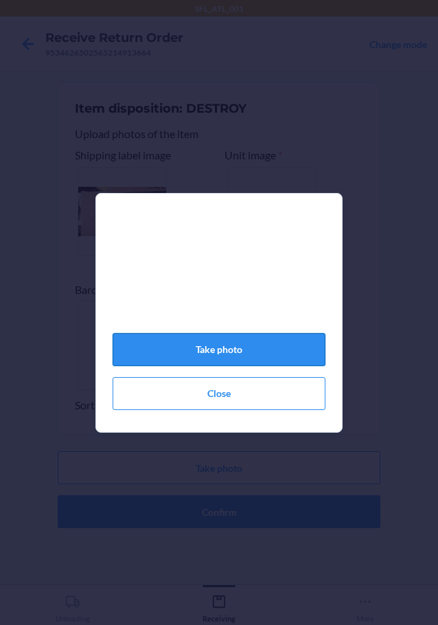
click at [211, 363] on button "Take photo" at bounding box center [219, 349] width 213 height 33
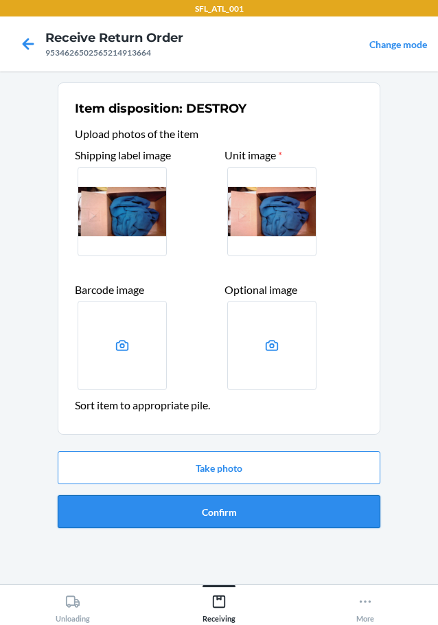
click at [262, 514] on button "Confirm" at bounding box center [219, 511] width 323 height 33
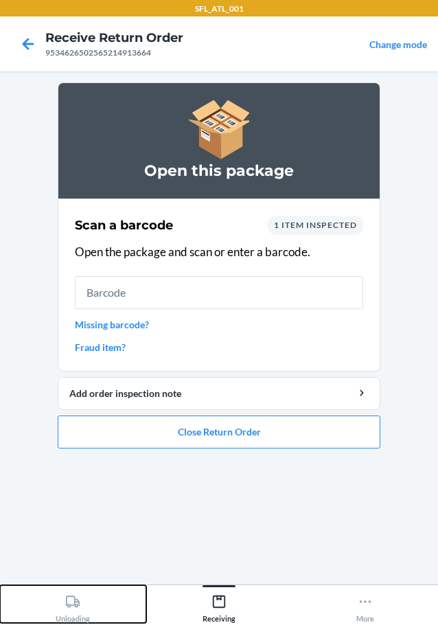
click at [82, 599] on div "Unloading" at bounding box center [73, 606] width 34 height 34
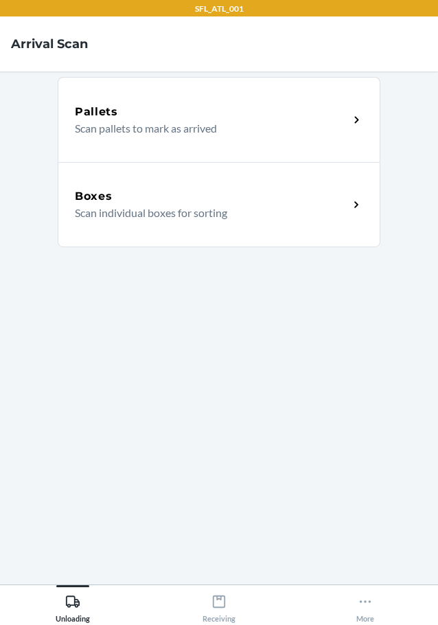
click at [137, 196] on div "Boxes" at bounding box center [212, 196] width 274 height 16
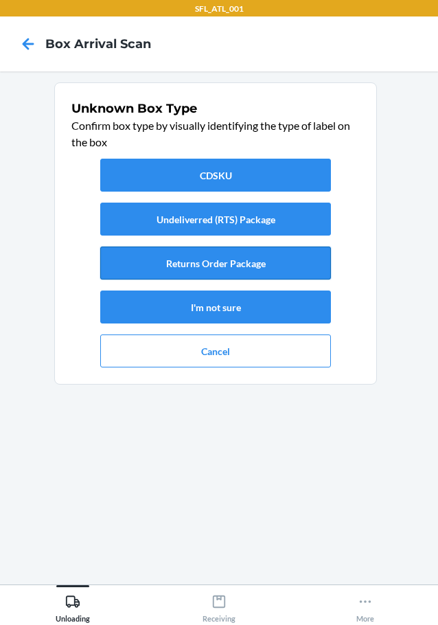
click at [225, 264] on button "Returns Order Package" at bounding box center [215, 263] width 231 height 33
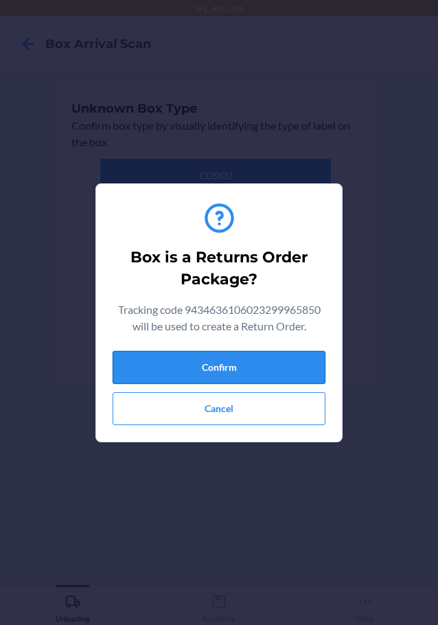
drag, startPoint x: 237, startPoint y: 365, endPoint x: 256, endPoint y: 362, distance: 19.4
click at [239, 365] on button "Confirm" at bounding box center [219, 367] width 213 height 33
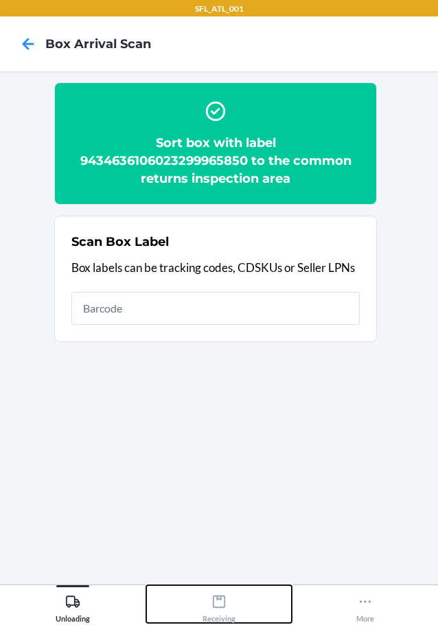
click at [227, 603] on div "Receiving" at bounding box center [219, 606] width 33 height 34
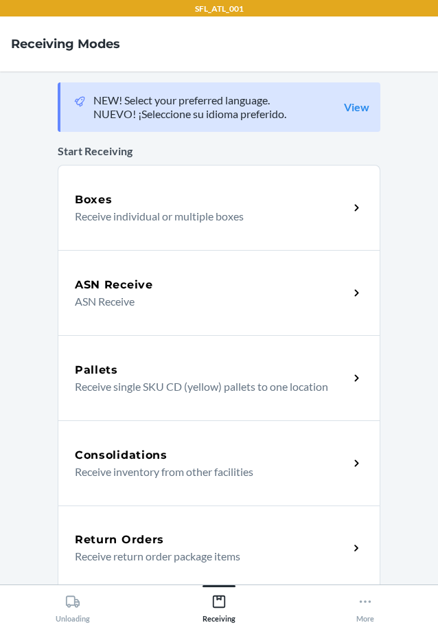
click at [229, 538] on div "Return Orders" at bounding box center [212, 540] width 274 height 16
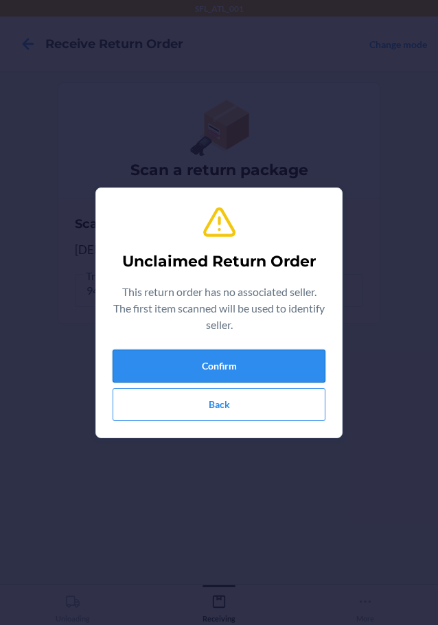
click at [234, 366] on button "Confirm" at bounding box center [219, 366] width 213 height 33
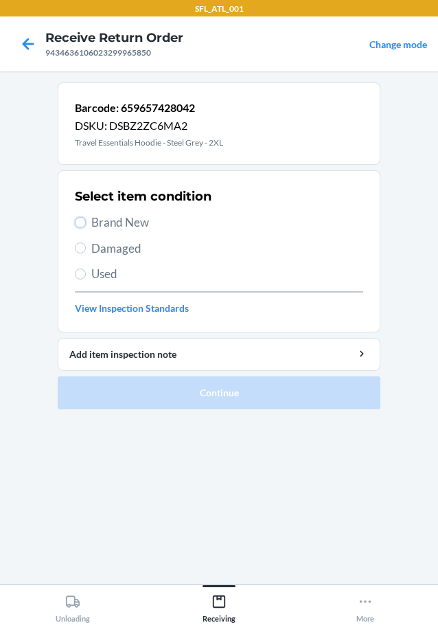
drag, startPoint x: 76, startPoint y: 218, endPoint x: 65, endPoint y: 288, distance: 70.2
click at [75, 225] on label "Brand New" at bounding box center [219, 223] width 288 height 18
click at [75, 225] on input "Brand New" at bounding box center [80, 222] width 11 height 11
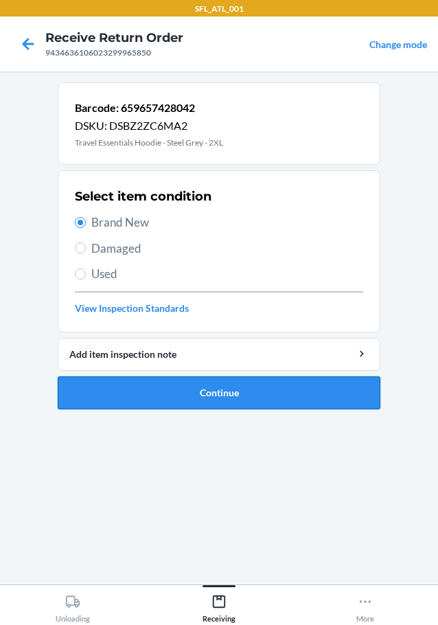
click at [102, 402] on button "Continue" at bounding box center [219, 392] width 323 height 33
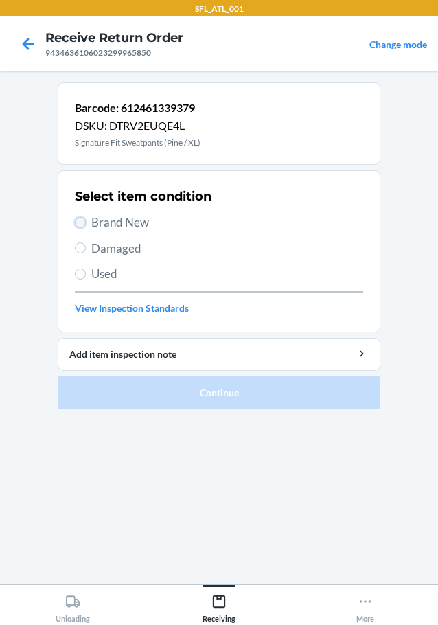
click at [84, 221] on input "Brand New" at bounding box center [80, 222] width 11 height 11
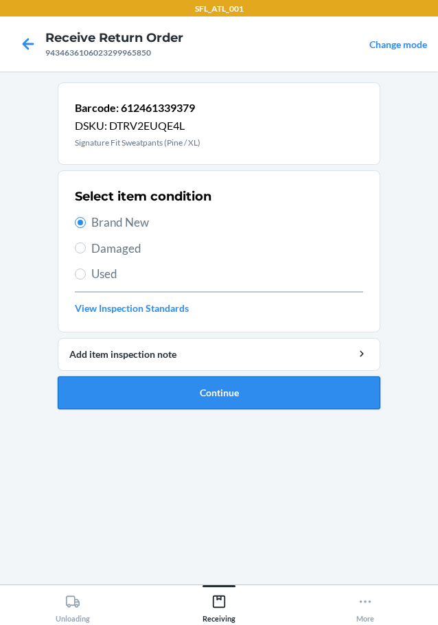
click at [214, 405] on button "Continue" at bounding box center [219, 392] width 323 height 33
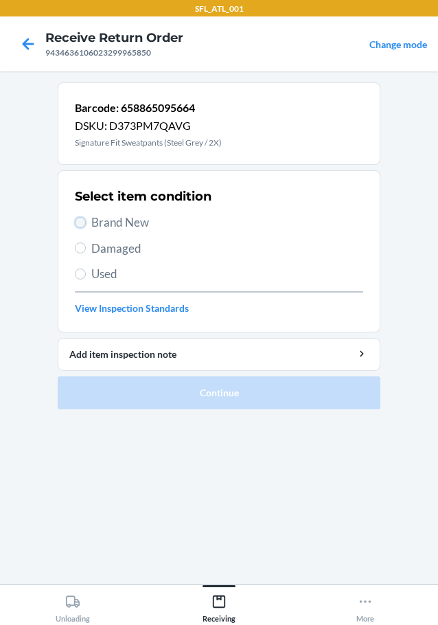
click at [84, 222] on input "Brand New" at bounding box center [80, 222] width 11 height 11
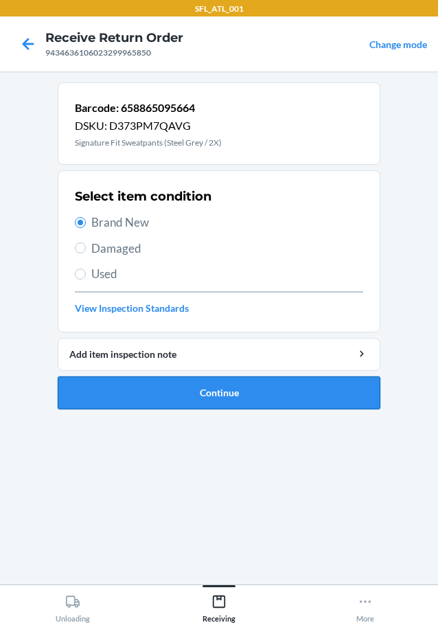
click at [280, 402] on button "Continue" at bounding box center [219, 392] width 323 height 33
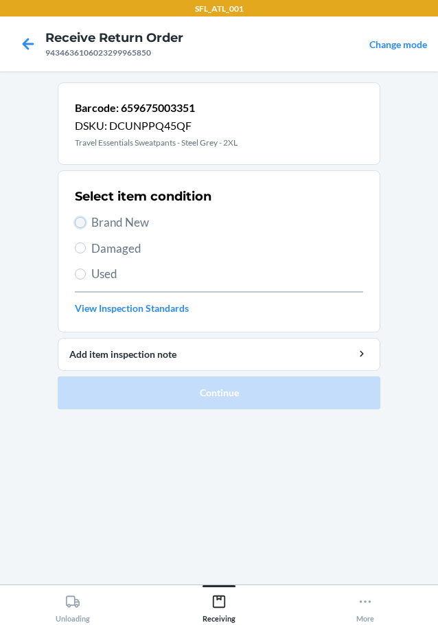
click at [85, 224] on input "Brand New" at bounding box center [80, 222] width 11 height 11
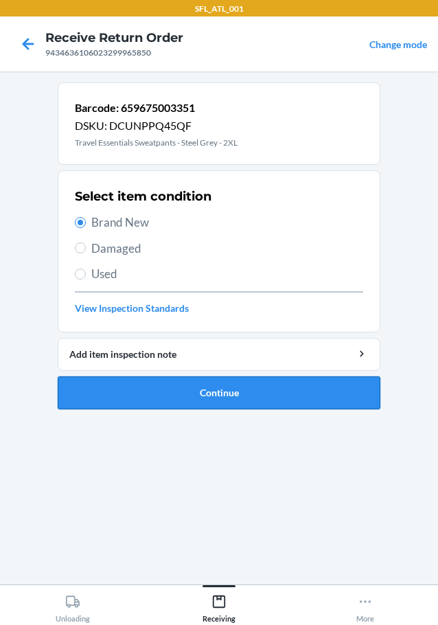
click at [241, 392] on button "Continue" at bounding box center [219, 392] width 323 height 33
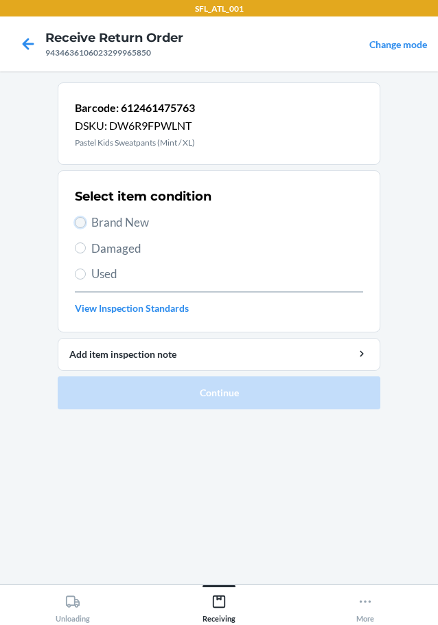
click at [79, 225] on input "Brand New" at bounding box center [80, 222] width 11 height 11
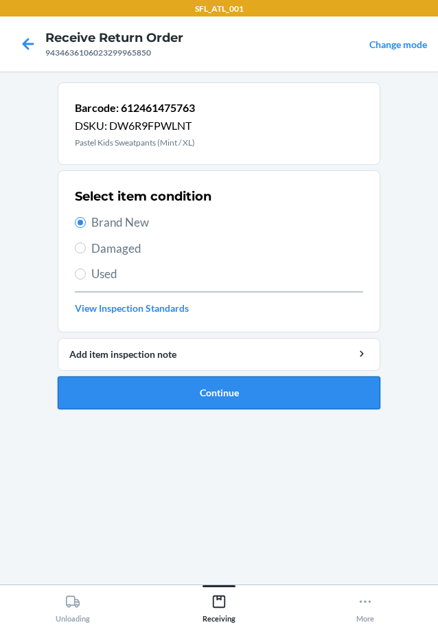
click at [172, 389] on button "Continue" at bounding box center [219, 392] width 323 height 33
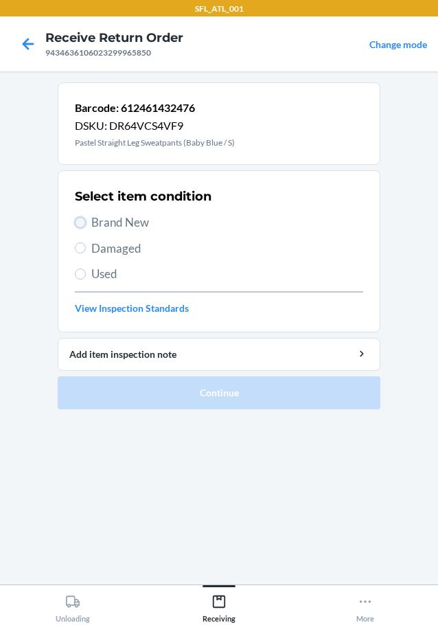
click at [82, 220] on input "Brand New" at bounding box center [80, 222] width 11 height 11
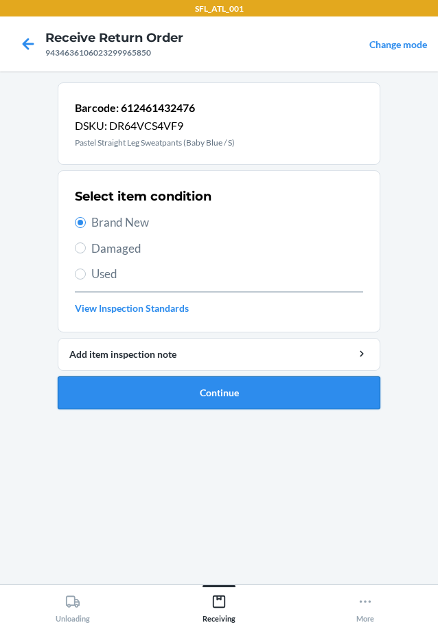
click at [194, 392] on button "Continue" at bounding box center [219, 392] width 323 height 33
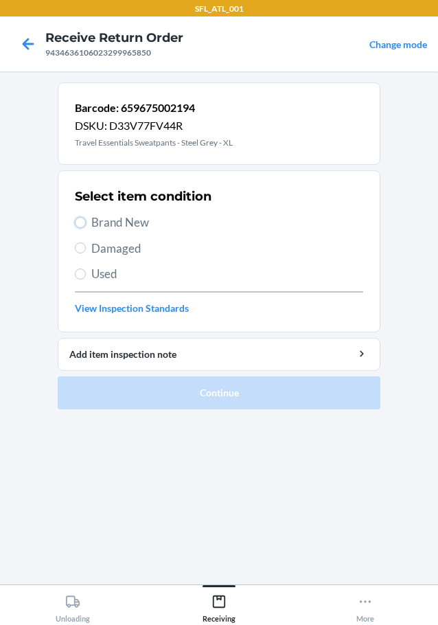
drag, startPoint x: 78, startPoint y: 220, endPoint x: 107, endPoint y: 251, distance: 41.8
click at [79, 220] on input "Brand New" at bounding box center [80, 222] width 11 height 11
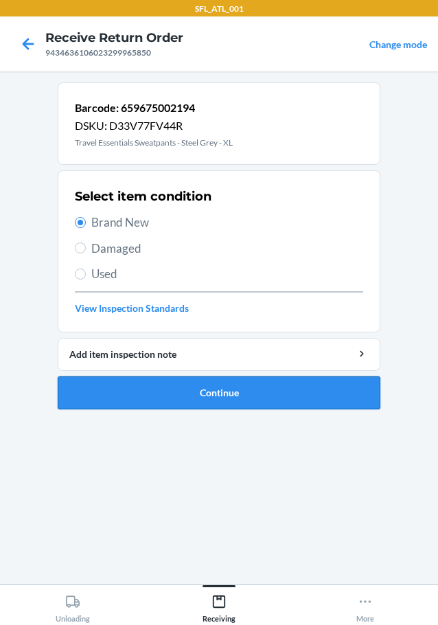
click at [179, 392] on button "Continue" at bounding box center [219, 392] width 323 height 33
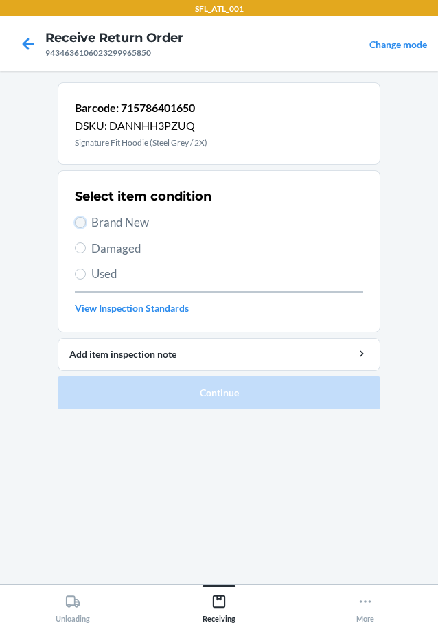
click at [80, 223] on input "Brand New" at bounding box center [80, 222] width 11 height 11
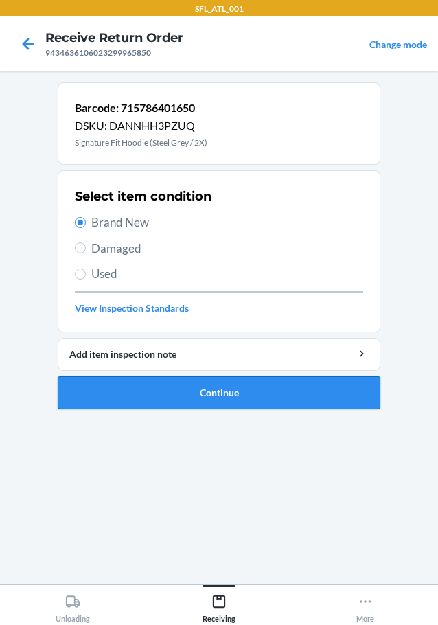
click at [199, 392] on button "Continue" at bounding box center [219, 392] width 323 height 33
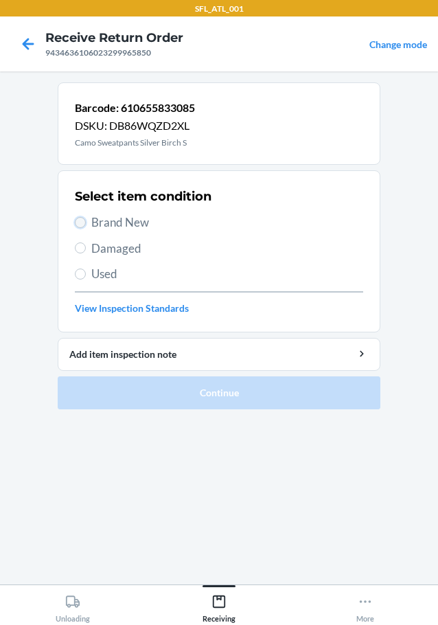
click at [82, 223] on input "Brand New" at bounding box center [80, 222] width 11 height 11
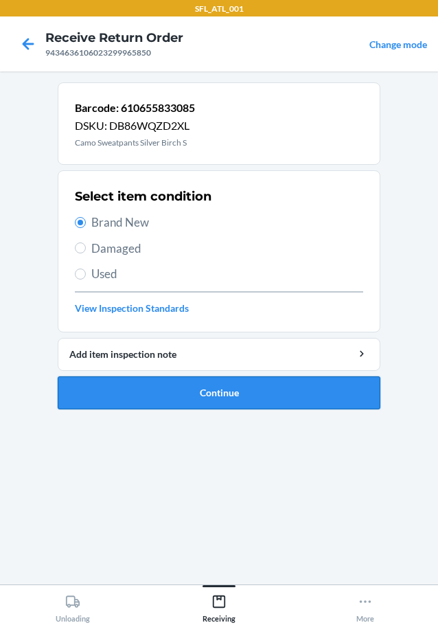
click at [216, 389] on button "Continue" at bounding box center [219, 392] width 323 height 33
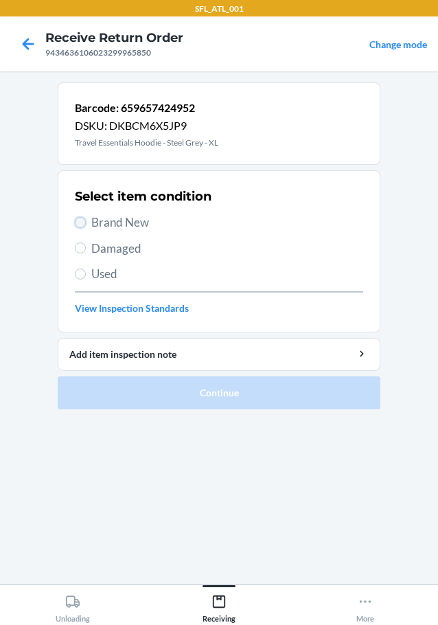
click at [83, 220] on input "Brand New" at bounding box center [80, 222] width 11 height 11
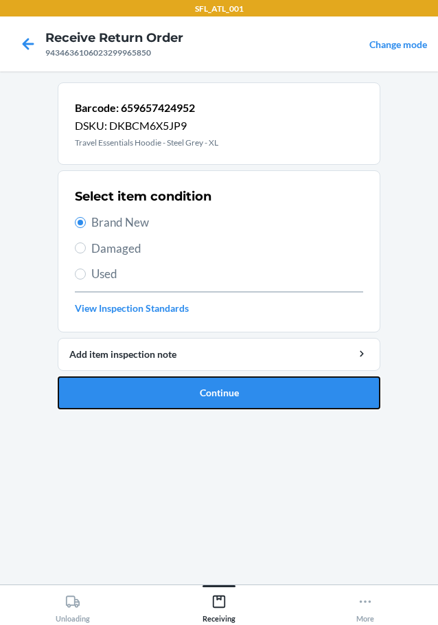
drag, startPoint x: 188, startPoint y: 383, endPoint x: 196, endPoint y: 376, distance: 11.2
click at [190, 383] on button "Continue" at bounding box center [219, 392] width 323 height 33
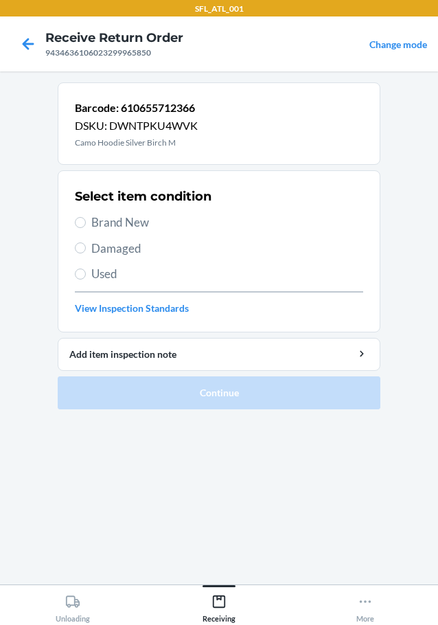
drag, startPoint x: 85, startPoint y: 217, endPoint x: 100, endPoint y: 270, distance: 55.0
click at [84, 220] on label "Brand New" at bounding box center [219, 223] width 288 height 18
click at [84, 220] on input "Brand New" at bounding box center [80, 222] width 11 height 11
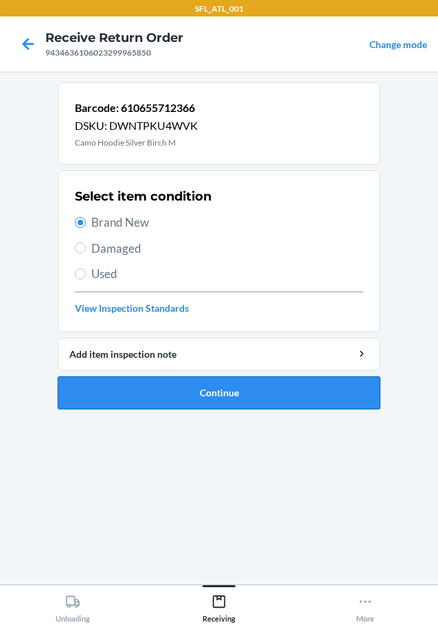
click at [147, 379] on button "Continue" at bounding box center [219, 392] width 323 height 33
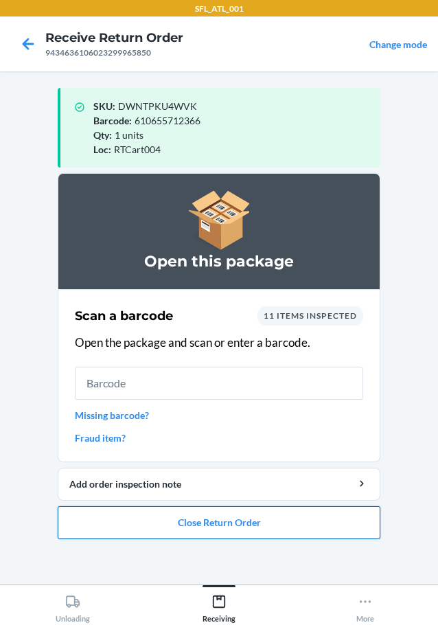
click at [315, 519] on button "Close Return Order" at bounding box center [219, 522] width 323 height 33
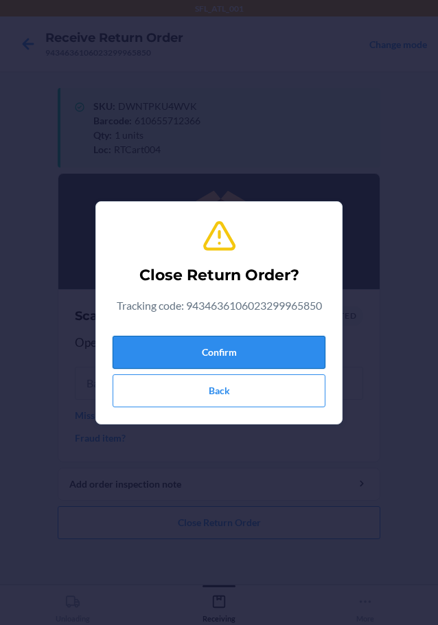
click at [292, 343] on button "Confirm" at bounding box center [219, 352] width 213 height 33
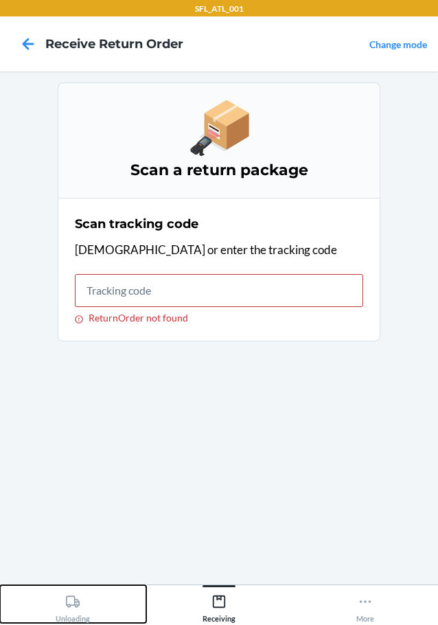
click at [61, 598] on div "Unloading" at bounding box center [73, 606] width 34 height 34
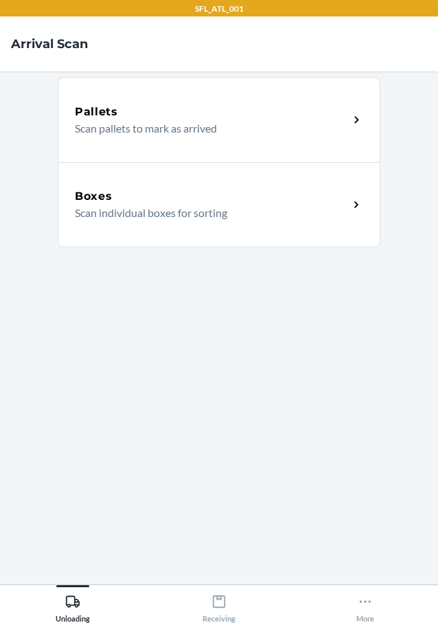
click at [273, 214] on p "Scan individual boxes for sorting" at bounding box center [206, 213] width 263 height 16
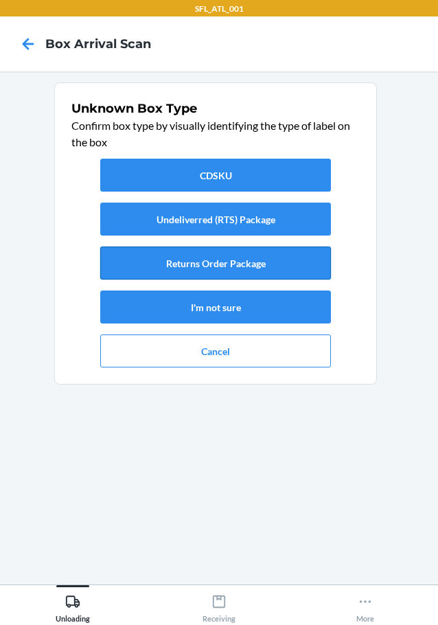
click at [183, 256] on button "Returns Order Package" at bounding box center [215, 263] width 231 height 33
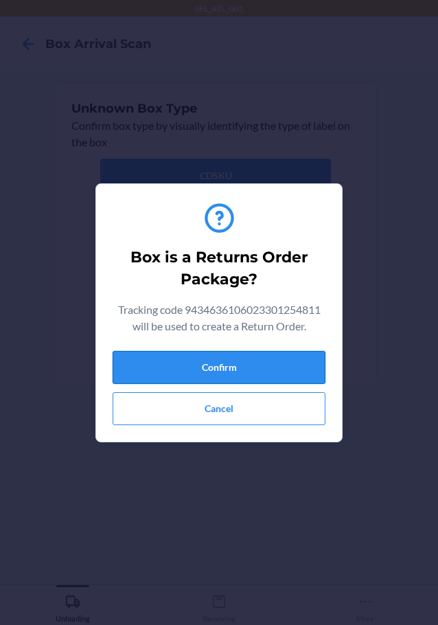
click at [267, 364] on button "Confirm" at bounding box center [219, 367] width 213 height 33
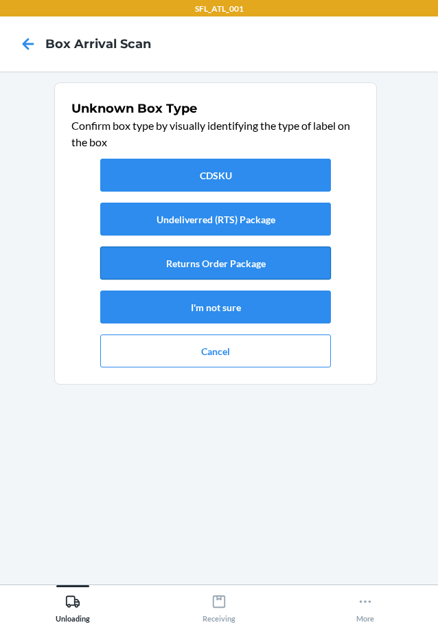
click at [288, 262] on button "Returns Order Package" at bounding box center [215, 263] width 231 height 33
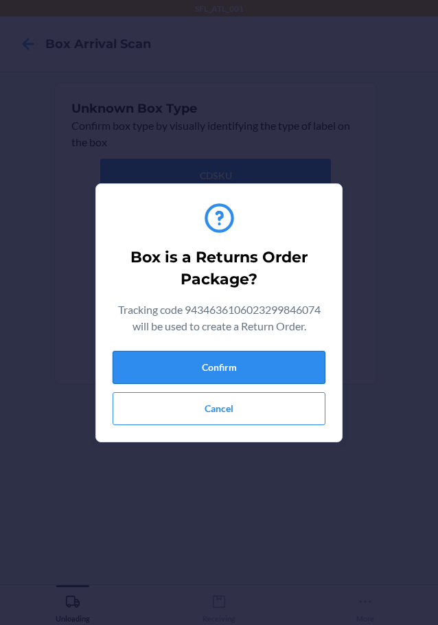
click at [292, 372] on button "Confirm" at bounding box center [219, 367] width 213 height 33
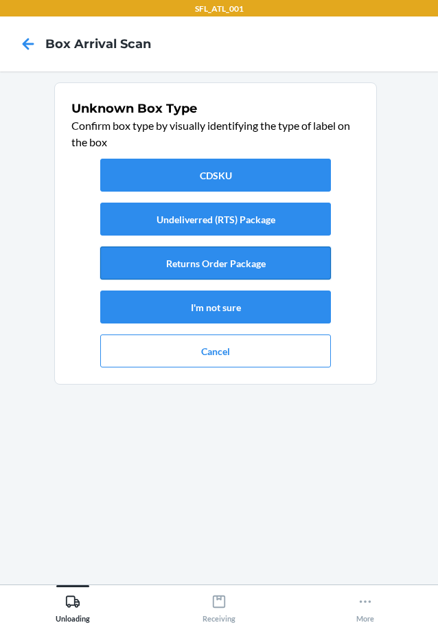
click at [282, 247] on button "Returns Order Package" at bounding box center [215, 263] width 231 height 33
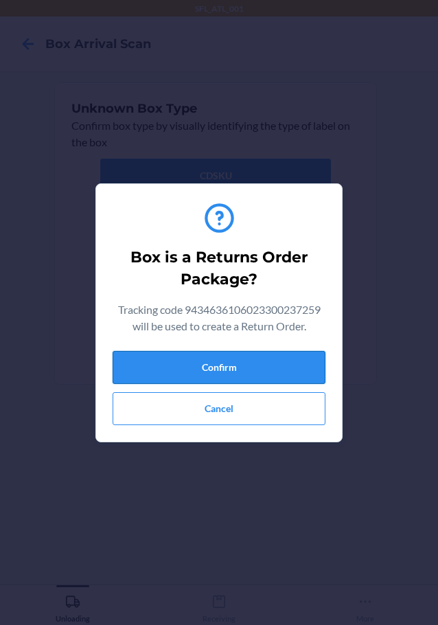
click at [285, 359] on button "Confirm" at bounding box center [219, 367] width 213 height 33
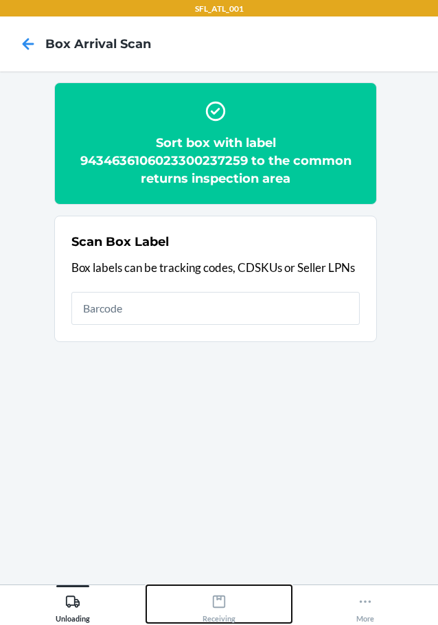
click at [234, 603] on div "Receiving" at bounding box center [219, 606] width 33 height 34
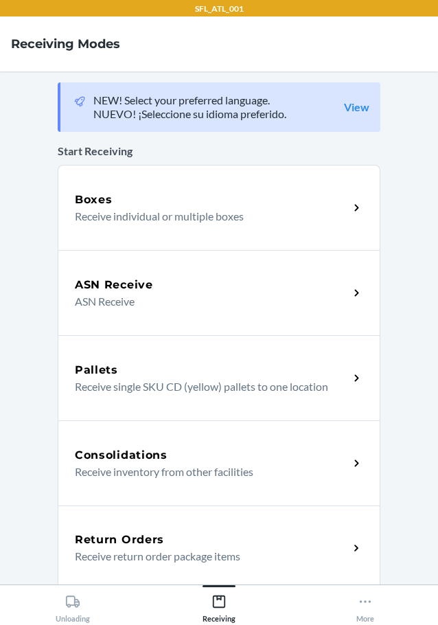
click at [237, 549] on p "Receive return order package items" at bounding box center [206, 556] width 263 height 16
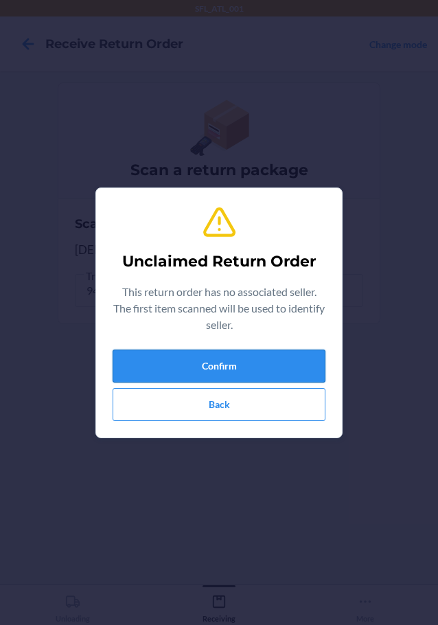
drag, startPoint x: 286, startPoint y: 369, endPoint x: 298, endPoint y: 370, distance: 11.7
click at [293, 370] on button "Confirm" at bounding box center [219, 366] width 213 height 33
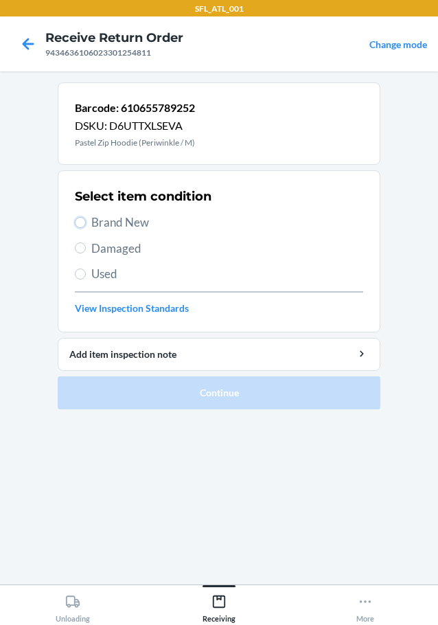
drag, startPoint x: 80, startPoint y: 223, endPoint x: 87, endPoint y: 238, distance: 16.0
click at [81, 226] on input "Brand New" at bounding box center [80, 222] width 11 height 11
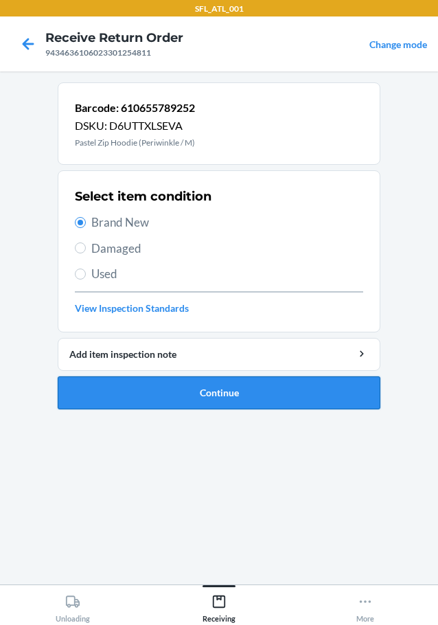
click at [240, 396] on button "Continue" at bounding box center [219, 392] width 323 height 33
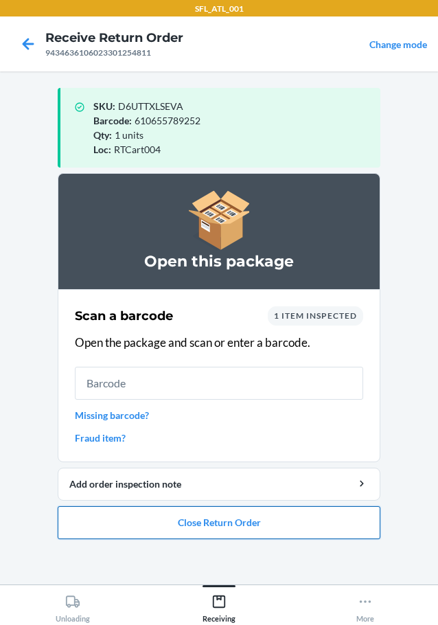
click at [264, 522] on button "Close Return Order" at bounding box center [219, 522] width 323 height 33
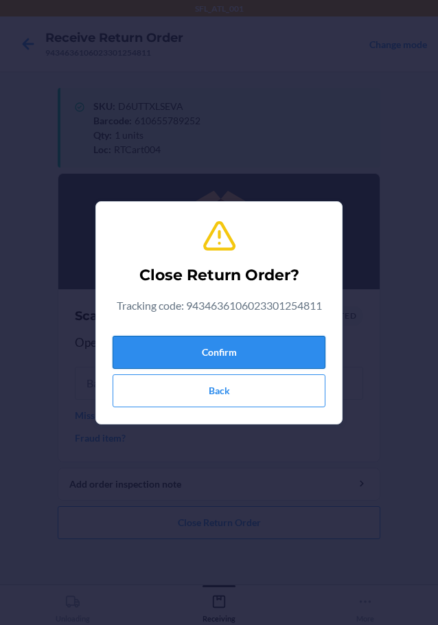
click at [268, 348] on button "Confirm" at bounding box center [219, 352] width 213 height 33
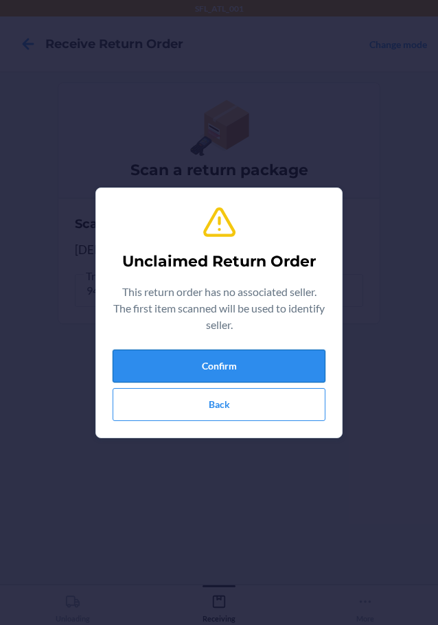
click at [283, 367] on button "Confirm" at bounding box center [219, 366] width 213 height 33
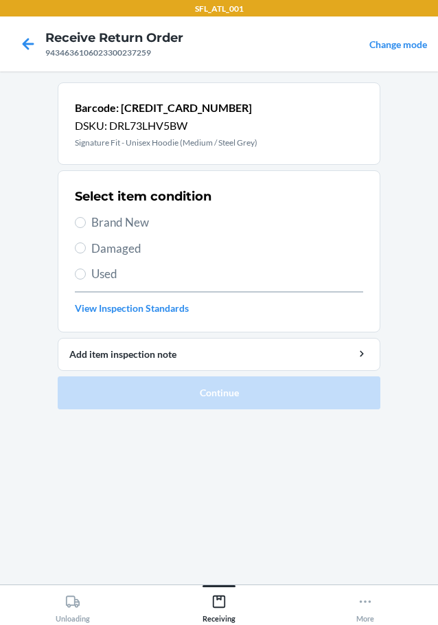
click at [74, 221] on section "Select item condition Brand New Damaged Used View Inspection Standards" at bounding box center [219, 251] width 323 height 162
click at [73, 219] on section "Select item condition Brand New Damaged Used View Inspection Standards" at bounding box center [219, 251] width 323 height 162
click at [83, 217] on label "Brand New" at bounding box center [219, 223] width 288 height 18
click at [83, 217] on input "Brand New" at bounding box center [80, 222] width 11 height 11
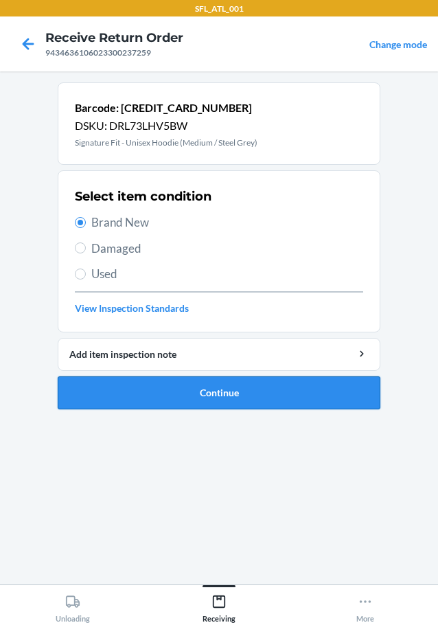
click at [164, 396] on button "Continue" at bounding box center [219, 392] width 323 height 33
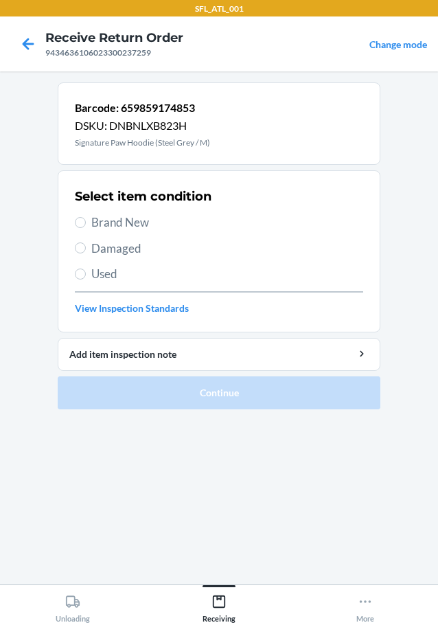
click at [85, 216] on label "Brand New" at bounding box center [219, 223] width 288 height 18
click at [85, 217] on input "Brand New" at bounding box center [80, 222] width 11 height 11
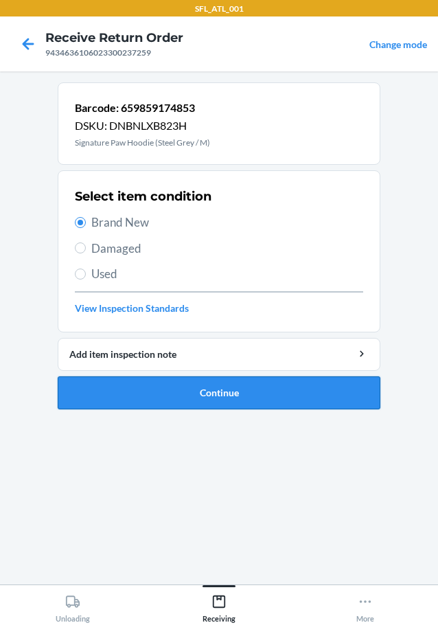
click at [205, 384] on button "Continue" at bounding box center [219, 392] width 323 height 33
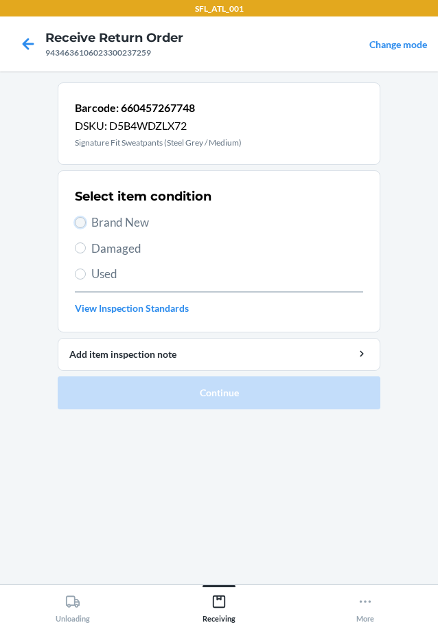
click at [80, 219] on input "Brand New" at bounding box center [80, 222] width 11 height 11
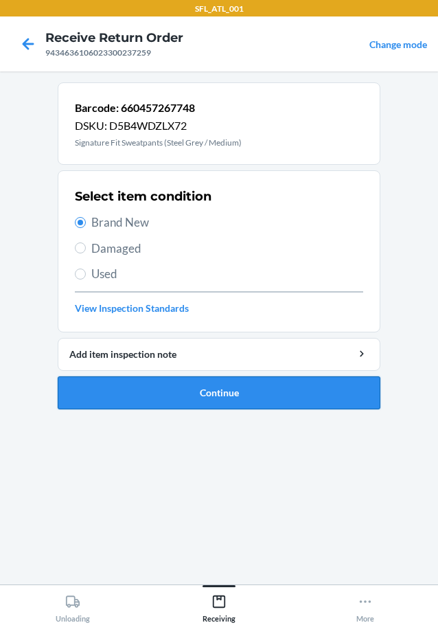
click at [207, 384] on button "Continue" at bounding box center [219, 392] width 323 height 33
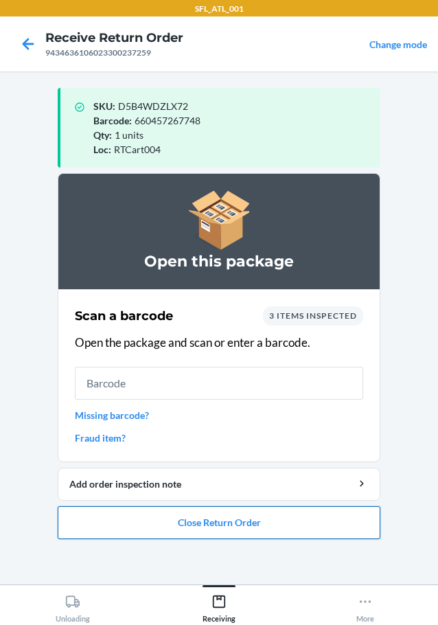
click at [253, 507] on button "Close Return Order" at bounding box center [219, 522] width 323 height 33
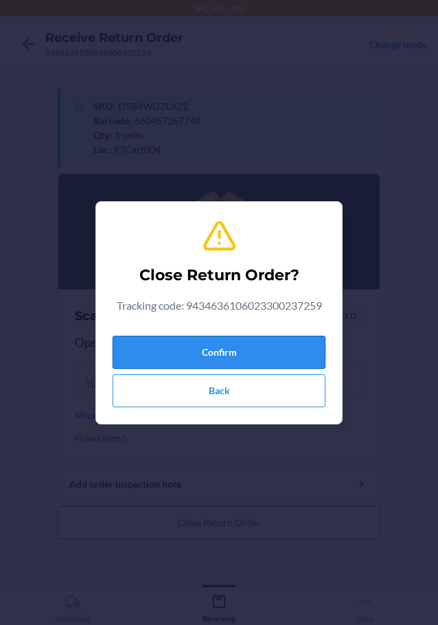
click at [271, 360] on button "Confirm" at bounding box center [219, 352] width 213 height 33
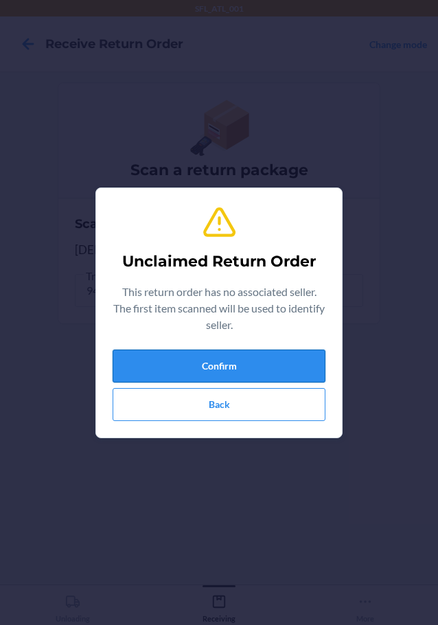
click at [196, 367] on button "Confirm" at bounding box center [219, 366] width 213 height 33
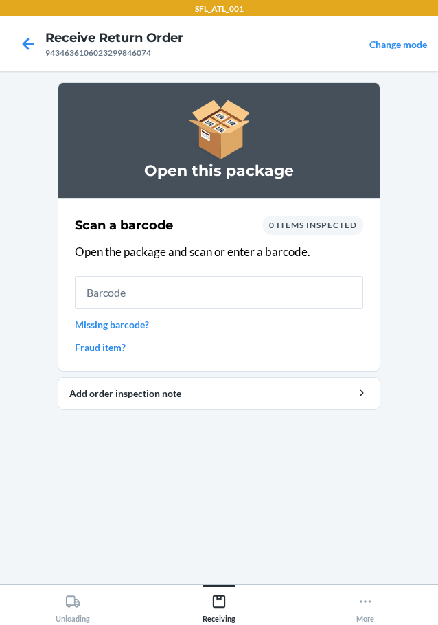
click at [119, 324] on link "Missing barcode?" at bounding box center [219, 324] width 288 height 14
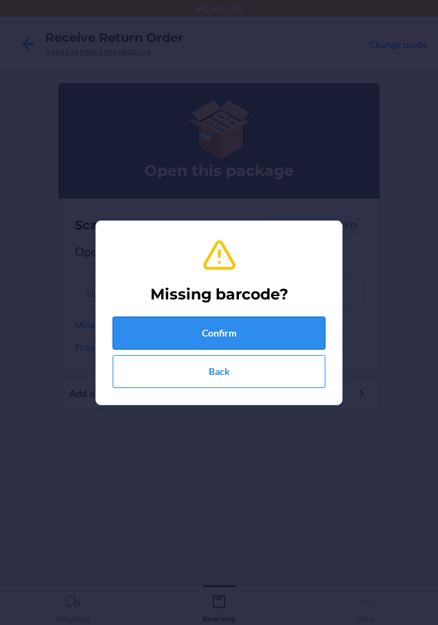
click at [206, 331] on button "Confirm" at bounding box center [219, 333] width 213 height 33
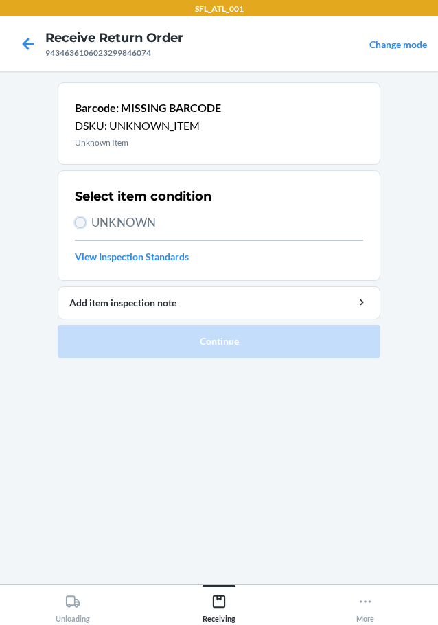
click at [82, 225] on input "UNKNOWN" at bounding box center [80, 222] width 11 height 11
click at [82, 223] on input "UNKNOWN" at bounding box center [80, 222] width 11 height 11
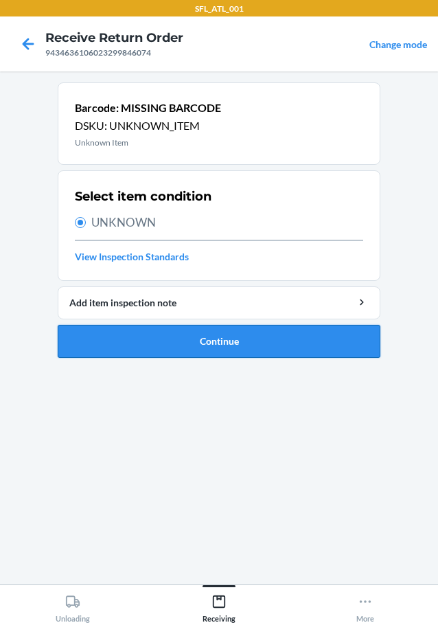
click at [155, 349] on button "Continue" at bounding box center [219, 341] width 323 height 33
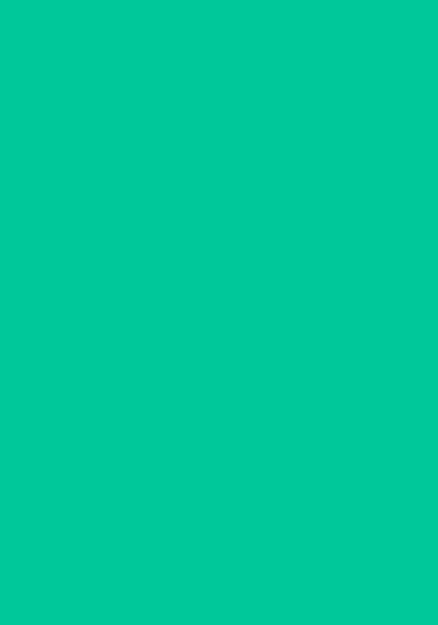
click at [171, 341] on div "Barcode image" at bounding box center [144, 337] width 139 height 113
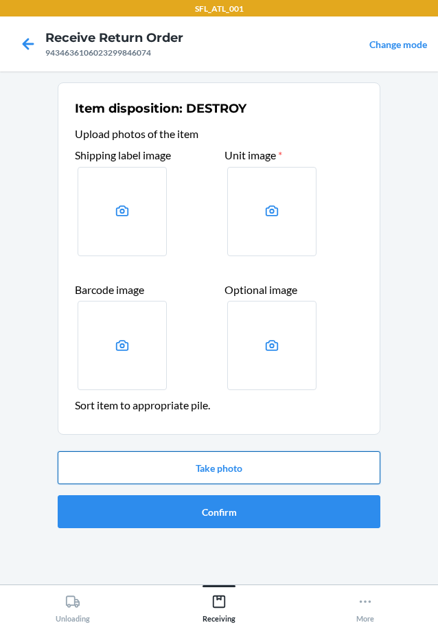
click at [233, 467] on button "Take photo" at bounding box center [219, 467] width 323 height 33
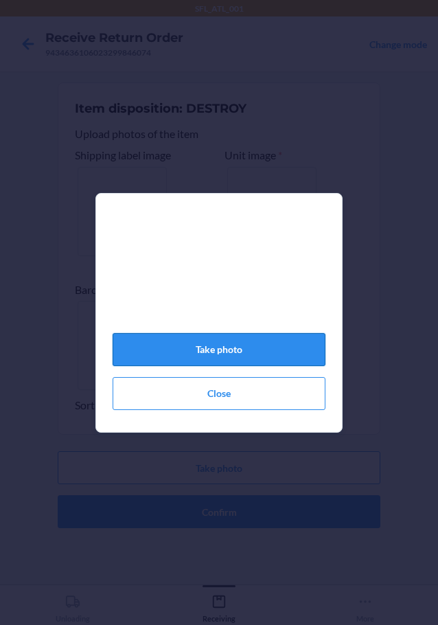
click at [230, 353] on button "Take photo" at bounding box center [219, 349] width 213 height 33
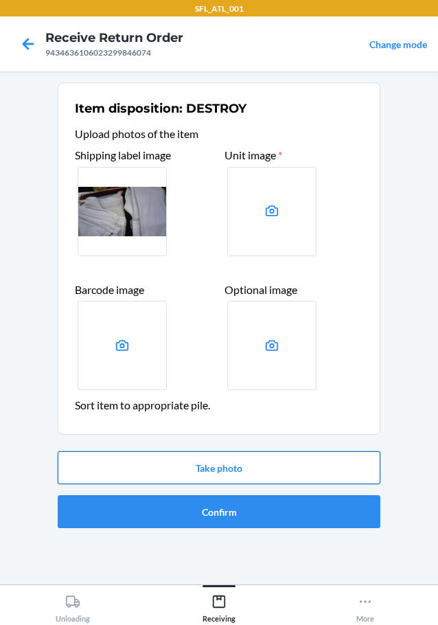
click at [256, 464] on button "Take photo" at bounding box center [219, 467] width 323 height 33
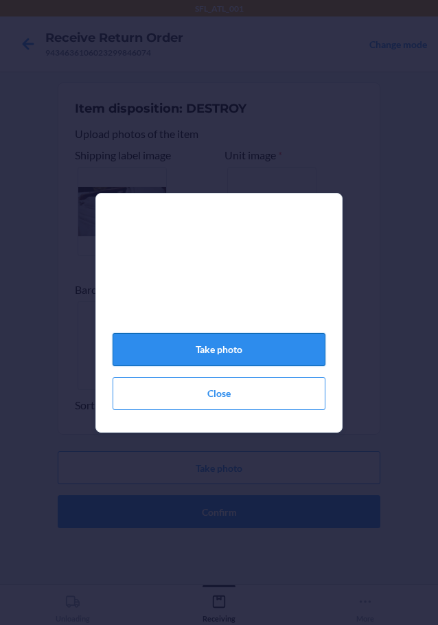
click at [231, 355] on button "Take photo" at bounding box center [219, 349] width 213 height 33
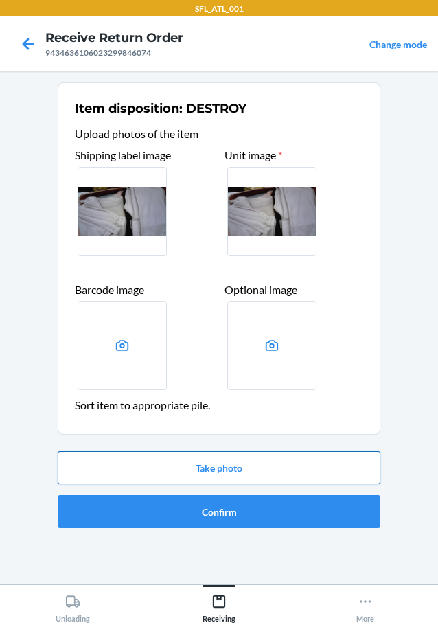
click at [256, 468] on button "Take photo" at bounding box center [219, 467] width 323 height 33
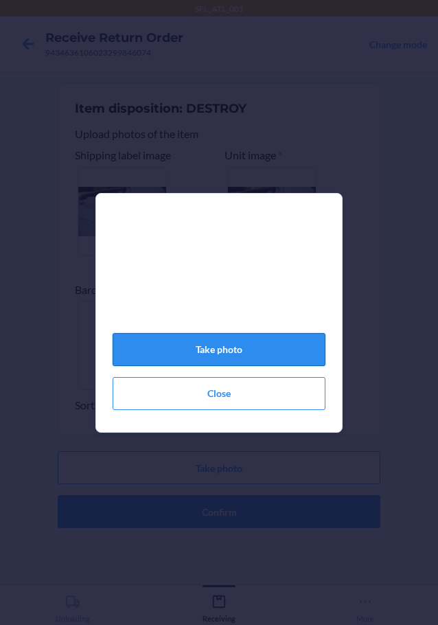
click at [253, 345] on button "Take photo" at bounding box center [219, 349] width 213 height 33
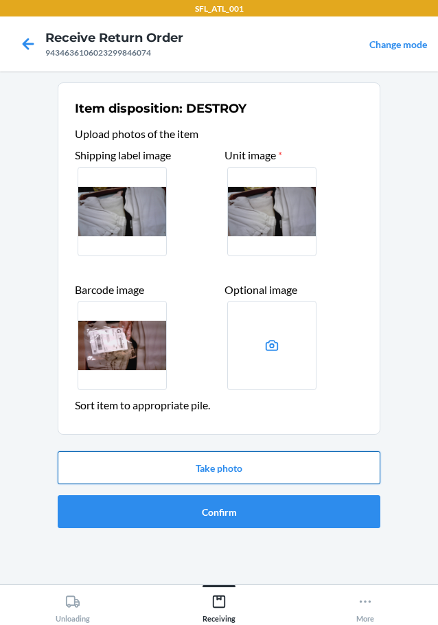
click at [245, 463] on button "Take photo" at bounding box center [219, 467] width 323 height 33
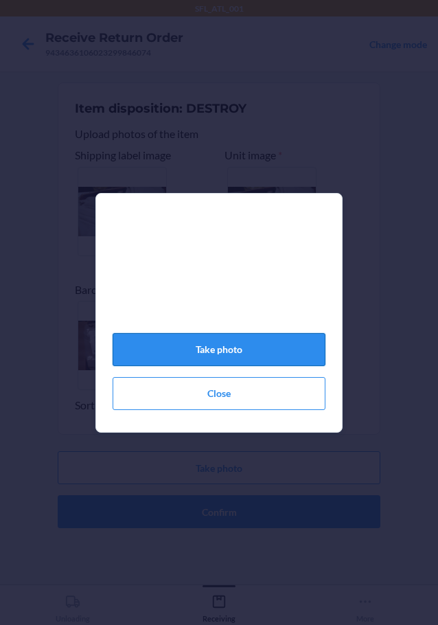
click at [234, 356] on button "Take photo" at bounding box center [219, 349] width 213 height 33
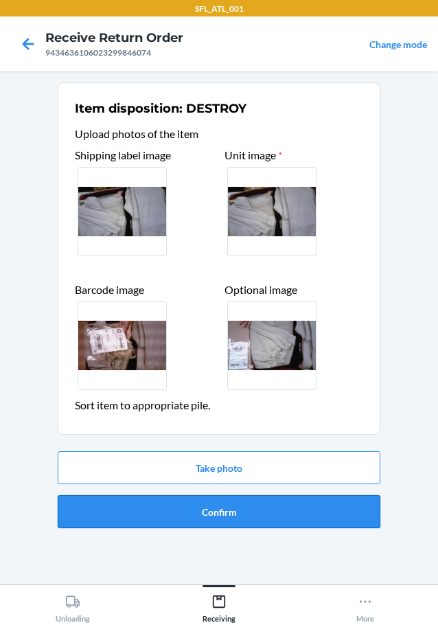
click at [278, 510] on button "Confirm" at bounding box center [219, 511] width 323 height 33
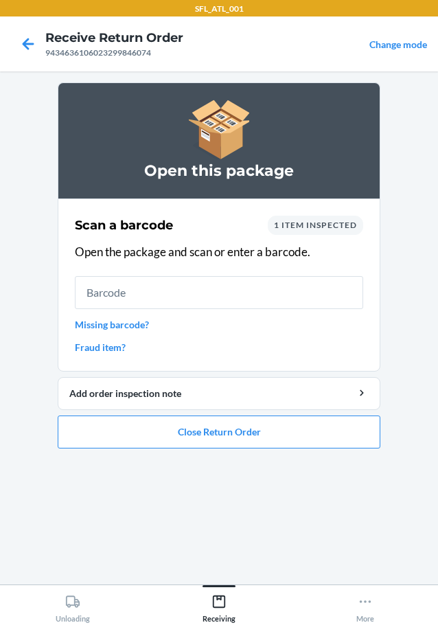
click at [80, 328] on link "Missing barcode?" at bounding box center [219, 324] width 288 height 14
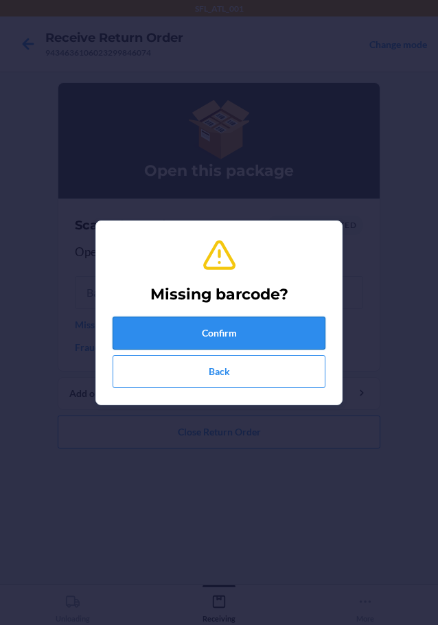
click at [180, 331] on button "Confirm" at bounding box center [219, 333] width 213 height 33
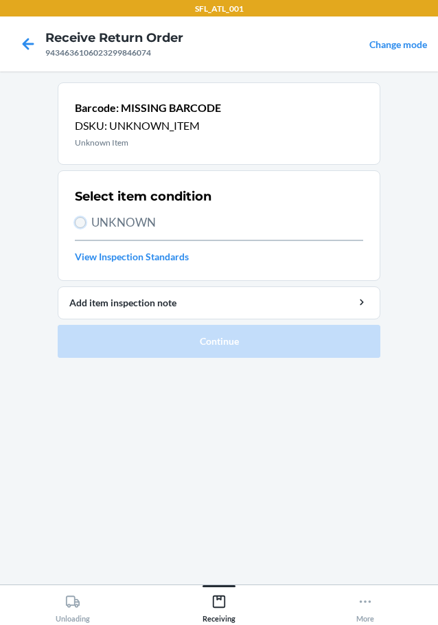
click at [75, 220] on input "UNKNOWN" at bounding box center [80, 222] width 11 height 11
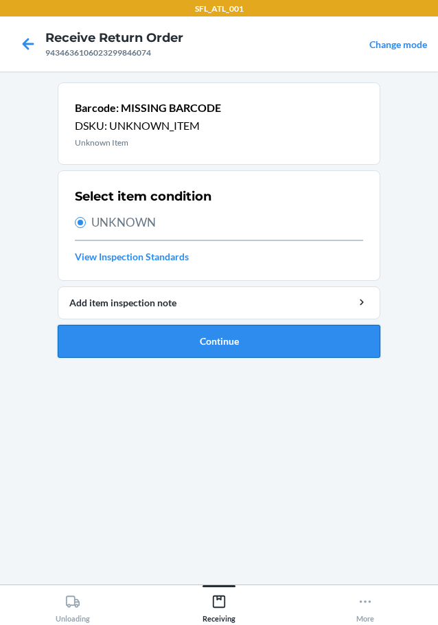
click at [168, 334] on button "Continue" at bounding box center [219, 341] width 323 height 33
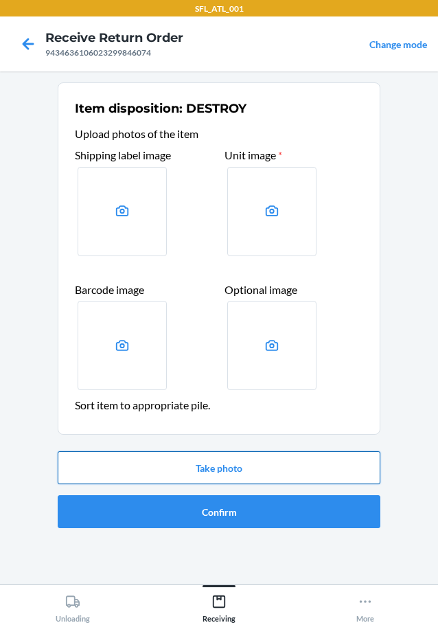
click at [231, 464] on button "Take photo" at bounding box center [219, 467] width 323 height 33
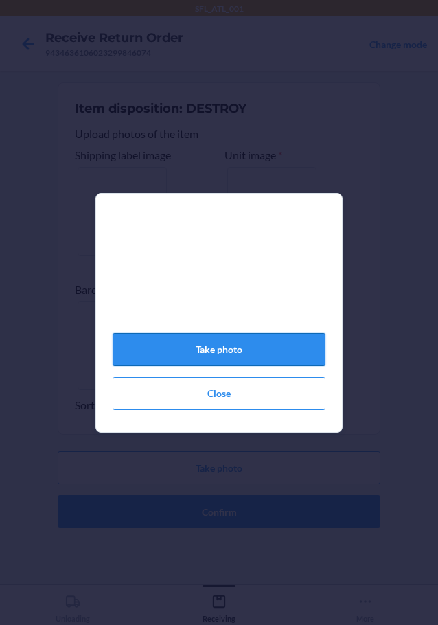
click at [216, 352] on button "Take photo" at bounding box center [219, 349] width 213 height 33
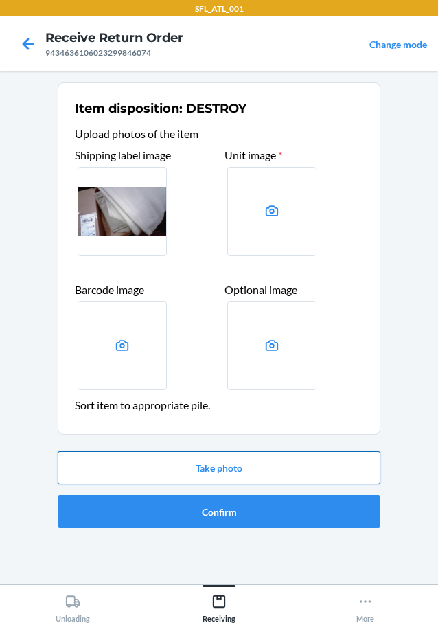
click at [251, 462] on button "Take photo" at bounding box center [219, 467] width 323 height 33
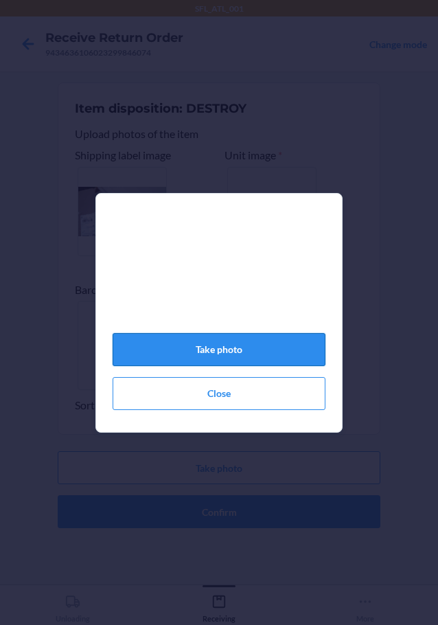
click at [226, 361] on button "Take photo" at bounding box center [219, 349] width 213 height 33
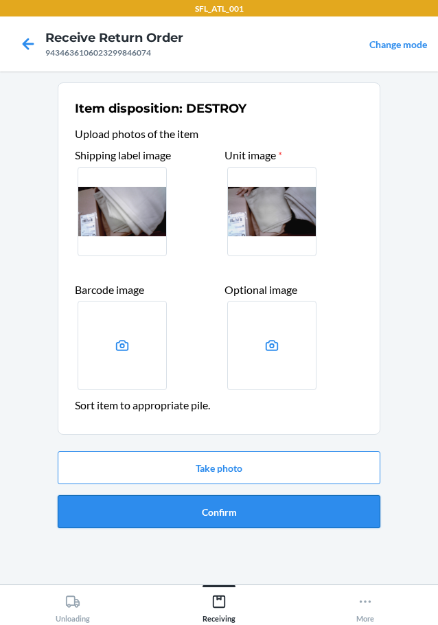
click at [321, 515] on button "Confirm" at bounding box center [219, 511] width 323 height 33
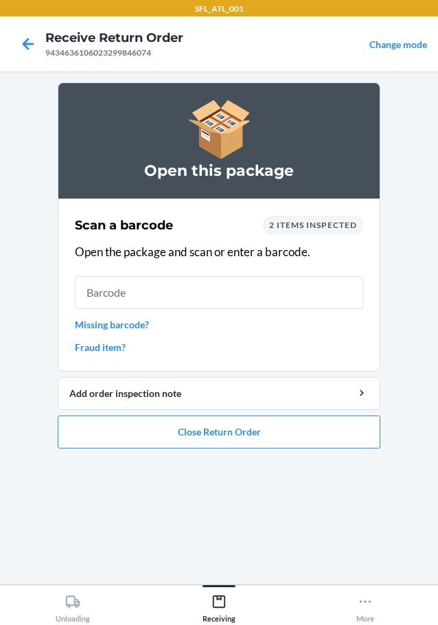
click at [118, 325] on link "Missing barcode?" at bounding box center [219, 324] width 288 height 14
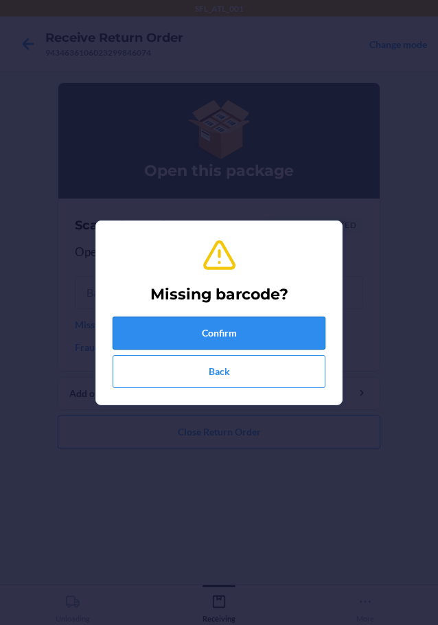
click at [203, 332] on button "Confirm" at bounding box center [219, 333] width 213 height 33
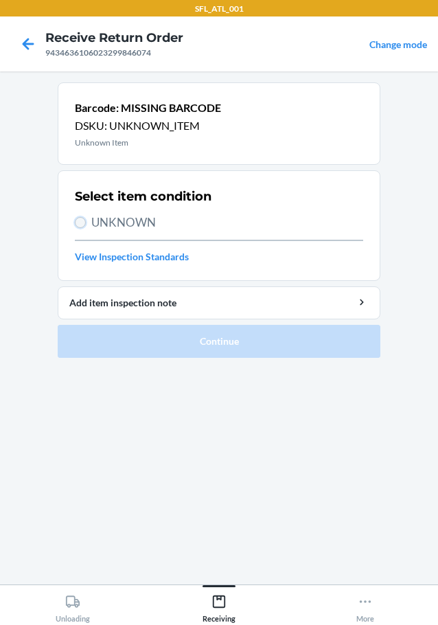
click at [76, 221] on input "UNKNOWN" at bounding box center [80, 222] width 11 height 11
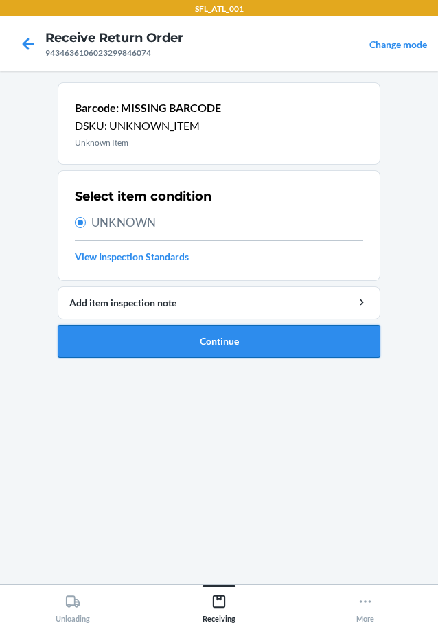
click at [133, 337] on button "Continue" at bounding box center [219, 341] width 323 height 33
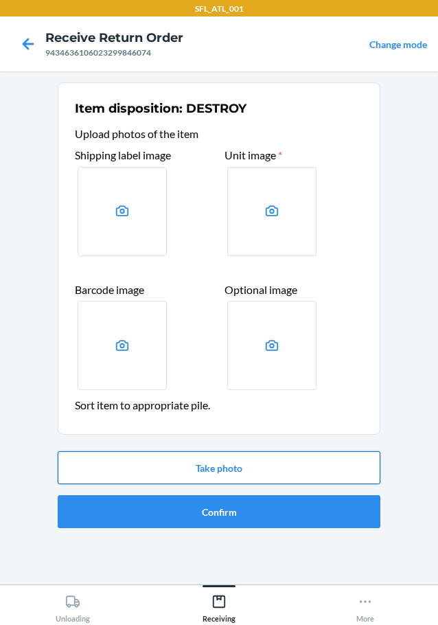
click at [198, 457] on button "Take photo" at bounding box center [219, 467] width 323 height 33
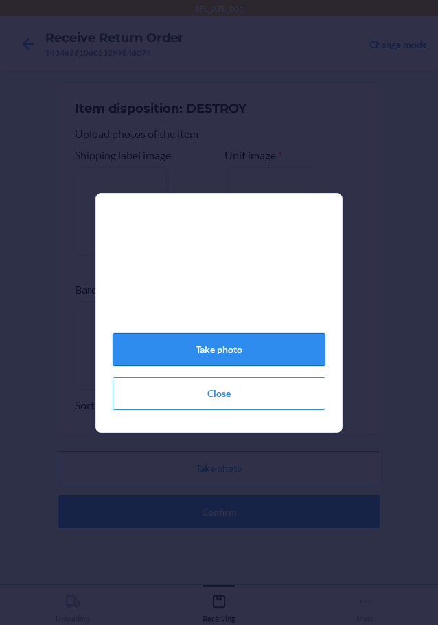
click at [227, 356] on button "Take photo" at bounding box center [219, 349] width 213 height 33
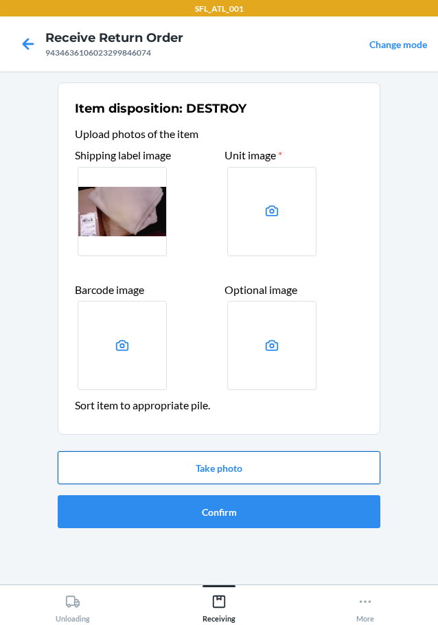
click at [234, 467] on button "Take photo" at bounding box center [219, 467] width 323 height 33
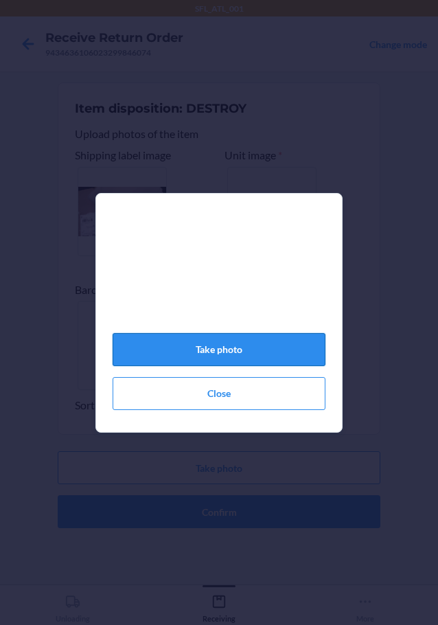
click at [214, 352] on button "Take photo" at bounding box center [219, 349] width 213 height 33
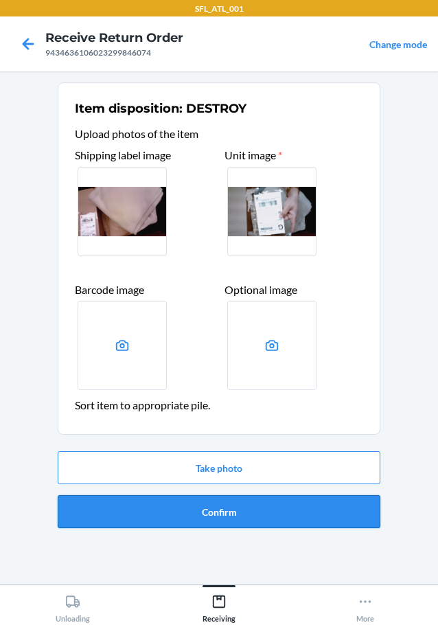
click at [249, 513] on button "Confirm" at bounding box center [219, 511] width 323 height 33
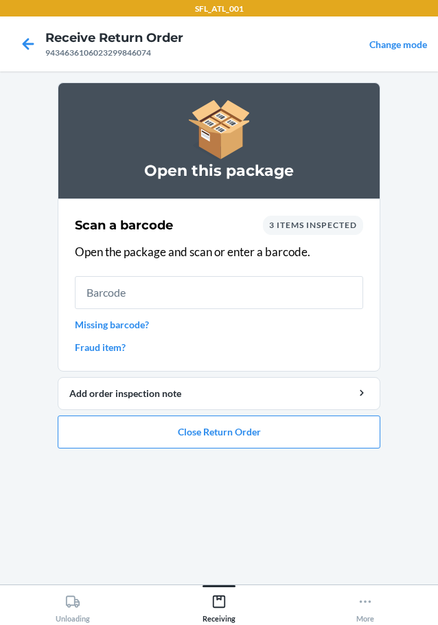
click at [138, 323] on link "Missing barcode?" at bounding box center [219, 324] width 288 height 14
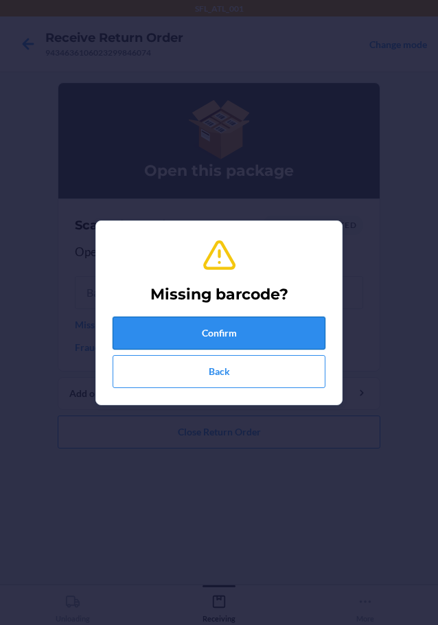
click at [161, 326] on button "Confirm" at bounding box center [219, 333] width 213 height 33
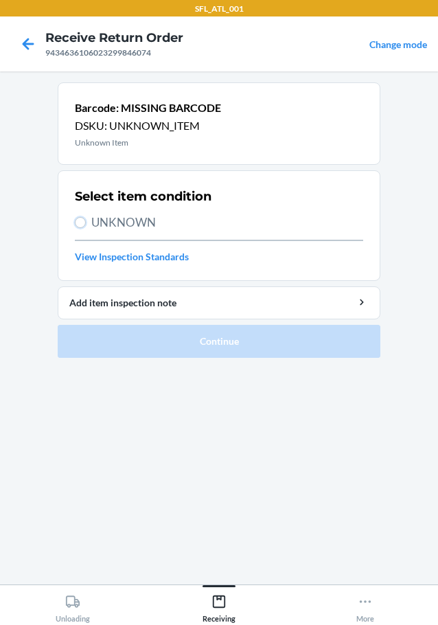
drag, startPoint x: 76, startPoint y: 219, endPoint x: 84, endPoint y: 227, distance: 11.2
click at [80, 221] on input "UNKNOWN" at bounding box center [80, 222] width 11 height 11
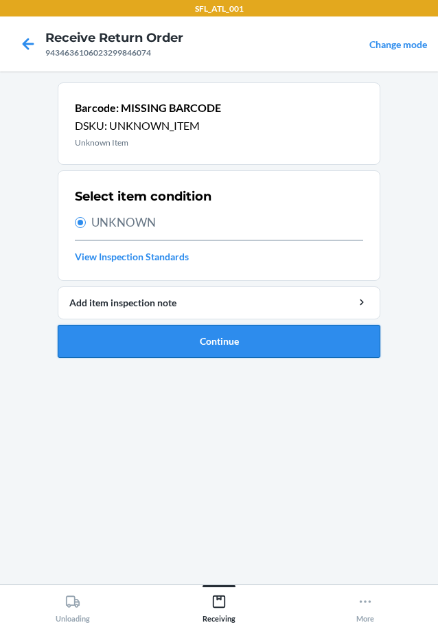
click at [132, 339] on button "Continue" at bounding box center [219, 341] width 323 height 33
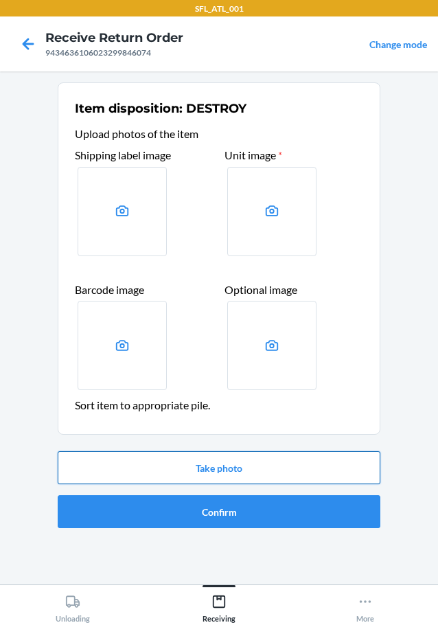
click at [192, 473] on button "Take photo" at bounding box center [219, 467] width 323 height 33
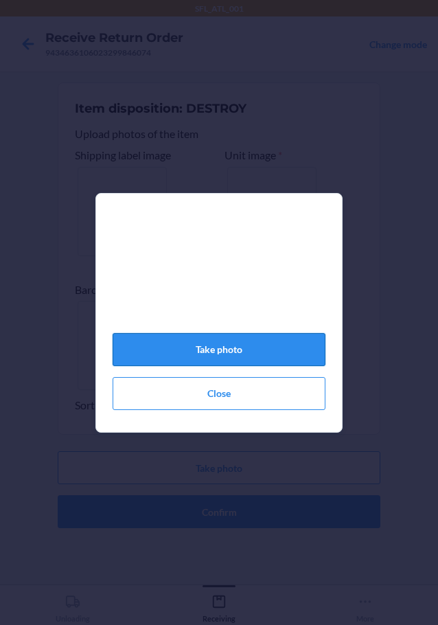
click at [223, 359] on button "Take photo" at bounding box center [219, 349] width 213 height 33
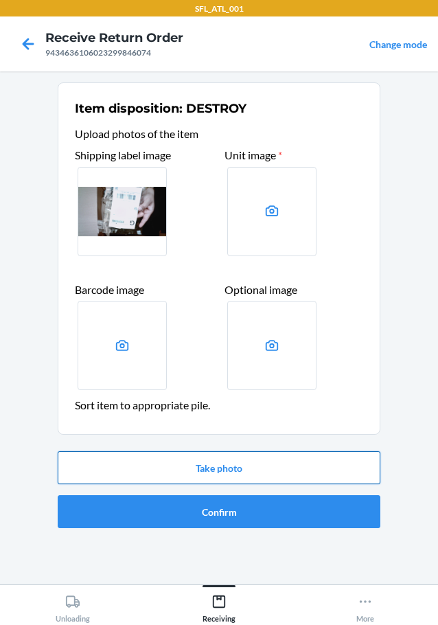
click at [243, 462] on button "Take photo" at bounding box center [219, 467] width 323 height 33
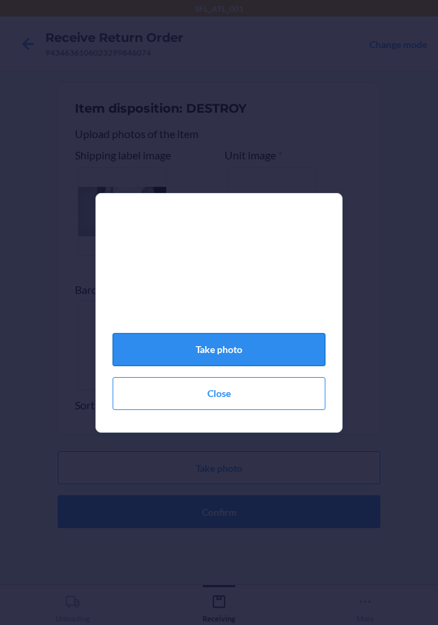
click at [246, 354] on button "Take photo" at bounding box center [219, 349] width 213 height 33
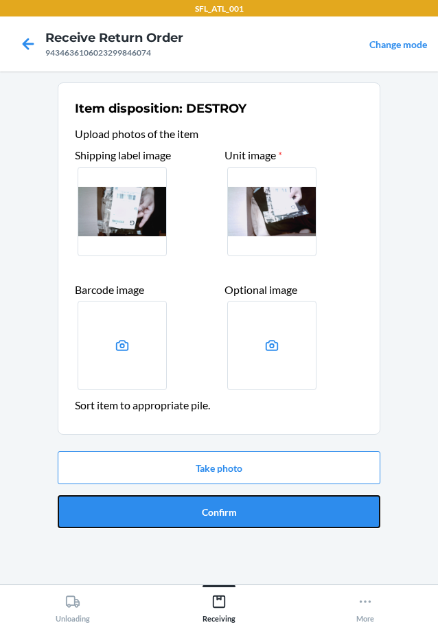
drag, startPoint x: 220, startPoint y: 508, endPoint x: 231, endPoint y: 478, distance: 31.5
click at [220, 508] on button "Confirm" at bounding box center [219, 511] width 323 height 33
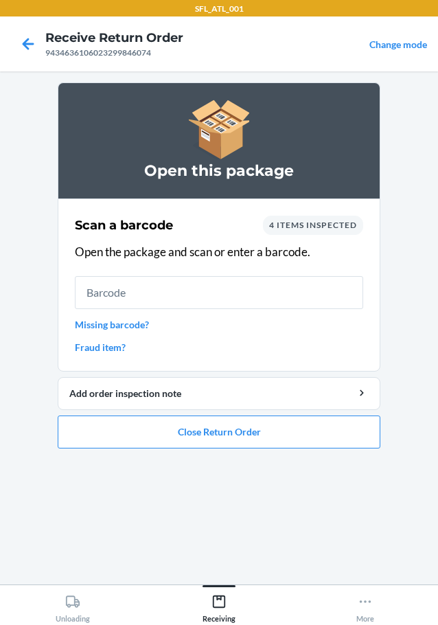
click at [124, 326] on link "Missing barcode?" at bounding box center [219, 324] width 288 height 14
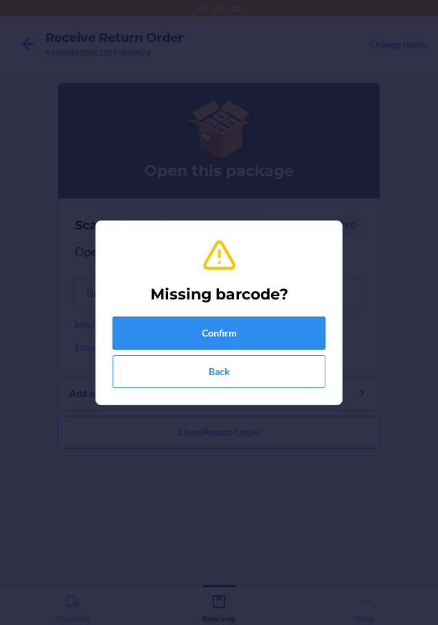
click at [151, 325] on button "Confirm" at bounding box center [219, 333] width 213 height 33
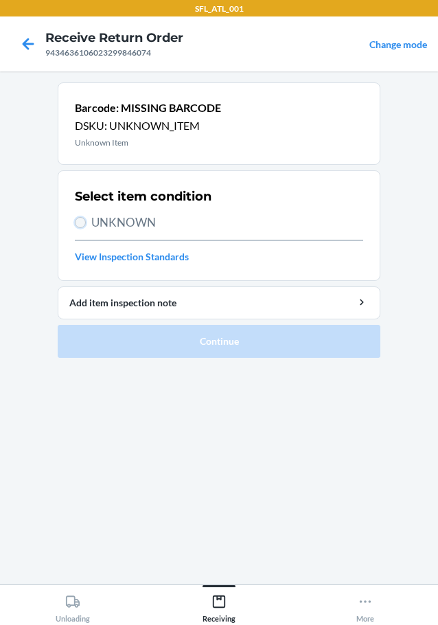
click at [77, 220] on input "UNKNOWN" at bounding box center [80, 222] width 11 height 11
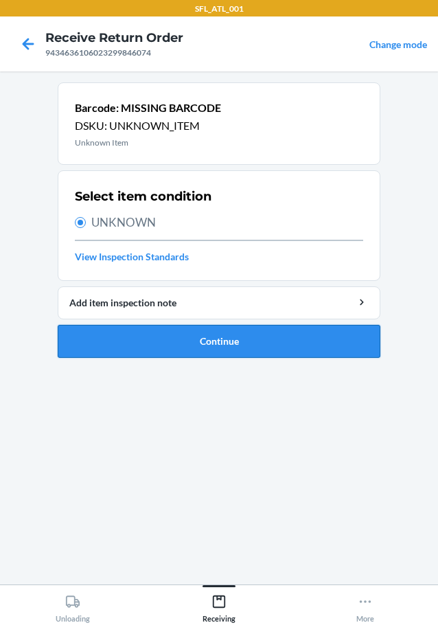
click at [169, 345] on button "Continue" at bounding box center [219, 341] width 323 height 33
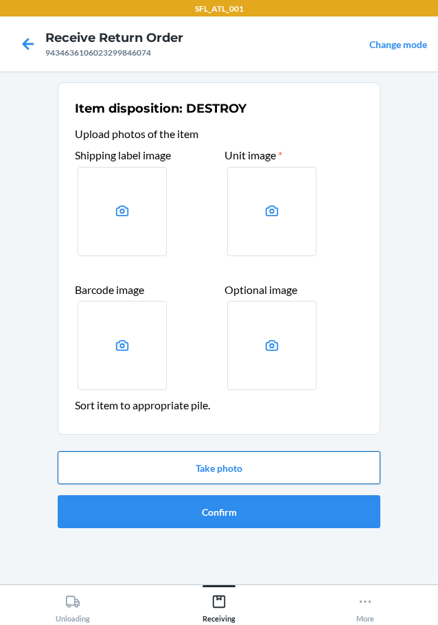
click at [148, 470] on button "Take photo" at bounding box center [219, 467] width 323 height 33
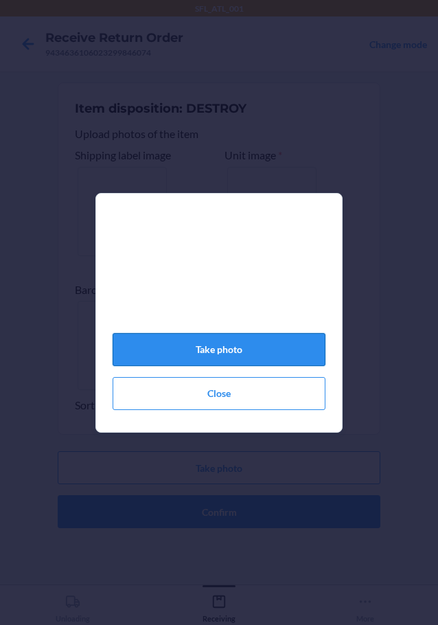
click at [222, 355] on button "Take photo" at bounding box center [219, 349] width 213 height 33
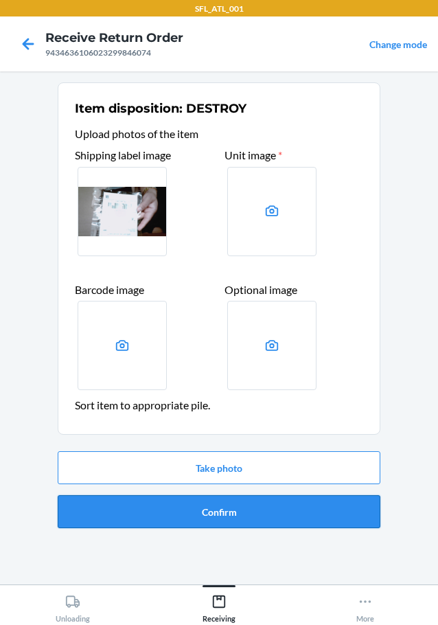
click at [207, 500] on button "Confirm" at bounding box center [219, 511] width 323 height 33
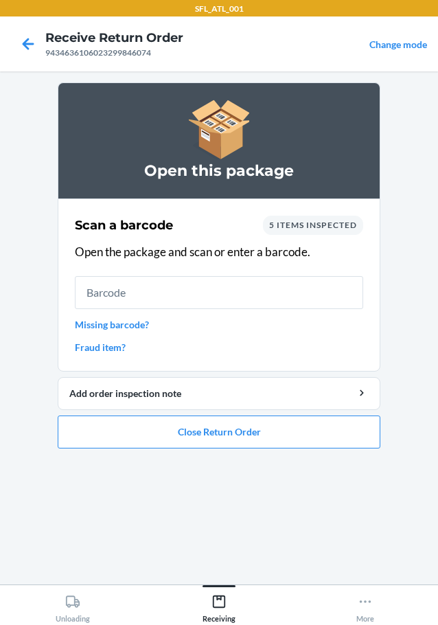
click at [136, 319] on div "Scan a barcode 5 items inspected Open the package and scan or enter a barcode. …" at bounding box center [219, 285] width 288 height 147
click at [136, 319] on link "Missing barcode?" at bounding box center [219, 324] width 288 height 14
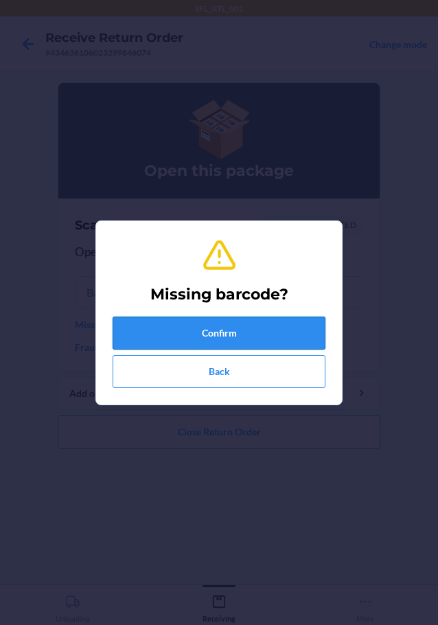
click at [188, 321] on button "Confirm" at bounding box center [219, 333] width 213 height 33
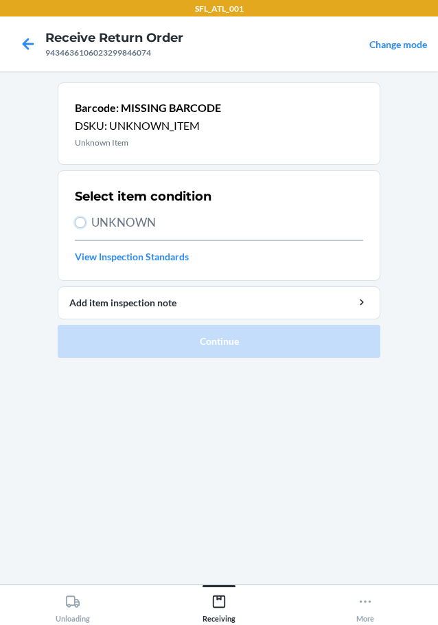
drag, startPoint x: 81, startPoint y: 218, endPoint x: 115, endPoint y: 245, distance: 44.0
click at [82, 218] on input "UNKNOWN" at bounding box center [80, 222] width 11 height 11
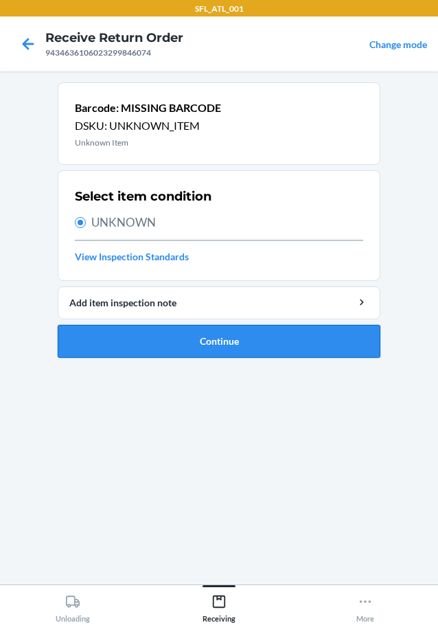
click at [175, 336] on button "Continue" at bounding box center [219, 341] width 323 height 33
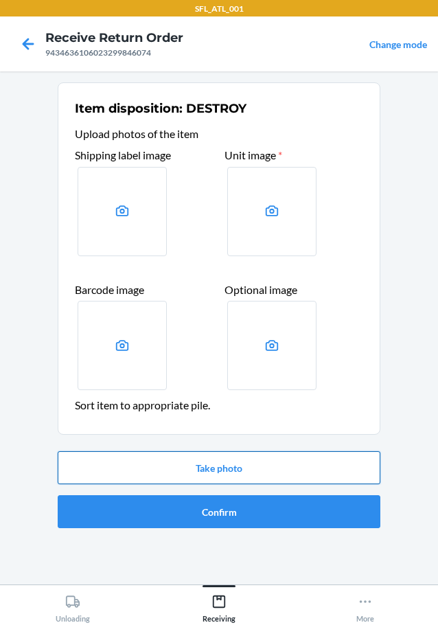
click at [234, 463] on button "Take photo" at bounding box center [219, 467] width 323 height 33
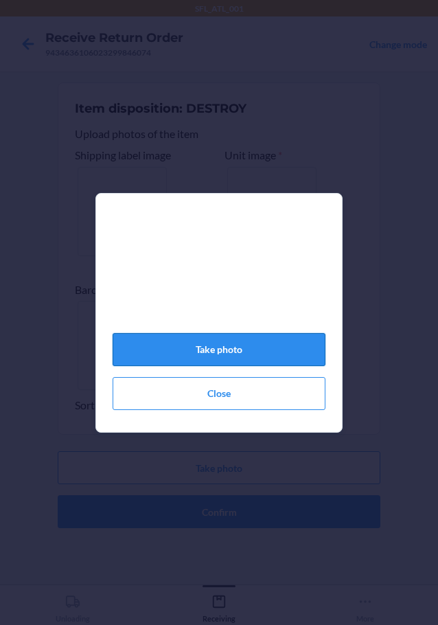
click at [225, 366] on button "Take photo" at bounding box center [219, 349] width 213 height 33
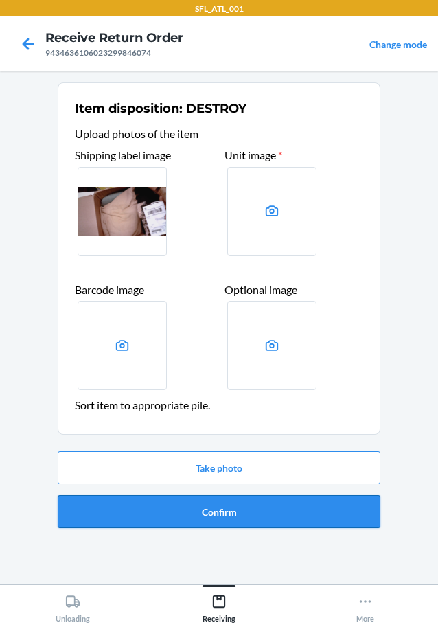
click at [238, 514] on button "Confirm" at bounding box center [219, 511] width 323 height 33
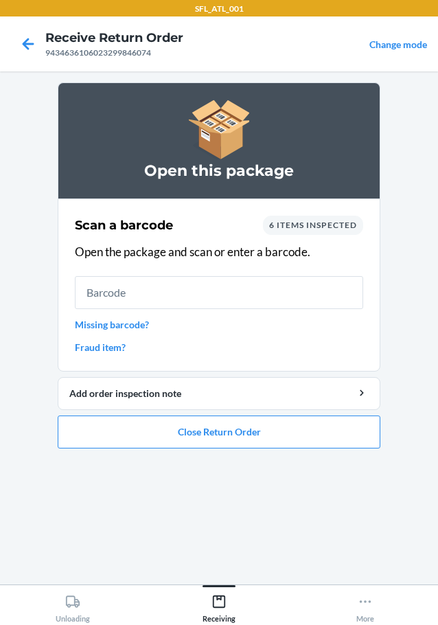
click at [126, 324] on link "Missing barcode?" at bounding box center [219, 324] width 288 height 14
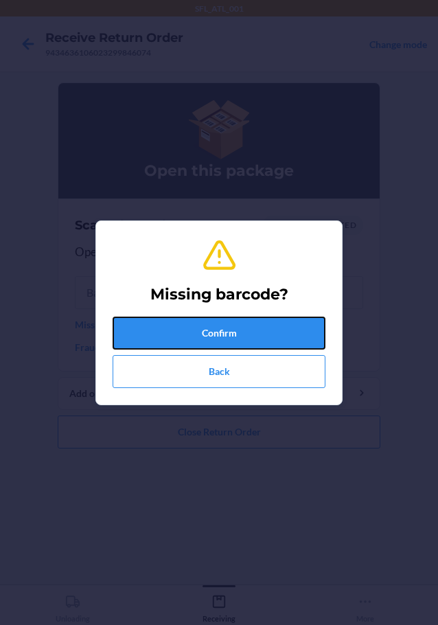
drag, startPoint x: 167, startPoint y: 326, endPoint x: 183, endPoint y: 315, distance: 19.8
click at [170, 327] on button "Confirm" at bounding box center [219, 333] width 213 height 33
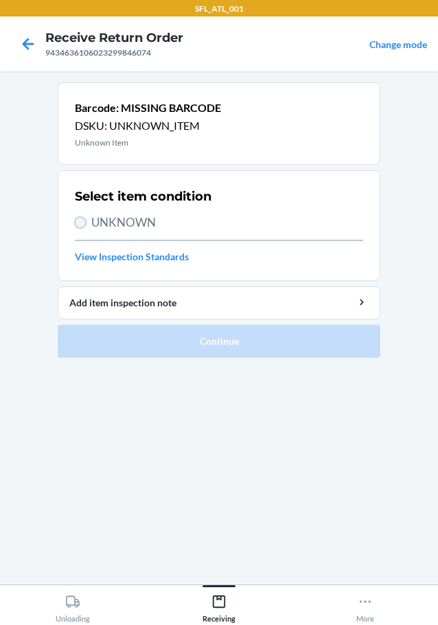
click at [81, 225] on input "UNKNOWN" at bounding box center [80, 222] width 11 height 11
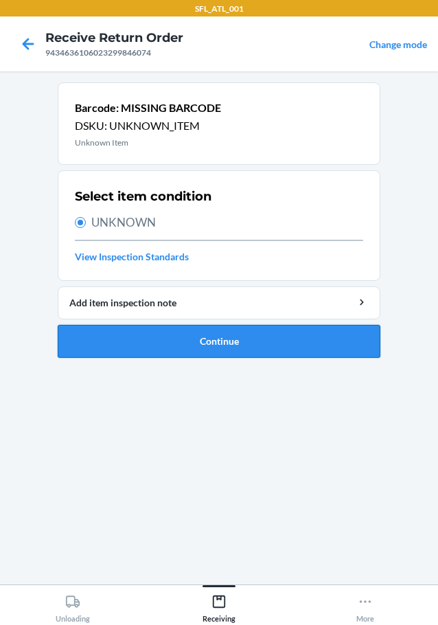
click at [171, 340] on button "Continue" at bounding box center [219, 341] width 323 height 33
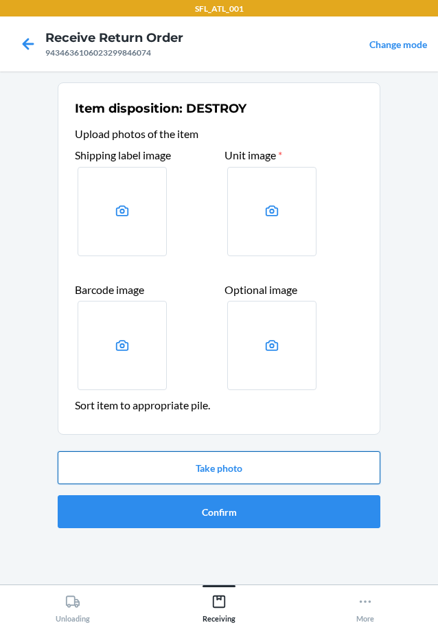
click at [235, 458] on button "Take photo" at bounding box center [219, 467] width 323 height 33
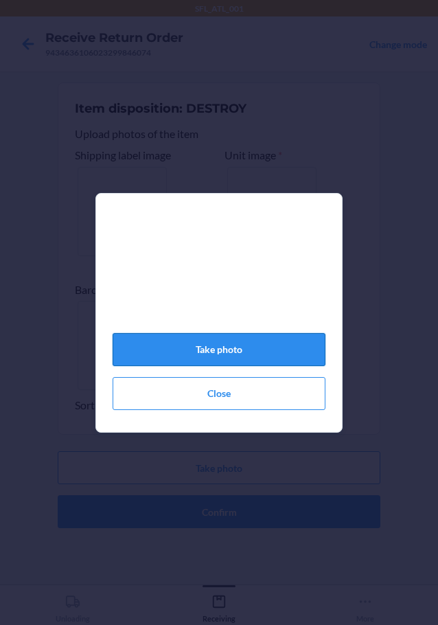
click at [245, 352] on button "Take photo" at bounding box center [219, 349] width 213 height 33
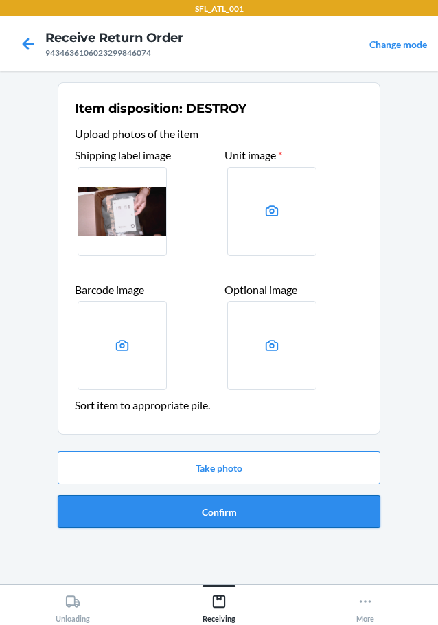
click at [243, 513] on button "Confirm" at bounding box center [219, 511] width 323 height 33
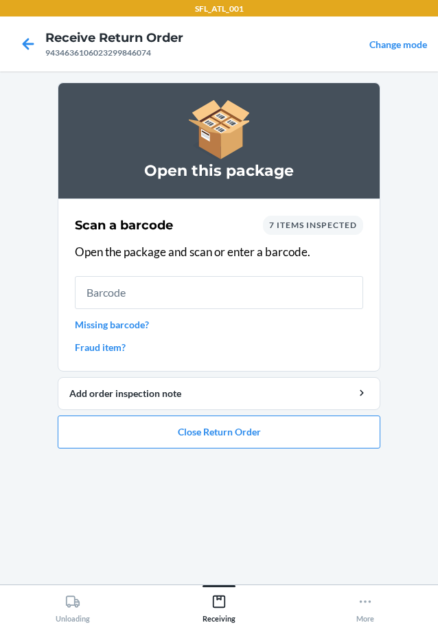
click at [146, 321] on link "Missing barcode?" at bounding box center [219, 324] width 288 height 14
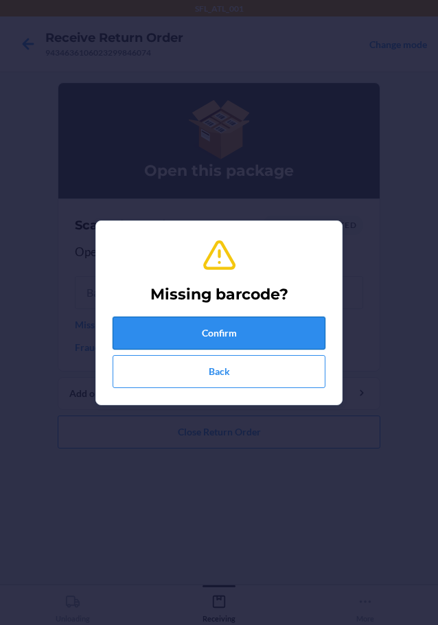
click at [182, 331] on button "Confirm" at bounding box center [219, 333] width 213 height 33
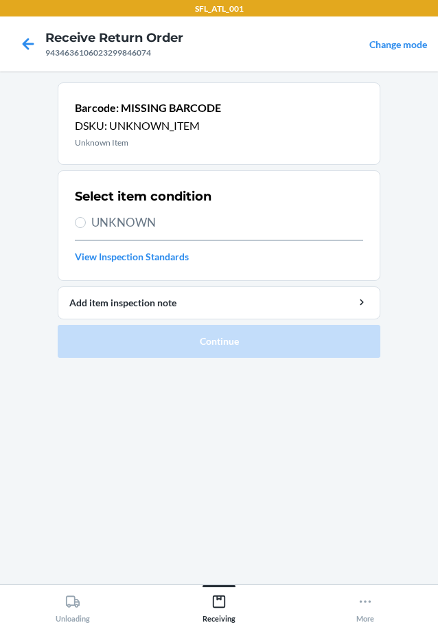
drag, startPoint x: 88, startPoint y: 216, endPoint x: 93, endPoint y: 224, distance: 9.5
click at [89, 218] on label "UNKNOWN" at bounding box center [219, 223] width 288 height 18
click at [79, 227] on input "UNKNOWN" at bounding box center [80, 222] width 11 height 11
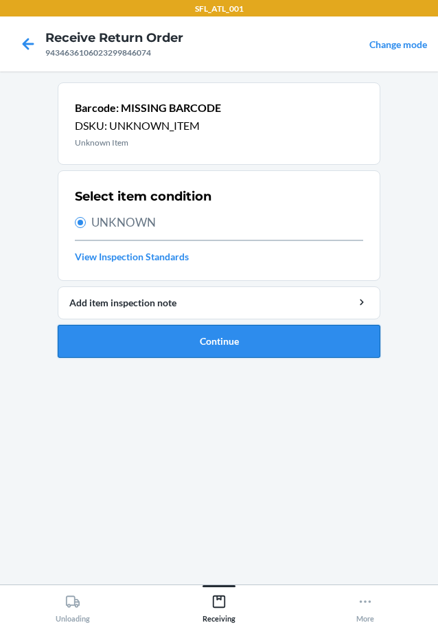
click at [154, 339] on button "Continue" at bounding box center [219, 341] width 323 height 33
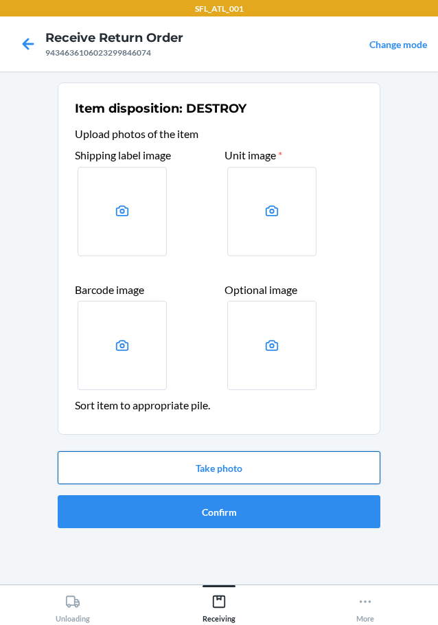
click at [218, 464] on button "Take photo" at bounding box center [219, 467] width 323 height 33
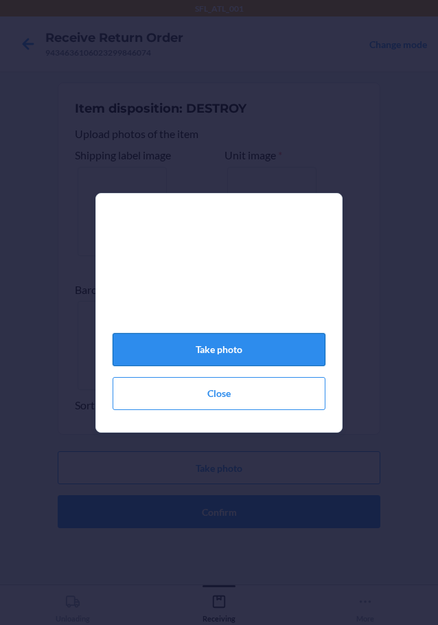
click at [243, 345] on button "Take photo" at bounding box center [219, 349] width 213 height 33
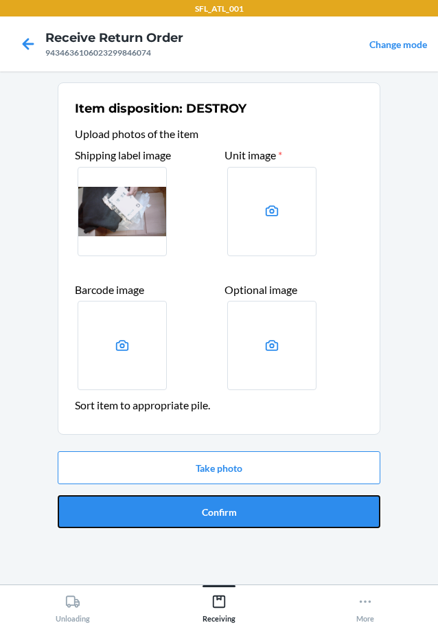
drag, startPoint x: 229, startPoint y: 512, endPoint x: 234, endPoint y: 498, distance: 14.8
click at [229, 510] on button "Confirm" at bounding box center [219, 511] width 323 height 33
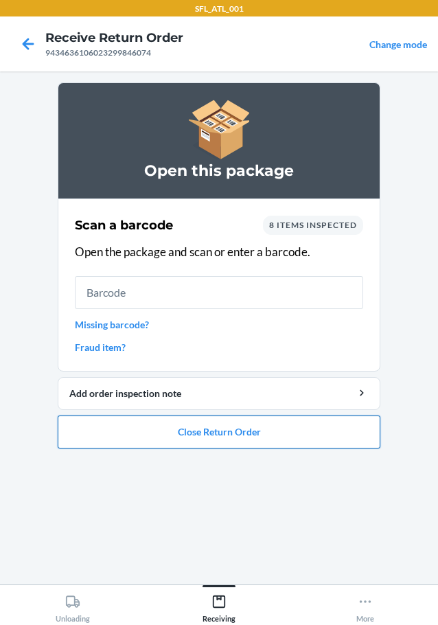
click at [286, 431] on button "Close Return Order" at bounding box center [219, 432] width 323 height 33
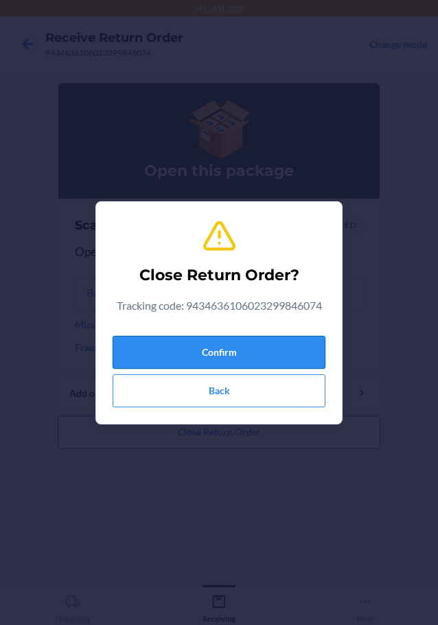
click at [284, 345] on button "Confirm" at bounding box center [219, 352] width 213 height 33
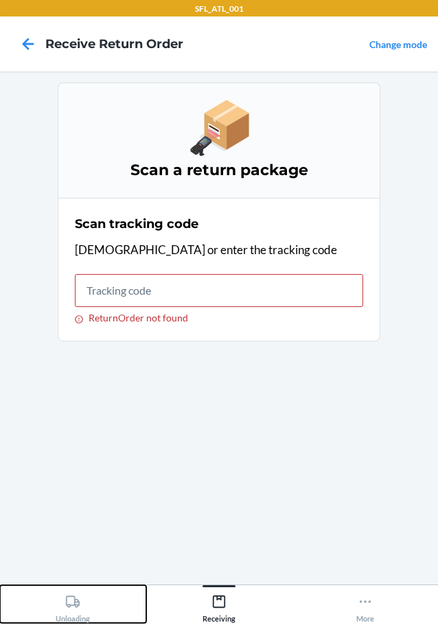
click at [69, 600] on icon at bounding box center [72, 601] width 15 height 15
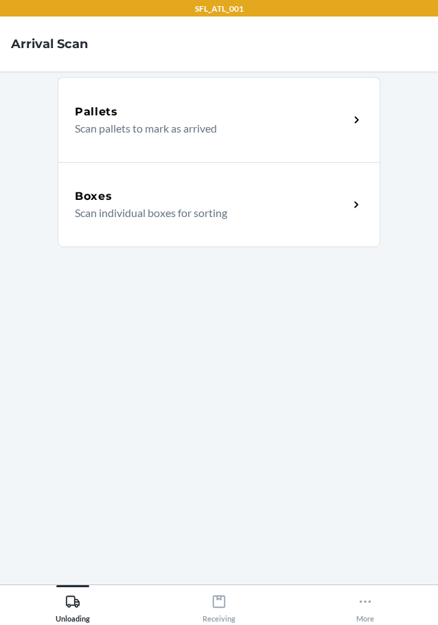
click at [102, 200] on h5 "Boxes" at bounding box center [94, 196] width 38 height 16
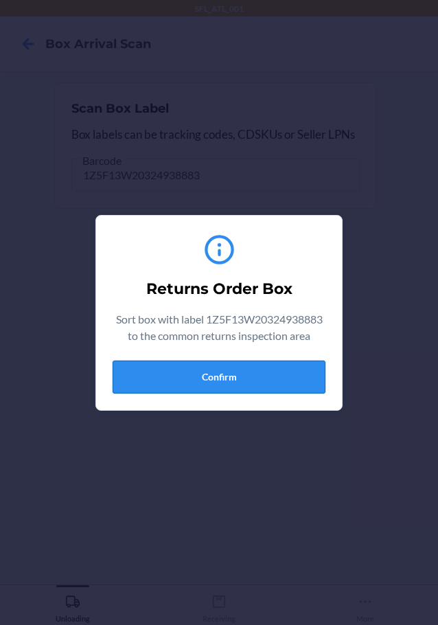
click at [229, 372] on button "Confirm" at bounding box center [219, 377] width 213 height 33
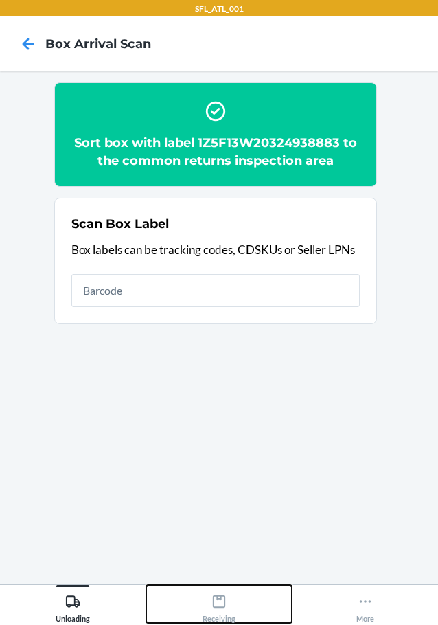
click at [222, 606] on icon at bounding box center [219, 601] width 15 height 15
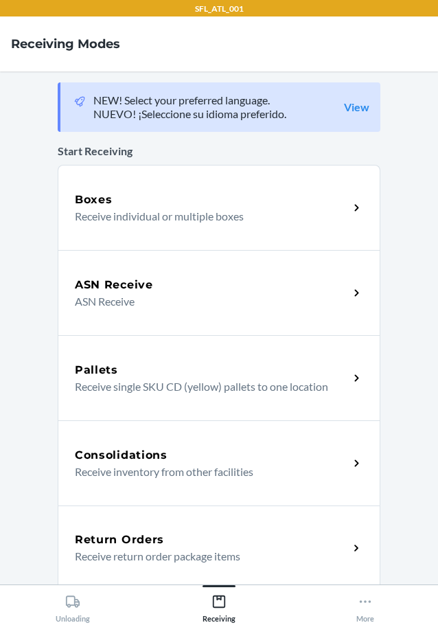
click at [231, 550] on p "Receive return order package items" at bounding box center [206, 556] width 263 height 16
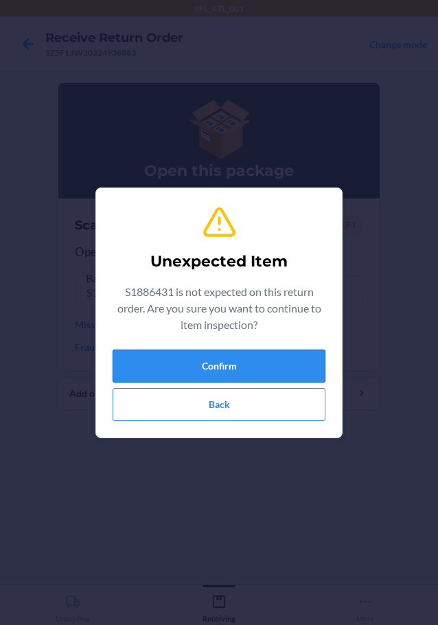
click at [170, 363] on button "Confirm" at bounding box center [219, 366] width 213 height 33
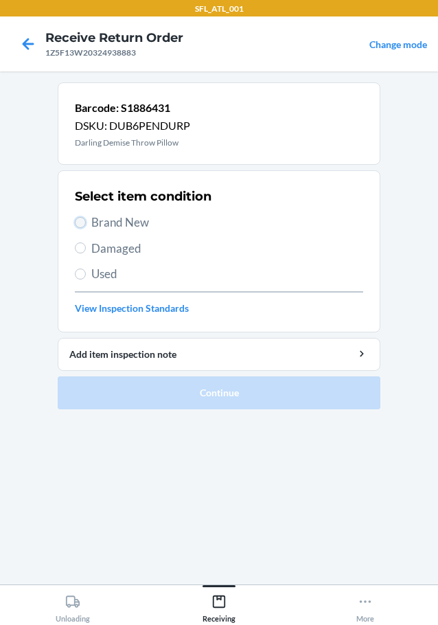
click at [82, 222] on input "Brand New" at bounding box center [80, 222] width 11 height 11
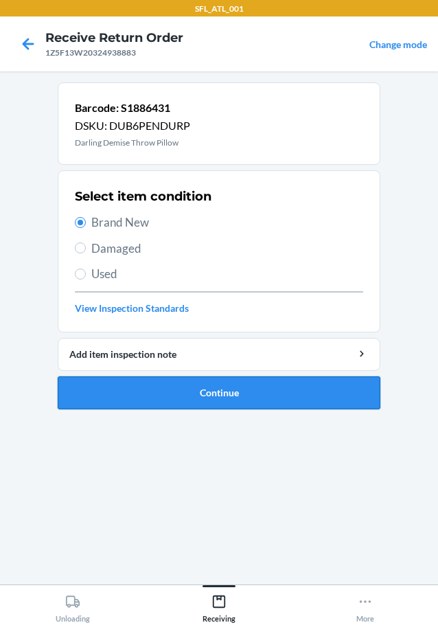
click at [173, 392] on button "Continue" at bounding box center [219, 392] width 323 height 33
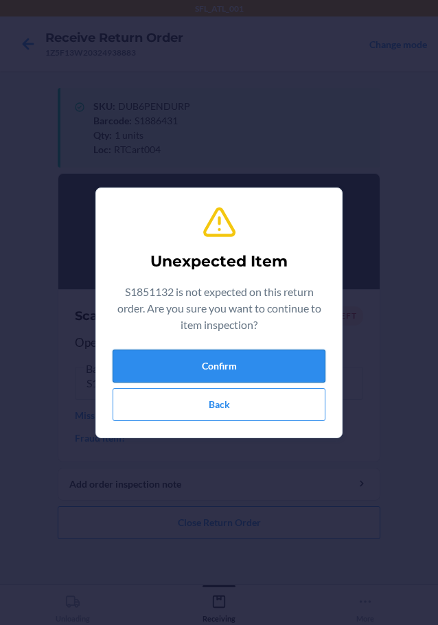
click at [302, 370] on button "Confirm" at bounding box center [219, 366] width 213 height 33
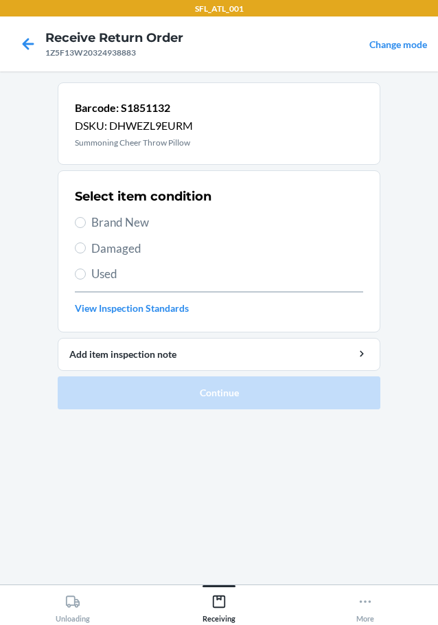
click at [87, 220] on label "Brand New" at bounding box center [219, 223] width 288 height 18
click at [86, 220] on input "Brand New" at bounding box center [80, 222] width 11 height 11
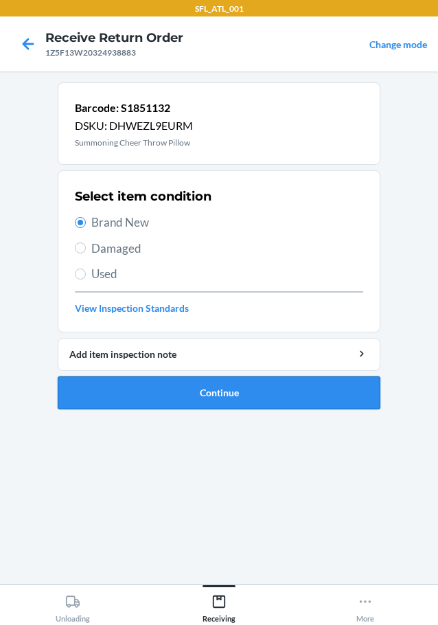
click at [133, 395] on button "Continue" at bounding box center [219, 392] width 323 height 33
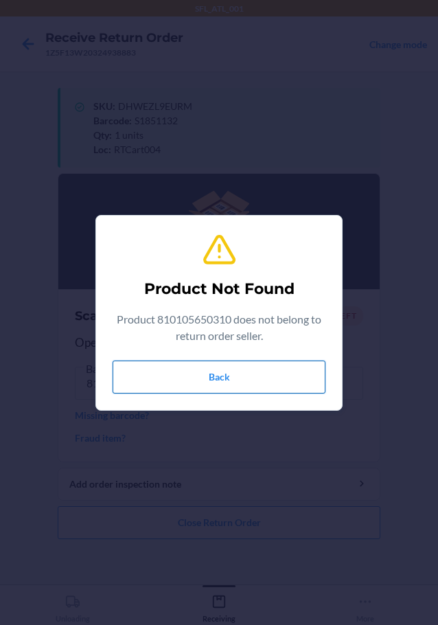
drag, startPoint x: 189, startPoint y: 377, endPoint x: 137, endPoint y: 374, distance: 51.6
click at [137, 374] on button "Back" at bounding box center [219, 377] width 213 height 33
click at [205, 374] on button "Back" at bounding box center [219, 377] width 213 height 33
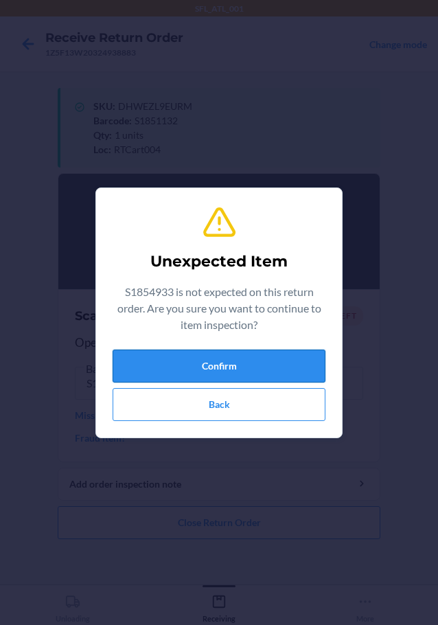
click at [272, 357] on button "Confirm" at bounding box center [219, 366] width 213 height 33
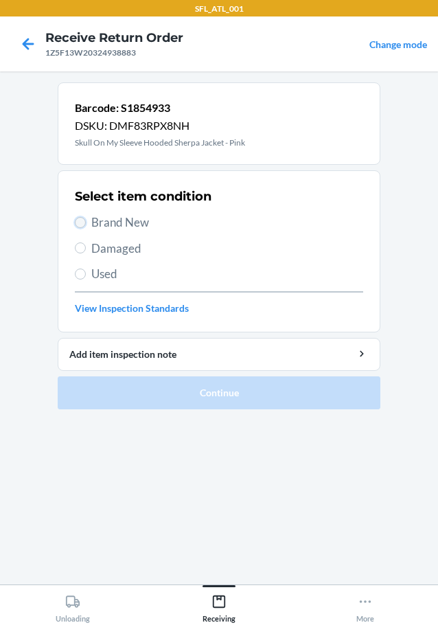
click at [80, 224] on input "Brand New" at bounding box center [80, 222] width 11 height 11
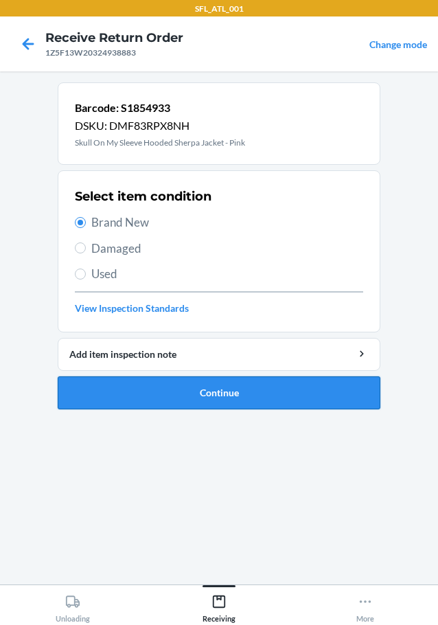
click at [172, 389] on button "Continue" at bounding box center [219, 392] width 323 height 33
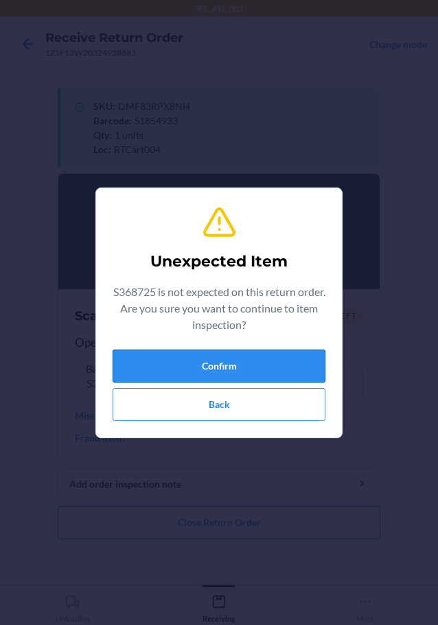
click at [282, 375] on button "Confirm" at bounding box center [219, 366] width 213 height 33
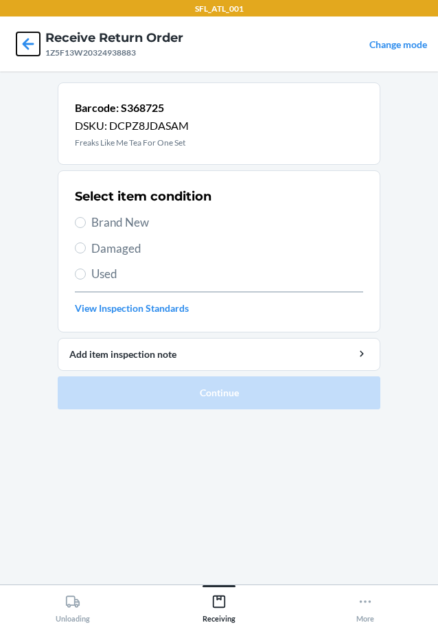
click at [35, 45] on icon at bounding box center [27, 43] width 23 height 23
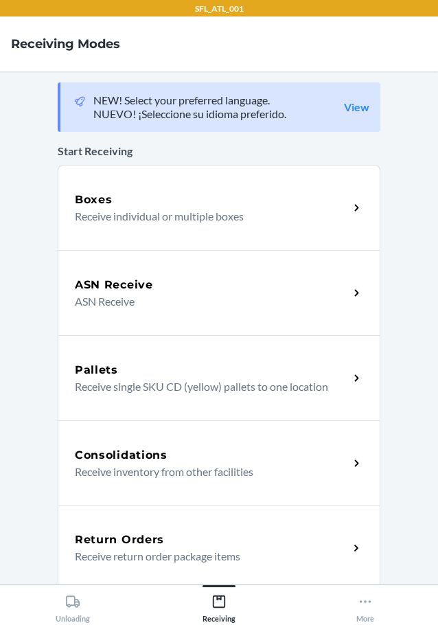
click at [186, 544] on div "Return Orders" at bounding box center [212, 540] width 274 height 16
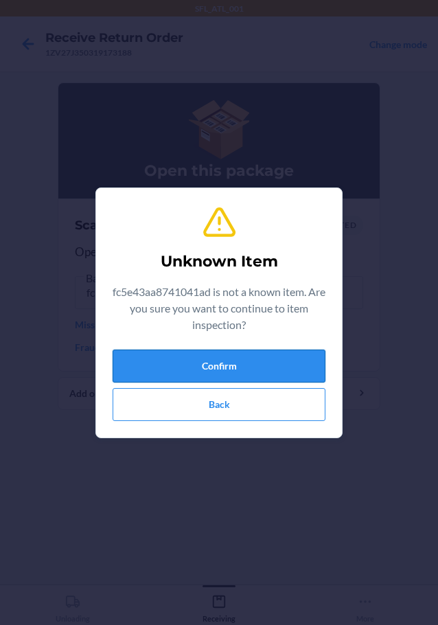
click at [280, 357] on button "Confirm" at bounding box center [219, 366] width 213 height 33
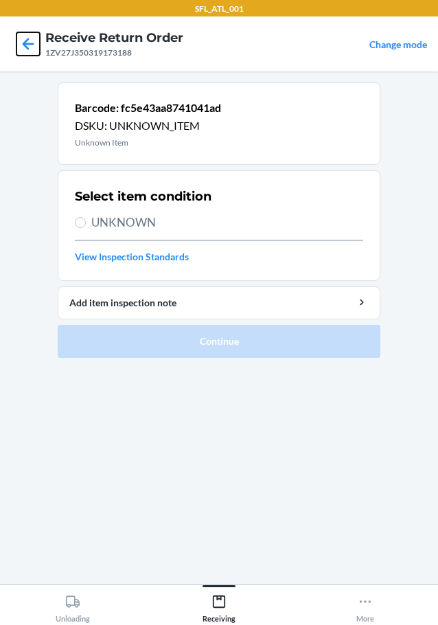
click at [21, 43] on icon at bounding box center [27, 43] width 23 height 23
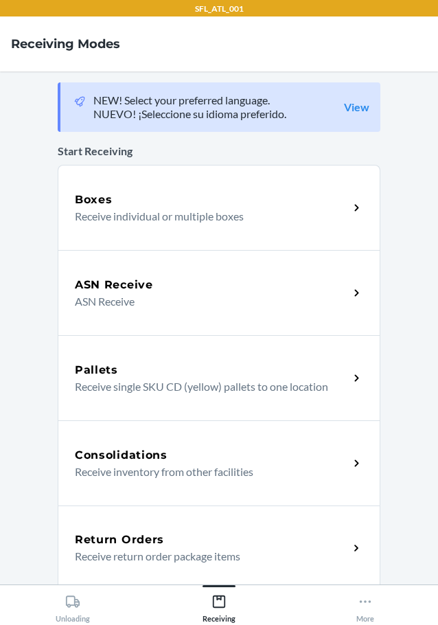
click at [170, 546] on div "Return Orders" at bounding box center [212, 540] width 274 height 16
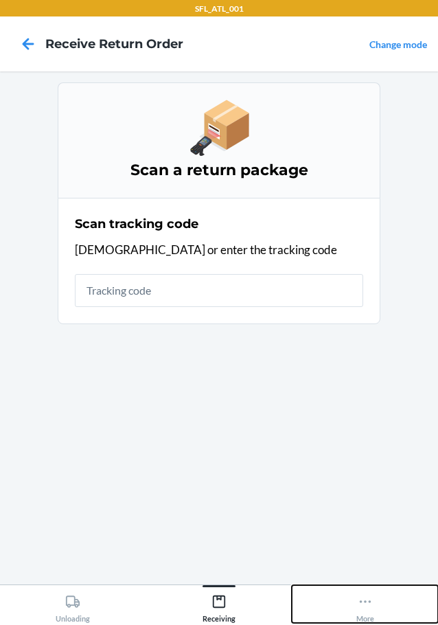
click at [372, 602] on icon at bounding box center [365, 601] width 15 height 15
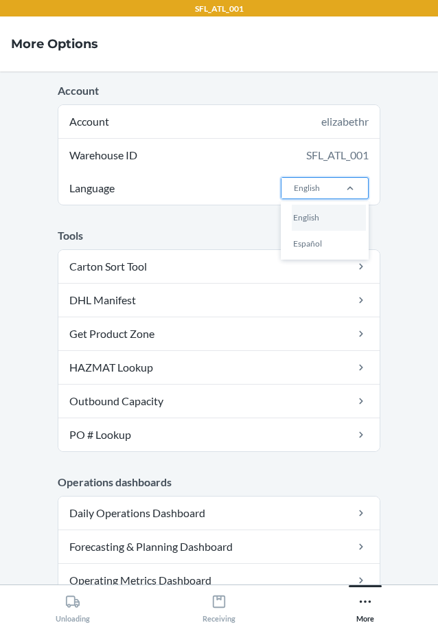
click at [299, 192] on div "English" at bounding box center [307, 188] width 26 height 12
click at [294, 192] on input "Language option English focused, 1 of 2. 2 results available. Use Up and Down t…" at bounding box center [293, 188] width 1 height 12
click at [310, 242] on div "Español" at bounding box center [329, 244] width 74 height 26
click at [294, 194] on input "Language option Español focused, 2 of 2. 2 results available. Use Up and Down t…" at bounding box center [293, 188] width 1 height 12
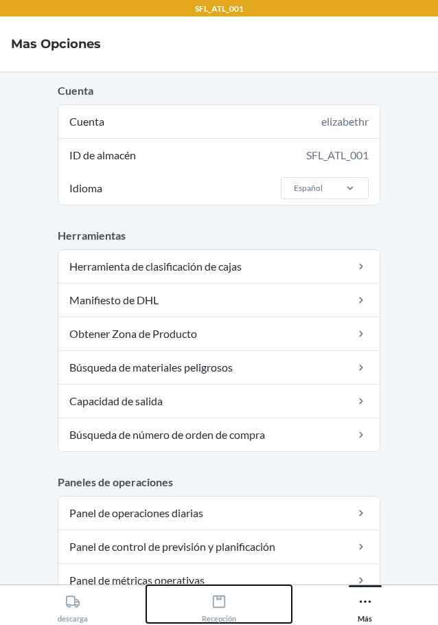
click at [219, 597] on icon at bounding box center [219, 601] width 15 height 15
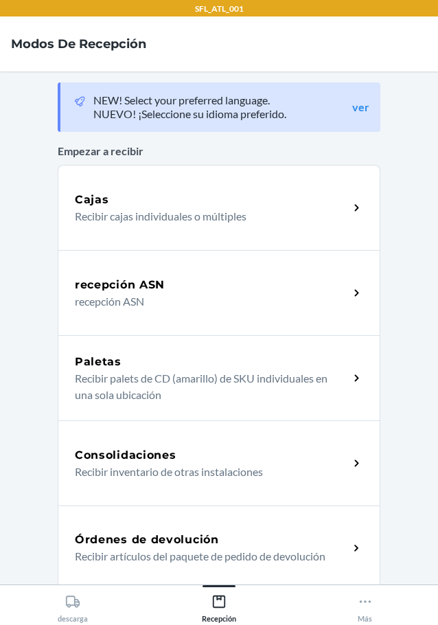
click at [223, 543] on div "Órdenes de devolución" at bounding box center [212, 540] width 274 height 16
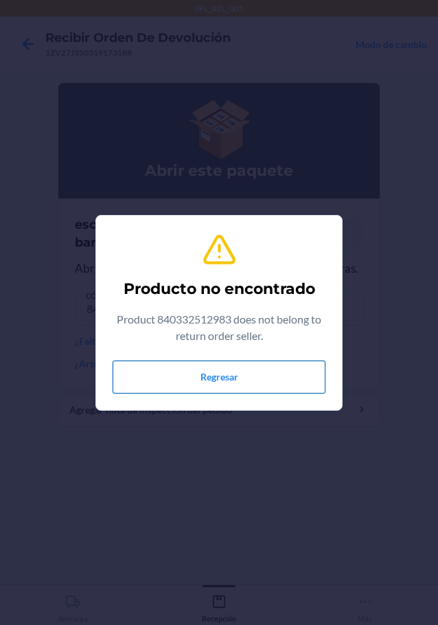
click at [260, 377] on button "Regresar" at bounding box center [219, 377] width 213 height 33
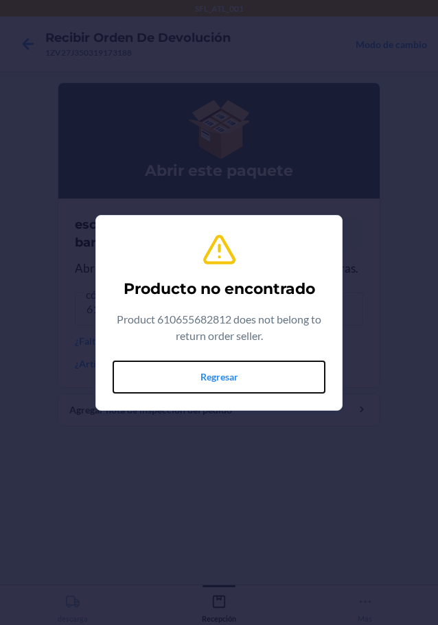
drag, startPoint x: 258, startPoint y: 376, endPoint x: 276, endPoint y: 376, distance: 18.5
click at [270, 376] on button "Regresar" at bounding box center [219, 377] width 213 height 33
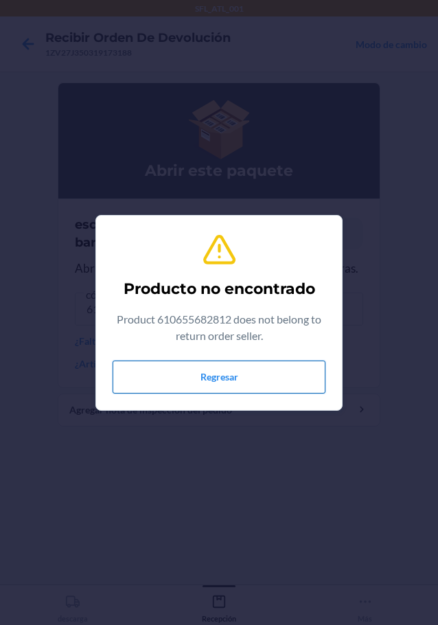
click at [249, 370] on button "Regresar" at bounding box center [219, 377] width 213 height 33
click at [283, 374] on button "Regresar" at bounding box center [219, 377] width 213 height 33
click at [291, 373] on button "Regresar" at bounding box center [219, 377] width 213 height 33
drag, startPoint x: 295, startPoint y: 372, endPoint x: 312, endPoint y: 362, distance: 19.7
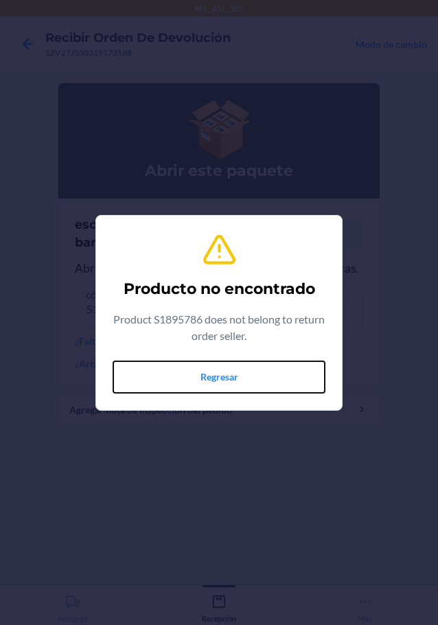
click at [297, 372] on button "Regresar" at bounding box center [219, 377] width 213 height 33
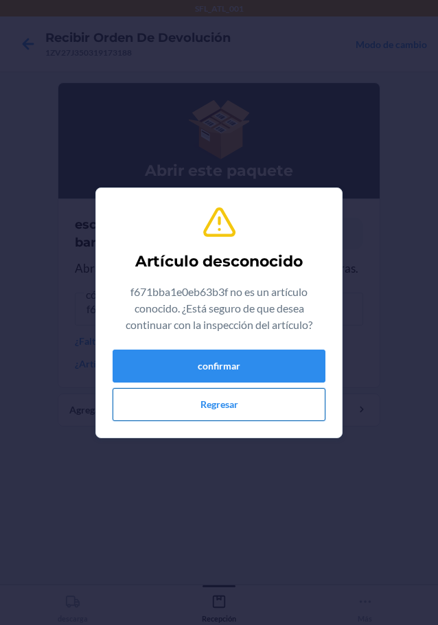
click at [302, 402] on button "Regresar" at bounding box center [219, 404] width 213 height 33
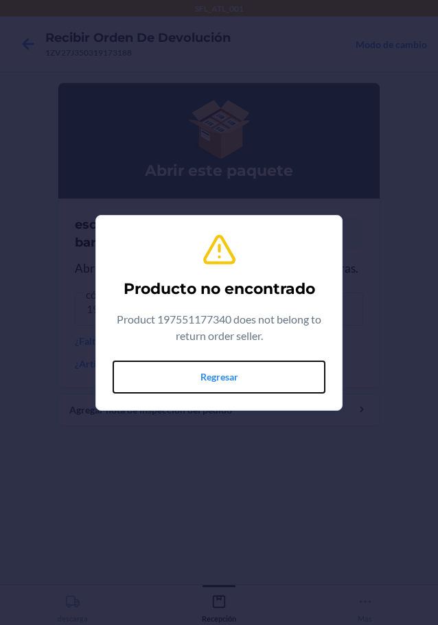
click at [297, 376] on button "Regresar" at bounding box center [219, 377] width 213 height 33
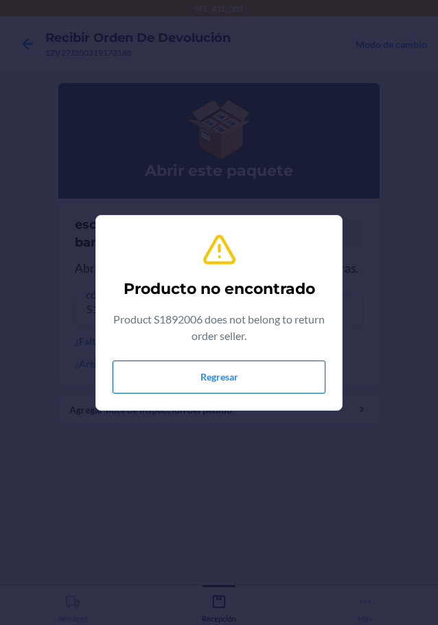
click at [290, 365] on button "Regresar" at bounding box center [219, 377] width 213 height 33
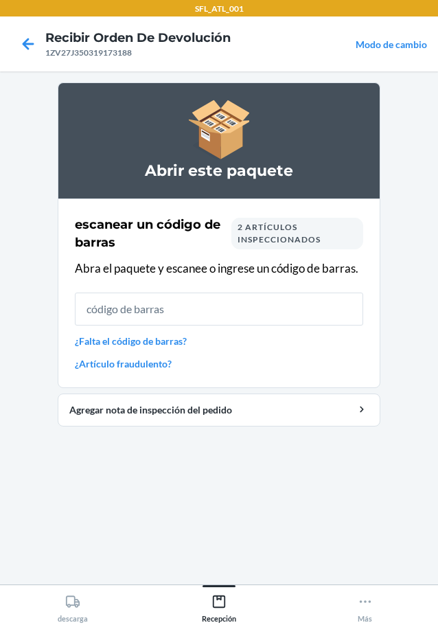
click at [257, 241] on span "2 artículos inspeccionados" at bounding box center [279, 233] width 83 height 23
click at [245, 229] on span "2 artículos inspeccionados" at bounding box center [279, 233] width 83 height 23
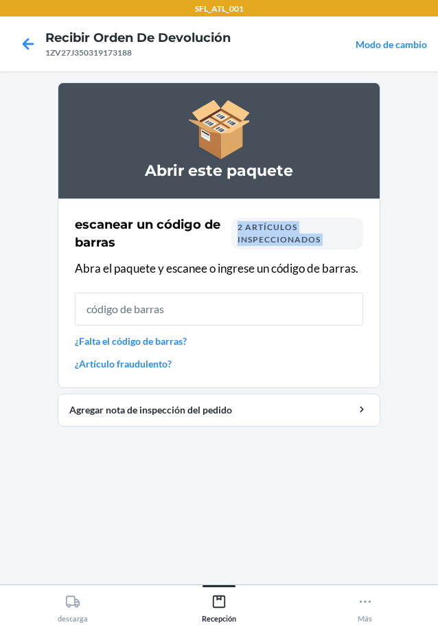
click at [260, 239] on span "2 artículos inspeccionados" at bounding box center [279, 233] width 83 height 23
click at [34, 41] on icon at bounding box center [27, 43] width 23 height 23
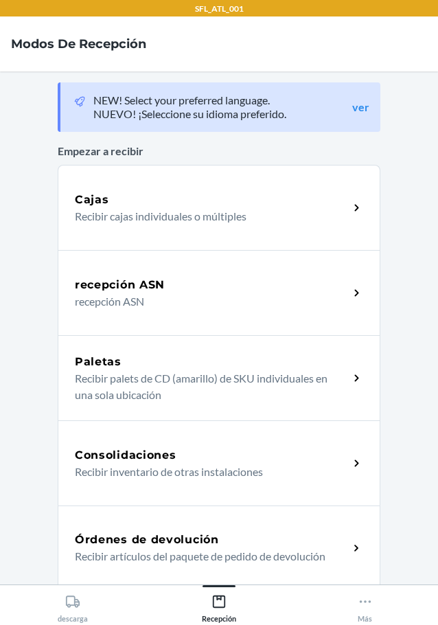
click at [171, 535] on h5 "Órdenes de devolución" at bounding box center [147, 540] width 144 height 16
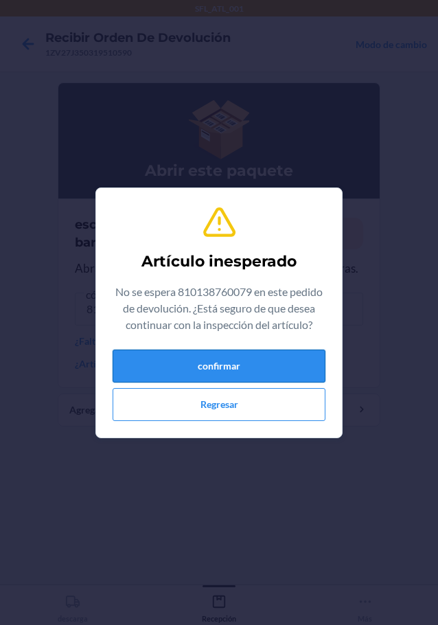
click at [236, 363] on button "confirmar" at bounding box center [219, 366] width 213 height 33
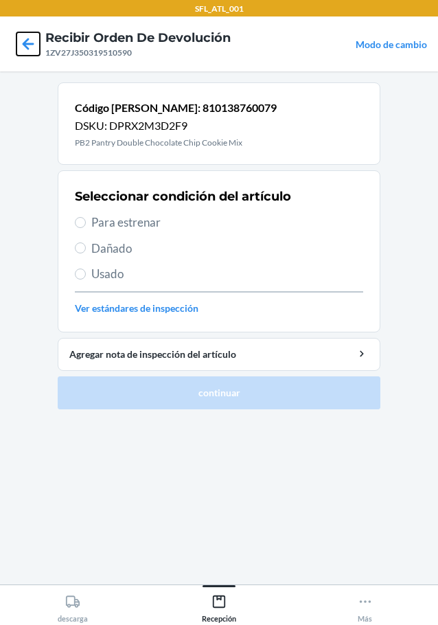
click at [25, 41] on icon at bounding box center [29, 44] width 12 height 12
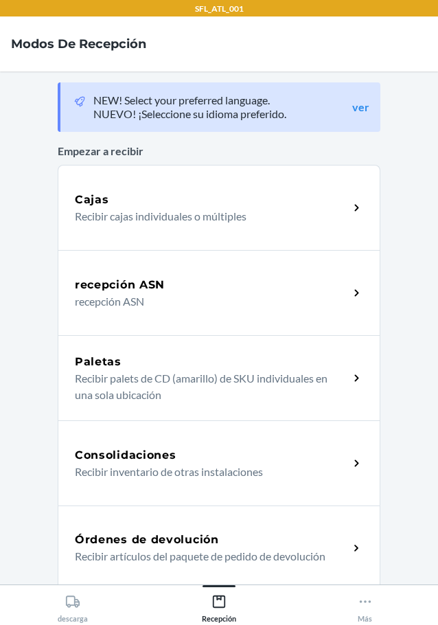
click at [172, 517] on div "Órdenes de devolución Recibir artículos del paquete de pedido de devolución" at bounding box center [219, 548] width 323 height 85
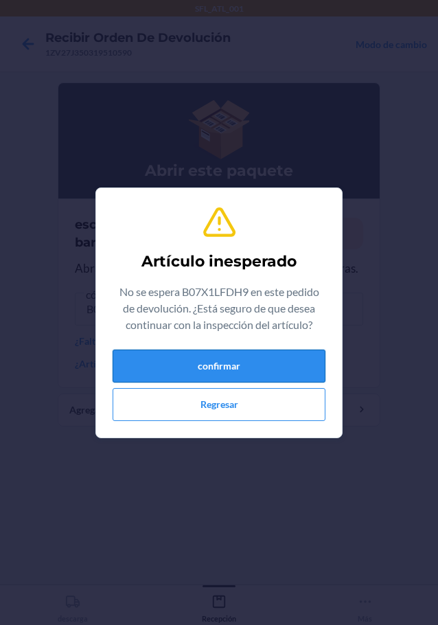
click at [256, 365] on button "confirmar" at bounding box center [219, 366] width 213 height 33
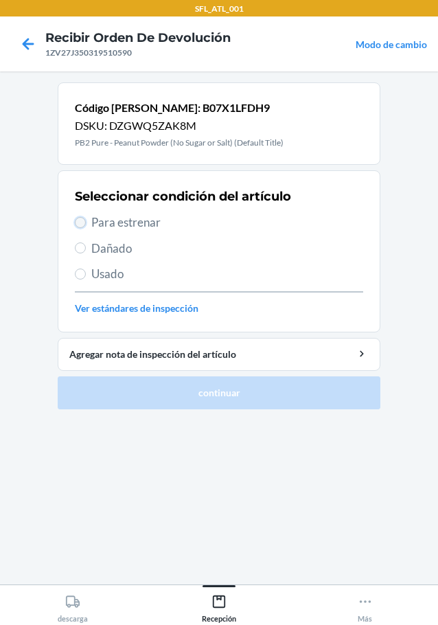
click at [80, 225] on input "Para estrenar" at bounding box center [80, 222] width 11 height 11
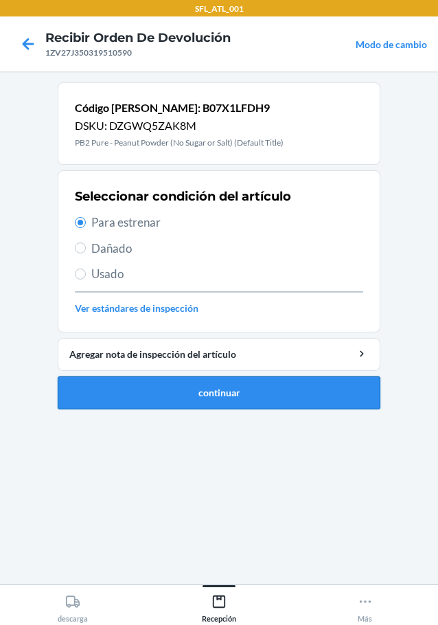
click at [163, 389] on button "continuar" at bounding box center [219, 392] width 323 height 33
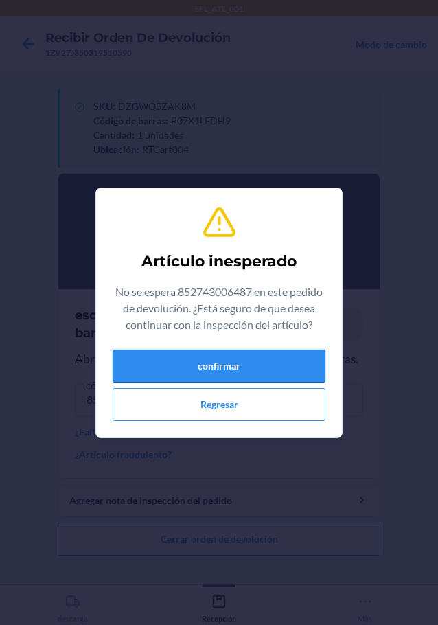
click at [183, 368] on button "confirmar" at bounding box center [219, 366] width 213 height 33
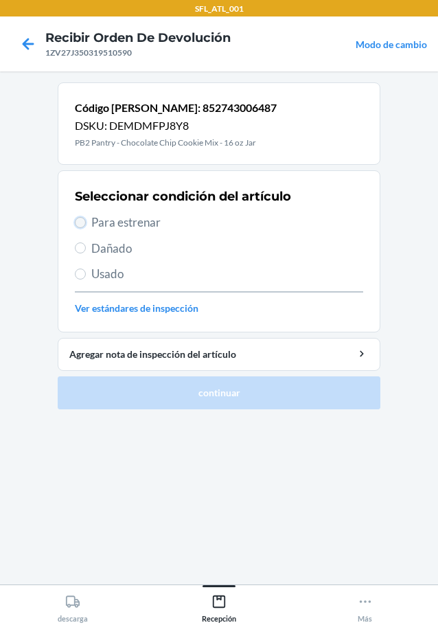
click at [79, 222] on input "Para estrenar" at bounding box center [80, 222] width 11 height 11
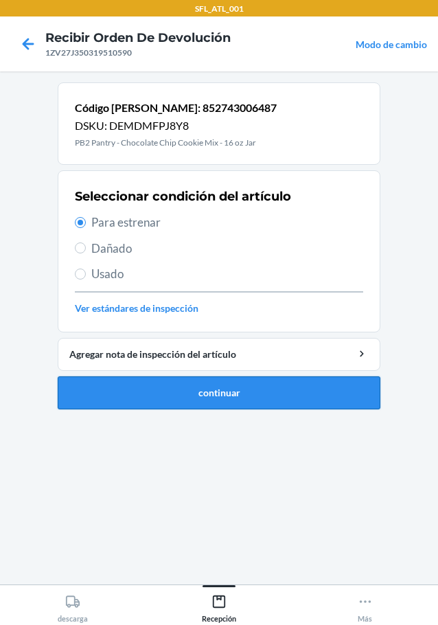
click at [215, 388] on button "continuar" at bounding box center [219, 392] width 323 height 33
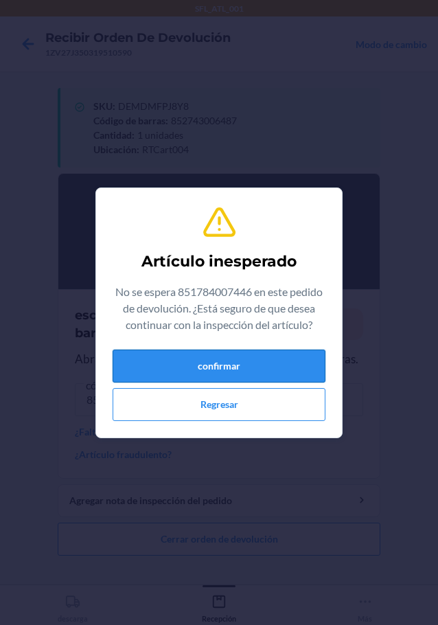
click at [199, 360] on button "confirmar" at bounding box center [219, 366] width 213 height 33
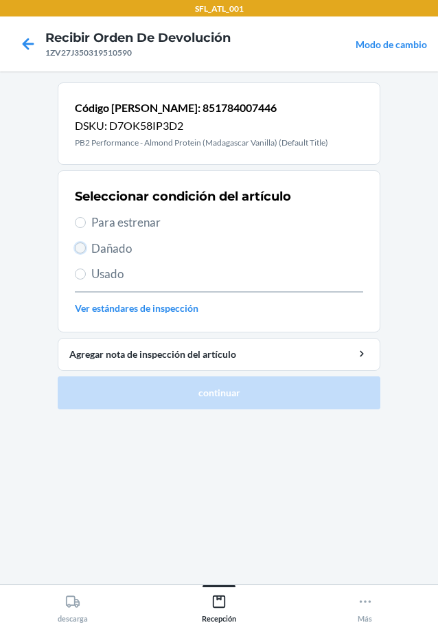
click at [80, 248] on input "Dañado" at bounding box center [80, 247] width 11 height 11
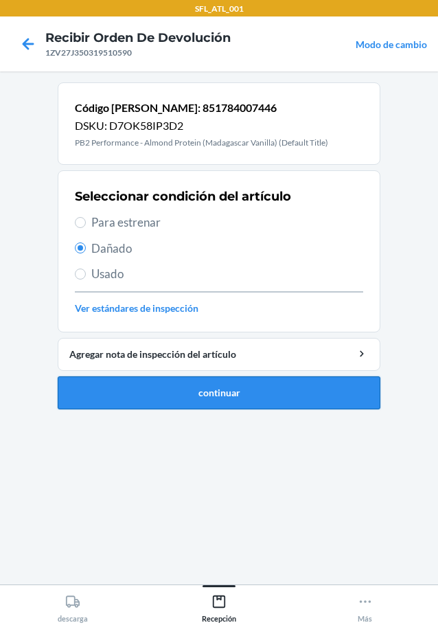
click at [171, 389] on button "continuar" at bounding box center [219, 392] width 323 height 33
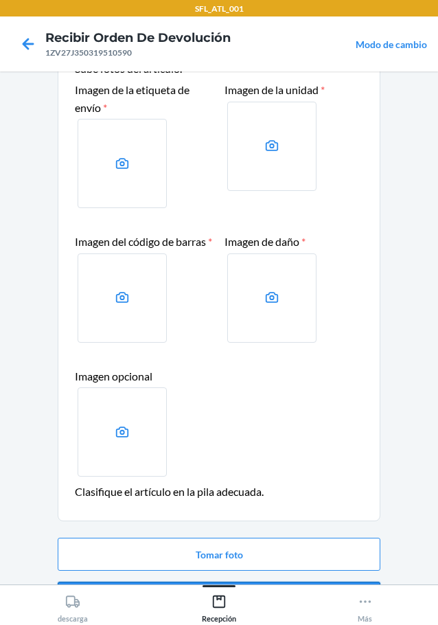
scroll to position [124, 0]
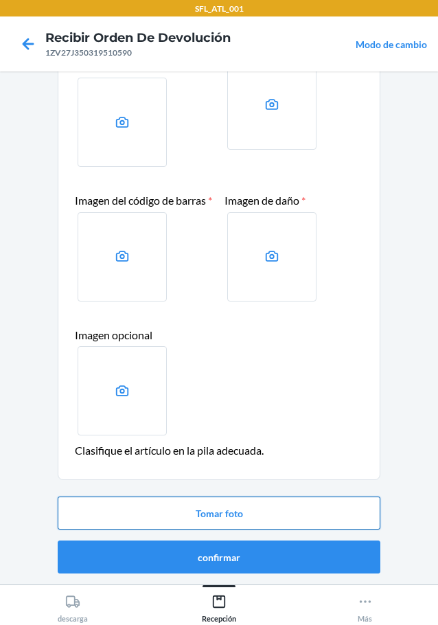
click at [272, 506] on button "Tomar foto" at bounding box center [219, 513] width 323 height 33
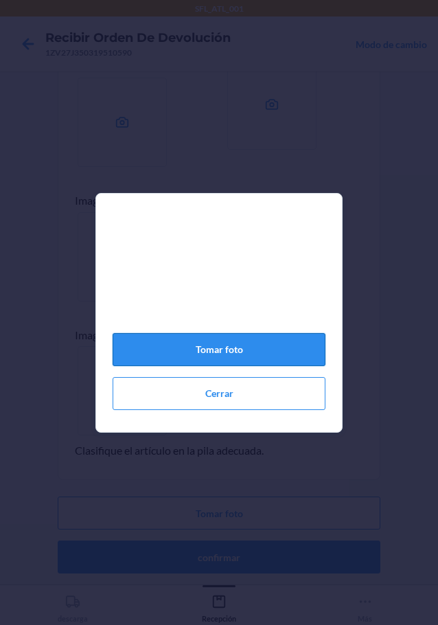
click at [268, 351] on button "Tomar foto" at bounding box center [219, 349] width 213 height 33
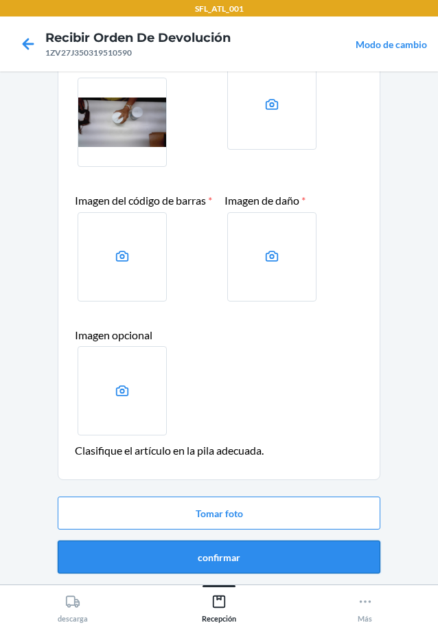
click at [225, 560] on button "confirmar" at bounding box center [219, 557] width 323 height 33
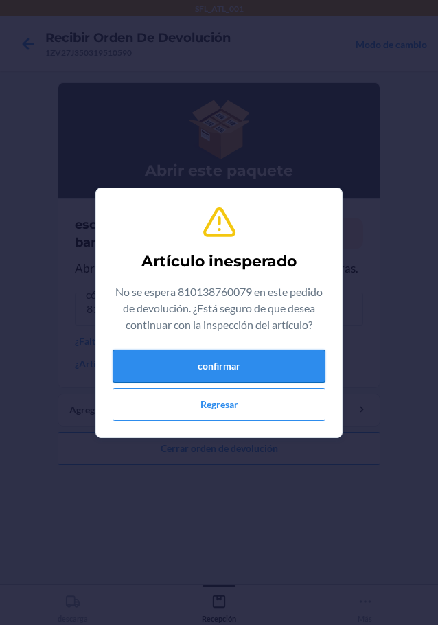
click at [173, 374] on button "confirmar" at bounding box center [219, 366] width 213 height 33
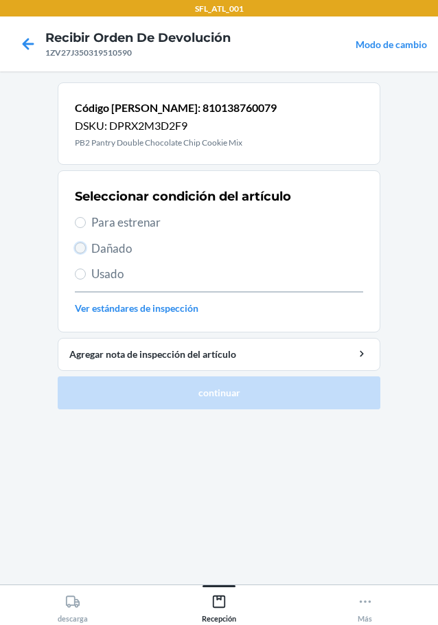
click at [81, 249] on input "Dañado" at bounding box center [80, 247] width 11 height 11
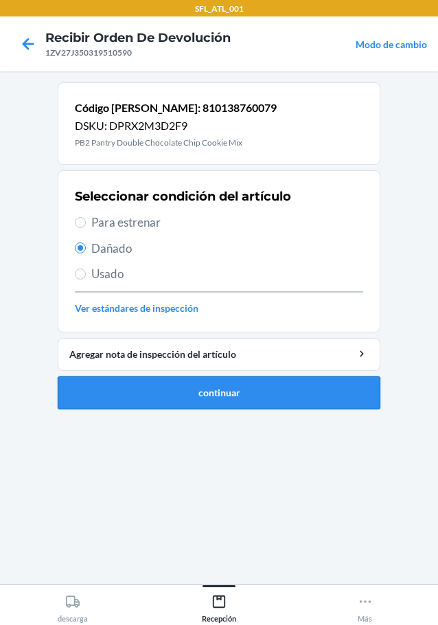
click at [143, 399] on button "continuar" at bounding box center [219, 392] width 323 height 33
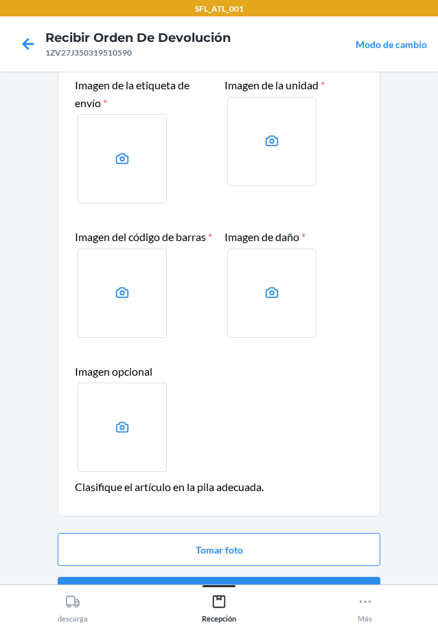
scroll to position [124, 0]
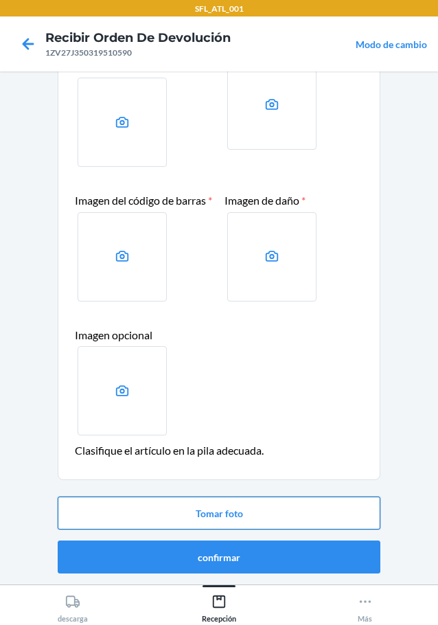
click at [228, 512] on button "Tomar foto" at bounding box center [219, 513] width 323 height 33
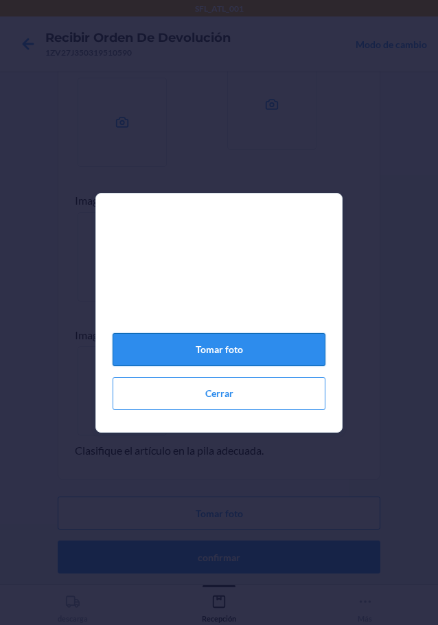
click at [243, 352] on button "Tomar foto" at bounding box center [219, 349] width 213 height 33
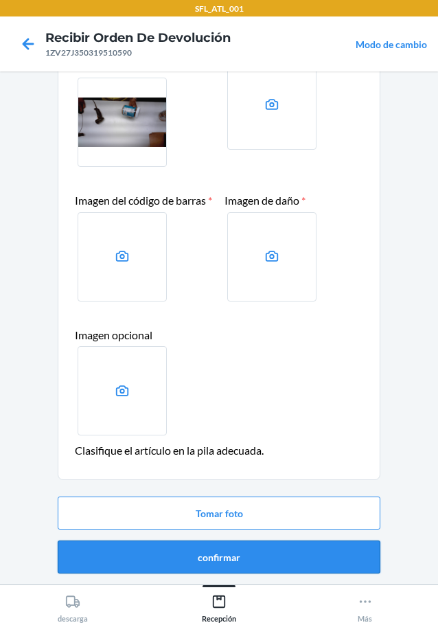
click at [245, 551] on button "confirmar" at bounding box center [219, 557] width 323 height 33
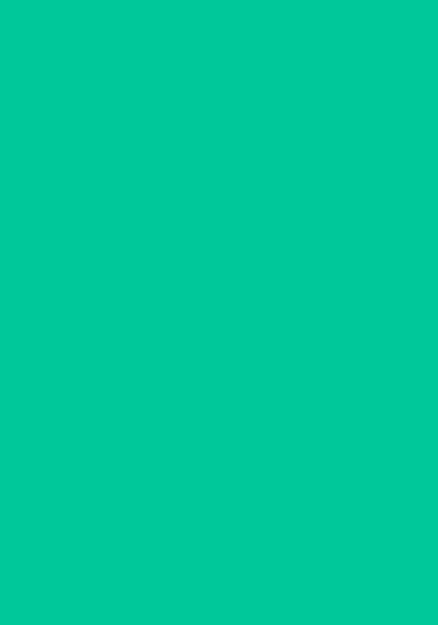
scroll to position [0, 0]
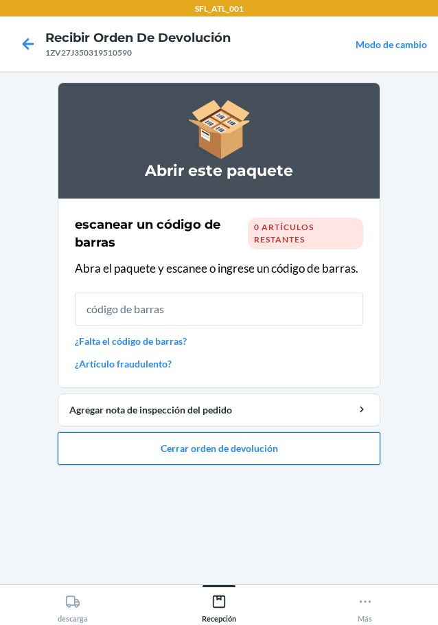
click at [218, 455] on button "Cerrar orden de devolución" at bounding box center [219, 448] width 323 height 33
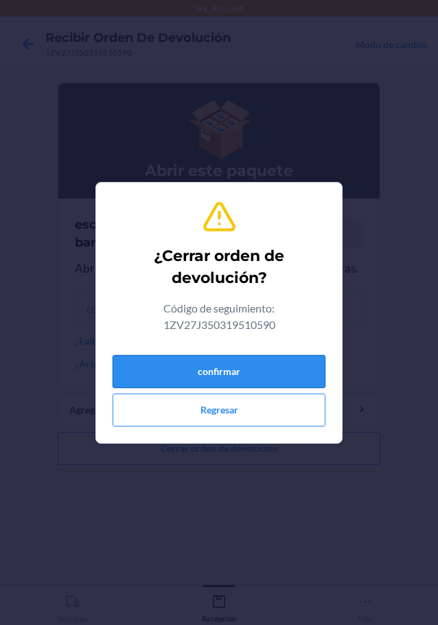
click at [231, 360] on button "confirmar" at bounding box center [219, 371] width 213 height 33
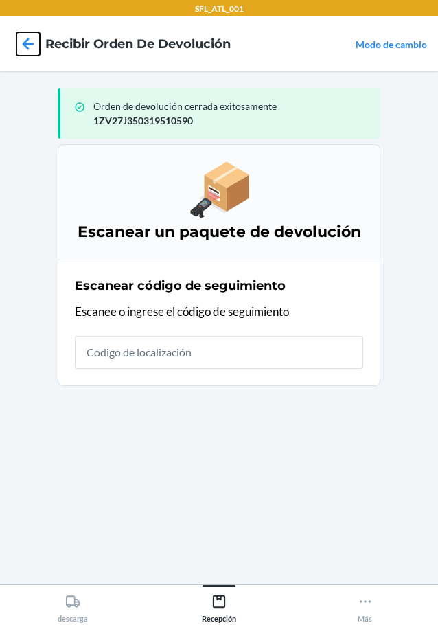
click at [30, 37] on icon at bounding box center [27, 43] width 23 height 23
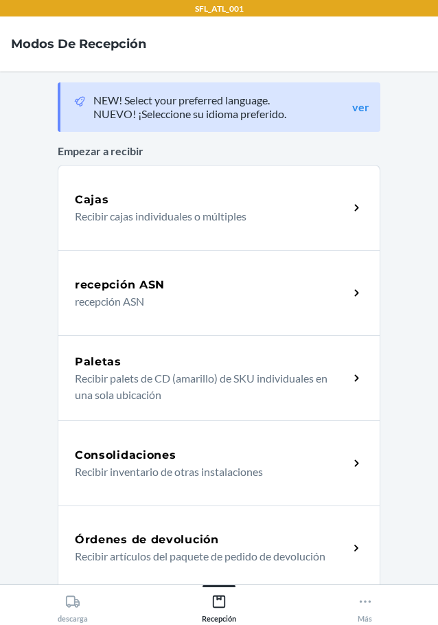
click at [243, 556] on p "Recibir artículos del paquete de pedido de devolución" at bounding box center [206, 556] width 263 height 16
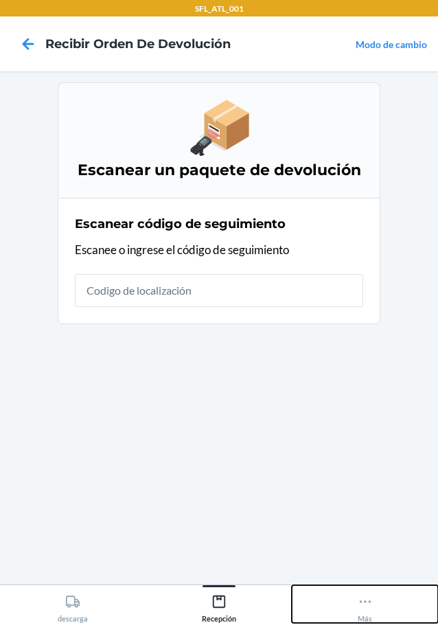
click at [375, 598] on button "Más" at bounding box center [365, 604] width 146 height 38
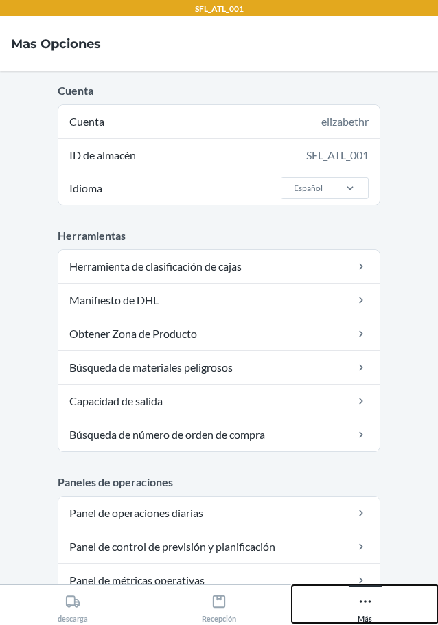
click at [367, 608] on icon at bounding box center [365, 601] width 15 height 15
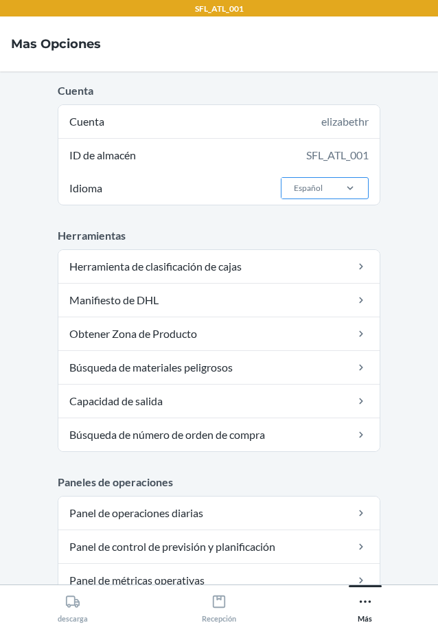
click at [326, 191] on div "Español" at bounding box center [307, 188] width 51 height 21
click at [294, 191] on input "Idioma Español" at bounding box center [293, 188] width 1 height 12
click at [305, 219] on div "English" at bounding box center [329, 218] width 74 height 26
click at [294, 194] on input "Idioma option English focused, 1 of 2. 2 results available. Use Up and Down to …" at bounding box center [293, 188] width 1 height 12
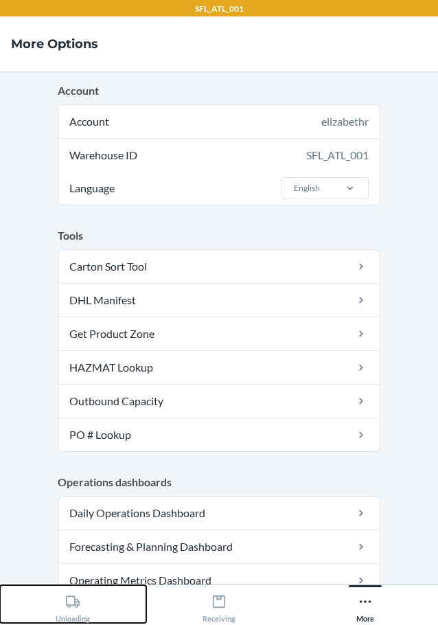
click at [73, 602] on icon at bounding box center [72, 601] width 15 height 15
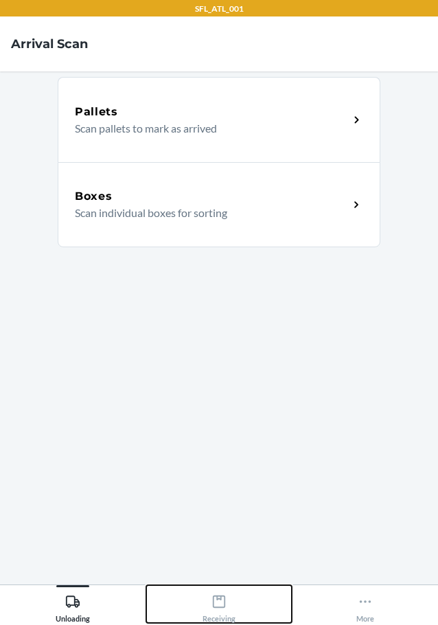
click at [222, 595] on icon at bounding box center [219, 601] width 15 height 15
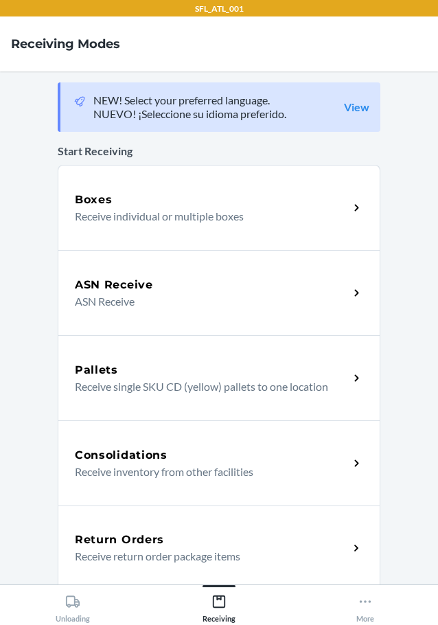
click at [244, 522] on div "Return Orders Receive return order package items" at bounding box center [219, 548] width 323 height 85
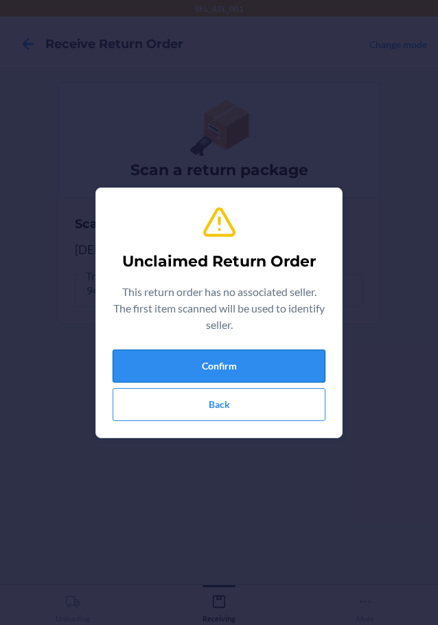
click at [256, 362] on button "Confirm" at bounding box center [219, 366] width 213 height 33
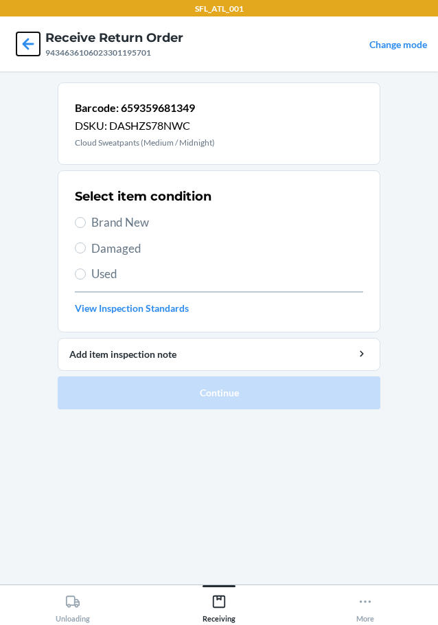
click at [32, 49] on icon at bounding box center [27, 43] width 23 height 23
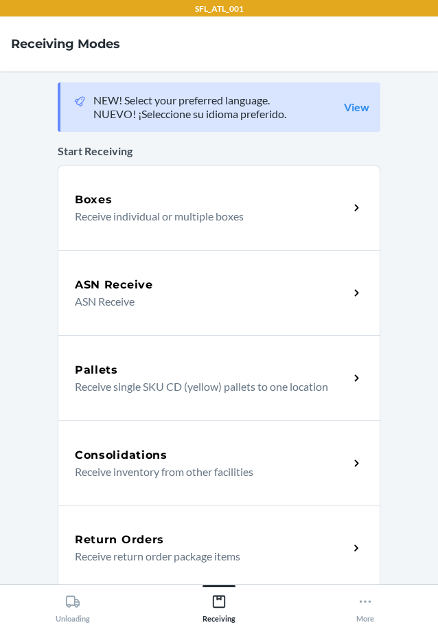
click at [115, 526] on div "Return Orders Receive return order package items" at bounding box center [219, 548] width 323 height 85
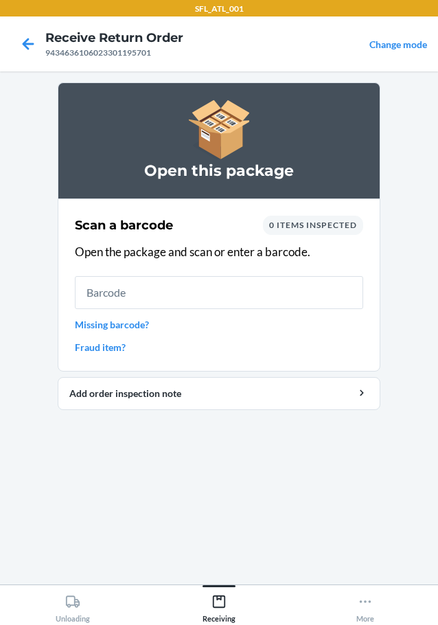
click at [104, 347] on link "Fraud item?" at bounding box center [219, 347] width 288 height 14
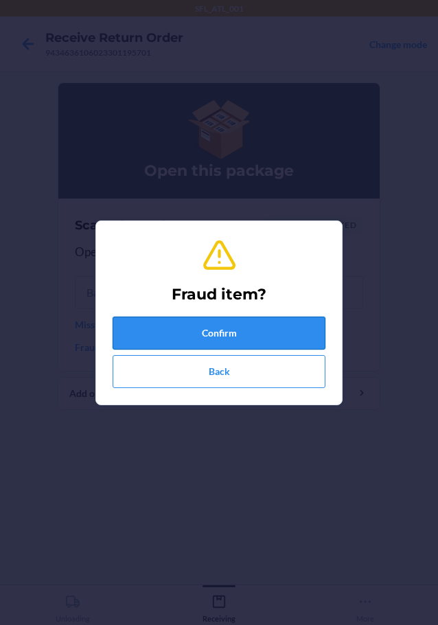
click at [277, 332] on button "Confirm" at bounding box center [219, 333] width 213 height 33
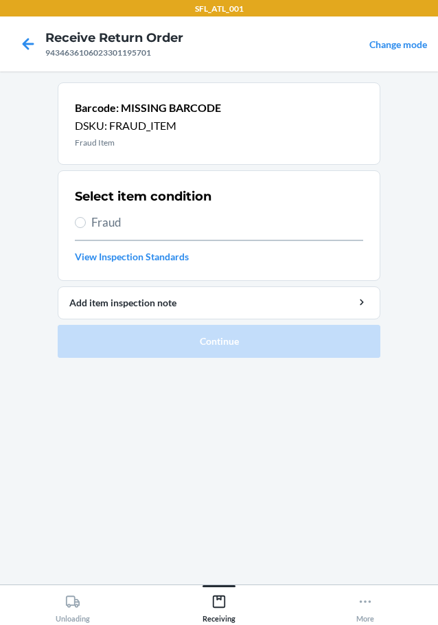
click at [114, 221] on span "Fraud" at bounding box center [227, 223] width 272 height 18
click at [86, 221] on input "Fraud" at bounding box center [80, 222] width 11 height 11
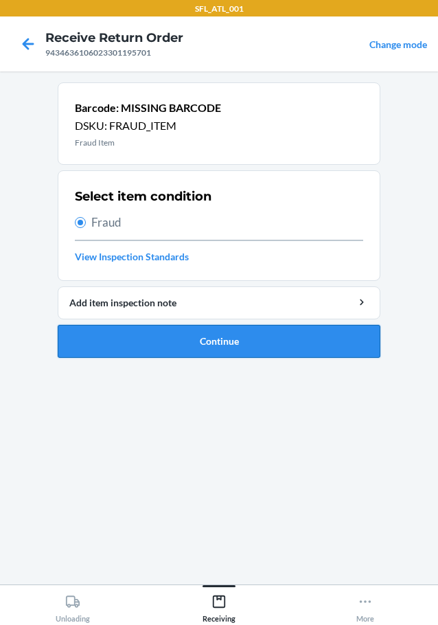
drag, startPoint x: 201, startPoint y: 344, endPoint x: 203, endPoint y: 353, distance: 9.2
click at [203, 353] on button "Continue" at bounding box center [219, 341] width 323 height 33
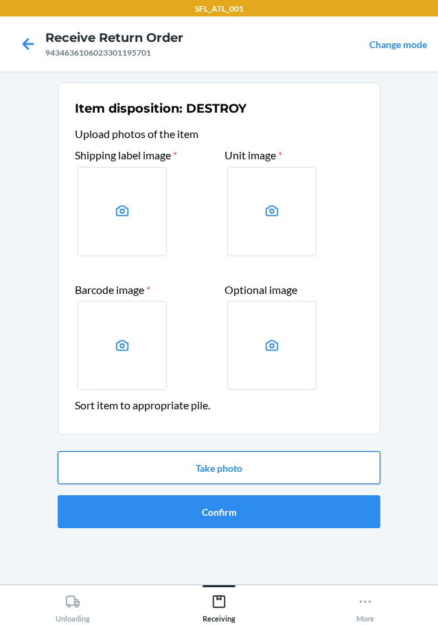
click at [190, 468] on button "Take photo" at bounding box center [219, 467] width 323 height 33
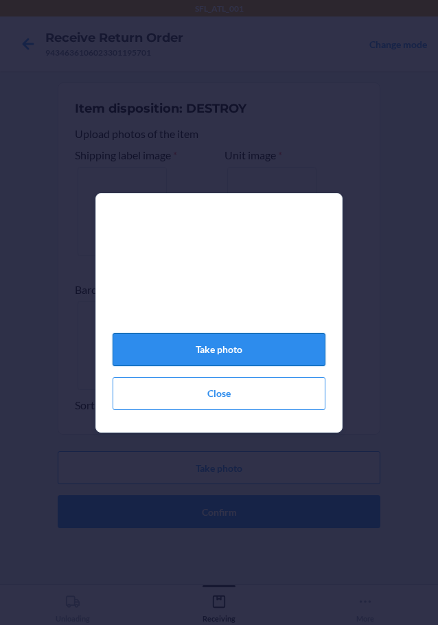
click at [231, 354] on button "Take photo" at bounding box center [219, 349] width 213 height 33
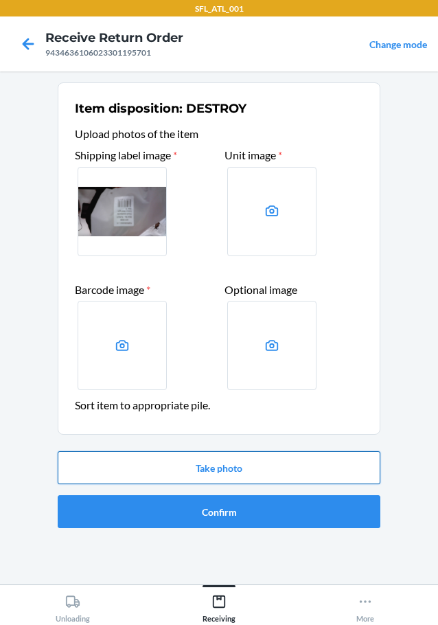
click at [261, 466] on button "Take photo" at bounding box center [219, 467] width 323 height 33
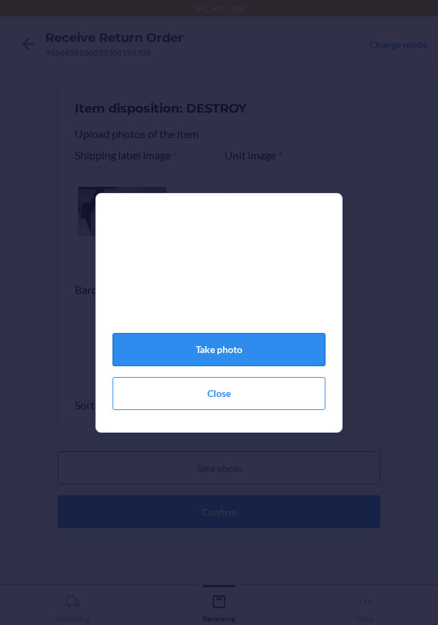
click at [242, 354] on button "Take photo" at bounding box center [219, 349] width 213 height 33
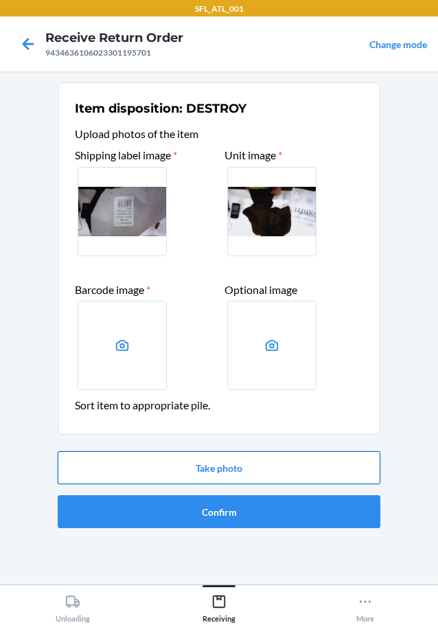
click at [214, 467] on button "Take photo" at bounding box center [219, 467] width 323 height 33
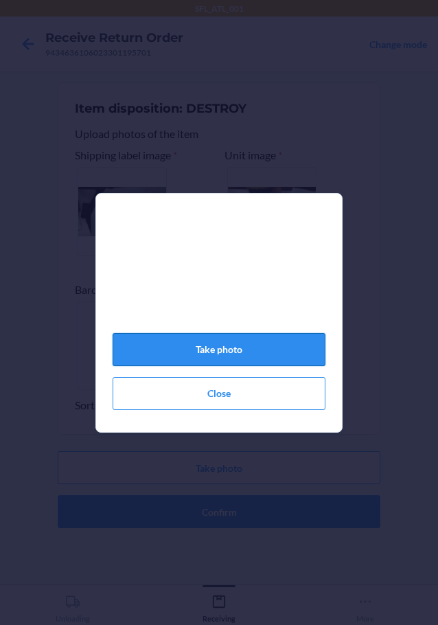
click at [251, 349] on button "Take photo" at bounding box center [219, 349] width 213 height 33
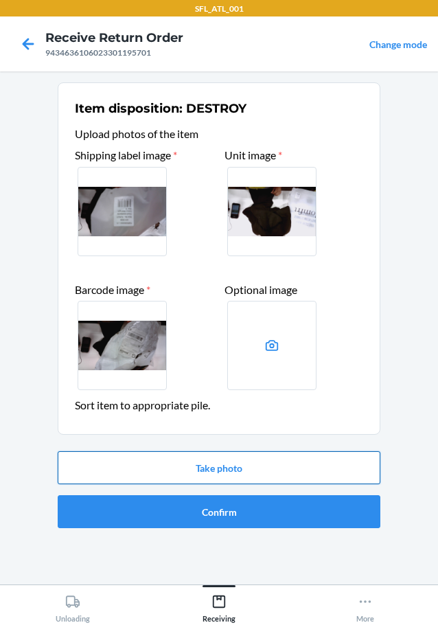
click at [275, 457] on button "Take photo" at bounding box center [219, 467] width 323 height 33
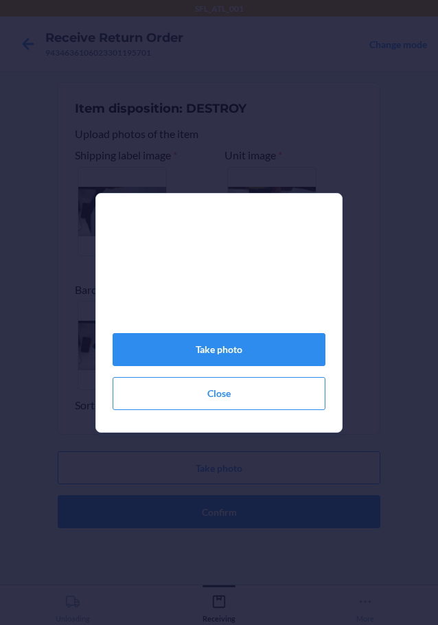
click at [49, 309] on div "Take photo Close" at bounding box center [219, 312] width 438 height 625
click at [247, 356] on button "Take photo" at bounding box center [219, 349] width 213 height 33
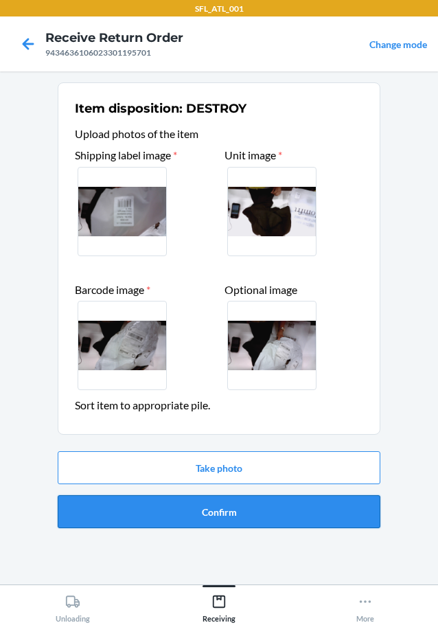
click at [227, 512] on button "Confirm" at bounding box center [219, 511] width 323 height 33
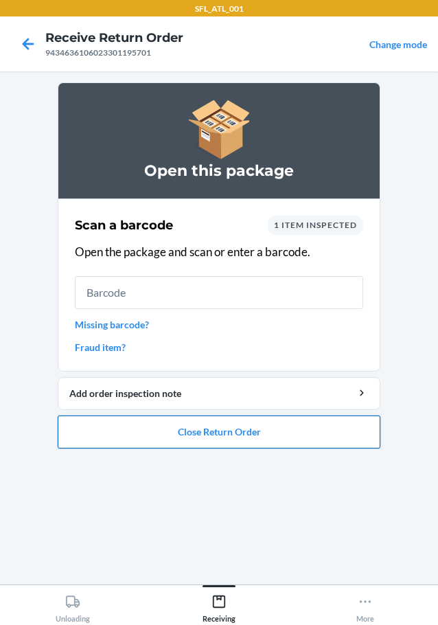
click at [160, 433] on button "Close Return Order" at bounding box center [219, 432] width 323 height 33
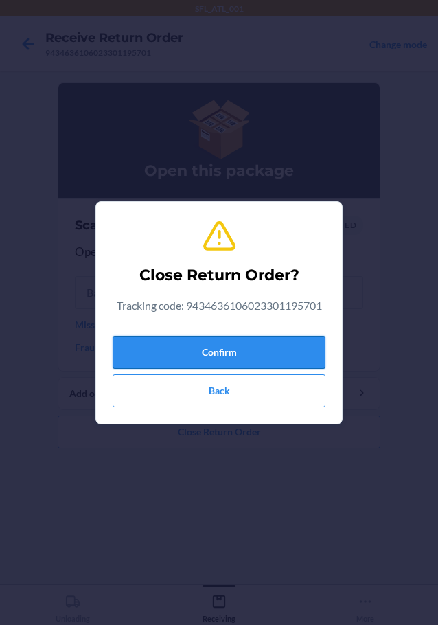
click at [220, 345] on button "Confirm" at bounding box center [219, 352] width 213 height 33
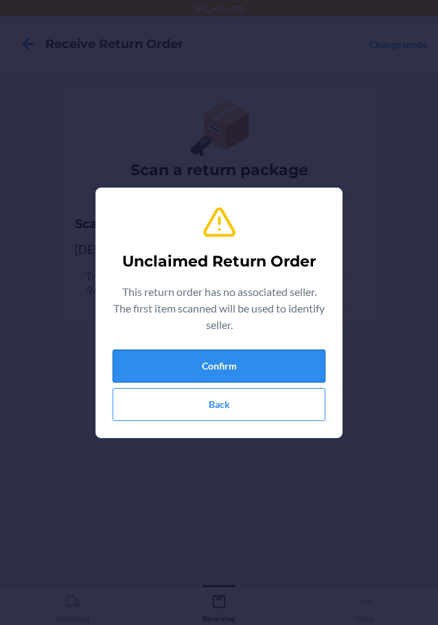
click at [165, 362] on button "Confirm" at bounding box center [219, 366] width 213 height 33
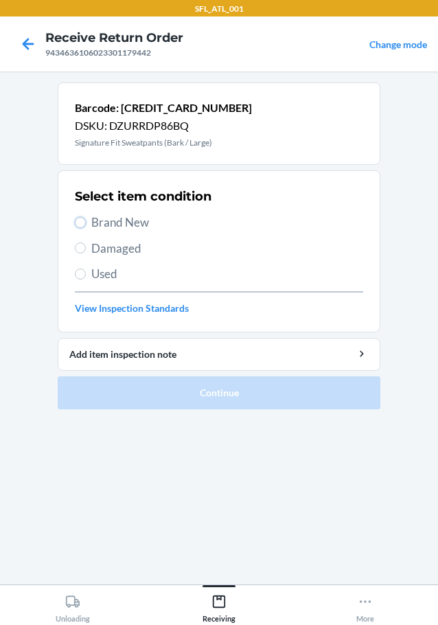
drag, startPoint x: 78, startPoint y: 218, endPoint x: 82, endPoint y: 229, distance: 12.0
click at [82, 225] on input "Brand New" at bounding box center [80, 222] width 11 height 11
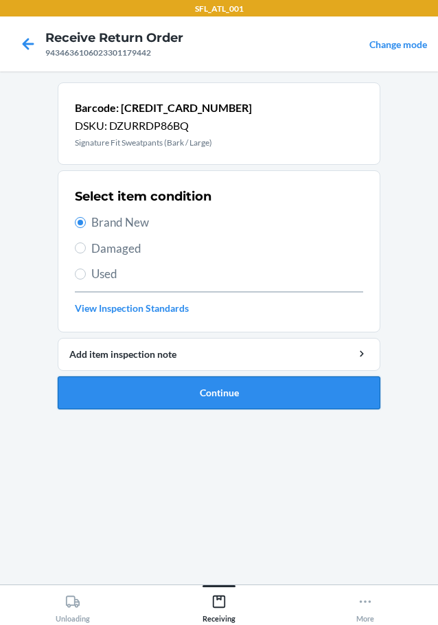
click at [115, 394] on button "Continue" at bounding box center [219, 392] width 323 height 33
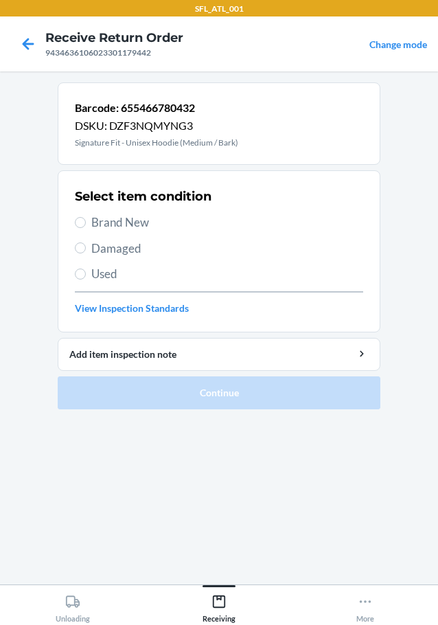
click at [80, 229] on label "Brand New" at bounding box center [219, 223] width 288 height 18
click at [80, 228] on input "Brand New" at bounding box center [80, 222] width 11 height 11
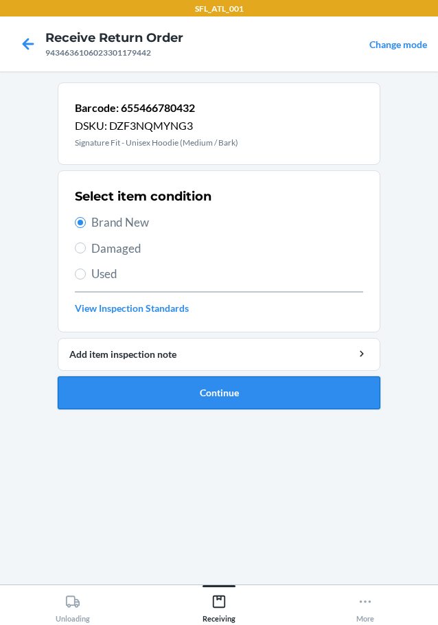
click at [205, 389] on button "Continue" at bounding box center [219, 392] width 323 height 33
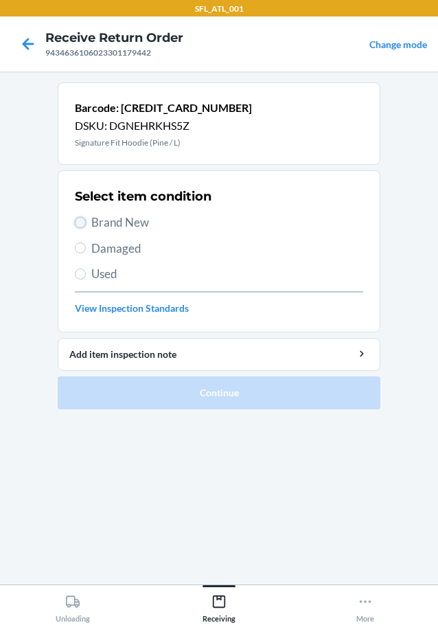
click at [82, 220] on input "Brand New" at bounding box center [80, 222] width 11 height 11
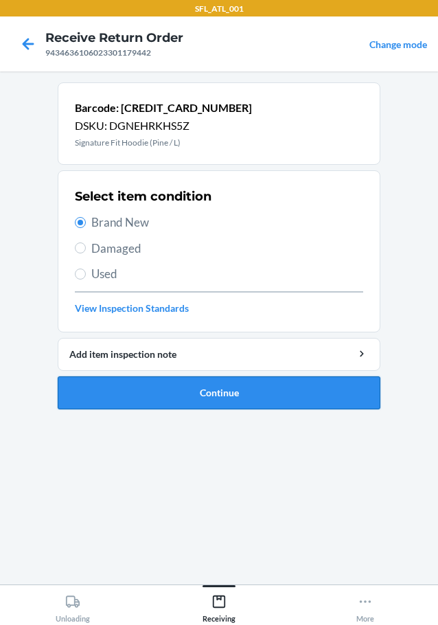
click at [191, 400] on button "Continue" at bounding box center [219, 392] width 323 height 33
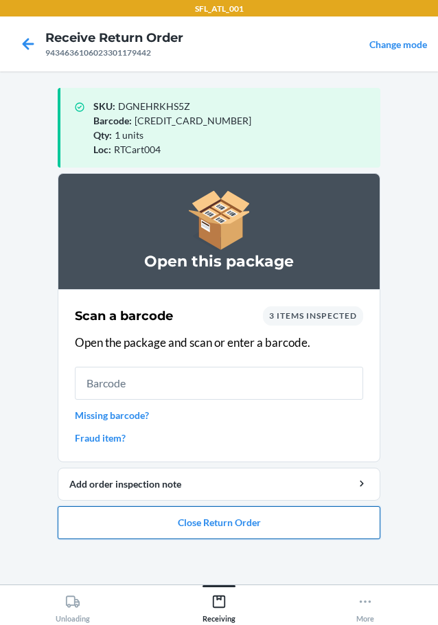
click at [255, 522] on button "Close Return Order" at bounding box center [219, 522] width 323 height 33
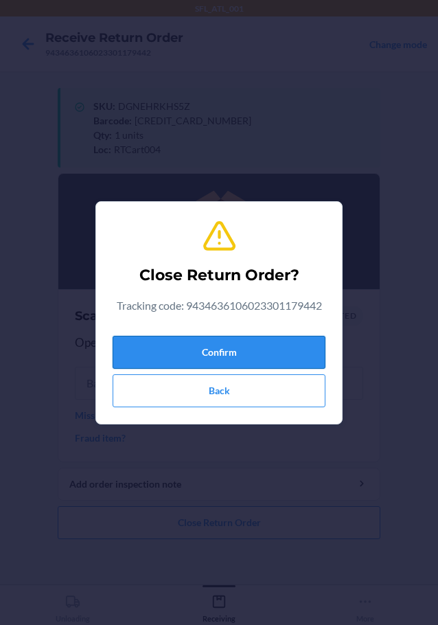
click at [299, 350] on button "Confirm" at bounding box center [219, 352] width 213 height 33
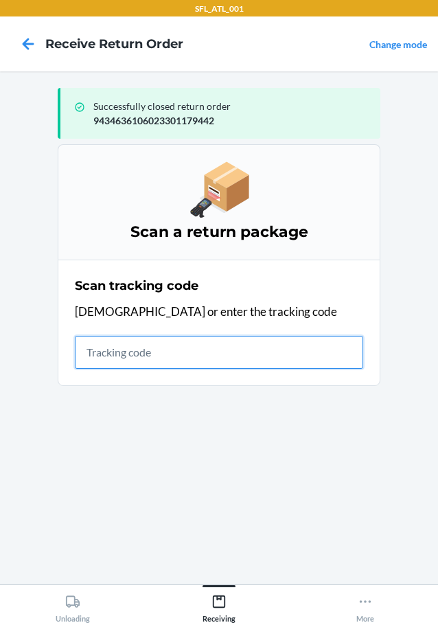
click at [249, 348] on input "text" at bounding box center [219, 352] width 288 height 33
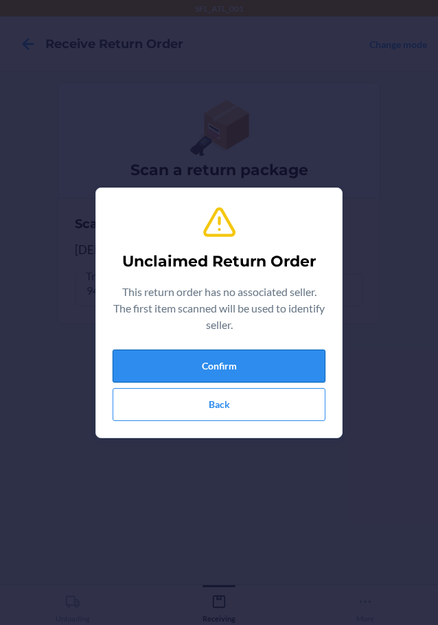
click at [193, 371] on button "Confirm" at bounding box center [219, 366] width 213 height 33
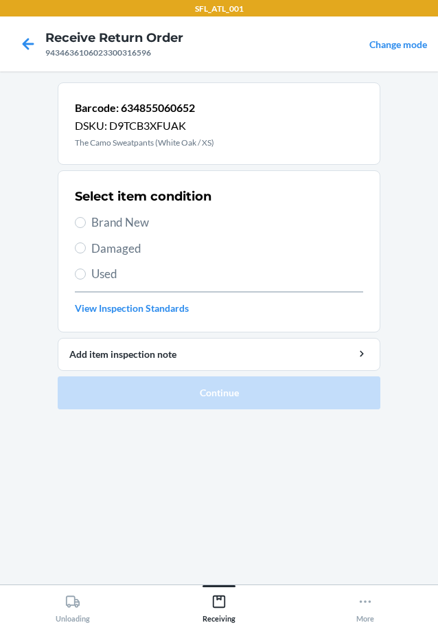
click at [131, 212] on div "Select item condition Brand New Damaged Used View Inspection Standards" at bounding box center [219, 251] width 288 height 136
click at [128, 217] on span "Brand New" at bounding box center [227, 223] width 272 height 18
click at [86, 217] on input "Brand New" at bounding box center [80, 222] width 11 height 11
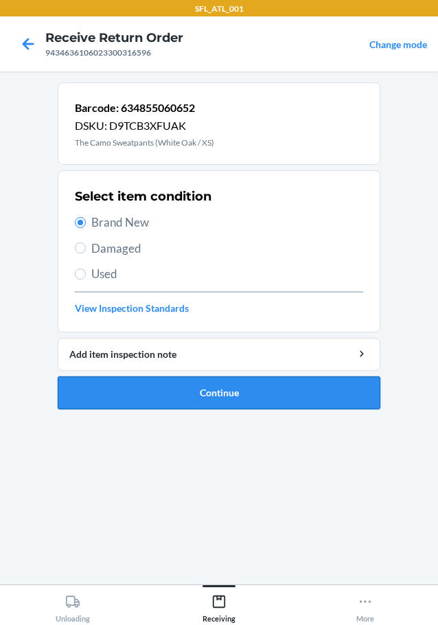
click at [273, 391] on button "Continue" at bounding box center [219, 392] width 323 height 33
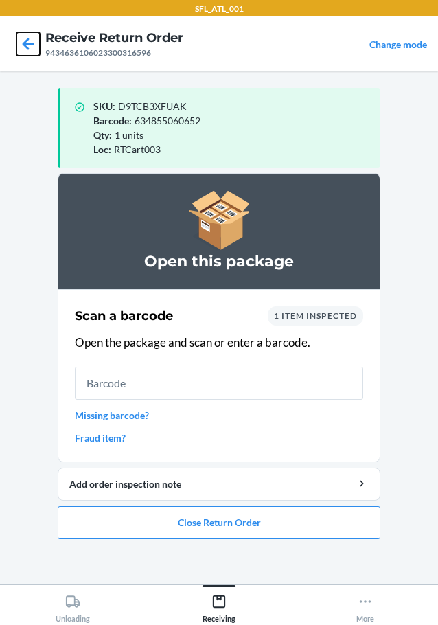
click at [27, 46] on icon at bounding box center [27, 43] width 23 height 23
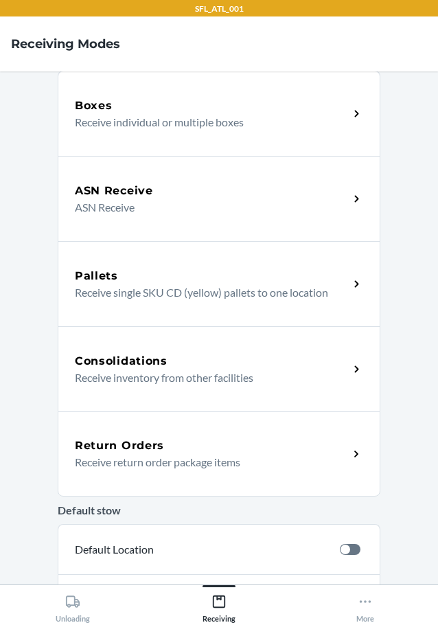
scroll to position [247, 0]
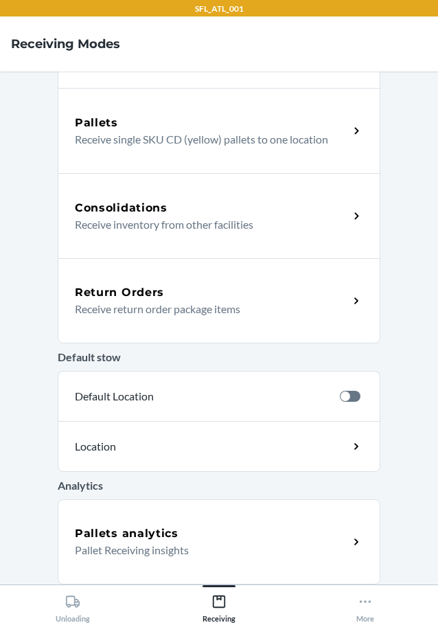
click at [154, 319] on div "Return Orders Receive return order package items" at bounding box center [219, 300] width 323 height 85
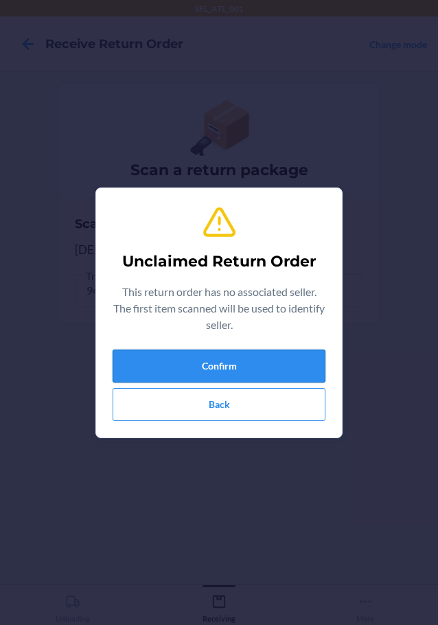
click at [162, 369] on button "Confirm" at bounding box center [219, 366] width 213 height 33
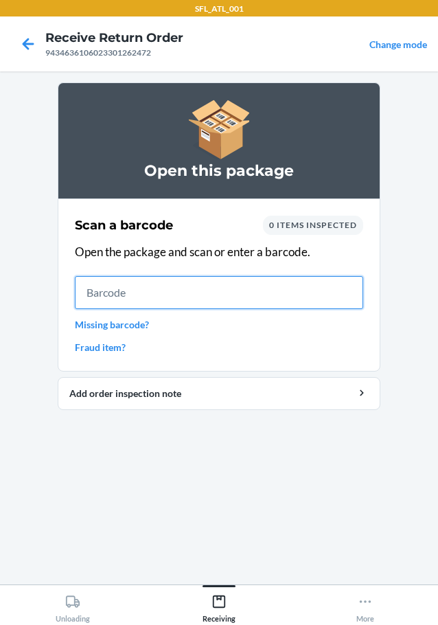
click at [171, 284] on input "text" at bounding box center [219, 292] width 288 height 33
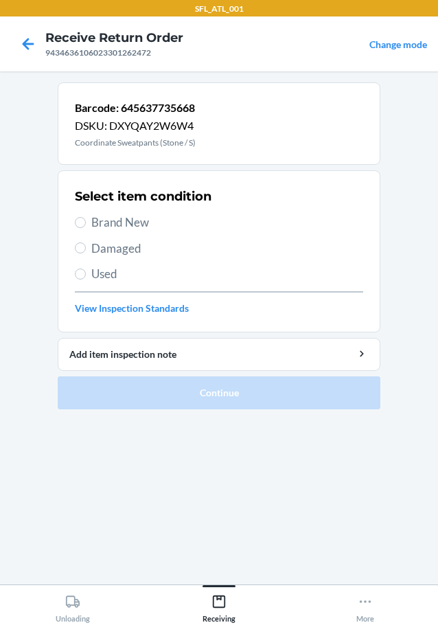
click at [91, 229] on span "Brand New" at bounding box center [227, 223] width 272 height 18
click at [86, 228] on input "Brand New" at bounding box center [80, 222] width 11 height 11
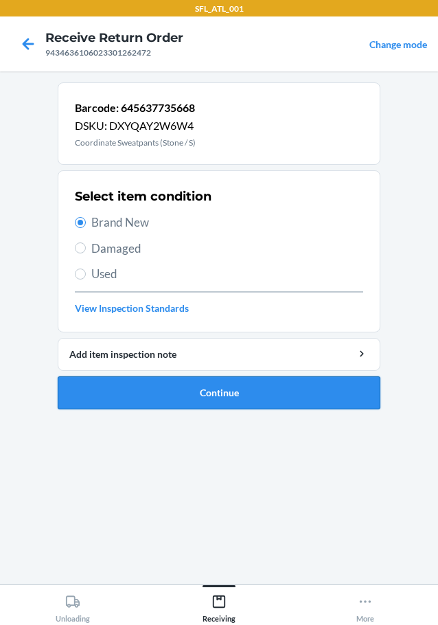
click at [167, 389] on button "Continue" at bounding box center [219, 392] width 323 height 33
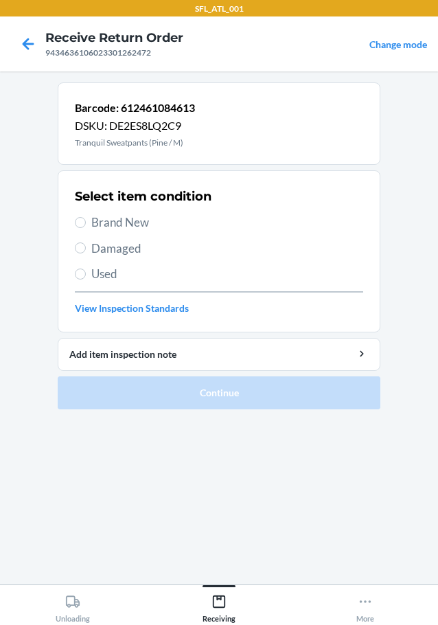
click at [91, 219] on span "Brand New" at bounding box center [227, 223] width 272 height 18
click at [86, 219] on input "Brand New" at bounding box center [80, 222] width 11 height 11
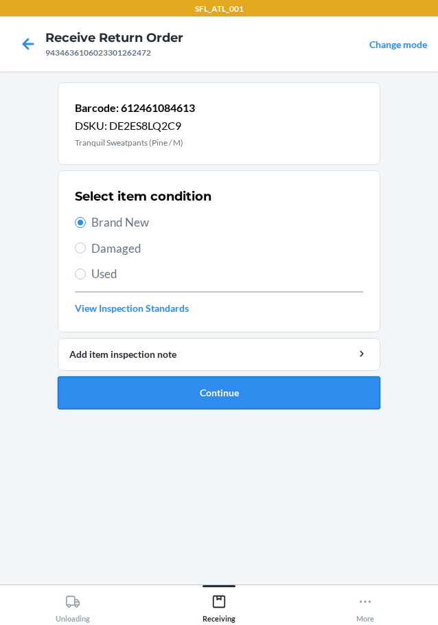
click at [234, 381] on button "Continue" at bounding box center [219, 392] width 323 height 33
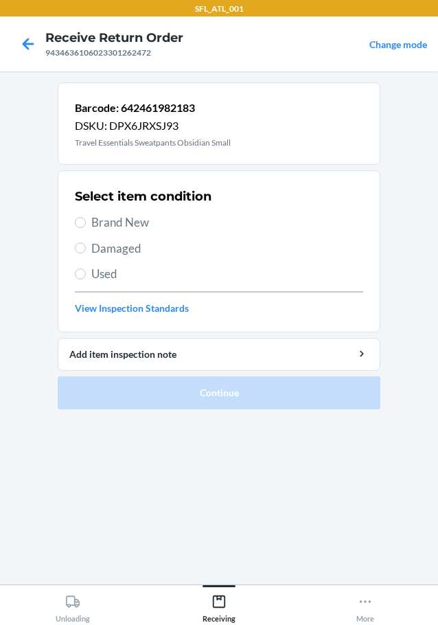
click at [131, 225] on span "Brand New" at bounding box center [227, 223] width 272 height 18
click at [86, 225] on input "Brand New" at bounding box center [80, 222] width 11 height 11
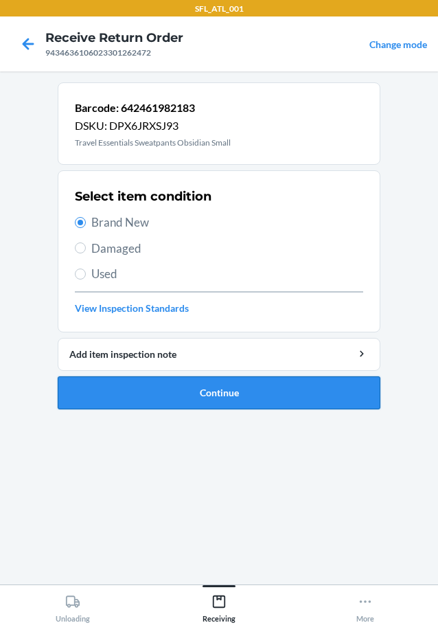
click at [172, 386] on button "Continue" at bounding box center [219, 392] width 323 height 33
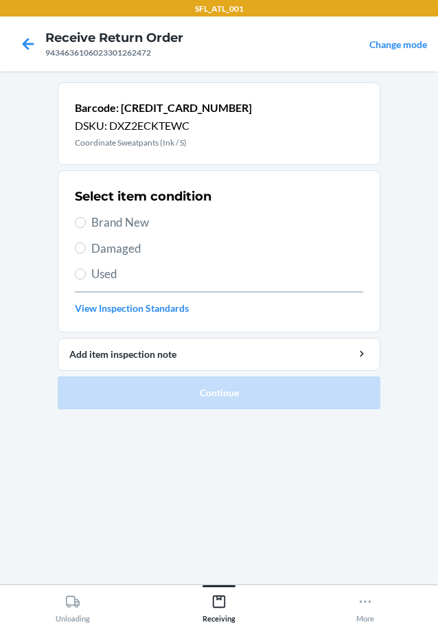
click at [100, 216] on span "Brand New" at bounding box center [227, 223] width 272 height 18
click at [86, 217] on input "Brand New" at bounding box center [80, 222] width 11 height 11
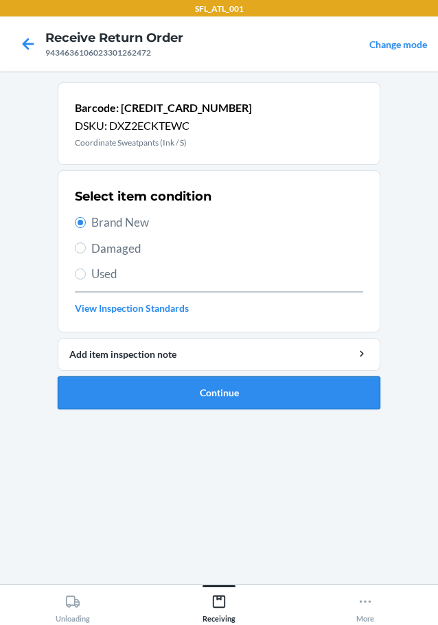
click at [205, 402] on button "Continue" at bounding box center [219, 392] width 323 height 33
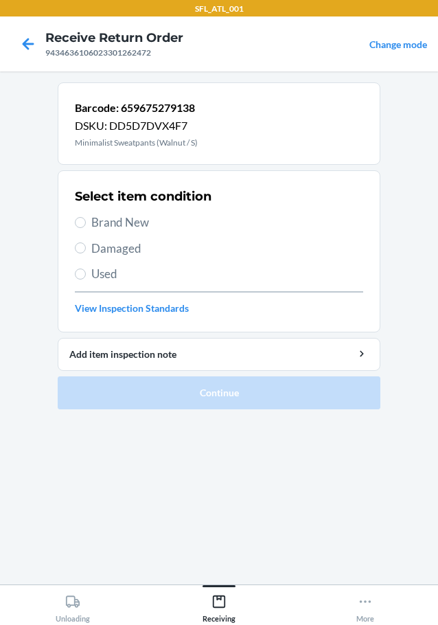
click at [129, 218] on span "Brand New" at bounding box center [227, 223] width 272 height 18
click at [86, 218] on input "Brand New" at bounding box center [80, 222] width 11 height 11
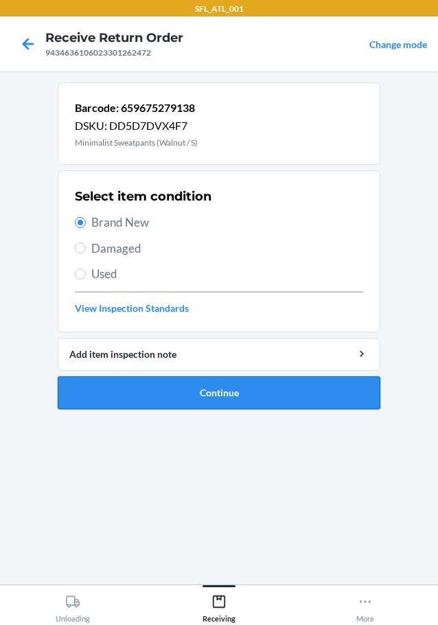
click at [144, 380] on button "Continue" at bounding box center [219, 392] width 323 height 33
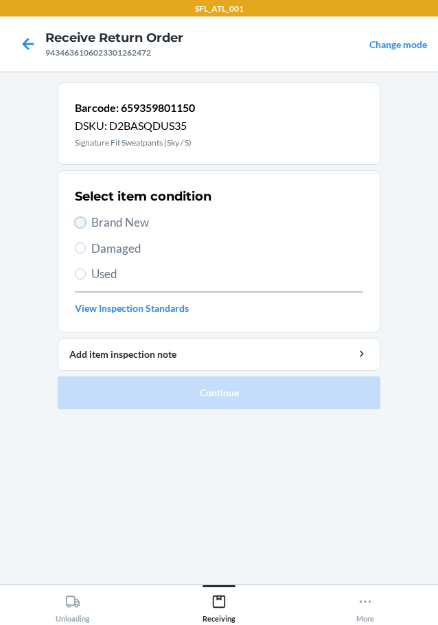
click at [84, 221] on input "Brand New" at bounding box center [80, 222] width 11 height 11
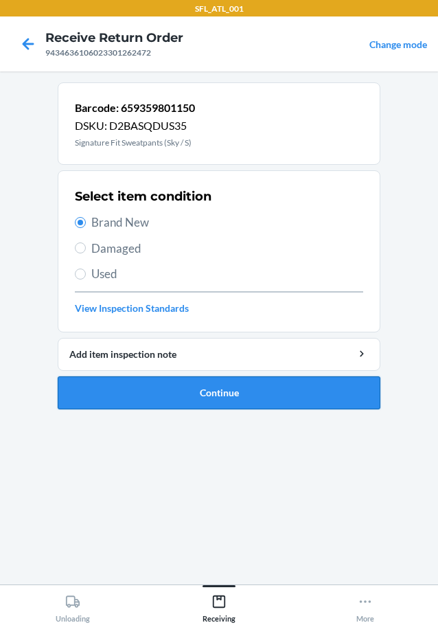
click at [196, 387] on button "Continue" at bounding box center [219, 392] width 323 height 33
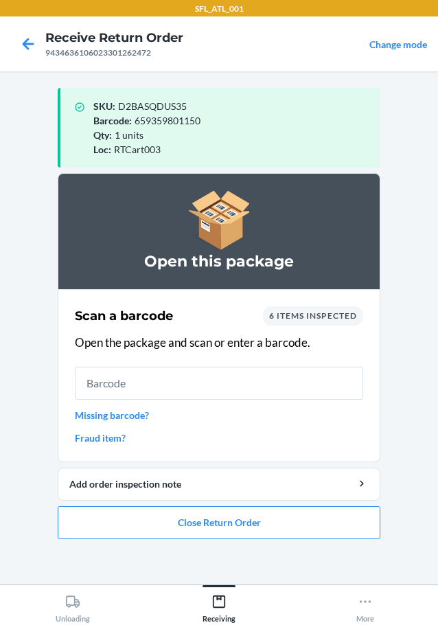
click at [117, 414] on link "Missing barcode?" at bounding box center [219, 415] width 288 height 14
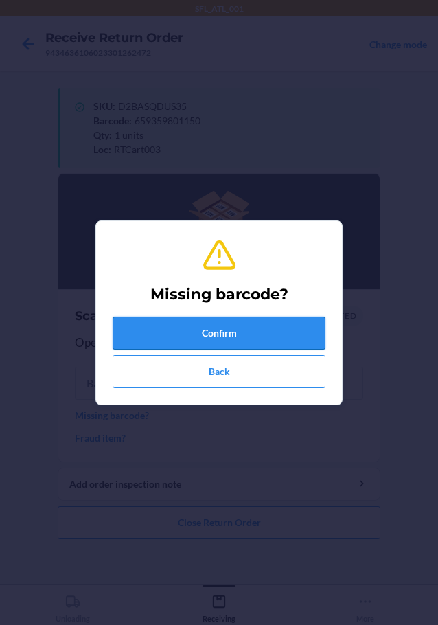
click at [261, 332] on button "Confirm" at bounding box center [219, 333] width 213 height 33
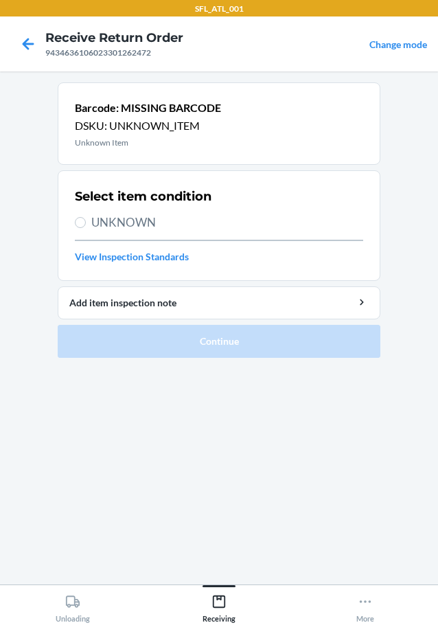
click at [114, 233] on div "Select item condition UNKNOWN View Inspection Standards" at bounding box center [219, 225] width 288 height 84
click at [117, 226] on span "UNKNOWN" at bounding box center [227, 223] width 272 height 18
click at [86, 226] on input "UNKNOWN" at bounding box center [80, 222] width 11 height 11
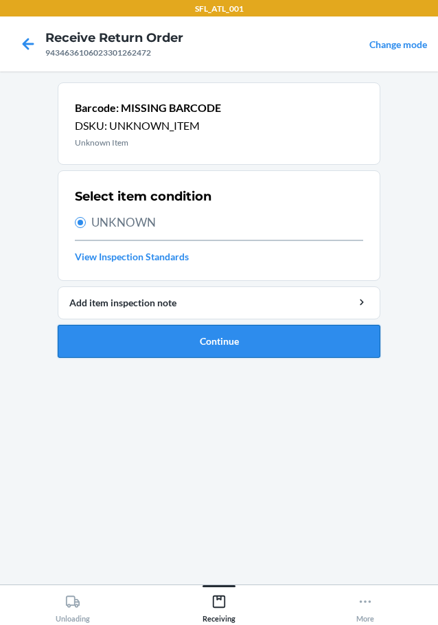
click at [222, 338] on button "Continue" at bounding box center [219, 341] width 323 height 33
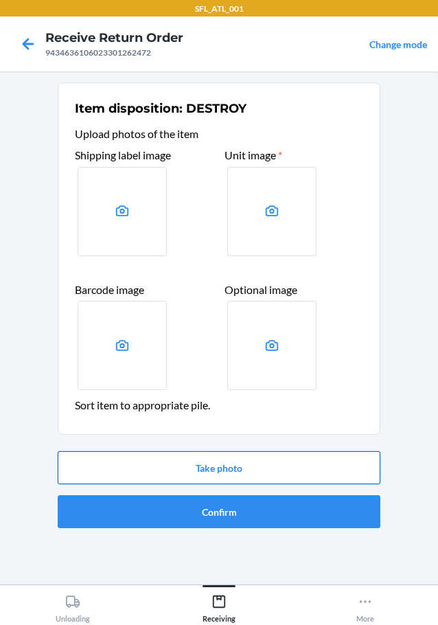
click at [116, 476] on button "Take photo" at bounding box center [219, 467] width 323 height 33
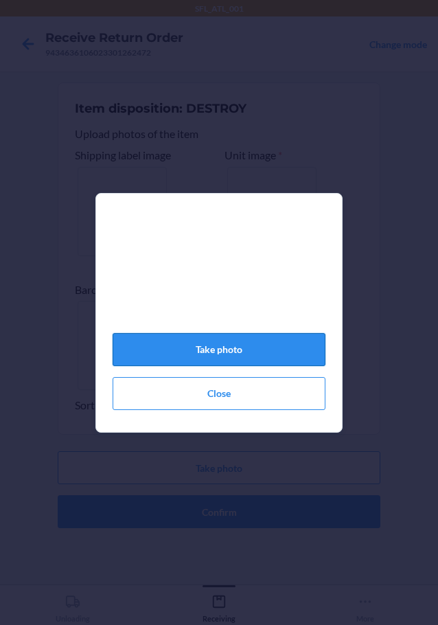
click at [236, 356] on button "Take photo" at bounding box center [219, 349] width 213 height 33
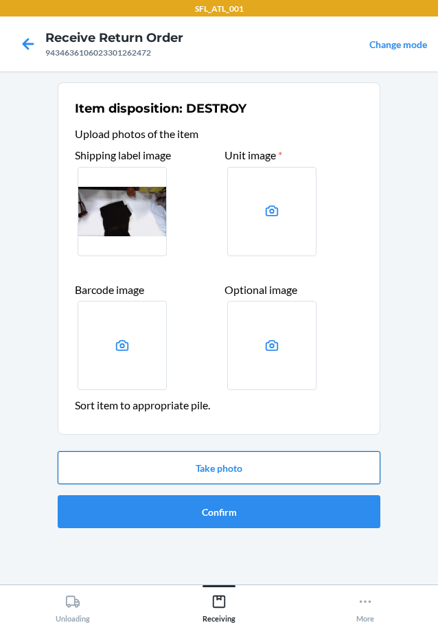
click at [209, 468] on button "Take photo" at bounding box center [219, 467] width 323 height 33
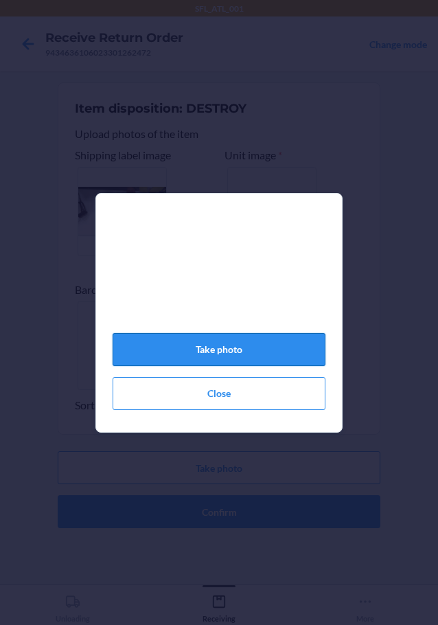
click at [238, 359] on button "Take photo" at bounding box center [219, 349] width 213 height 33
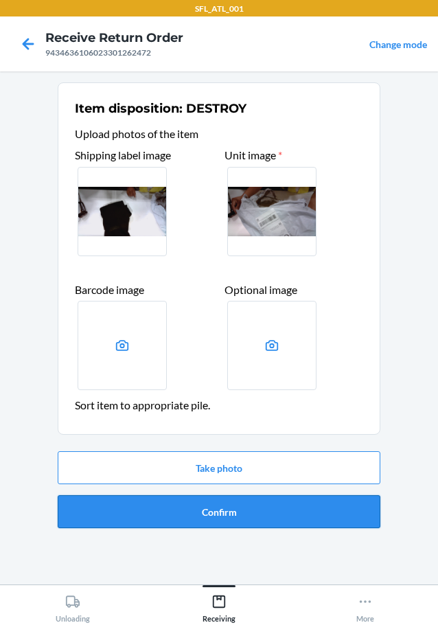
click at [180, 502] on button "Confirm" at bounding box center [219, 511] width 323 height 33
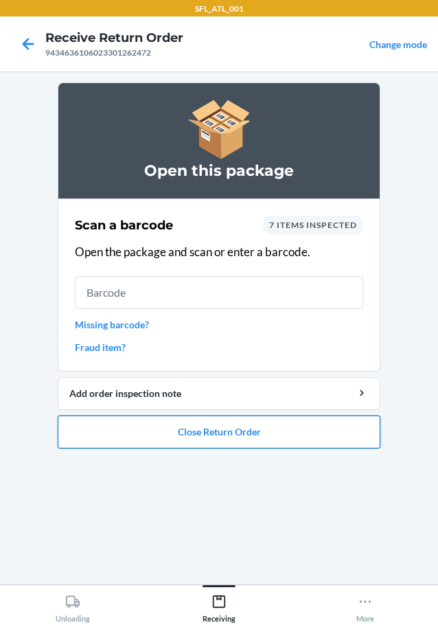
click at [191, 431] on button "Close Return Order" at bounding box center [219, 432] width 323 height 33
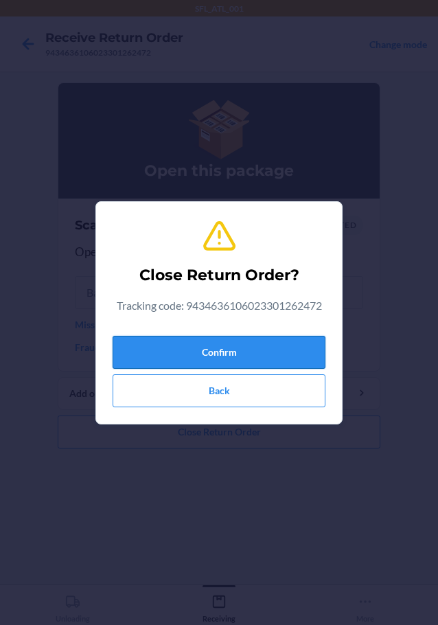
click at [255, 350] on button "Confirm" at bounding box center [219, 352] width 213 height 33
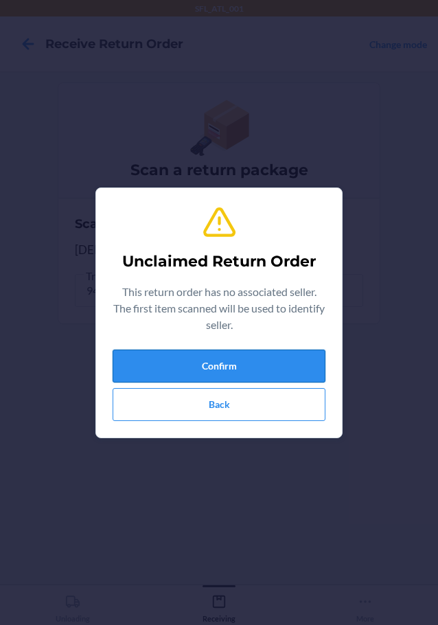
click at [277, 358] on button "Confirm" at bounding box center [219, 366] width 213 height 33
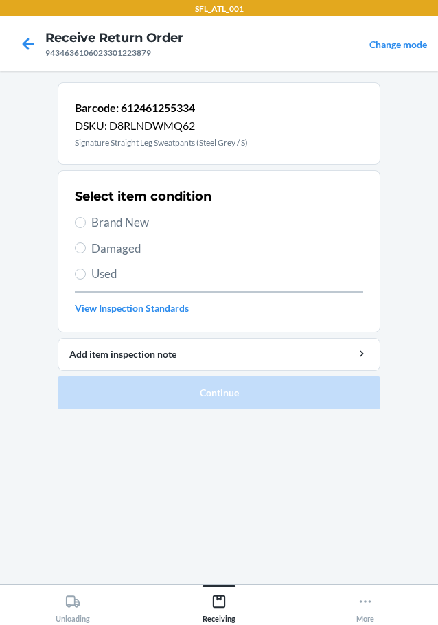
click at [100, 222] on span "Brand New" at bounding box center [227, 223] width 272 height 18
click at [86, 222] on input "Brand New" at bounding box center [80, 222] width 11 height 11
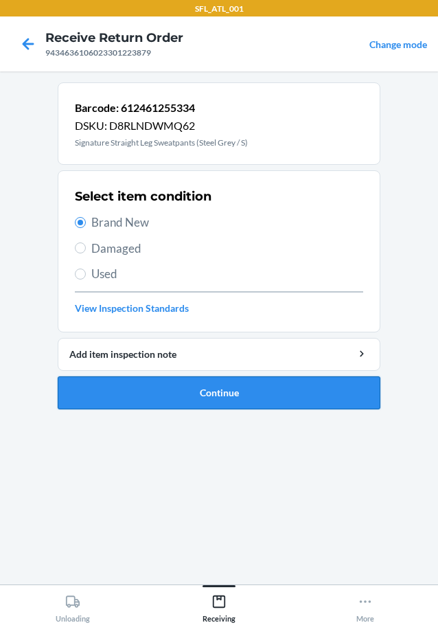
click at [188, 396] on button "Continue" at bounding box center [219, 392] width 323 height 33
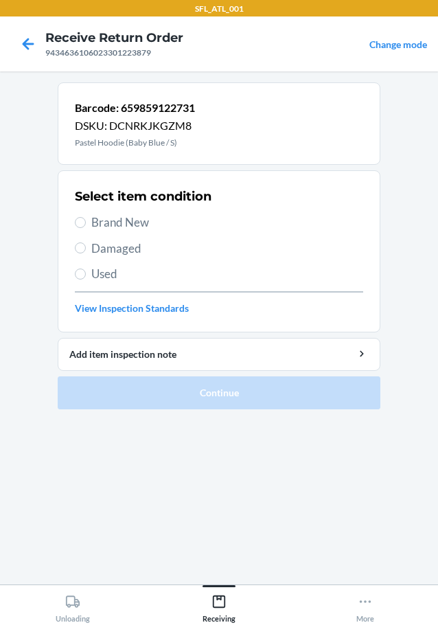
click at [122, 226] on span "Brand New" at bounding box center [227, 223] width 272 height 18
click at [86, 226] on input "Brand New" at bounding box center [80, 222] width 11 height 11
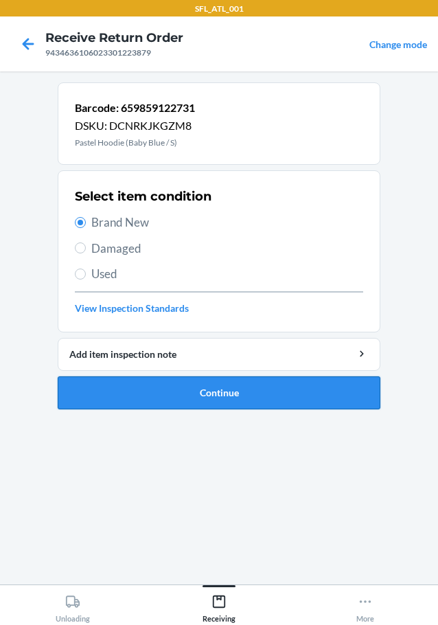
click at [157, 383] on button "Continue" at bounding box center [219, 392] width 323 height 33
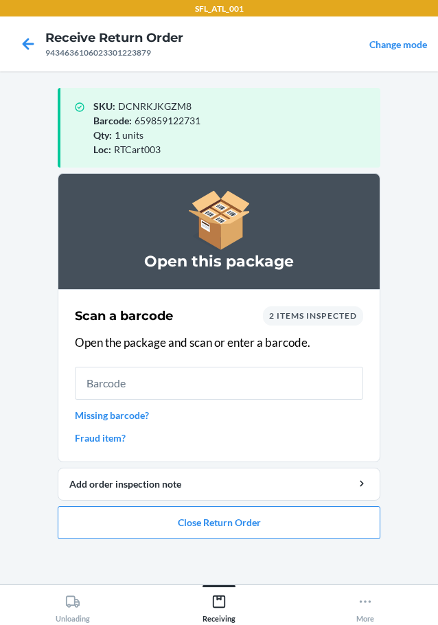
click at [415, 47] on link "Change mode" at bounding box center [399, 44] width 58 height 12
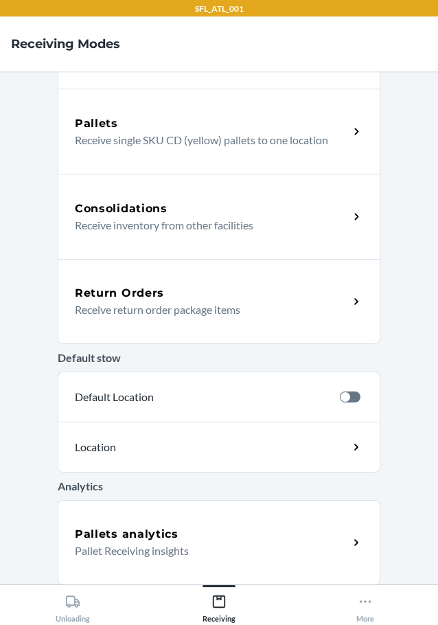
scroll to position [247, 0]
click at [224, 317] on div "Return Orders Receive return order package items" at bounding box center [219, 300] width 323 height 85
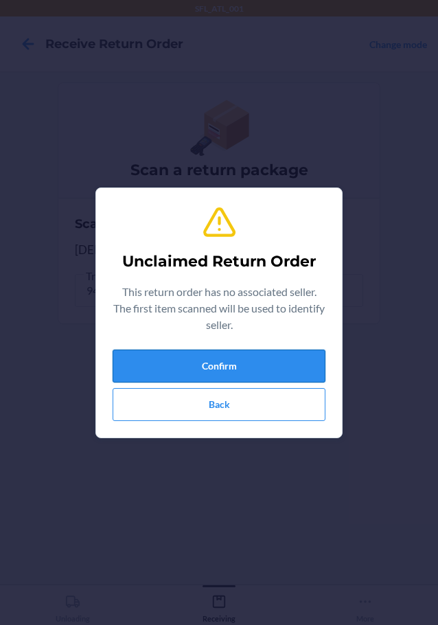
click at [194, 352] on button "Confirm" at bounding box center [219, 366] width 213 height 33
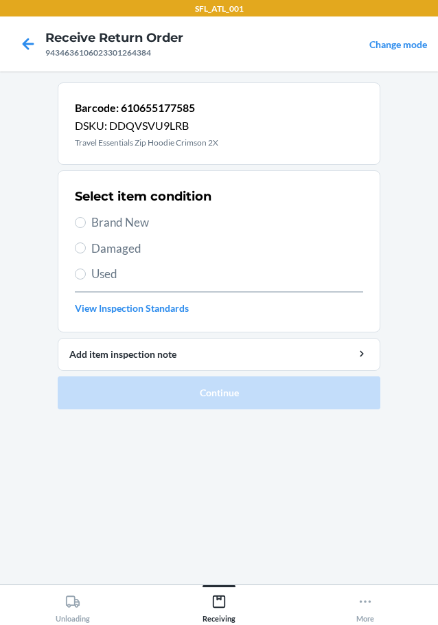
click at [146, 222] on span "Brand New" at bounding box center [227, 223] width 272 height 18
click at [86, 222] on input "Brand New" at bounding box center [80, 222] width 11 height 11
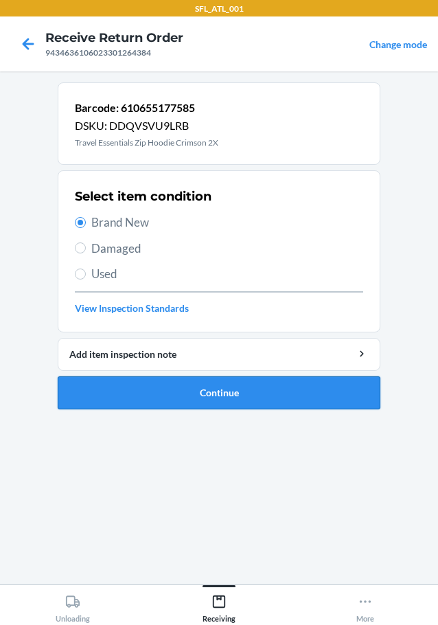
click at [258, 396] on button "Continue" at bounding box center [219, 392] width 323 height 33
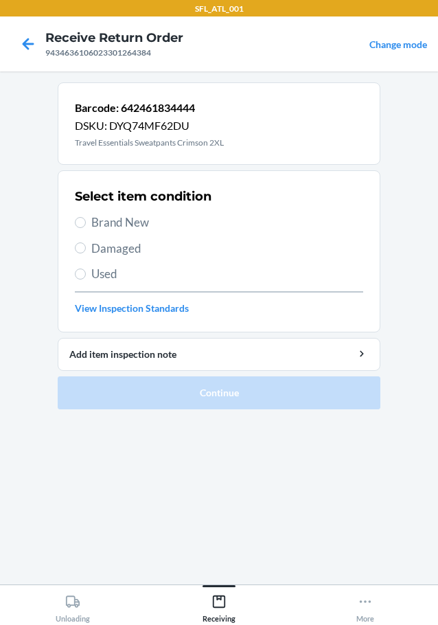
click at [113, 223] on span "Brand New" at bounding box center [227, 223] width 272 height 18
click at [86, 223] on input "Brand New" at bounding box center [80, 222] width 11 height 11
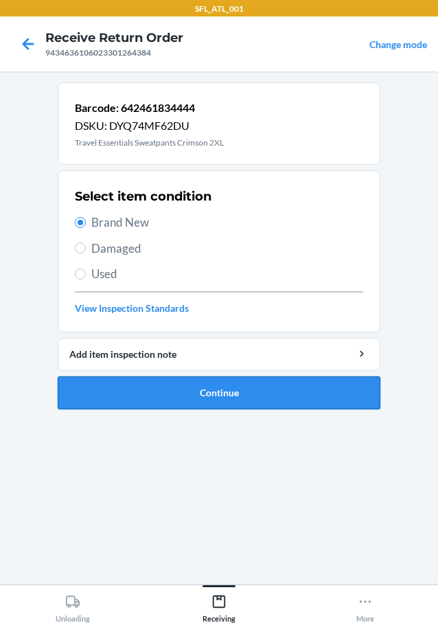
click at [189, 405] on button "Continue" at bounding box center [219, 392] width 323 height 33
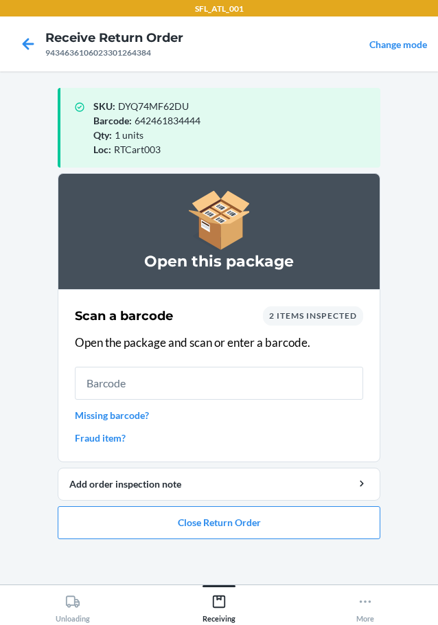
click at [363, 41] on nav "Receive Return Order 9434636106023301264384 Change mode" at bounding box center [219, 43] width 438 height 55
click at [370, 42] on link "Change mode" at bounding box center [399, 44] width 58 height 12
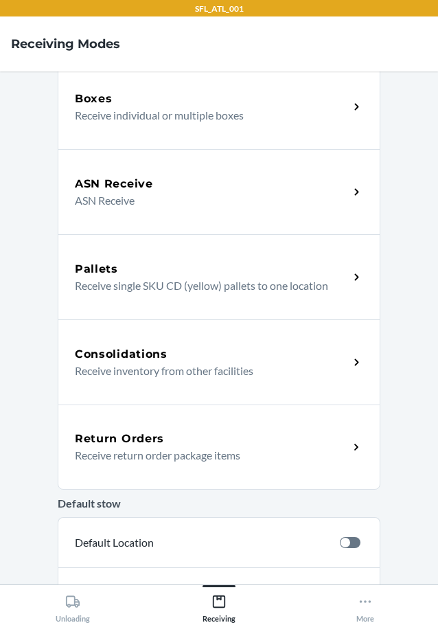
scroll to position [247, 0]
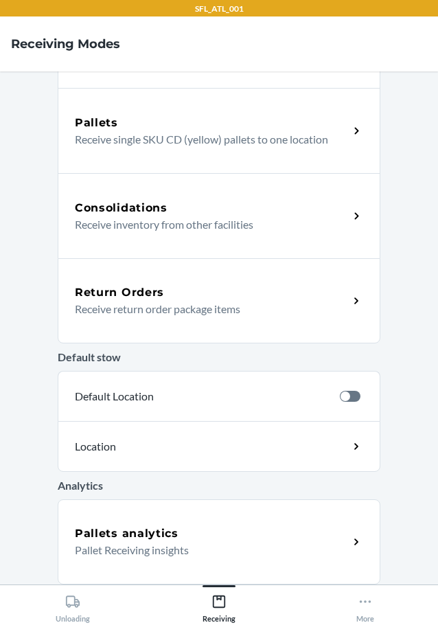
click at [225, 312] on p "Receive return order package items" at bounding box center [206, 309] width 263 height 16
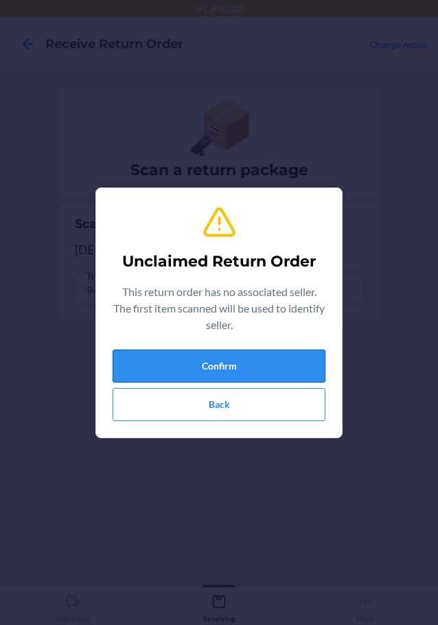
click at [160, 354] on button "Confirm" at bounding box center [219, 366] width 213 height 33
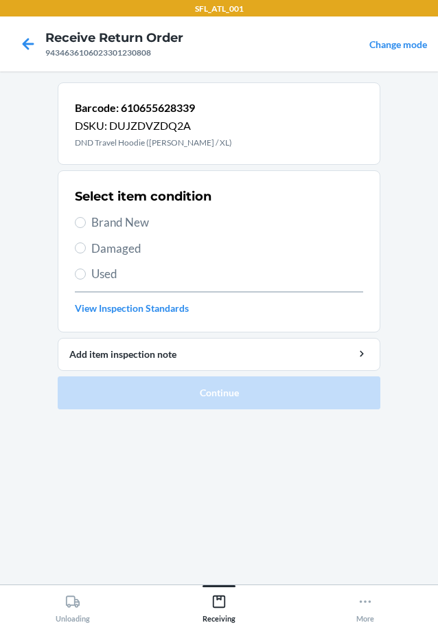
click at [91, 229] on span "Brand New" at bounding box center [227, 223] width 272 height 18
click at [86, 228] on input "Brand New" at bounding box center [80, 222] width 11 height 11
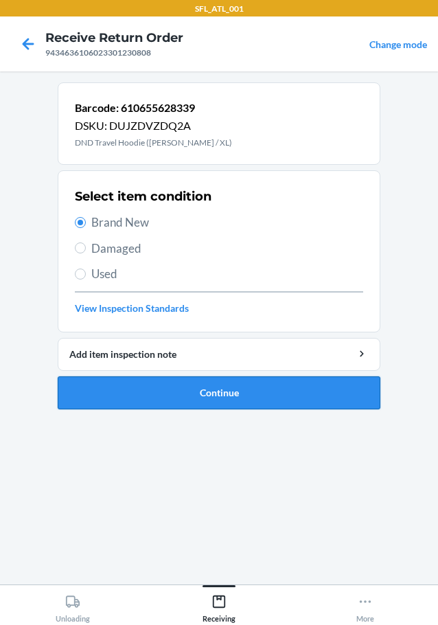
click at [152, 394] on button "Continue" at bounding box center [219, 392] width 323 height 33
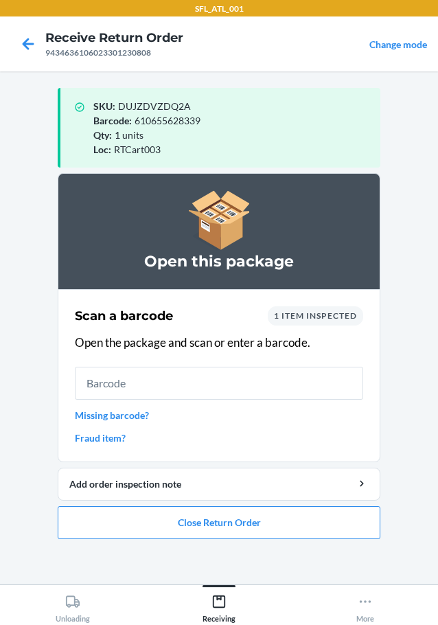
click at [390, 47] on link "Change mode" at bounding box center [399, 44] width 58 height 12
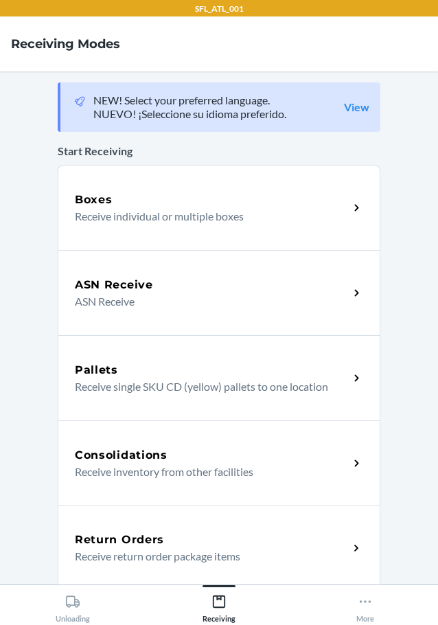
scroll to position [247, 0]
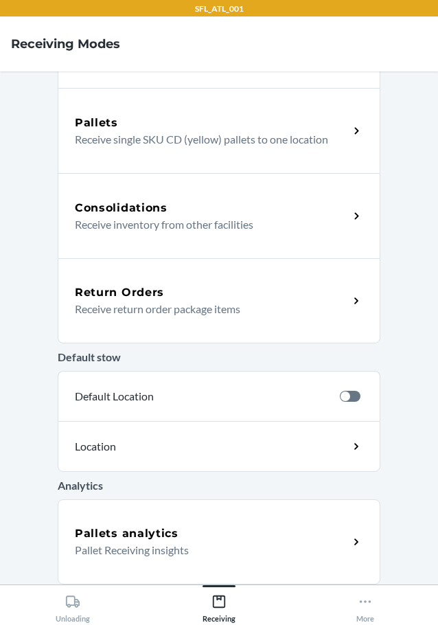
click at [221, 284] on div "Return Orders Receive return order package items" at bounding box center [219, 300] width 323 height 85
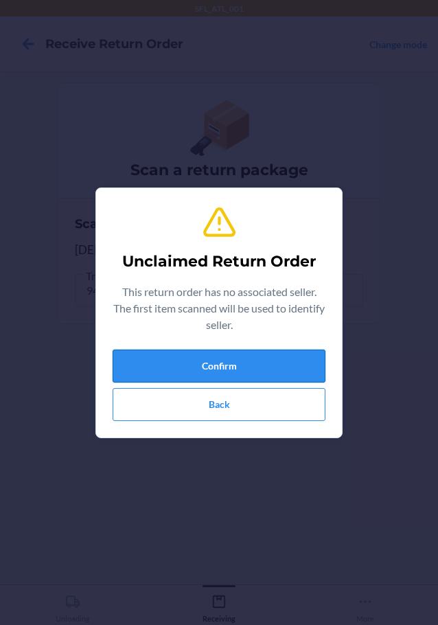
click at [285, 353] on button "Confirm" at bounding box center [219, 366] width 213 height 33
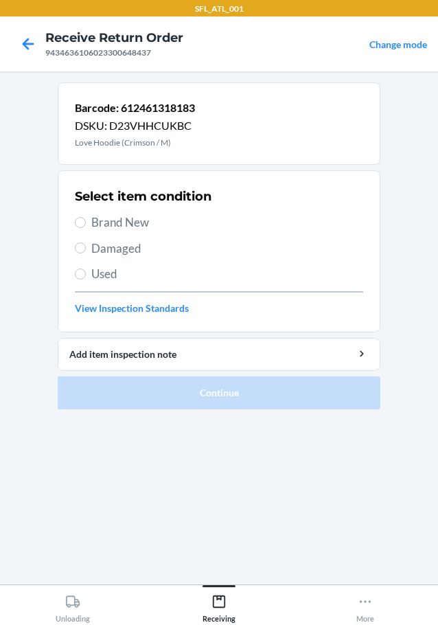
click at [73, 146] on div "Barcode: 612461318183 DSKU: D23VHHCUKBC Love Hoodie (Crimson / M)" at bounding box center [219, 123] width 323 height 82
click at [167, 146] on p "Love Hoodie (Crimson / M)" at bounding box center [135, 143] width 120 height 12
click at [67, 144] on div "Barcode: 612461318183 DSKU: D23VHHCUKBC Love Hoodie (Crimson / M)" at bounding box center [219, 123] width 323 height 82
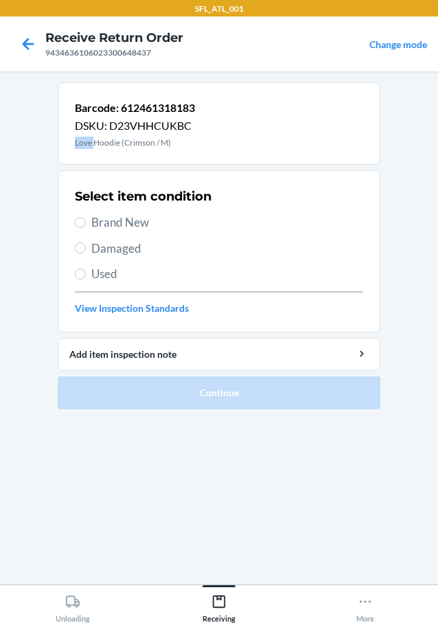
click at [67, 144] on div "Barcode: 612461318183 DSKU: D23VHHCUKBC Love Hoodie (Crimson / M)" at bounding box center [219, 123] width 323 height 82
copy p "Love Hoodie (Crimson / M)"
click at [82, 218] on input "Brand New" at bounding box center [80, 222] width 11 height 11
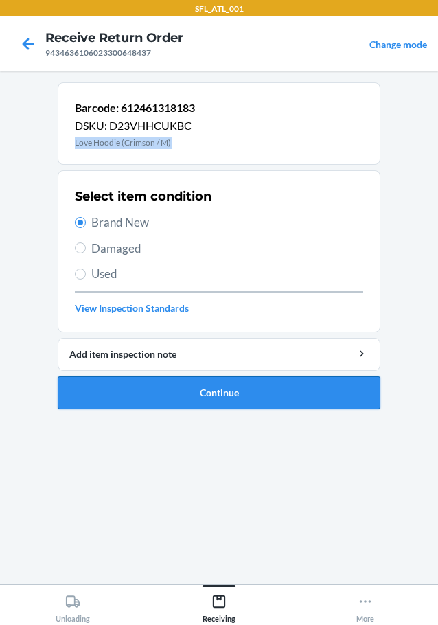
click at [218, 392] on button "Continue" at bounding box center [219, 392] width 323 height 33
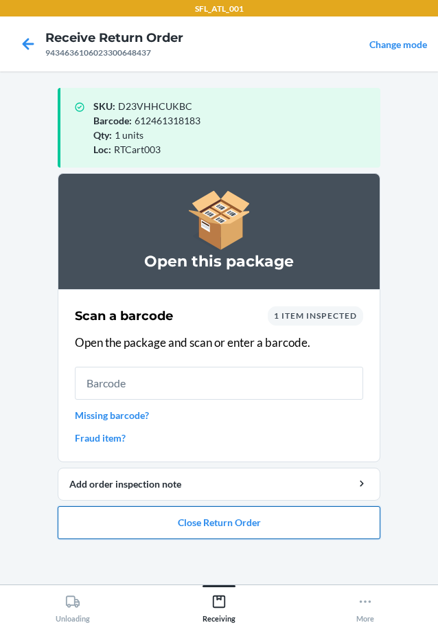
click at [225, 521] on button "Close Return Order" at bounding box center [219, 522] width 323 height 33
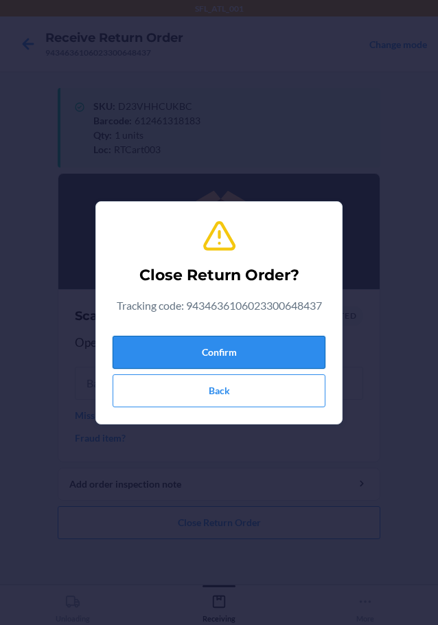
click at [203, 346] on button "Confirm" at bounding box center [219, 352] width 213 height 33
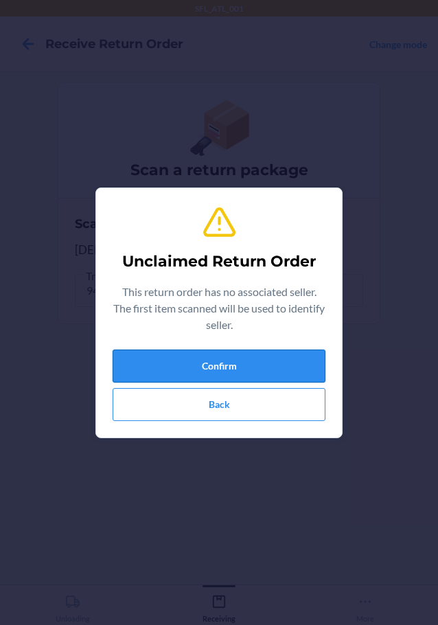
click at [285, 350] on button "Confirm" at bounding box center [219, 366] width 213 height 33
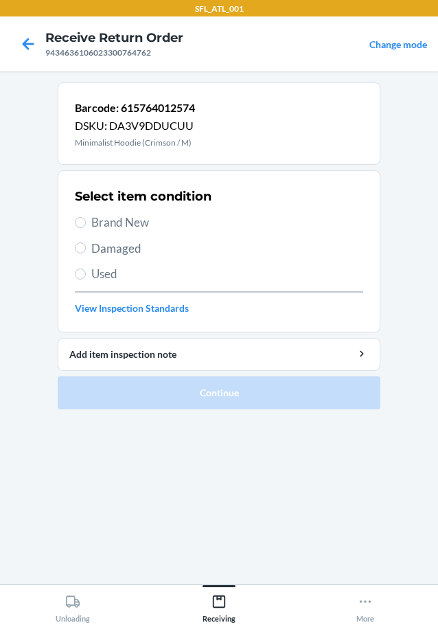
click at [122, 220] on span "Brand New" at bounding box center [227, 223] width 272 height 18
click at [86, 220] on input "Brand New" at bounding box center [80, 222] width 11 height 11
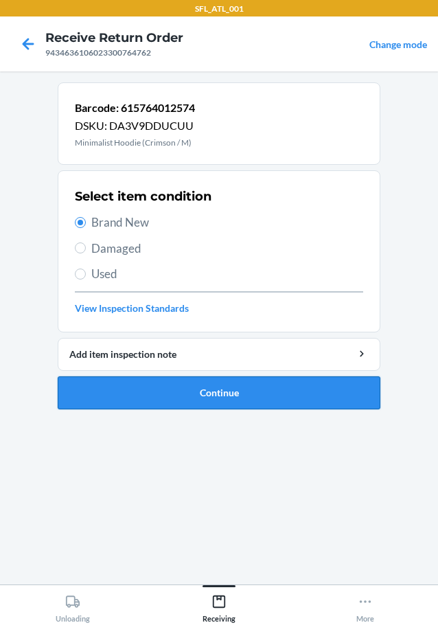
click at [288, 394] on button "Continue" at bounding box center [219, 392] width 323 height 33
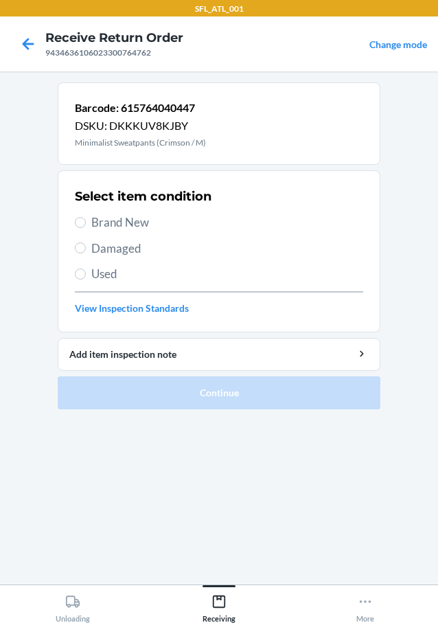
click at [117, 220] on span "Brand New" at bounding box center [227, 223] width 272 height 18
click at [86, 220] on input "Brand New" at bounding box center [80, 222] width 11 height 11
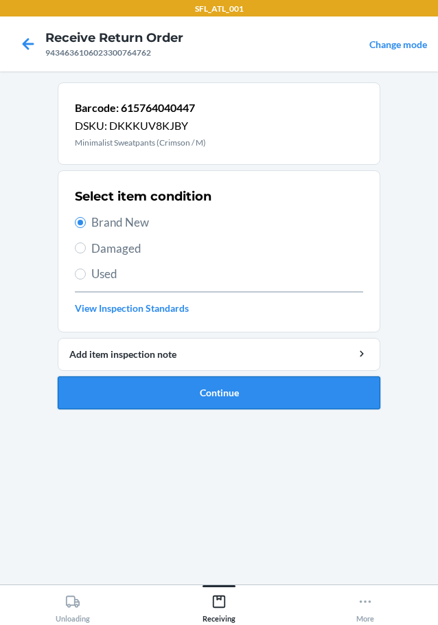
click at [179, 381] on button "Continue" at bounding box center [219, 392] width 323 height 33
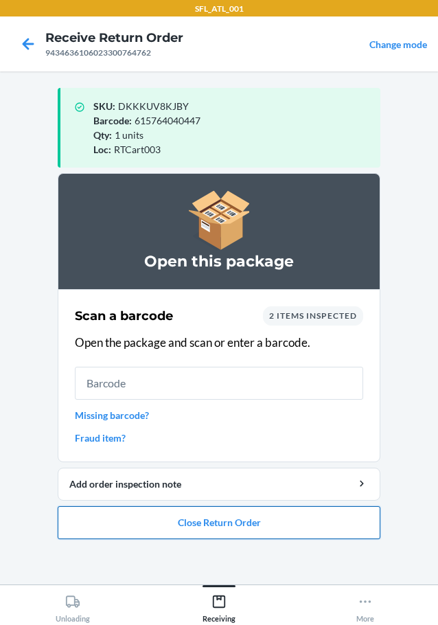
click at [207, 522] on button "Close Return Order" at bounding box center [219, 522] width 323 height 33
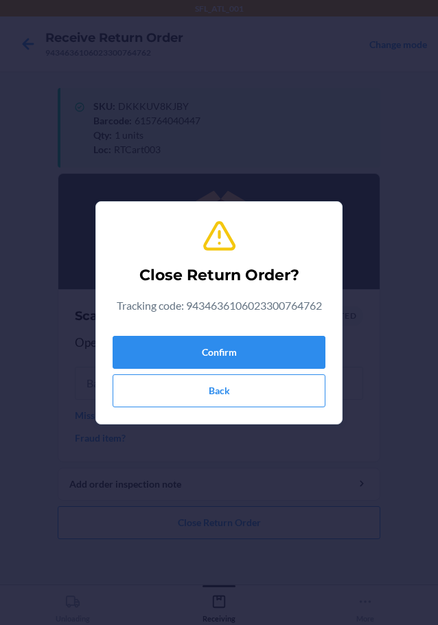
click at [267, 370] on div "Confirm Back" at bounding box center [219, 368] width 213 height 77
drag, startPoint x: 278, startPoint y: 359, endPoint x: 284, endPoint y: 335, distance: 24.0
click at [286, 352] on button "Confirm" at bounding box center [219, 352] width 213 height 33
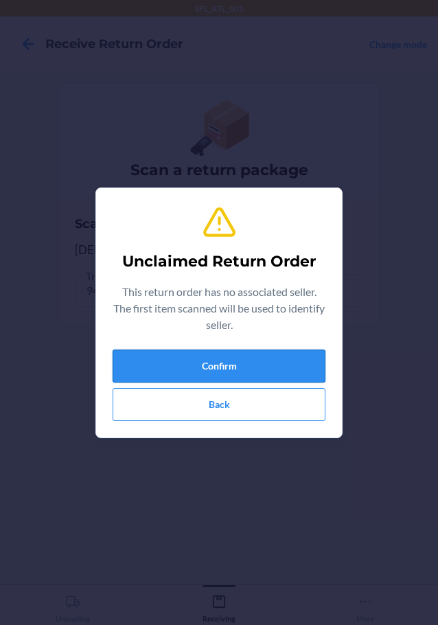
click at [257, 369] on button "Confirm" at bounding box center [219, 366] width 213 height 33
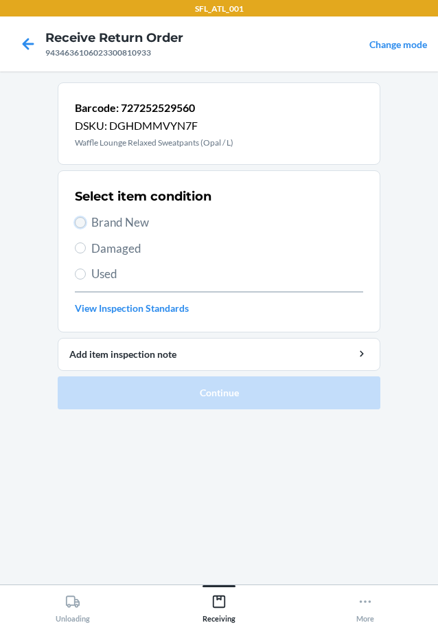
click at [79, 221] on input "Brand New" at bounding box center [80, 222] width 11 height 11
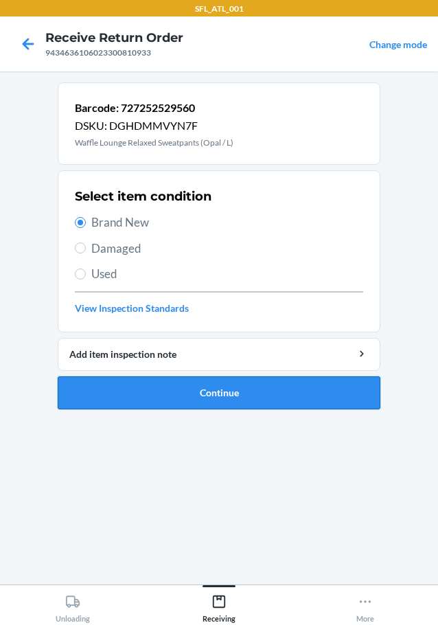
click at [174, 402] on button "Continue" at bounding box center [219, 392] width 323 height 33
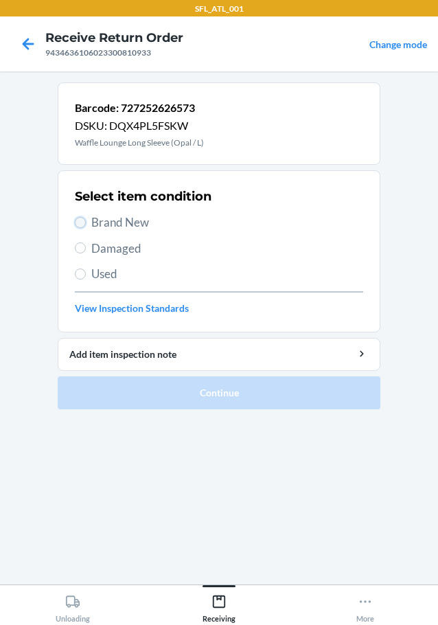
click at [76, 225] on input "Brand New" at bounding box center [80, 222] width 11 height 11
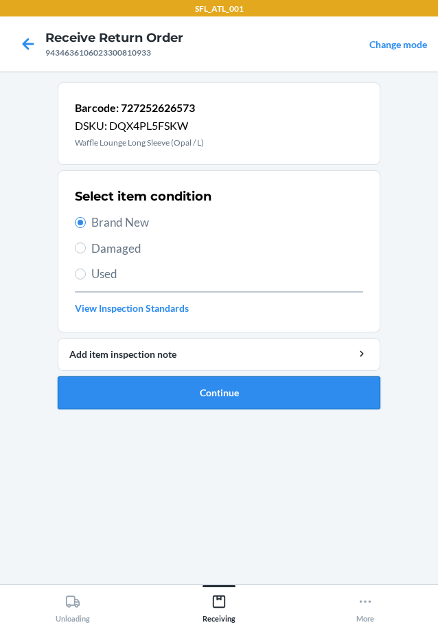
click at [161, 401] on button "Continue" at bounding box center [219, 392] width 323 height 33
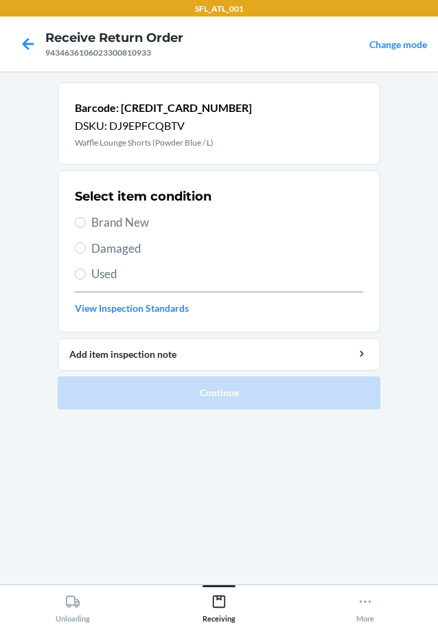
drag, startPoint x: 81, startPoint y: 214, endPoint x: 99, endPoint y: 272, distance: 61.1
click at [82, 232] on div "Select item condition Brand New Damaged Used View Inspection Standards" at bounding box center [219, 251] width 288 height 136
click at [77, 214] on label "Brand New" at bounding box center [219, 223] width 288 height 18
click at [77, 217] on input "Brand New" at bounding box center [80, 222] width 11 height 11
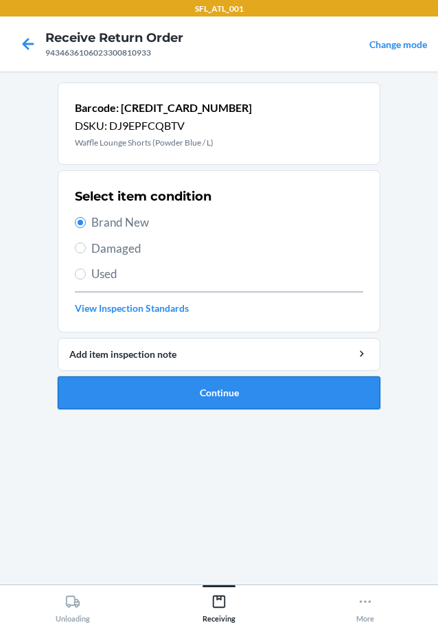
click at [165, 383] on button "Continue" at bounding box center [219, 392] width 323 height 33
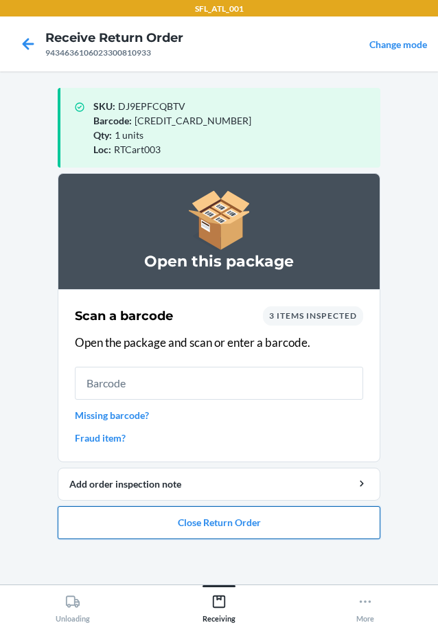
click at [207, 529] on button "Close Return Order" at bounding box center [219, 522] width 323 height 33
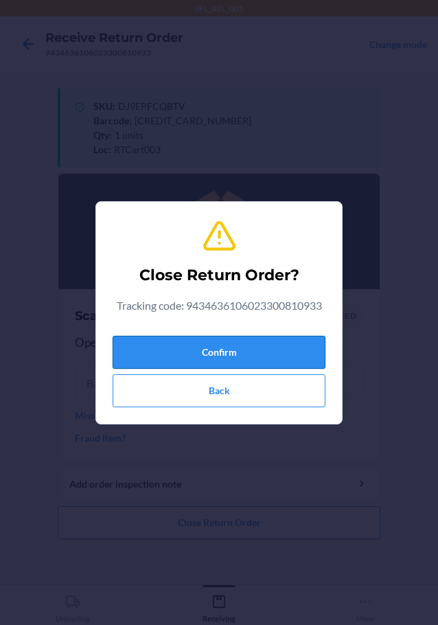
click at [271, 347] on button "Confirm" at bounding box center [219, 352] width 213 height 33
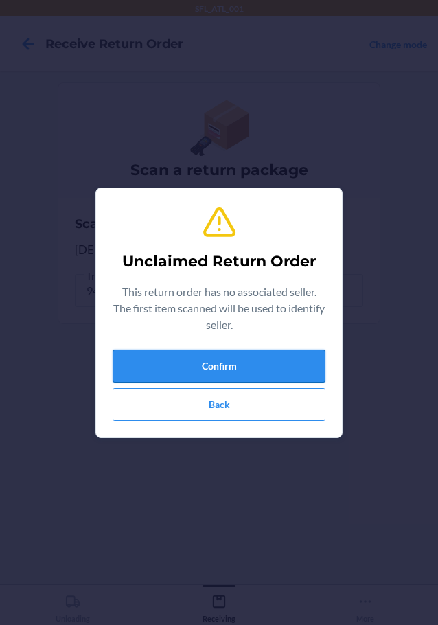
drag, startPoint x: 220, startPoint y: 372, endPoint x: 227, endPoint y: 368, distance: 8.6
click at [227, 368] on button "Confirm" at bounding box center [219, 366] width 213 height 33
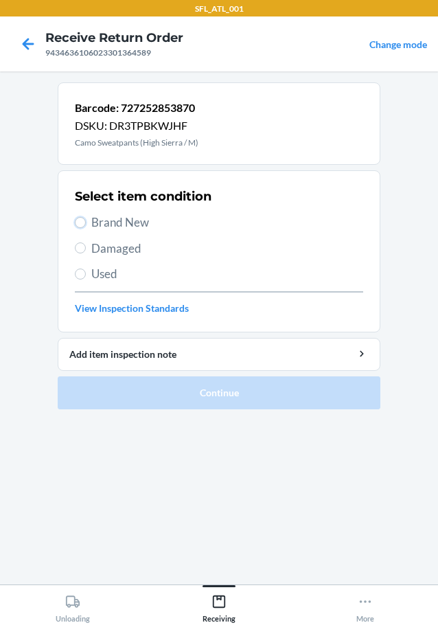
click at [87, 221] on label "Brand New" at bounding box center [219, 223] width 288 height 18
click at [86, 221] on input "Brand New" at bounding box center [80, 222] width 11 height 11
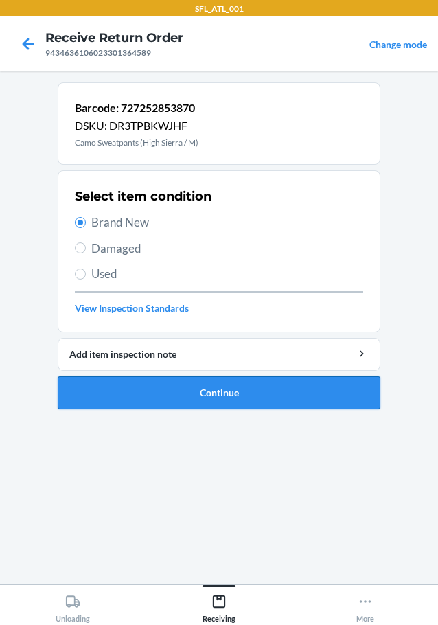
click at [169, 398] on button "Continue" at bounding box center [219, 392] width 323 height 33
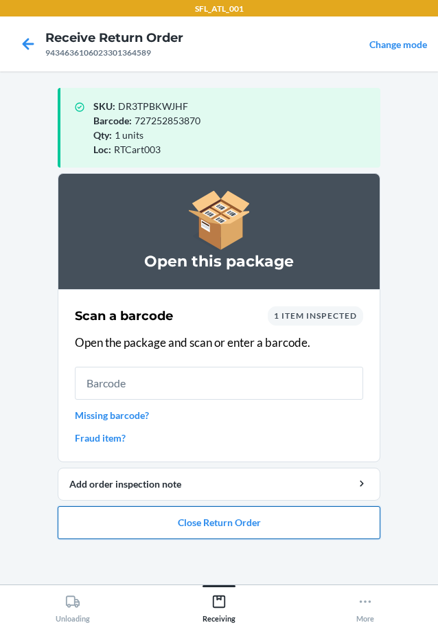
click at [265, 514] on button "Close Return Order" at bounding box center [219, 522] width 323 height 33
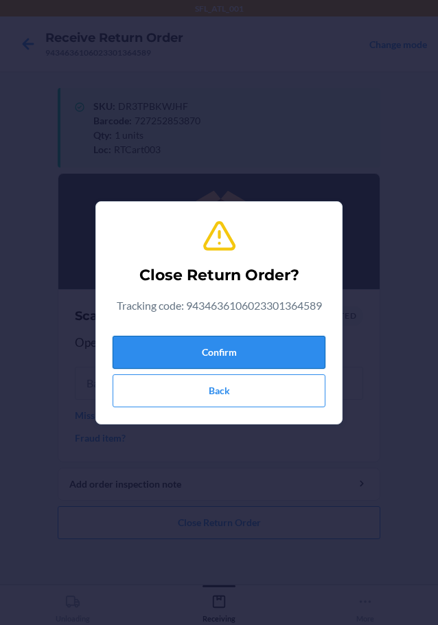
click at [294, 359] on button "Confirm" at bounding box center [219, 352] width 213 height 33
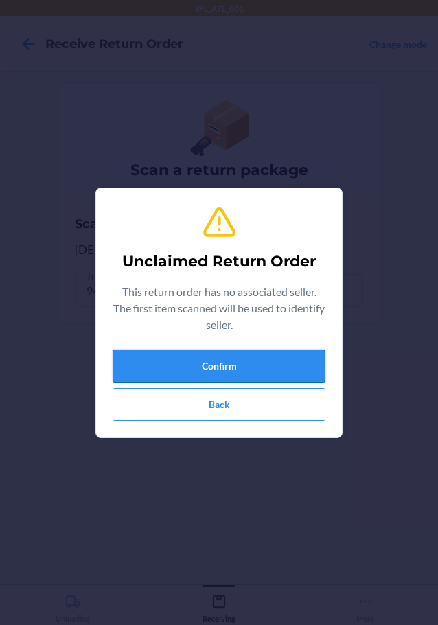
click at [299, 364] on button "Confirm" at bounding box center [219, 366] width 213 height 33
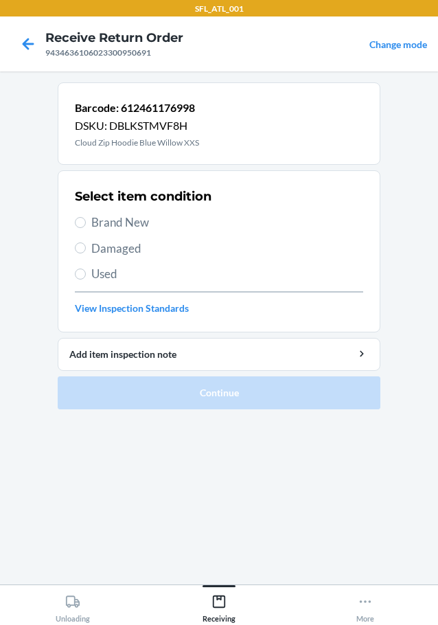
click at [68, 147] on div "Barcode: 612461176998 DSKU: DBLKSTMVF8H Cloud Zip Hoodie Blue Willow XXS" at bounding box center [219, 123] width 323 height 82
click at [71, 144] on div "Barcode: 612461176998 DSKU: DBLKSTMVF8H Cloud Zip Hoodie Blue Willow XXS" at bounding box center [219, 123] width 323 height 82
click at [75, 139] on p "Cloud Zip Hoodie Blue Willow XXS" at bounding box center [137, 143] width 124 height 12
click at [98, 151] on div "Barcode: 612461176998 DSKU: DBLKSTMVF8H Cloud Zip Hoodie Blue Willow XXS" at bounding box center [219, 123] width 323 height 82
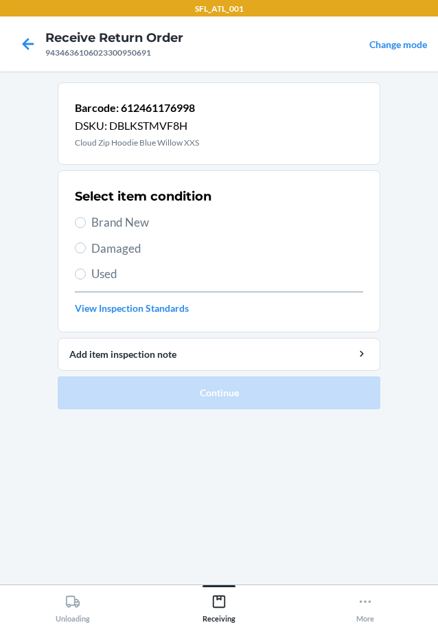
click at [98, 144] on p "Cloud Zip Hoodie Blue Willow XXS" at bounding box center [137, 143] width 124 height 12
copy p "Cloud Zip Hoodie Blue Willow XXS"
click at [80, 273] on input "Used" at bounding box center [80, 274] width 11 height 11
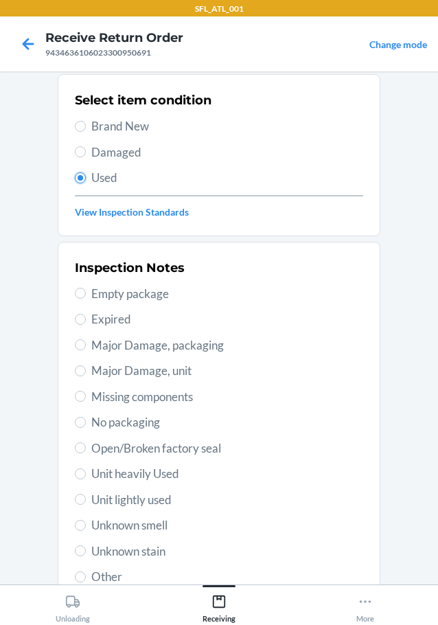
scroll to position [203, 0]
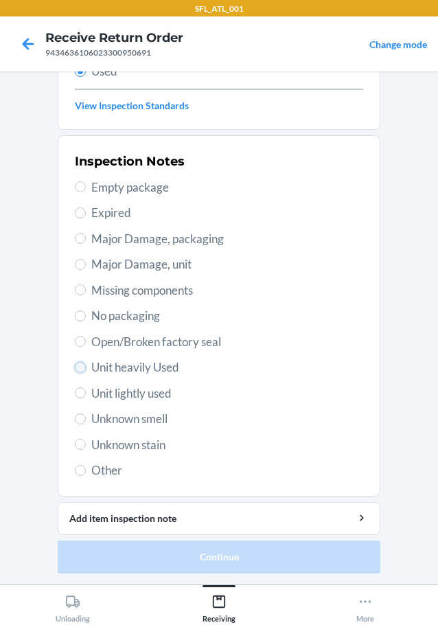
click at [75, 369] on input "Unit heavily Used" at bounding box center [80, 367] width 11 height 11
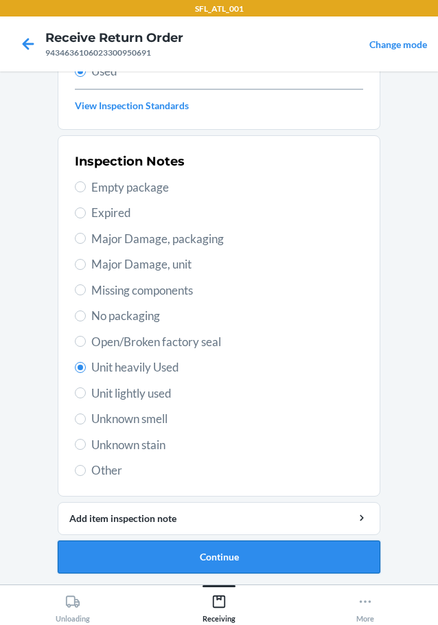
click at [150, 553] on button "Continue" at bounding box center [219, 557] width 323 height 33
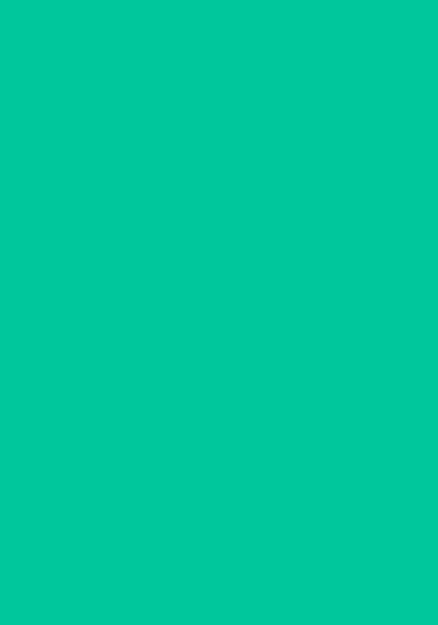
scroll to position [0, 0]
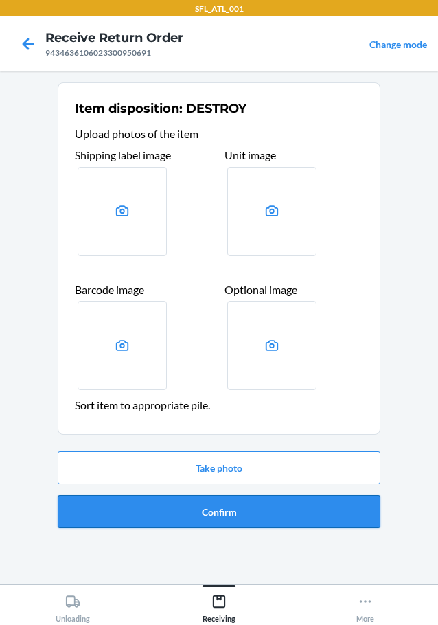
click at [212, 505] on button "Confirm" at bounding box center [219, 511] width 323 height 33
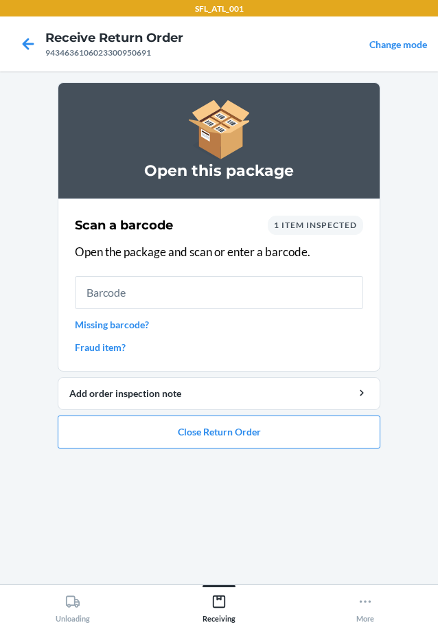
click at [157, 325] on link "Missing barcode?" at bounding box center [219, 324] width 288 height 14
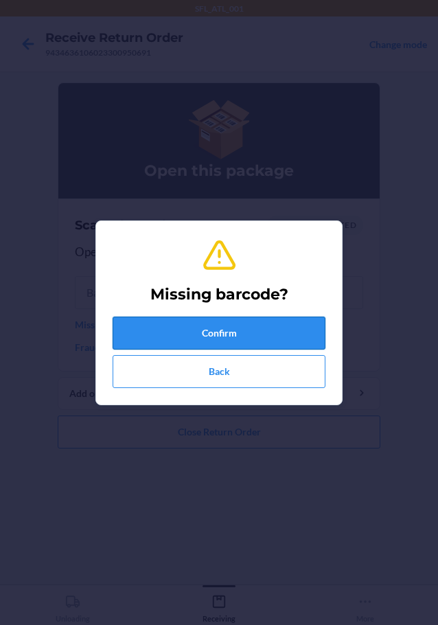
click at [184, 329] on button "Confirm" at bounding box center [219, 333] width 213 height 33
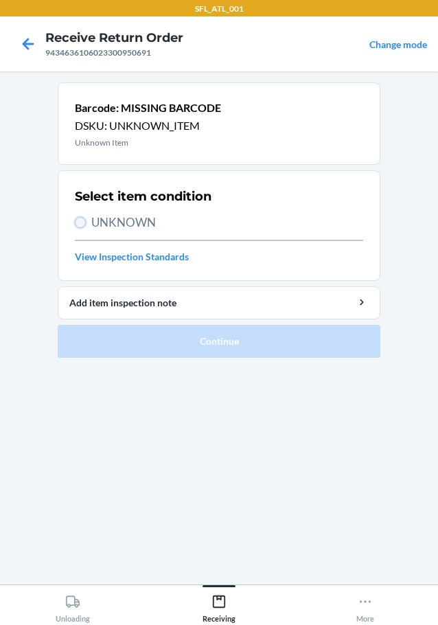
click at [83, 218] on input "UNKNOWN" at bounding box center [80, 222] width 11 height 11
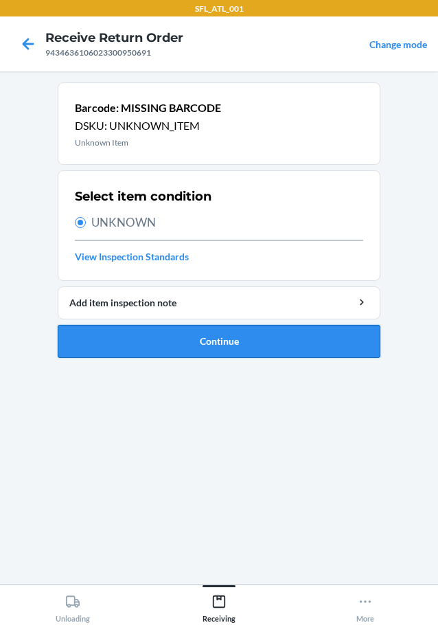
click at [170, 328] on button "Continue" at bounding box center [219, 341] width 323 height 33
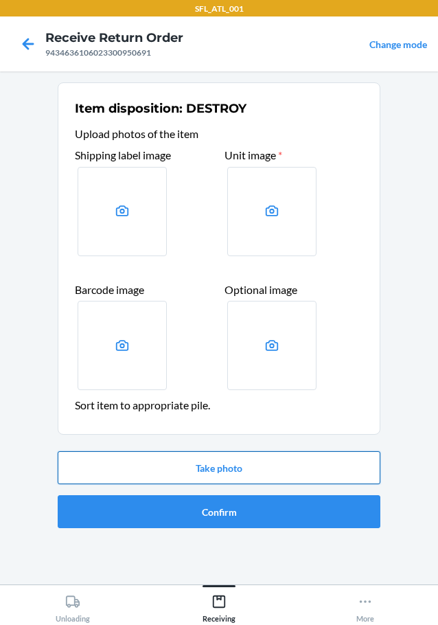
click at [201, 477] on button "Take photo" at bounding box center [219, 467] width 323 height 33
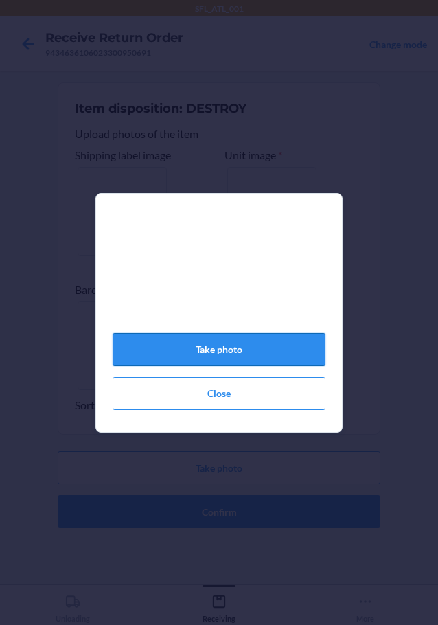
click at [248, 362] on button "Take photo" at bounding box center [219, 349] width 213 height 33
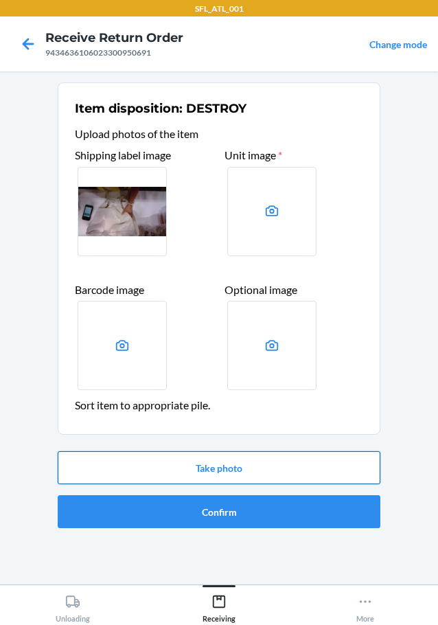
click at [240, 472] on button "Take photo" at bounding box center [219, 467] width 323 height 33
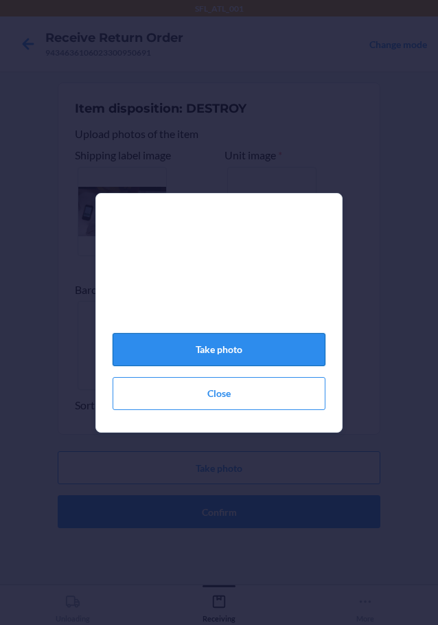
click at [229, 361] on button "Take photo" at bounding box center [219, 349] width 213 height 33
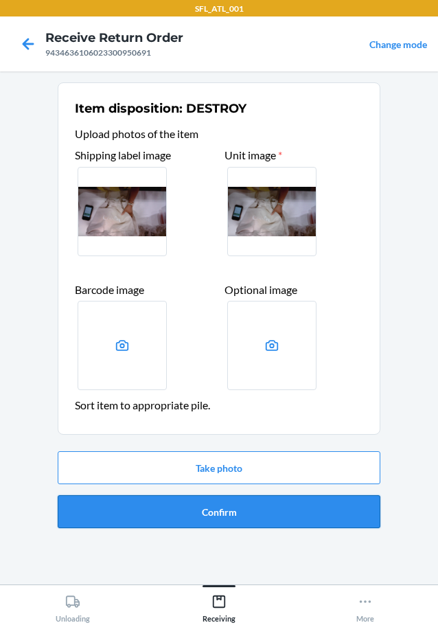
click at [243, 509] on button "Confirm" at bounding box center [219, 511] width 323 height 33
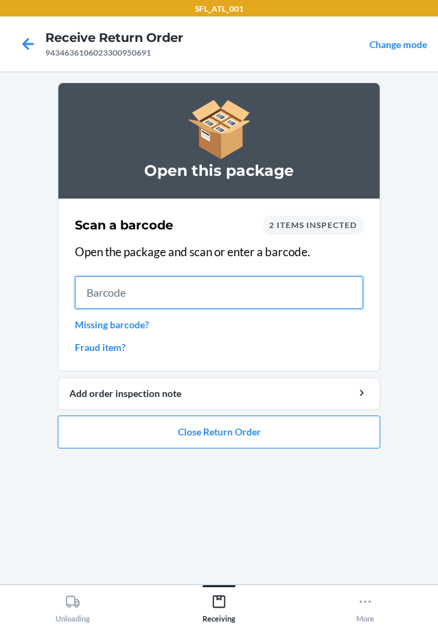
click at [306, 306] on input "text" at bounding box center [219, 292] width 288 height 33
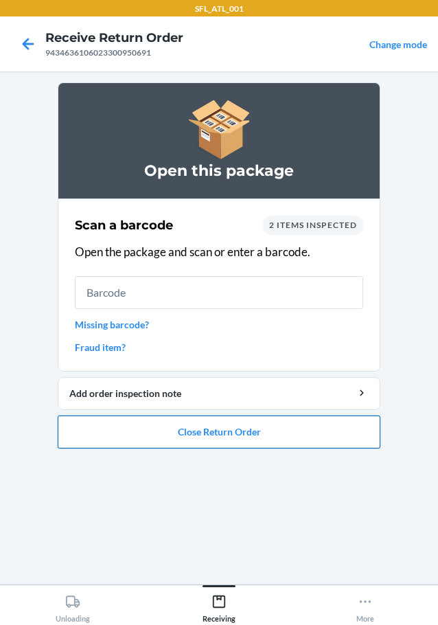
click at [242, 434] on button "Close Return Order" at bounding box center [219, 432] width 323 height 33
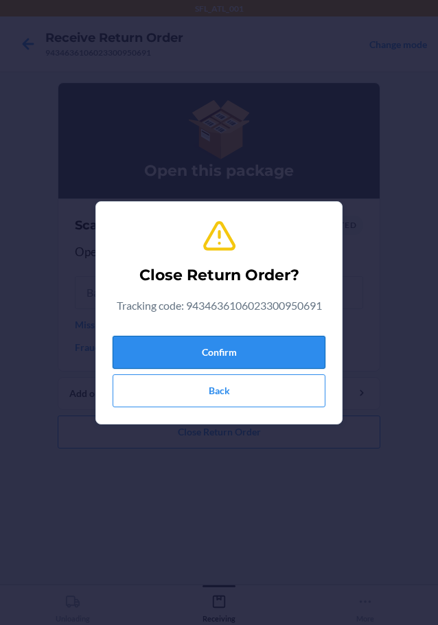
click at [261, 336] on button "Confirm" at bounding box center [219, 352] width 213 height 33
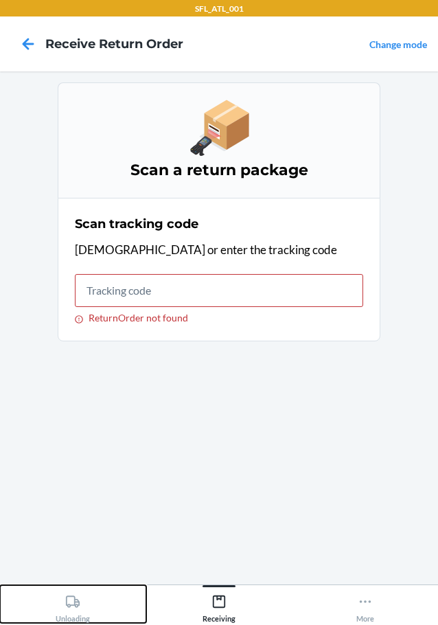
click at [70, 604] on icon at bounding box center [72, 601] width 15 height 15
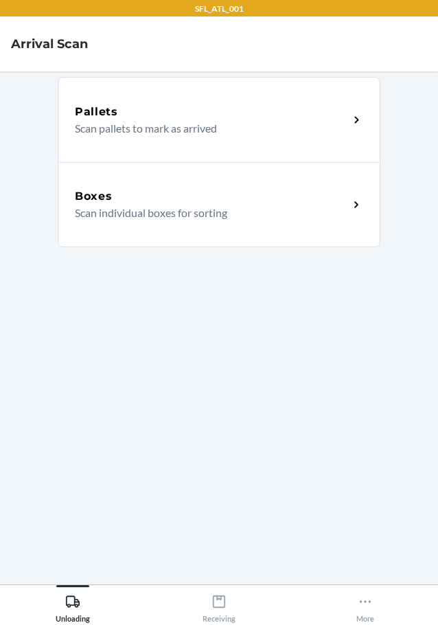
click at [124, 208] on p "Scan individual boxes for sorting" at bounding box center [206, 213] width 263 height 16
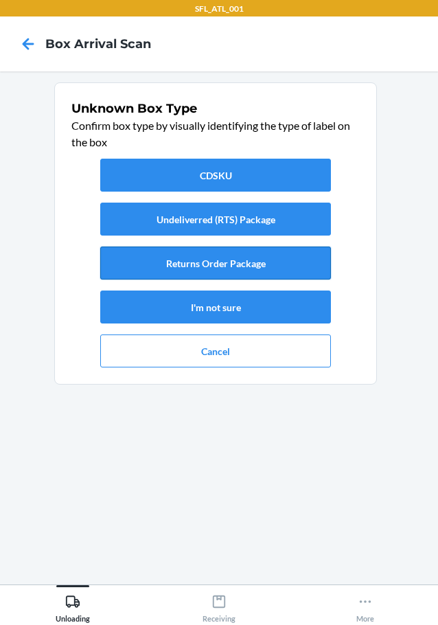
click at [205, 255] on button "Returns Order Package" at bounding box center [215, 263] width 231 height 33
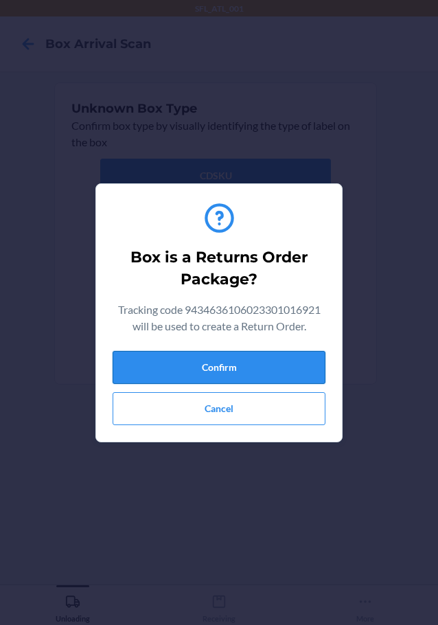
click at [172, 368] on button "Confirm" at bounding box center [219, 367] width 213 height 33
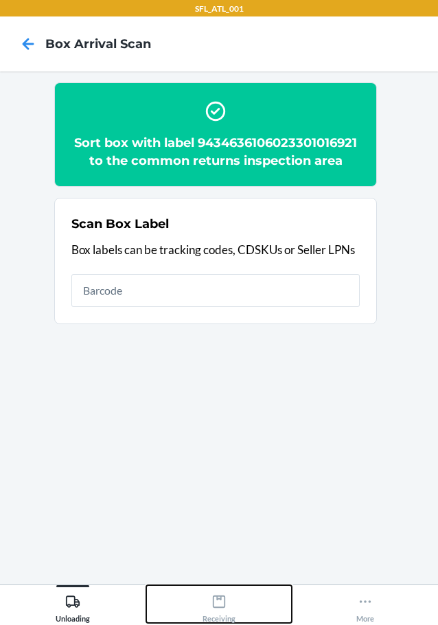
click at [223, 598] on icon at bounding box center [219, 601] width 15 height 15
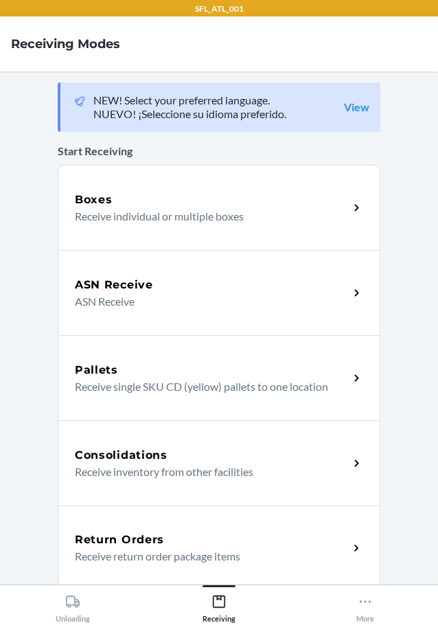
click at [181, 548] on p "Receive return order package items" at bounding box center [206, 556] width 263 height 16
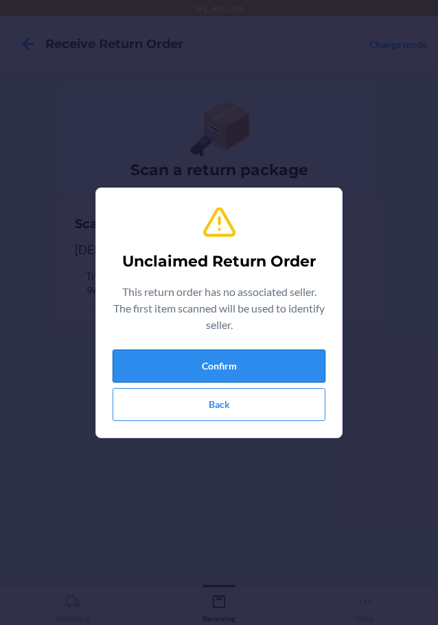
click at [230, 363] on button "Confirm" at bounding box center [219, 366] width 213 height 33
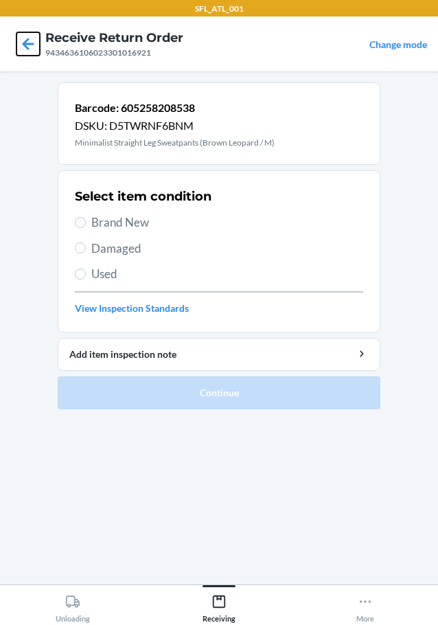
click at [27, 43] on icon at bounding box center [27, 43] width 23 height 23
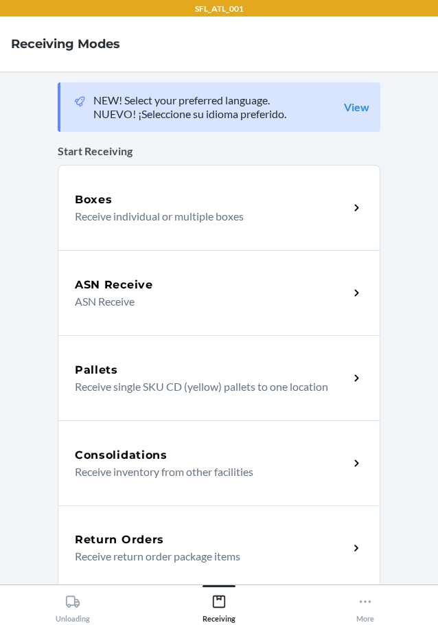
click at [156, 541] on h5 "Return Orders" at bounding box center [119, 540] width 89 height 16
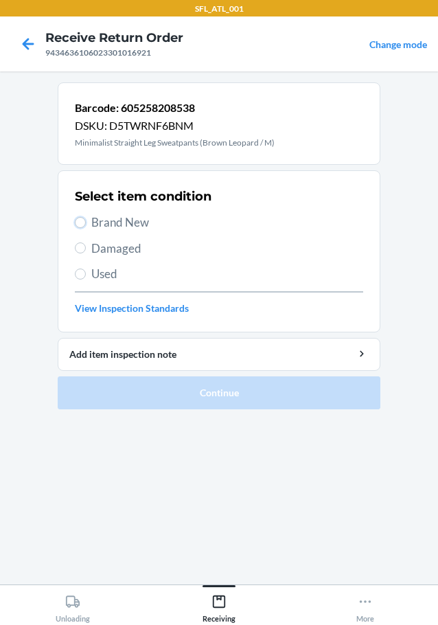
drag, startPoint x: 83, startPoint y: 220, endPoint x: 90, endPoint y: 221, distance: 7.0
click at [88, 221] on label "Brand New" at bounding box center [219, 223] width 288 height 18
click at [86, 221] on input "Brand New" at bounding box center [80, 222] width 11 height 11
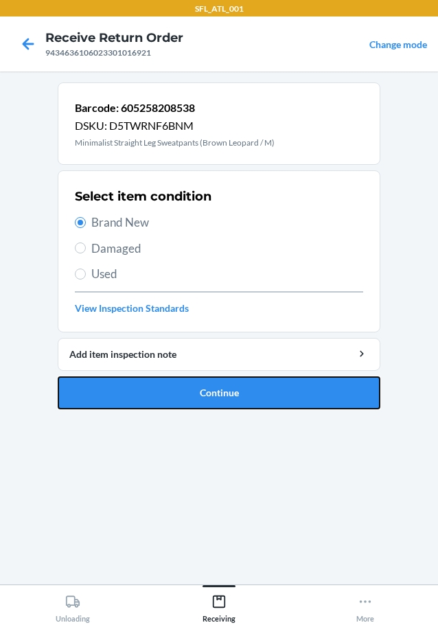
drag, startPoint x: 179, startPoint y: 385, endPoint x: 188, endPoint y: 379, distance: 10.9
click at [181, 387] on button "Continue" at bounding box center [219, 392] width 323 height 33
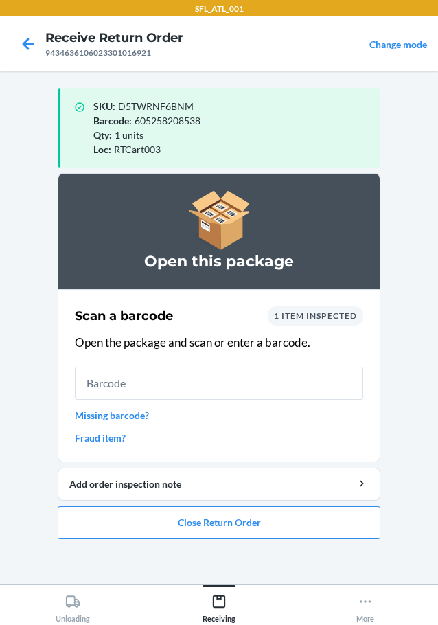
click at [139, 413] on link "Missing barcode?" at bounding box center [219, 415] width 288 height 14
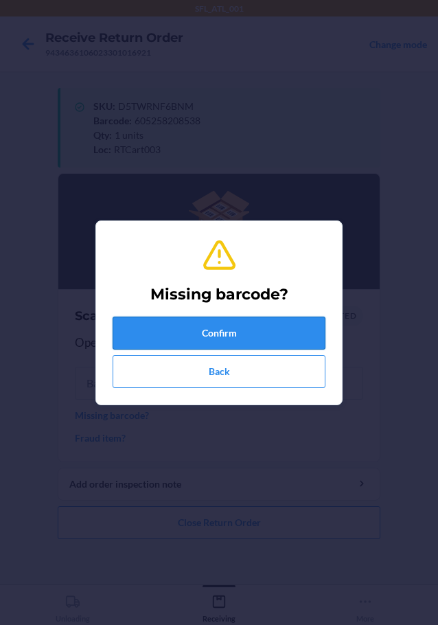
click at [205, 324] on button "Confirm" at bounding box center [219, 333] width 213 height 33
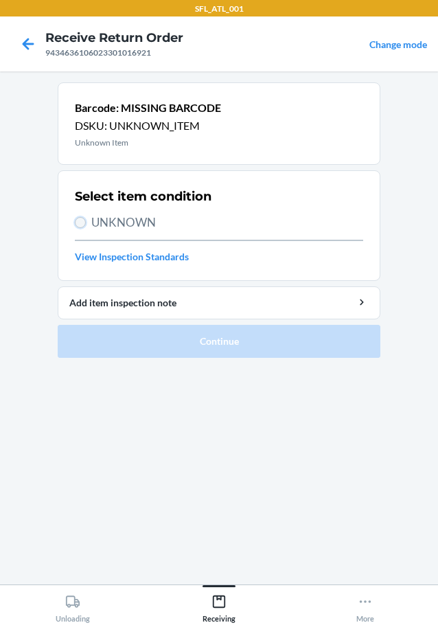
click at [75, 223] on input "UNKNOWN" at bounding box center [80, 222] width 11 height 11
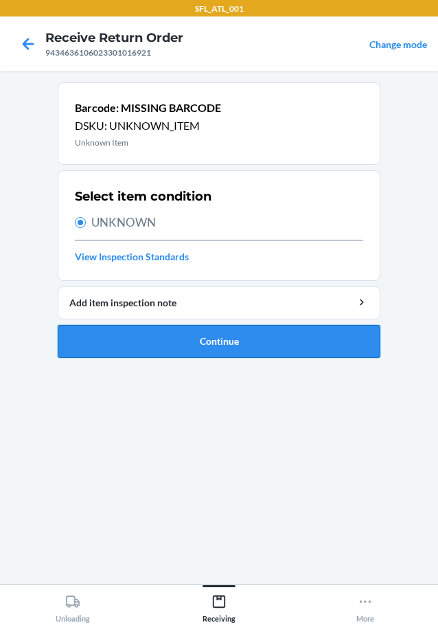
click at [117, 348] on button "Continue" at bounding box center [219, 341] width 323 height 33
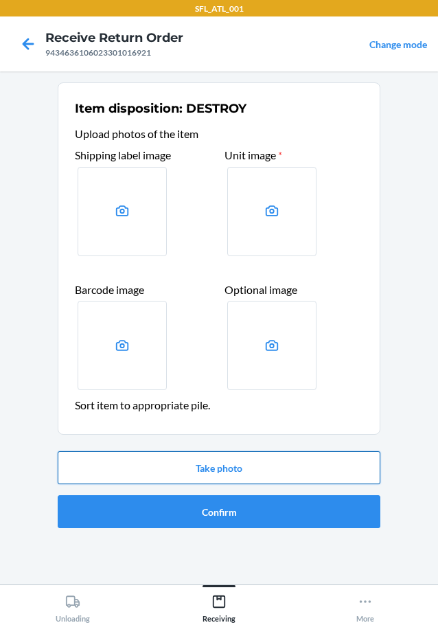
click at [182, 466] on button "Take photo" at bounding box center [219, 467] width 323 height 33
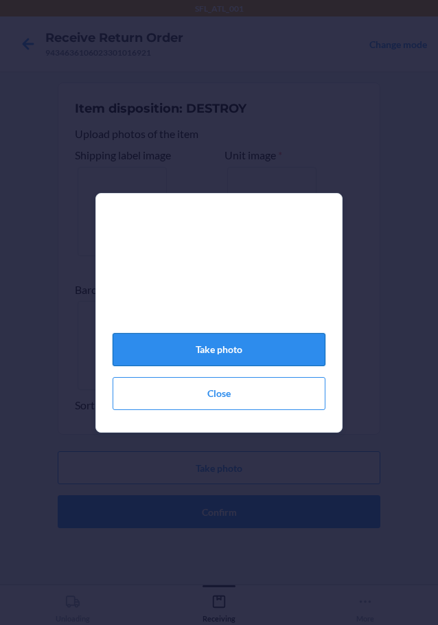
click at [242, 358] on button "Take photo" at bounding box center [219, 349] width 213 height 33
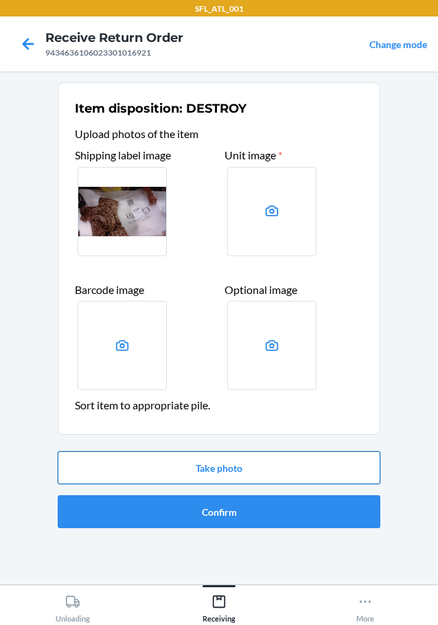
click at [228, 468] on button "Take photo" at bounding box center [219, 467] width 323 height 33
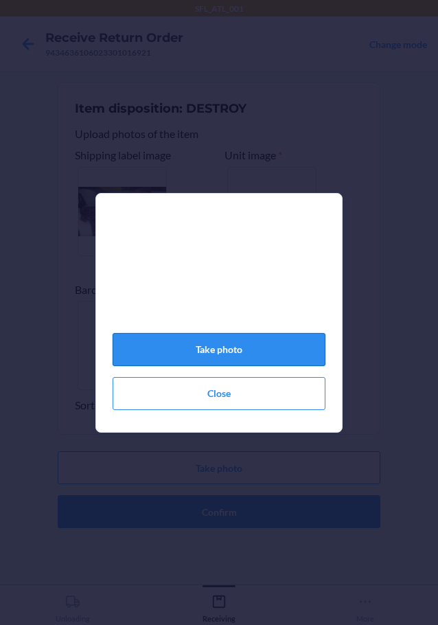
click at [244, 355] on button "Take photo" at bounding box center [219, 349] width 213 height 33
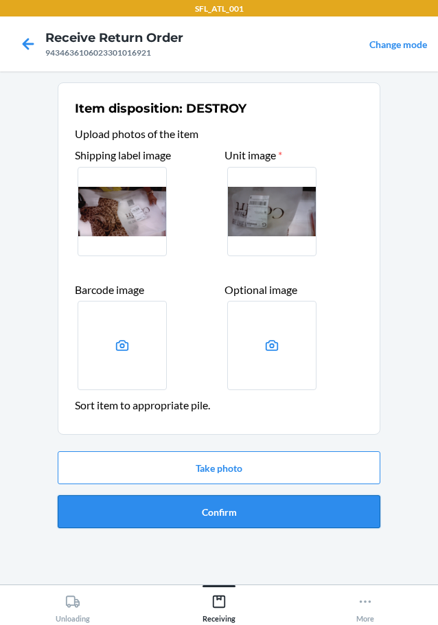
click at [222, 517] on button "Confirm" at bounding box center [219, 511] width 323 height 33
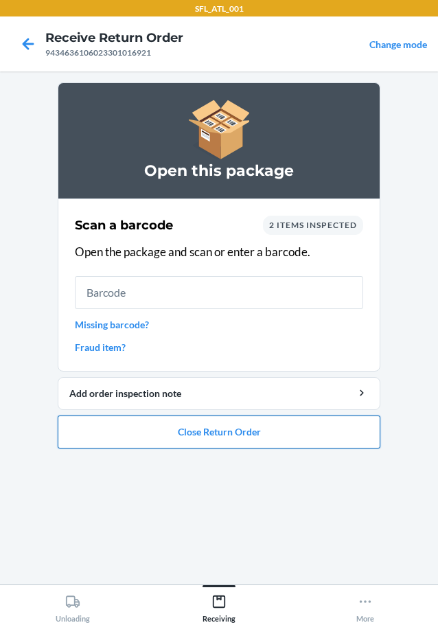
click at [241, 436] on button "Close Return Order" at bounding box center [219, 432] width 323 height 33
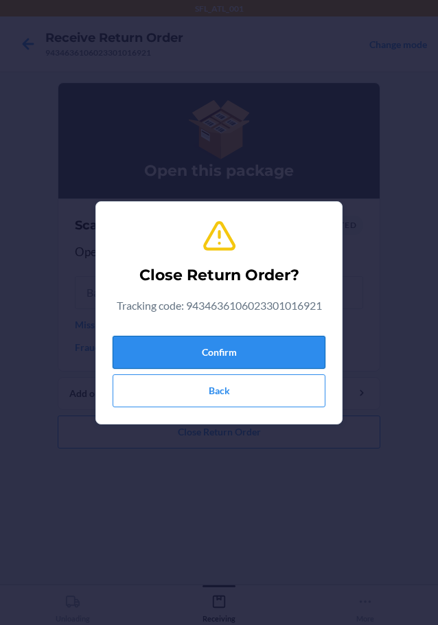
click at [274, 350] on button "Confirm" at bounding box center [219, 352] width 213 height 33
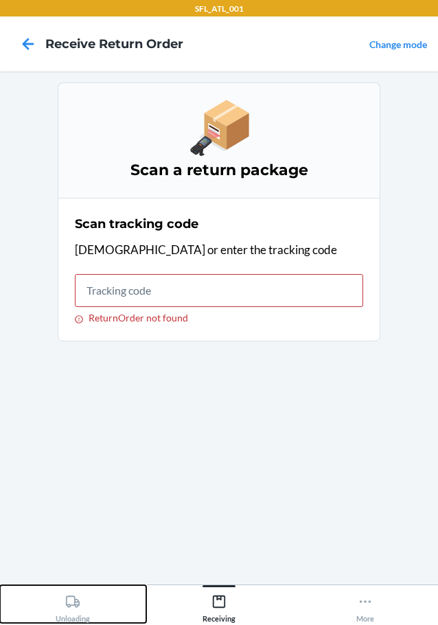
click at [70, 601] on icon at bounding box center [72, 601] width 15 height 15
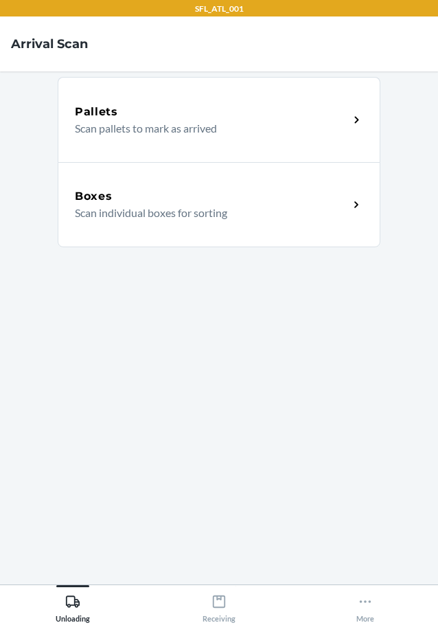
click at [197, 186] on div "Boxes Scan individual boxes for sorting" at bounding box center [219, 204] width 323 height 85
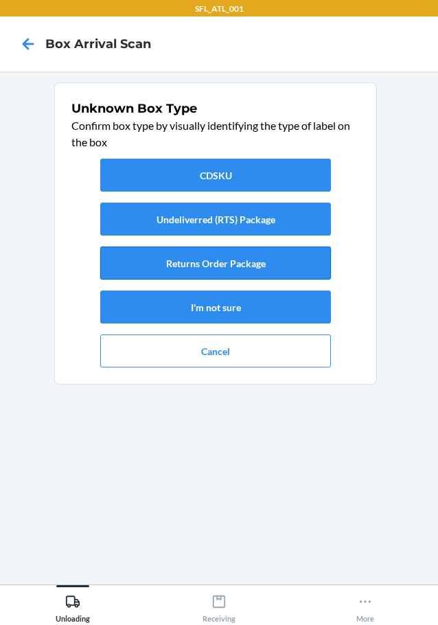
click at [243, 263] on button "Returns Order Package" at bounding box center [215, 263] width 231 height 33
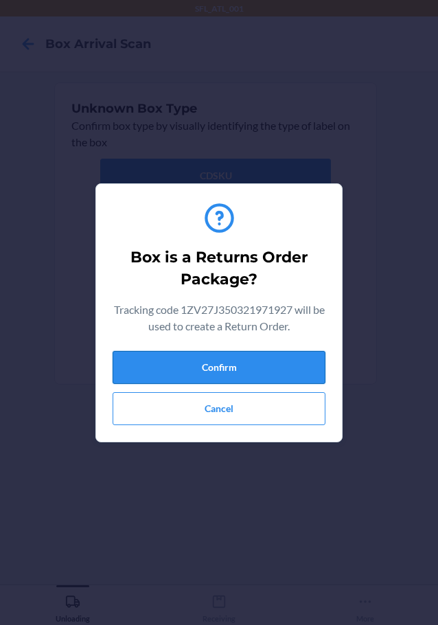
click at [237, 362] on button "Confirm" at bounding box center [219, 367] width 213 height 33
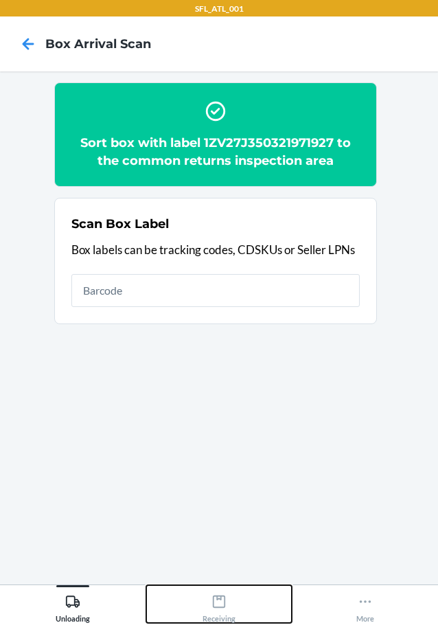
click at [227, 607] on div "Receiving" at bounding box center [219, 606] width 33 height 34
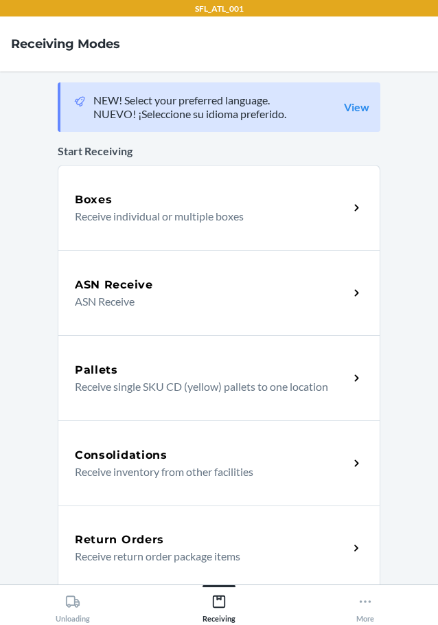
click at [246, 532] on div "Return Orders" at bounding box center [212, 540] width 274 height 16
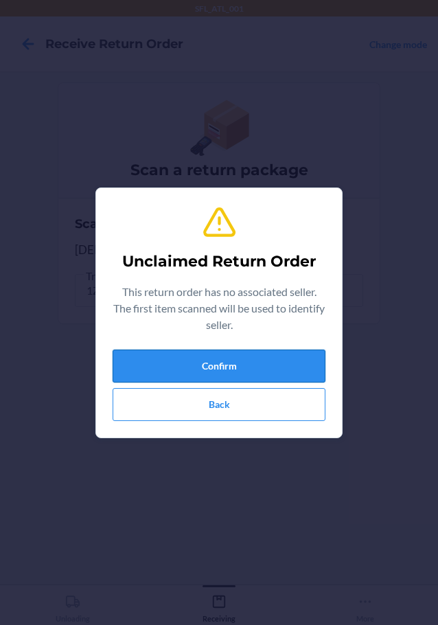
click at [266, 359] on button "Confirm" at bounding box center [219, 366] width 213 height 33
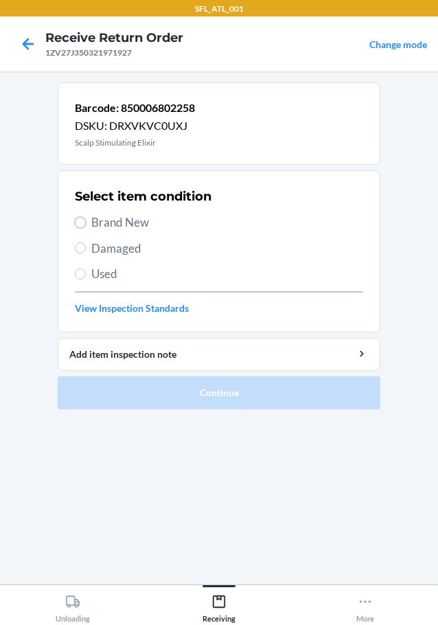
drag, startPoint x: 78, startPoint y: 220, endPoint x: 87, endPoint y: 242, distance: 24.0
click at [81, 220] on input "Brand New" at bounding box center [80, 222] width 11 height 11
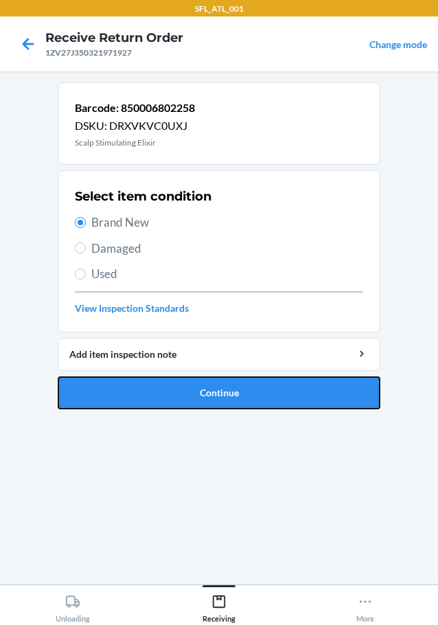
click at [124, 397] on button "Continue" at bounding box center [219, 392] width 323 height 33
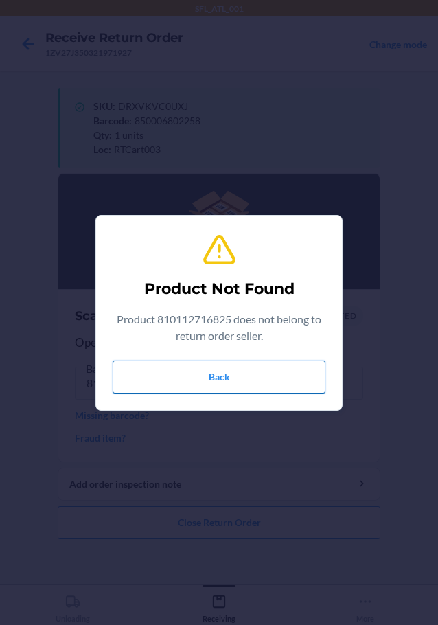
click at [182, 368] on button "Back" at bounding box center [219, 377] width 213 height 33
click at [231, 371] on button "Back" at bounding box center [219, 377] width 213 height 33
click at [197, 365] on button "Back" at bounding box center [219, 377] width 213 height 33
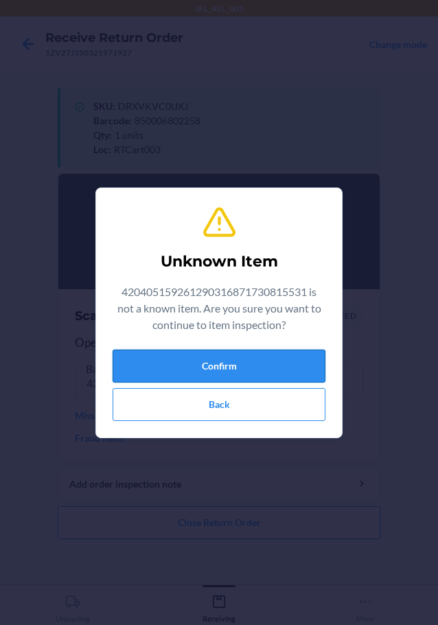
click at [197, 369] on button "Confirm" at bounding box center [219, 366] width 213 height 33
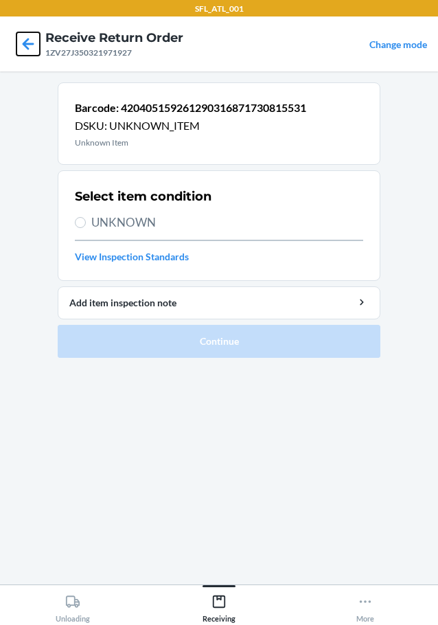
click at [23, 41] on icon at bounding box center [27, 43] width 23 height 23
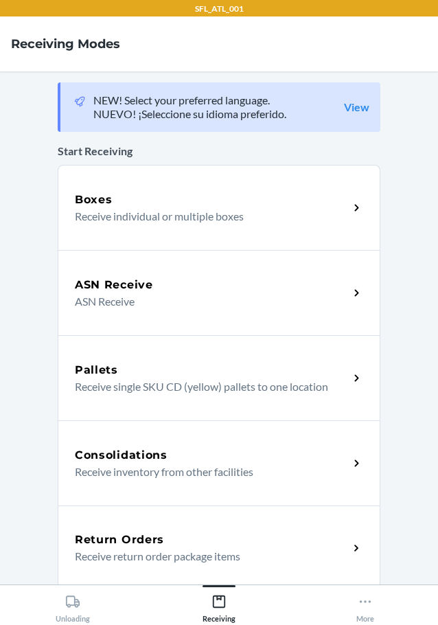
click at [144, 559] on p "Receive return order package items" at bounding box center [206, 556] width 263 height 16
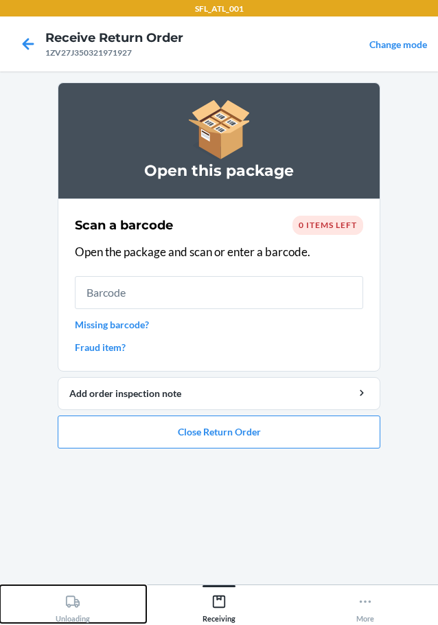
drag, startPoint x: 72, startPoint y: 602, endPoint x: 80, endPoint y: 603, distance: 7.7
click at [80, 603] on icon at bounding box center [72, 601] width 15 height 15
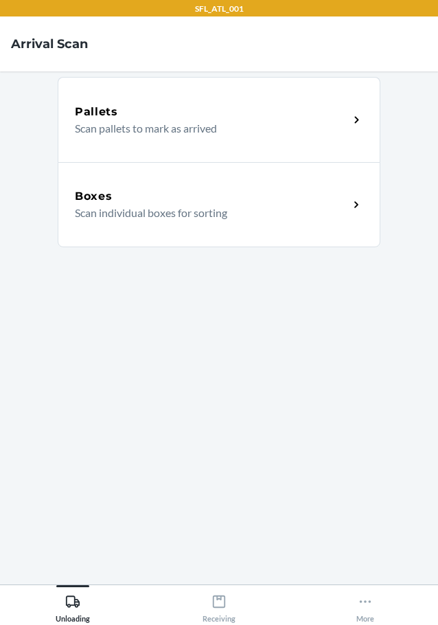
click at [299, 209] on p "Scan individual boxes for sorting" at bounding box center [206, 213] width 263 height 16
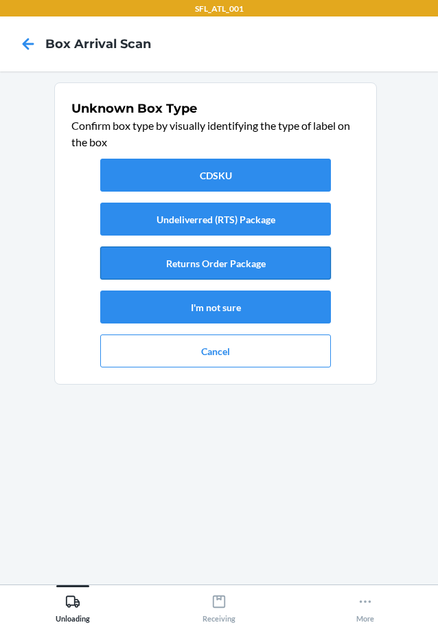
click at [259, 262] on button "Returns Order Package" at bounding box center [215, 263] width 231 height 33
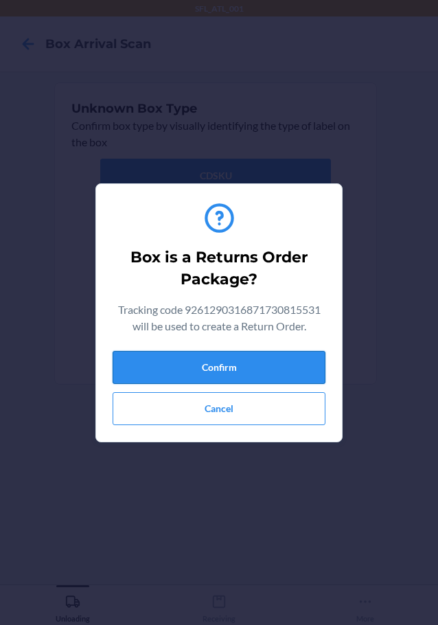
click at [234, 368] on button "Confirm" at bounding box center [219, 367] width 213 height 33
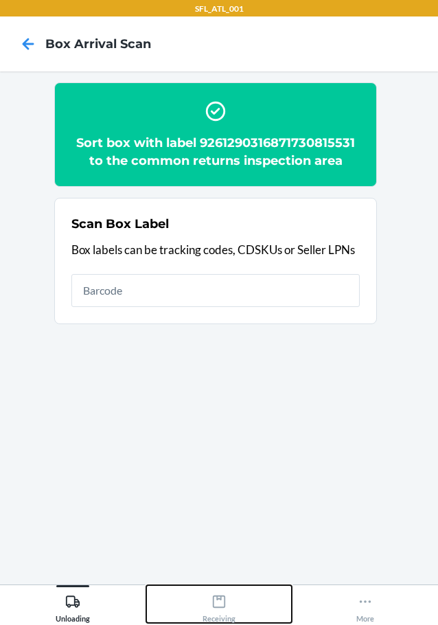
click at [229, 602] on div "Receiving" at bounding box center [219, 606] width 33 height 34
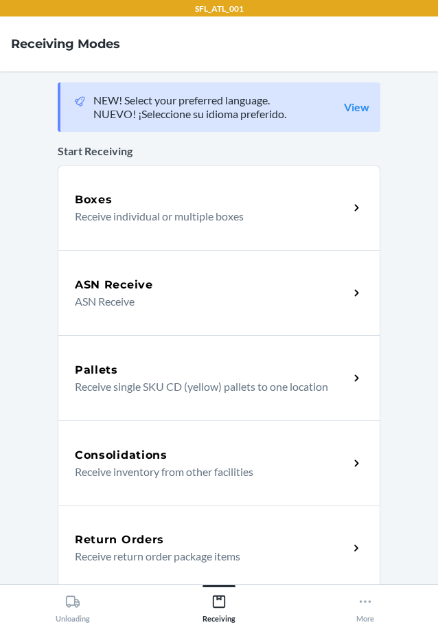
click at [199, 517] on div "Return Orders Receive return order package items" at bounding box center [219, 548] width 323 height 85
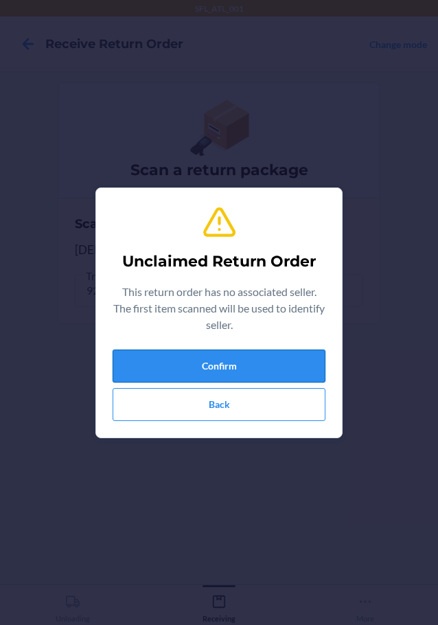
click at [277, 356] on button "Confirm" at bounding box center [219, 366] width 213 height 33
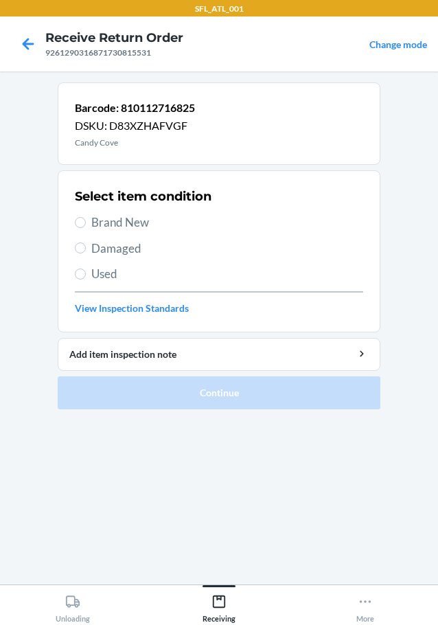
drag, startPoint x: 78, startPoint y: 216, endPoint x: 73, endPoint y: 227, distance: 12.4
click at [78, 218] on label "Brand New" at bounding box center [219, 223] width 288 height 18
click at [78, 218] on input "Brand New" at bounding box center [80, 222] width 11 height 11
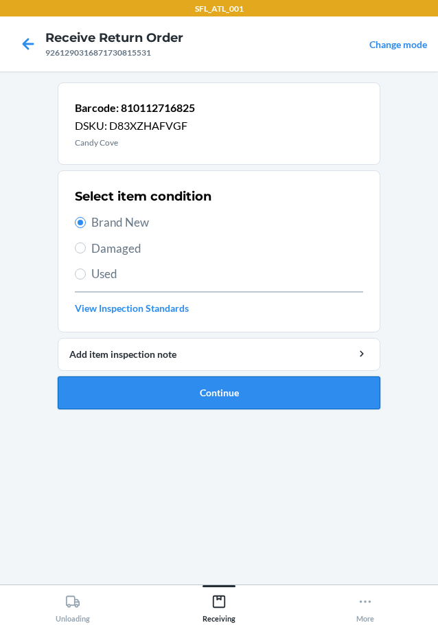
click at [114, 396] on button "Continue" at bounding box center [219, 392] width 323 height 33
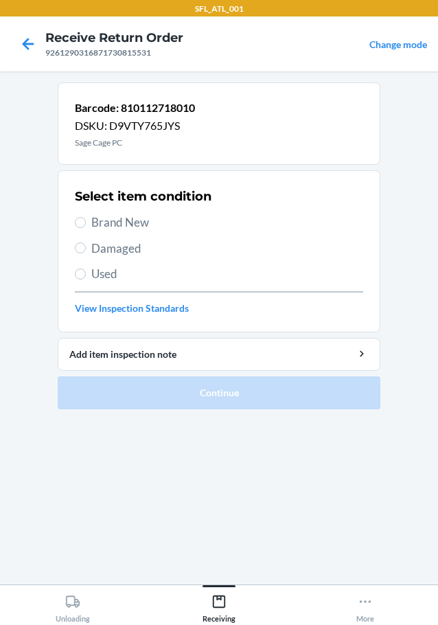
click at [88, 220] on label "Brand New" at bounding box center [219, 223] width 288 height 18
click at [86, 220] on input "Brand New" at bounding box center [80, 222] width 11 height 11
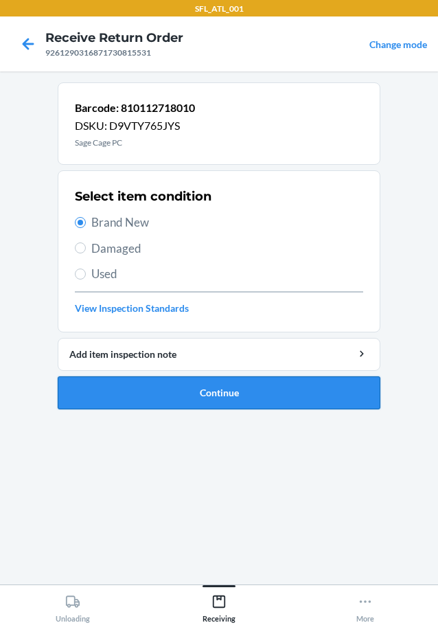
click at [183, 393] on button "Continue" at bounding box center [219, 392] width 323 height 33
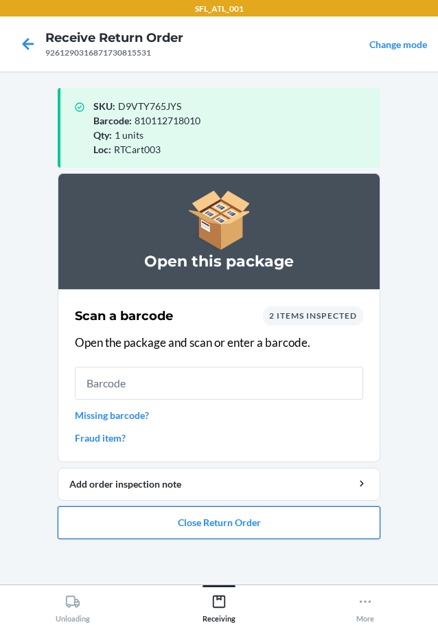
click at [167, 521] on button "Close Return Order" at bounding box center [219, 522] width 323 height 33
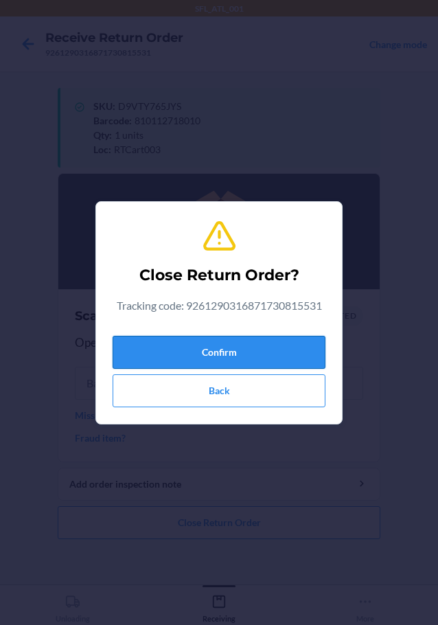
click at [208, 352] on button "Confirm" at bounding box center [219, 352] width 213 height 33
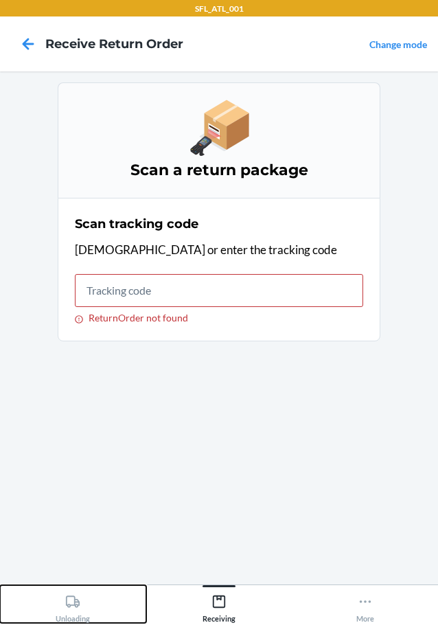
click at [64, 602] on div "Unloading" at bounding box center [73, 606] width 34 height 34
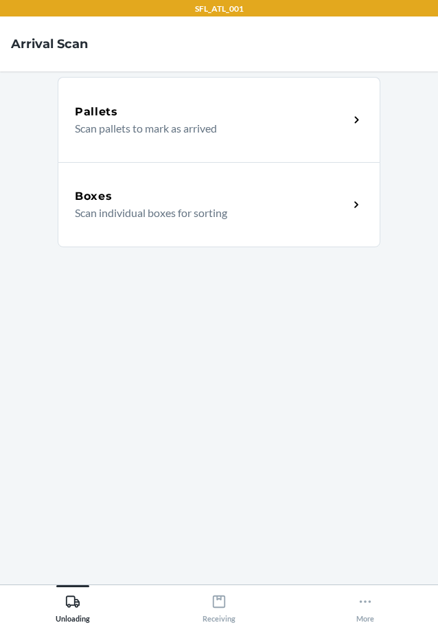
click at [212, 203] on div "Boxes" at bounding box center [212, 196] width 274 height 16
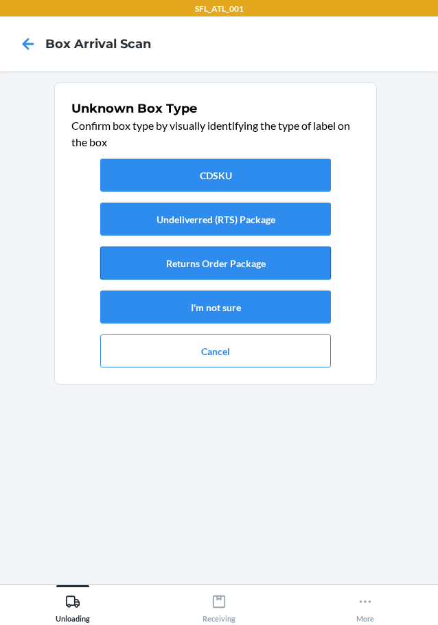
click at [209, 269] on button "Returns Order Package" at bounding box center [215, 263] width 231 height 33
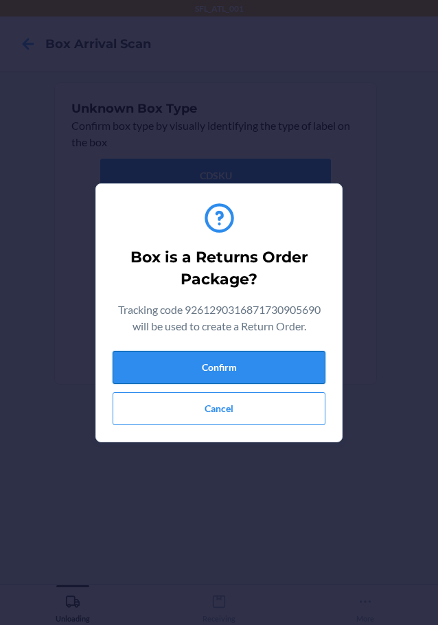
click at [256, 371] on button "Confirm" at bounding box center [219, 367] width 213 height 33
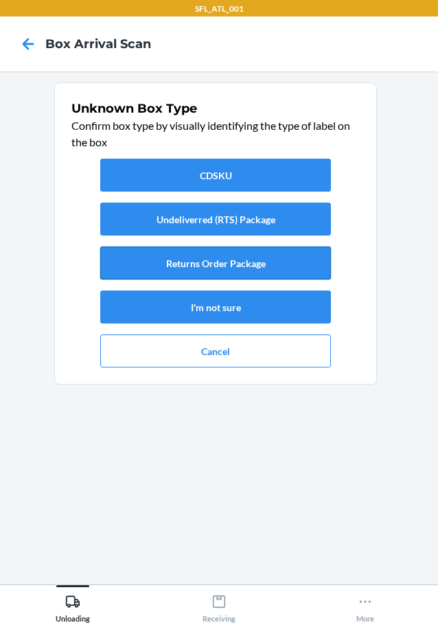
click at [250, 265] on button "Returns Order Package" at bounding box center [215, 263] width 231 height 33
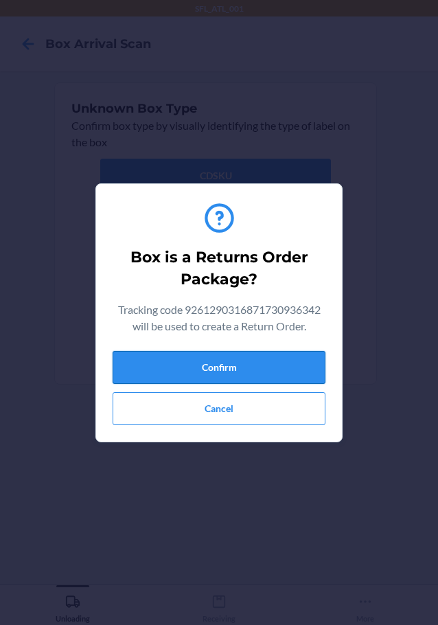
click at [268, 370] on button "Confirm" at bounding box center [219, 367] width 213 height 33
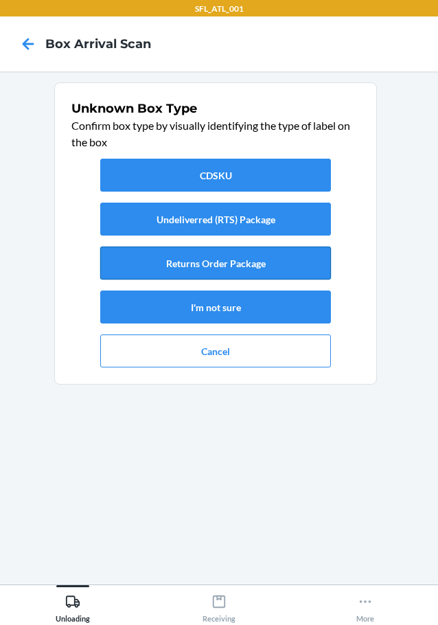
click at [275, 260] on button "Returns Order Package" at bounding box center [215, 263] width 231 height 33
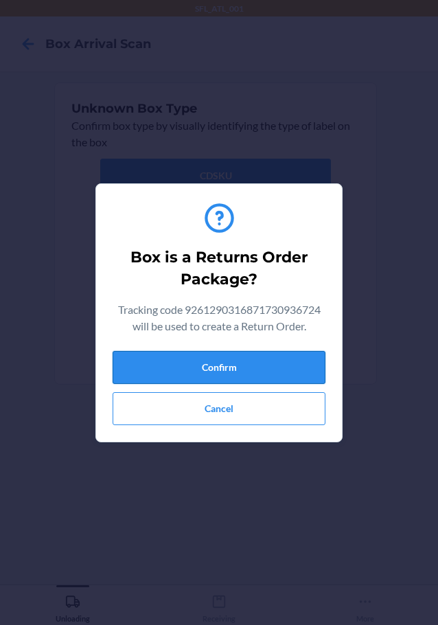
click at [305, 370] on button "Confirm" at bounding box center [219, 367] width 213 height 33
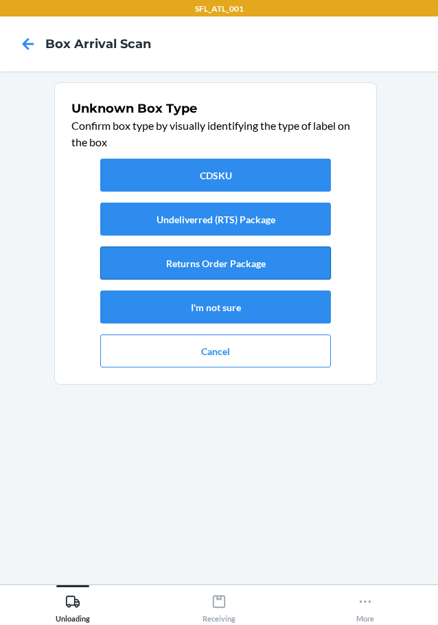
click at [257, 257] on button "Returns Order Package" at bounding box center [215, 263] width 231 height 33
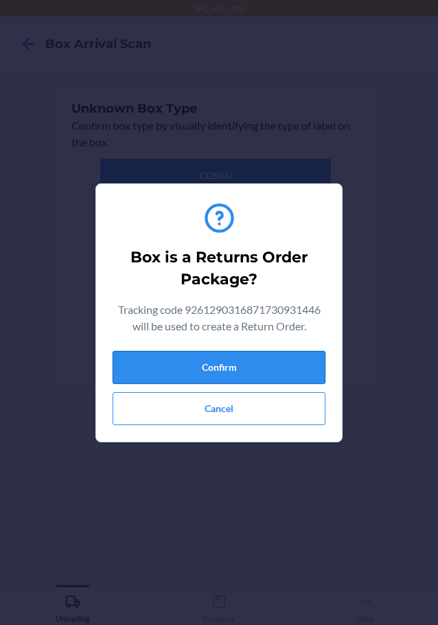
click at [282, 370] on button "Confirm" at bounding box center [219, 367] width 213 height 33
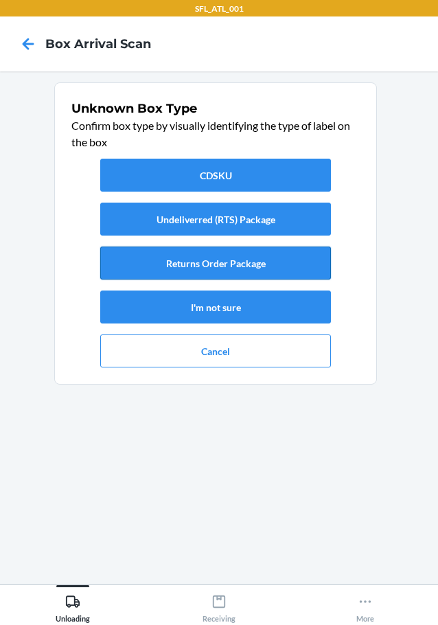
click at [296, 267] on button "Returns Order Package" at bounding box center [215, 263] width 231 height 33
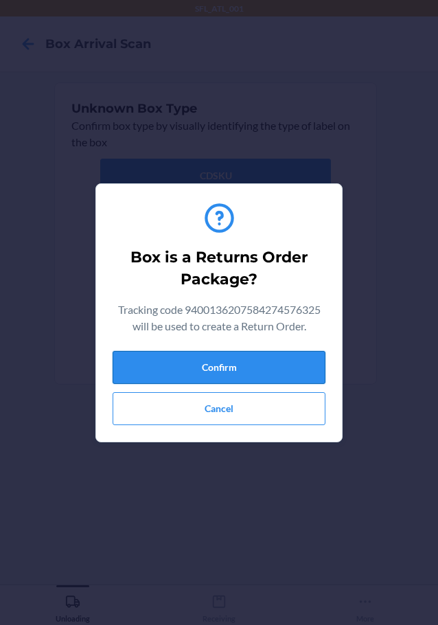
click at [291, 359] on button "Confirm" at bounding box center [219, 367] width 213 height 33
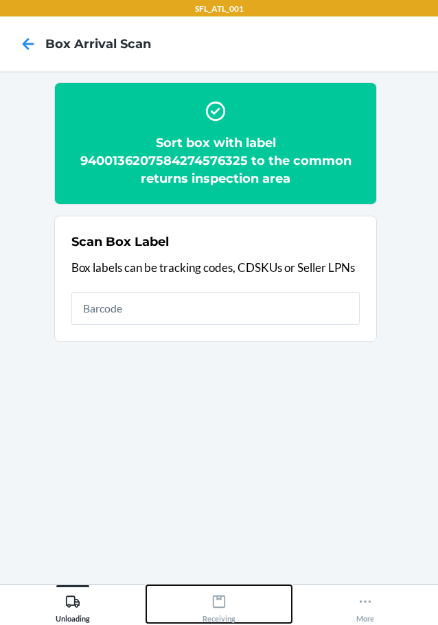
click at [212, 602] on icon at bounding box center [219, 601] width 15 height 15
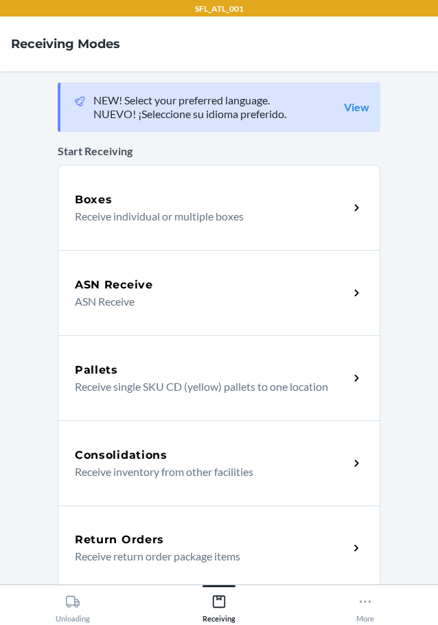
click at [167, 547] on div "Return Orders" at bounding box center [212, 540] width 274 height 16
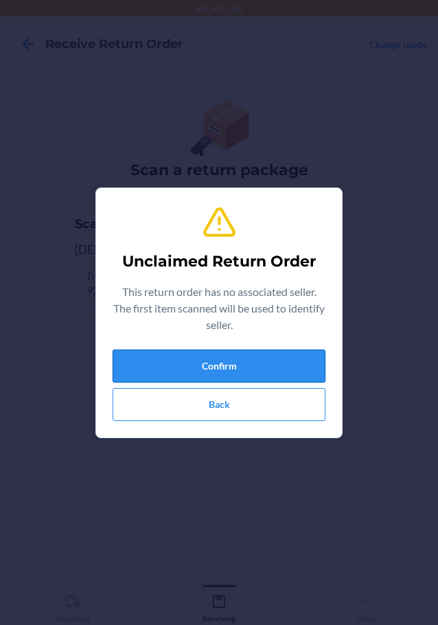
click at [283, 358] on button "Confirm" at bounding box center [219, 366] width 213 height 33
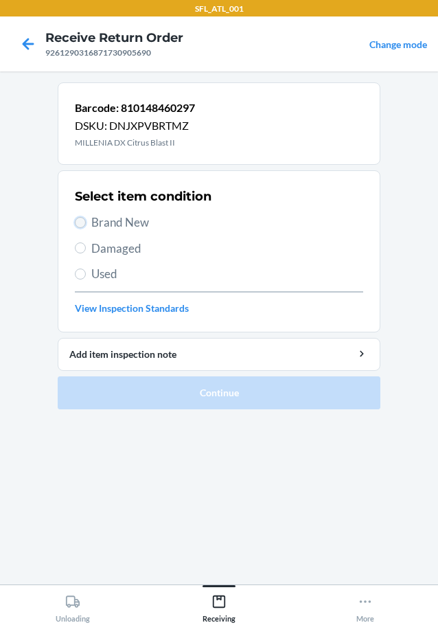
click at [82, 219] on input "Brand New" at bounding box center [80, 222] width 11 height 11
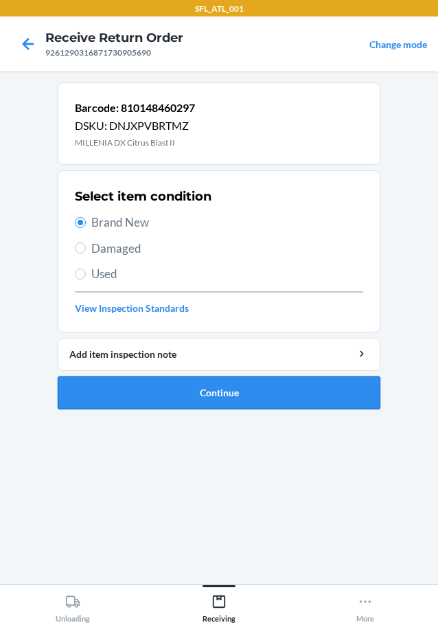
click at [98, 392] on button "Continue" at bounding box center [219, 392] width 323 height 33
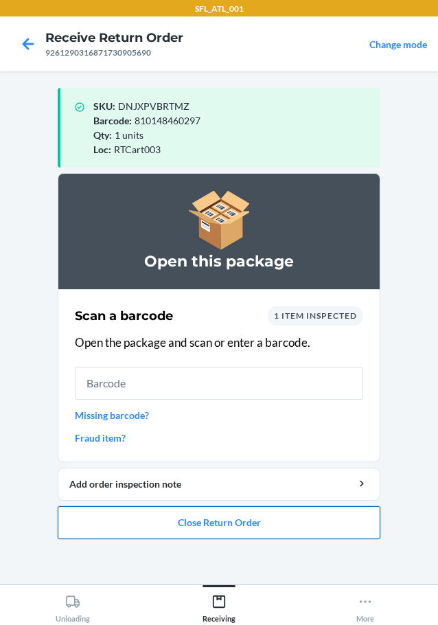
click at [187, 519] on button "Close Return Order" at bounding box center [219, 522] width 323 height 33
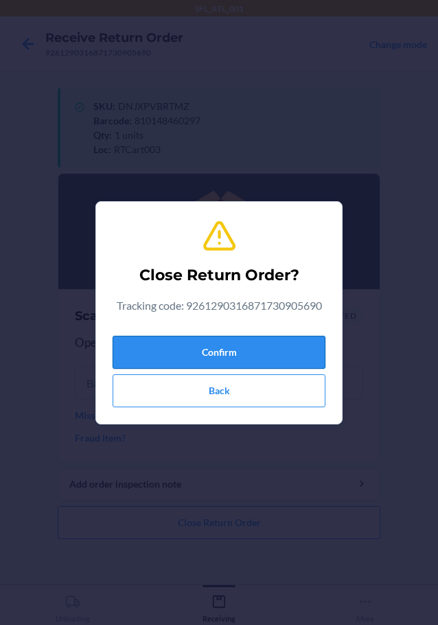
click at [195, 347] on button "Confirm" at bounding box center [219, 352] width 213 height 33
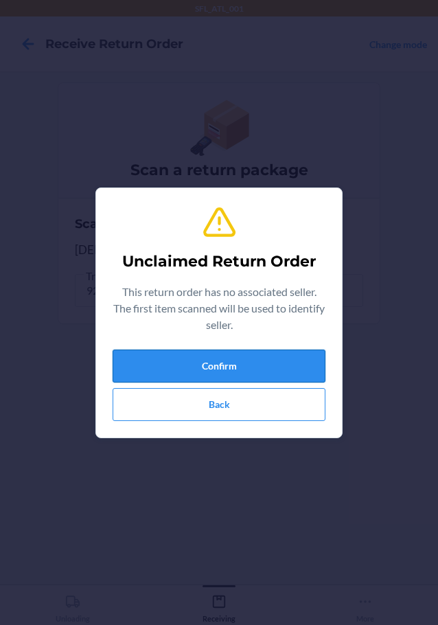
click at [245, 365] on button "Confirm" at bounding box center [219, 366] width 213 height 33
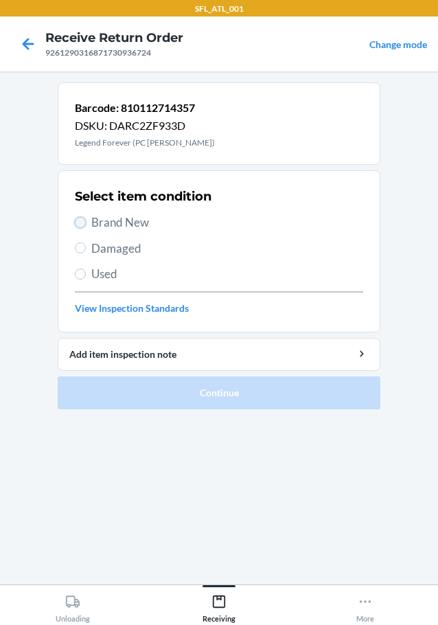
click at [76, 220] on input "Brand New" at bounding box center [80, 222] width 11 height 11
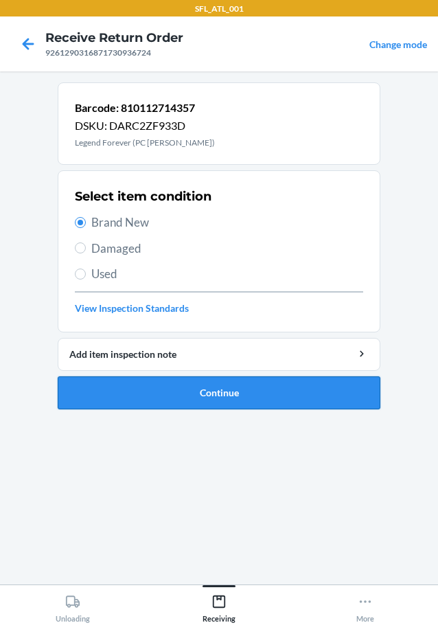
click at [142, 391] on button "Continue" at bounding box center [219, 392] width 323 height 33
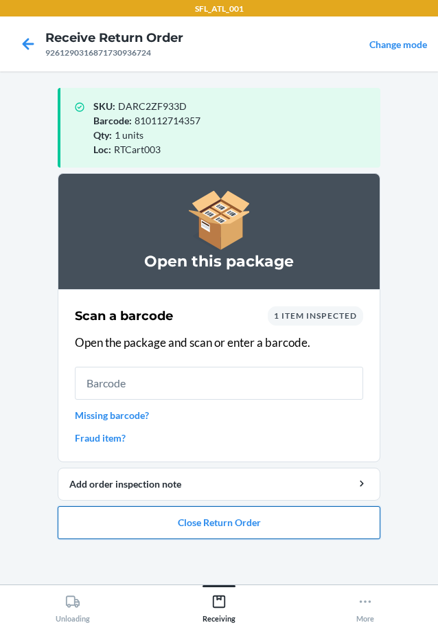
click at [269, 521] on button "Close Return Order" at bounding box center [219, 522] width 323 height 33
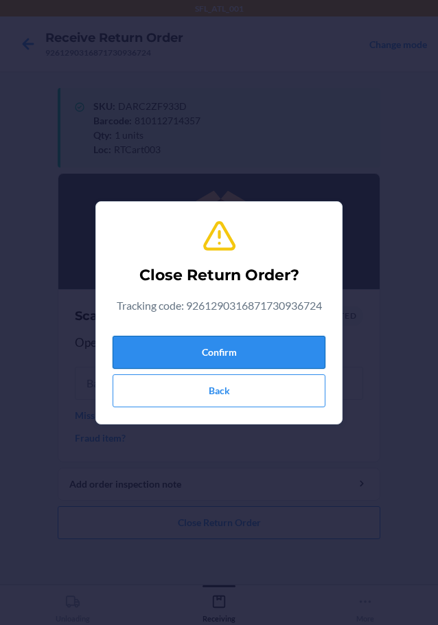
click at [260, 345] on button "Confirm" at bounding box center [219, 352] width 213 height 33
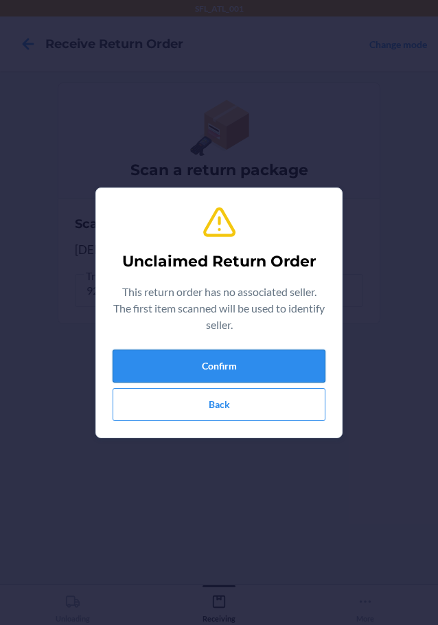
click at [253, 373] on button "Confirm" at bounding box center [219, 366] width 213 height 33
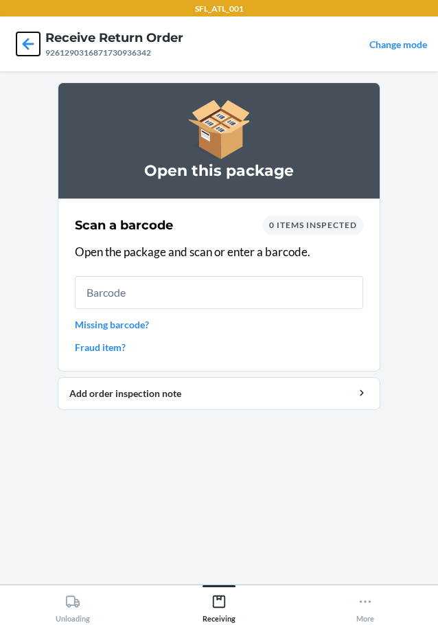
drag, startPoint x: 27, startPoint y: 34, endPoint x: 19, endPoint y: 42, distance: 10.7
click at [27, 36] on icon at bounding box center [27, 43] width 23 height 23
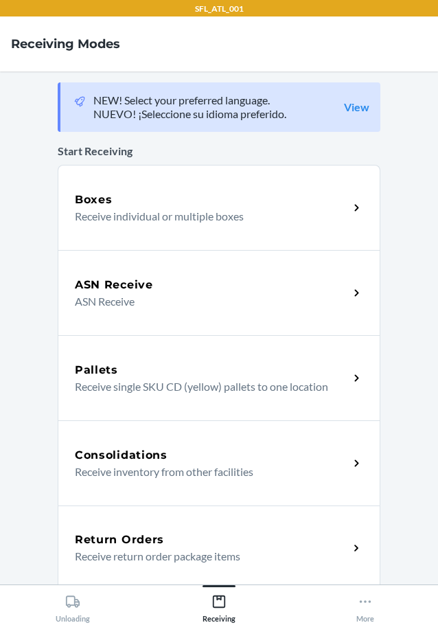
click at [150, 539] on h5 "Return Orders" at bounding box center [119, 540] width 89 height 16
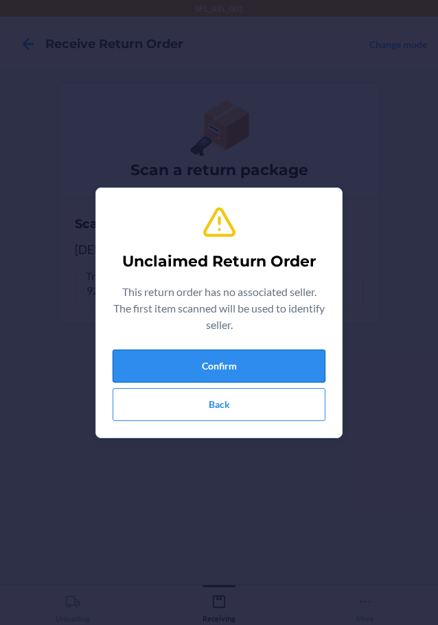
click at [273, 363] on button "Confirm" at bounding box center [219, 366] width 213 height 33
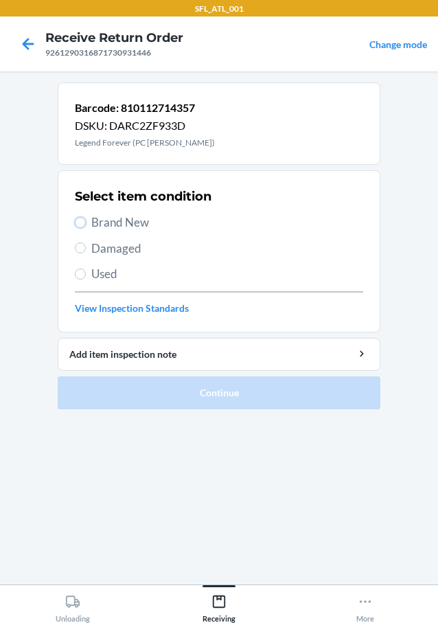
drag, startPoint x: 82, startPoint y: 221, endPoint x: 82, endPoint y: 229, distance: 7.6
click at [82, 224] on input "Brand New" at bounding box center [80, 222] width 11 height 11
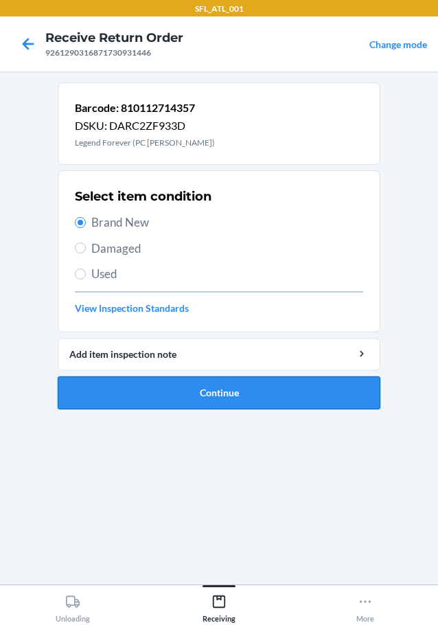
click at [144, 384] on button "Continue" at bounding box center [219, 392] width 323 height 33
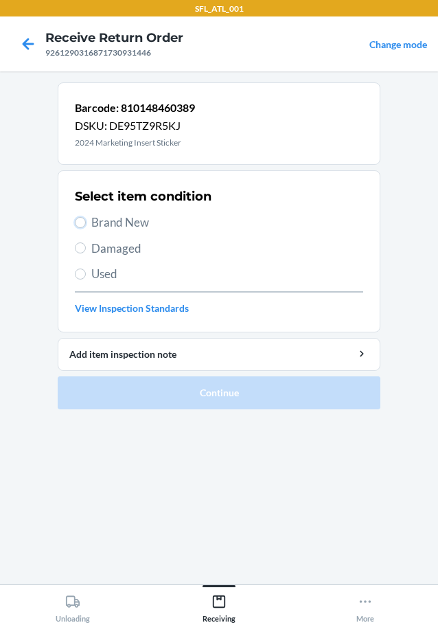
drag, startPoint x: 78, startPoint y: 220, endPoint x: 83, endPoint y: 231, distance: 11.4
click at [78, 222] on input "Brand New" at bounding box center [80, 222] width 11 height 11
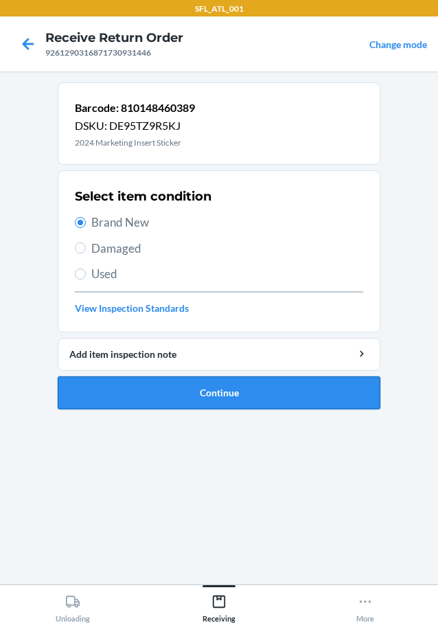
click at [174, 393] on button "Continue" at bounding box center [219, 392] width 323 height 33
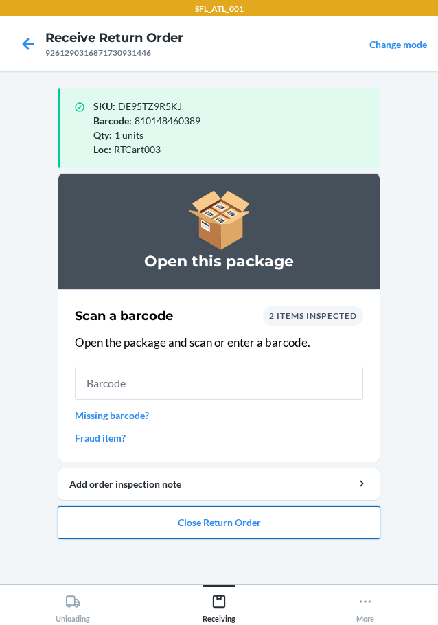
click at [174, 512] on button "Close Return Order" at bounding box center [219, 522] width 323 height 33
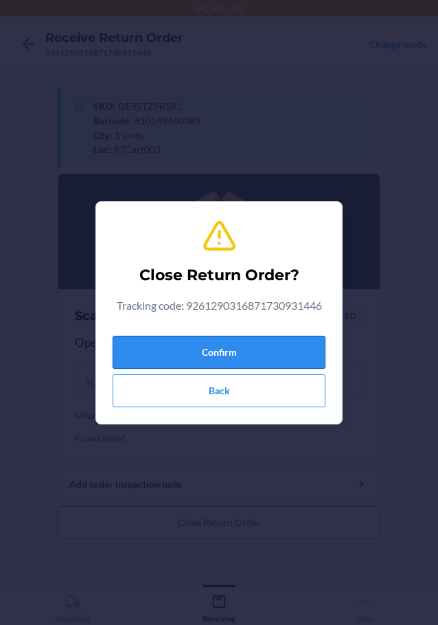
click at [223, 341] on button "Confirm" at bounding box center [219, 352] width 213 height 33
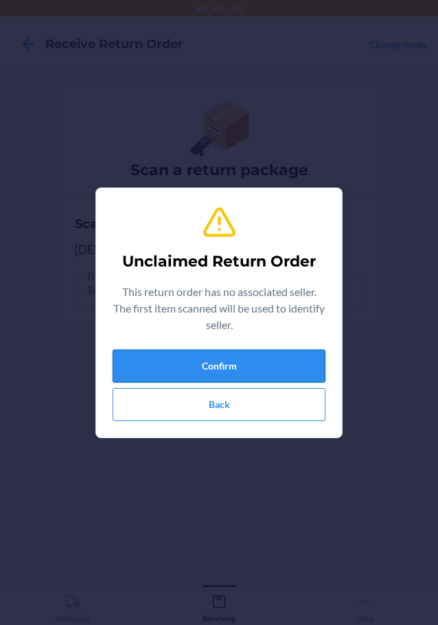
click at [161, 362] on button "Confirm" at bounding box center [219, 366] width 213 height 33
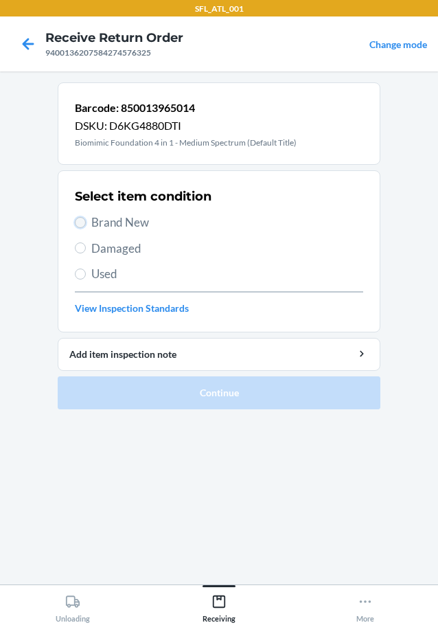
click at [84, 220] on input "Brand New" at bounding box center [80, 222] width 11 height 11
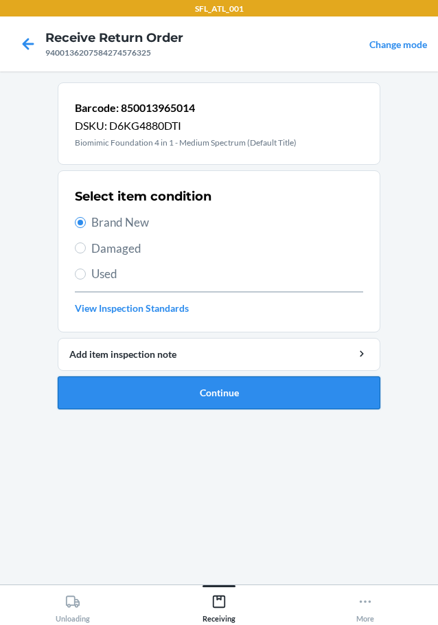
click at [168, 392] on button "Continue" at bounding box center [219, 392] width 323 height 33
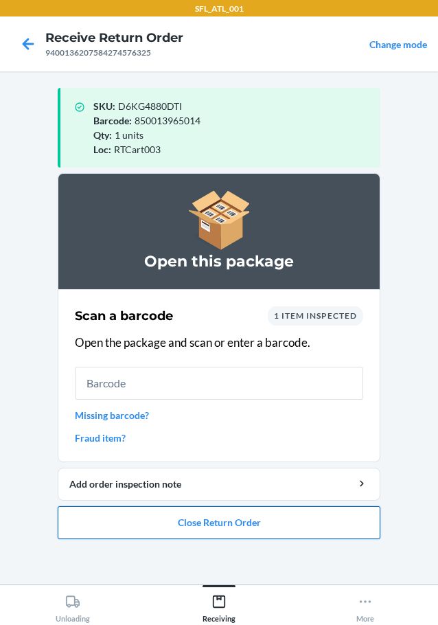
click at [201, 521] on button "Close Return Order" at bounding box center [219, 522] width 323 height 33
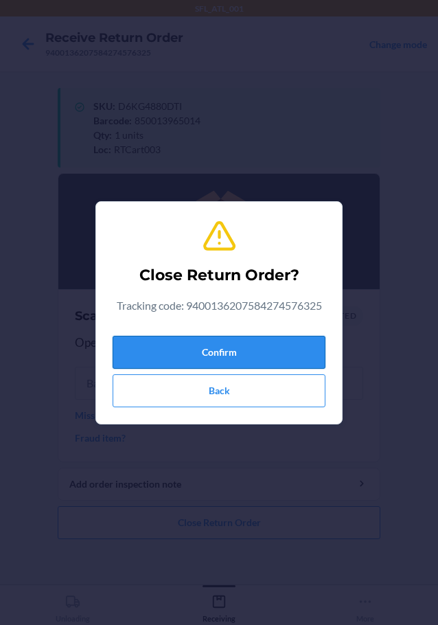
click at [262, 359] on button "Confirm" at bounding box center [219, 352] width 213 height 33
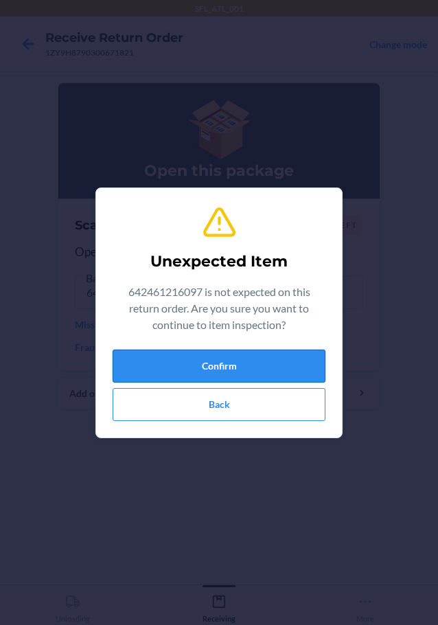
click at [225, 362] on button "Confirm" at bounding box center [219, 366] width 213 height 33
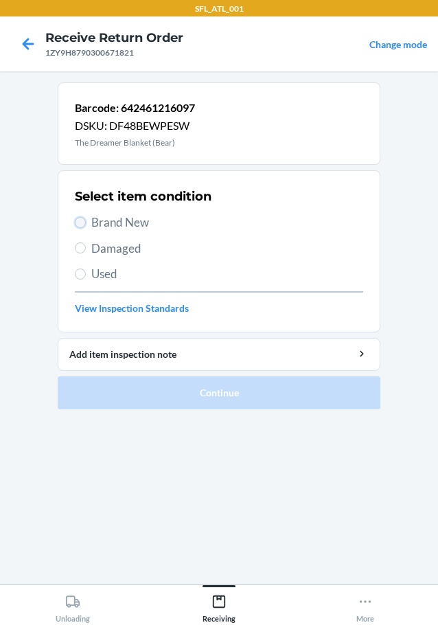
click at [82, 219] on input "Brand New" at bounding box center [80, 222] width 11 height 11
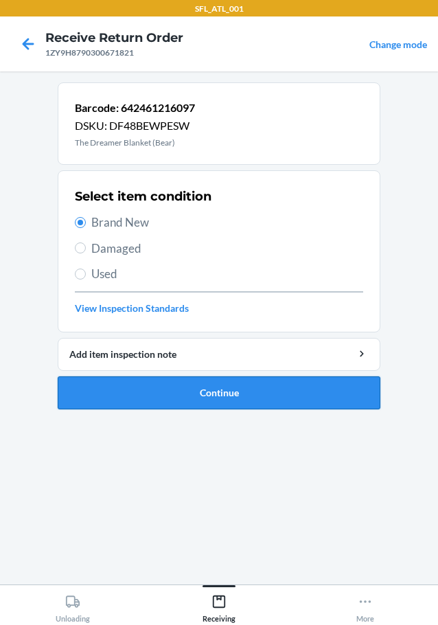
click at [153, 387] on button "Continue" at bounding box center [219, 392] width 323 height 33
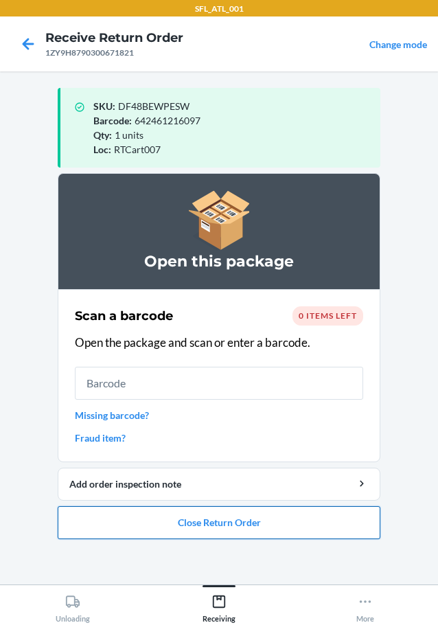
click at [210, 520] on button "Close Return Order" at bounding box center [219, 522] width 323 height 33
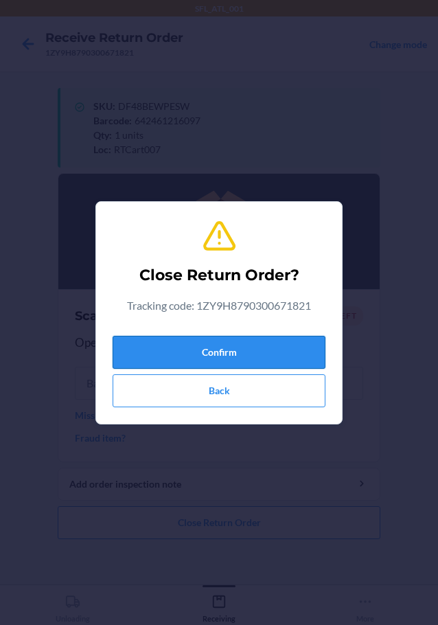
click at [281, 339] on button "Confirm" at bounding box center [219, 352] width 213 height 33
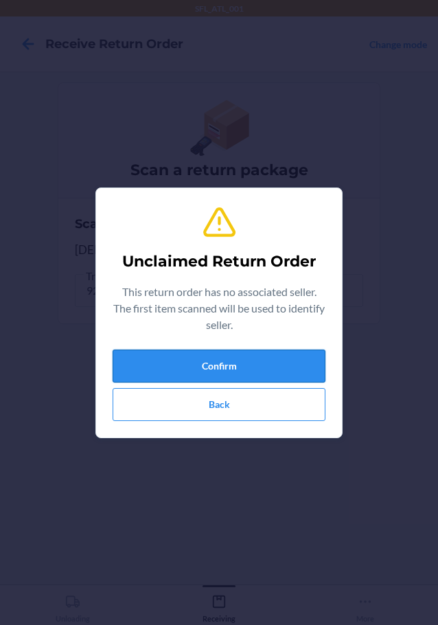
click at [270, 362] on button "Confirm" at bounding box center [219, 366] width 213 height 33
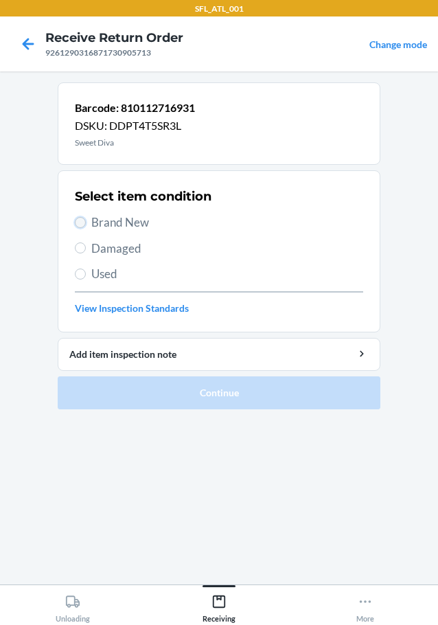
click at [84, 218] on input "Brand New" at bounding box center [80, 222] width 11 height 11
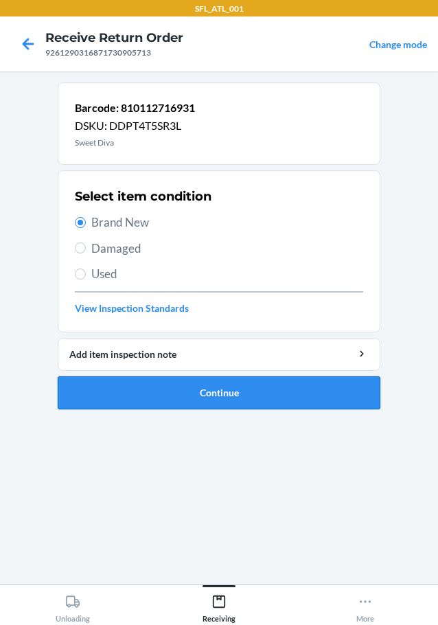
click at [148, 391] on button "Continue" at bounding box center [219, 392] width 323 height 33
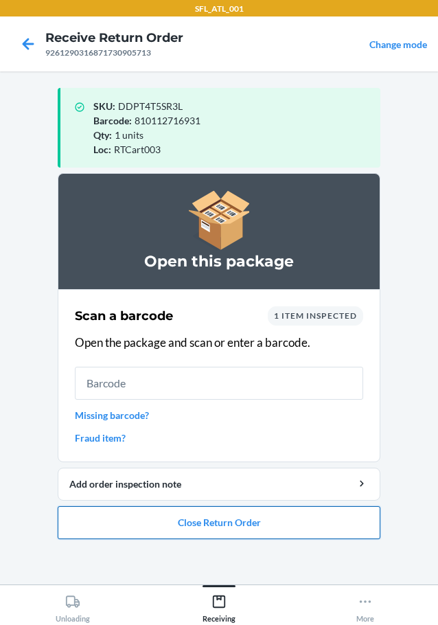
click at [279, 521] on button "Close Return Order" at bounding box center [219, 522] width 323 height 33
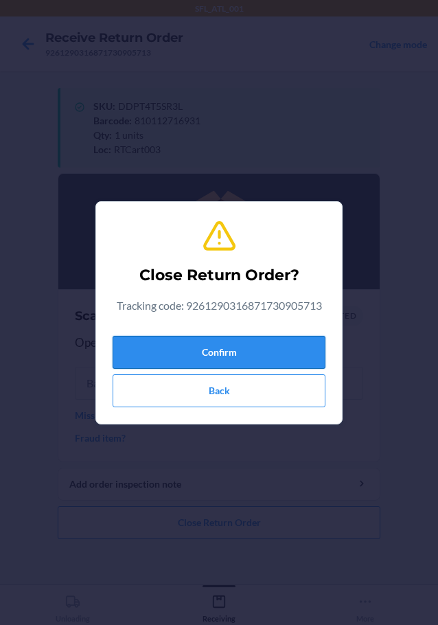
click at [292, 351] on button "Confirm" at bounding box center [219, 352] width 213 height 33
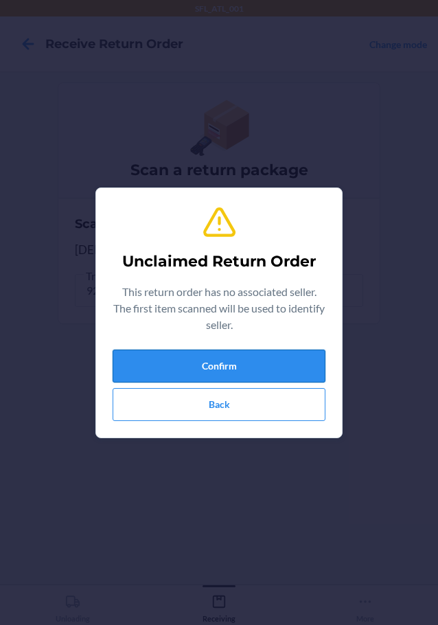
click at [286, 351] on div "Unclaimed Return Order This return order has no associated seller. The first it…" at bounding box center [219, 312] width 213 height 227
click at [286, 351] on button "Confirm" at bounding box center [219, 366] width 213 height 33
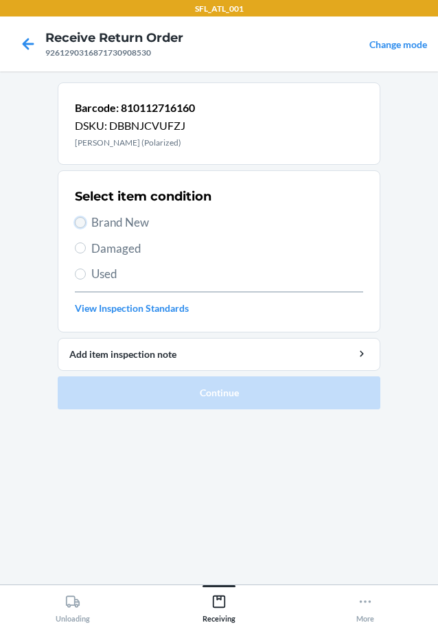
click at [83, 223] on input "Brand New" at bounding box center [80, 222] width 11 height 11
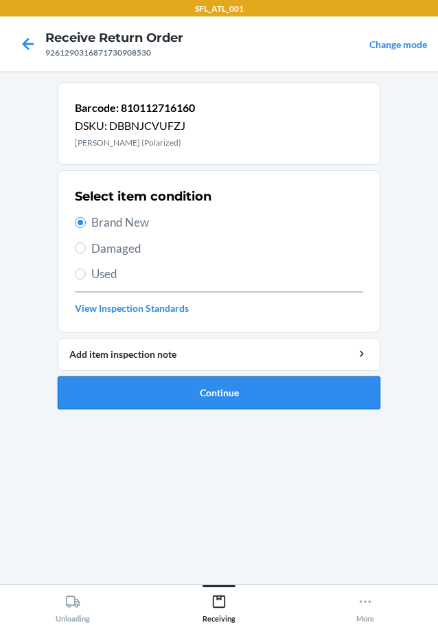
click at [173, 393] on button "Continue" at bounding box center [219, 392] width 323 height 33
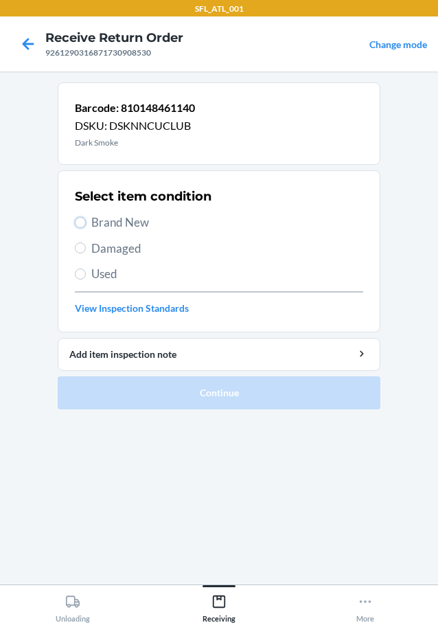
drag, startPoint x: 79, startPoint y: 225, endPoint x: 89, endPoint y: 251, distance: 28.7
click at [80, 225] on input "Brand New" at bounding box center [80, 222] width 11 height 11
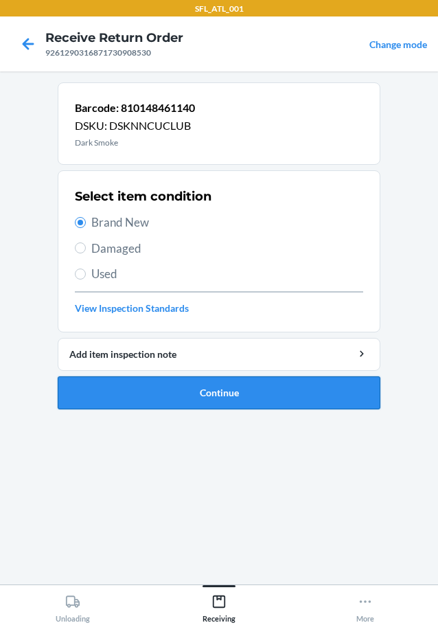
click at [114, 393] on button "Continue" at bounding box center [219, 392] width 323 height 33
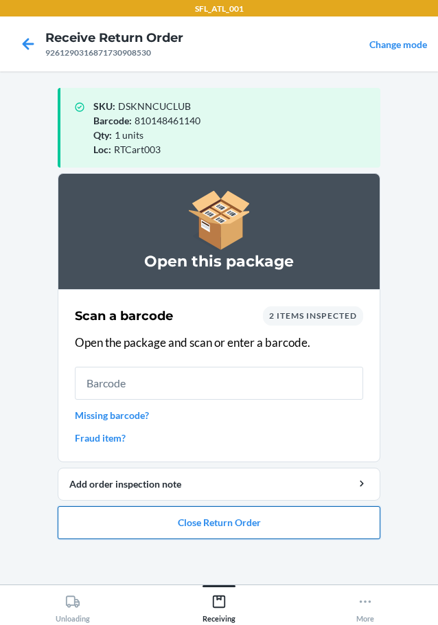
click at [196, 517] on button "Close Return Order" at bounding box center [219, 522] width 323 height 33
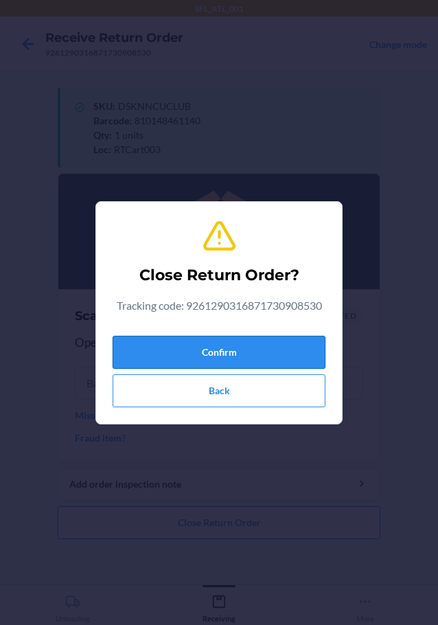
click at [269, 352] on button "Confirm" at bounding box center [219, 352] width 213 height 33
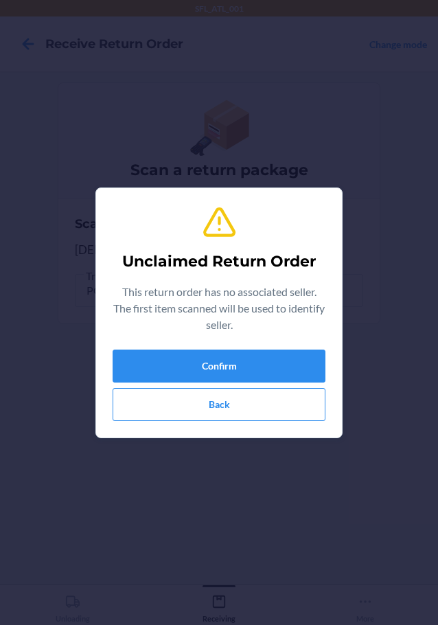
click at [247, 385] on div "Confirm Back" at bounding box center [219, 385] width 213 height 71
click at [287, 352] on div "Unclaimed Return Order This return order has no associated seller. The first it…" at bounding box center [219, 312] width 213 height 227
click at [282, 366] on button "Confirm" at bounding box center [219, 366] width 213 height 33
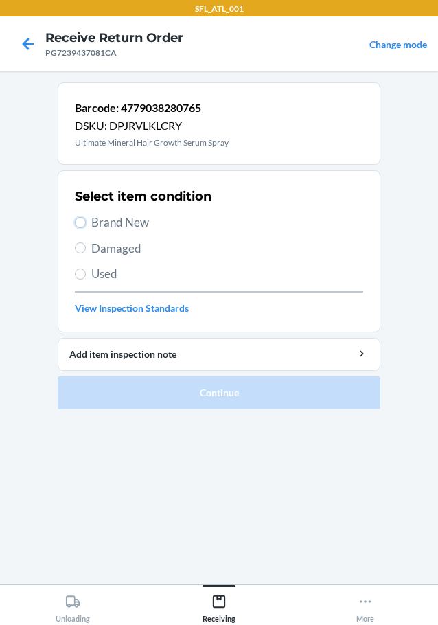
drag, startPoint x: 82, startPoint y: 220, endPoint x: 151, endPoint y: 311, distance: 113.7
click at [83, 220] on input "Brand New" at bounding box center [80, 222] width 11 height 11
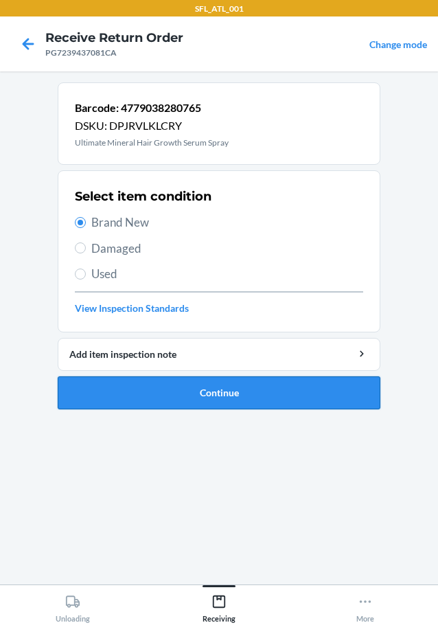
click at [172, 385] on button "Continue" at bounding box center [219, 392] width 323 height 33
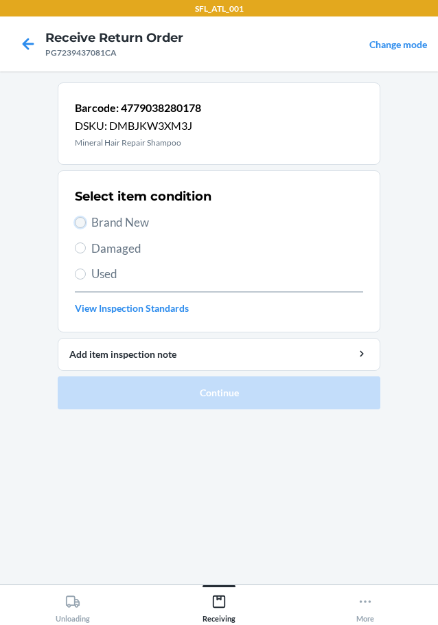
click at [82, 224] on input "Brand New" at bounding box center [80, 222] width 11 height 11
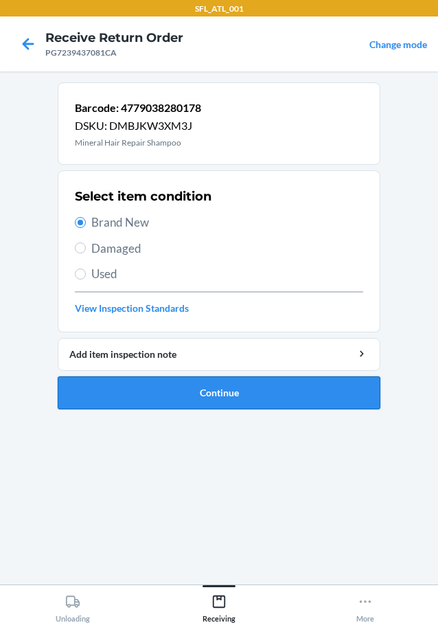
click at [167, 390] on button "Continue" at bounding box center [219, 392] width 323 height 33
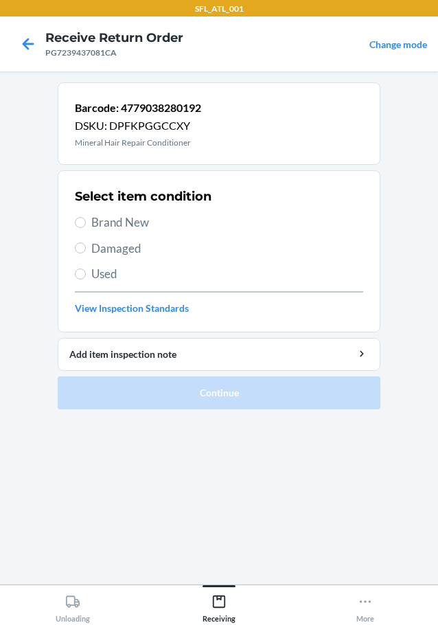
drag, startPoint x: 85, startPoint y: 218, endPoint x: 85, endPoint y: 231, distance: 13.1
click at [84, 218] on label "Brand New" at bounding box center [219, 223] width 288 height 18
click at [84, 218] on input "Brand New" at bounding box center [80, 222] width 11 height 11
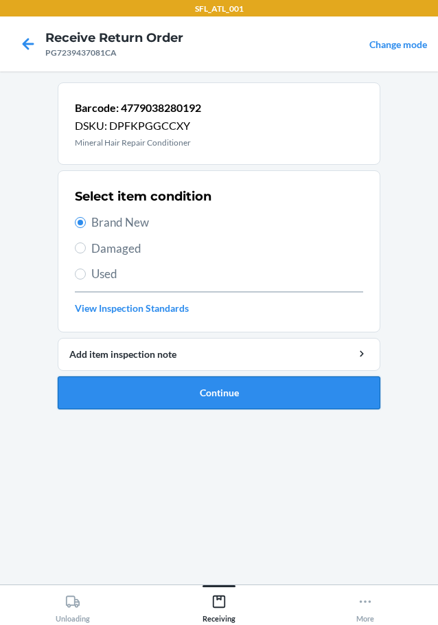
click at [150, 392] on button "Continue" at bounding box center [219, 392] width 323 height 33
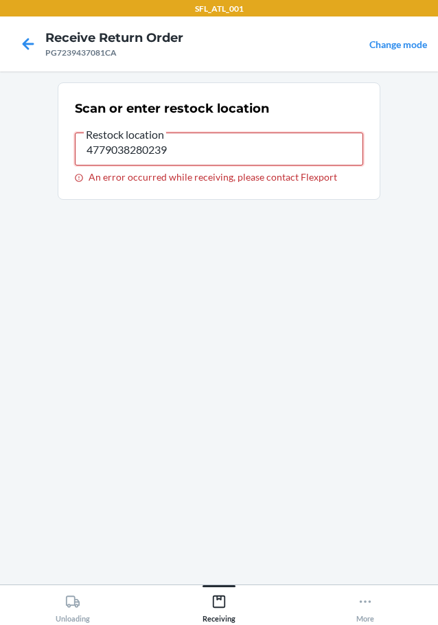
click at [208, 150] on input "4779038280239" at bounding box center [219, 149] width 288 height 33
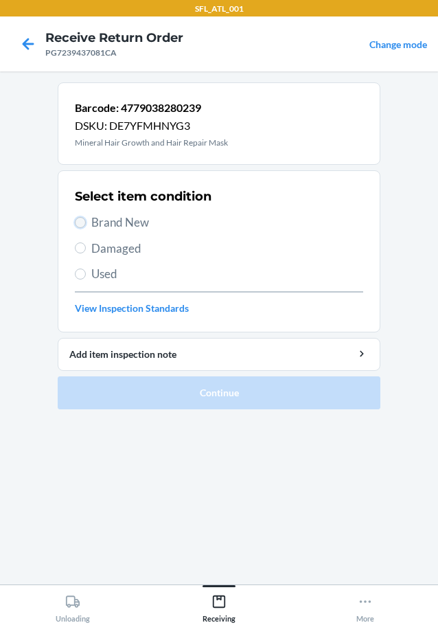
click at [84, 220] on input "Brand New" at bounding box center [80, 222] width 11 height 11
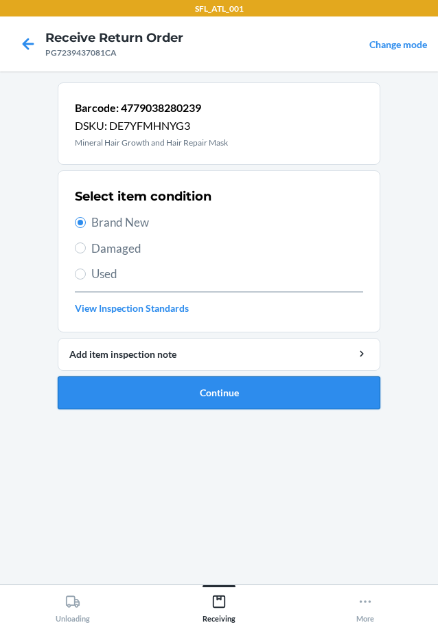
click at [165, 395] on button "Continue" at bounding box center [219, 392] width 323 height 33
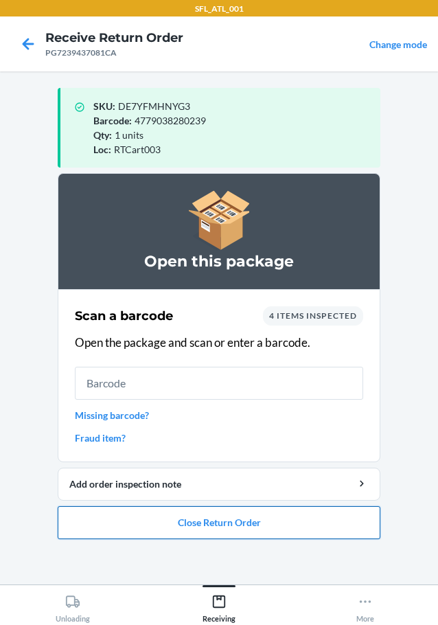
click at [220, 525] on button "Close Return Order" at bounding box center [219, 522] width 323 height 33
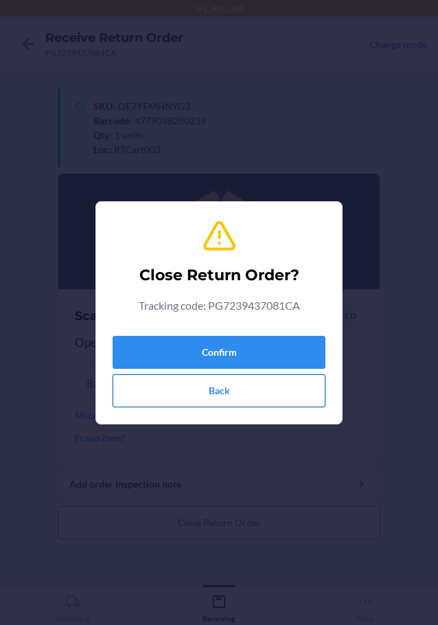
click at [258, 381] on button "Back" at bounding box center [219, 390] width 213 height 33
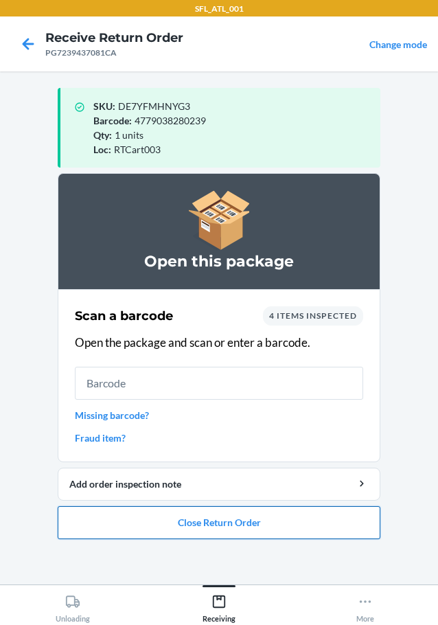
click at [246, 526] on button "Close Return Order" at bounding box center [219, 522] width 323 height 33
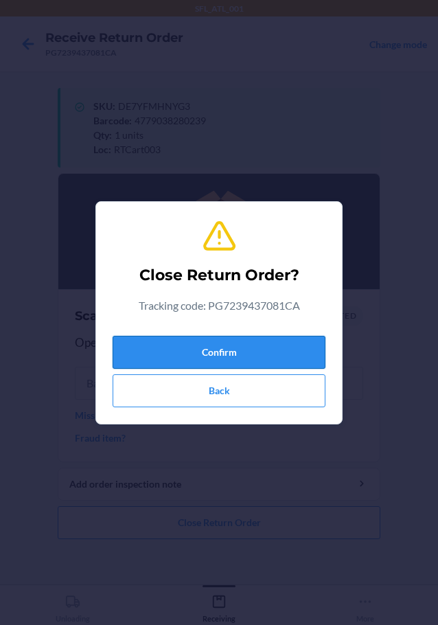
click at [291, 344] on button "Confirm" at bounding box center [219, 352] width 213 height 33
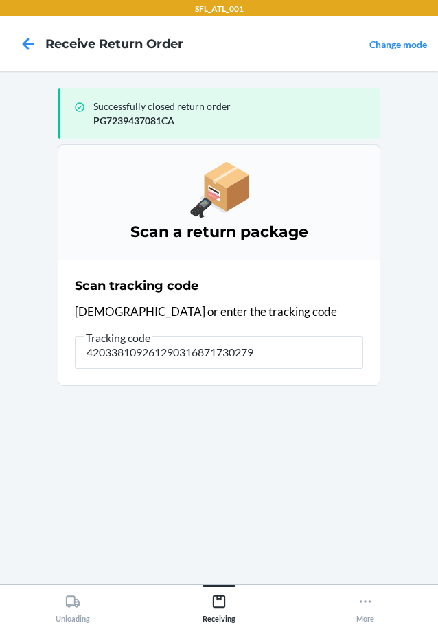
type input "4203381092612903168717302796"
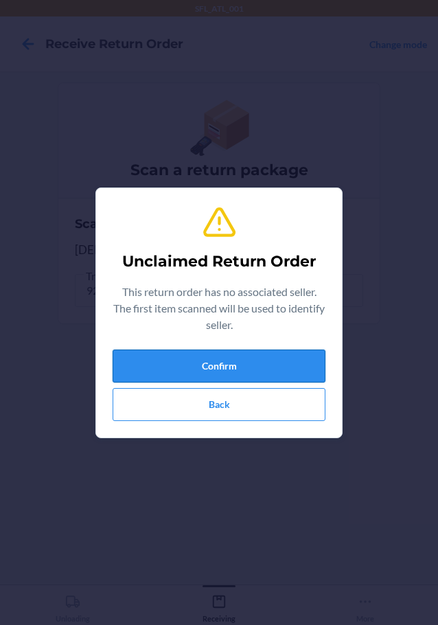
click at [271, 359] on button "Confirm" at bounding box center [219, 366] width 213 height 33
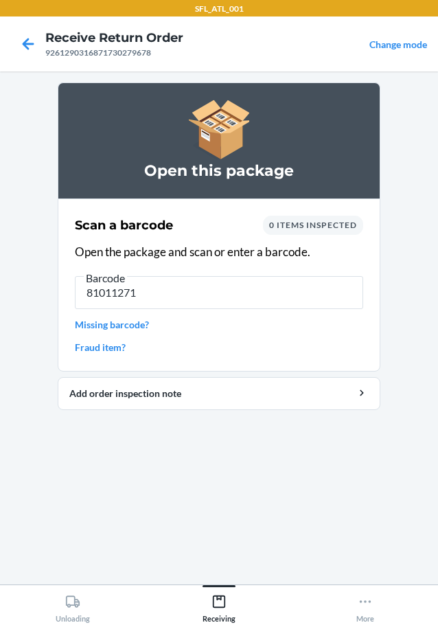
type input "810112713"
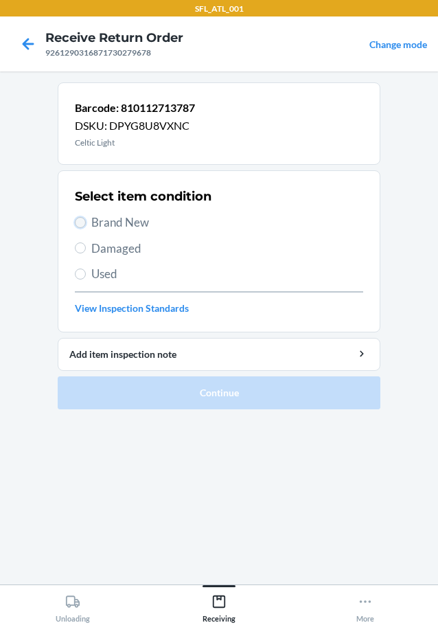
drag, startPoint x: 78, startPoint y: 223, endPoint x: 91, endPoint y: 226, distance: 13.5
click at [78, 223] on input "Brand New" at bounding box center [80, 222] width 11 height 11
radio input "true"
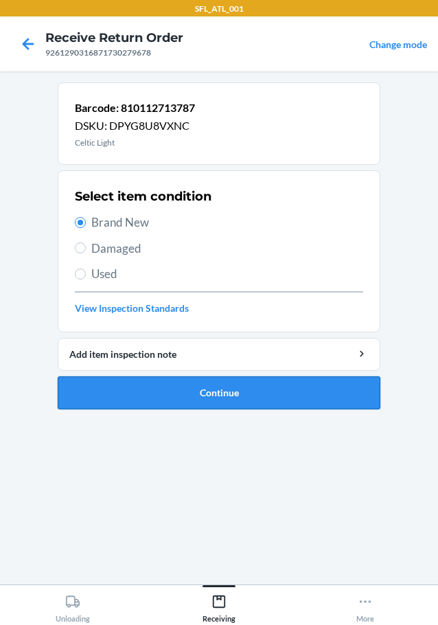
click at [204, 394] on button "Continue" at bounding box center [219, 392] width 323 height 33
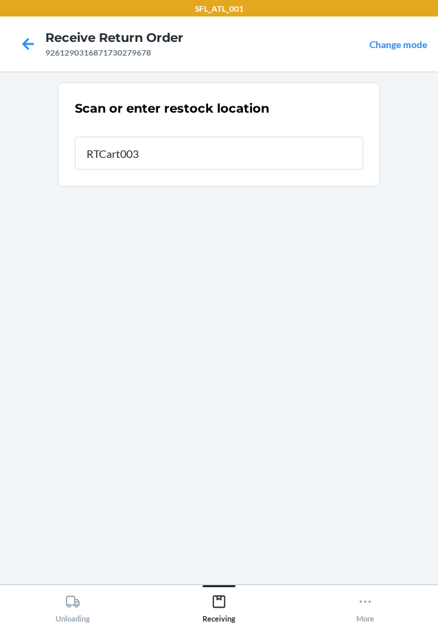
type input "RTCart003"
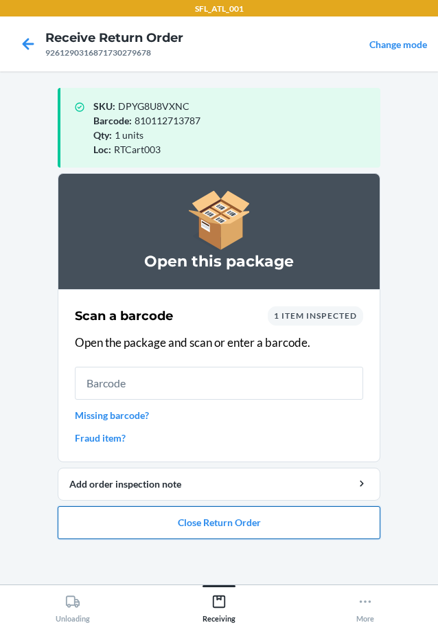
click at [297, 524] on button "Close Return Order" at bounding box center [219, 522] width 323 height 33
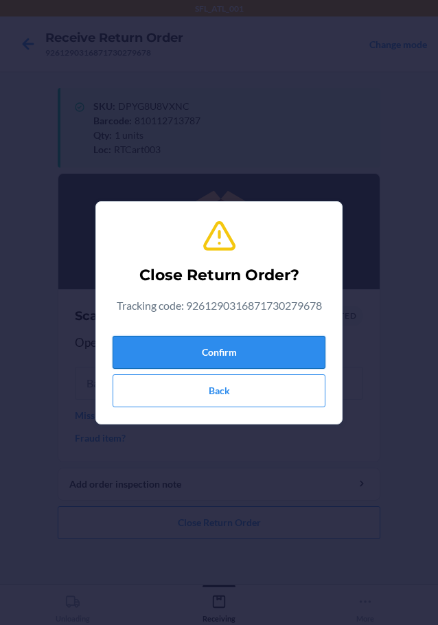
click at [290, 356] on button "Confirm" at bounding box center [219, 352] width 213 height 33
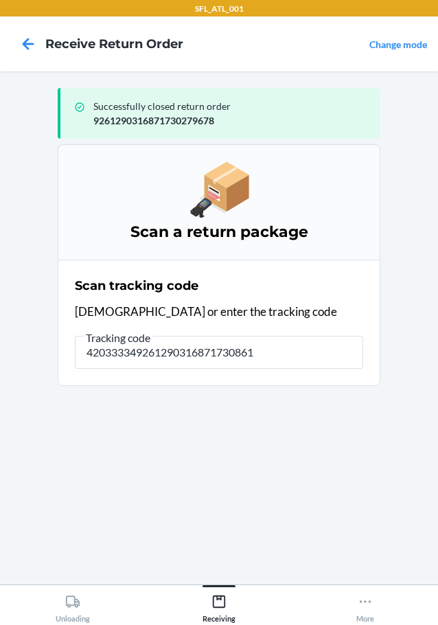
type input "4203333492612903168717308615"
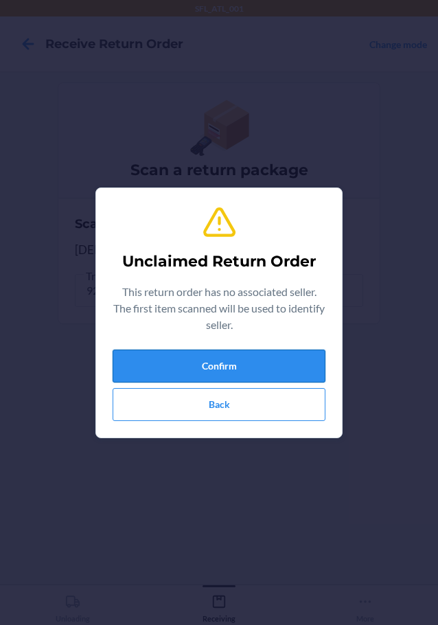
click at [275, 367] on button "Confirm" at bounding box center [219, 366] width 213 height 33
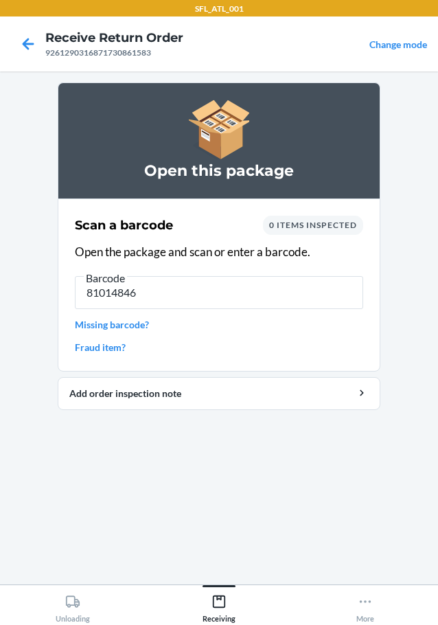
type input "810148460"
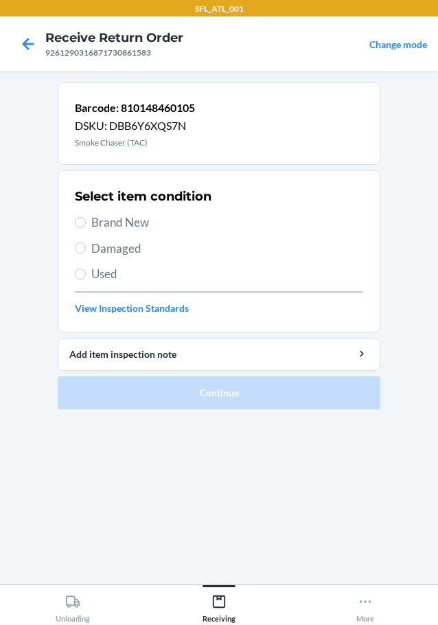
click at [83, 214] on label "Brand New" at bounding box center [219, 223] width 288 height 18
click at [83, 217] on input "Brand New" at bounding box center [80, 222] width 11 height 11
radio input "true"
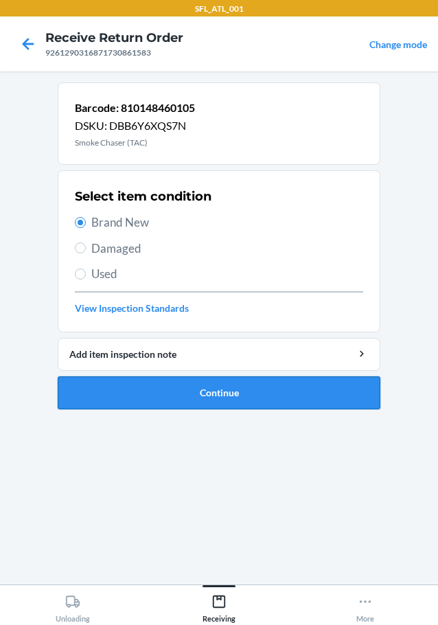
drag, startPoint x: 216, startPoint y: 405, endPoint x: 220, endPoint y: 397, distance: 8.3
click at [220, 397] on button "Continue" at bounding box center [219, 392] width 323 height 33
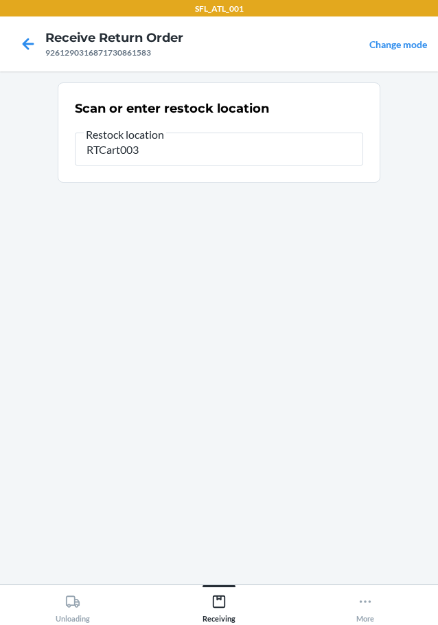
type input "RTCart003"
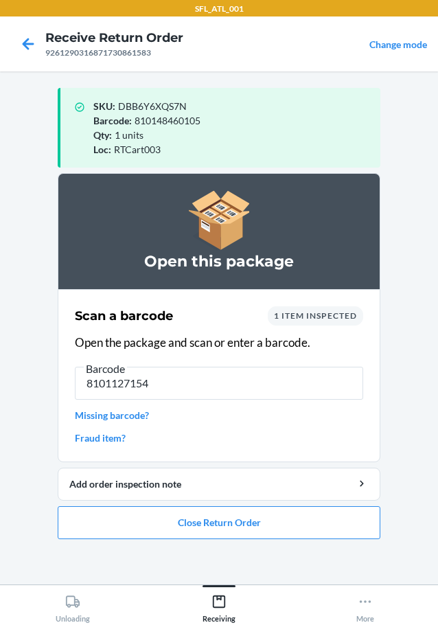
type input "81011271548"
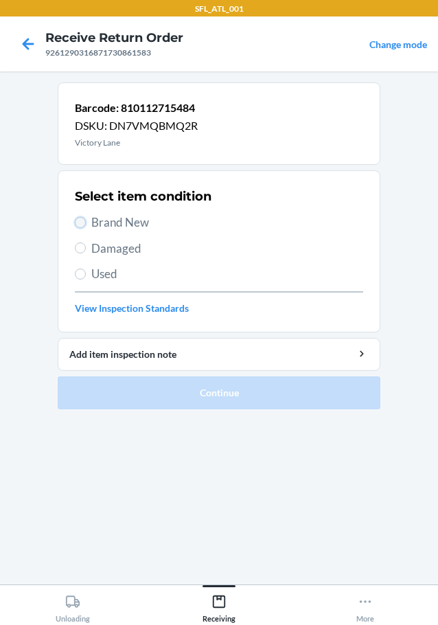
click at [82, 225] on input "Brand New" at bounding box center [80, 222] width 11 height 11
radio input "true"
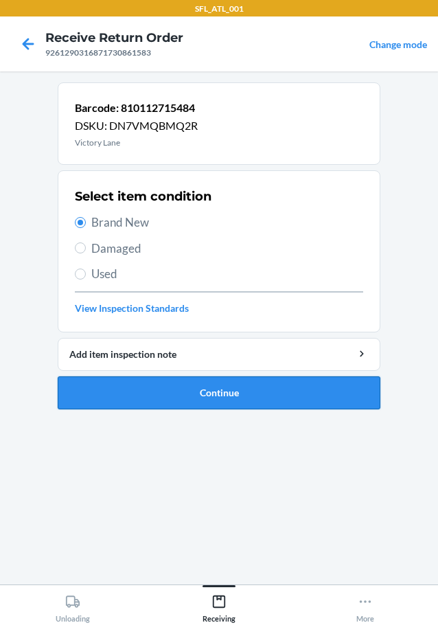
click at [211, 384] on button "Continue" at bounding box center [219, 392] width 323 height 33
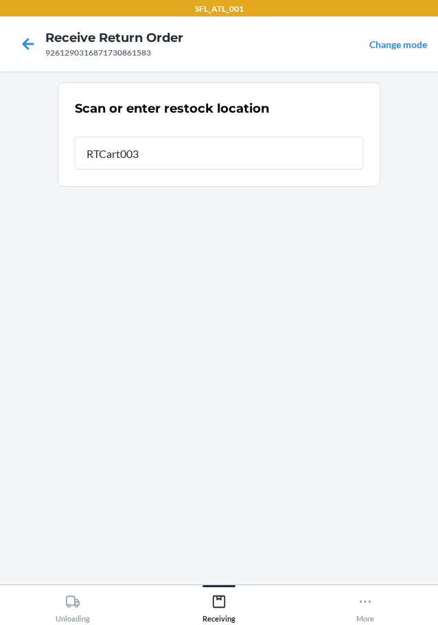
type input "RTCart003"
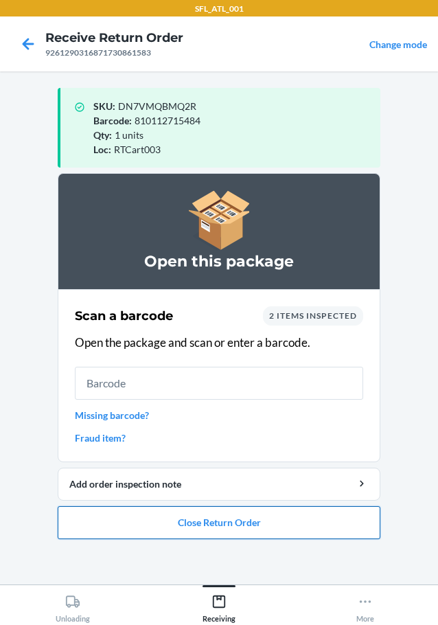
drag, startPoint x: 291, startPoint y: 525, endPoint x: 297, endPoint y: 514, distance: 12.3
click at [297, 514] on button "Close Return Order" at bounding box center [219, 522] width 323 height 33
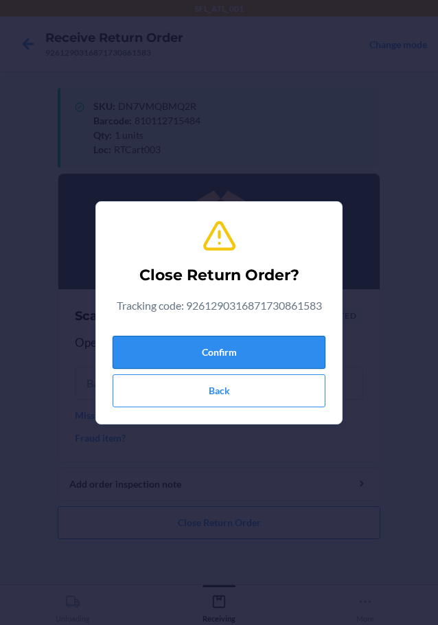
click at [269, 342] on button "Confirm" at bounding box center [219, 352] width 213 height 33
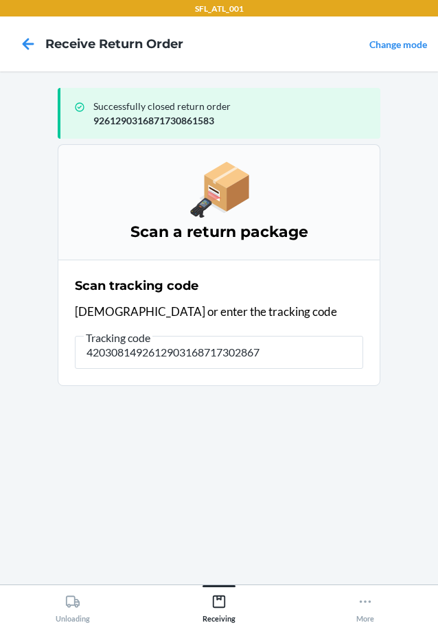
type input "42030814926129031687173028672"
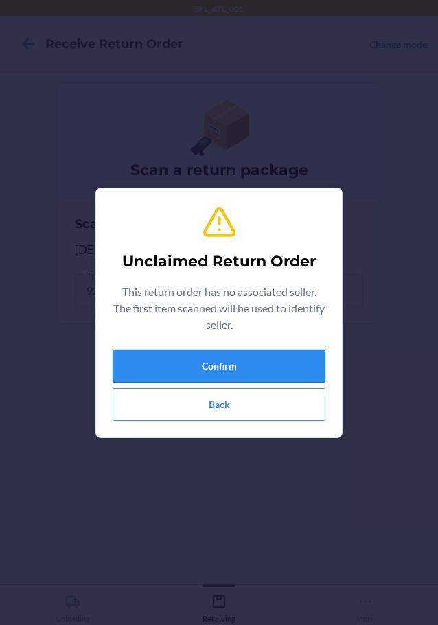
click at [240, 363] on button "Confirm" at bounding box center [219, 366] width 213 height 33
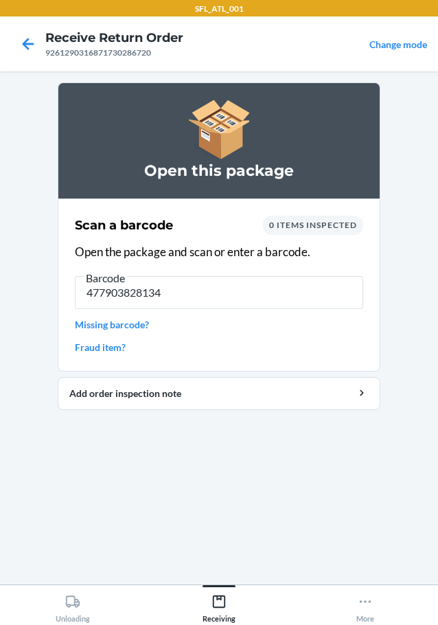
type input "4779038281342"
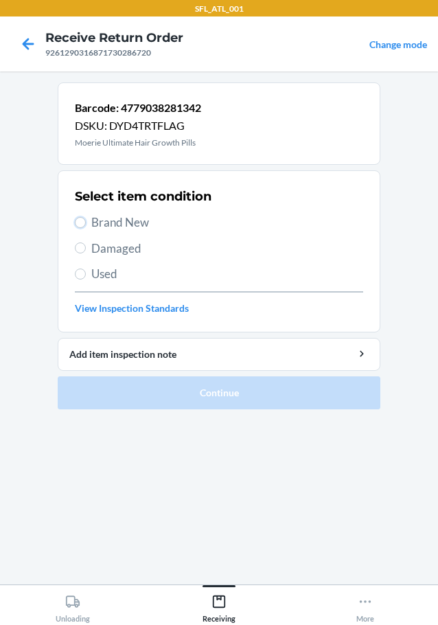
drag, startPoint x: 79, startPoint y: 221, endPoint x: 113, endPoint y: 267, distance: 57.4
click at [80, 223] on input "Brand New" at bounding box center [80, 222] width 11 height 11
radio input "true"
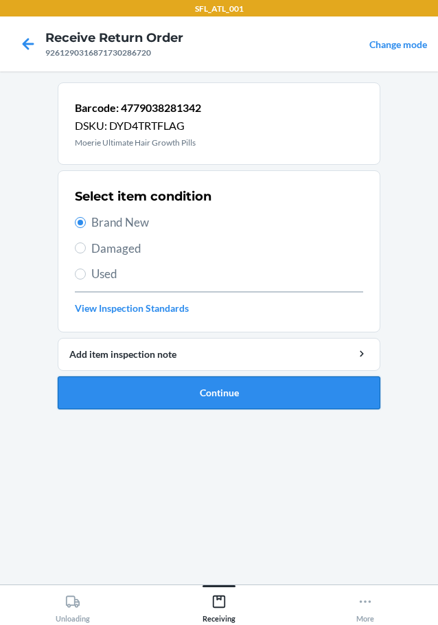
click at [185, 398] on button "Continue" at bounding box center [219, 392] width 323 height 33
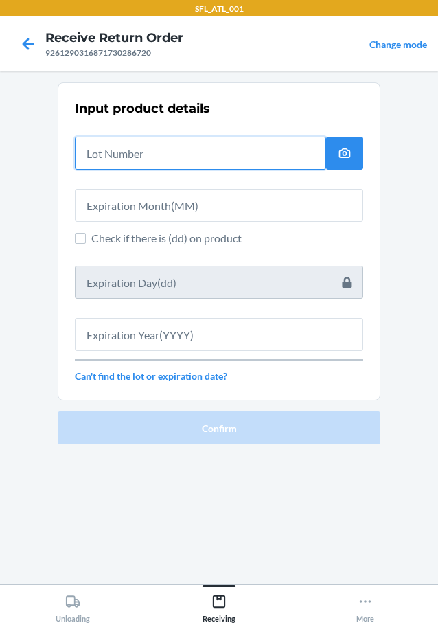
click at [150, 152] on input "text" at bounding box center [200, 153] width 251 height 33
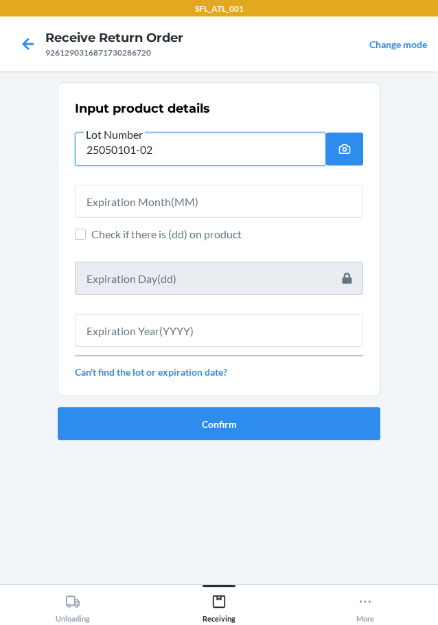
type input "25050101-02"
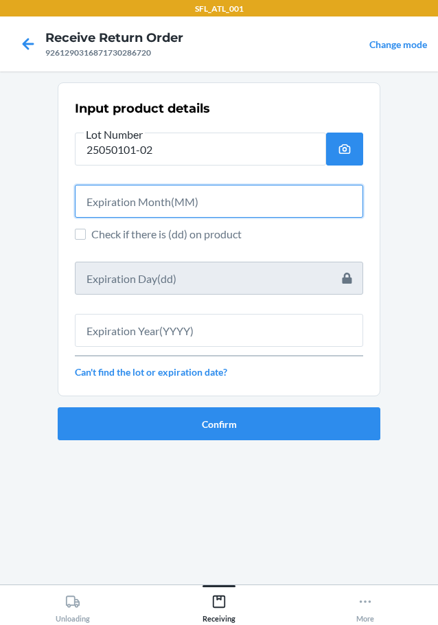
click at [178, 203] on input "text" at bounding box center [219, 201] width 288 height 33
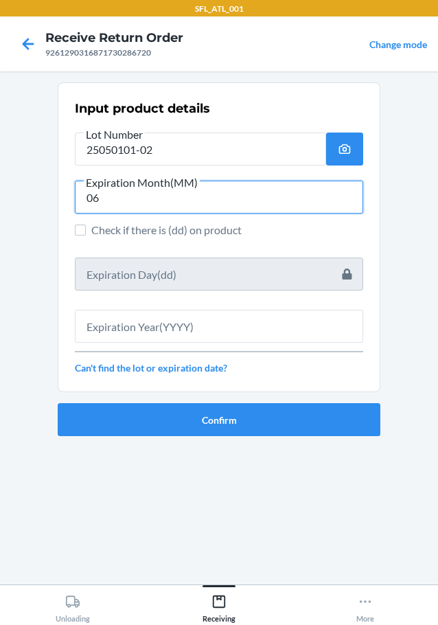
type input "06"
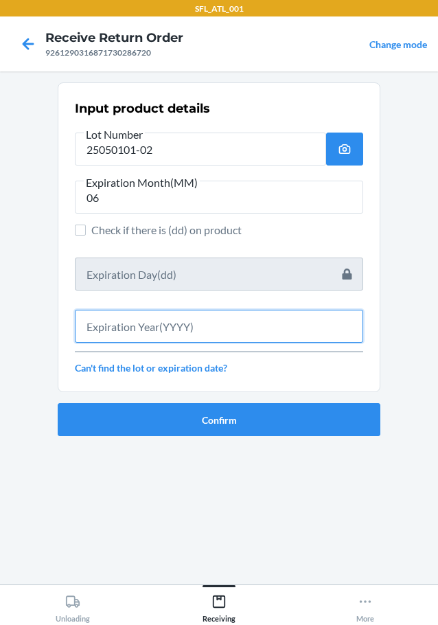
click at [256, 328] on input "text" at bounding box center [219, 326] width 288 height 33
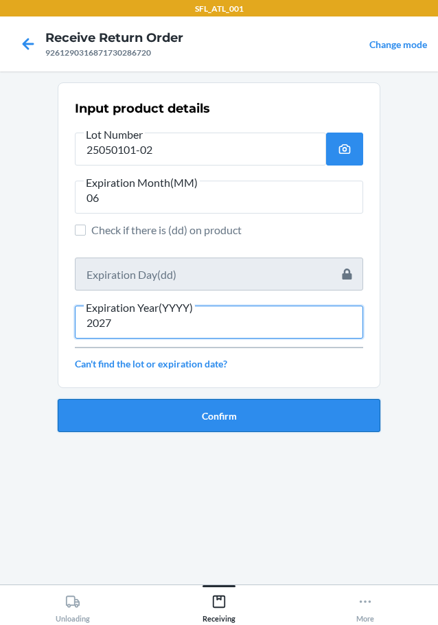
type input "2027"
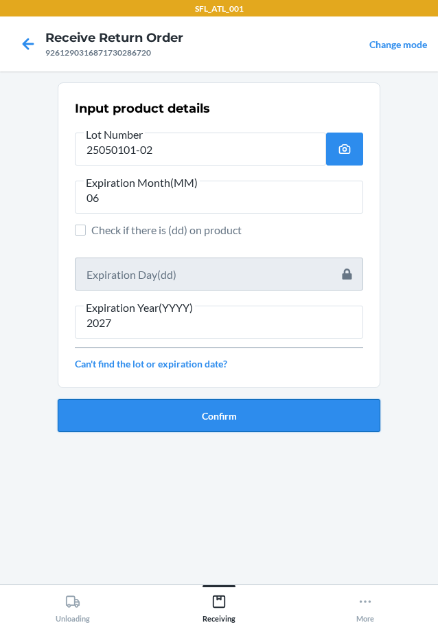
click at [274, 418] on button "Confirm" at bounding box center [219, 415] width 323 height 33
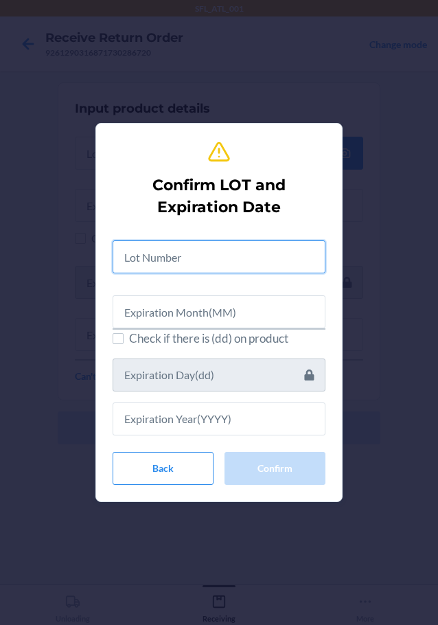
click at [199, 262] on input "text" at bounding box center [219, 256] width 213 height 33
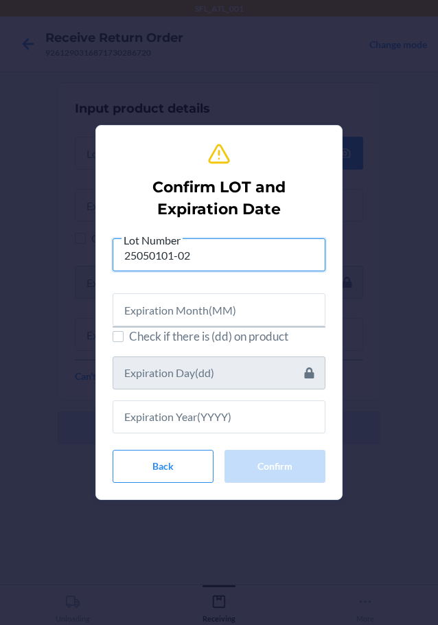
type input "25050101-02"
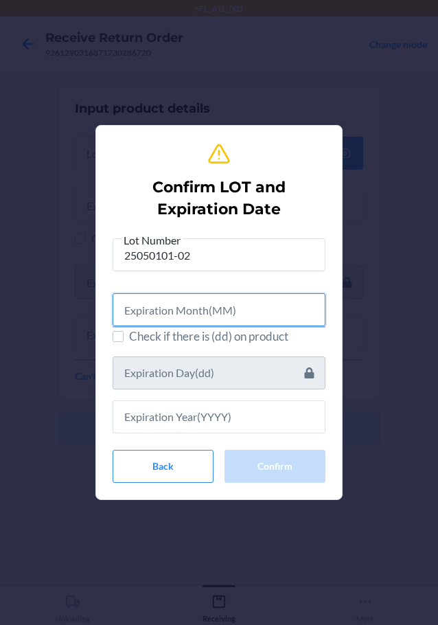
click at [212, 312] on input "text" at bounding box center [219, 309] width 213 height 33
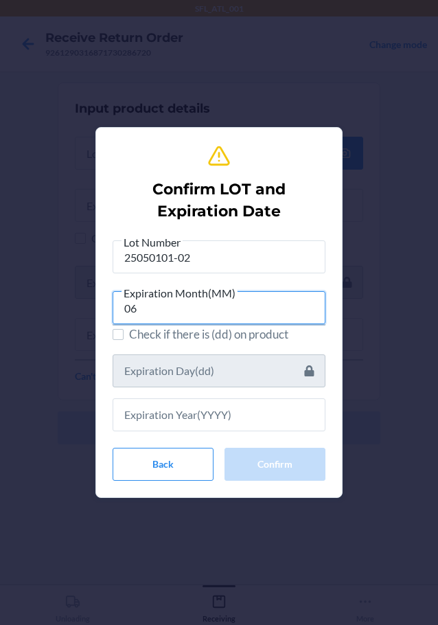
type input "06"
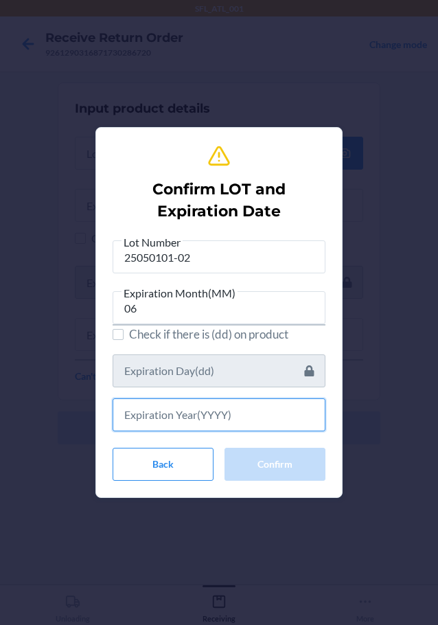
click at [162, 411] on input "text" at bounding box center [219, 414] width 213 height 33
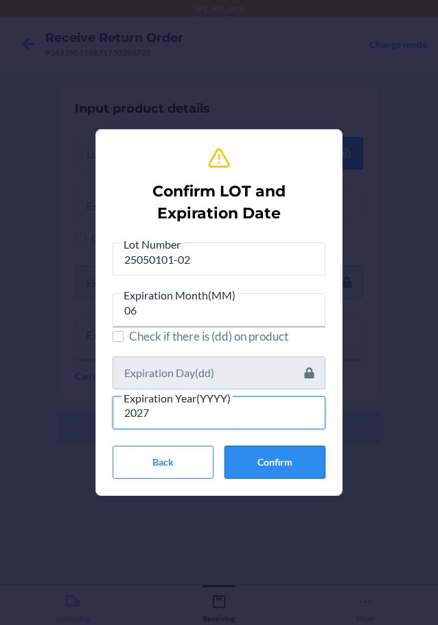
type input "2027"
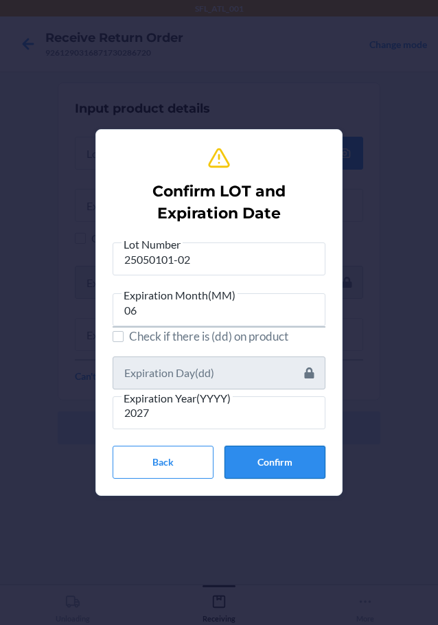
click at [294, 463] on button "Confirm" at bounding box center [275, 462] width 101 height 33
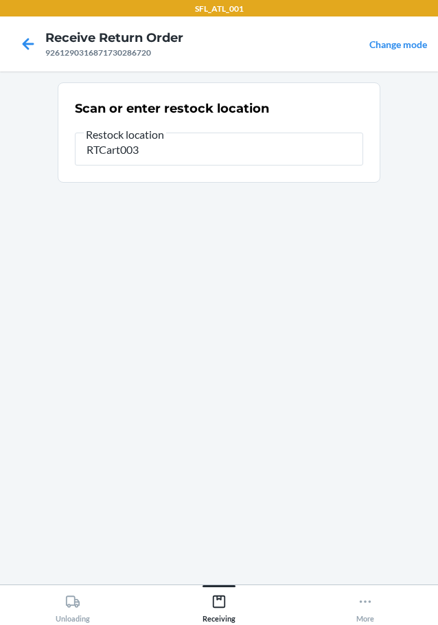
type input "RTCart003"
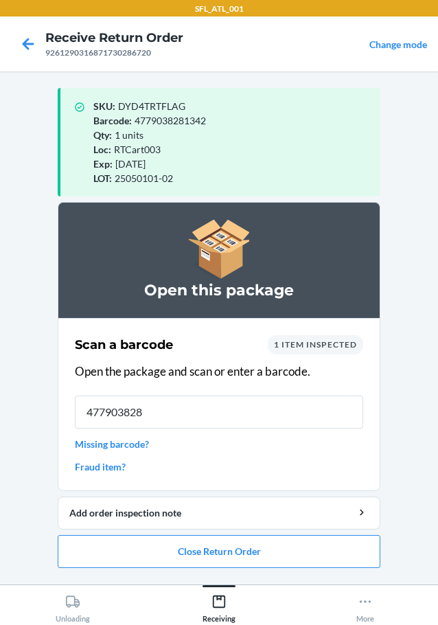
type input "4779038281"
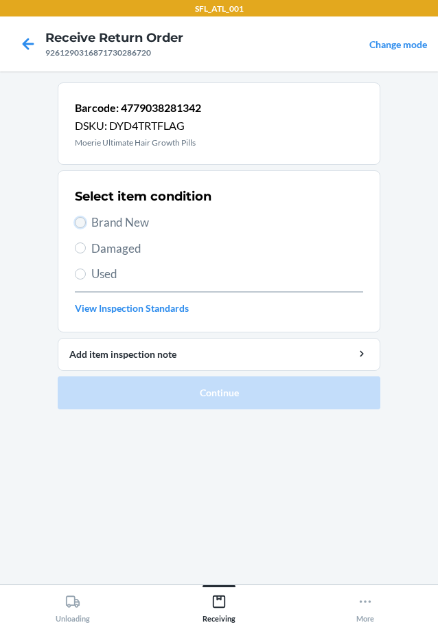
click at [80, 224] on input "Brand New" at bounding box center [80, 222] width 11 height 11
radio input "true"
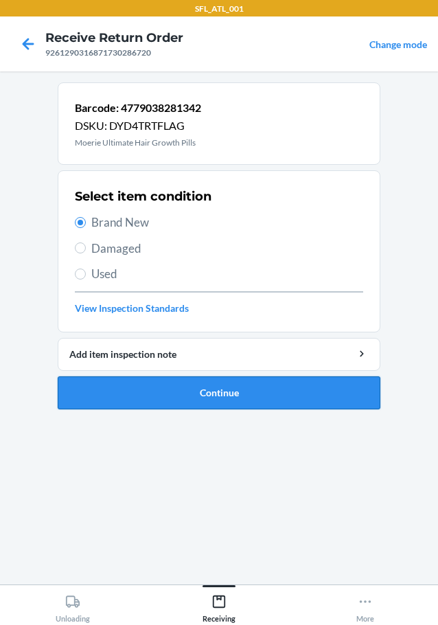
click at [181, 388] on button "Continue" at bounding box center [219, 392] width 323 height 33
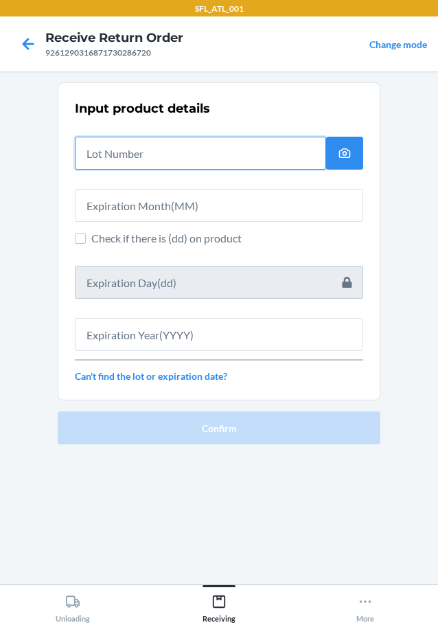
click at [128, 154] on input "text" at bounding box center [200, 153] width 251 height 33
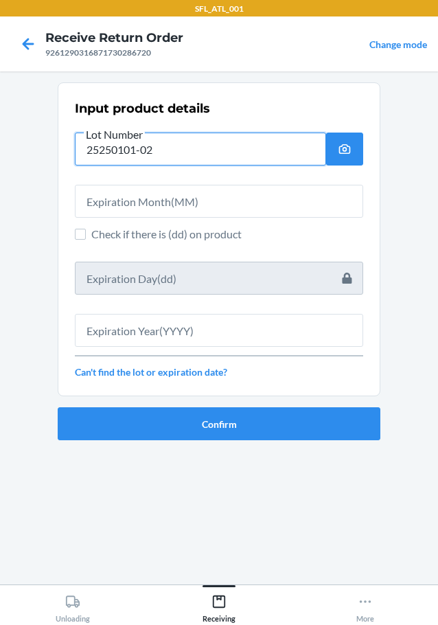
type input "25250101-02"
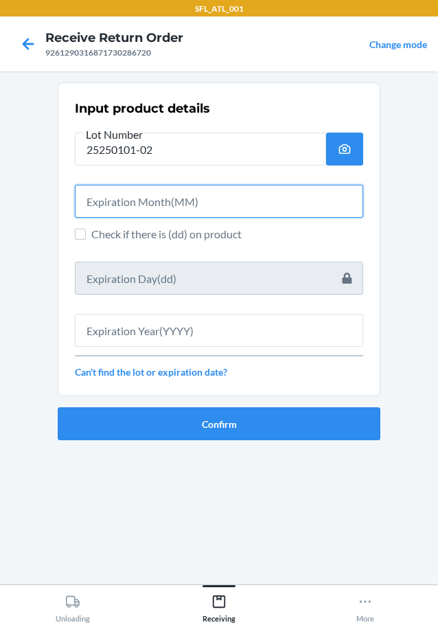
click at [162, 201] on input "text" at bounding box center [219, 201] width 288 height 33
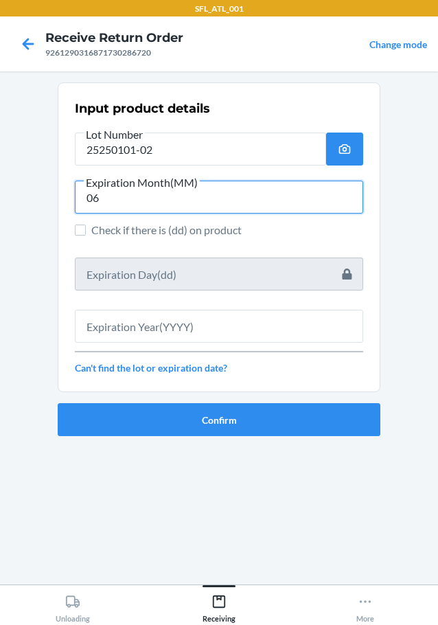
type input "06"
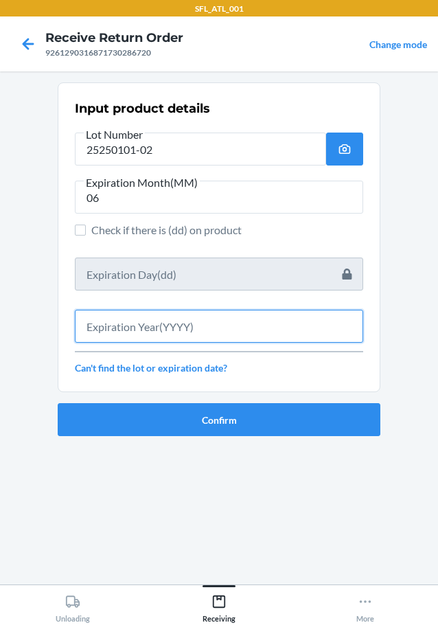
click at [155, 337] on input "text" at bounding box center [219, 326] width 288 height 33
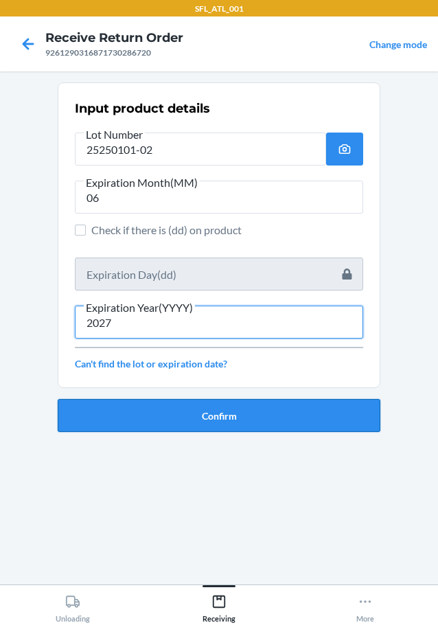
type input "2027"
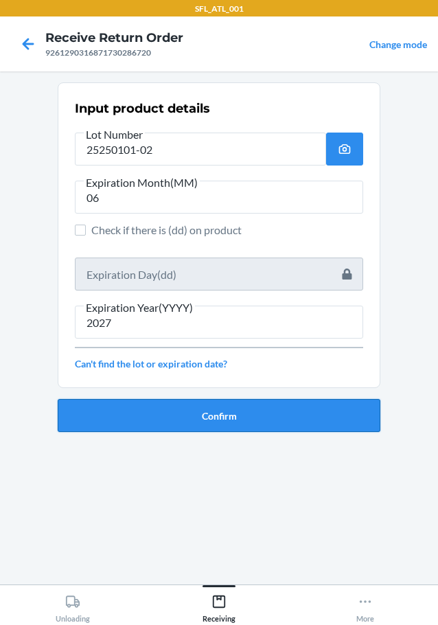
click at [179, 414] on button "Confirm" at bounding box center [219, 415] width 323 height 33
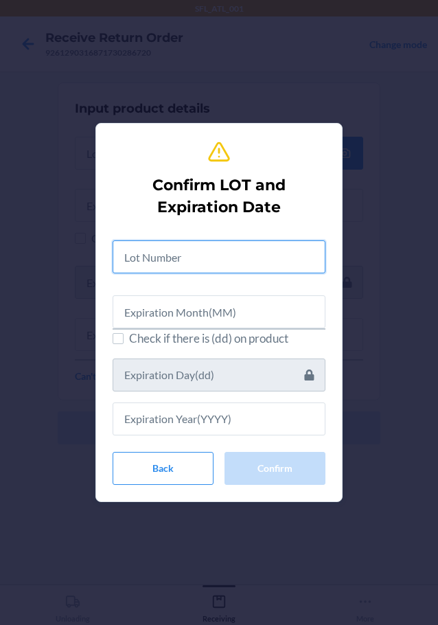
click at [223, 258] on input "text" at bounding box center [219, 256] width 213 height 33
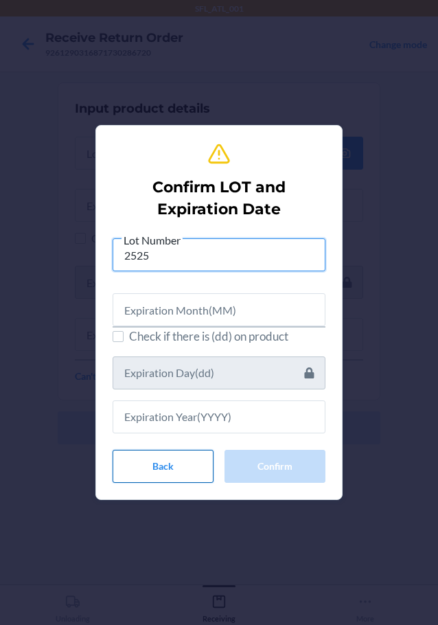
type input "2525"
click at [171, 458] on button "Back" at bounding box center [163, 466] width 101 height 33
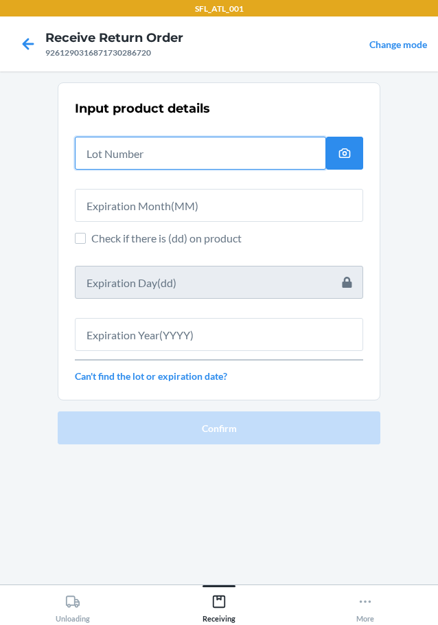
click at [200, 153] on input "text" at bounding box center [200, 153] width 251 height 33
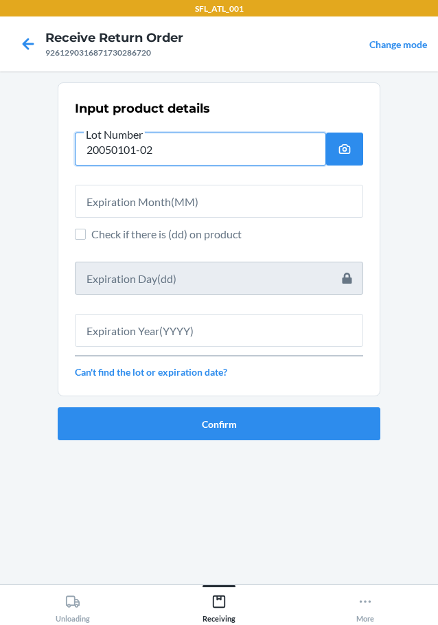
type input "20050101-02"
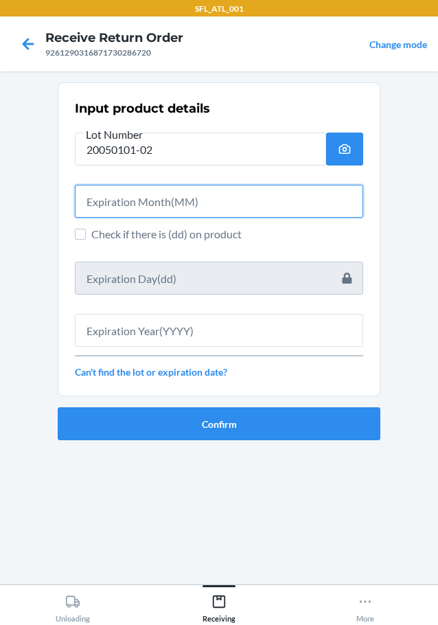
click at [258, 196] on input "text" at bounding box center [219, 201] width 288 height 33
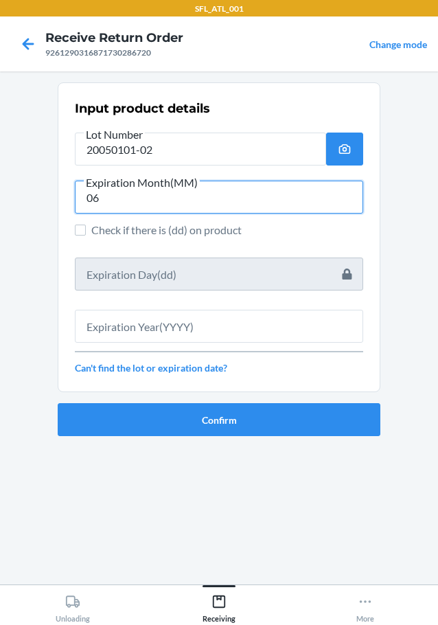
type input "06"
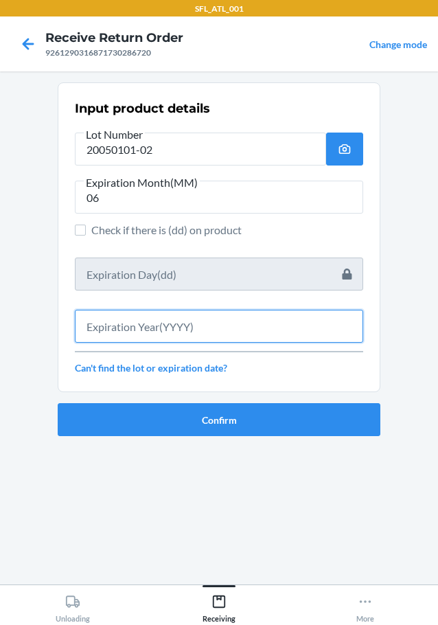
click at [220, 322] on input "text" at bounding box center [219, 326] width 288 height 33
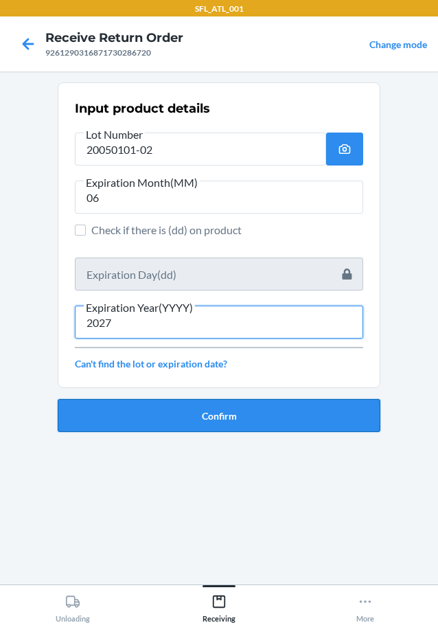
type input "2027"
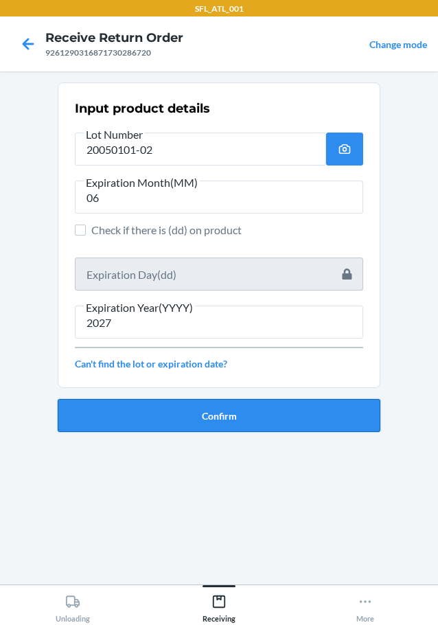
click at [283, 427] on button "Confirm" at bounding box center [219, 415] width 323 height 33
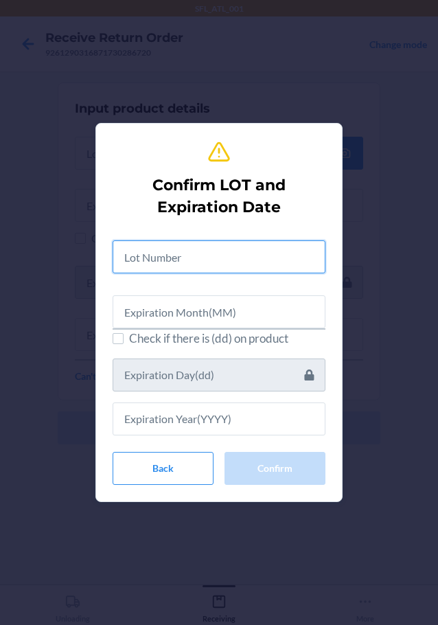
click at [218, 247] on input "text" at bounding box center [219, 256] width 213 height 33
type input "0"
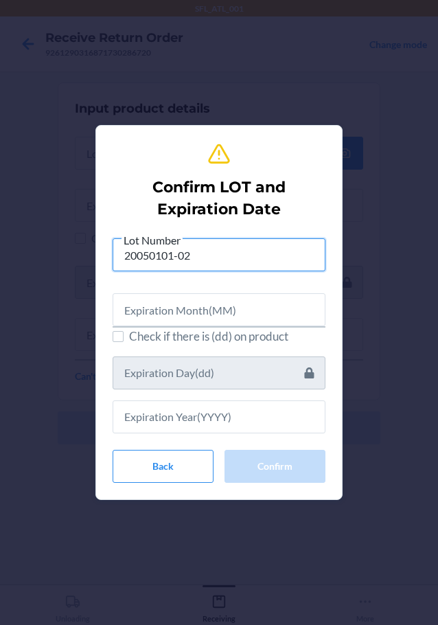
type input "20050101-02"
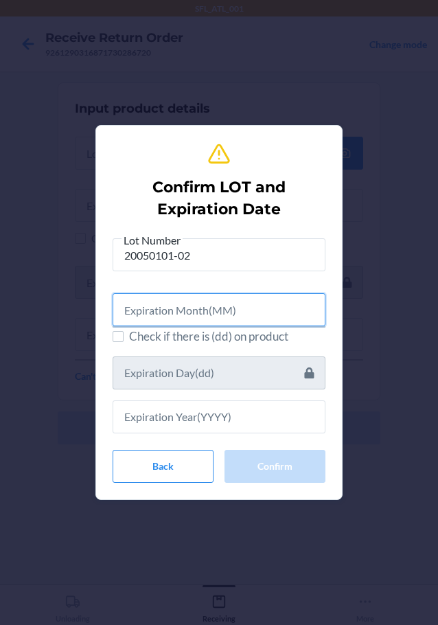
click at [206, 320] on input "text" at bounding box center [219, 309] width 213 height 33
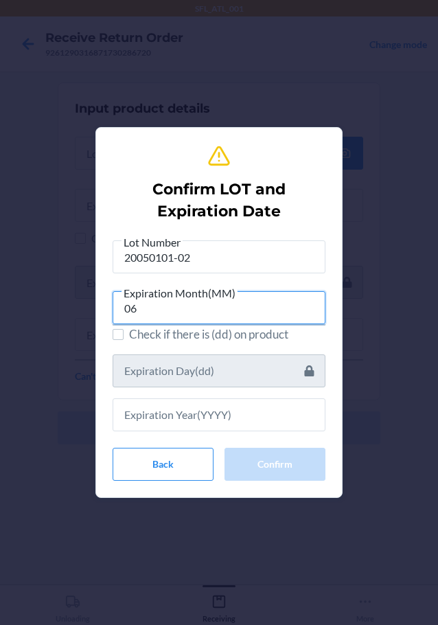
type input "06"
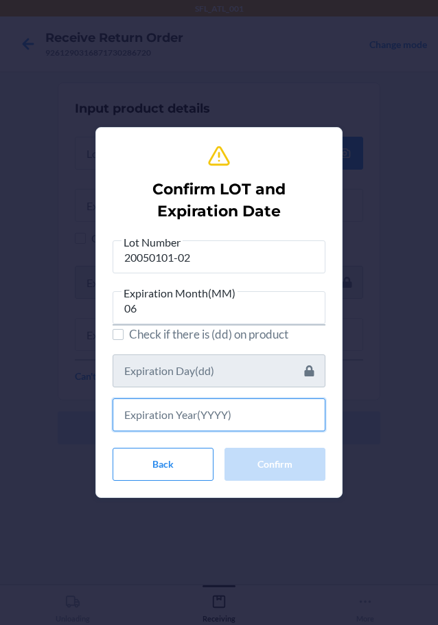
click at [261, 407] on input "text" at bounding box center [219, 414] width 213 height 33
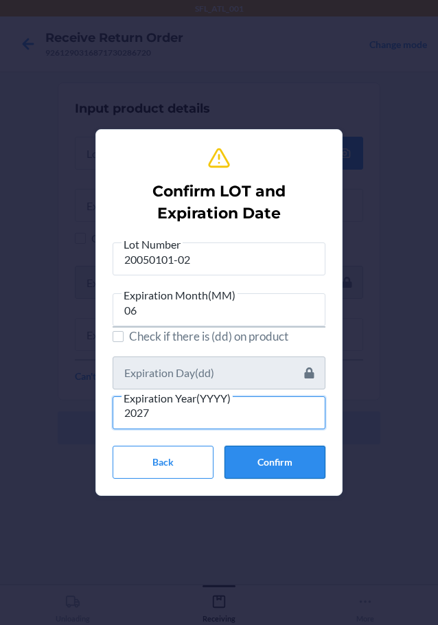
type input "2027"
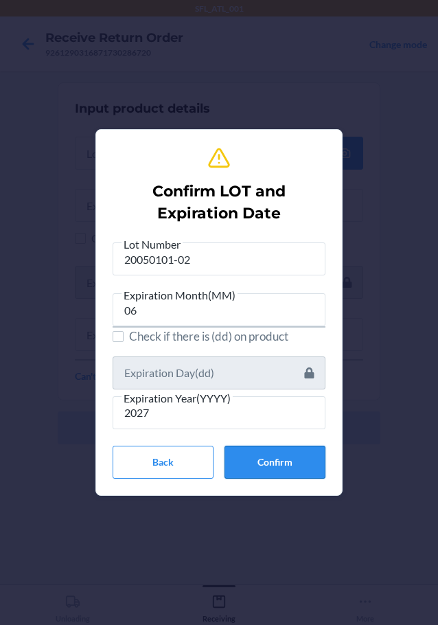
click at [285, 453] on button "Confirm" at bounding box center [275, 462] width 101 height 33
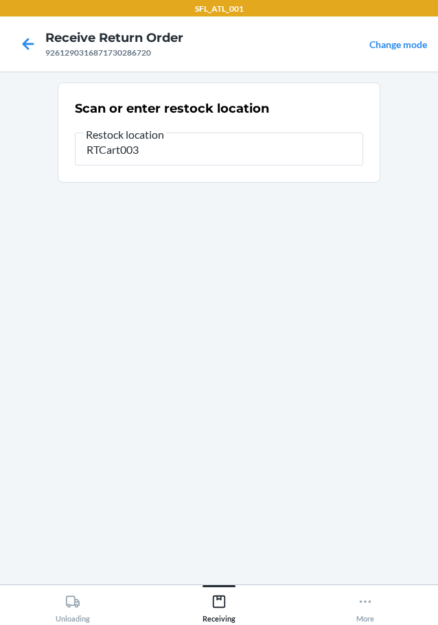
type input "RTCart003"
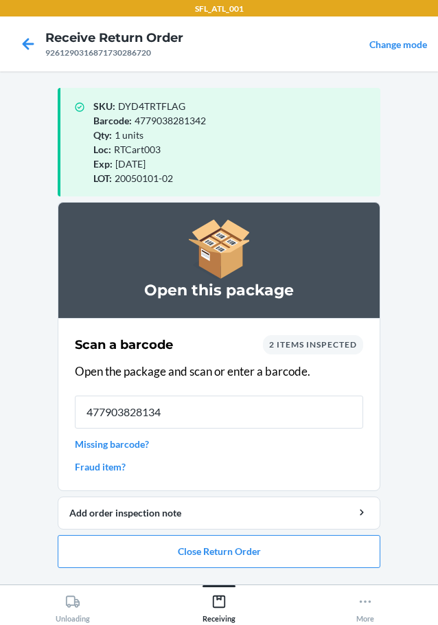
type input "4779038281342"
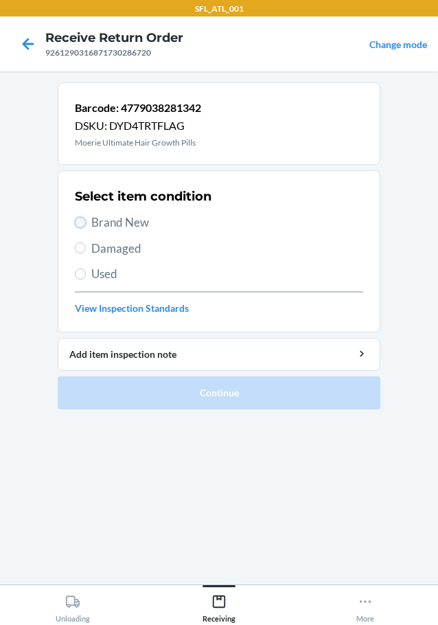
click at [83, 220] on input "Brand New" at bounding box center [80, 222] width 11 height 11
radio input "true"
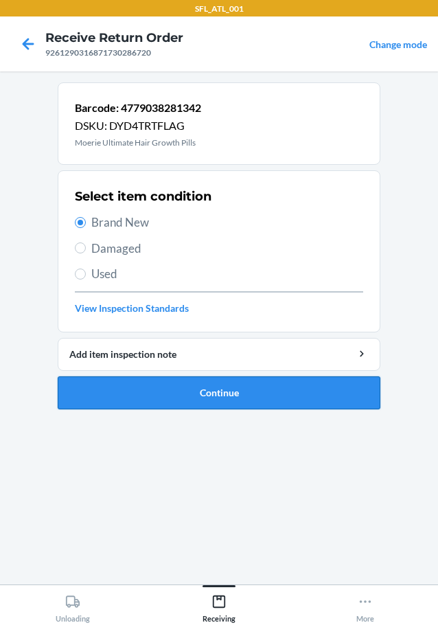
click at [158, 393] on button "Continue" at bounding box center [219, 392] width 323 height 33
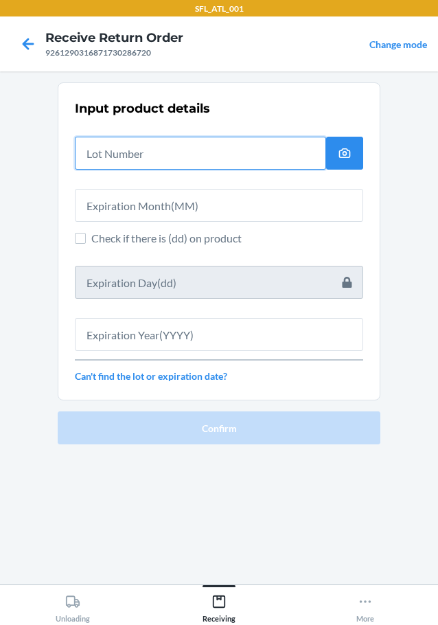
click at [208, 151] on input "text" at bounding box center [200, 153] width 251 height 33
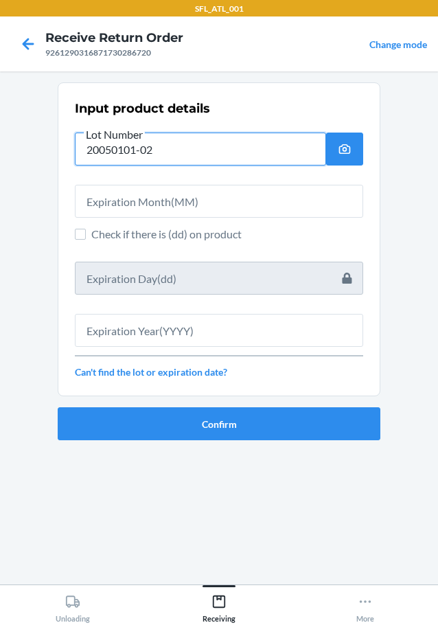
type input "20050101-02"
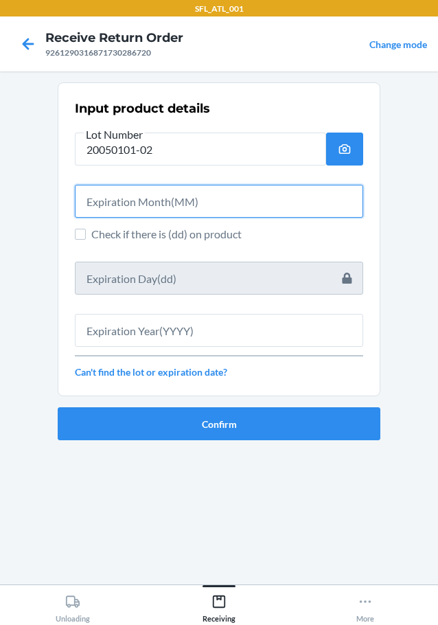
click at [146, 202] on input "text" at bounding box center [219, 201] width 288 height 33
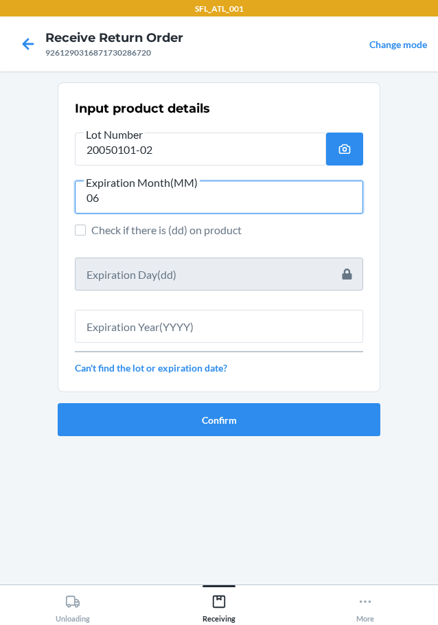
type input "06"
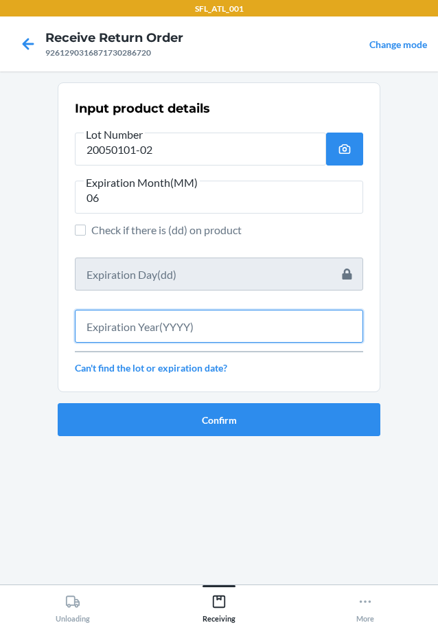
click at [129, 326] on input "text" at bounding box center [219, 326] width 288 height 33
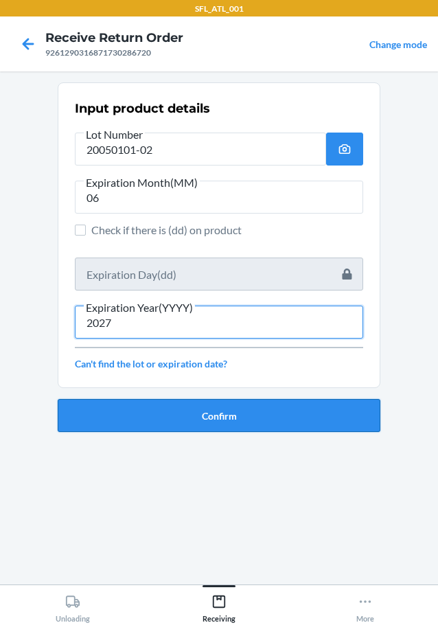
type input "2027"
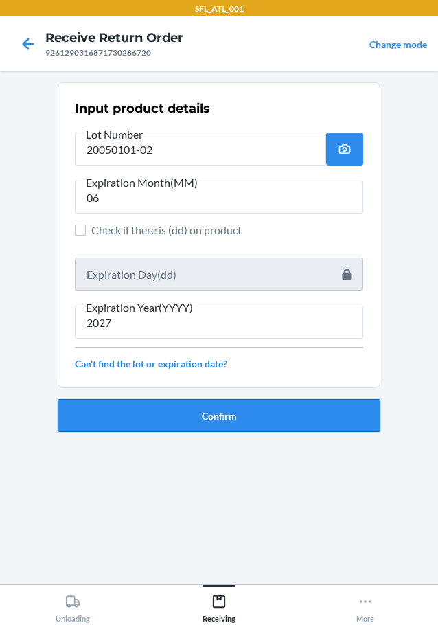
click at [244, 417] on button "Confirm" at bounding box center [219, 415] width 323 height 33
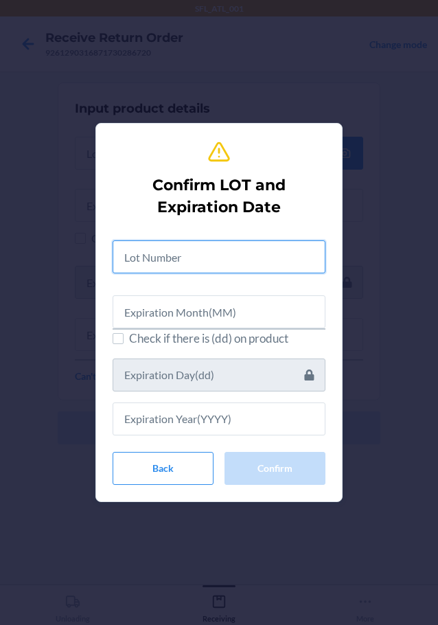
click at [221, 256] on input "text" at bounding box center [219, 256] width 213 height 33
type input "0"
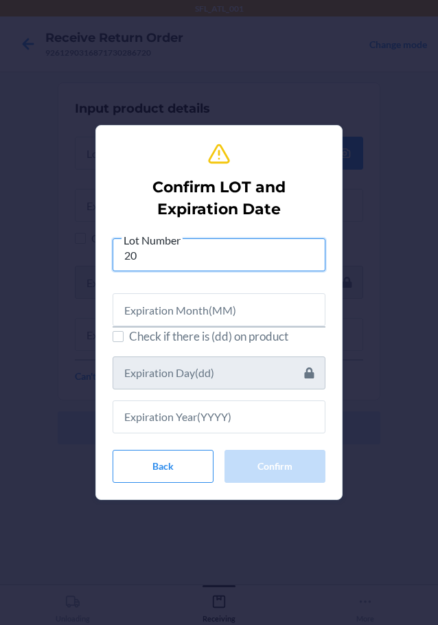
type input "2"
type input "25050101-02"
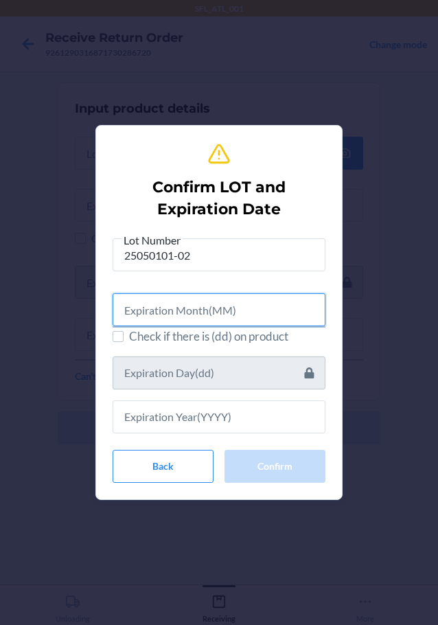
click at [202, 314] on input "text" at bounding box center [219, 309] width 213 height 33
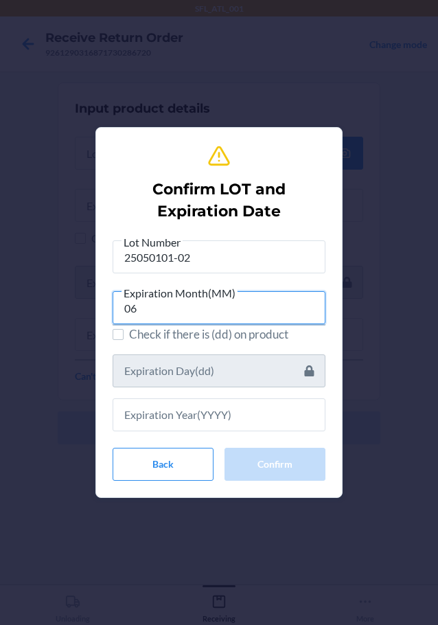
type input "06"
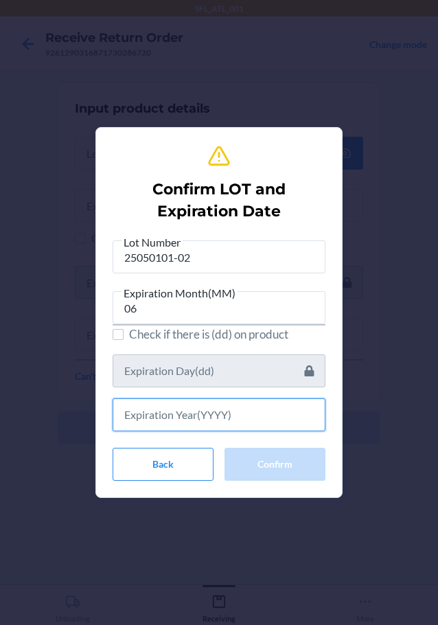
click at [208, 424] on input "text" at bounding box center [219, 414] width 213 height 33
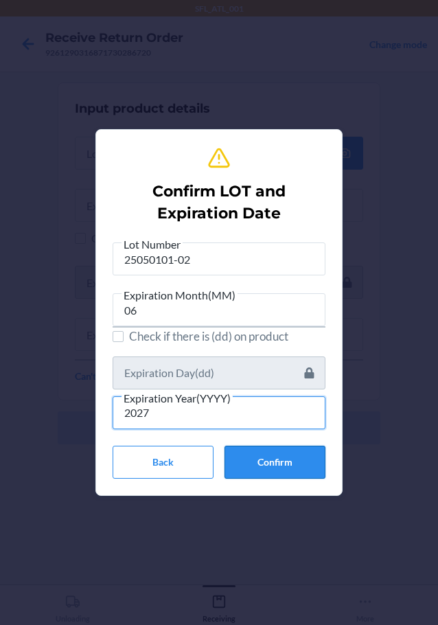
type input "2027"
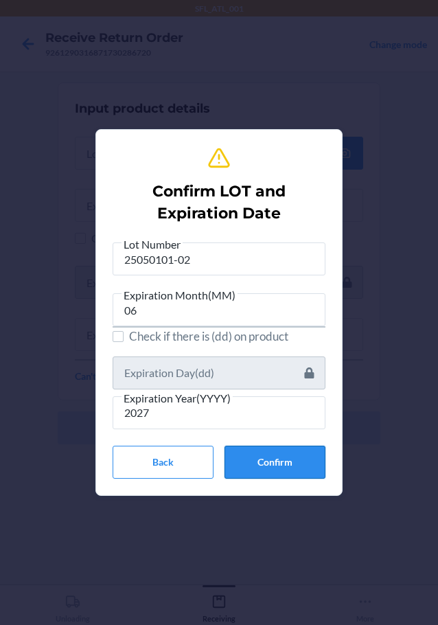
click at [285, 455] on button "Confirm" at bounding box center [275, 462] width 101 height 33
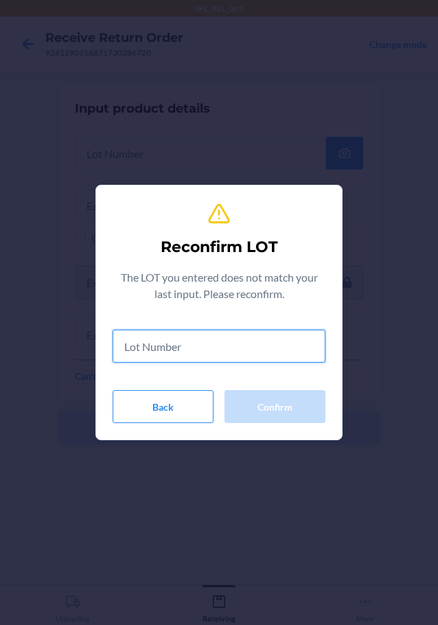
click at [223, 343] on input "text" at bounding box center [219, 346] width 213 height 33
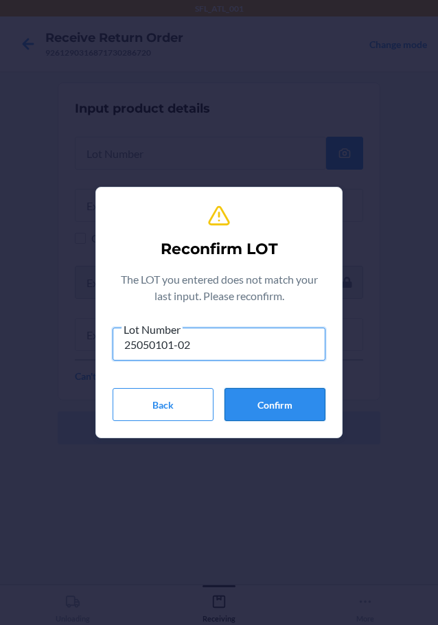
type input "25050101-02"
click at [262, 408] on button "Confirm" at bounding box center [275, 404] width 101 height 33
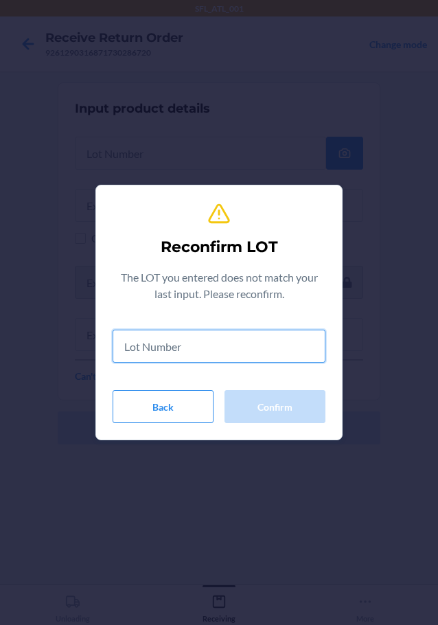
click at [172, 339] on input "text" at bounding box center [219, 346] width 213 height 33
click at [171, 343] on input "text" at bounding box center [219, 346] width 213 height 33
click at [196, 348] on input "text" at bounding box center [219, 346] width 213 height 33
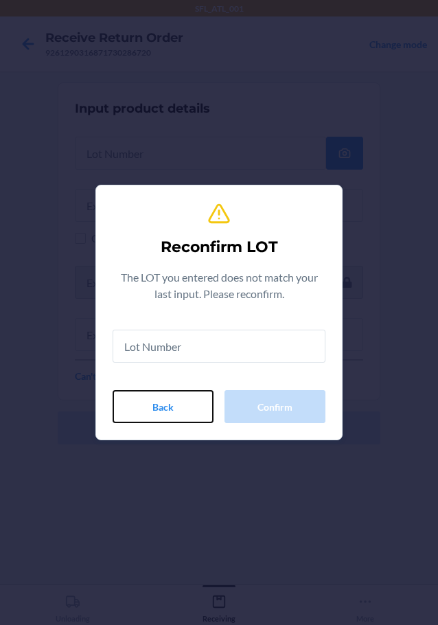
drag, startPoint x: 183, startPoint y: 394, endPoint x: 194, endPoint y: 397, distance: 11.5
click at [185, 396] on button "Back" at bounding box center [163, 406] width 101 height 33
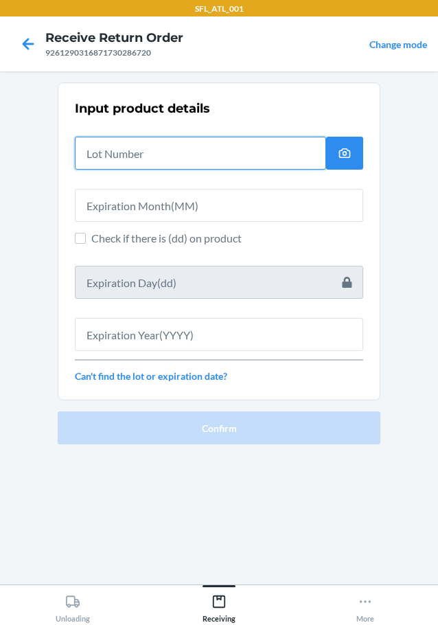
click at [149, 161] on input "text" at bounding box center [200, 153] width 251 height 33
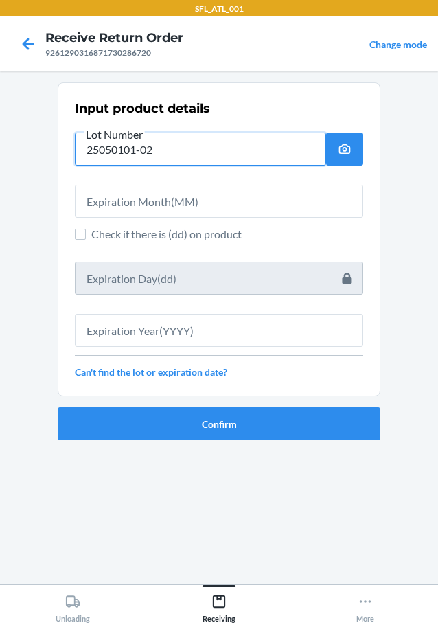
type input "25050101-02"
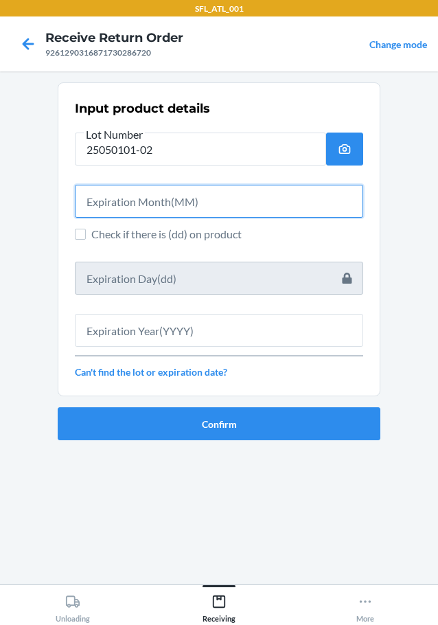
click at [176, 207] on input "text" at bounding box center [219, 201] width 288 height 33
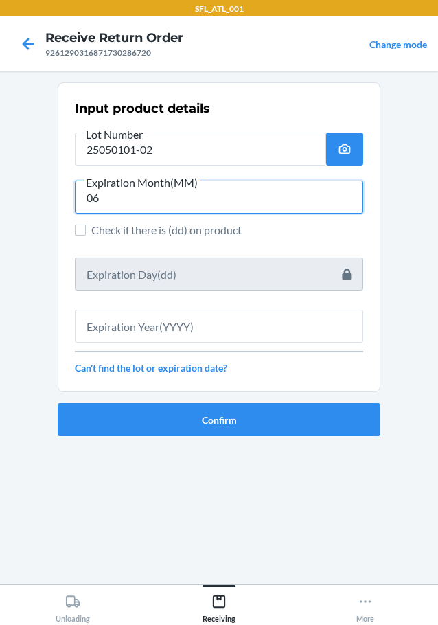
type input "06"
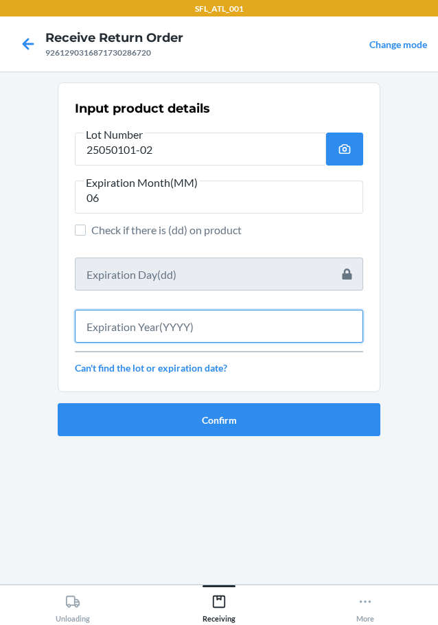
click at [167, 336] on input "text" at bounding box center [219, 326] width 288 height 33
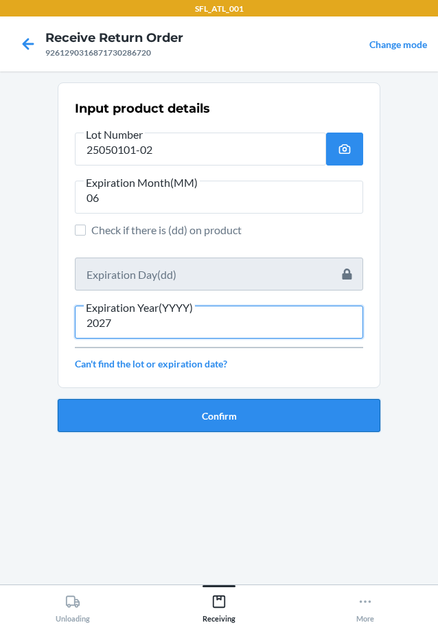
type input "2027"
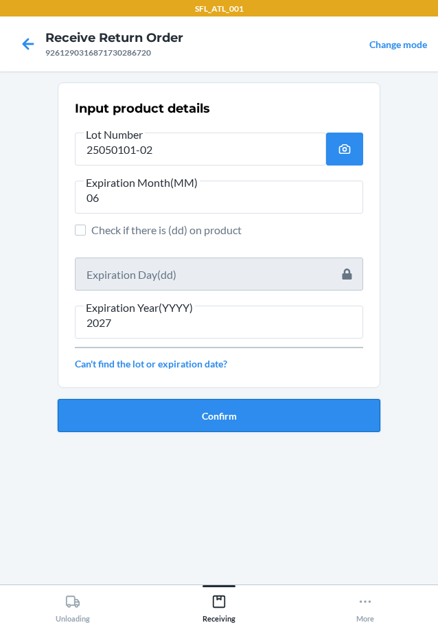
click at [204, 409] on button "Confirm" at bounding box center [219, 415] width 323 height 33
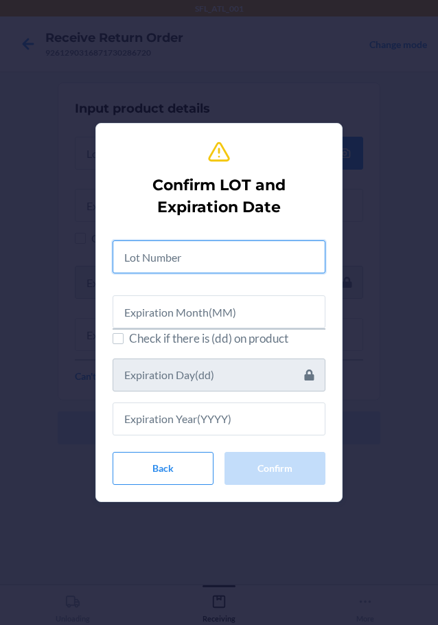
click at [217, 257] on input "text" at bounding box center [219, 256] width 213 height 33
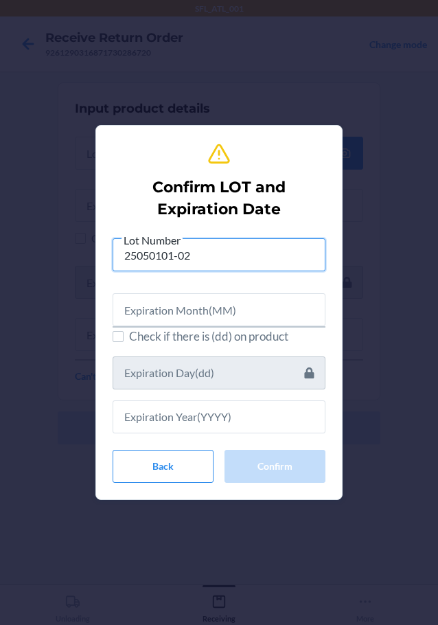
type input "25050101-02"
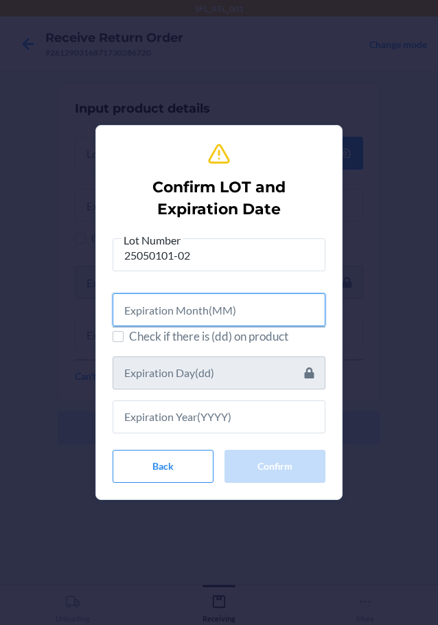
click at [204, 300] on input "text" at bounding box center [219, 309] width 213 height 33
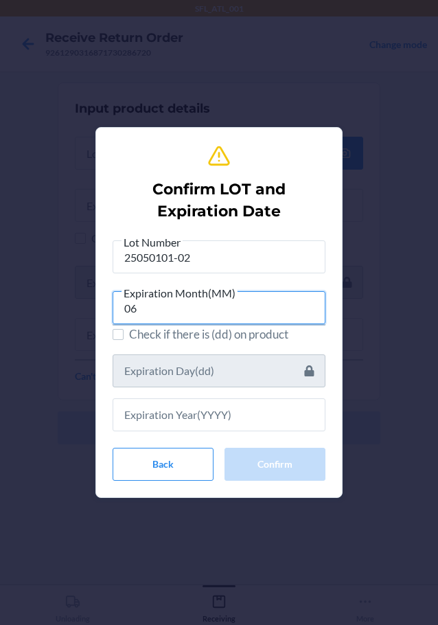
type input "06"
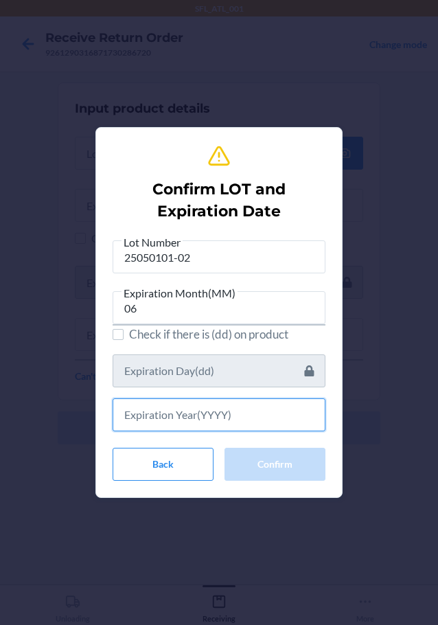
click at [200, 414] on input "text" at bounding box center [219, 414] width 213 height 33
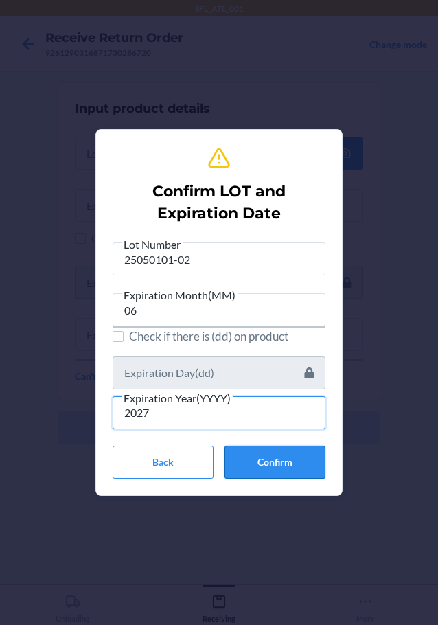
type input "2027"
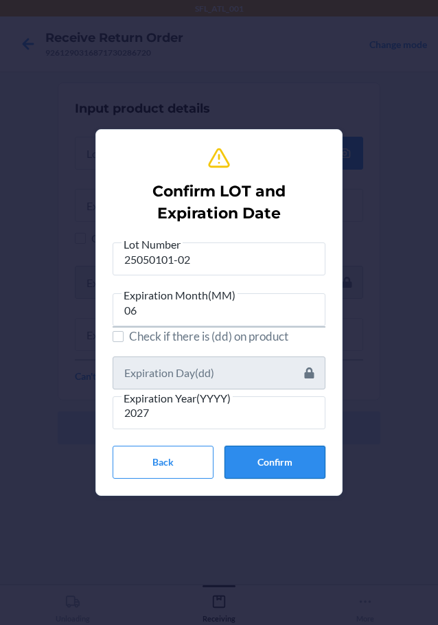
click at [254, 466] on button "Confirm" at bounding box center [275, 462] width 101 height 33
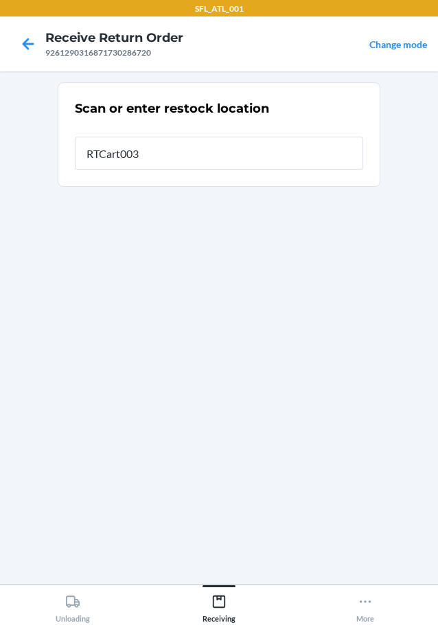
type input "RTCart003"
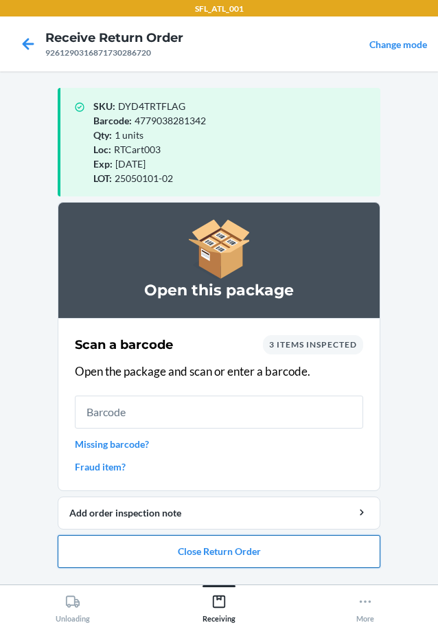
click at [306, 546] on button "Close Return Order" at bounding box center [219, 551] width 323 height 33
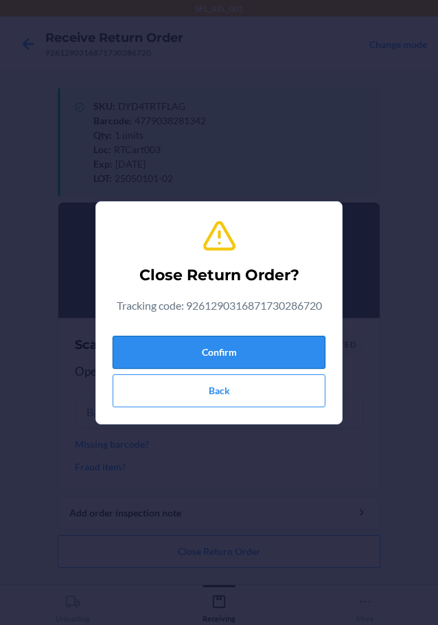
click at [295, 341] on button "Confirm" at bounding box center [219, 352] width 213 height 33
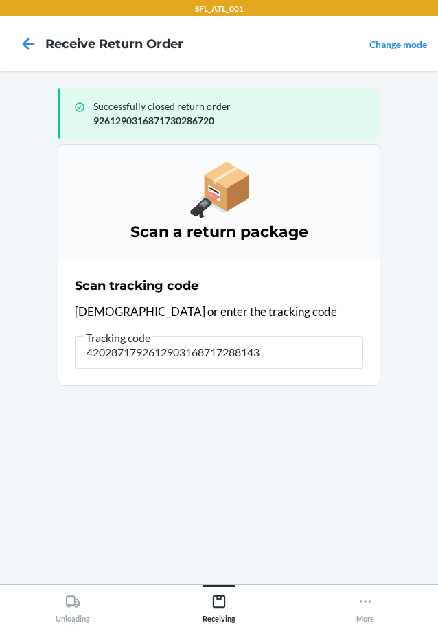
type input "42028717926129031687172881433"
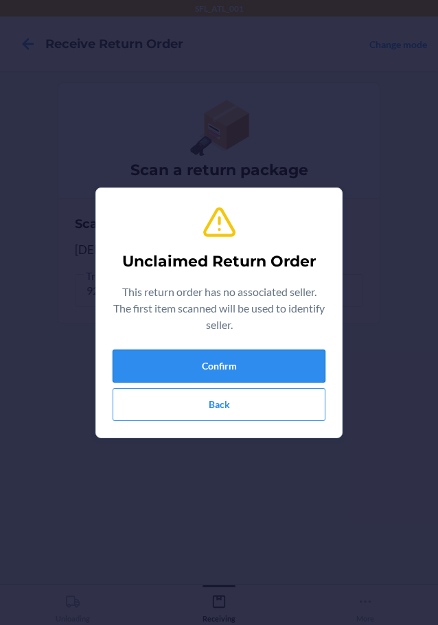
click at [243, 371] on button "Confirm" at bounding box center [219, 366] width 213 height 33
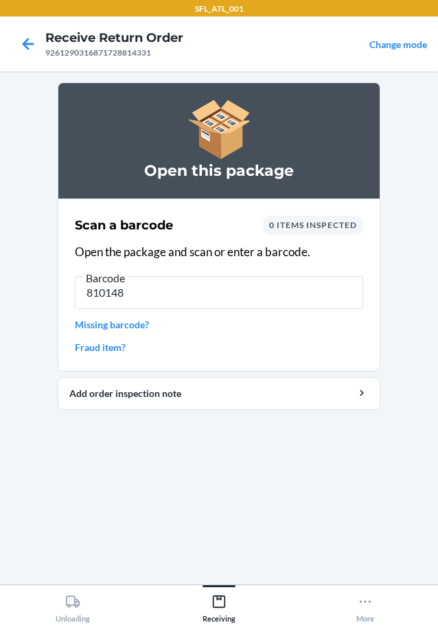
type input "8101484"
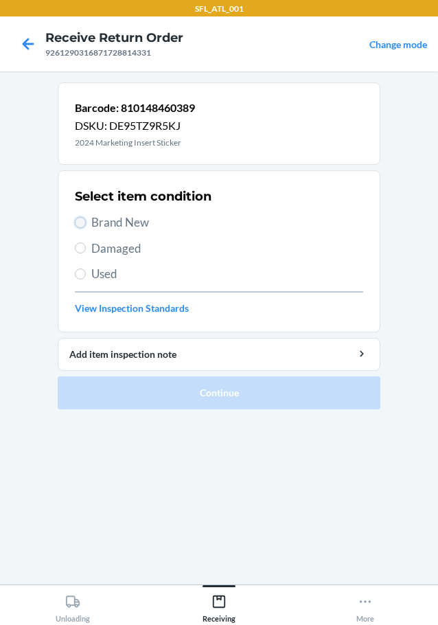
click at [80, 223] on input "Brand New" at bounding box center [80, 222] width 11 height 11
radio input "true"
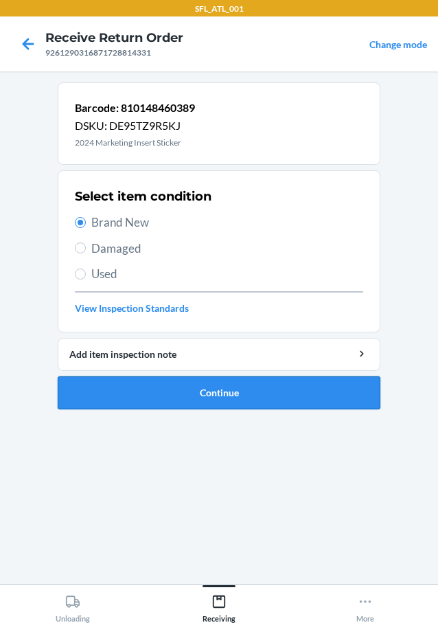
click at [146, 397] on button "Continue" at bounding box center [219, 392] width 323 height 33
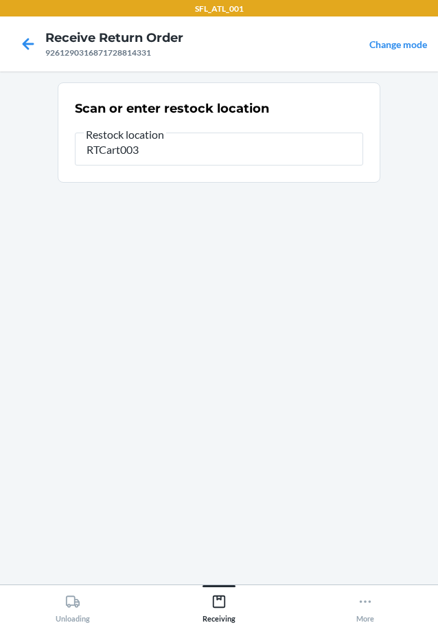
type input "RTCart003"
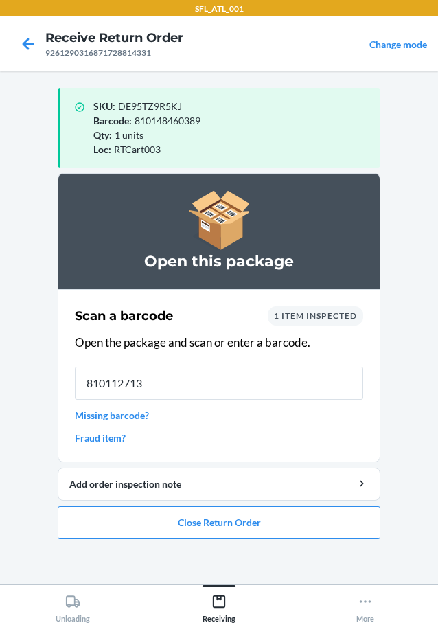
type input "8101127137"
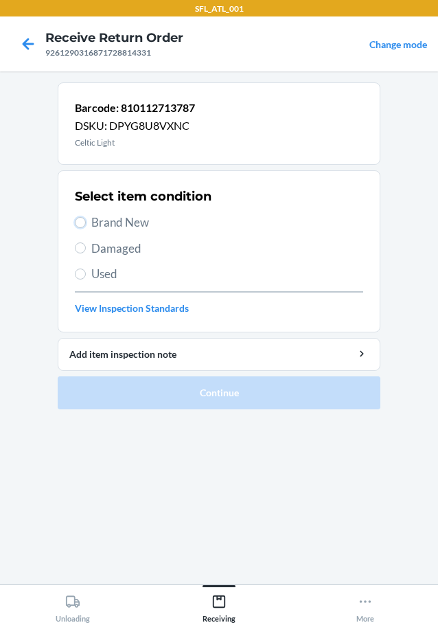
drag, startPoint x: 80, startPoint y: 224, endPoint x: 96, endPoint y: 237, distance: 20.5
click at [87, 229] on label "Brand New" at bounding box center [219, 223] width 288 height 18
click at [86, 228] on input "Brand New" at bounding box center [80, 222] width 11 height 11
radio input "true"
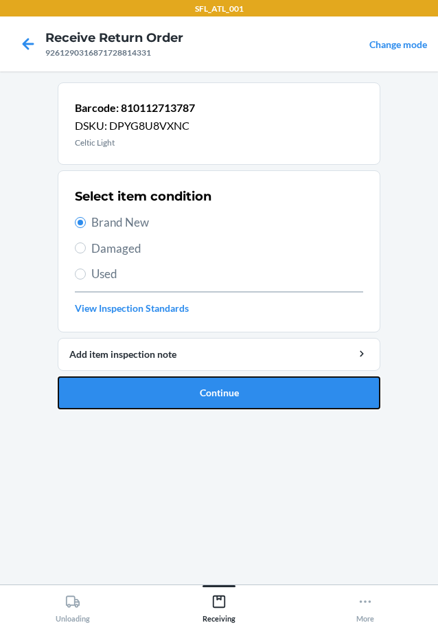
drag, startPoint x: 147, startPoint y: 398, endPoint x: 176, endPoint y: 394, distance: 29.1
click at [148, 398] on button "Continue" at bounding box center [219, 392] width 323 height 33
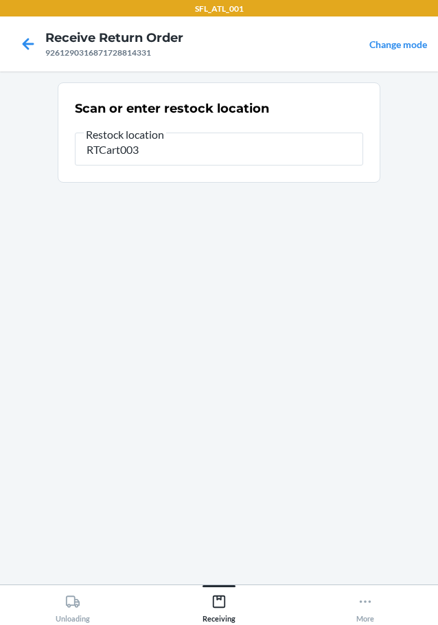
type input "RTCart003"
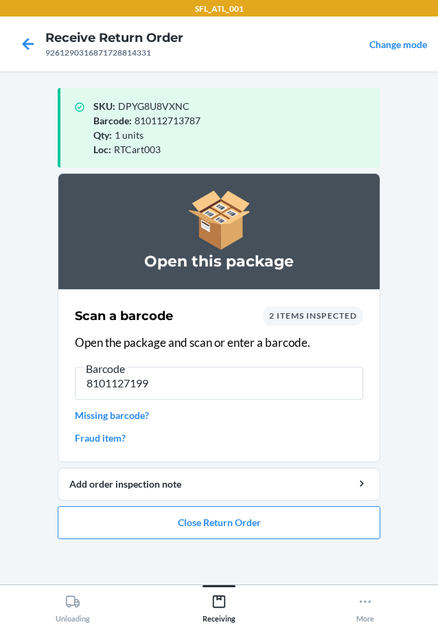
type input "81011271990"
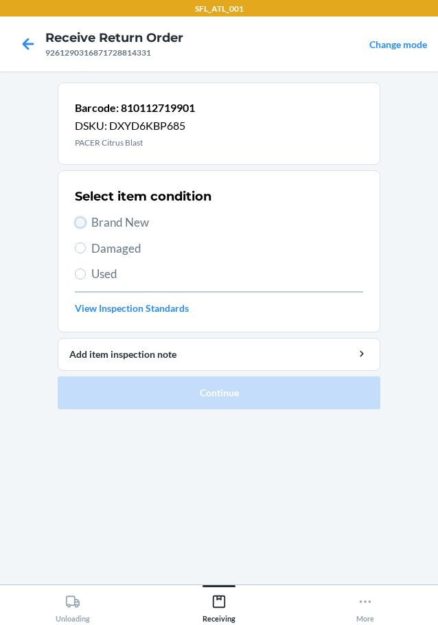
click at [82, 223] on input "Brand New" at bounding box center [80, 222] width 11 height 11
radio input "true"
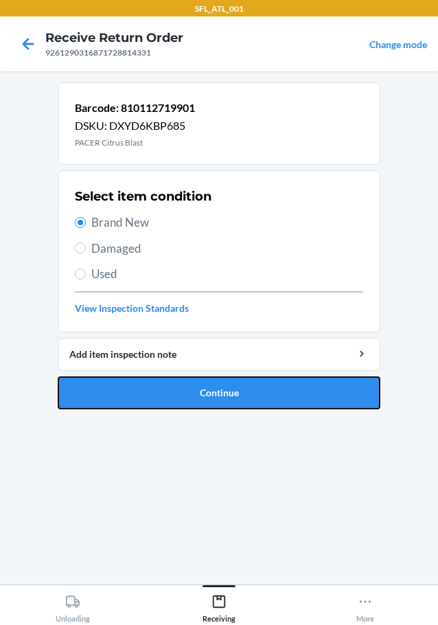
click at [171, 389] on button "Continue" at bounding box center [219, 392] width 323 height 33
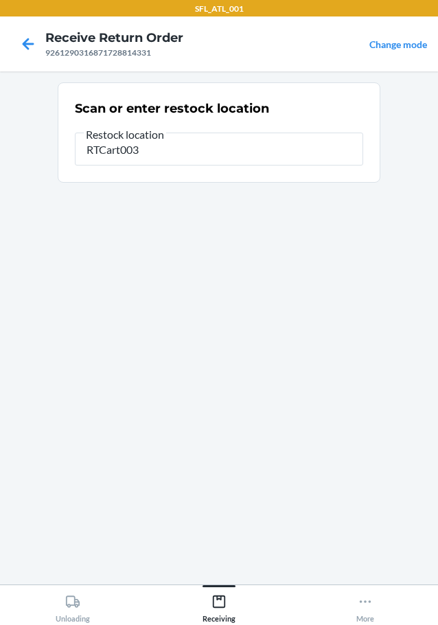
type input "RTCart003"
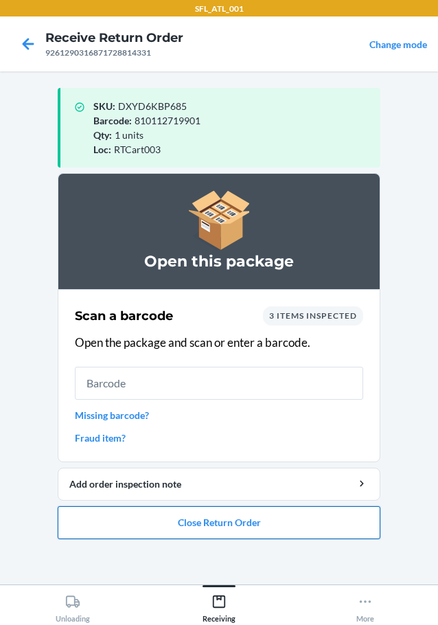
click at [218, 520] on button "Close Return Order" at bounding box center [219, 522] width 323 height 33
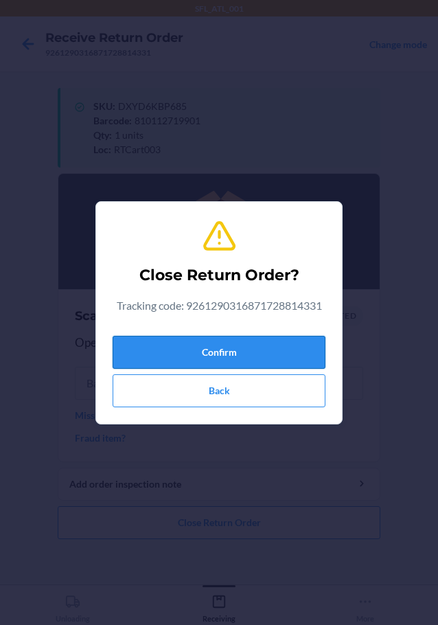
click at [304, 344] on button "Confirm" at bounding box center [219, 352] width 213 height 33
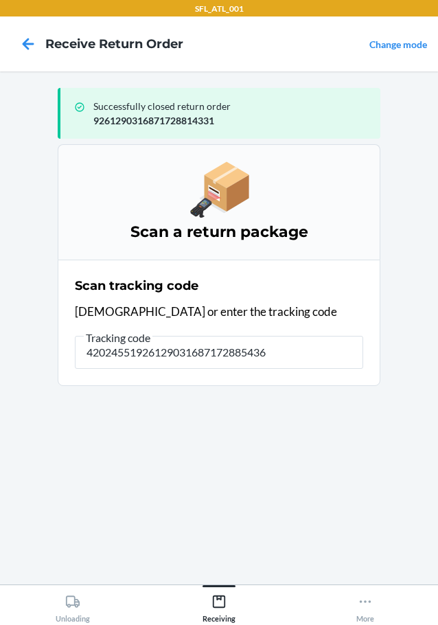
type input "420245519261290316871728854368"
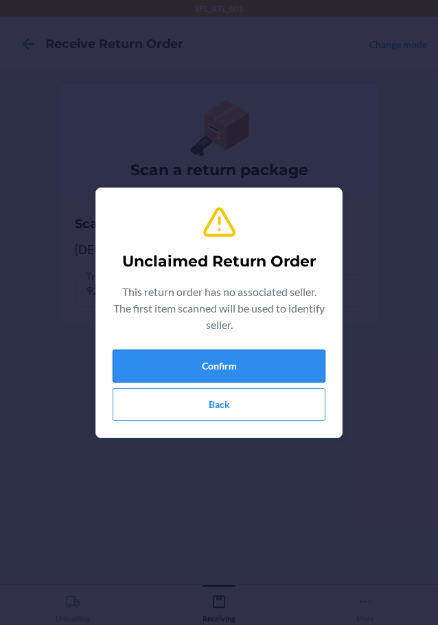
click at [177, 363] on button "Confirm" at bounding box center [219, 366] width 213 height 33
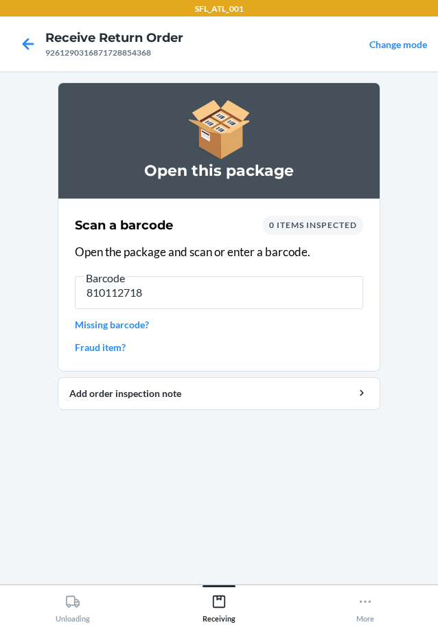
type input "8101127187"
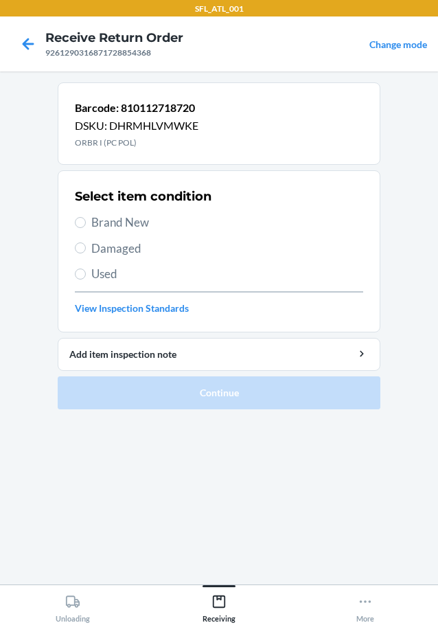
click at [84, 227] on label "Brand New" at bounding box center [219, 223] width 288 height 18
click at [84, 227] on input "Brand New" at bounding box center [80, 222] width 11 height 11
radio input "true"
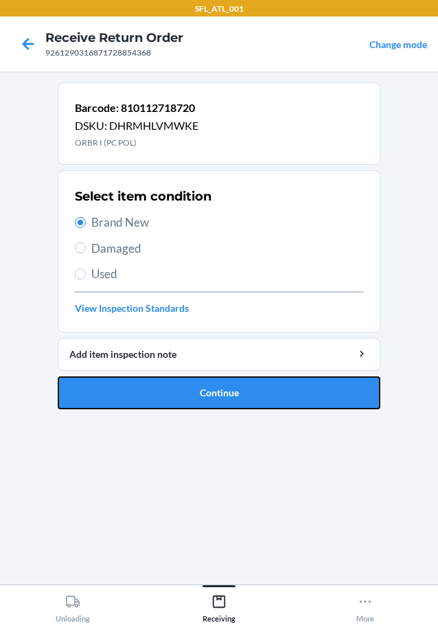
click at [177, 398] on button "Continue" at bounding box center [219, 392] width 323 height 33
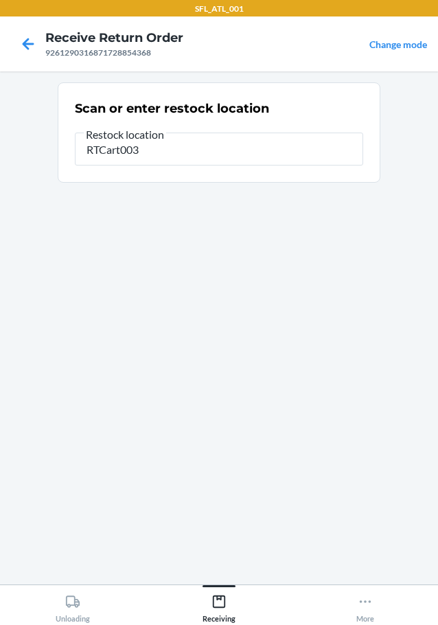
type input "RTCart003"
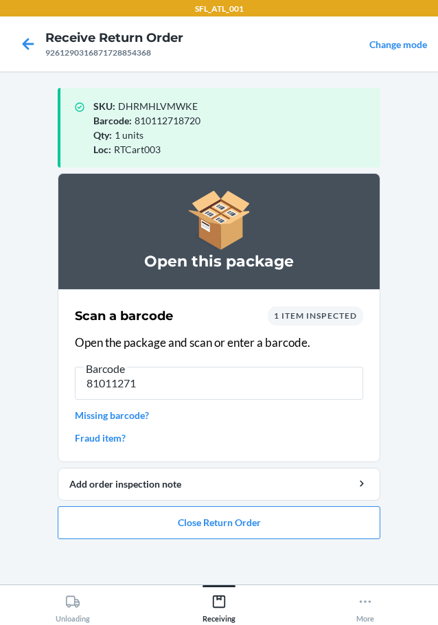
type input "810112718"
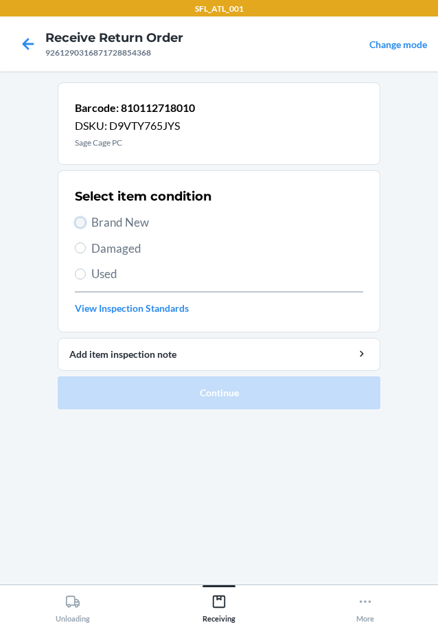
click at [81, 220] on input "Brand New" at bounding box center [80, 222] width 11 height 11
radio input "true"
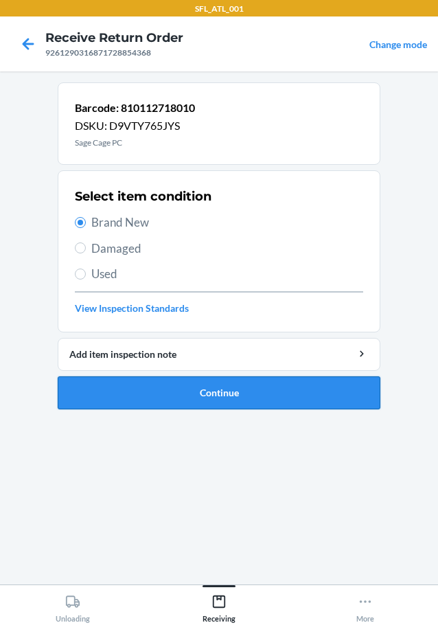
click at [96, 400] on button "Continue" at bounding box center [219, 392] width 323 height 33
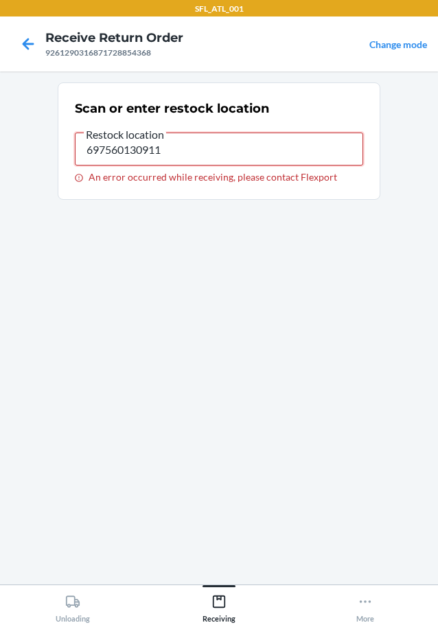
click at [183, 151] on input "697560130911" at bounding box center [219, 149] width 288 height 33
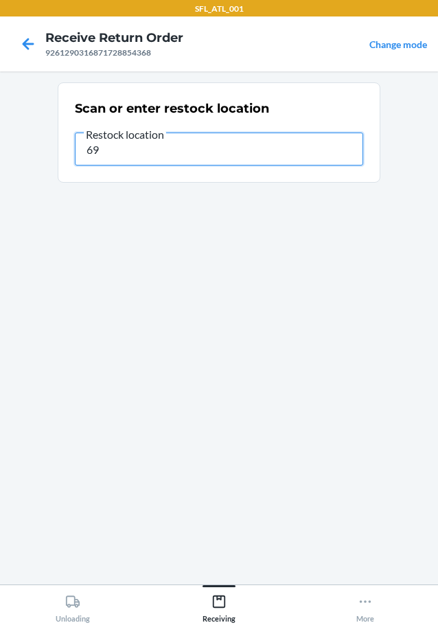
type input "6"
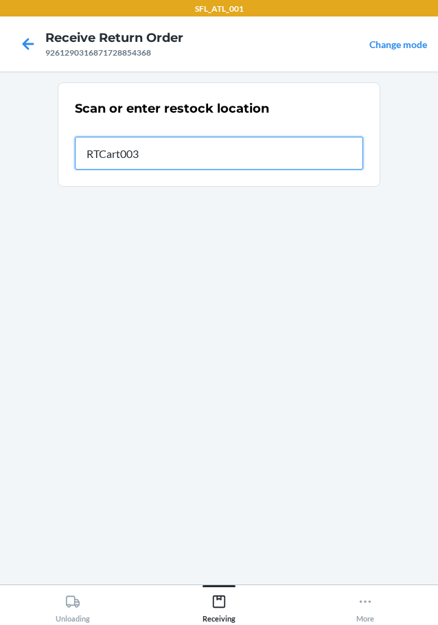
type input "RTCart003"
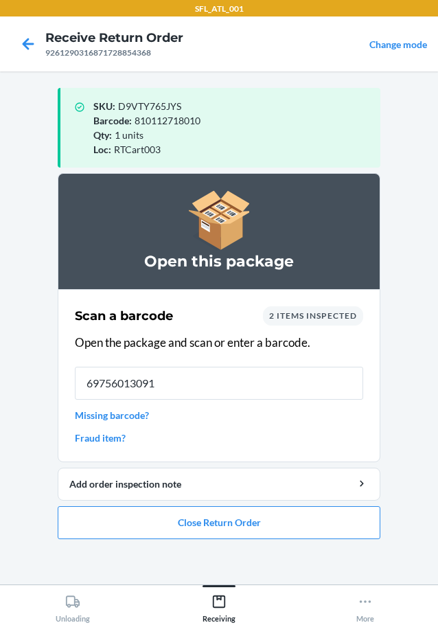
type input "697560130911"
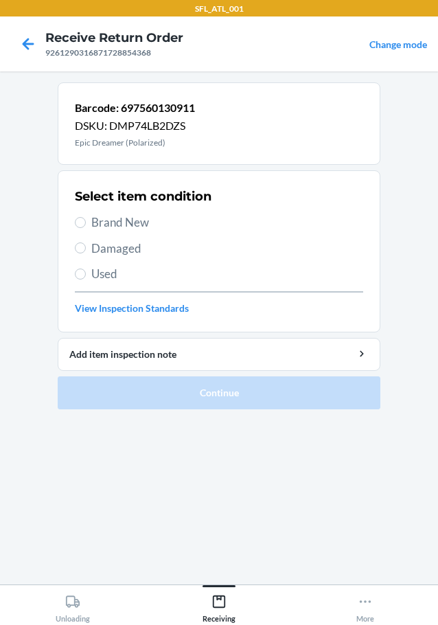
click at [75, 219] on label "Brand New" at bounding box center [219, 223] width 288 height 18
click at [75, 219] on input "Brand New" at bounding box center [80, 222] width 11 height 11
radio input "true"
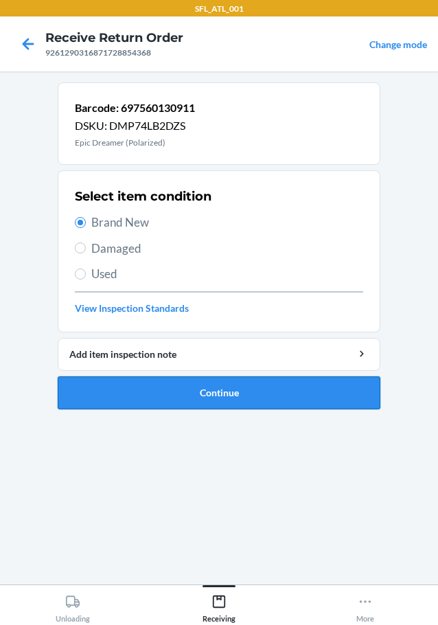
click at [134, 404] on button "Continue" at bounding box center [219, 392] width 323 height 33
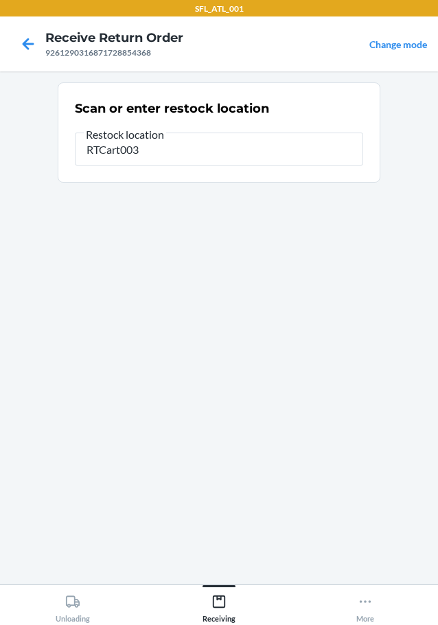
type input "RTCart003"
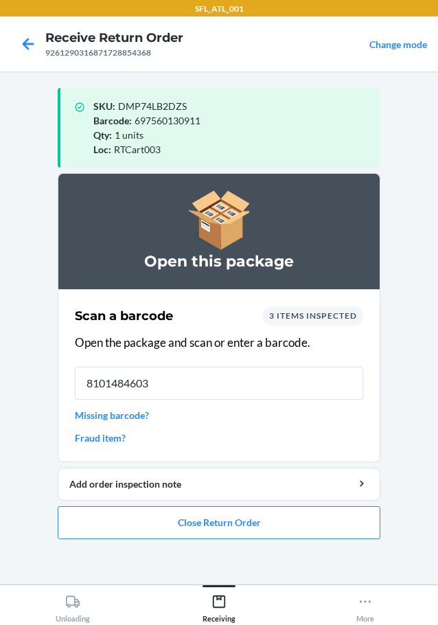
type input "81014846038"
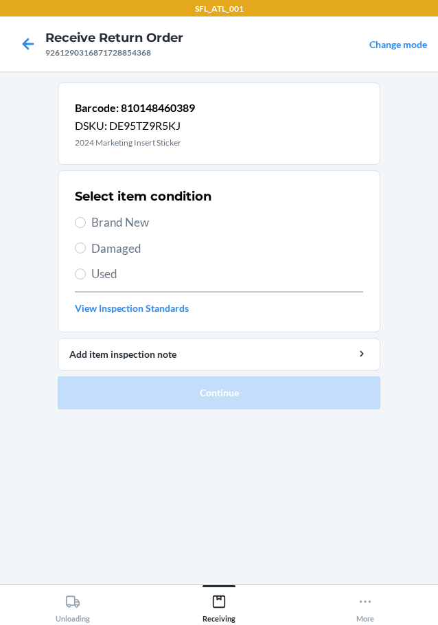
click at [83, 217] on label "Brand New" at bounding box center [219, 223] width 288 height 18
click at [83, 217] on input "Brand New" at bounding box center [80, 222] width 11 height 11
radio input "true"
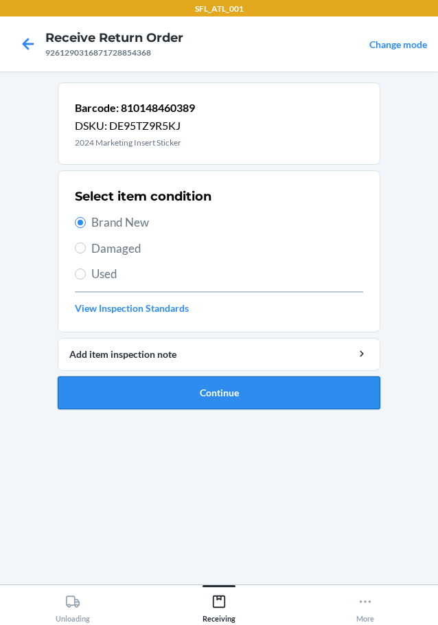
click at [185, 391] on button "Continue" at bounding box center [219, 392] width 323 height 33
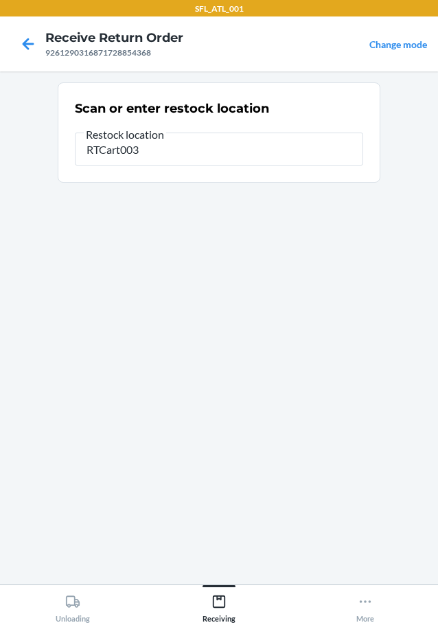
type input "RTCart003"
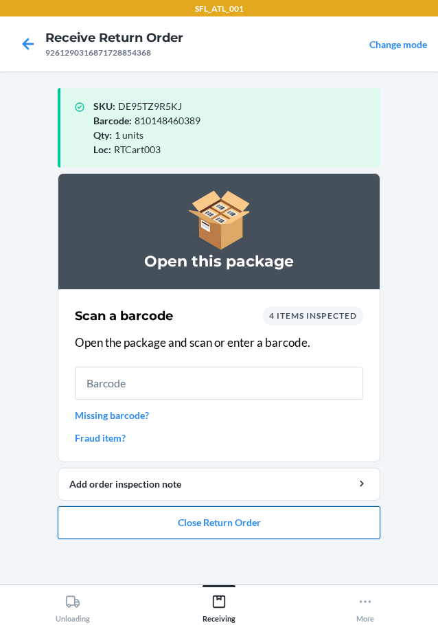
click at [242, 520] on button "Close Return Order" at bounding box center [219, 522] width 323 height 33
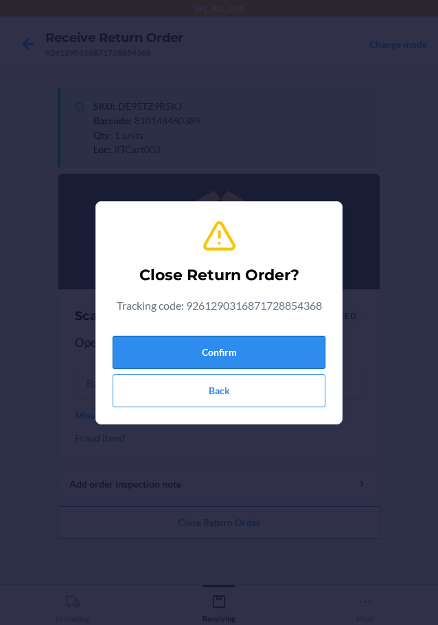
click at [276, 355] on button "Confirm" at bounding box center [219, 352] width 213 height 33
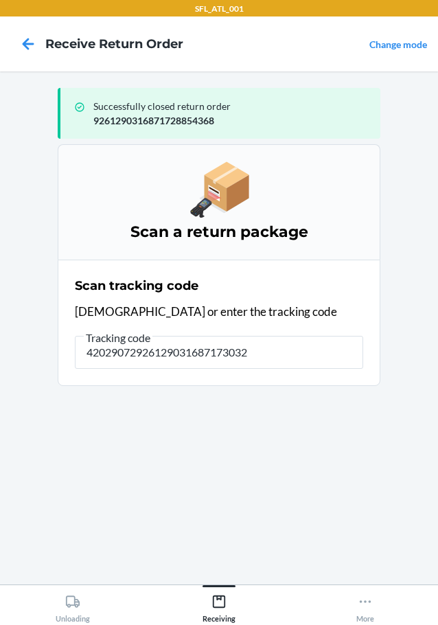
type input "420290729261290316871730327"
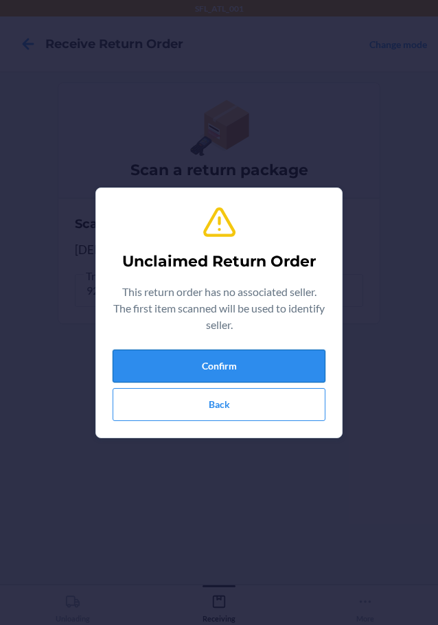
click at [280, 355] on button "Confirm" at bounding box center [219, 366] width 213 height 33
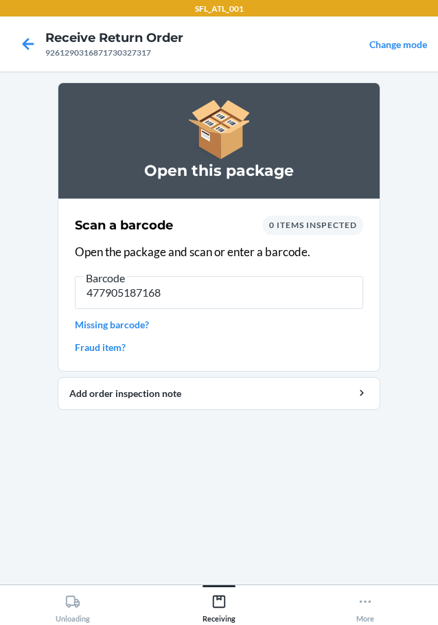
type input "4779051871681"
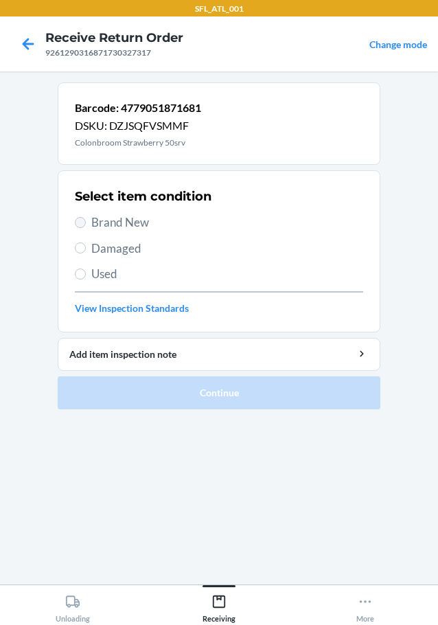
click at [79, 218] on label "Brand New" at bounding box center [219, 223] width 288 height 18
click at [79, 218] on input "Brand New" at bounding box center [80, 222] width 11 height 11
radio input "true"
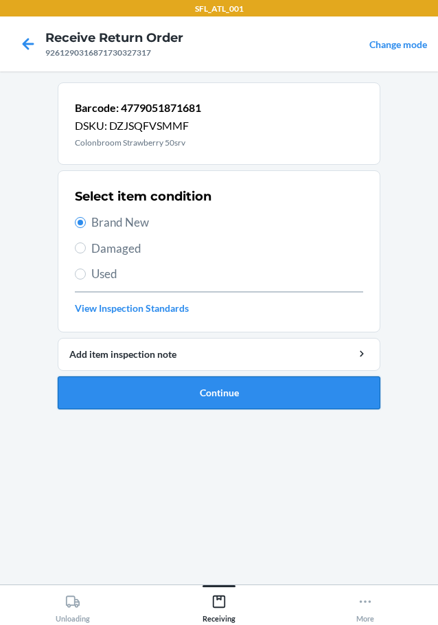
click at [161, 392] on button "Continue" at bounding box center [219, 392] width 323 height 33
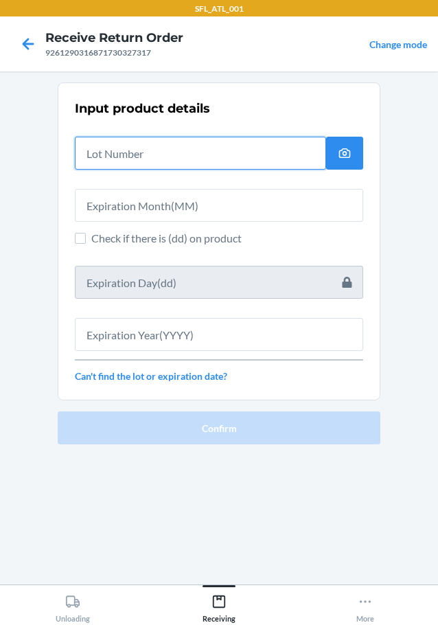
click at [137, 155] on input "text" at bounding box center [200, 153] width 251 height 33
click at [136, 148] on input "text" at bounding box center [200, 153] width 251 height 33
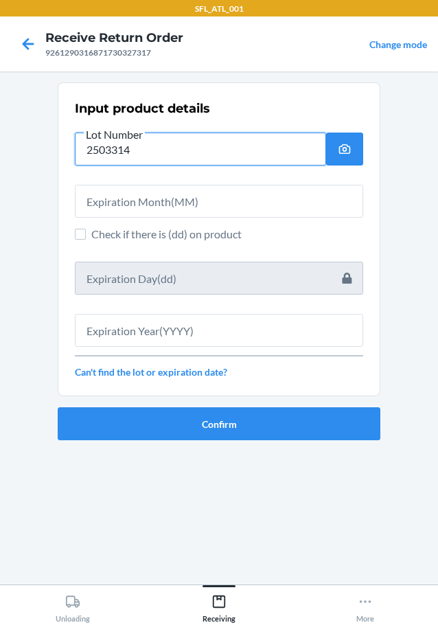
type input "2503314"
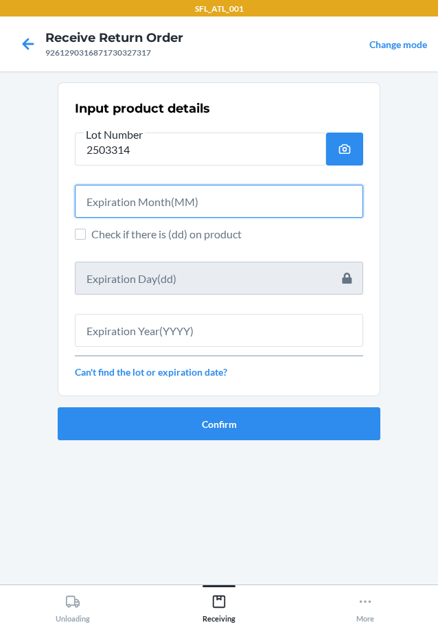
click at [181, 207] on input "text" at bounding box center [219, 201] width 288 height 33
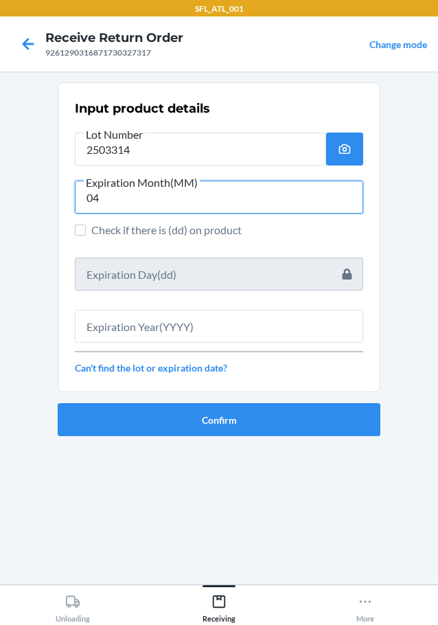
type input "04"
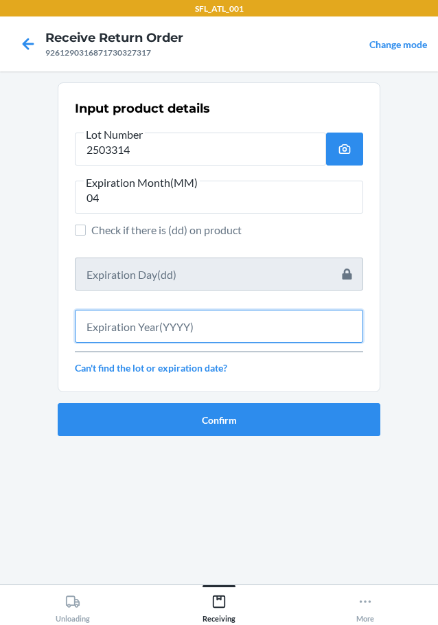
click at [217, 326] on input "text" at bounding box center [219, 326] width 288 height 33
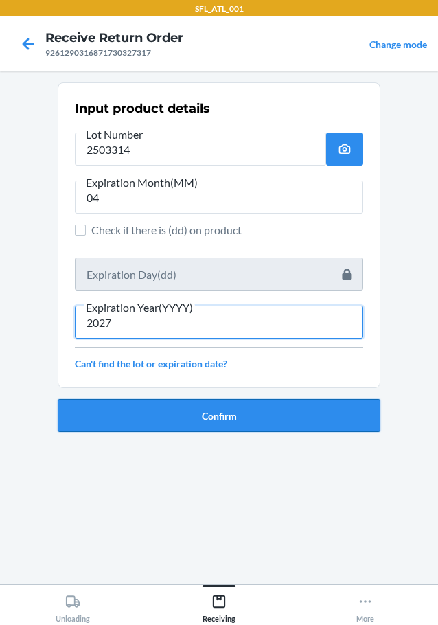
type input "2027"
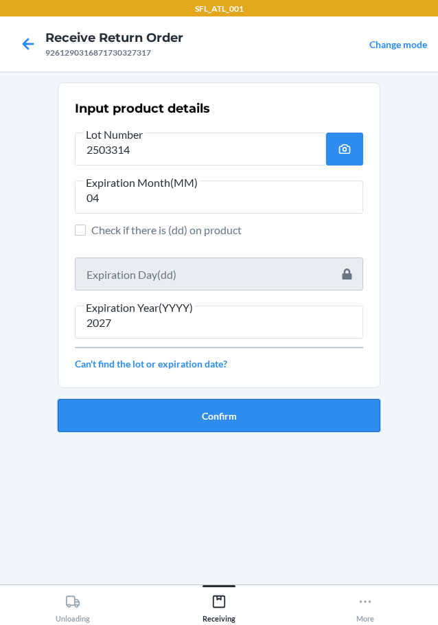
click at [242, 413] on button "Confirm" at bounding box center [219, 415] width 323 height 33
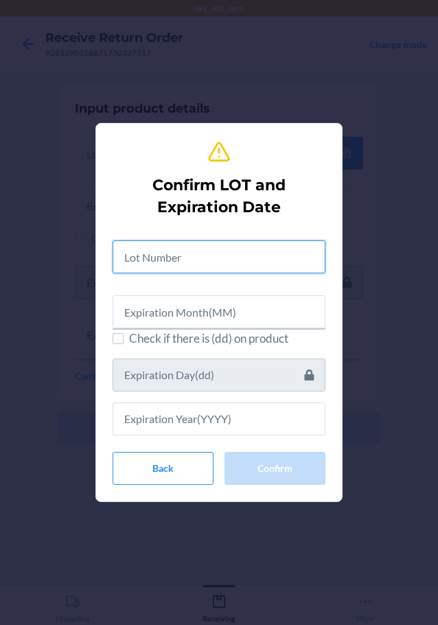
click at [205, 253] on input "text" at bounding box center [219, 256] width 213 height 33
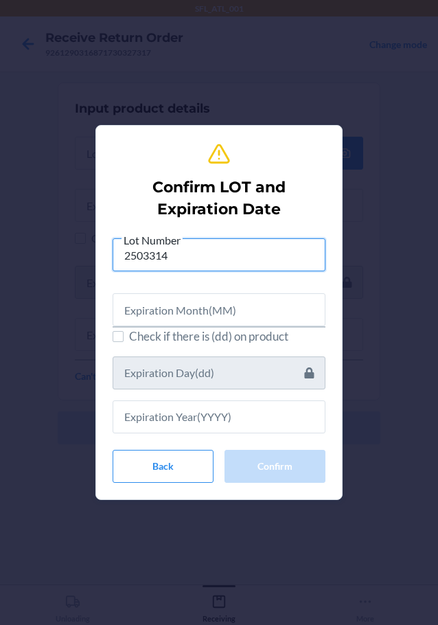
type input "2503314"
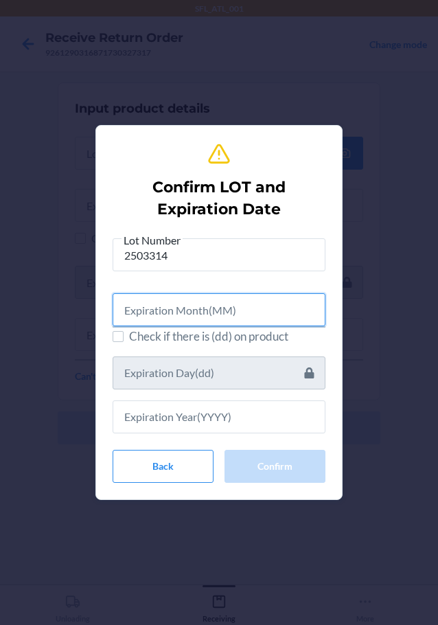
click at [181, 311] on input "text" at bounding box center [219, 309] width 213 height 33
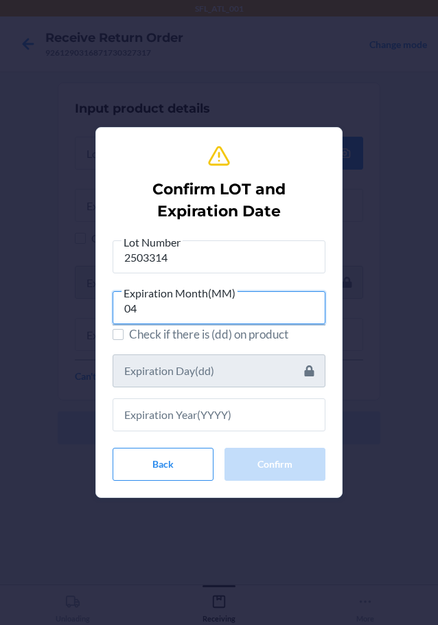
type input "04"
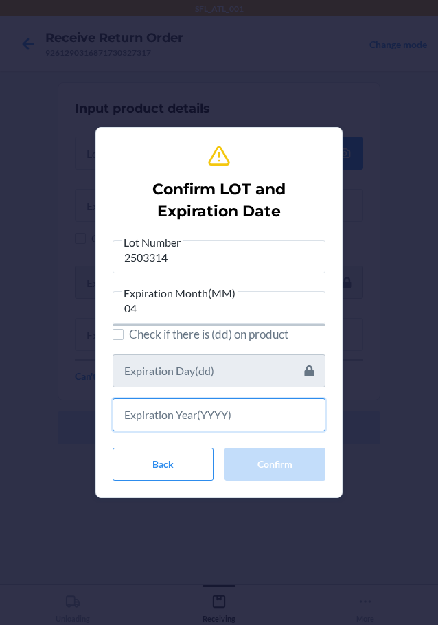
click at [166, 420] on input "text" at bounding box center [219, 414] width 213 height 33
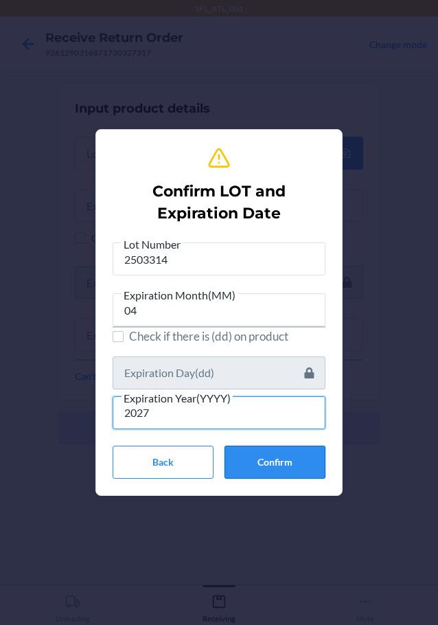
type input "2027"
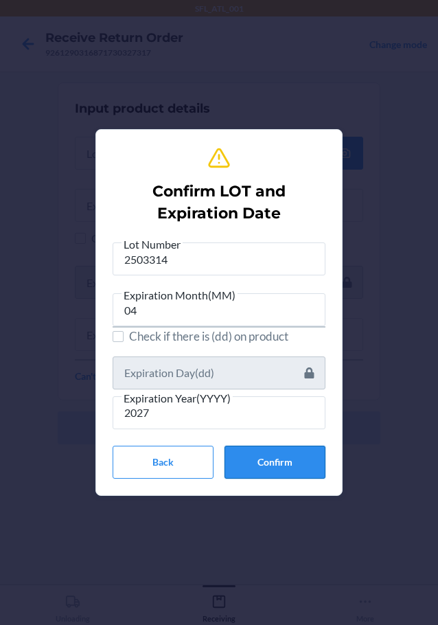
click at [271, 455] on button "Confirm" at bounding box center [275, 462] width 101 height 33
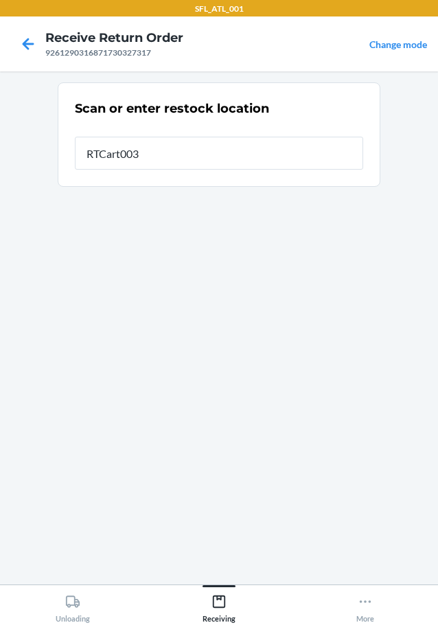
type input "RTCart003"
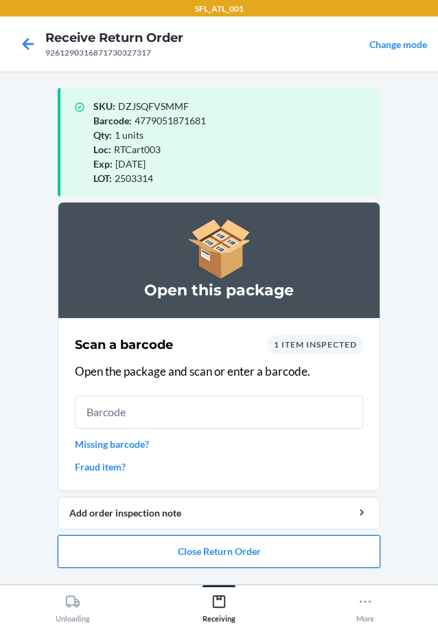
click at [236, 552] on button "Close Return Order" at bounding box center [219, 551] width 323 height 33
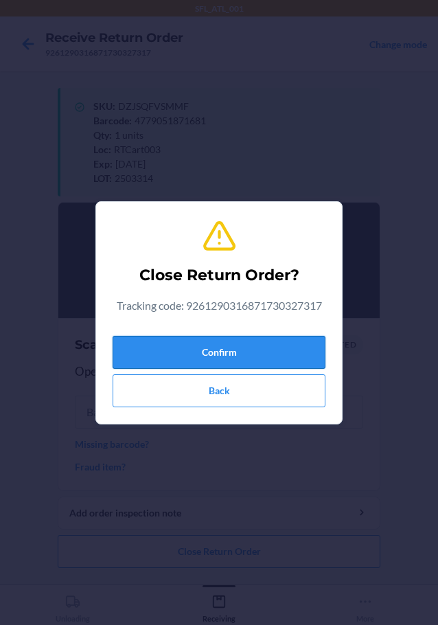
click at [249, 355] on button "Confirm" at bounding box center [219, 352] width 213 height 33
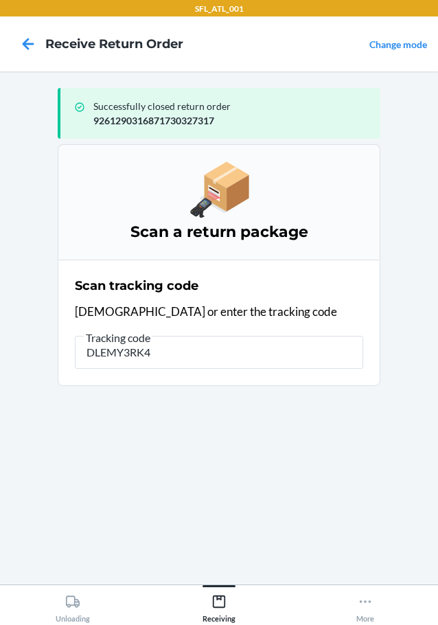
type input "DLEMY3RK4A"
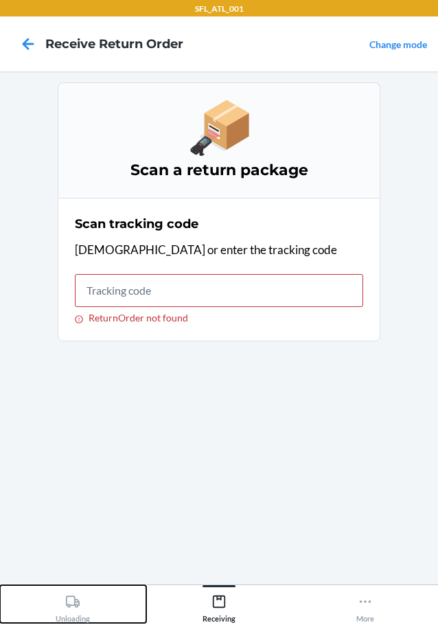
click at [73, 605] on icon at bounding box center [73, 602] width 14 height 12
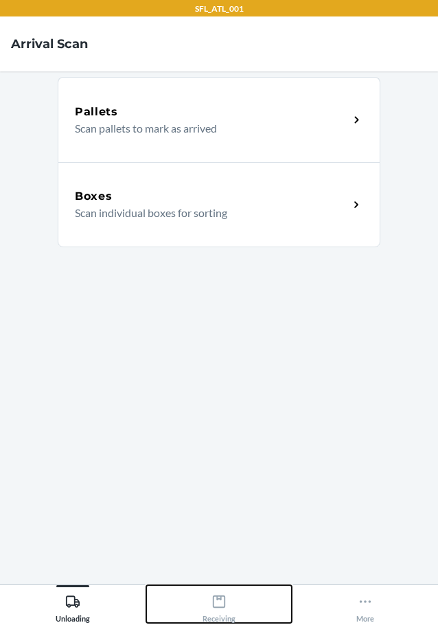
drag, startPoint x: 224, startPoint y: 609, endPoint x: 246, endPoint y: 591, distance: 28.3
click at [226, 608] on icon at bounding box center [219, 601] width 15 height 15
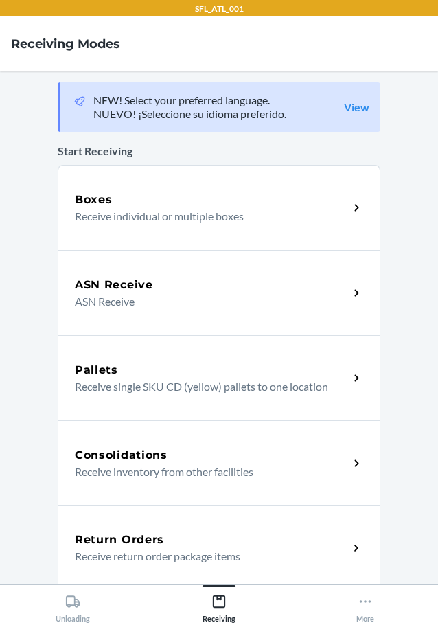
click at [218, 534] on div "Return Orders" at bounding box center [212, 540] width 274 height 16
